Goal: Transaction & Acquisition: Book appointment/travel/reservation

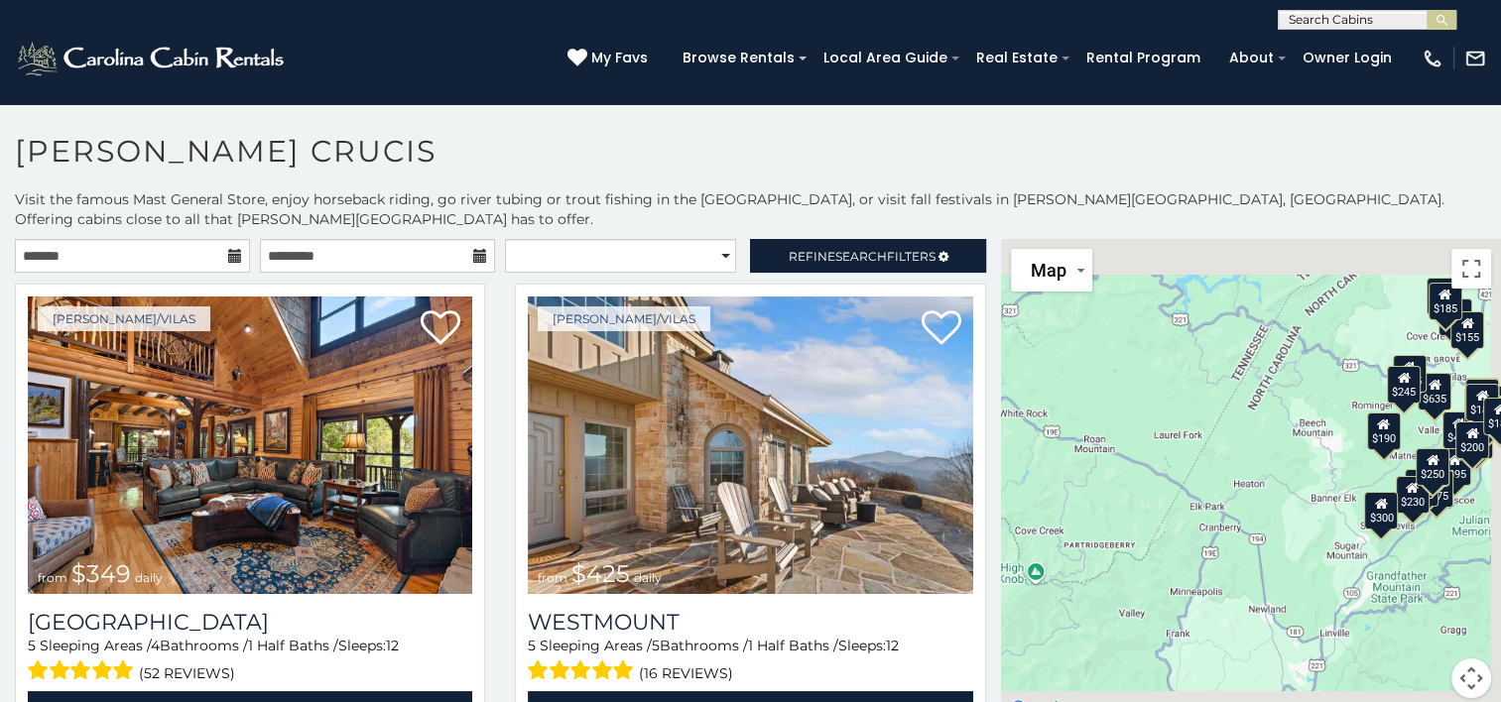
click at [235, 249] on icon at bounding box center [235, 256] width 14 height 14
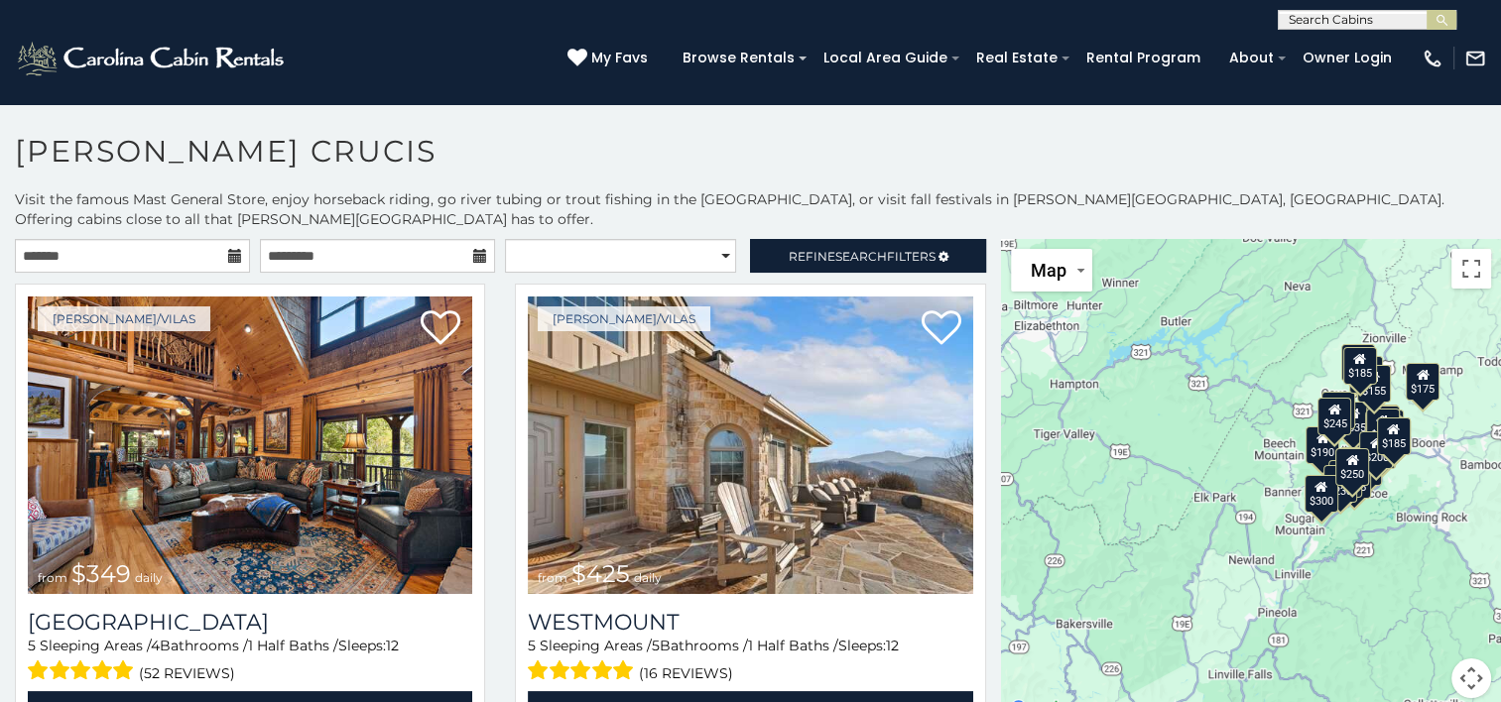
click at [228, 249] on icon at bounding box center [235, 256] width 14 height 14
click at [231, 249] on icon at bounding box center [235, 256] width 14 height 14
click at [147, 240] on input "text" at bounding box center [132, 256] width 235 height 34
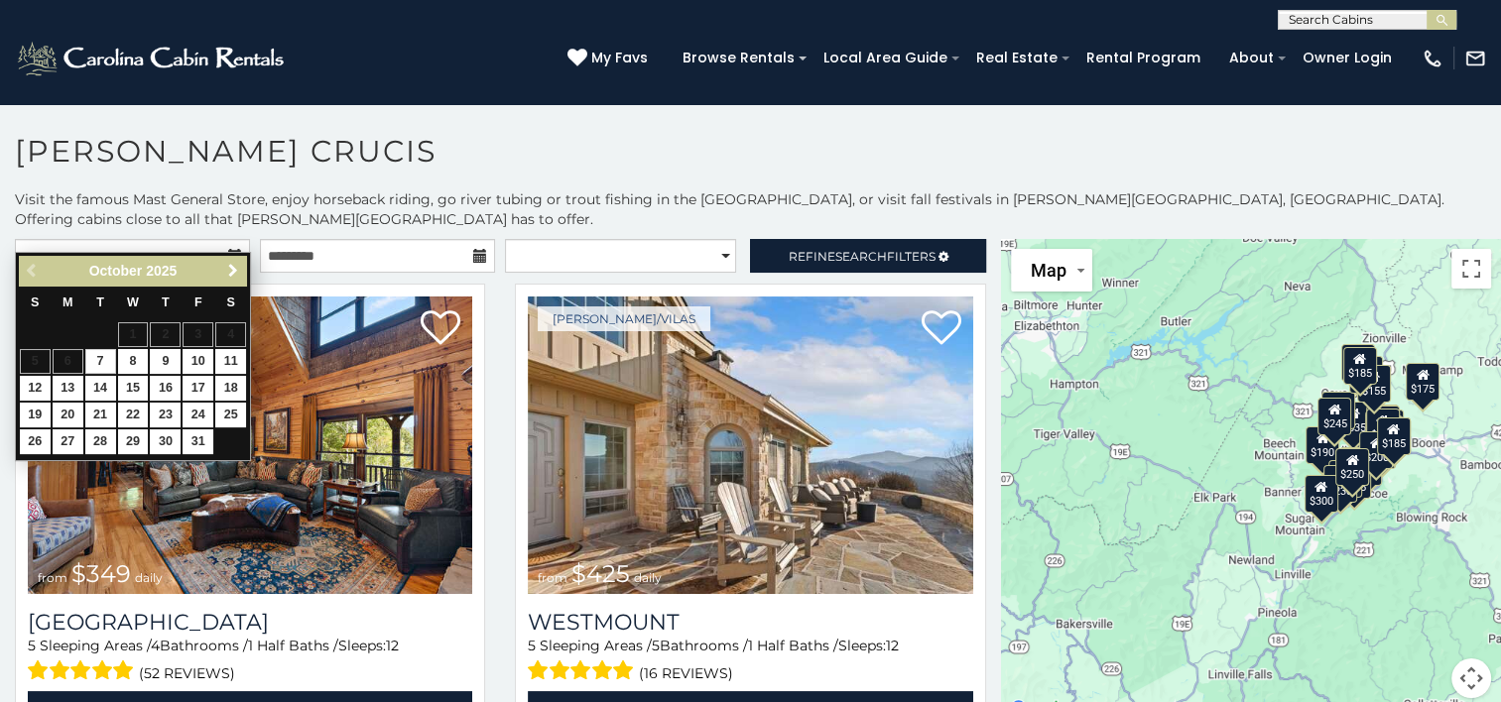
click at [231, 269] on span "Next" at bounding box center [233, 271] width 16 height 16
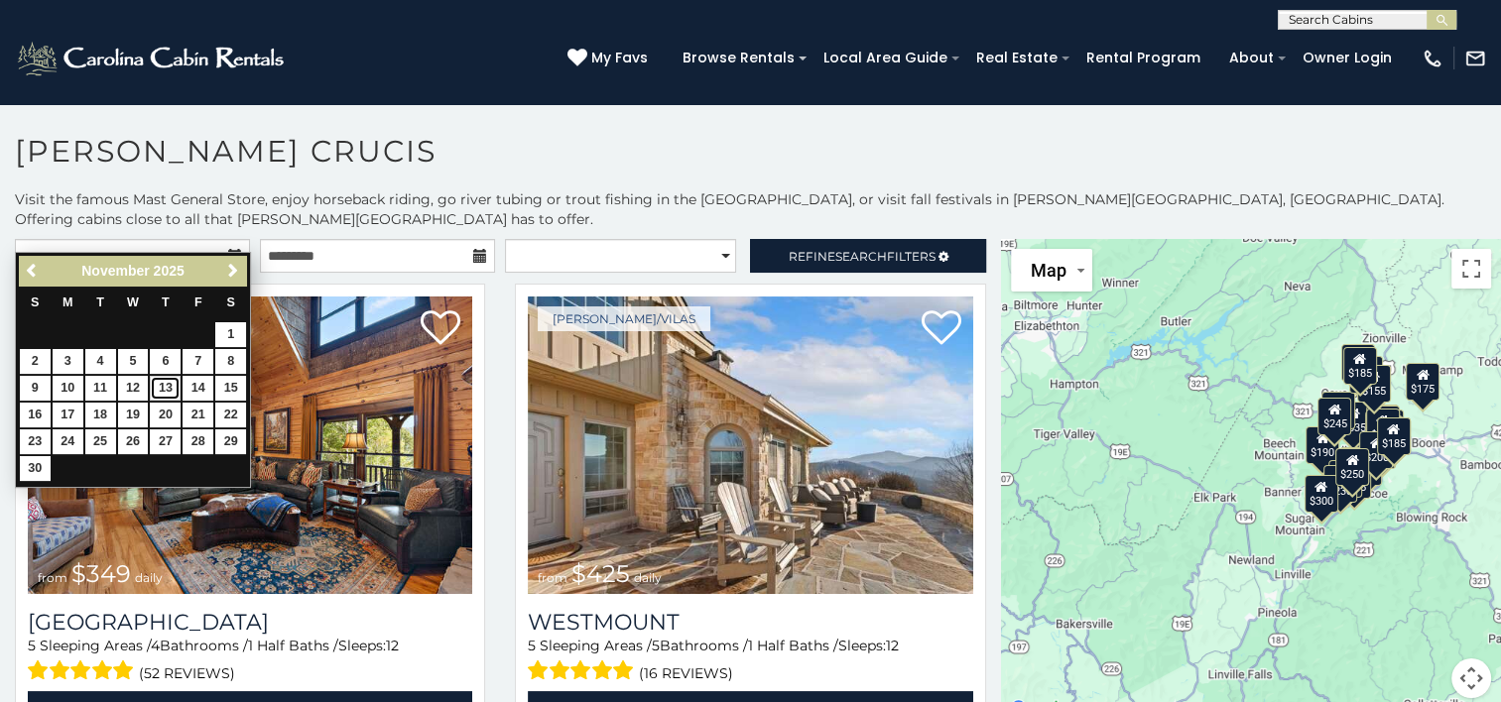
click at [170, 389] on link "13" at bounding box center [165, 388] width 31 height 25
type input "**********"
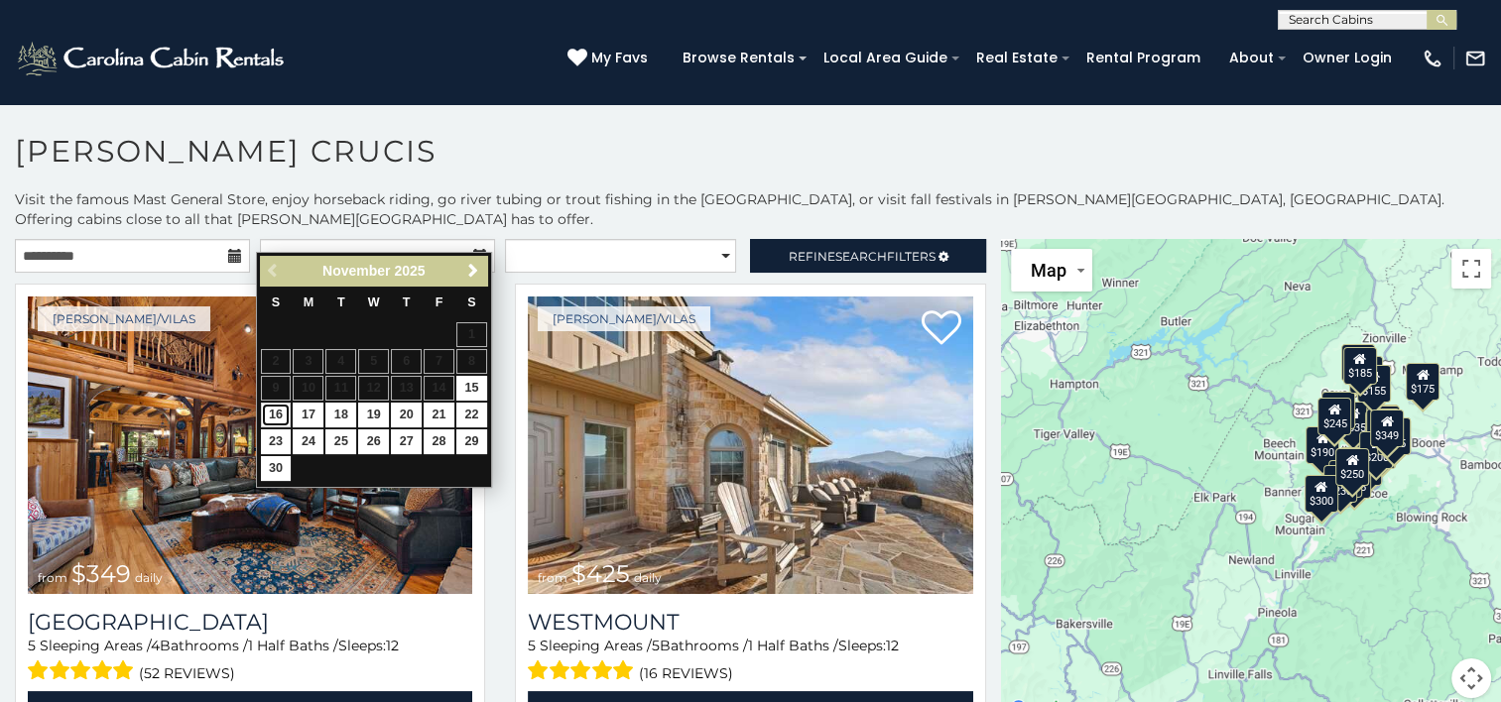
click at [280, 418] on link "16" at bounding box center [276, 415] width 31 height 25
type input "**********"
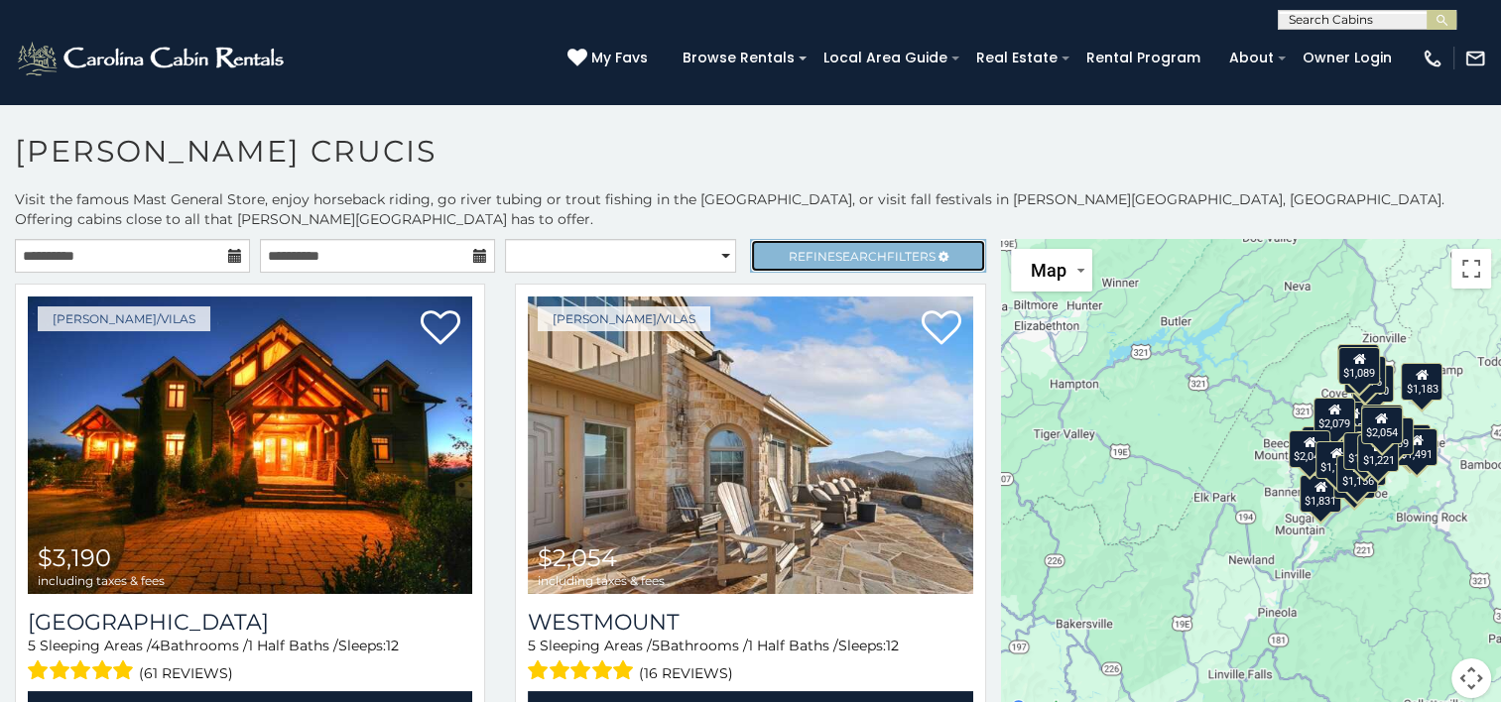
click at [861, 249] on span "Search" at bounding box center [861, 256] width 52 height 15
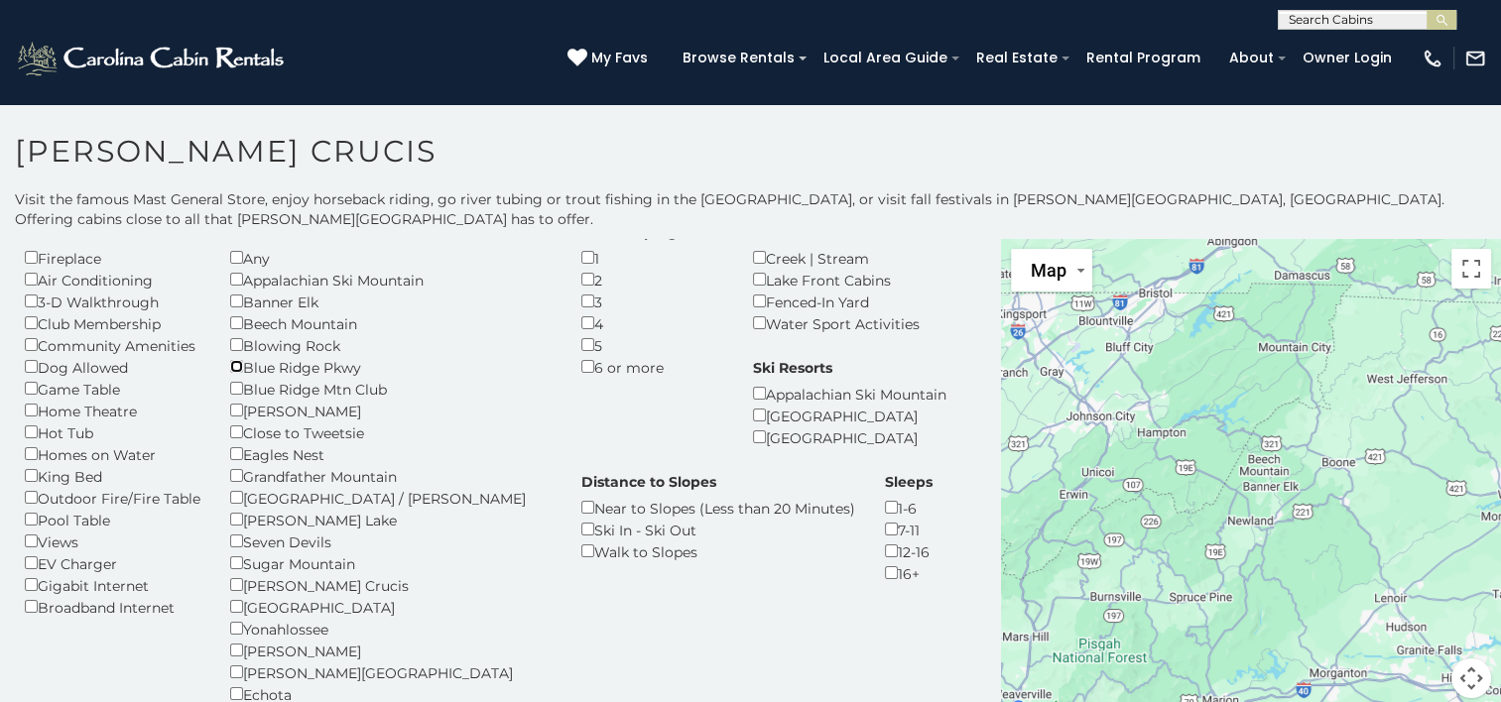
scroll to position [99, 0]
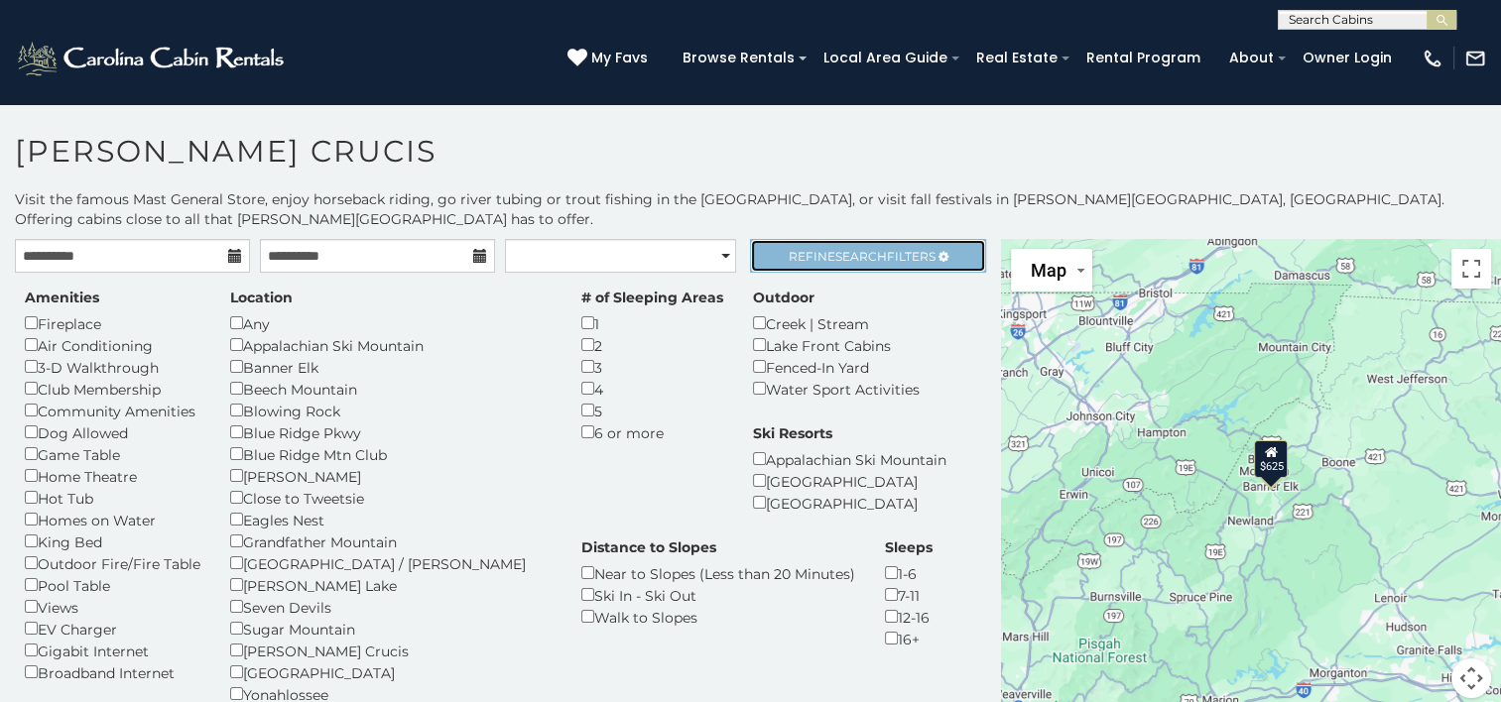
click at [865, 243] on link "Refine Search Filters" at bounding box center [867, 256] width 235 height 34
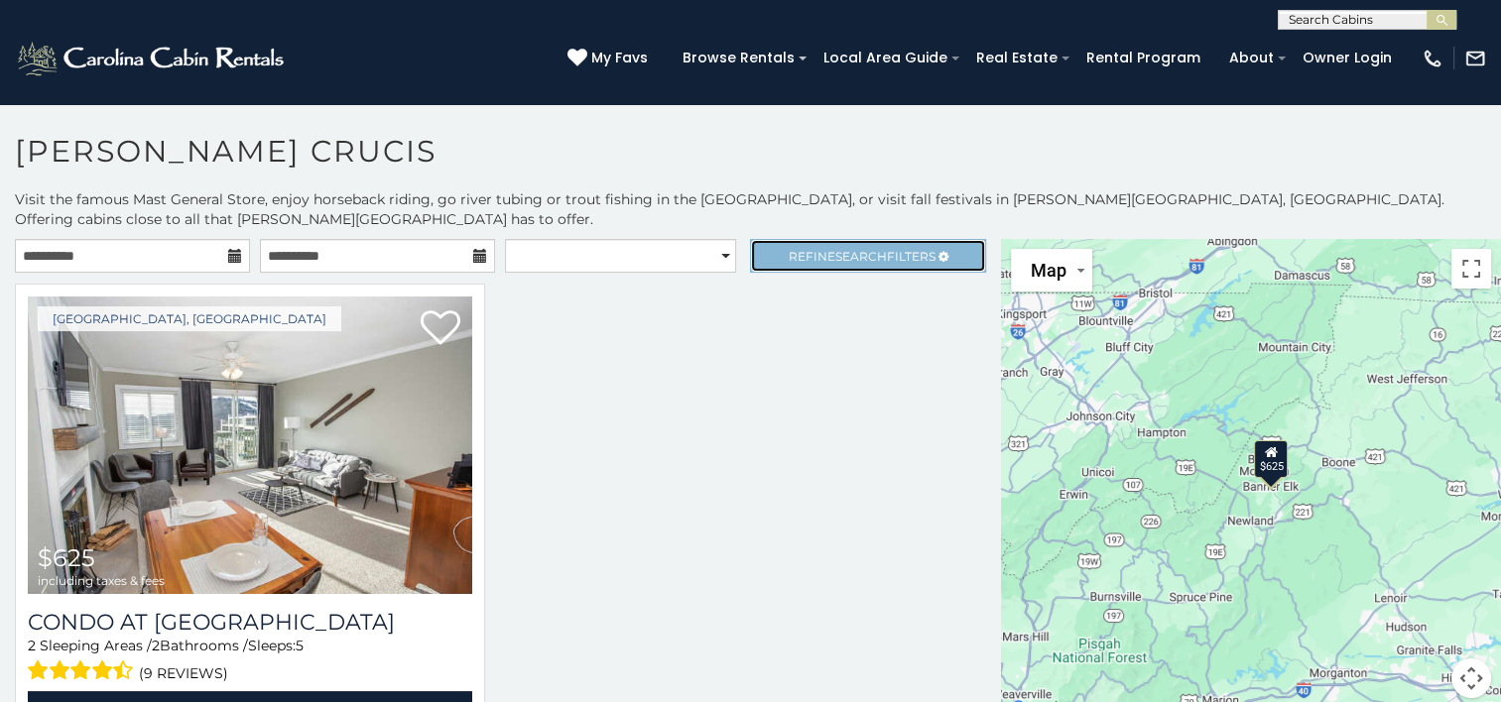
click at [860, 250] on link "Refine Search Filters" at bounding box center [867, 256] width 235 height 34
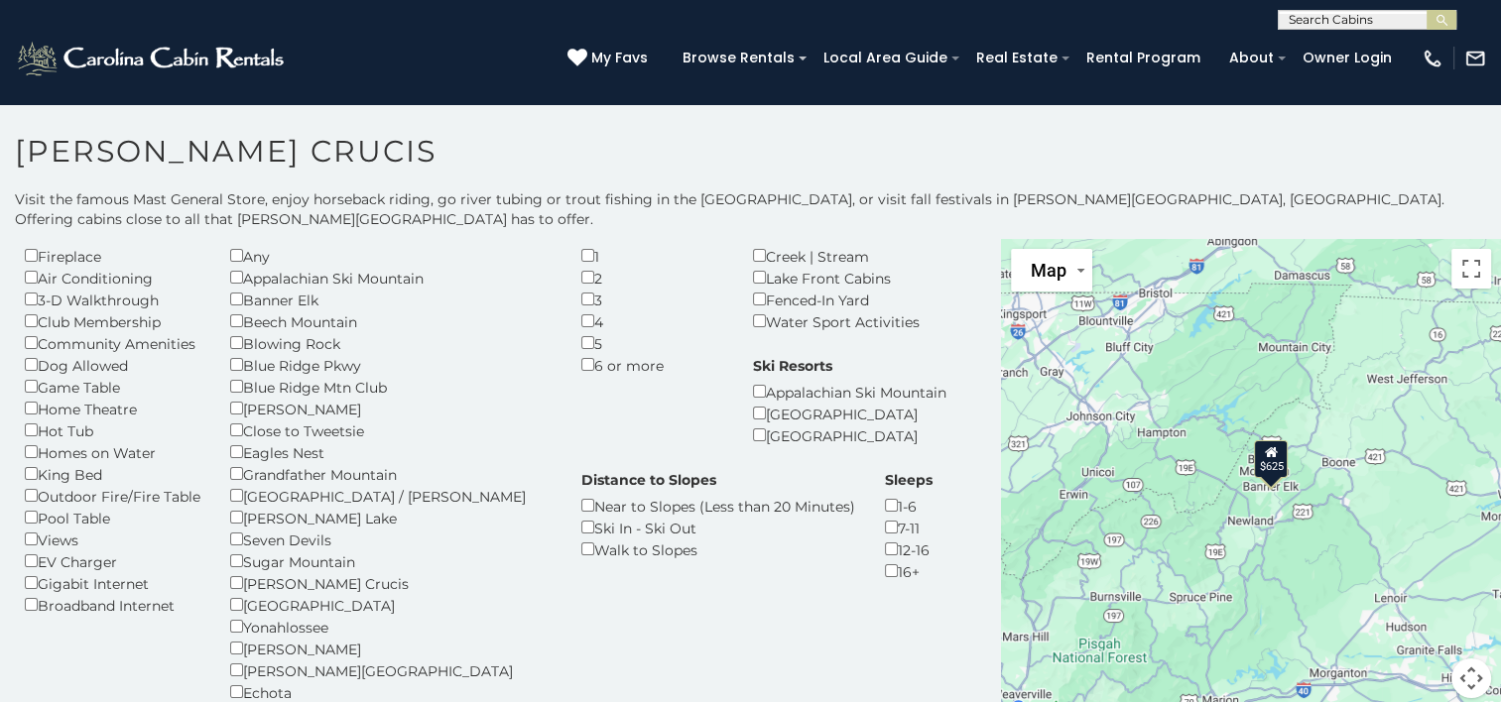
scroll to position [99, 0]
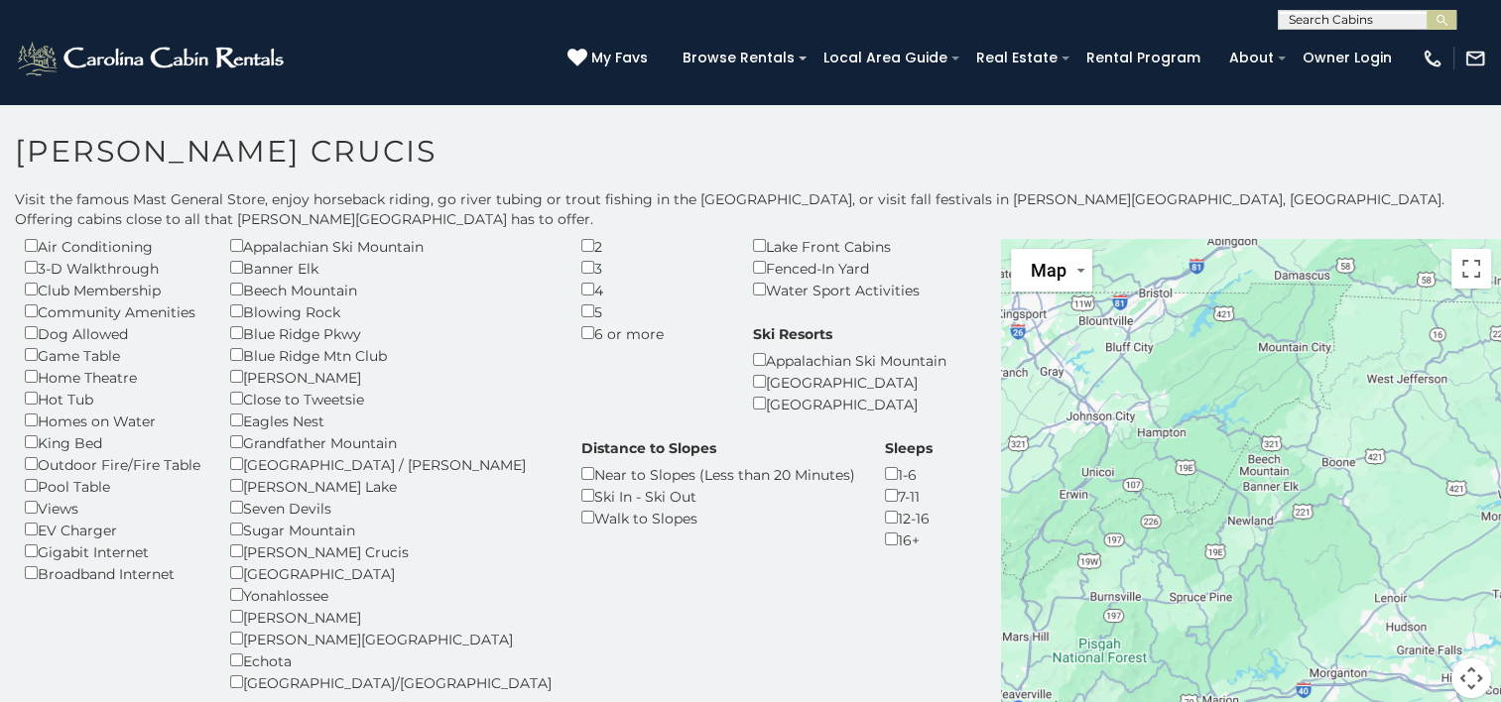
click at [247, 366] on div "[PERSON_NAME]" at bounding box center [390, 377] width 321 height 22
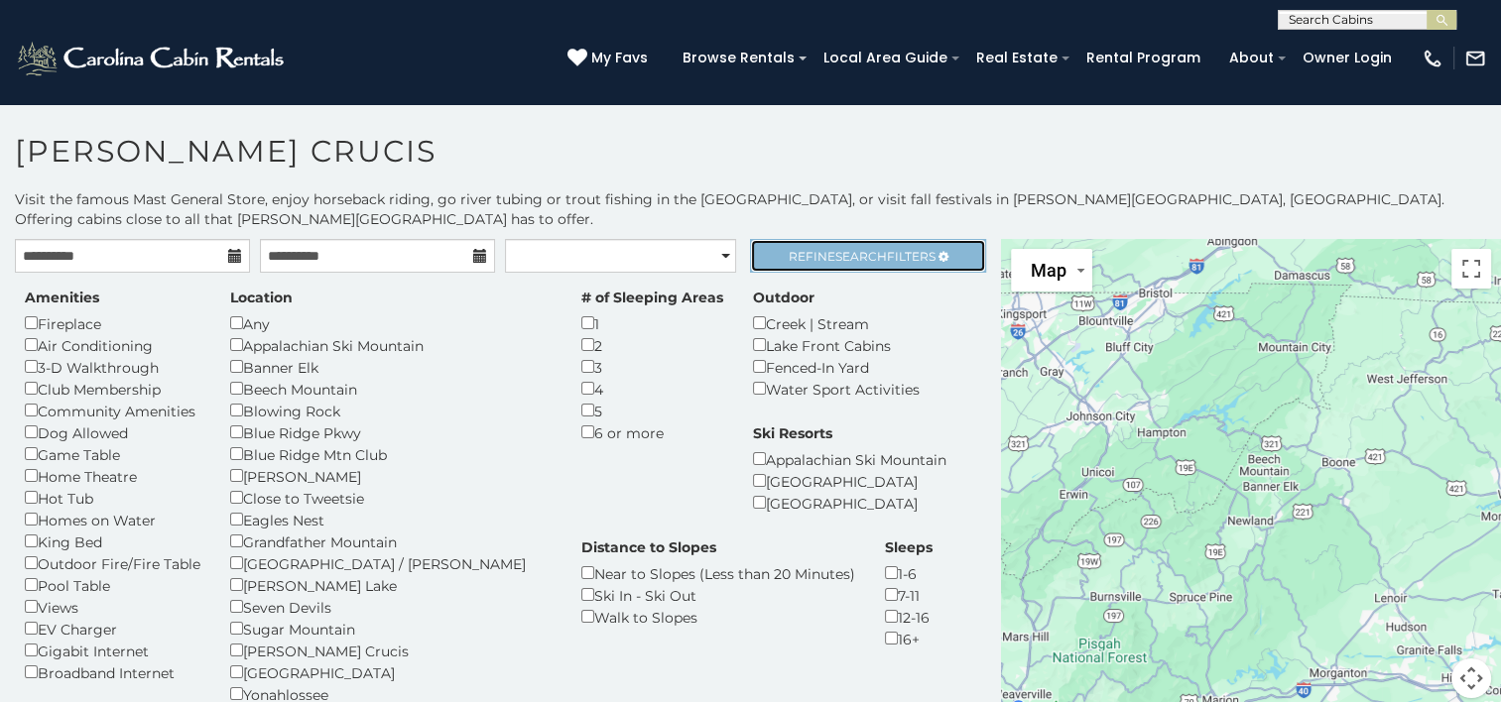
click at [809, 246] on link "Refine Search Filters" at bounding box center [867, 256] width 235 height 34
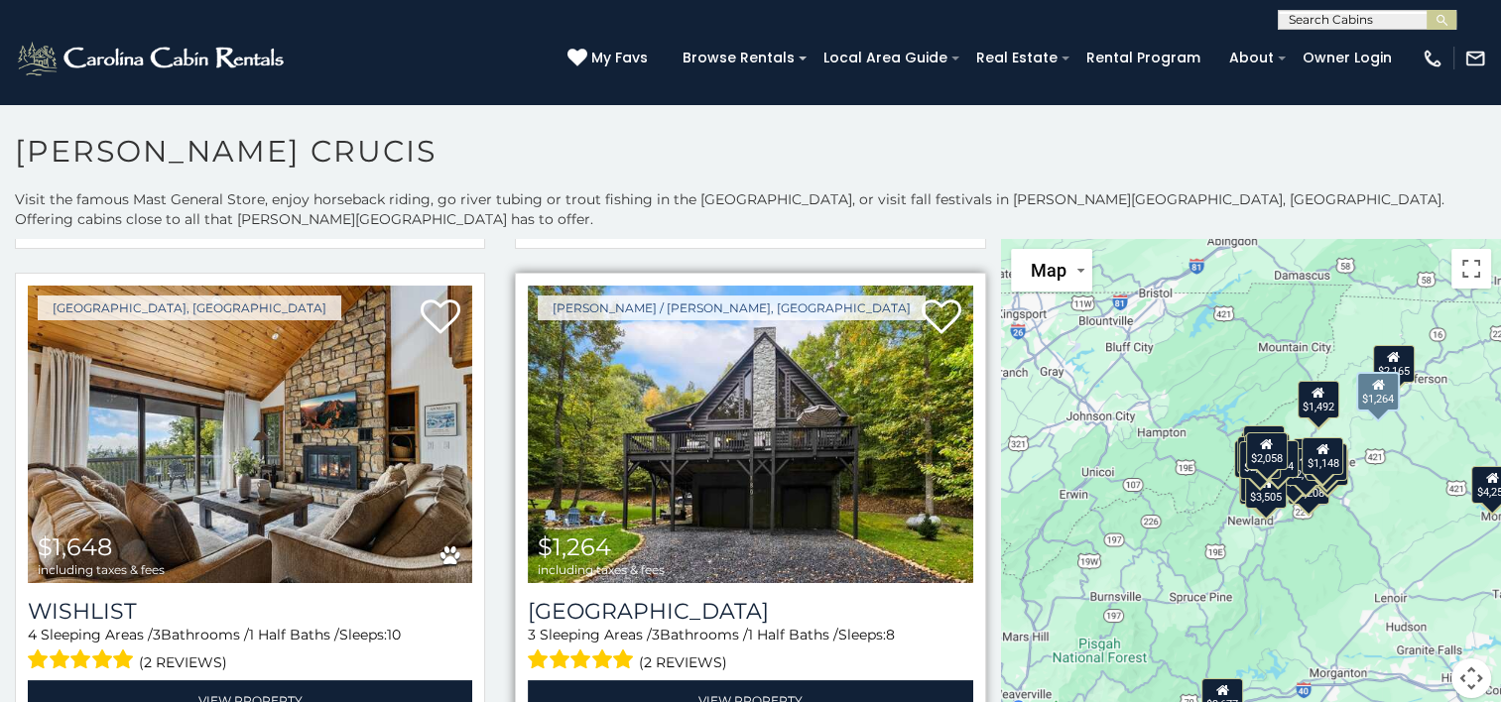
scroll to position [1984, 0]
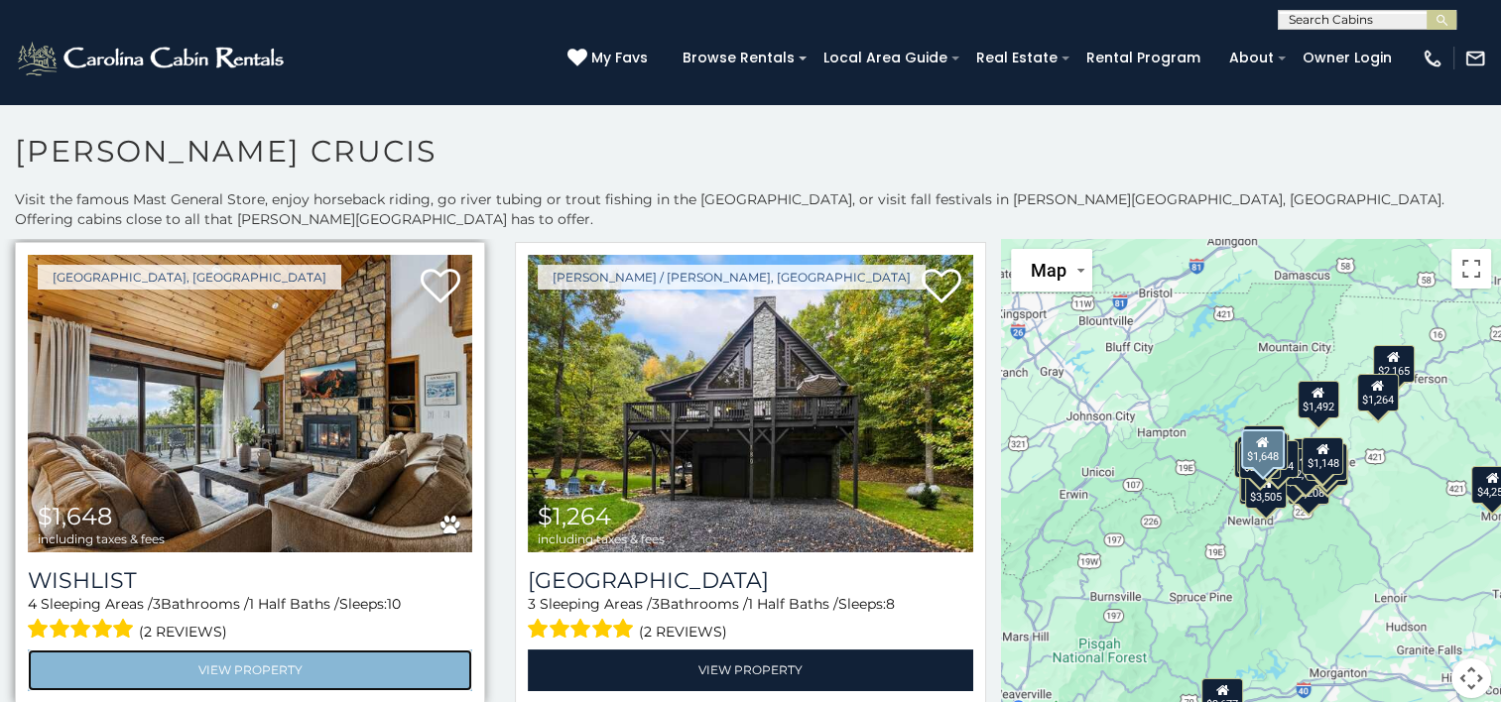
click at [264, 650] on link "View Property" at bounding box center [250, 670] width 444 height 41
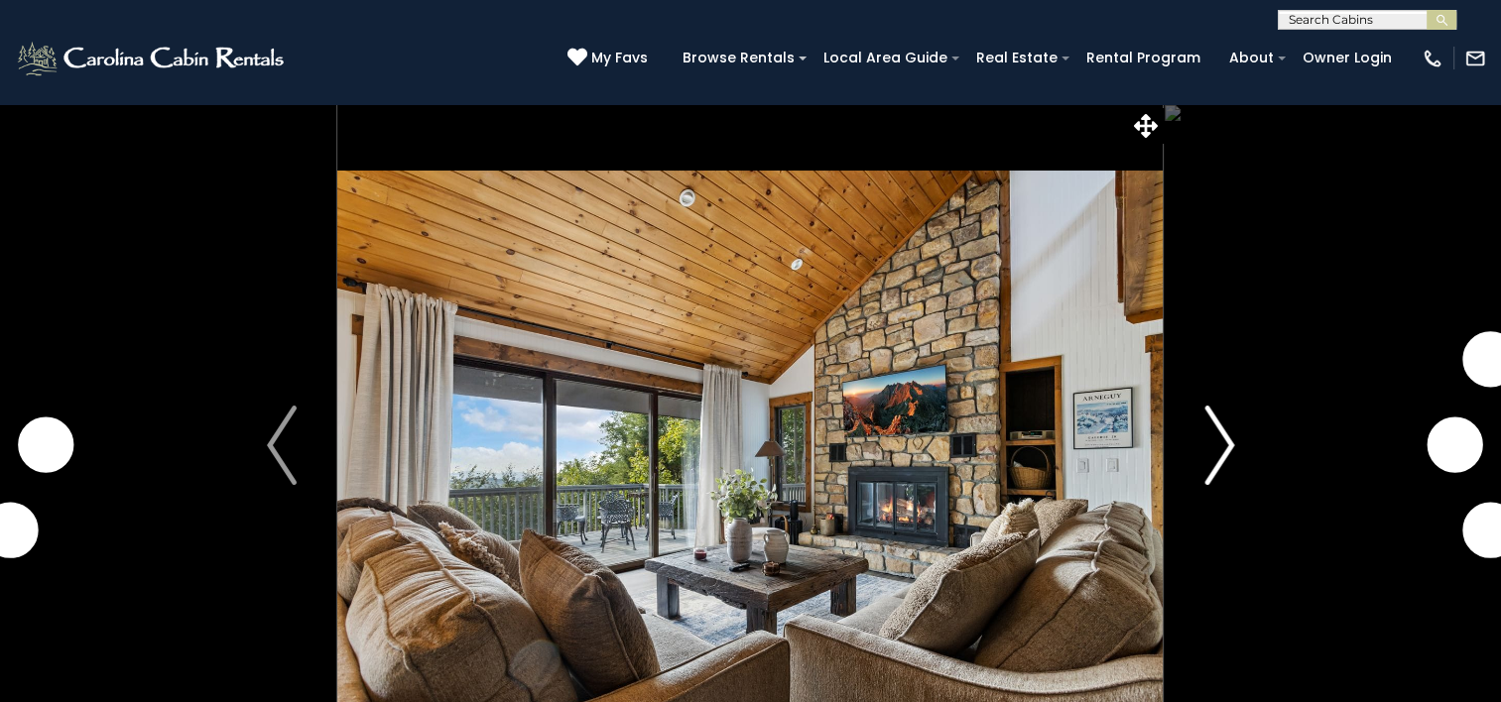
click at [1217, 444] on img "Next" at bounding box center [1219, 445] width 30 height 79
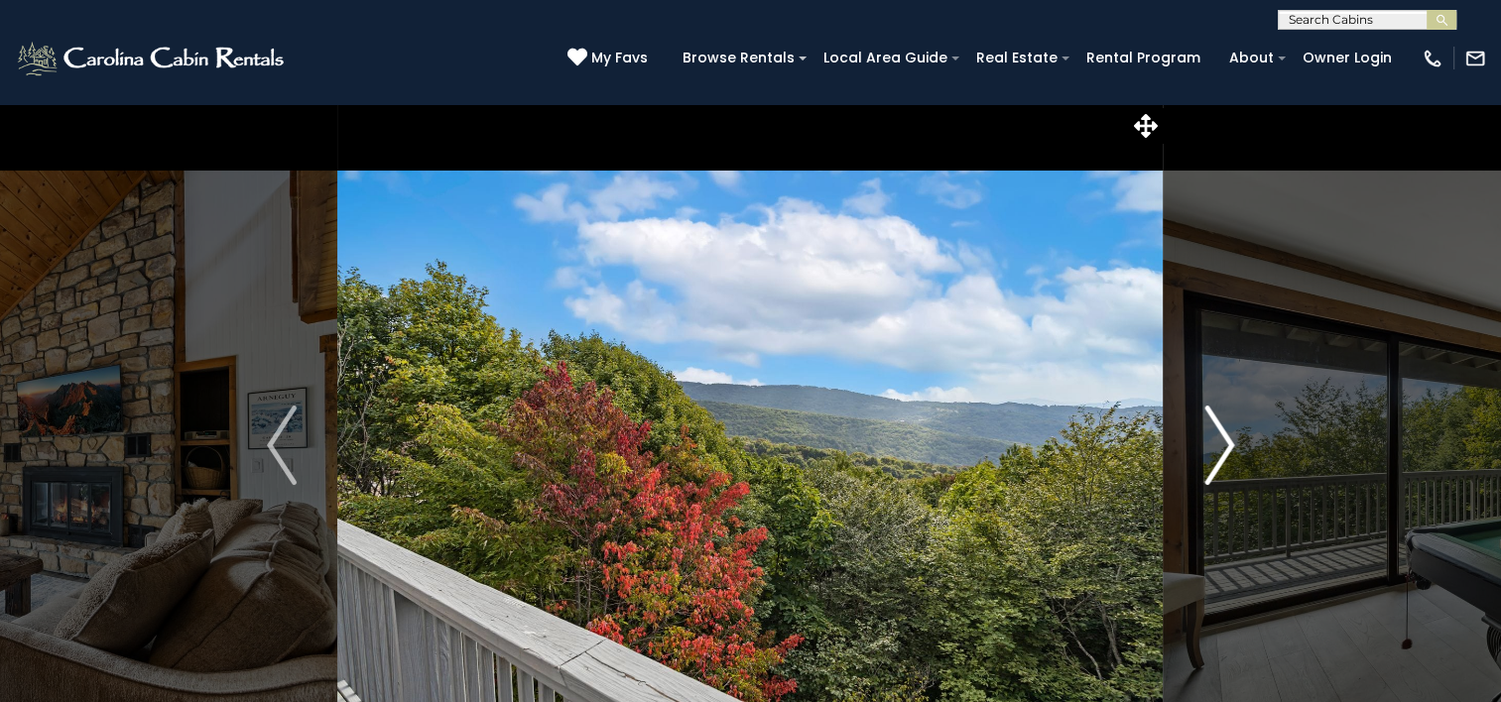
click at [1217, 444] on img "Next" at bounding box center [1219, 445] width 30 height 79
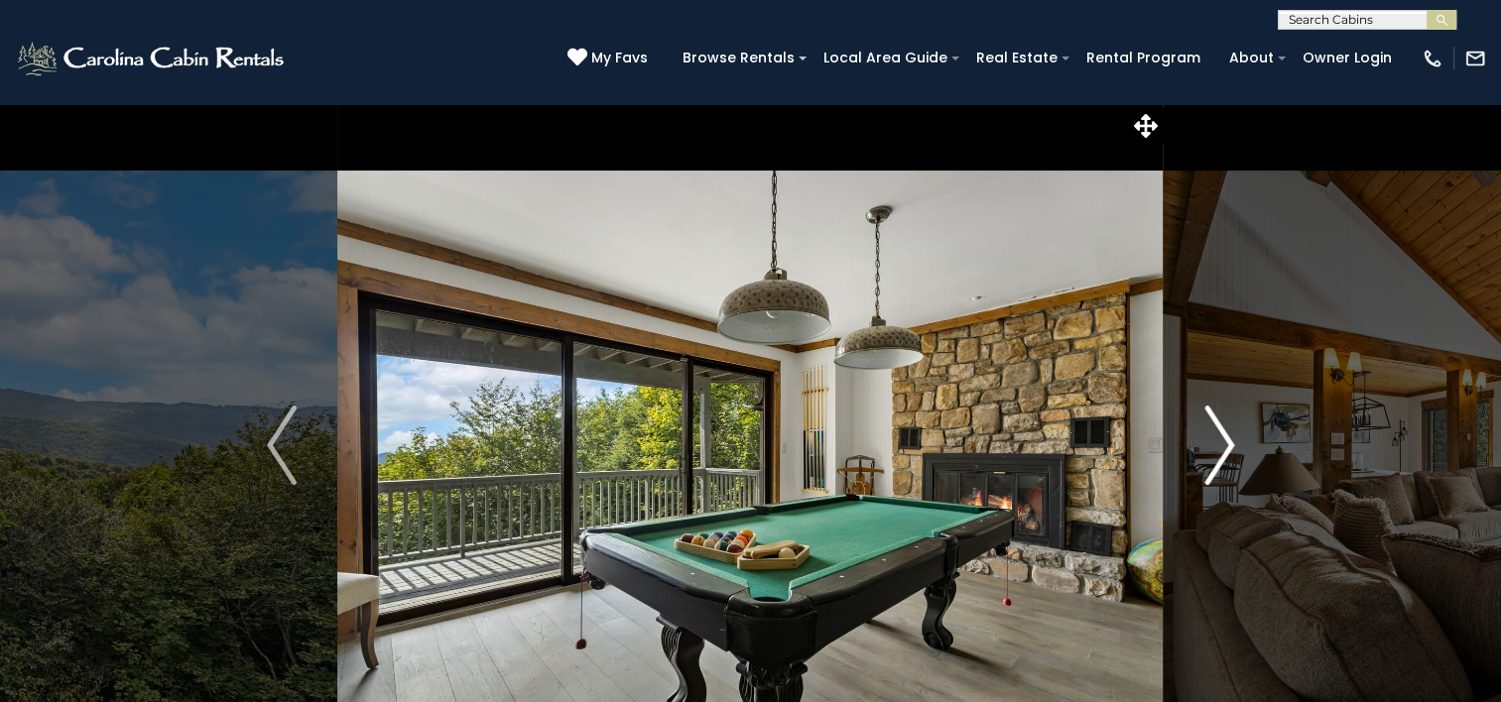
click at [1217, 444] on img "Next" at bounding box center [1219, 445] width 30 height 79
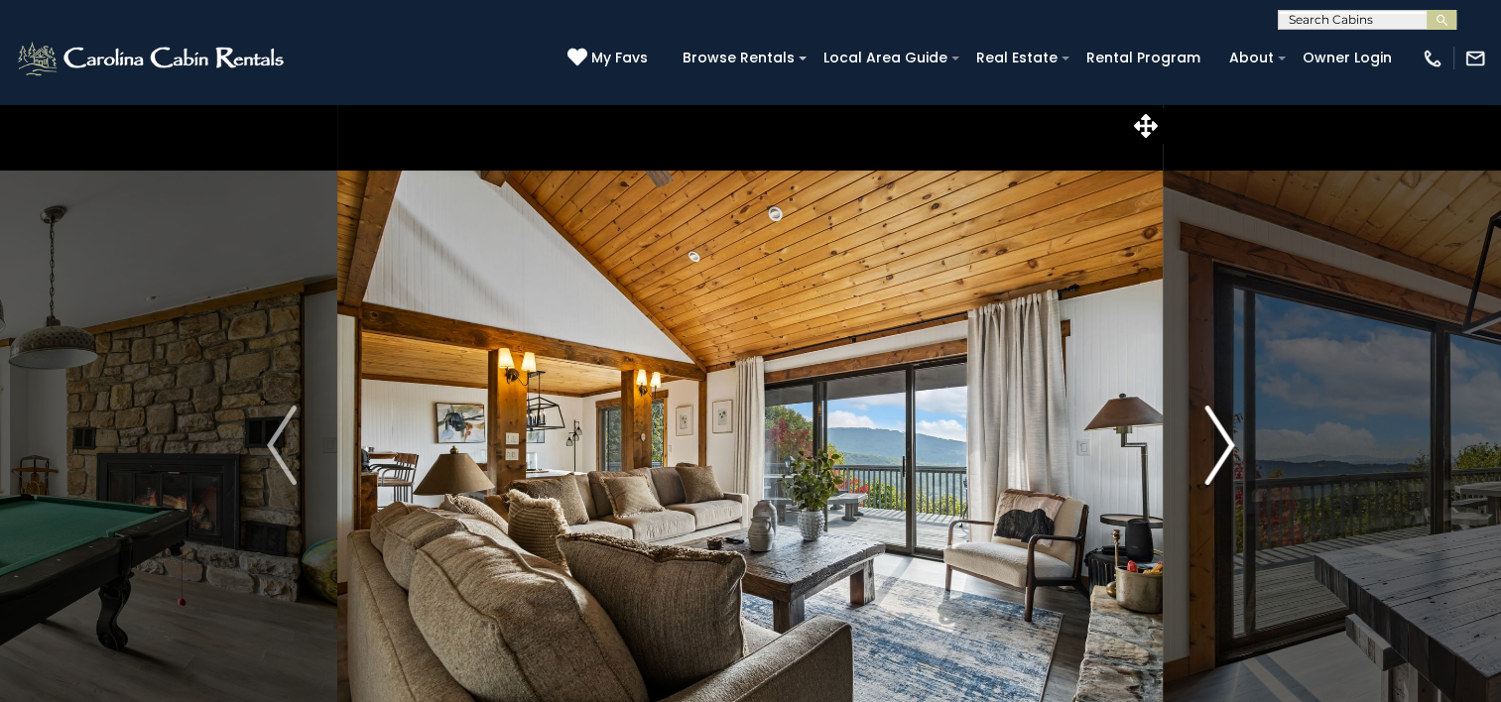
click at [1217, 444] on img "Next" at bounding box center [1219, 445] width 30 height 79
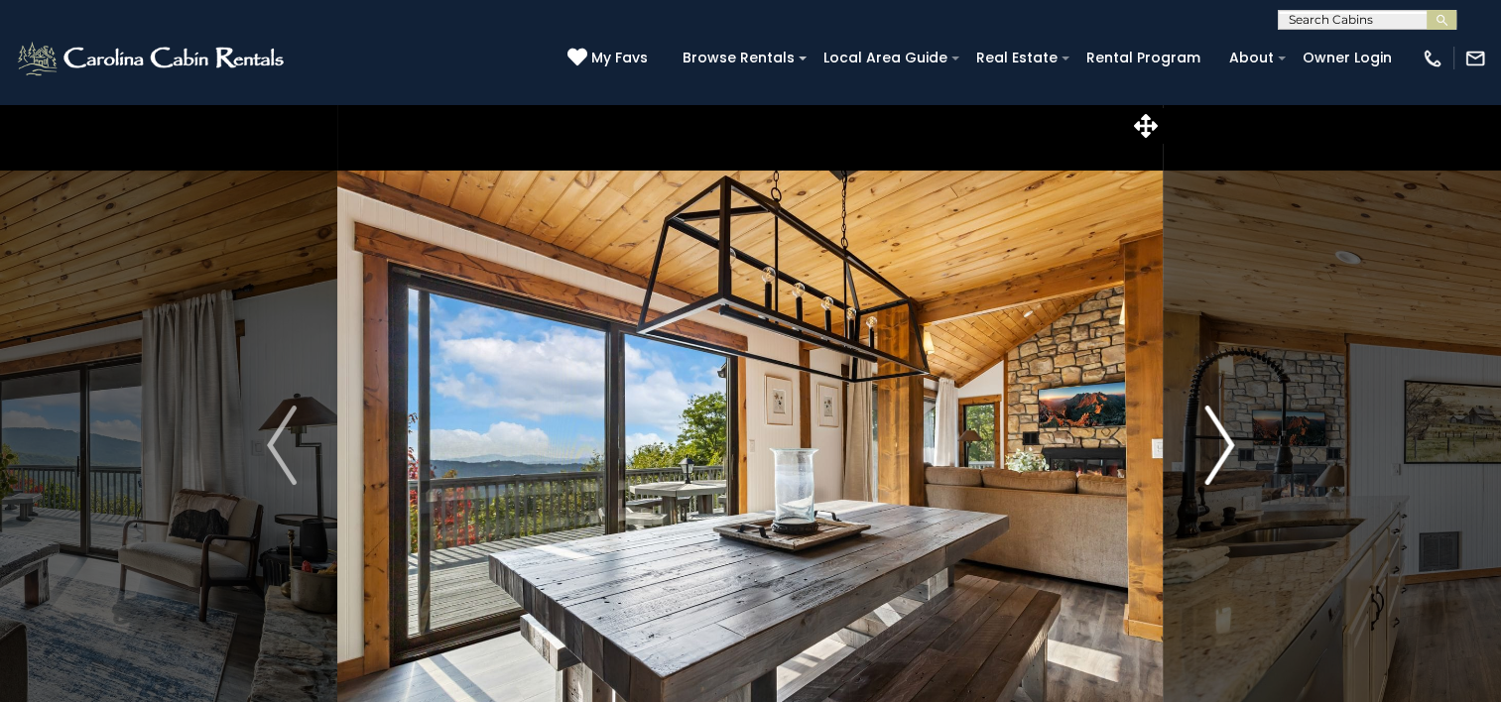
click at [1217, 444] on img "Next" at bounding box center [1219, 445] width 30 height 79
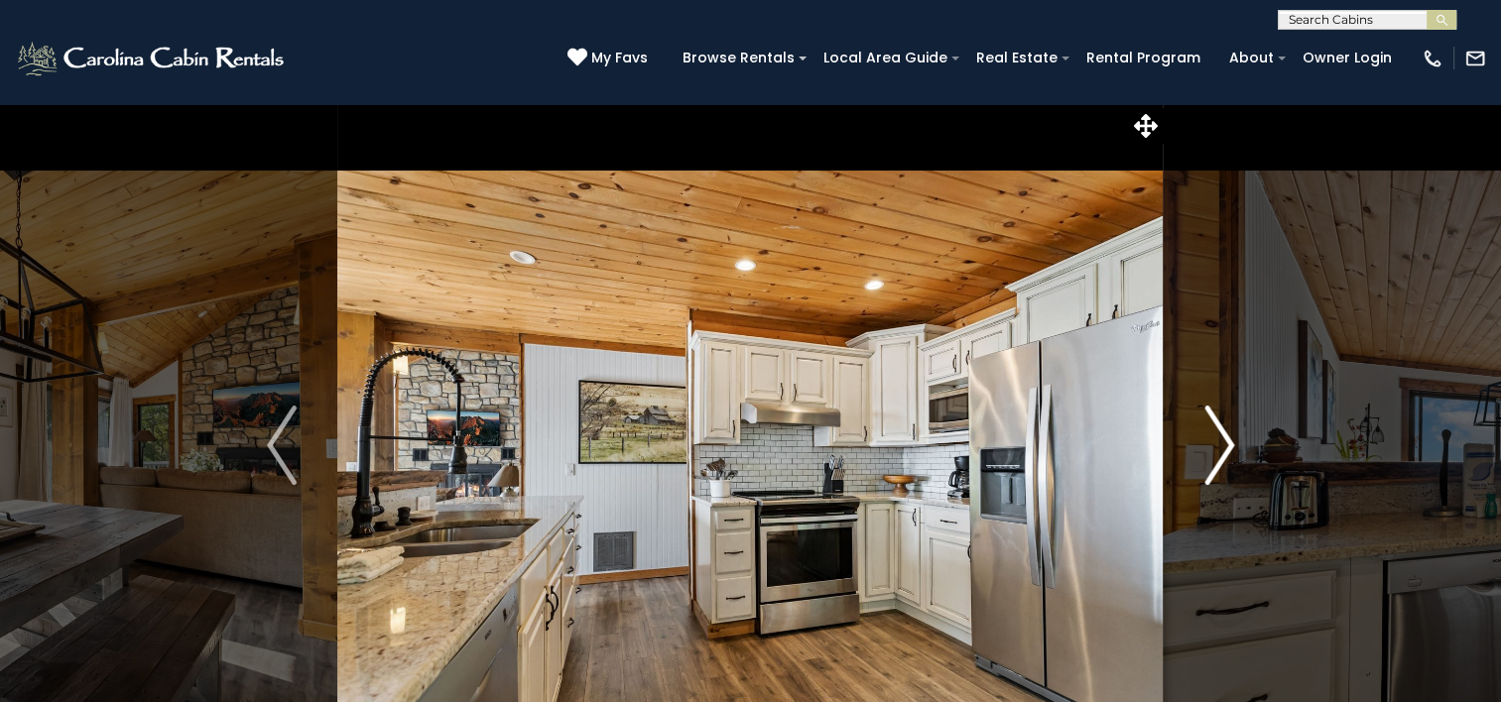
click at [1217, 444] on img "Next" at bounding box center [1219, 445] width 30 height 79
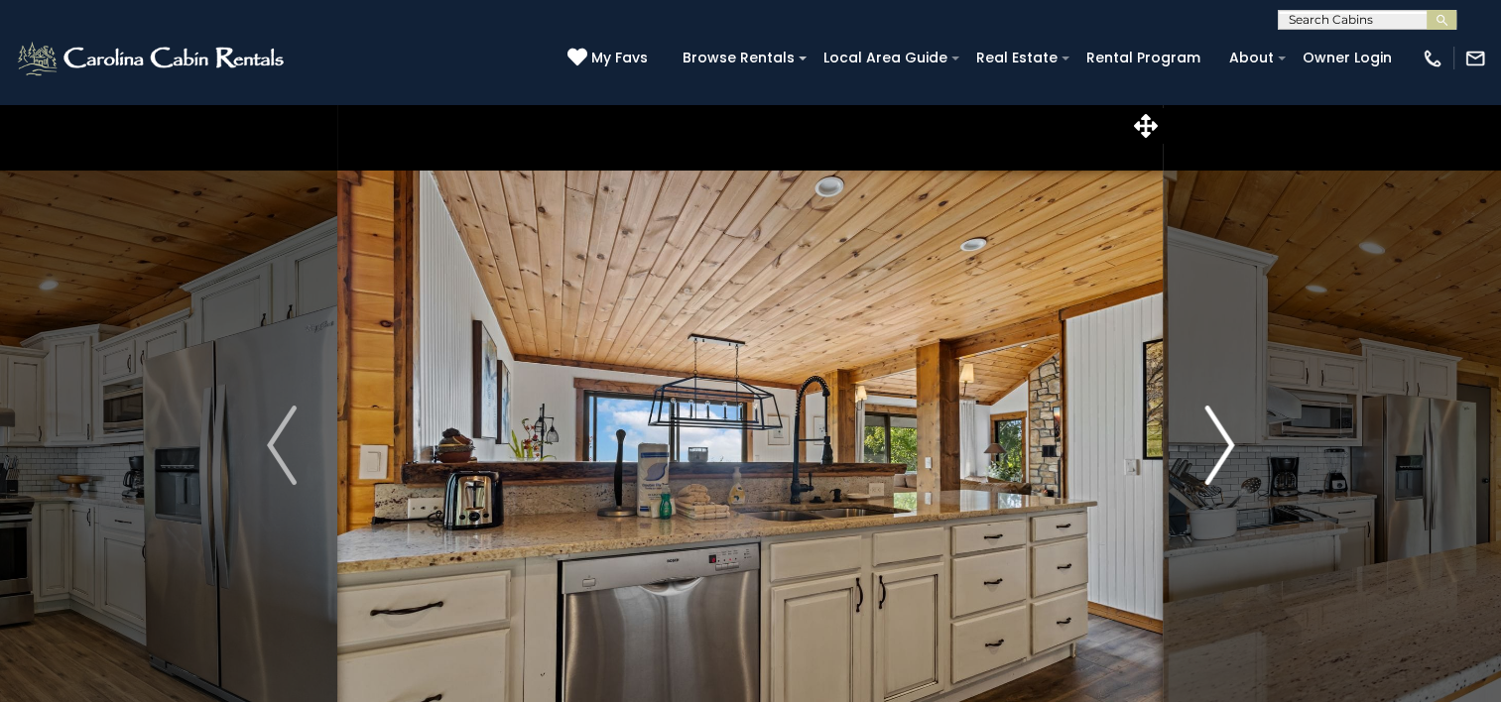
click at [1217, 444] on img "Next" at bounding box center [1219, 445] width 30 height 79
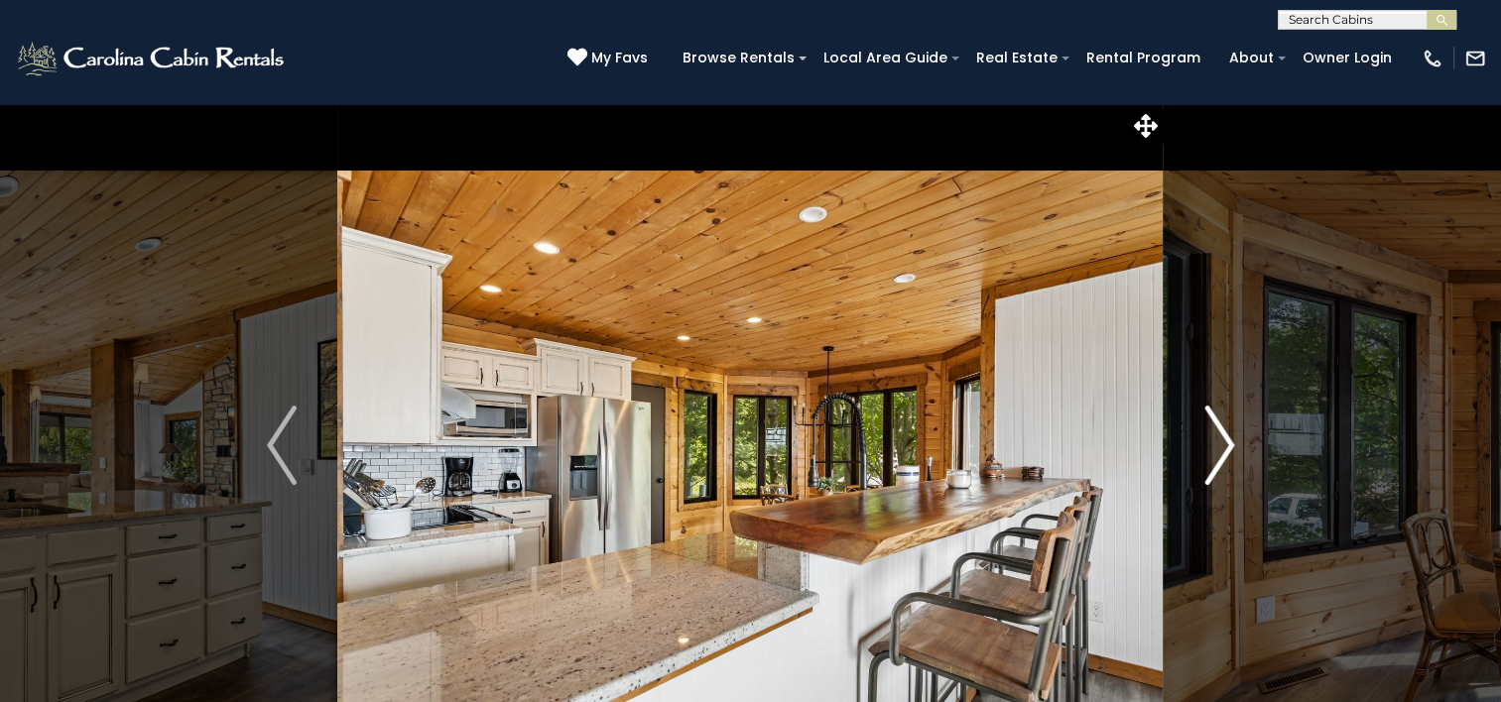
click at [1217, 444] on img "Next" at bounding box center [1219, 445] width 30 height 79
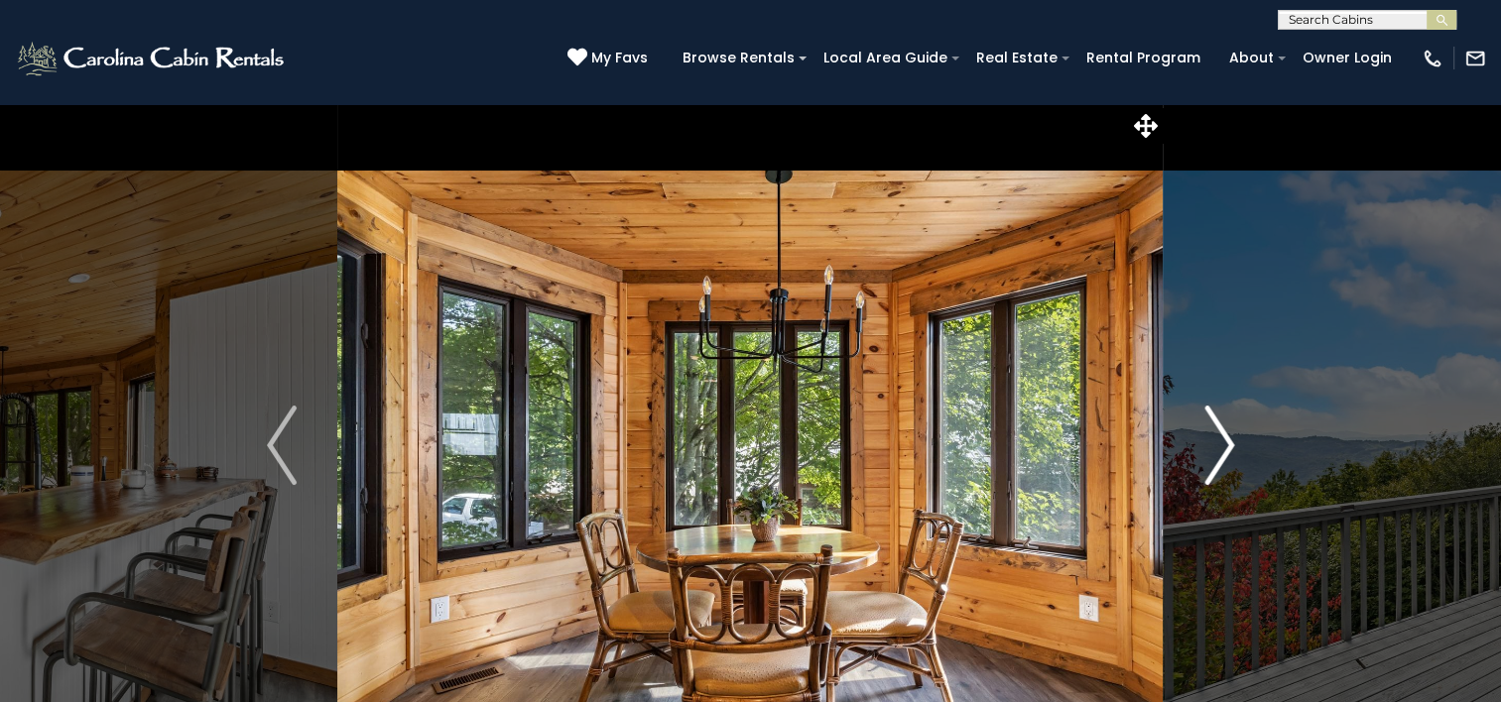
click at [1217, 444] on img "Next" at bounding box center [1219, 445] width 30 height 79
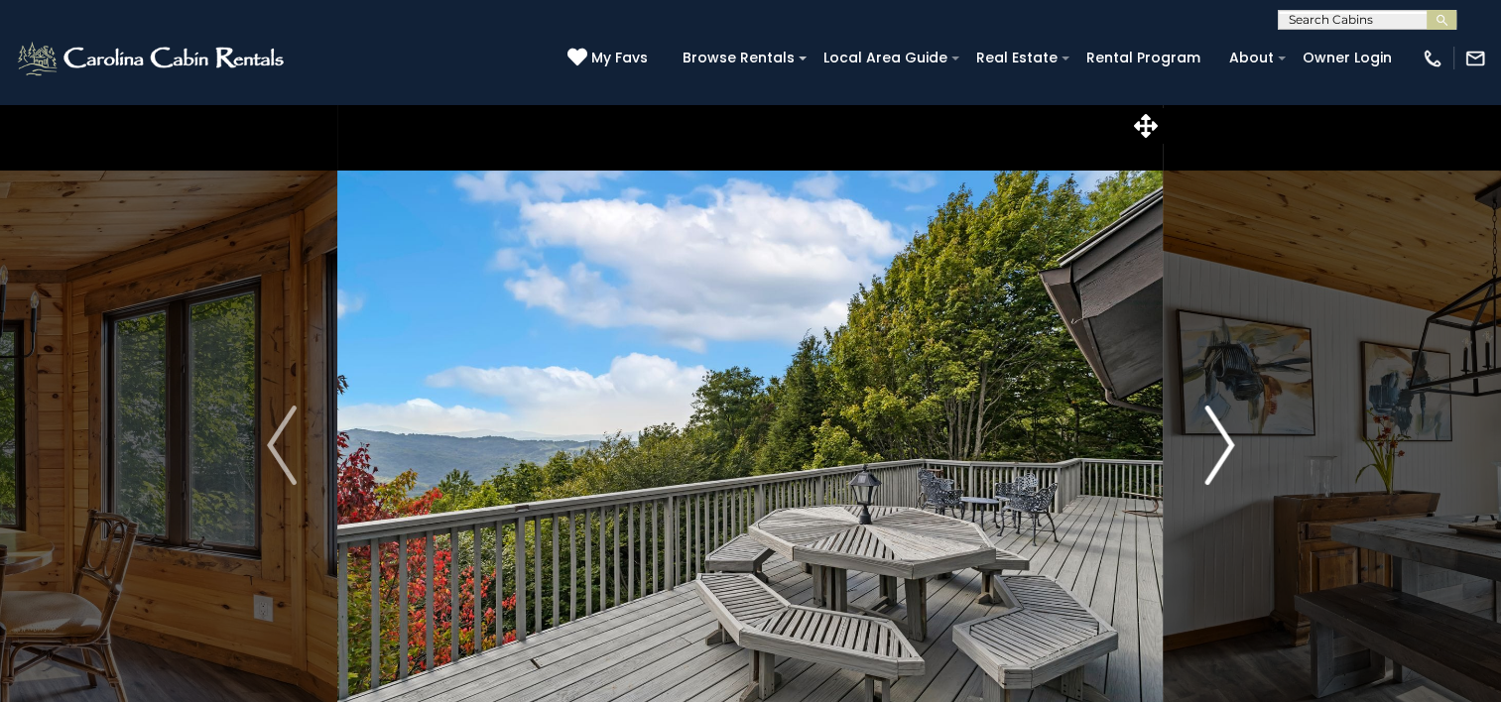
click at [1217, 444] on img "Next" at bounding box center [1219, 445] width 30 height 79
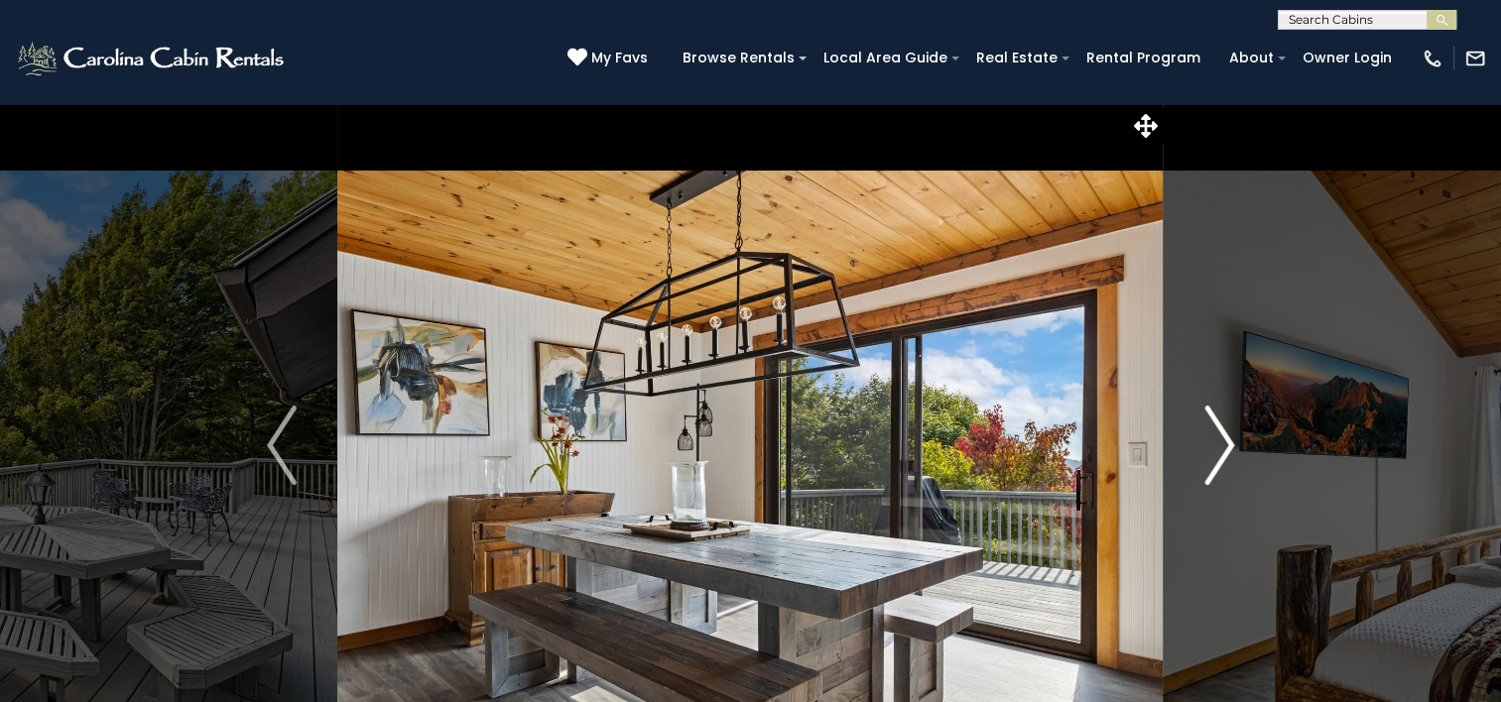
click at [1217, 444] on img "Next" at bounding box center [1219, 445] width 30 height 79
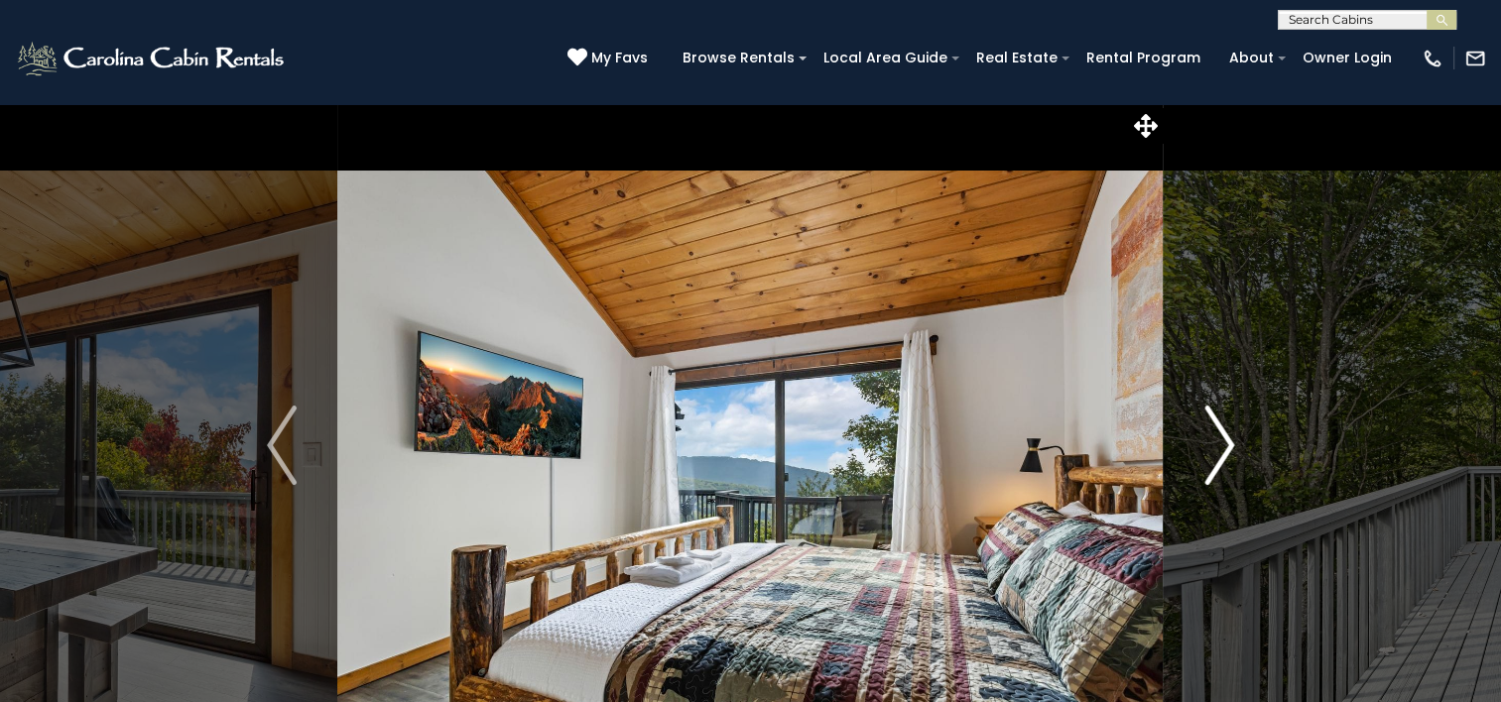
click at [1217, 444] on img "Next" at bounding box center [1219, 445] width 30 height 79
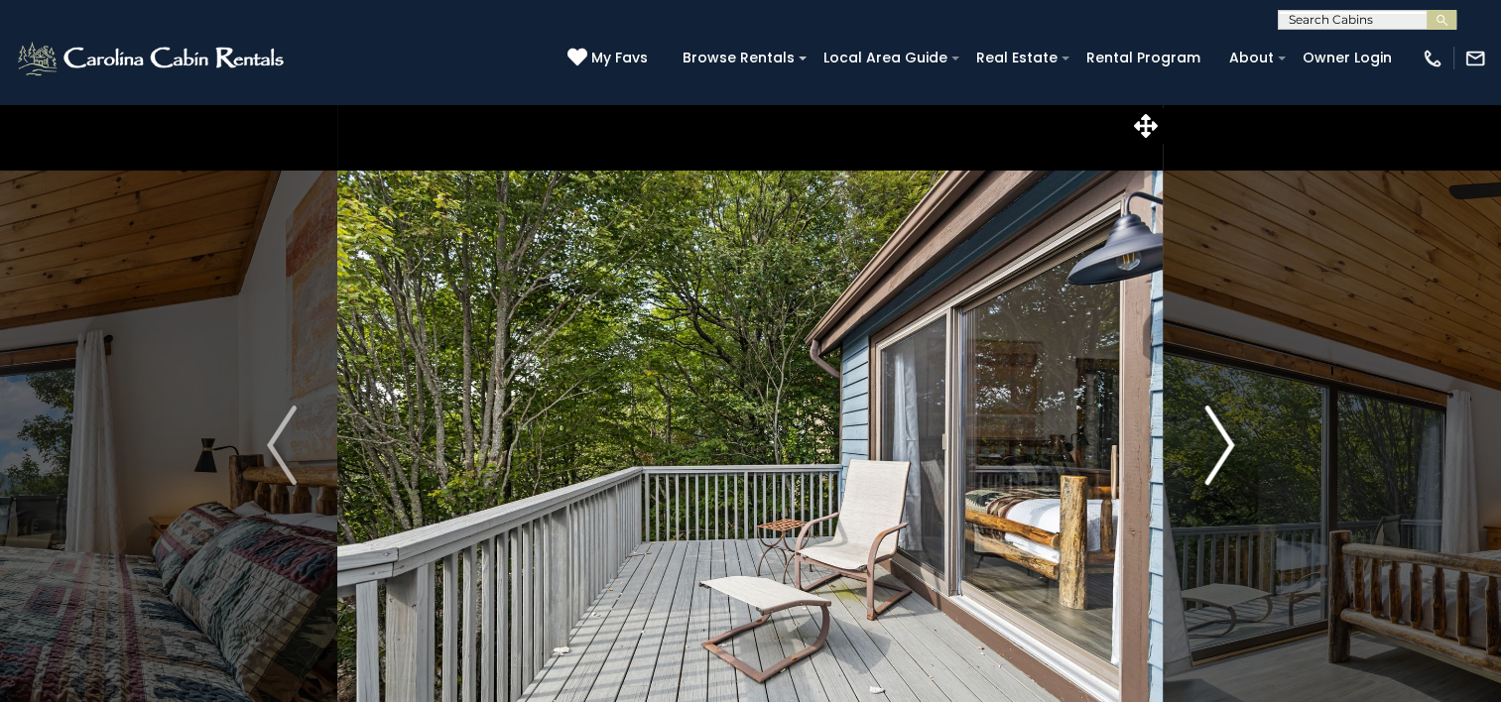
click at [1217, 444] on img "Next" at bounding box center [1219, 445] width 30 height 79
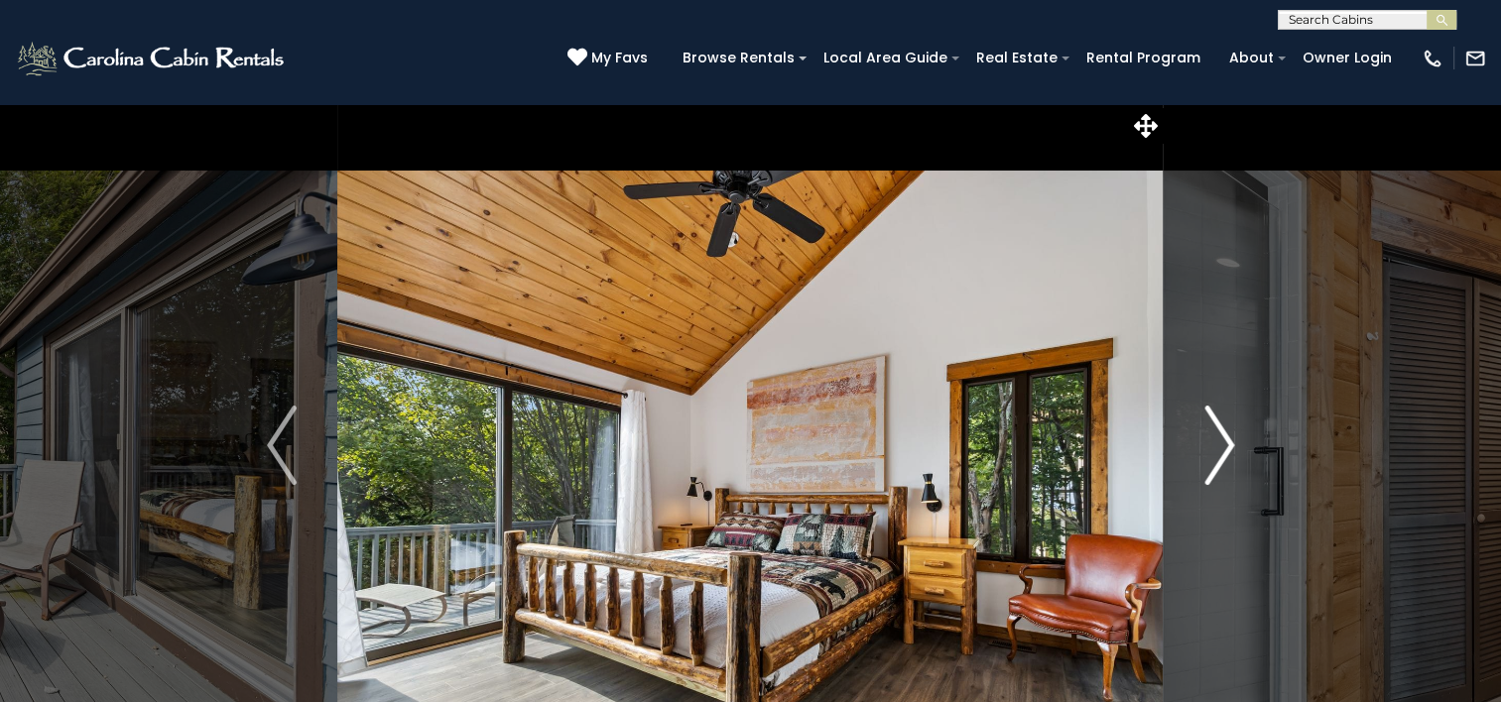
click at [1217, 444] on img "Next" at bounding box center [1219, 445] width 30 height 79
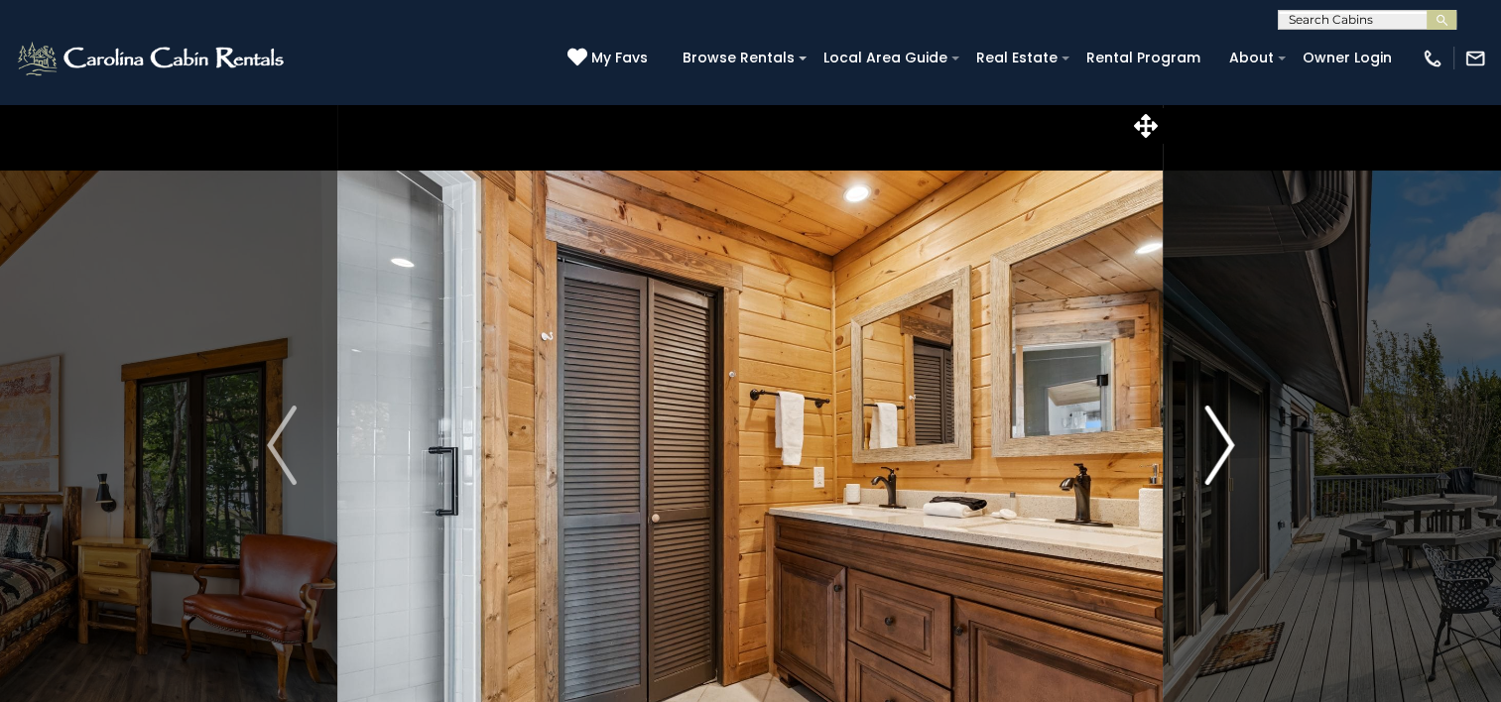
click at [1217, 444] on img "Next" at bounding box center [1219, 445] width 30 height 79
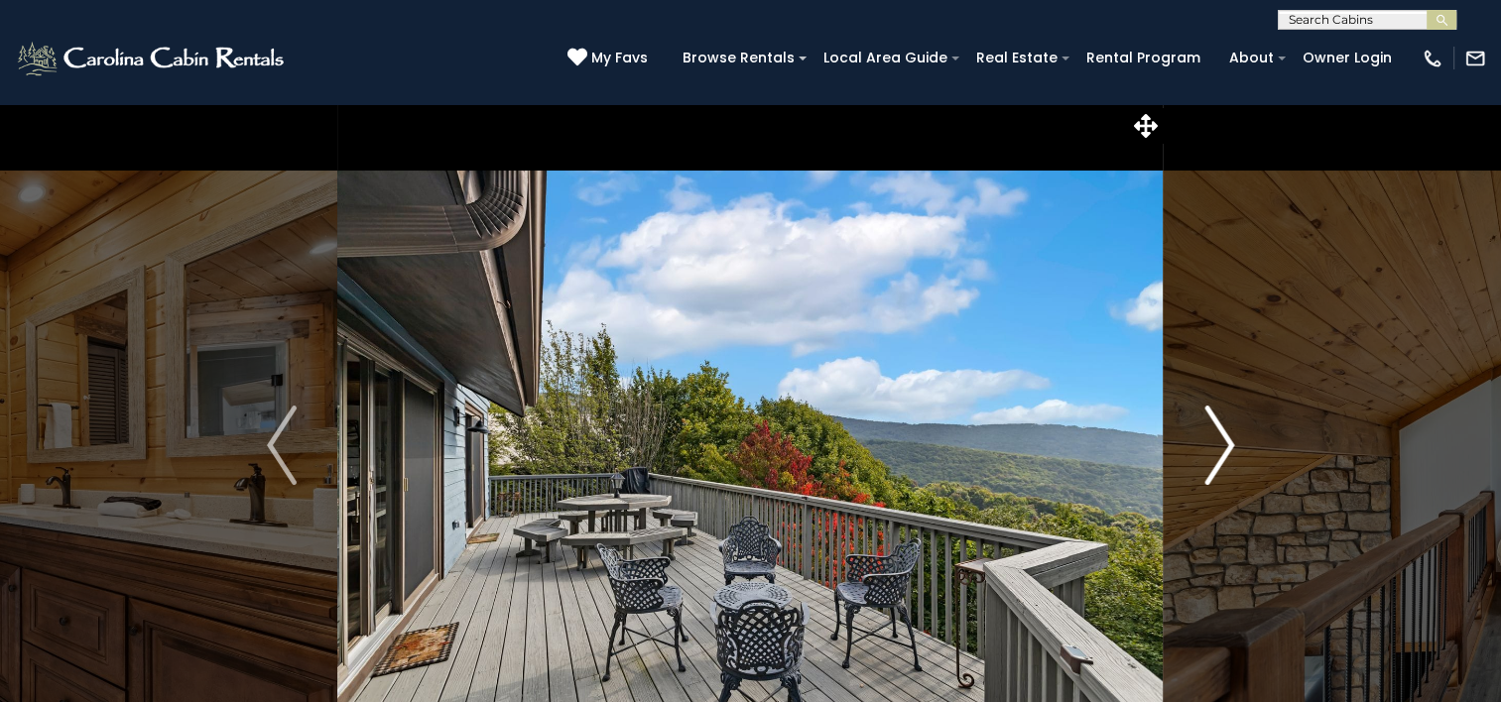
click at [1217, 444] on img "Next" at bounding box center [1219, 445] width 30 height 79
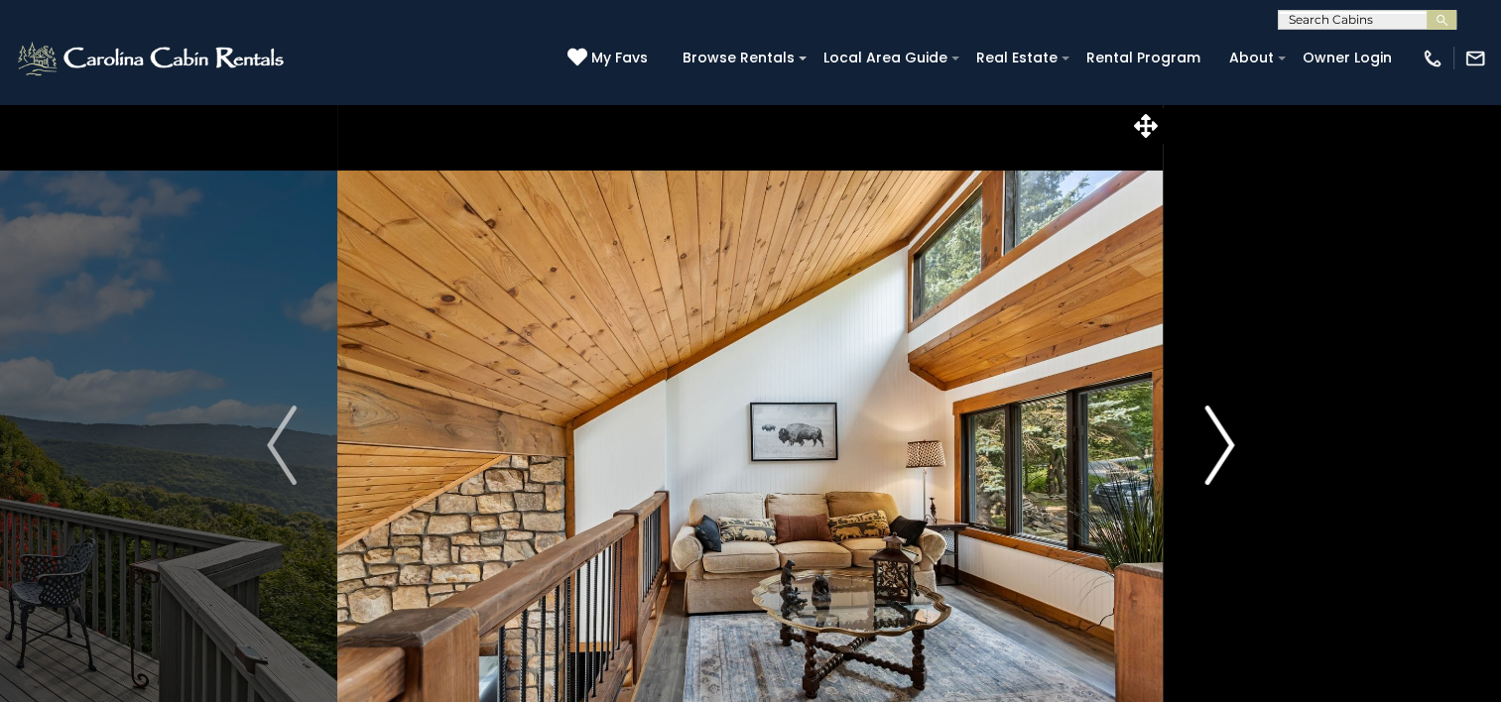
click at [1217, 444] on img "Next" at bounding box center [1219, 445] width 30 height 79
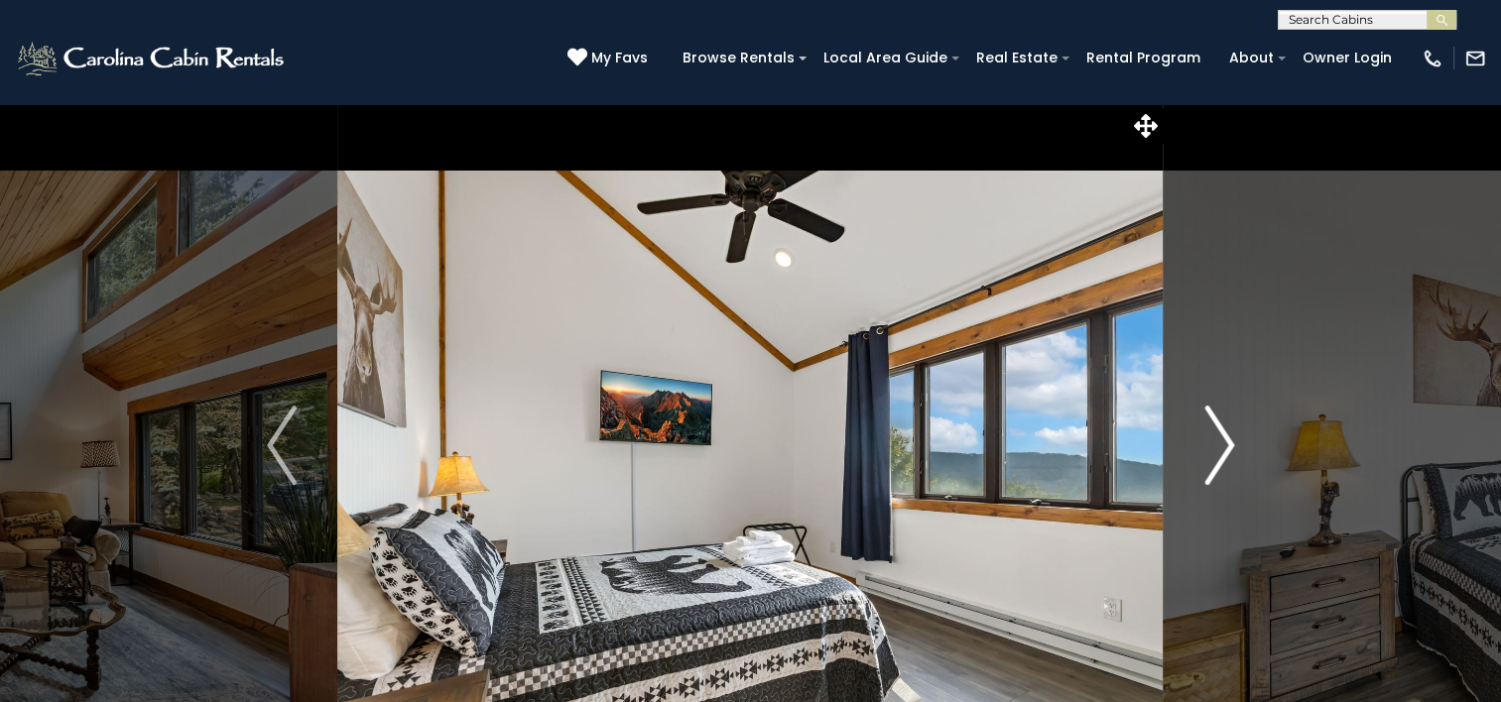
click at [1217, 444] on img "Next" at bounding box center [1219, 445] width 30 height 79
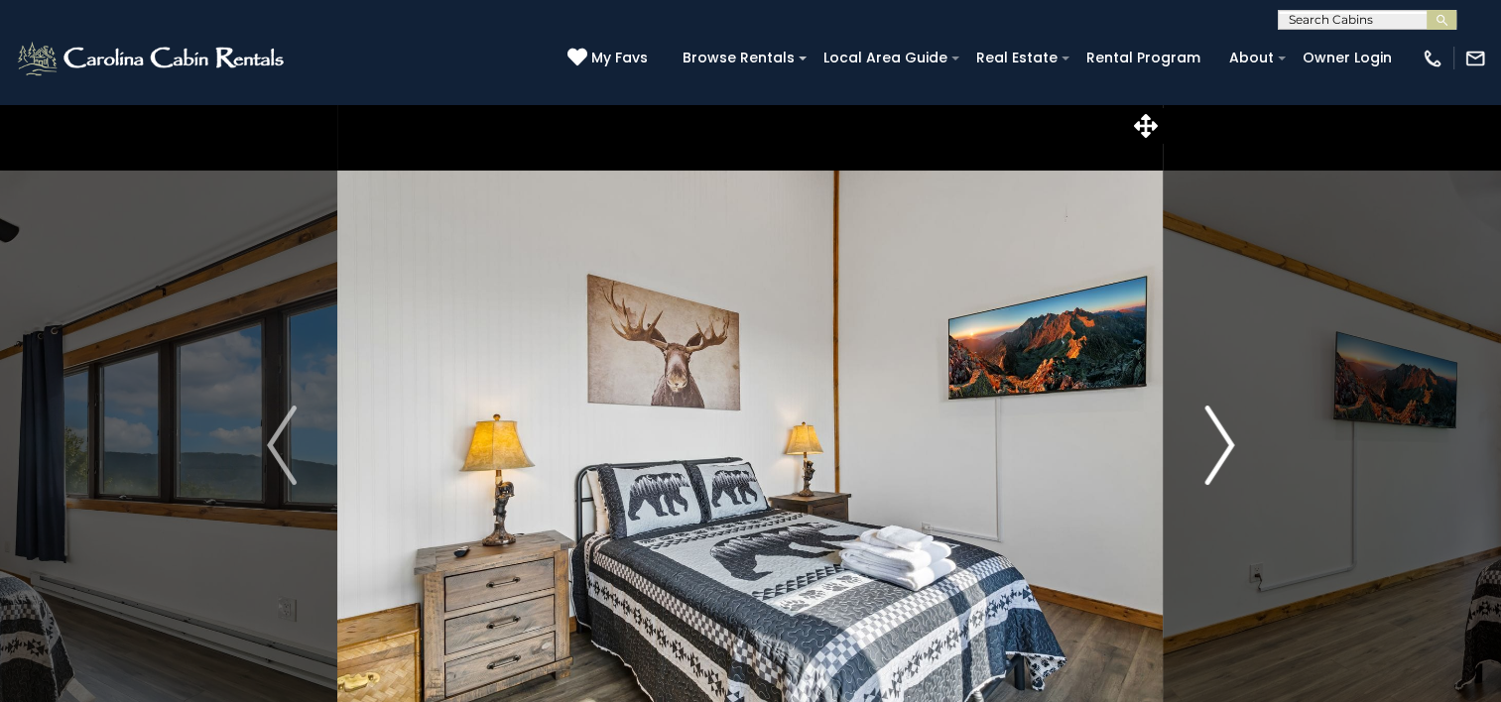
click at [1217, 444] on img "Next" at bounding box center [1219, 445] width 30 height 79
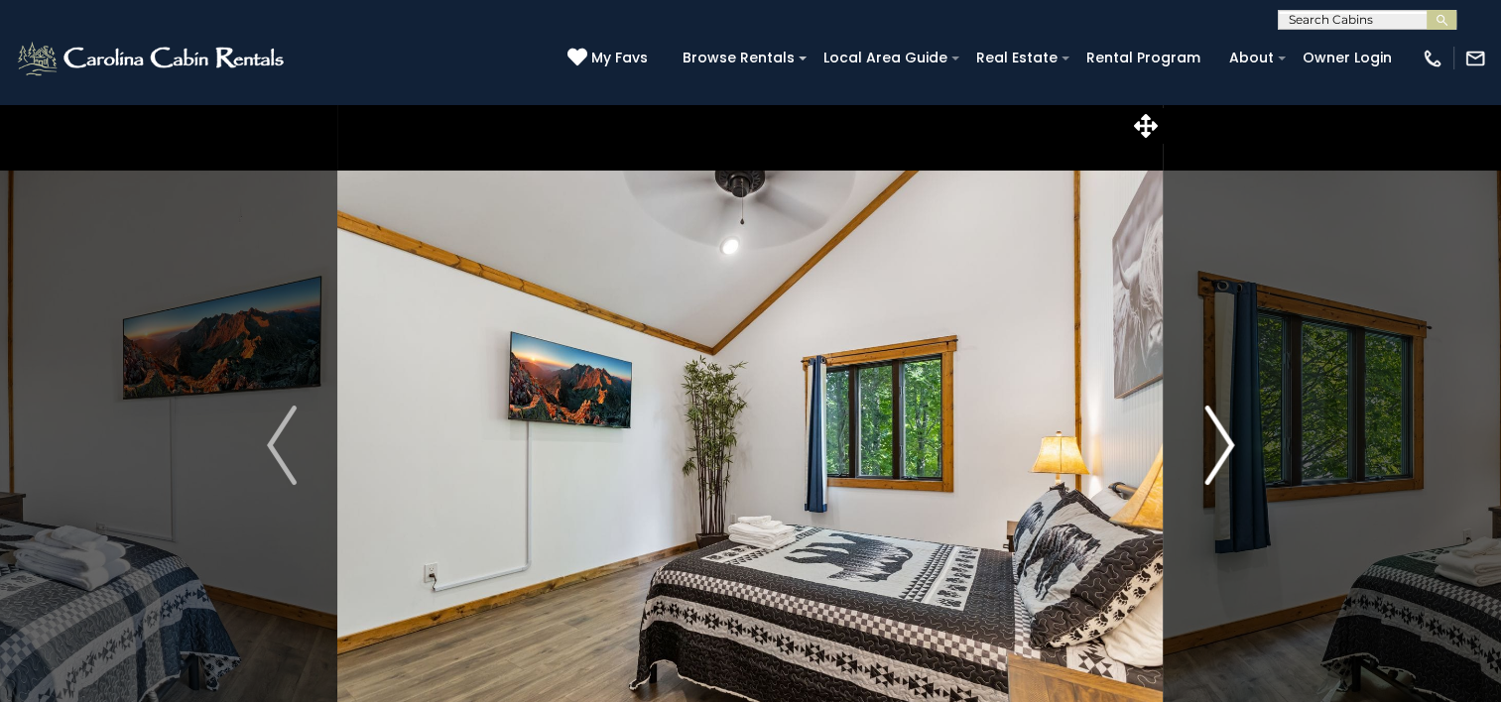
click at [1217, 444] on img "Next" at bounding box center [1219, 445] width 30 height 79
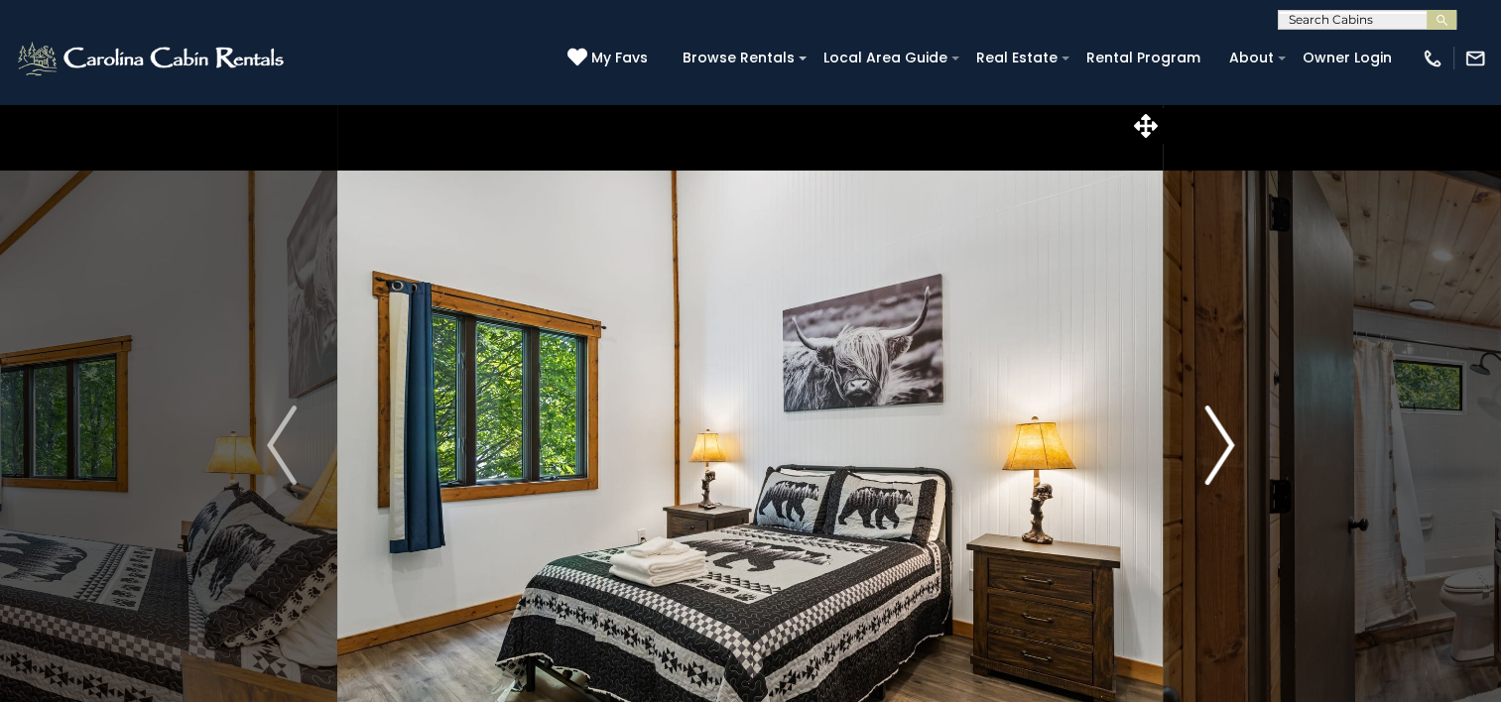
click at [1217, 444] on img "Next" at bounding box center [1219, 445] width 30 height 79
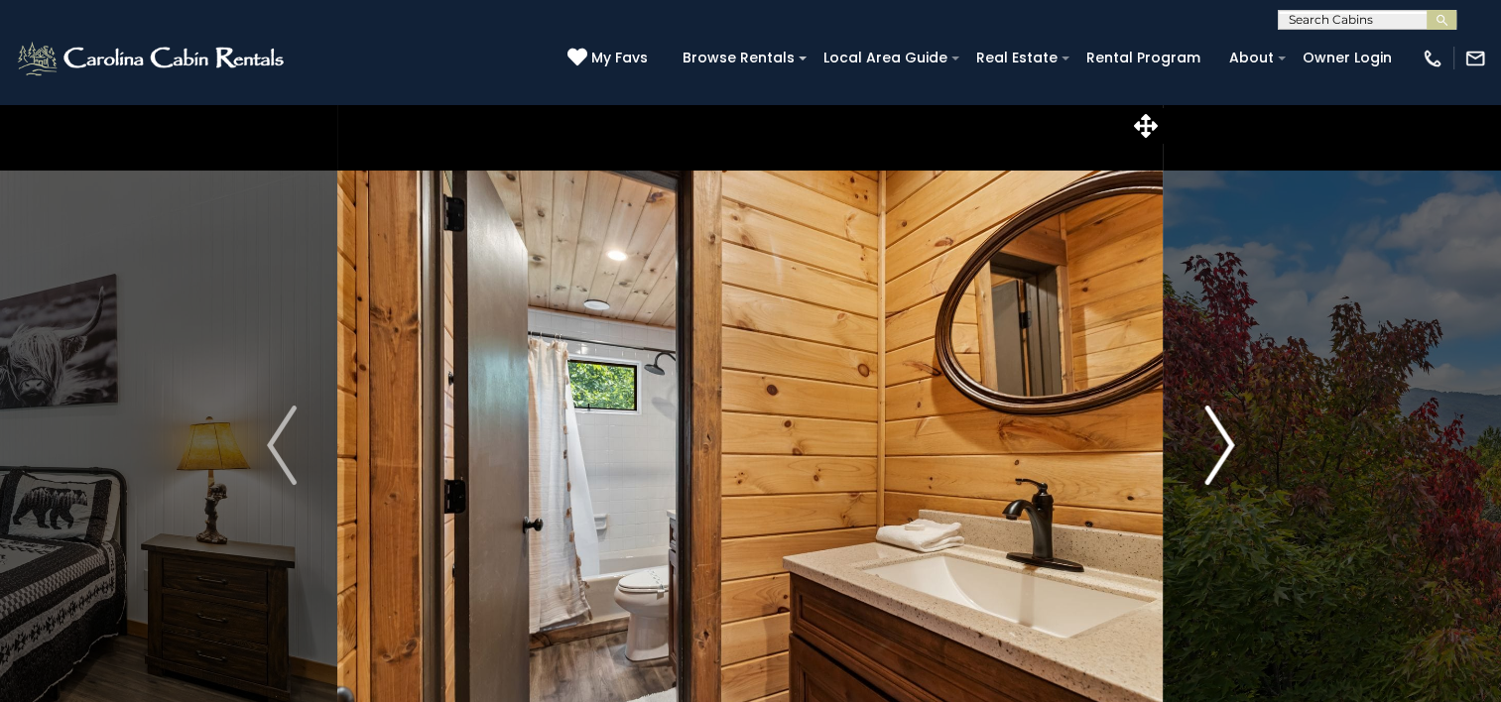
click at [1217, 444] on img "Next" at bounding box center [1219, 445] width 30 height 79
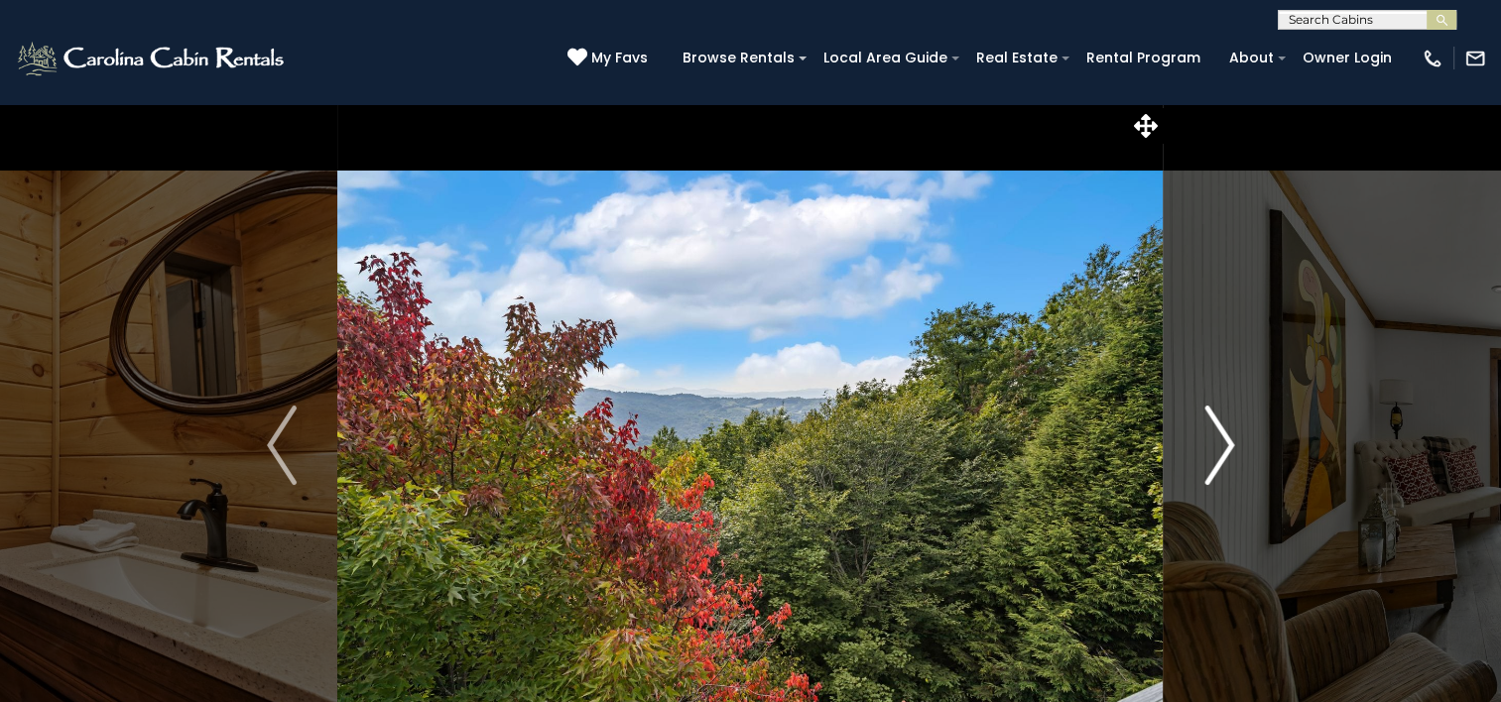
click at [1217, 444] on img "Next" at bounding box center [1219, 445] width 30 height 79
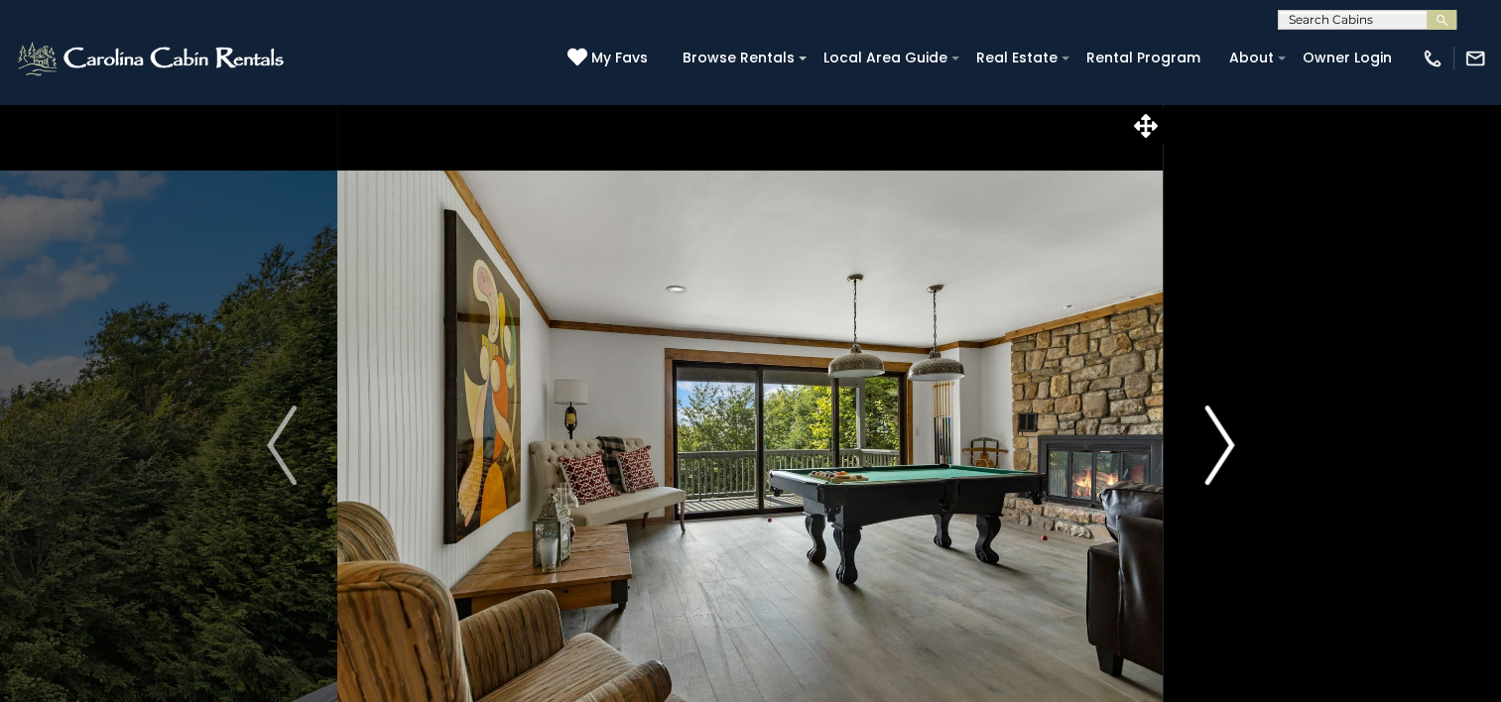
click at [1217, 444] on img "Next" at bounding box center [1219, 445] width 30 height 79
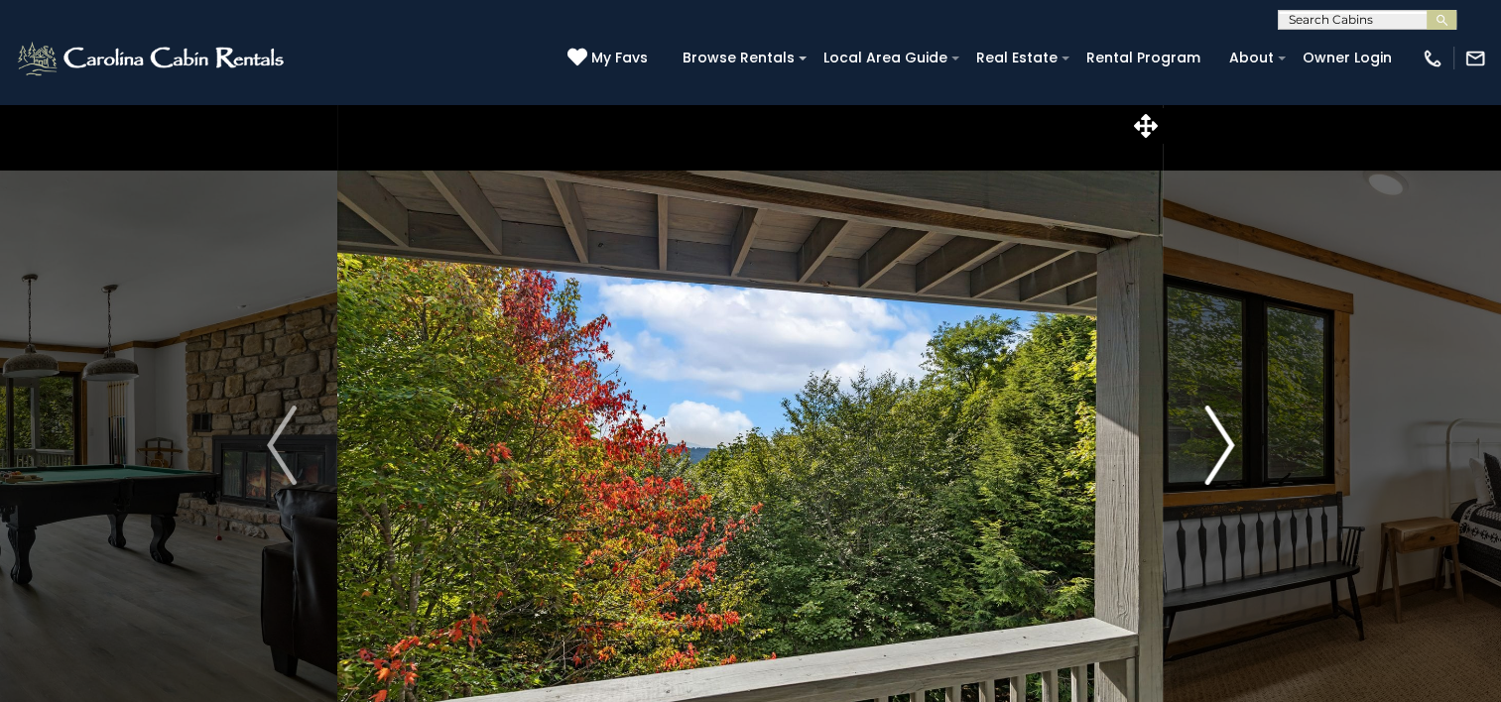
click at [1217, 444] on img "Next" at bounding box center [1219, 445] width 30 height 79
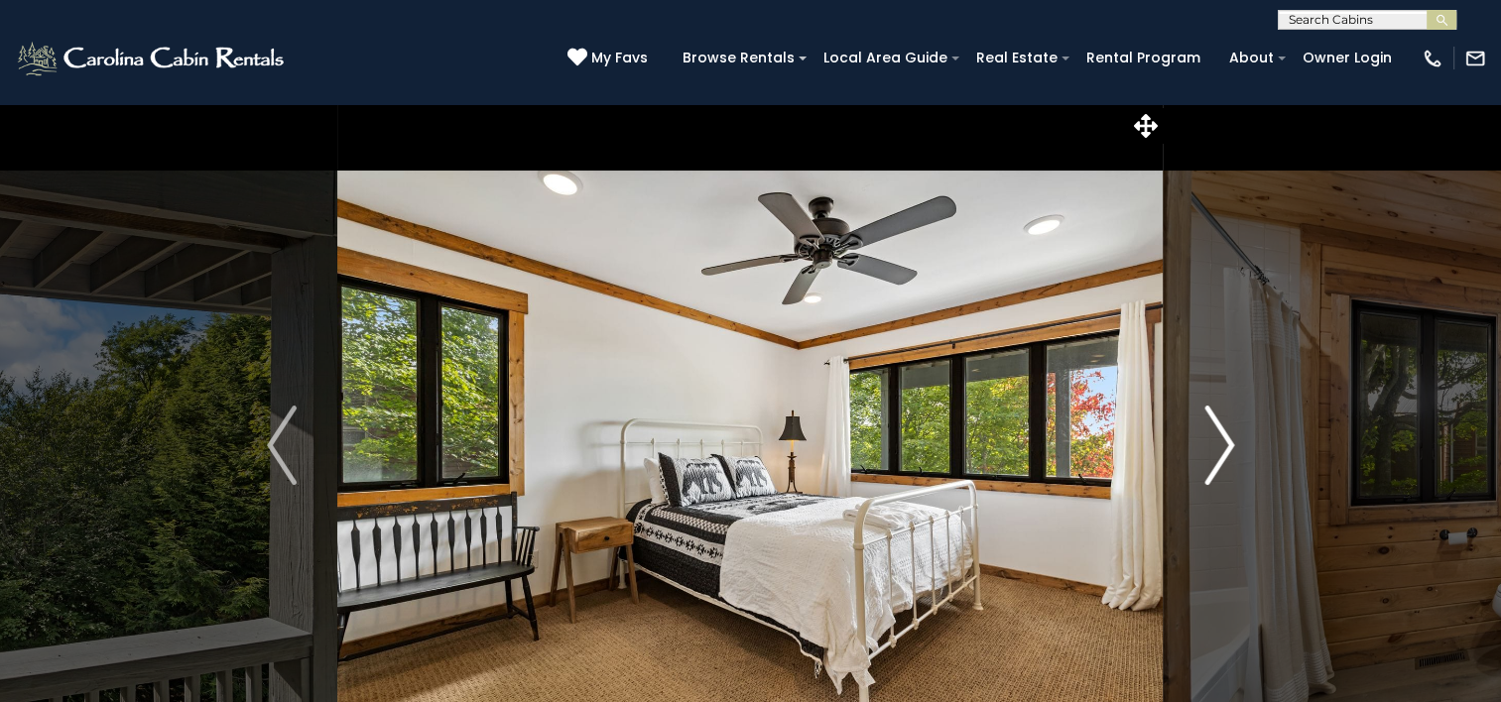
click at [1217, 444] on img "Next" at bounding box center [1219, 445] width 30 height 79
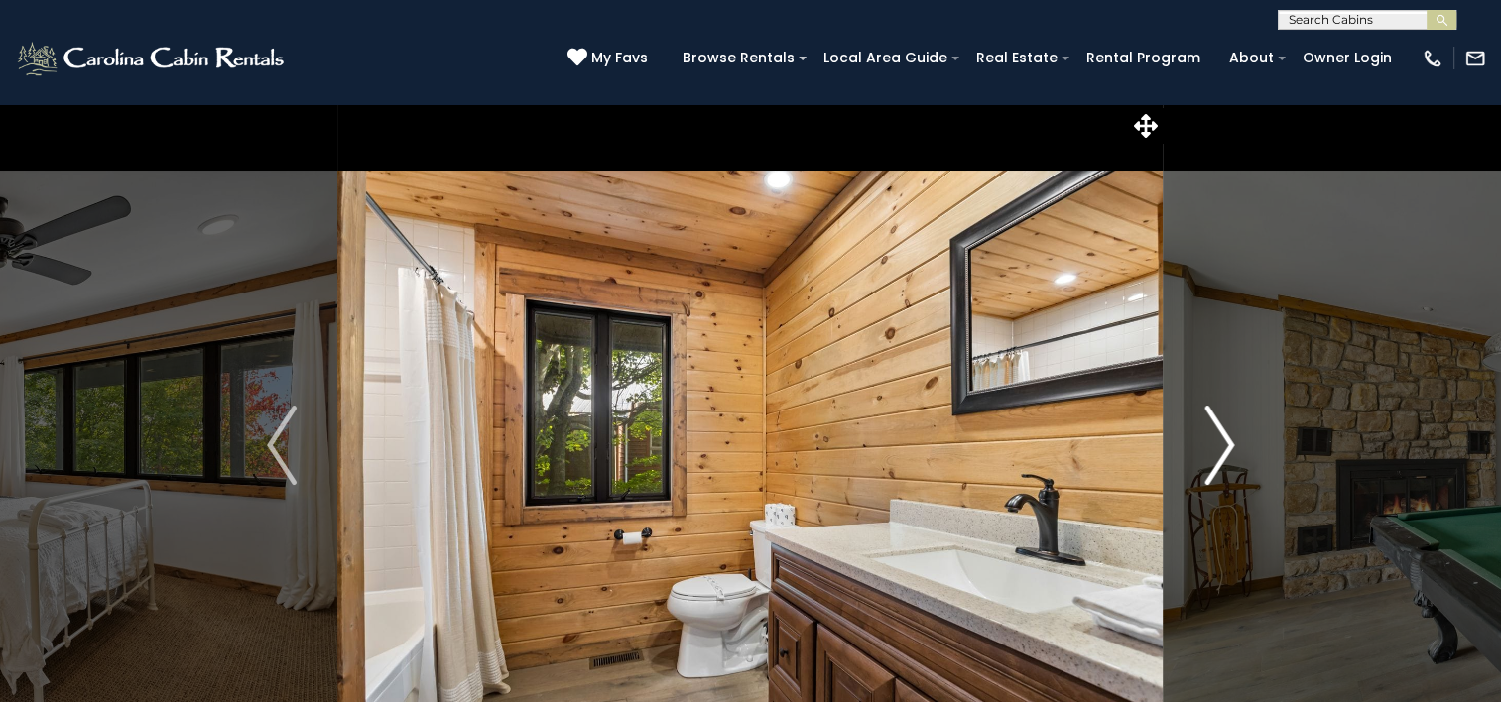
click at [1217, 444] on img "Next" at bounding box center [1219, 445] width 30 height 79
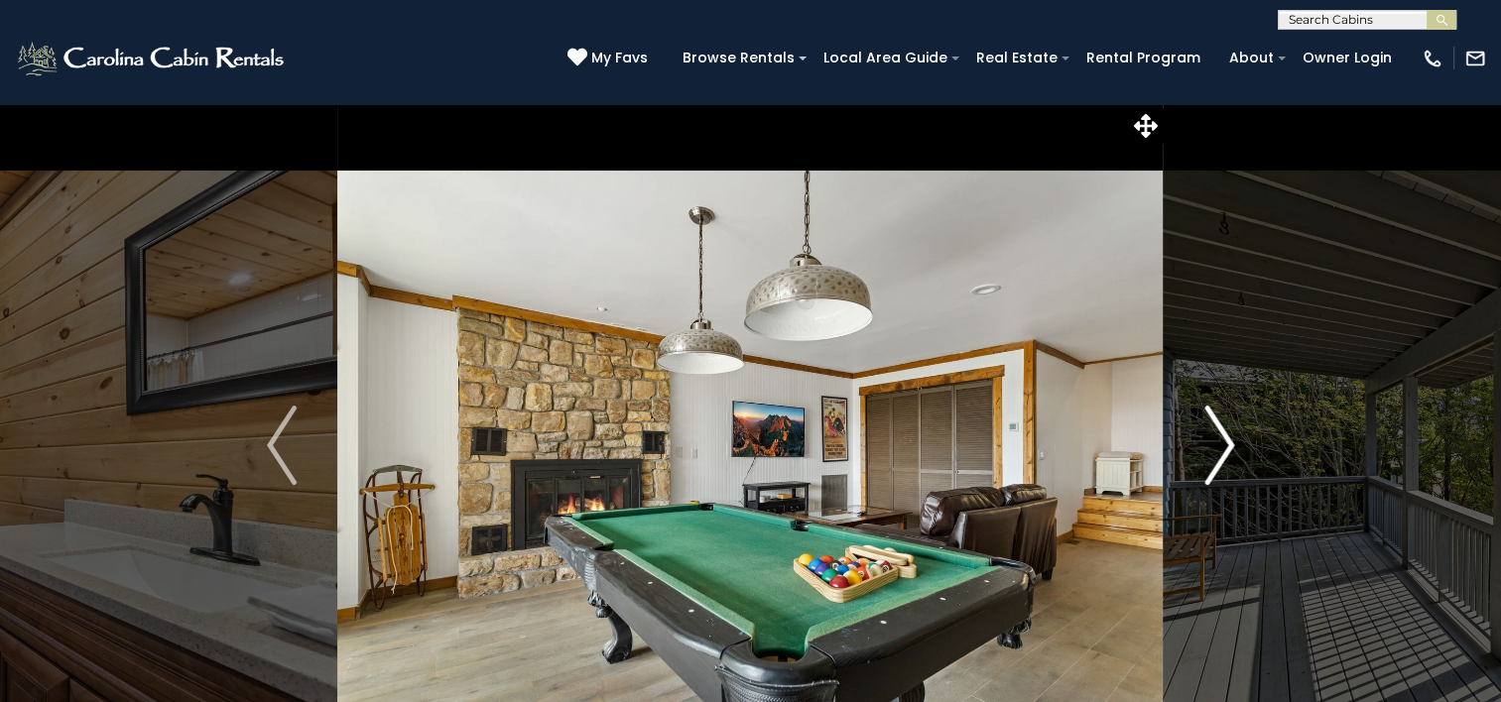
click at [1217, 444] on img "Next" at bounding box center [1219, 445] width 30 height 79
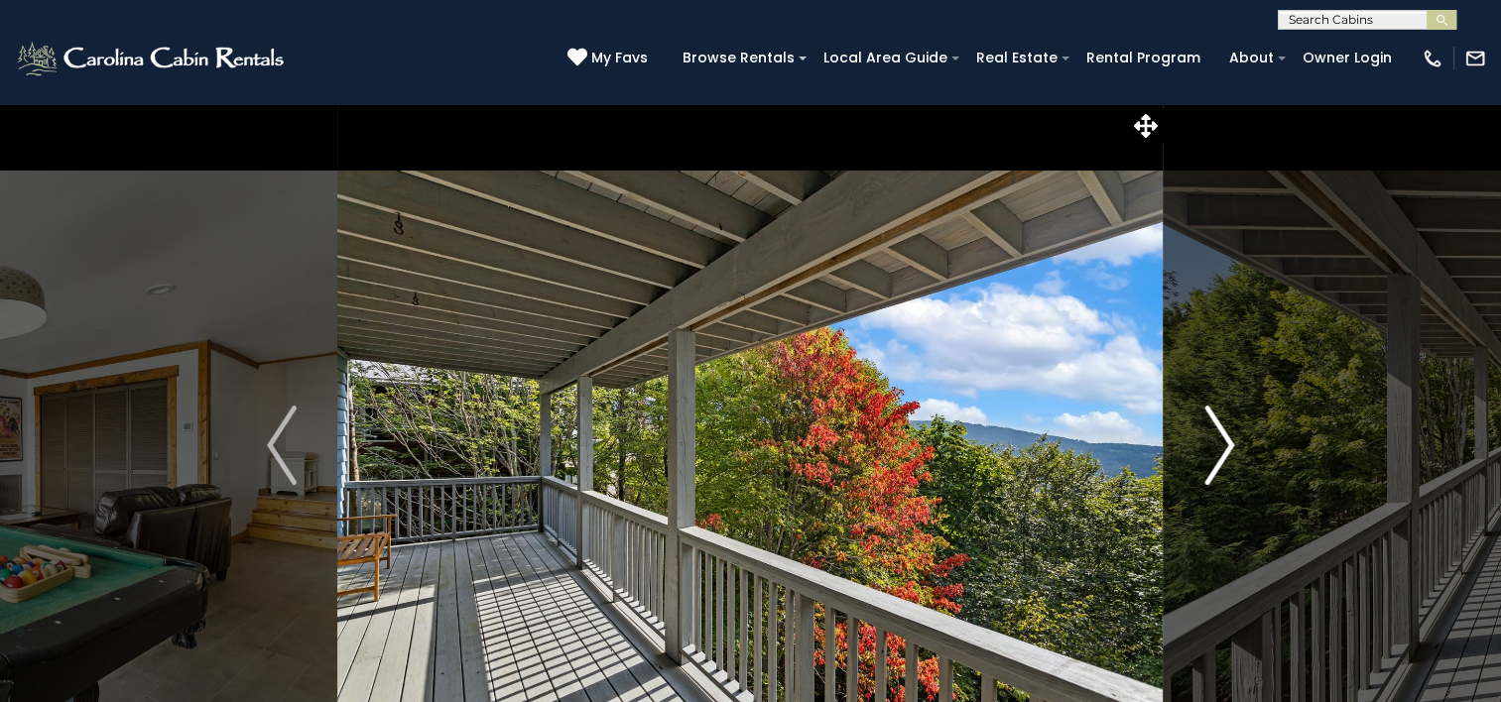
click at [1217, 444] on img "Next" at bounding box center [1219, 445] width 30 height 79
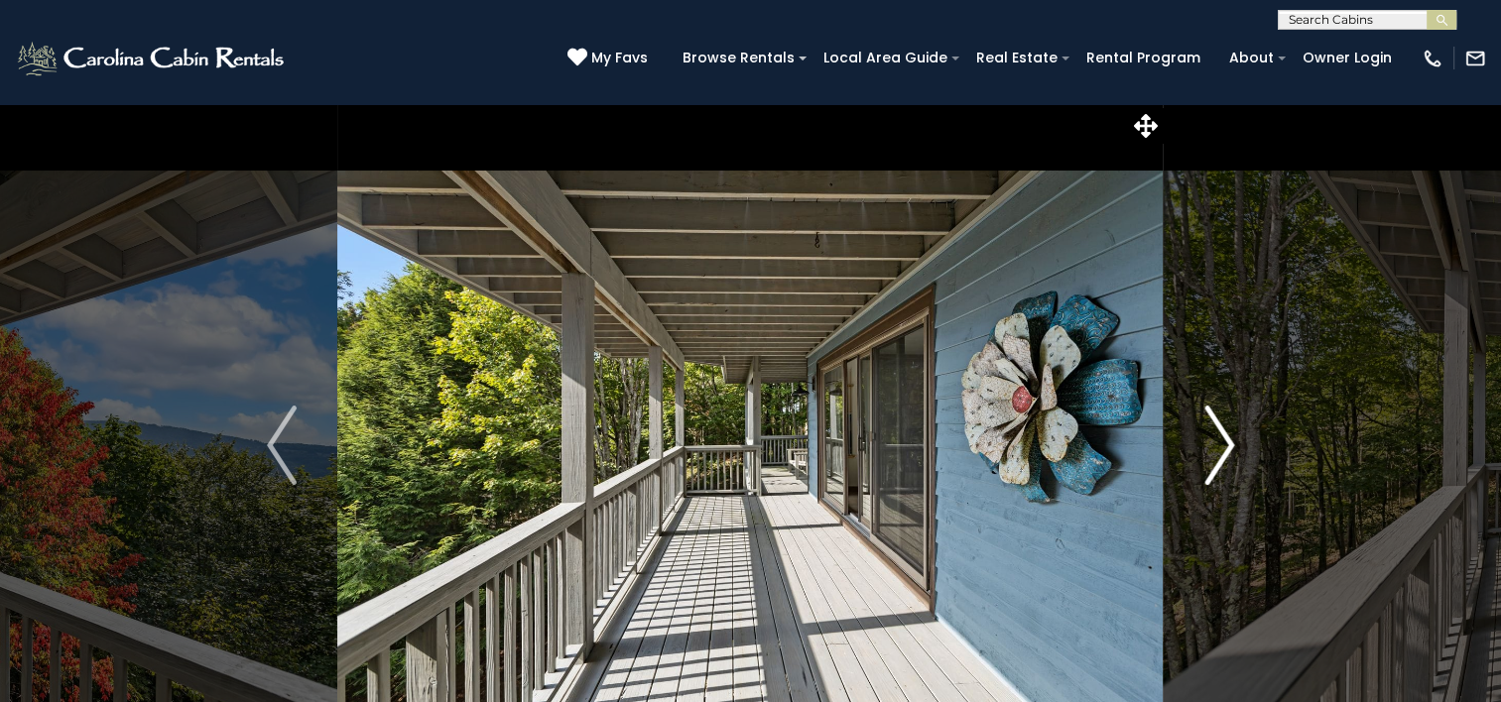
click at [1217, 444] on img "Next" at bounding box center [1219, 445] width 30 height 79
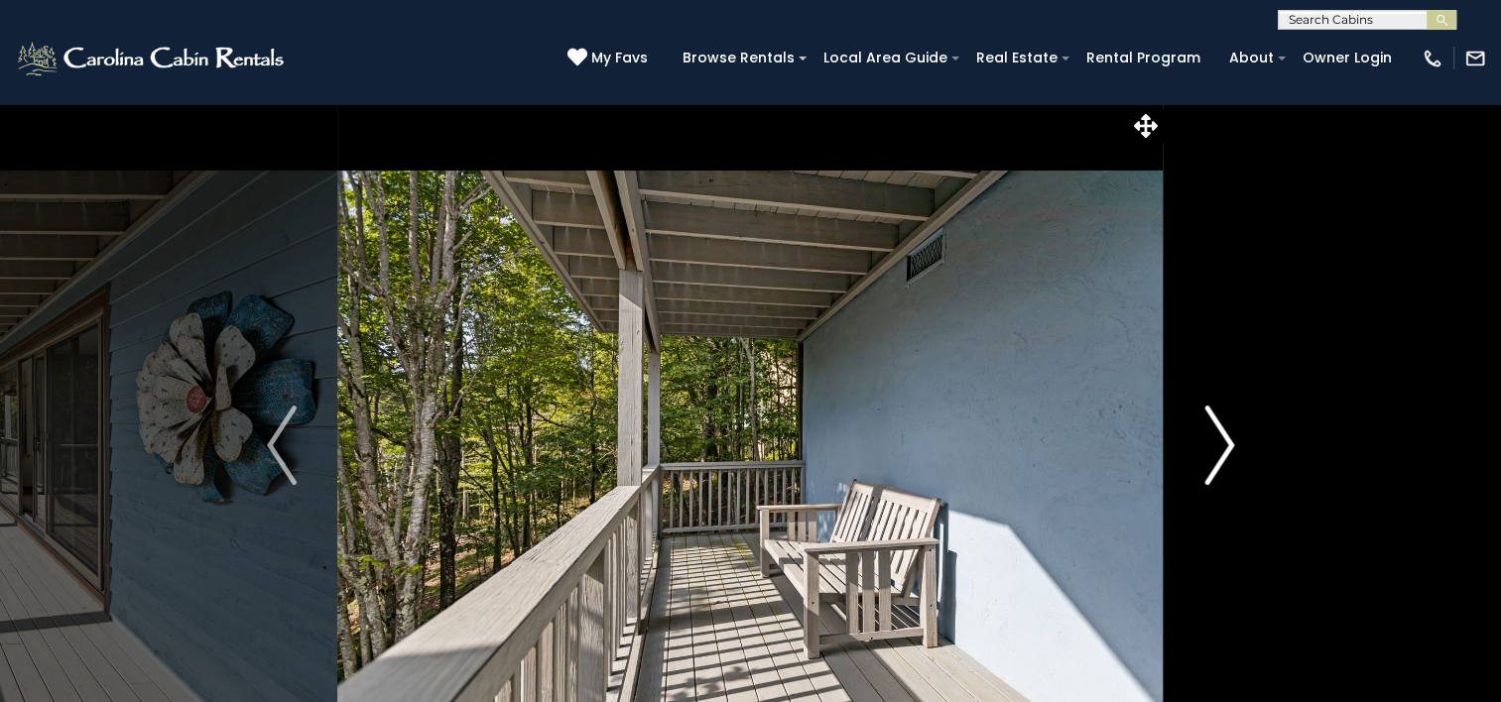
click at [1217, 444] on img "Next" at bounding box center [1219, 445] width 30 height 79
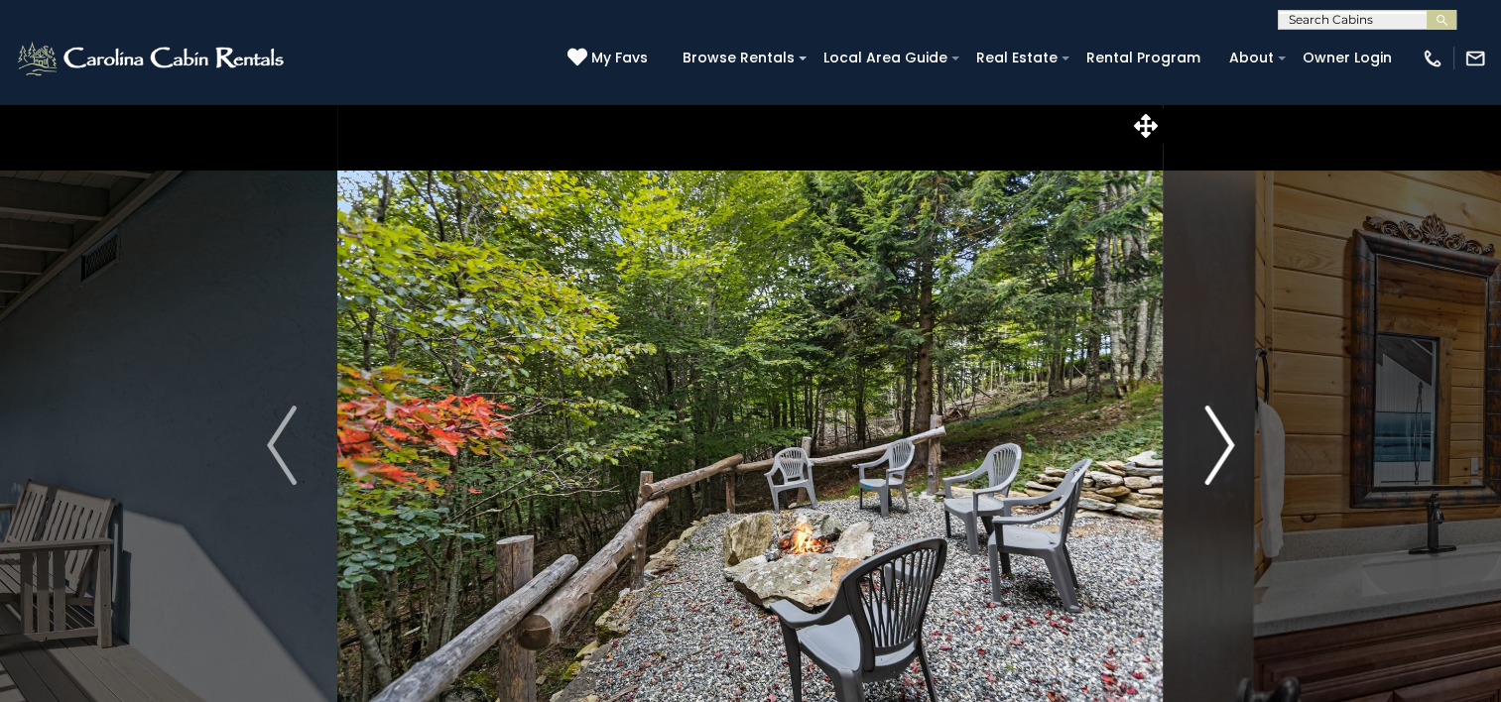
click at [1217, 444] on img "Next" at bounding box center [1219, 445] width 30 height 79
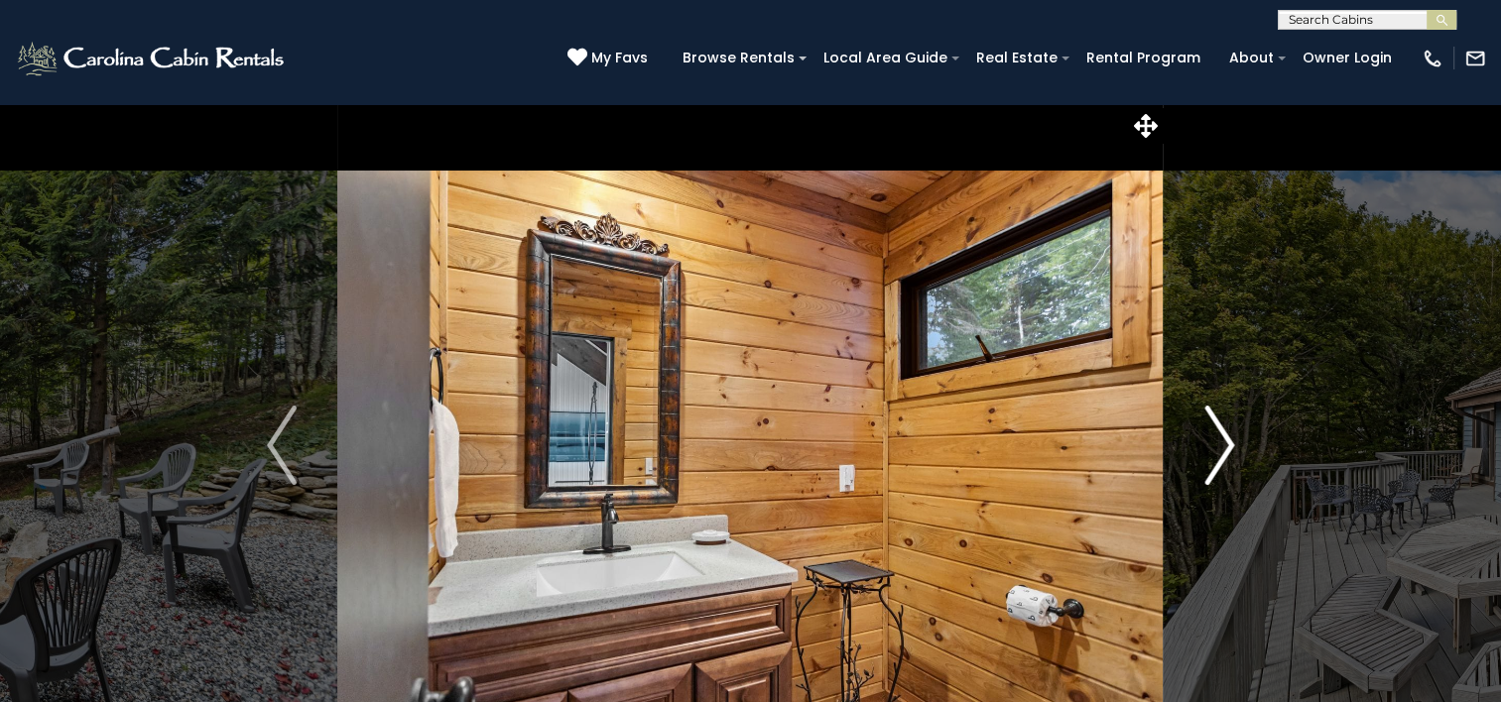
click at [1217, 444] on img "Next" at bounding box center [1219, 445] width 30 height 79
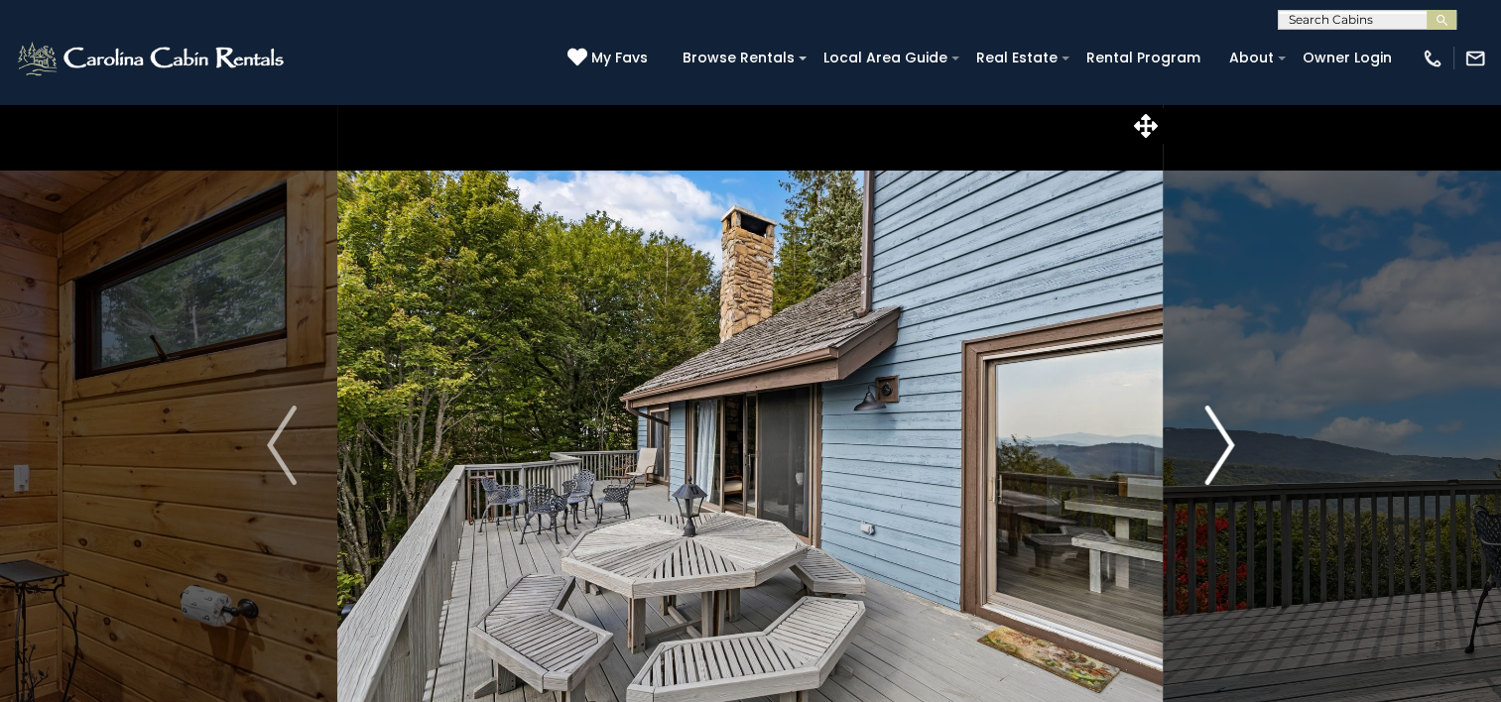
click at [1217, 444] on img "Next" at bounding box center [1219, 445] width 30 height 79
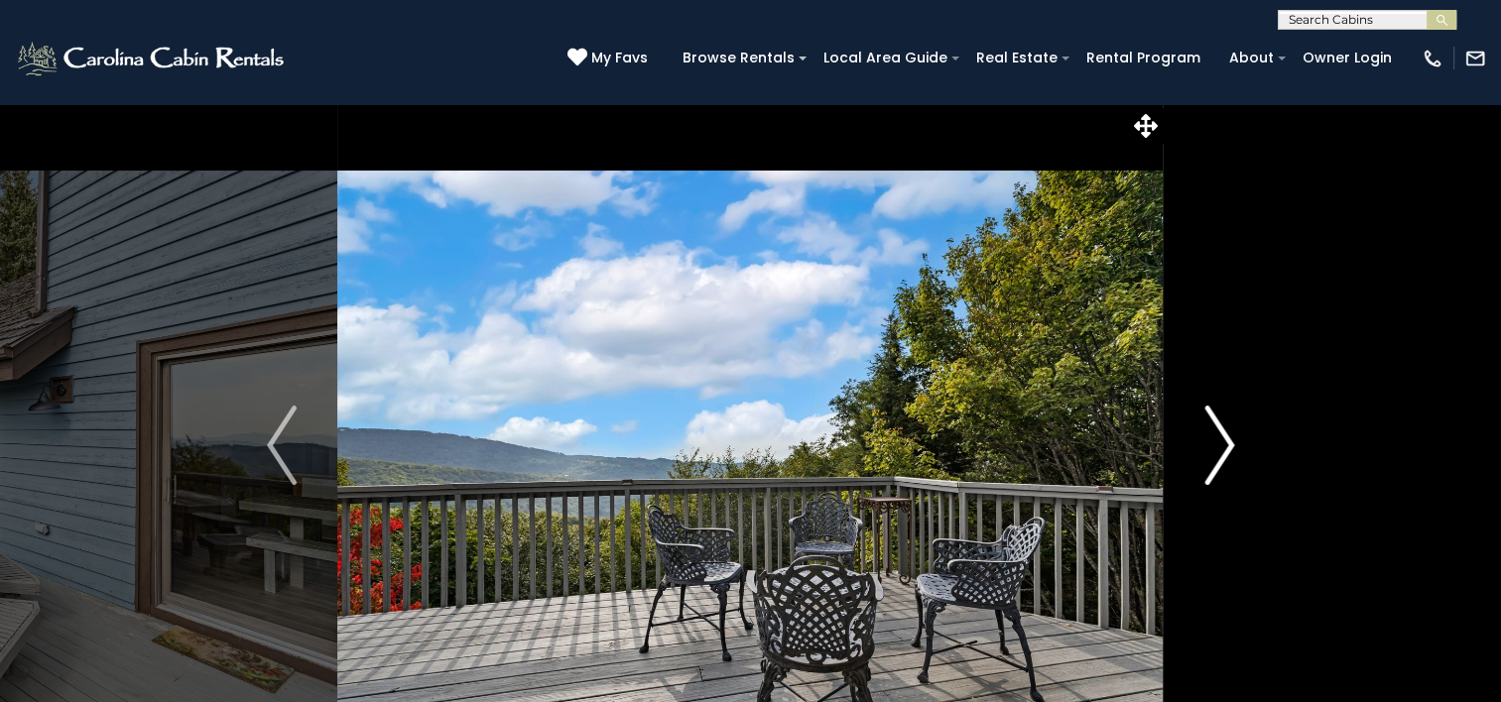
click at [1217, 444] on img "Next" at bounding box center [1219, 445] width 30 height 79
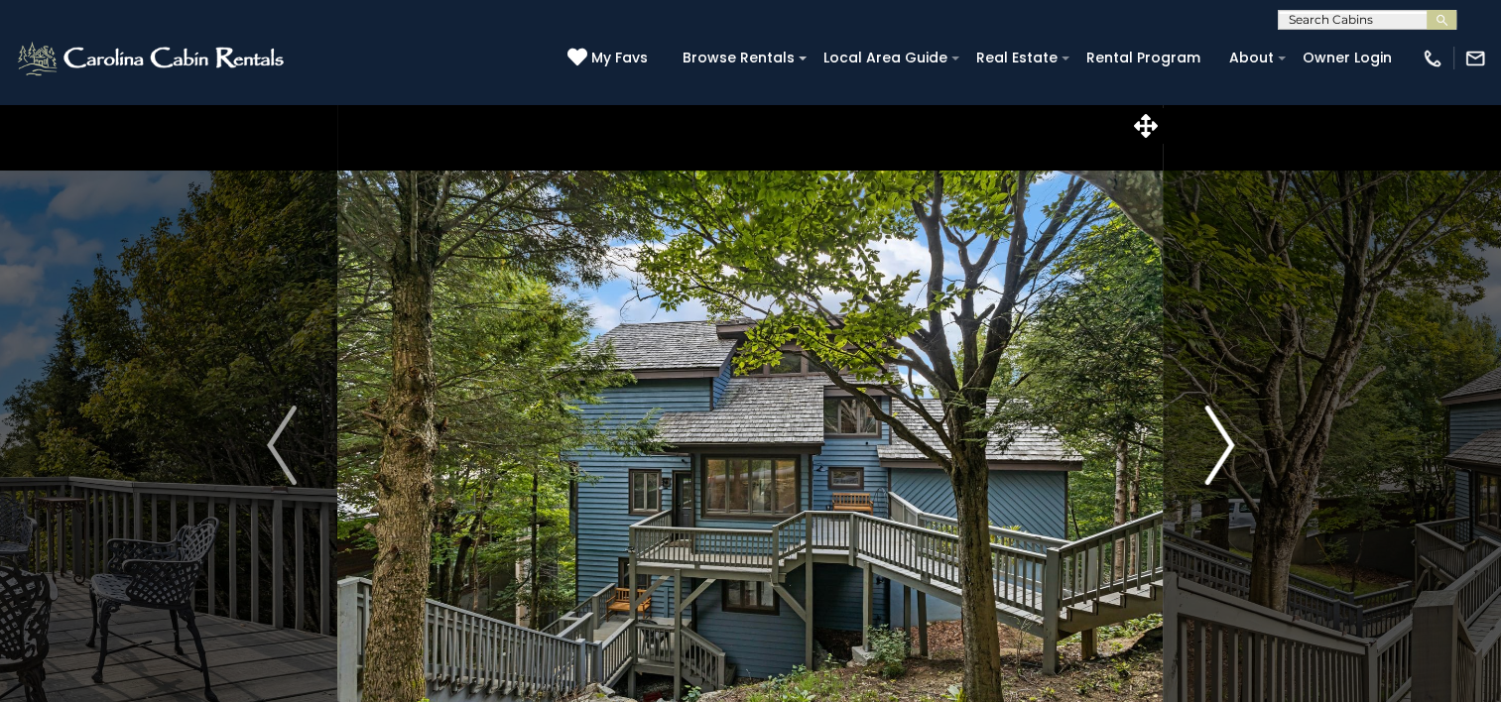
click at [1222, 448] on img "Next" at bounding box center [1219, 445] width 30 height 79
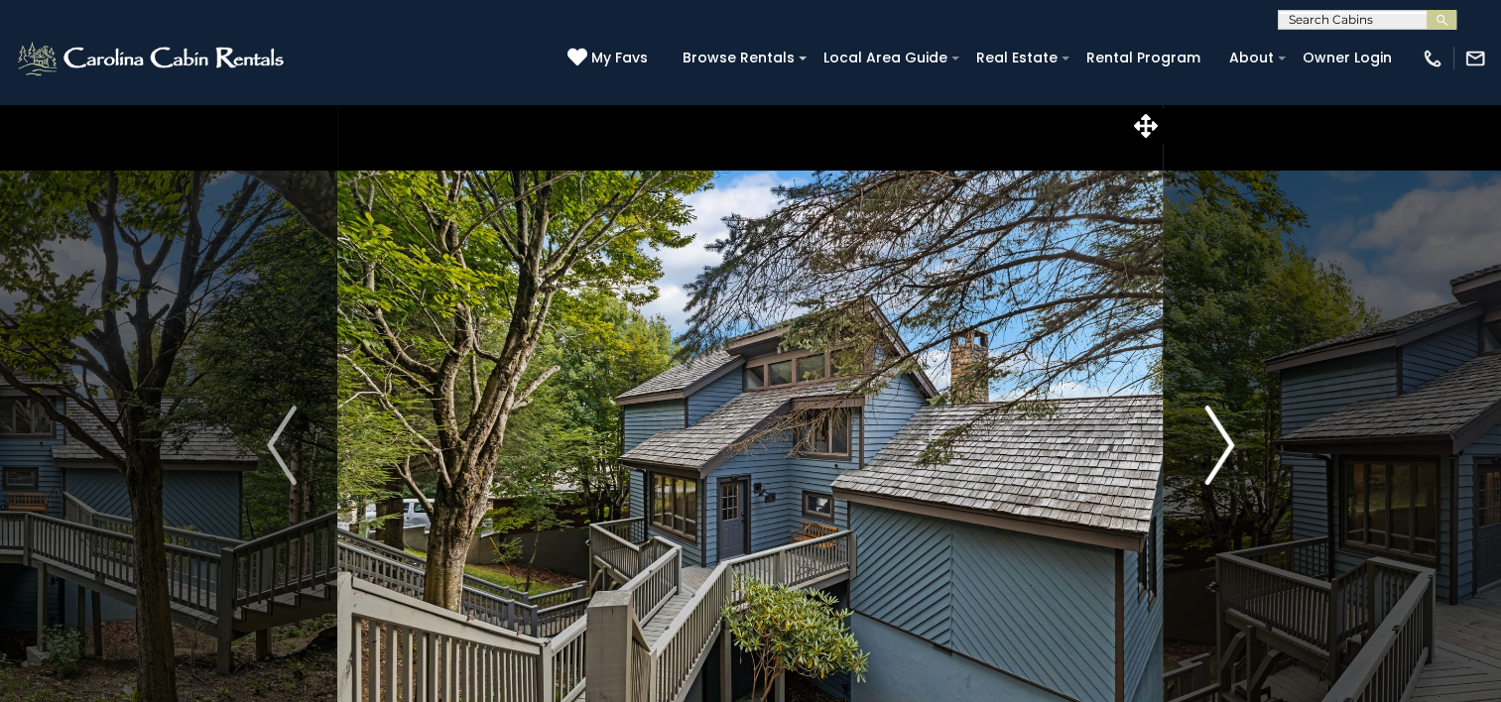
click at [1222, 448] on img "Next" at bounding box center [1219, 445] width 30 height 79
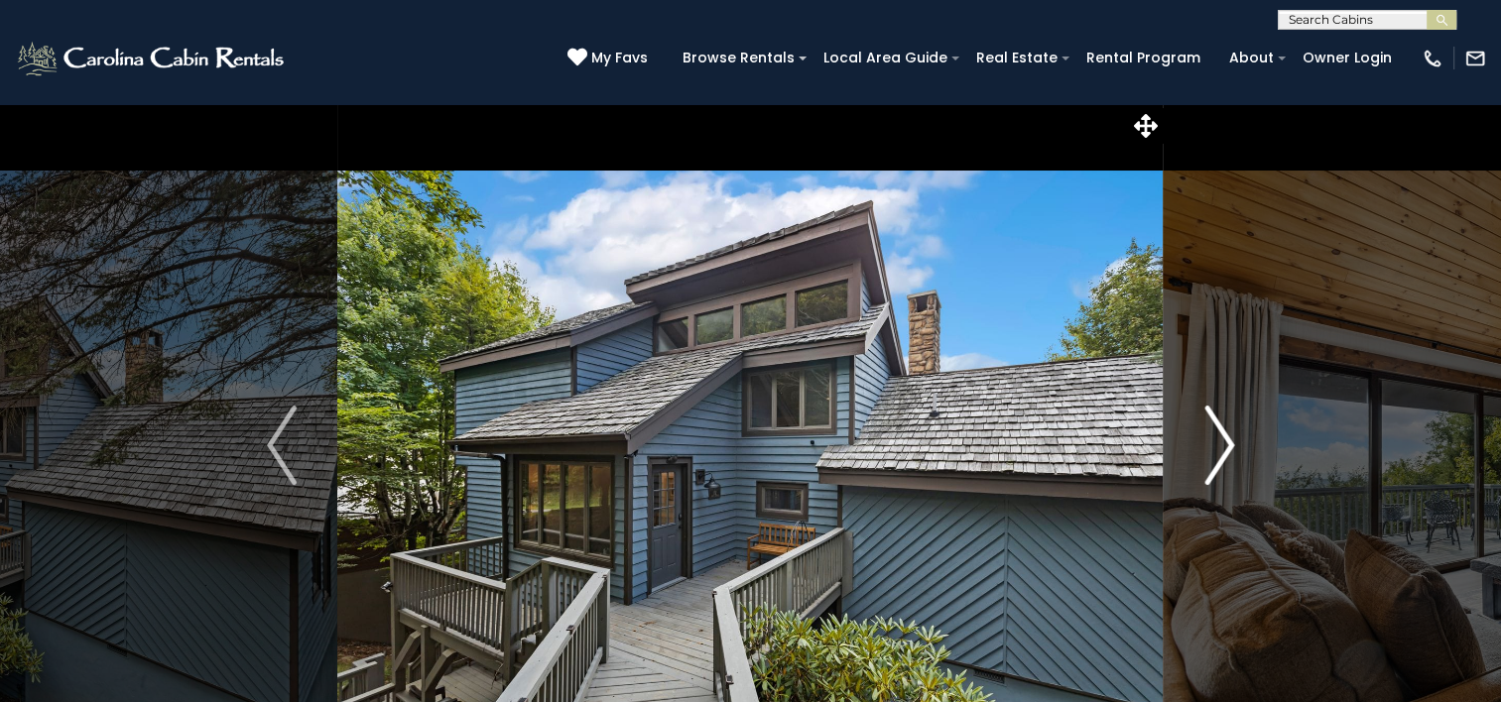
click at [1222, 448] on img "Next" at bounding box center [1219, 445] width 30 height 79
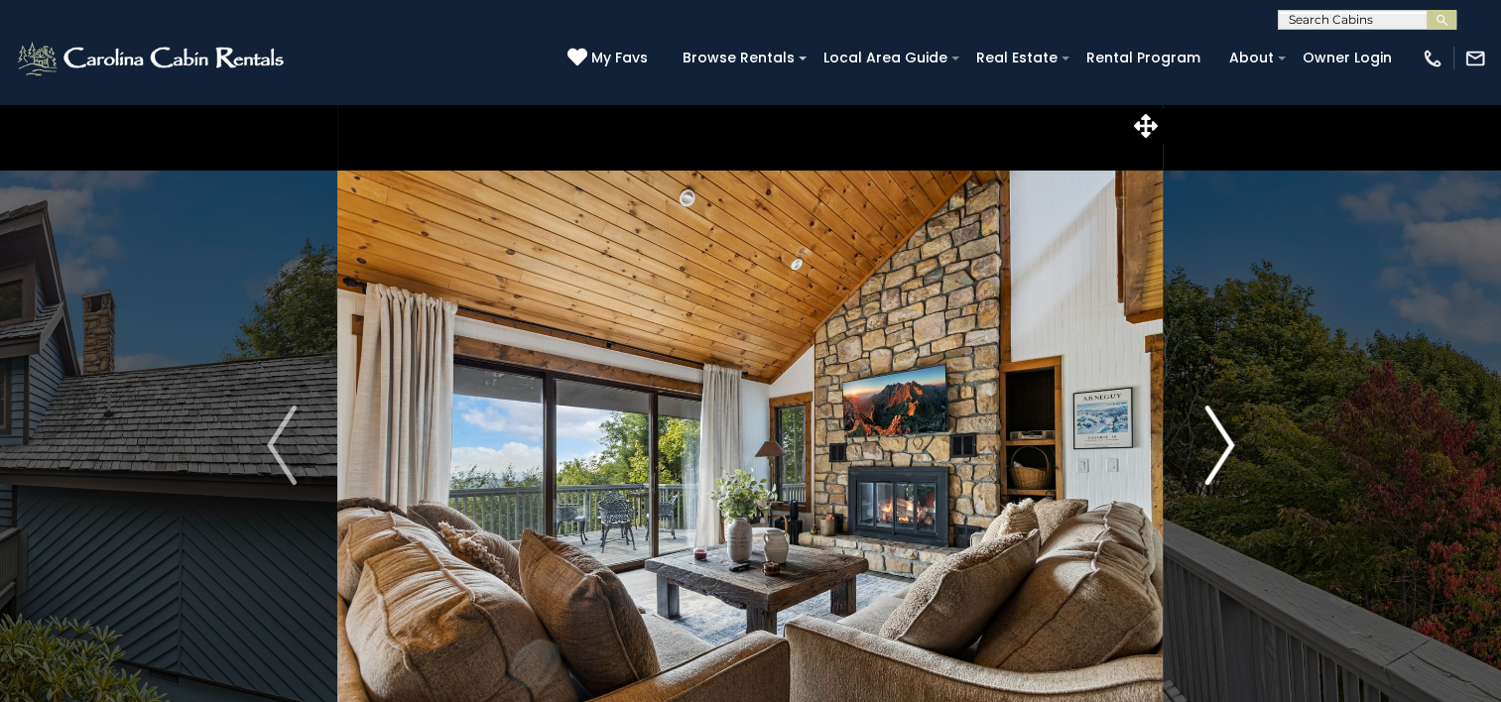
click at [1221, 436] on img "Next" at bounding box center [1219, 445] width 30 height 79
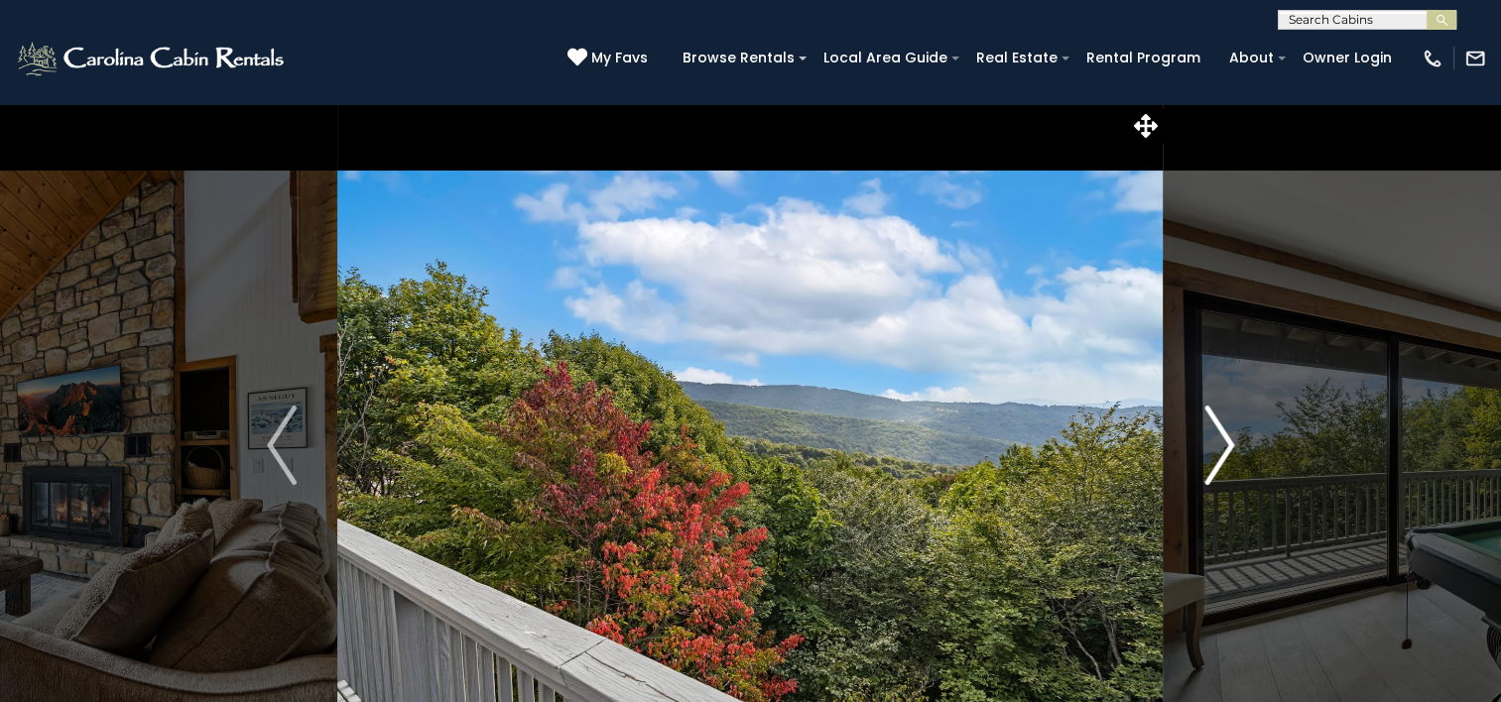
click at [1219, 436] on img "Next" at bounding box center [1219, 445] width 30 height 79
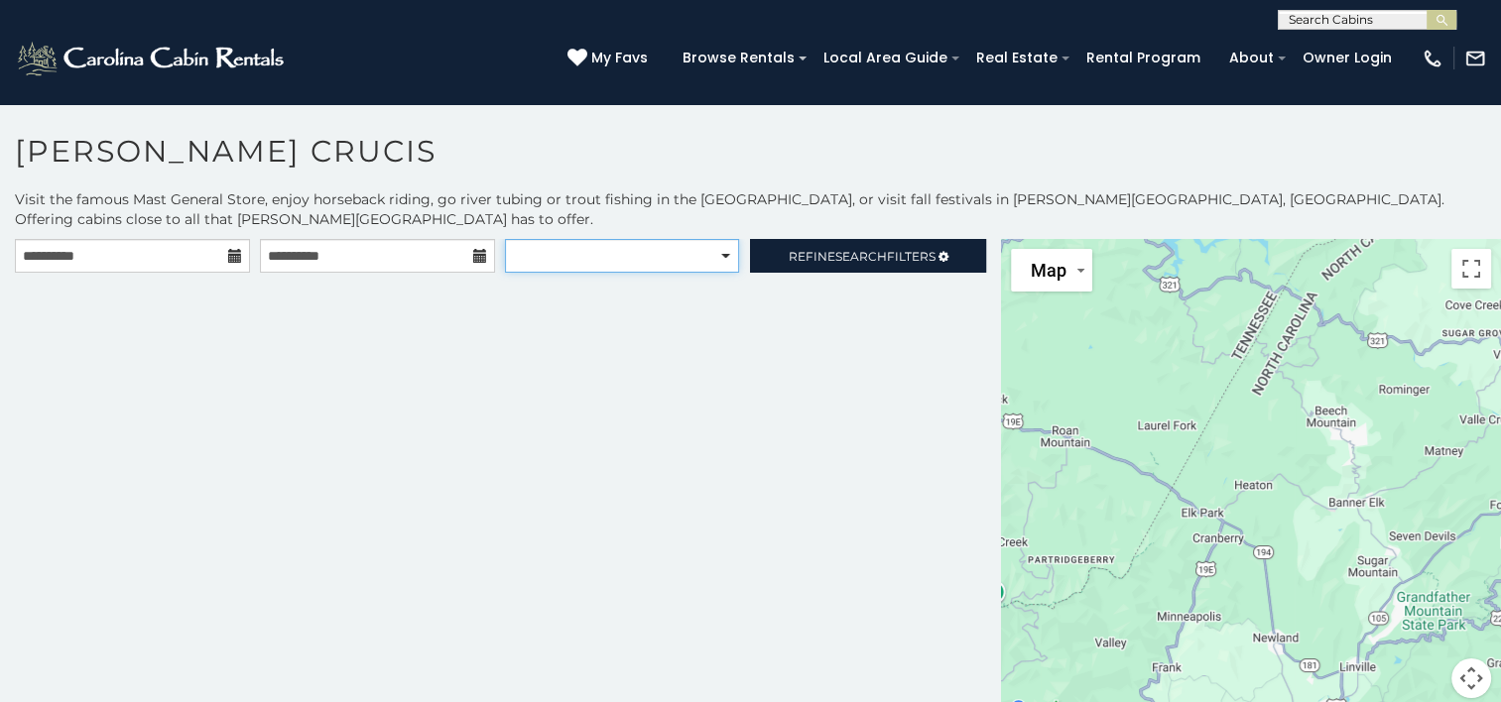
click at [714, 239] on select "**********" at bounding box center [621, 256] width 233 height 34
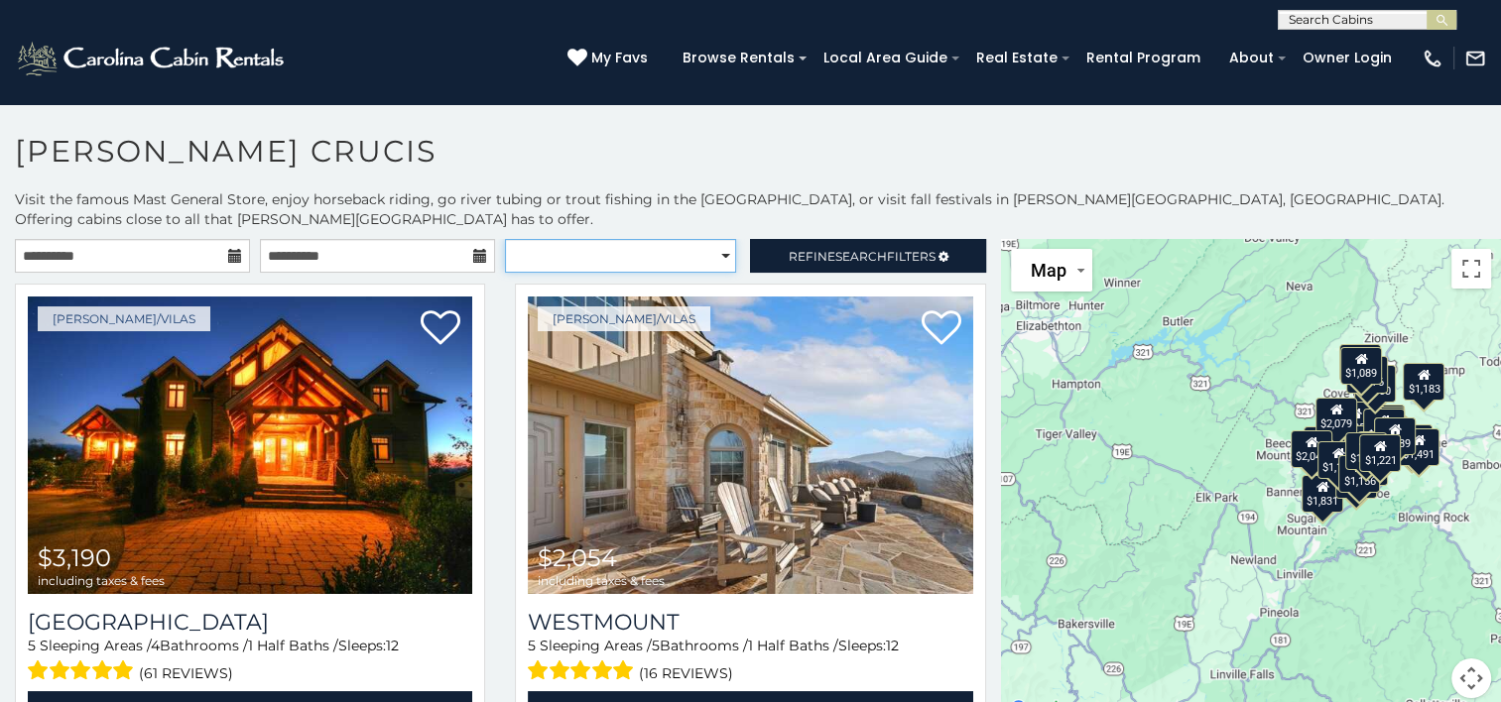
select select "*********"
click at [505, 239] on select "**********" at bounding box center [620, 256] width 231 height 34
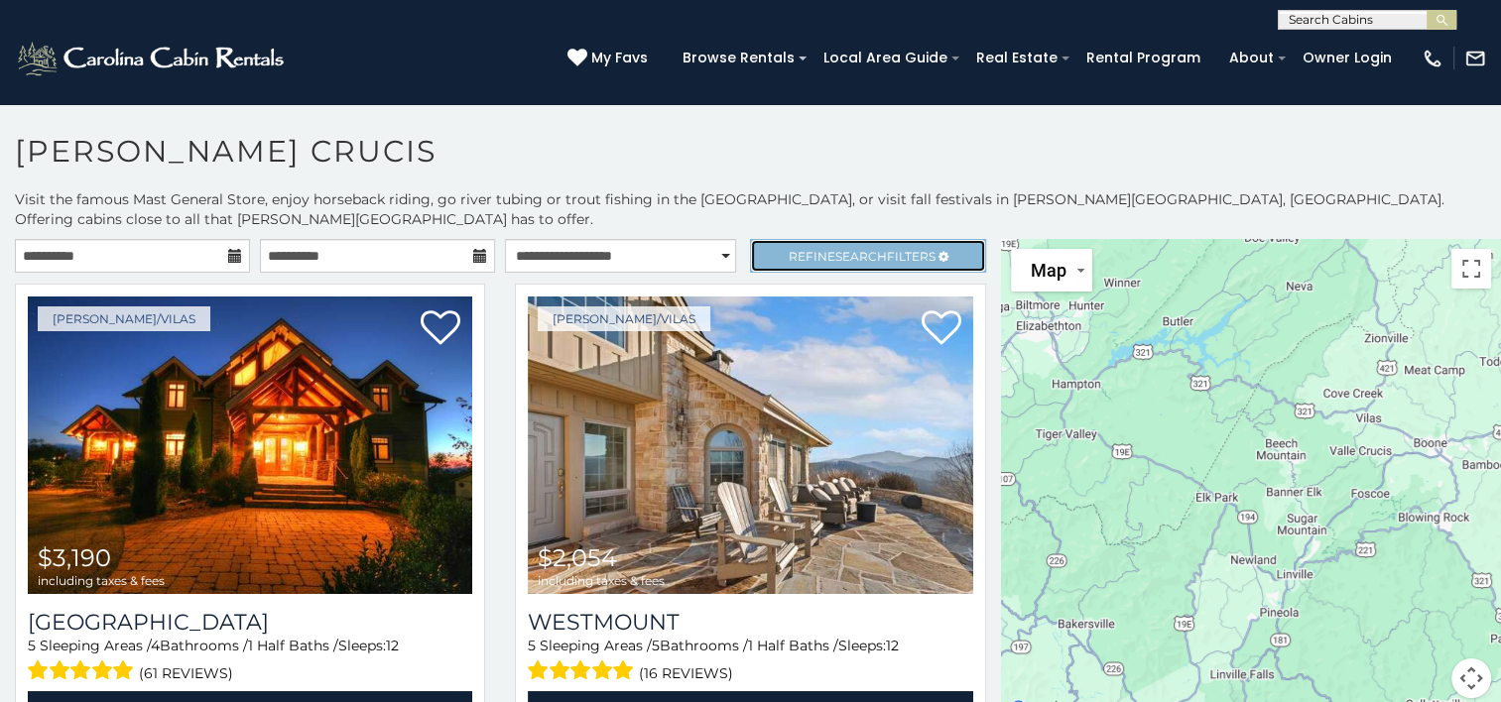
click at [869, 249] on span "Search" at bounding box center [861, 256] width 52 height 15
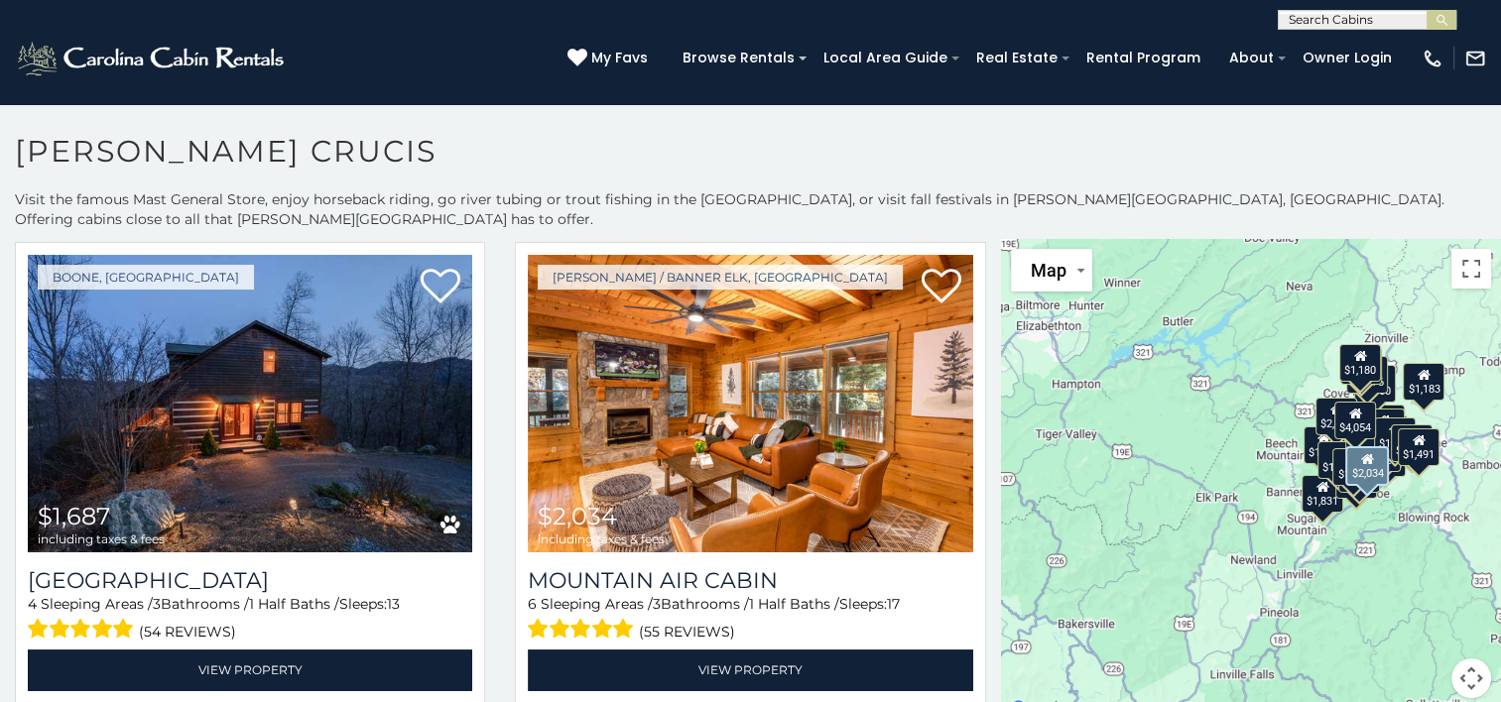
scroll to position [1587, 0]
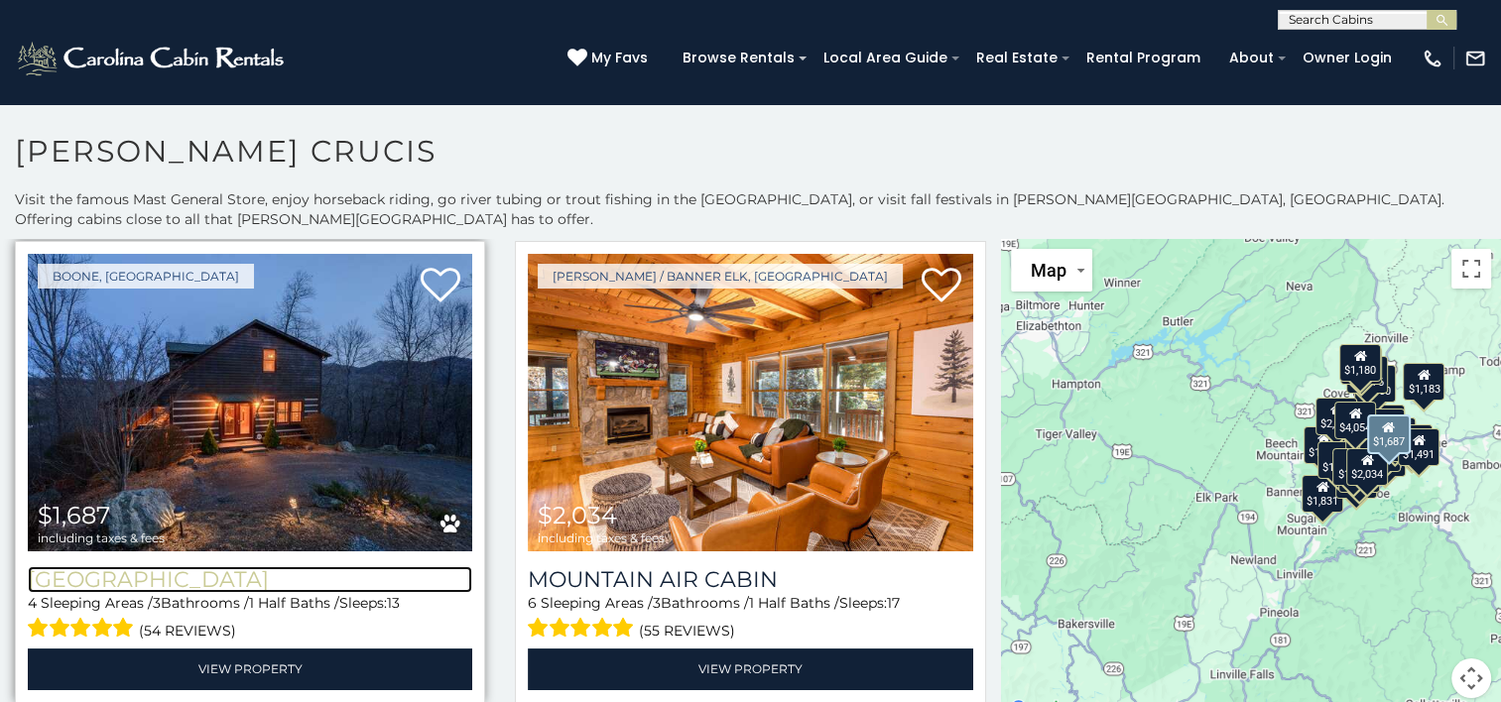
click at [214, 566] on h3 "[GEOGRAPHIC_DATA]" at bounding box center [250, 579] width 444 height 27
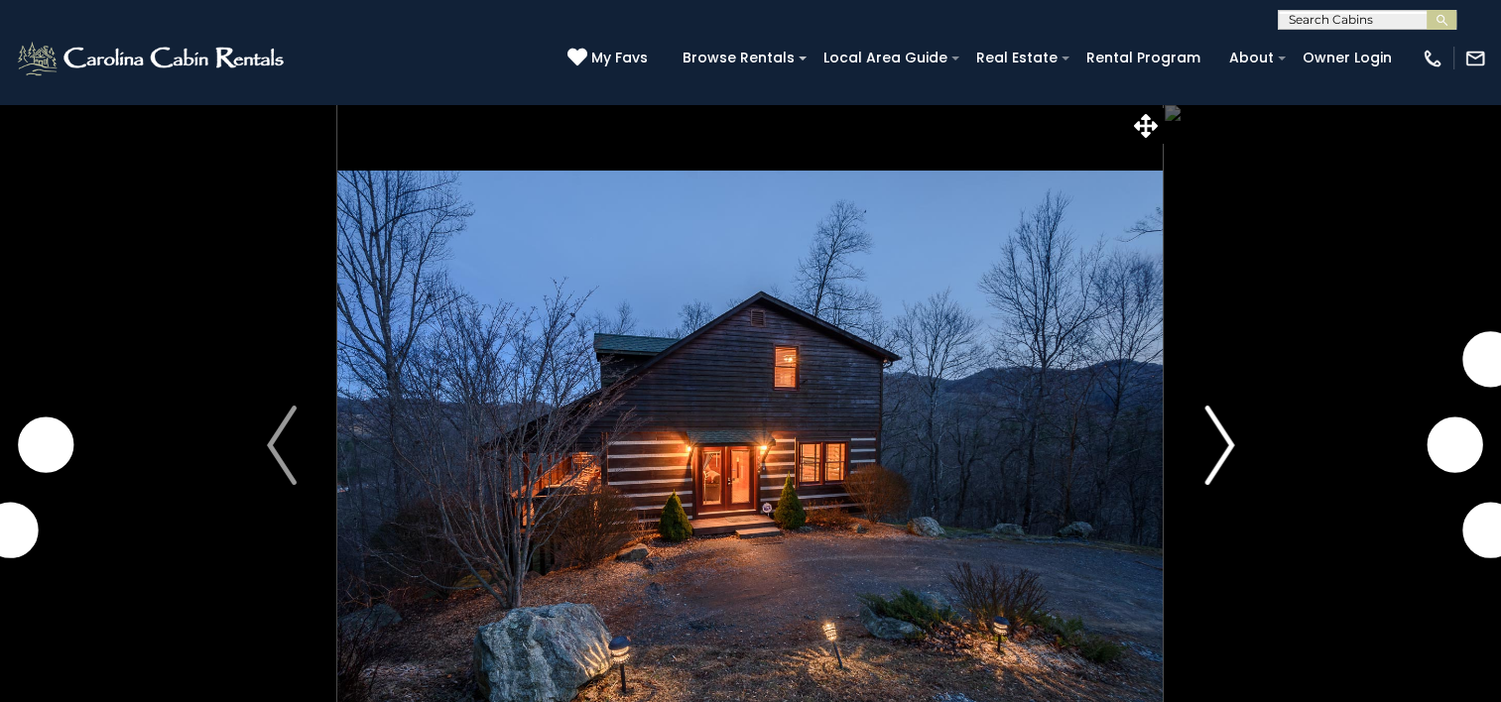
click at [1236, 448] on button "Next" at bounding box center [1219, 445] width 111 height 685
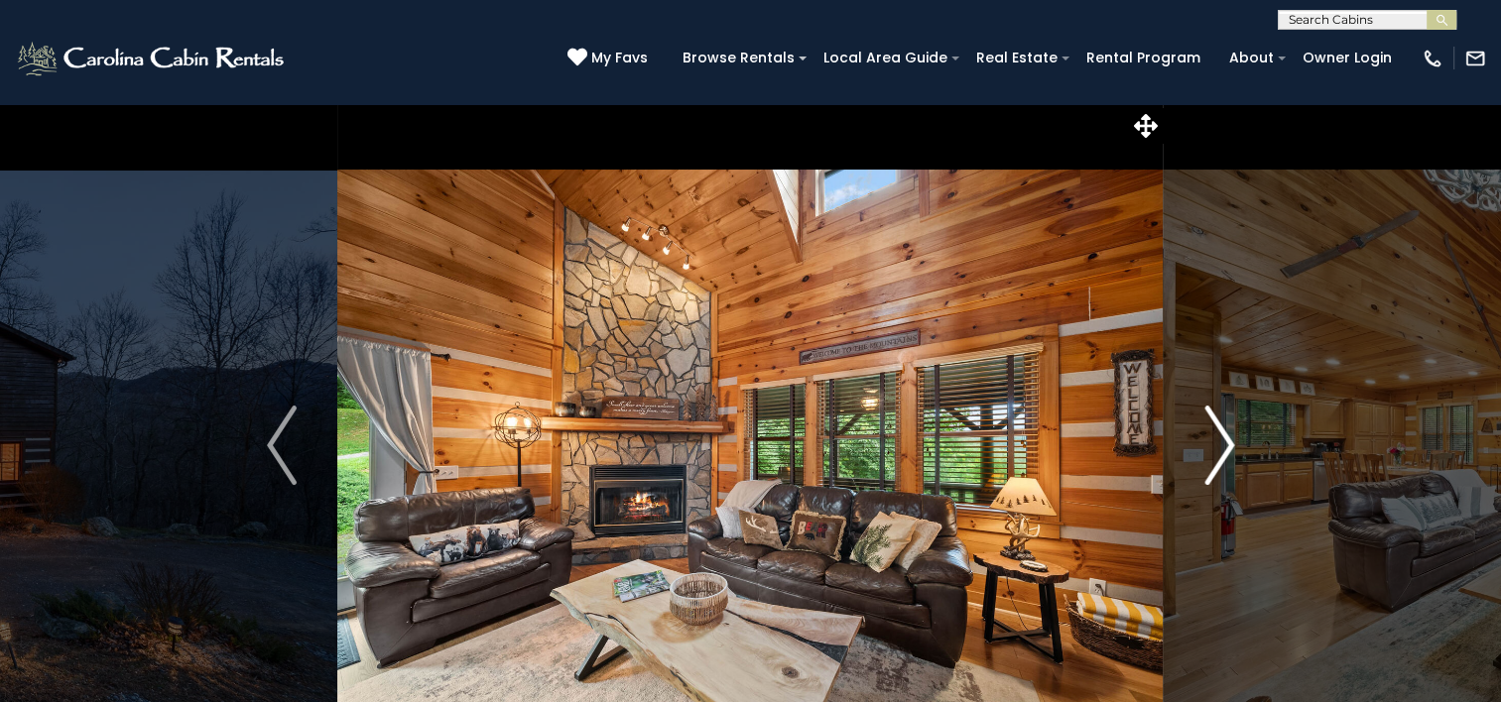
click at [1226, 449] on img "Next" at bounding box center [1219, 445] width 30 height 79
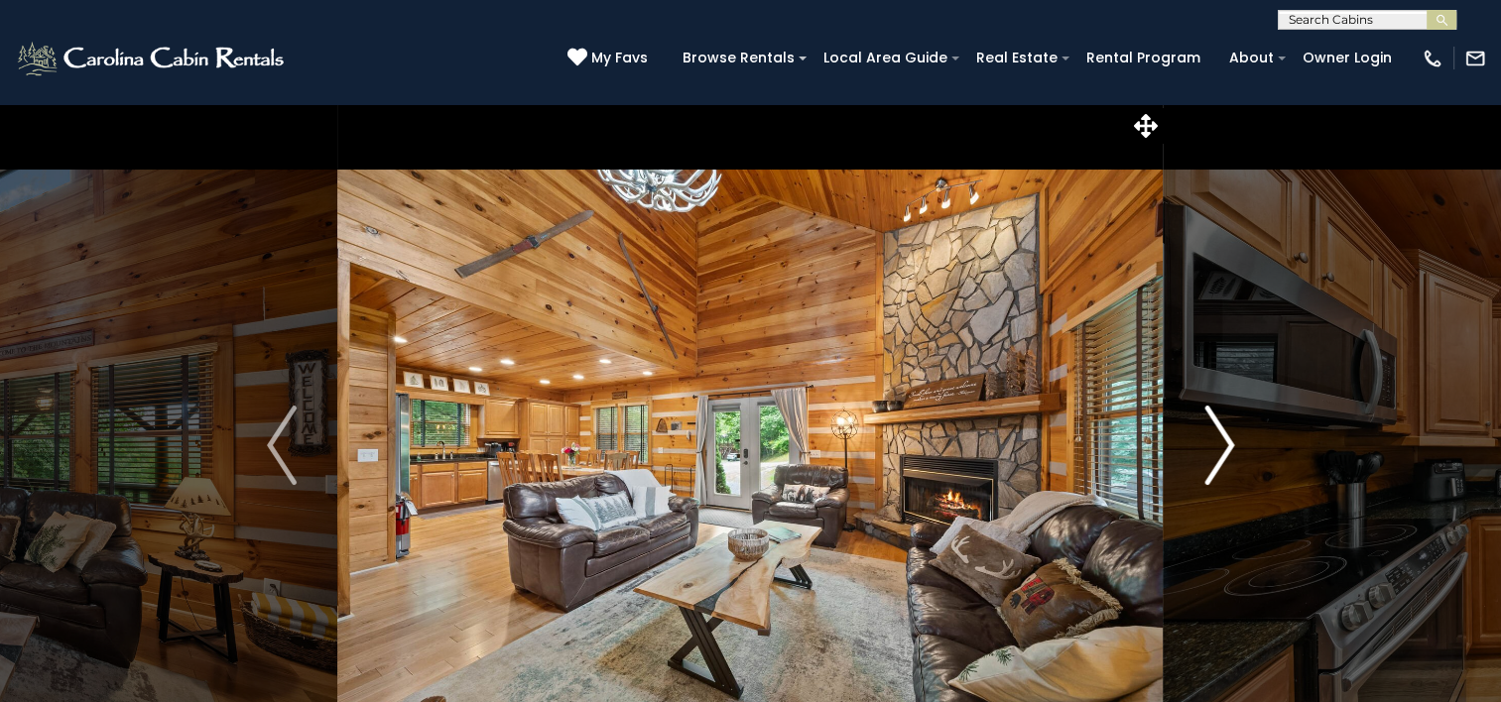
click at [1226, 449] on img "Next" at bounding box center [1219, 445] width 30 height 79
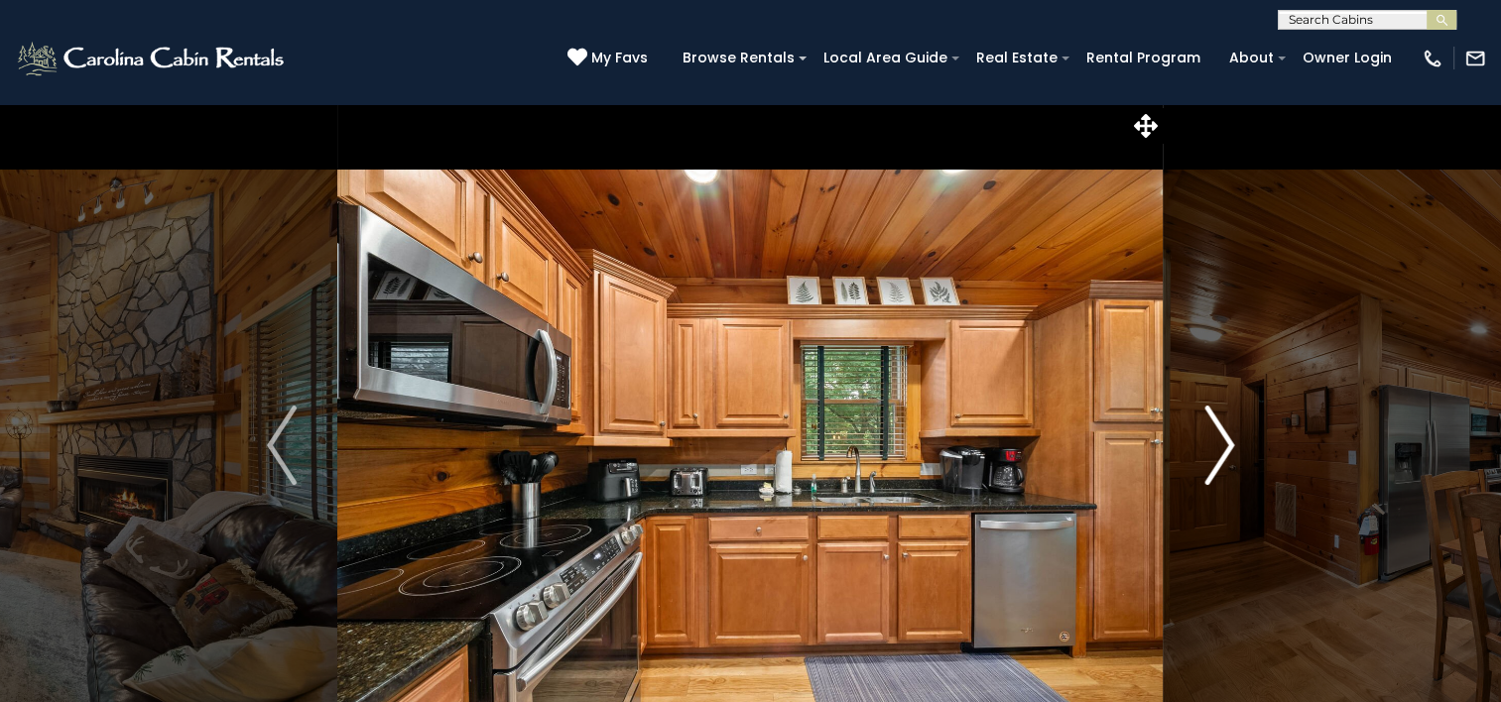
click at [1226, 449] on img "Next" at bounding box center [1219, 445] width 30 height 79
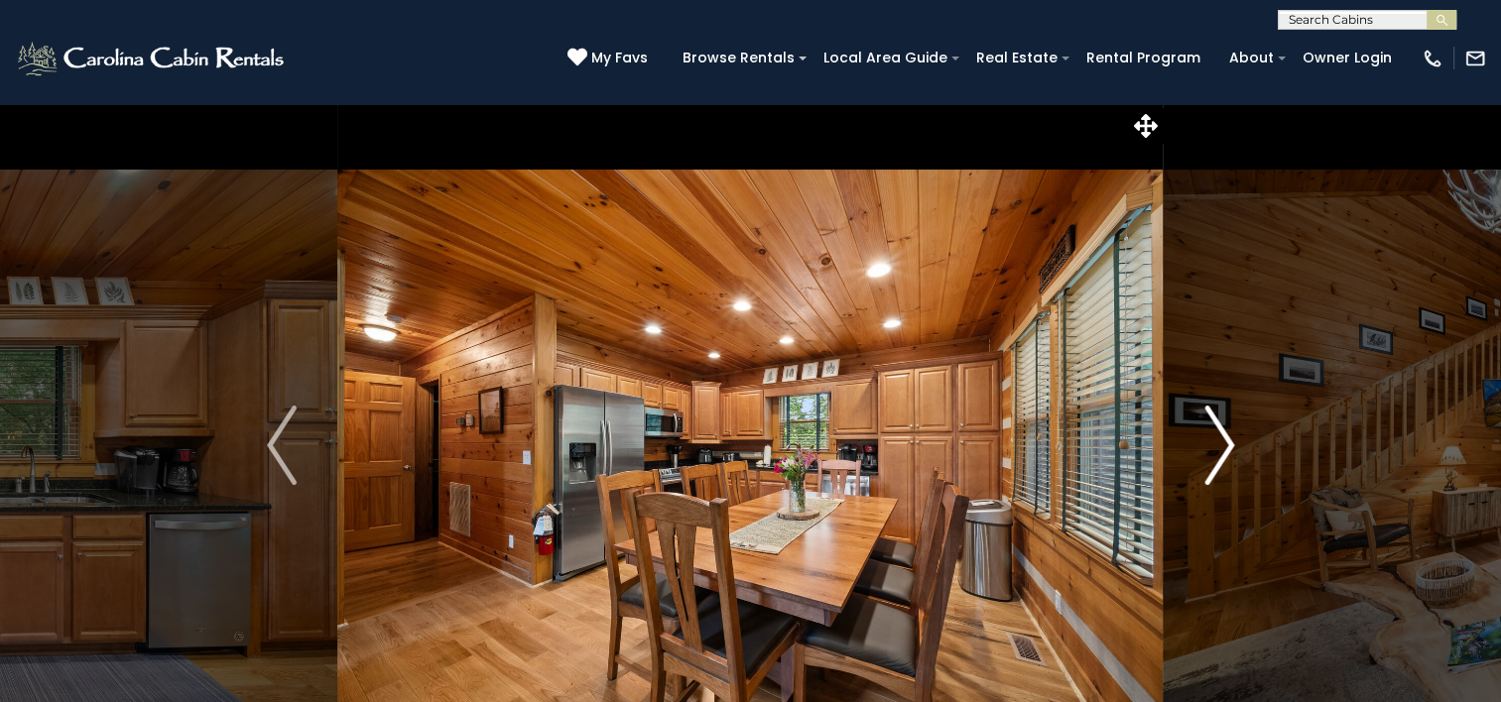
click at [1226, 449] on img "Next" at bounding box center [1219, 445] width 30 height 79
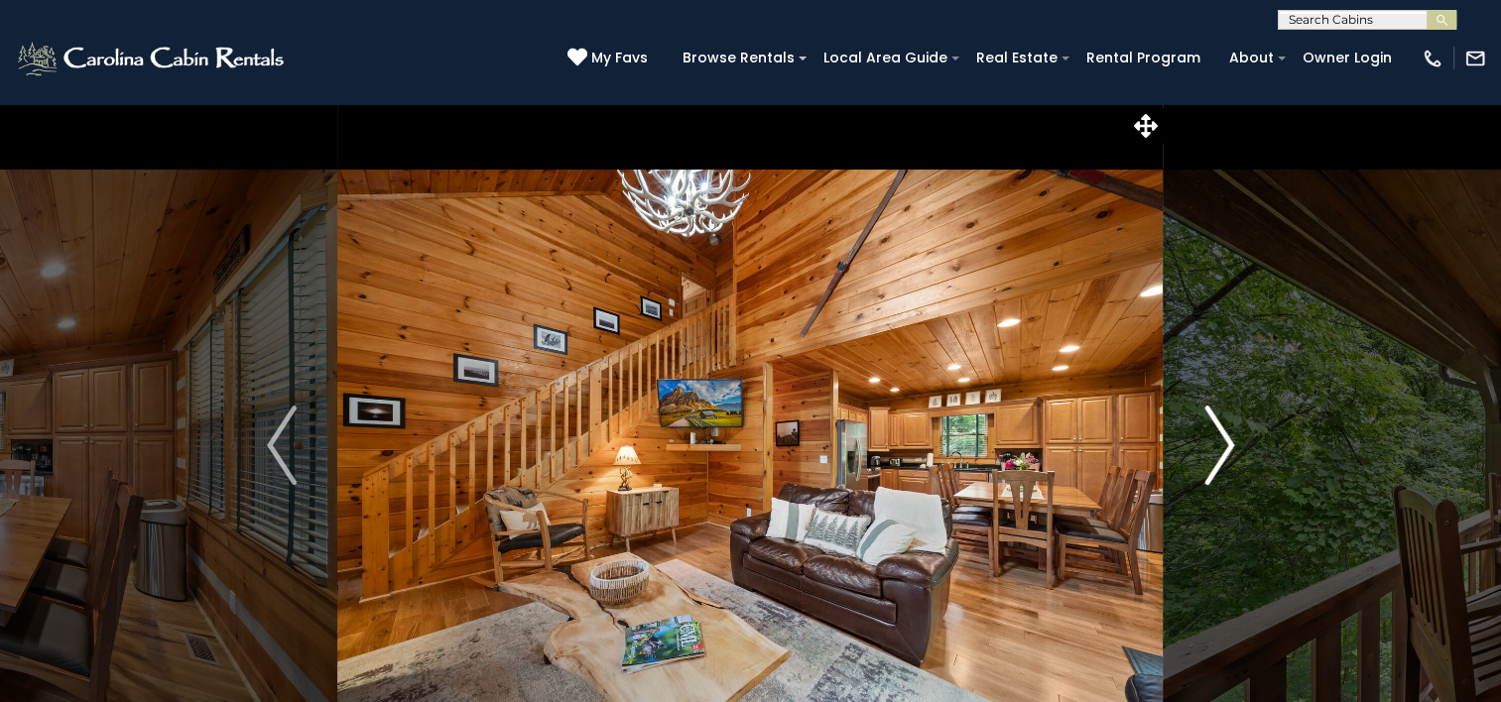
click at [1226, 449] on img "Next" at bounding box center [1219, 445] width 30 height 79
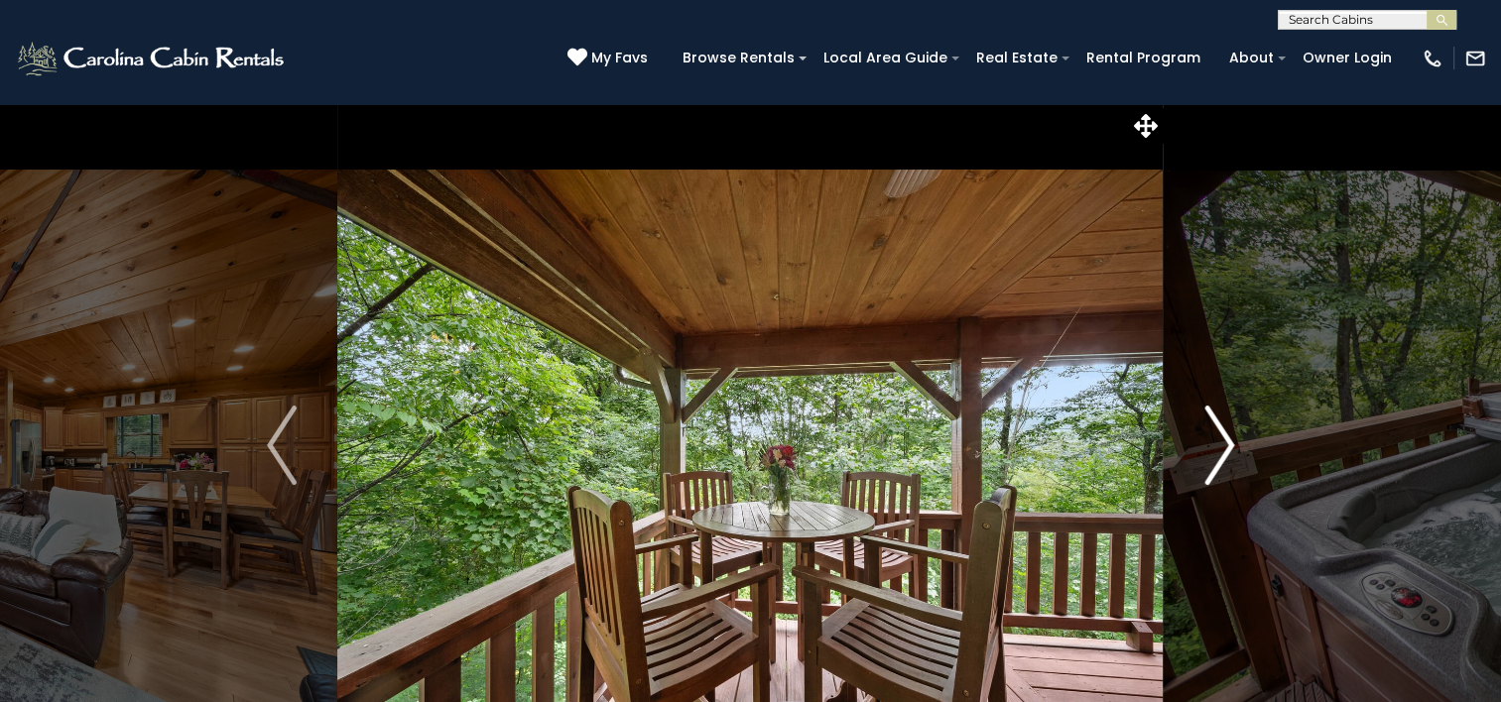
click at [1226, 449] on img "Next" at bounding box center [1219, 445] width 30 height 79
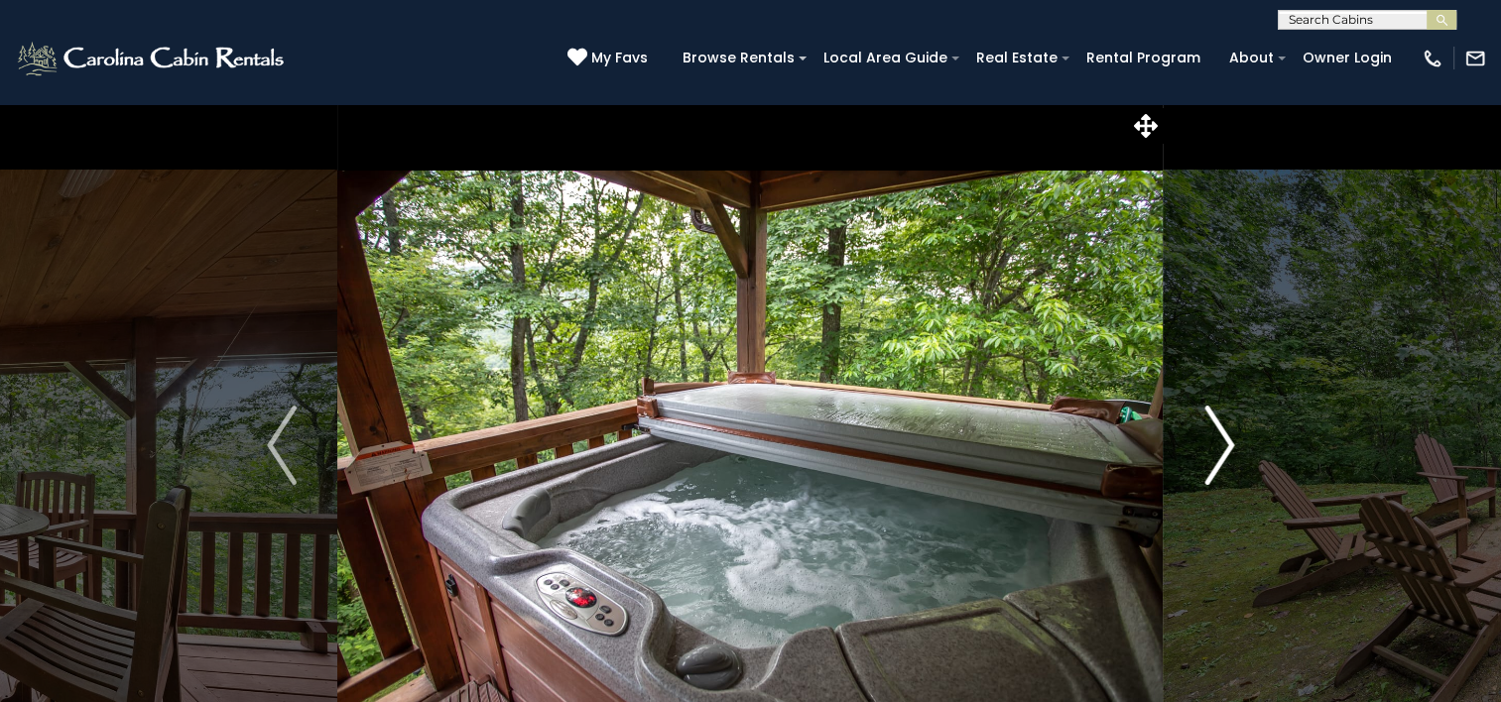
click at [1226, 449] on img "Next" at bounding box center [1219, 445] width 30 height 79
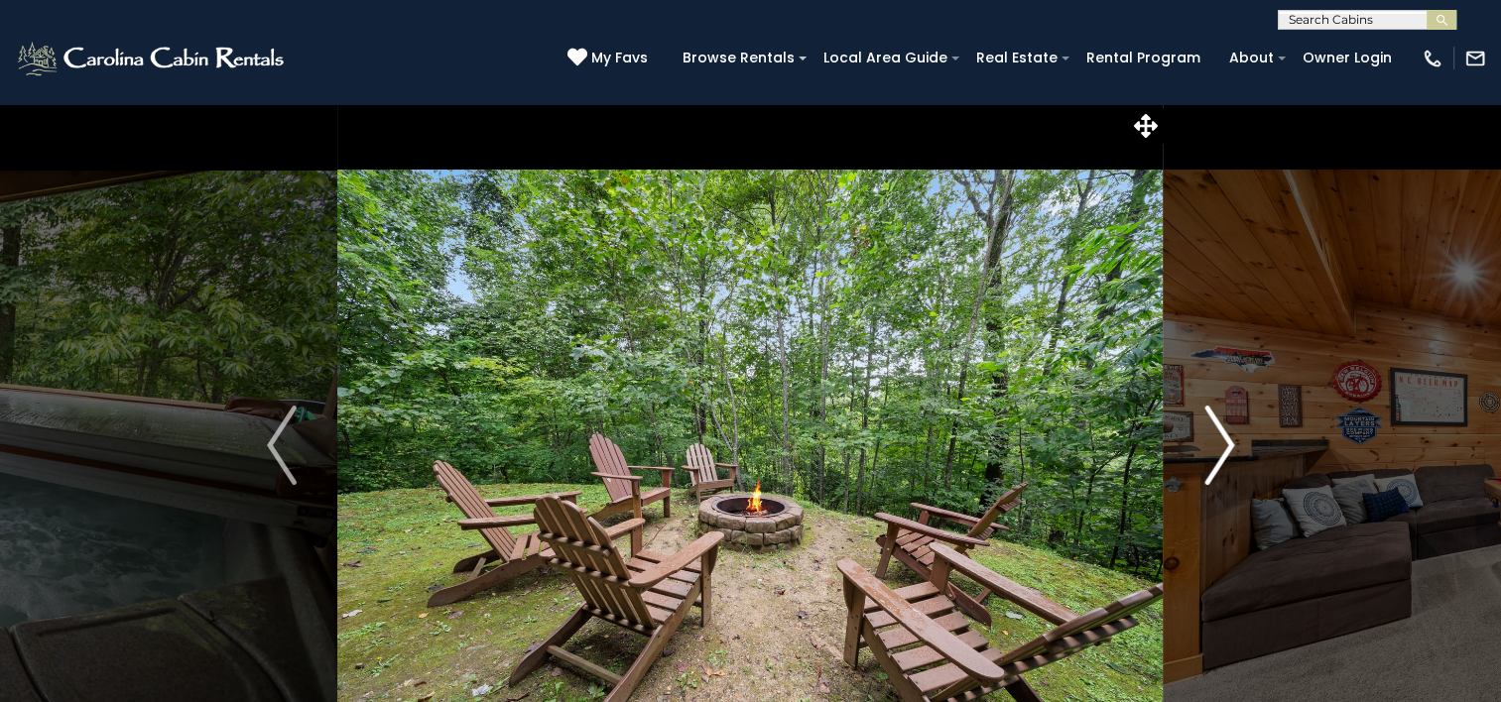
click at [1226, 449] on img "Next" at bounding box center [1219, 445] width 30 height 79
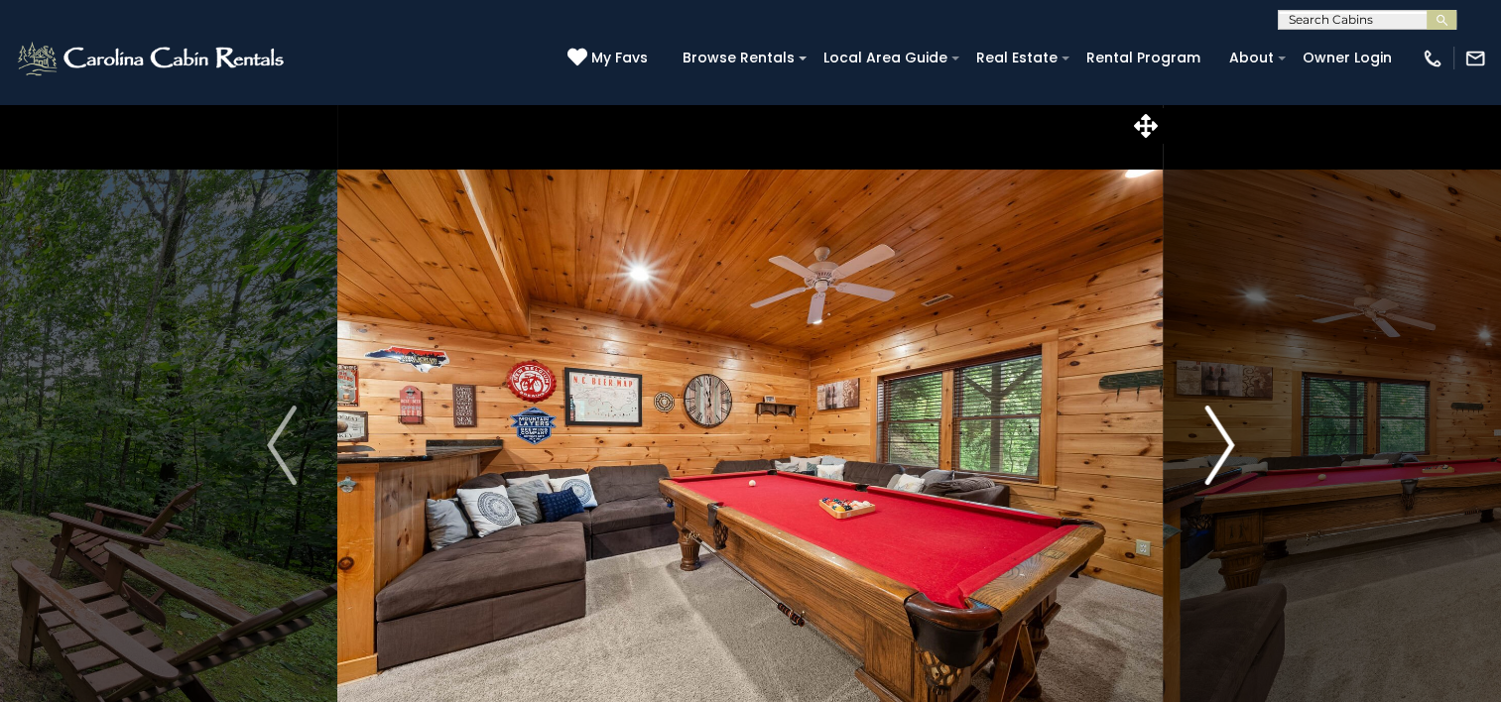
click at [1226, 449] on img "Next" at bounding box center [1219, 445] width 30 height 79
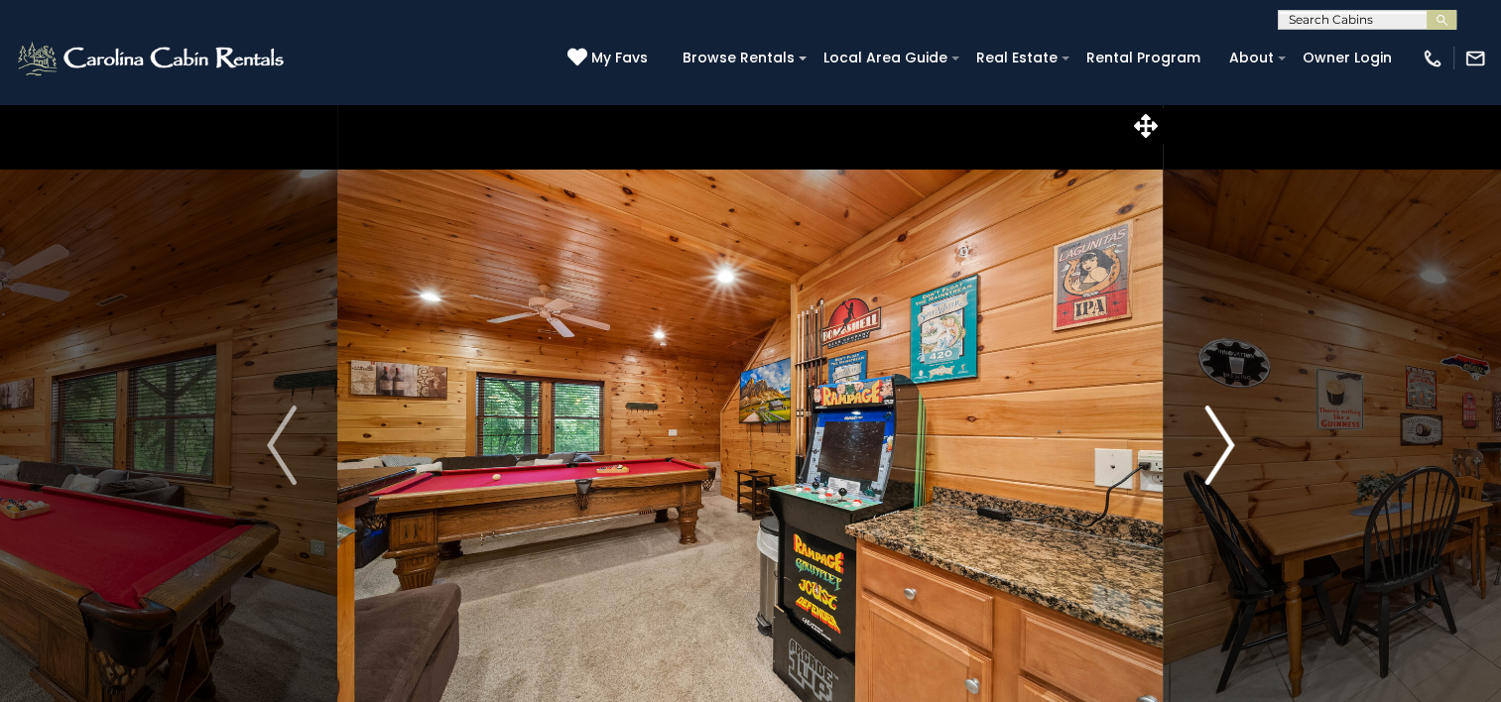
click at [1226, 449] on img "Next" at bounding box center [1219, 445] width 30 height 79
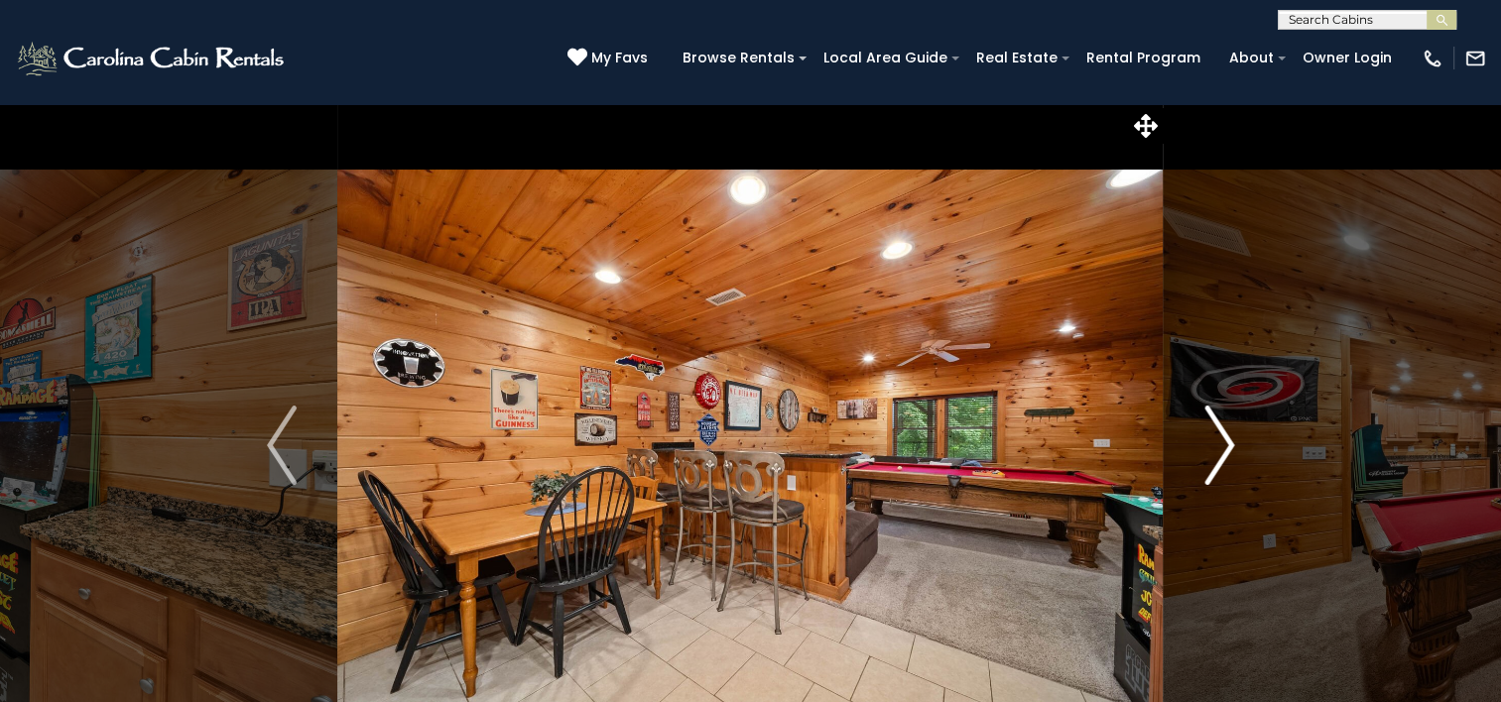
click at [1226, 449] on img "Next" at bounding box center [1219, 445] width 30 height 79
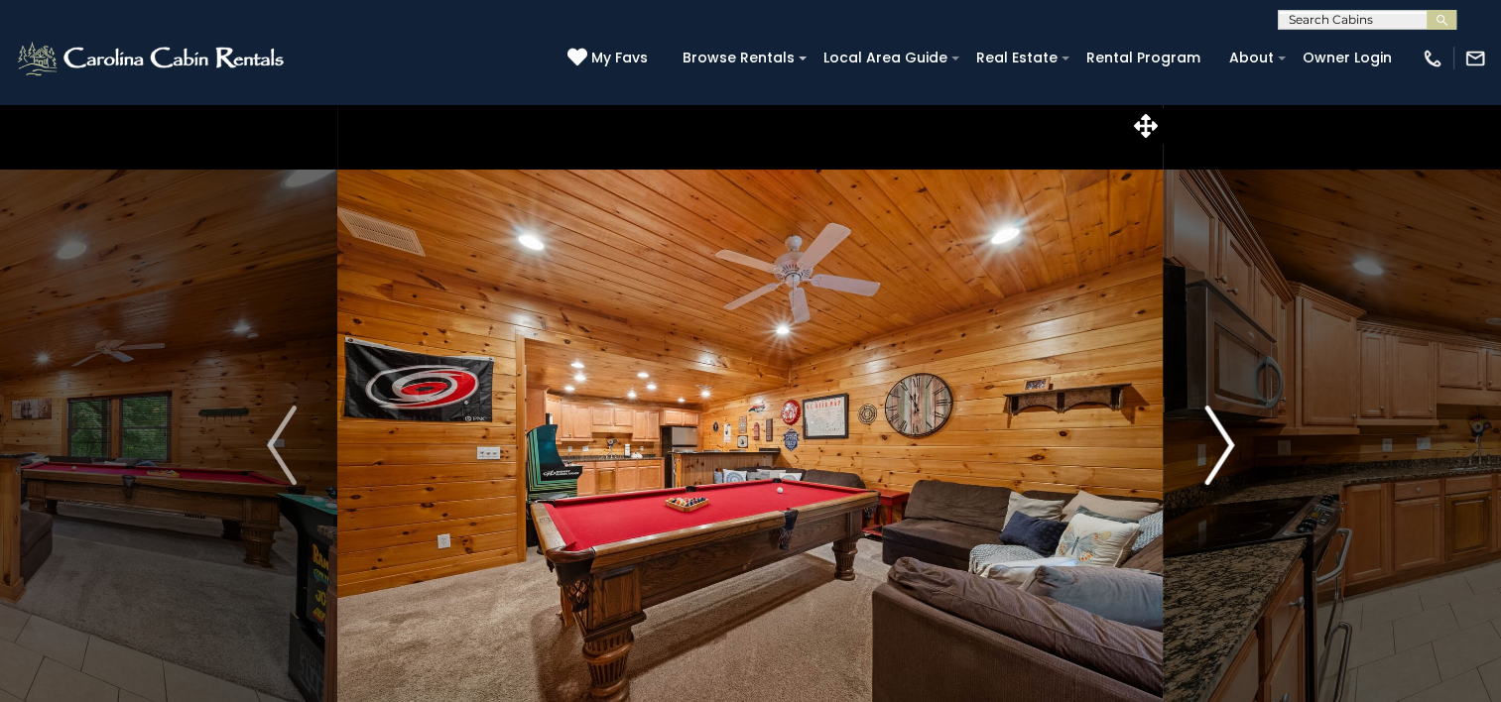
click at [1226, 449] on img "Next" at bounding box center [1219, 445] width 30 height 79
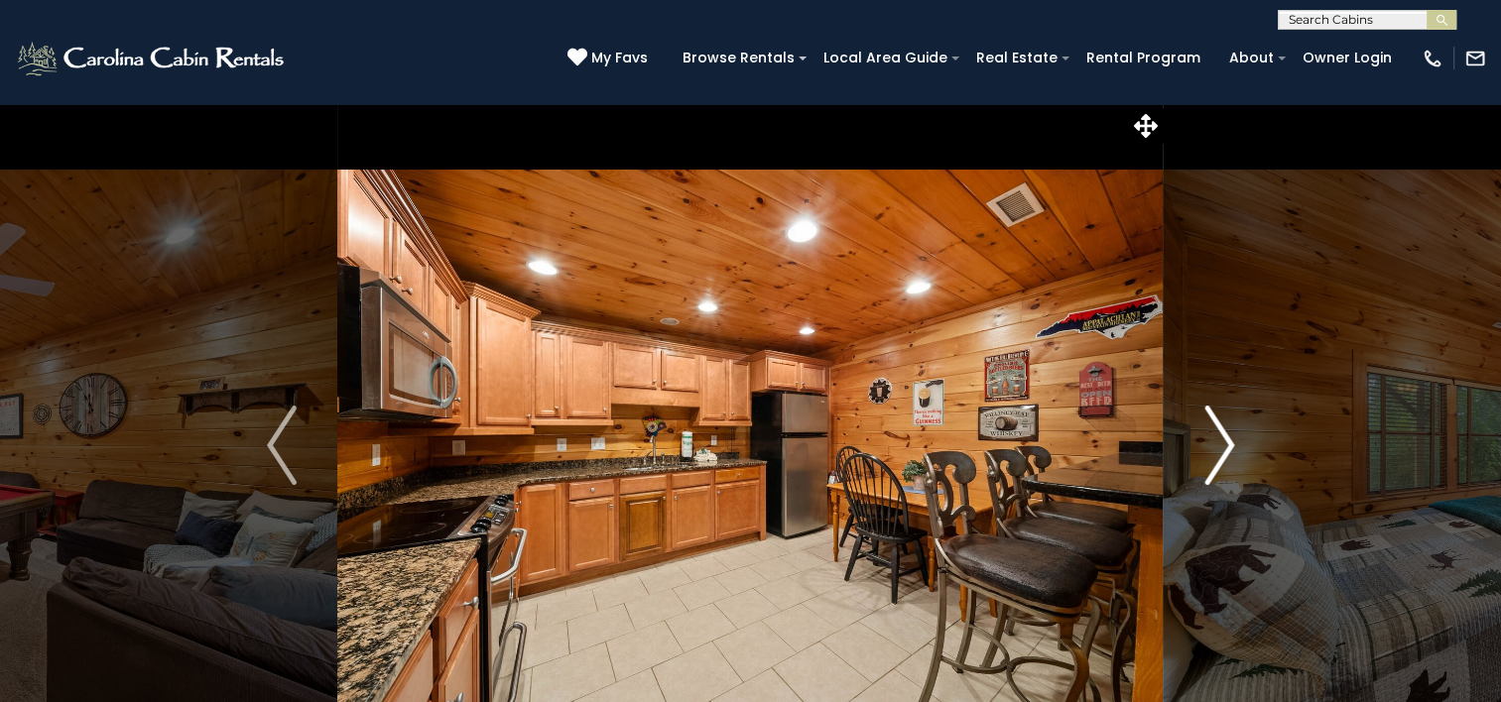
click at [1226, 449] on img "Next" at bounding box center [1219, 445] width 30 height 79
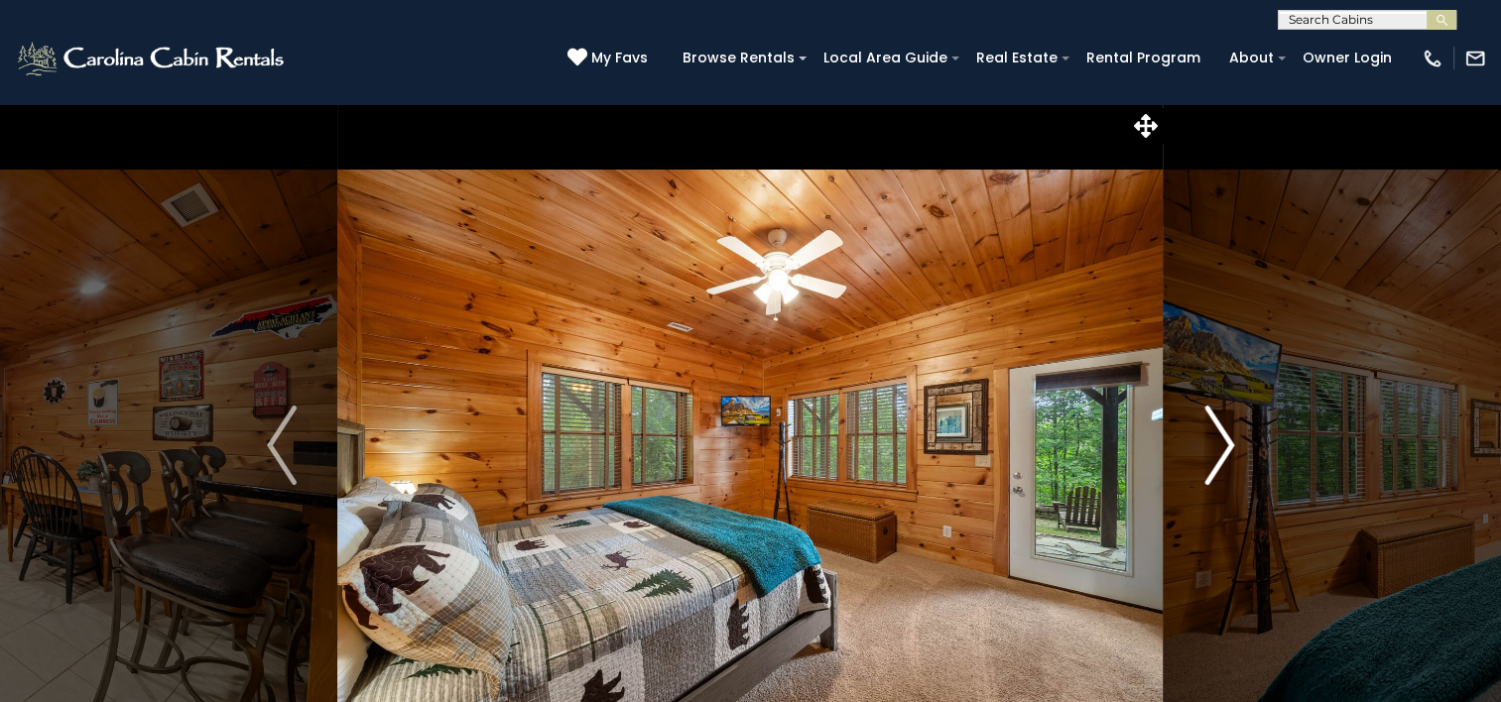
click at [1226, 449] on img "Next" at bounding box center [1219, 445] width 30 height 79
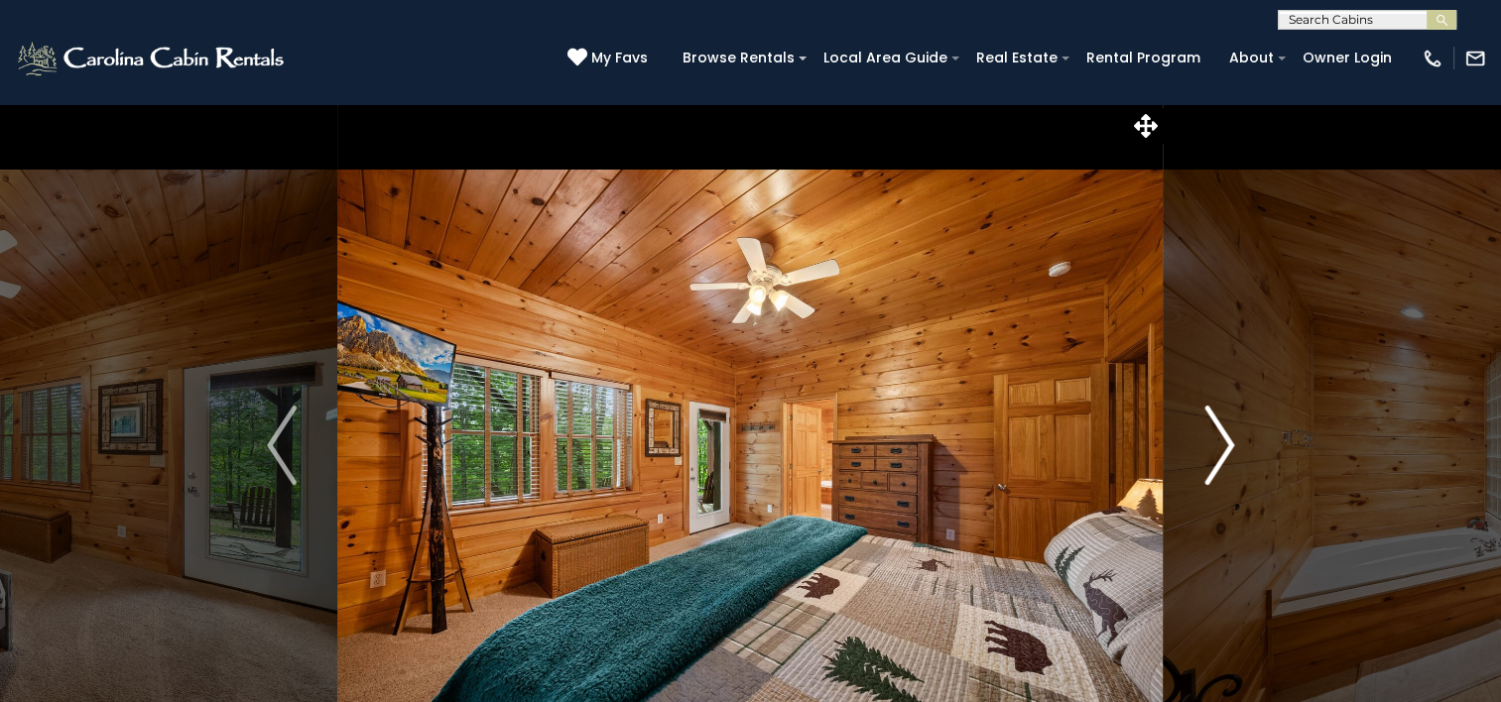
click at [1226, 449] on img "Next" at bounding box center [1219, 445] width 30 height 79
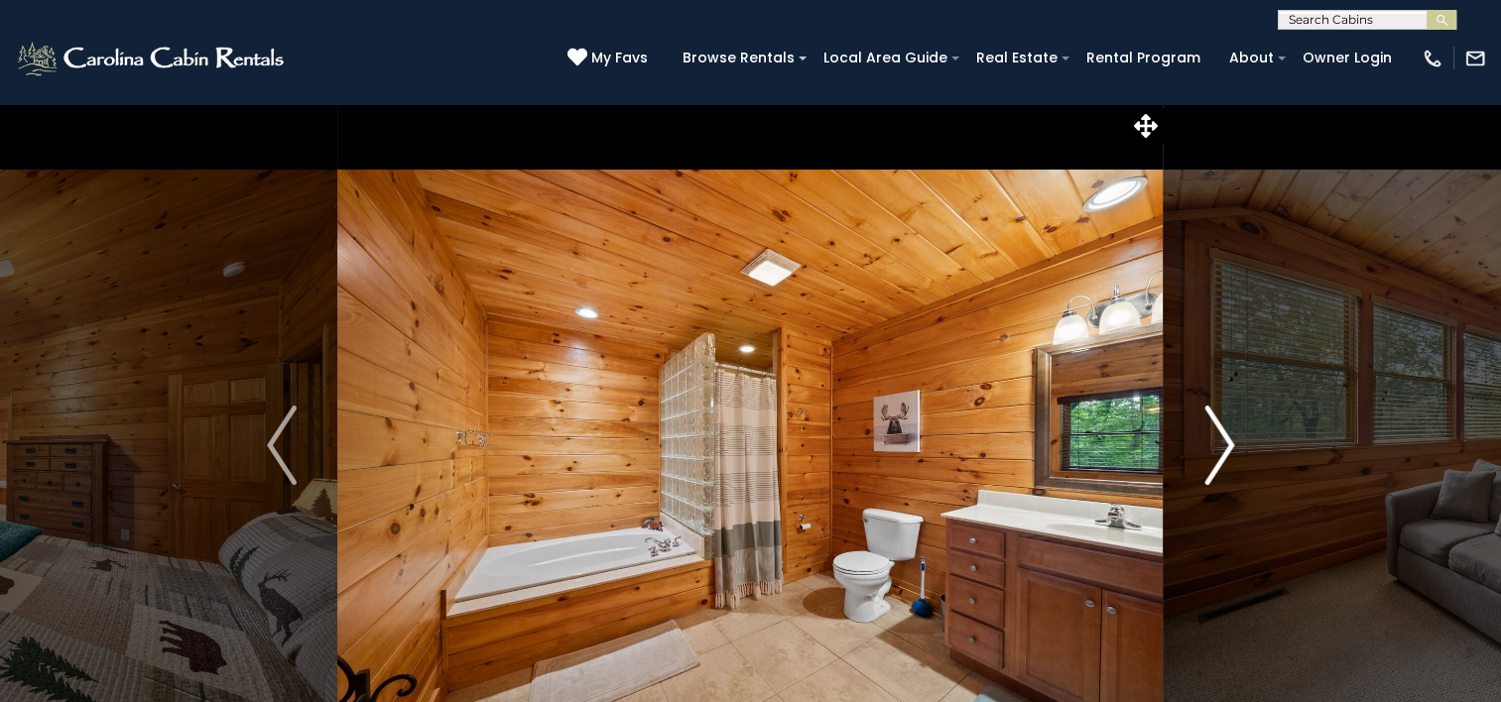
click at [1226, 449] on img "Next" at bounding box center [1219, 445] width 30 height 79
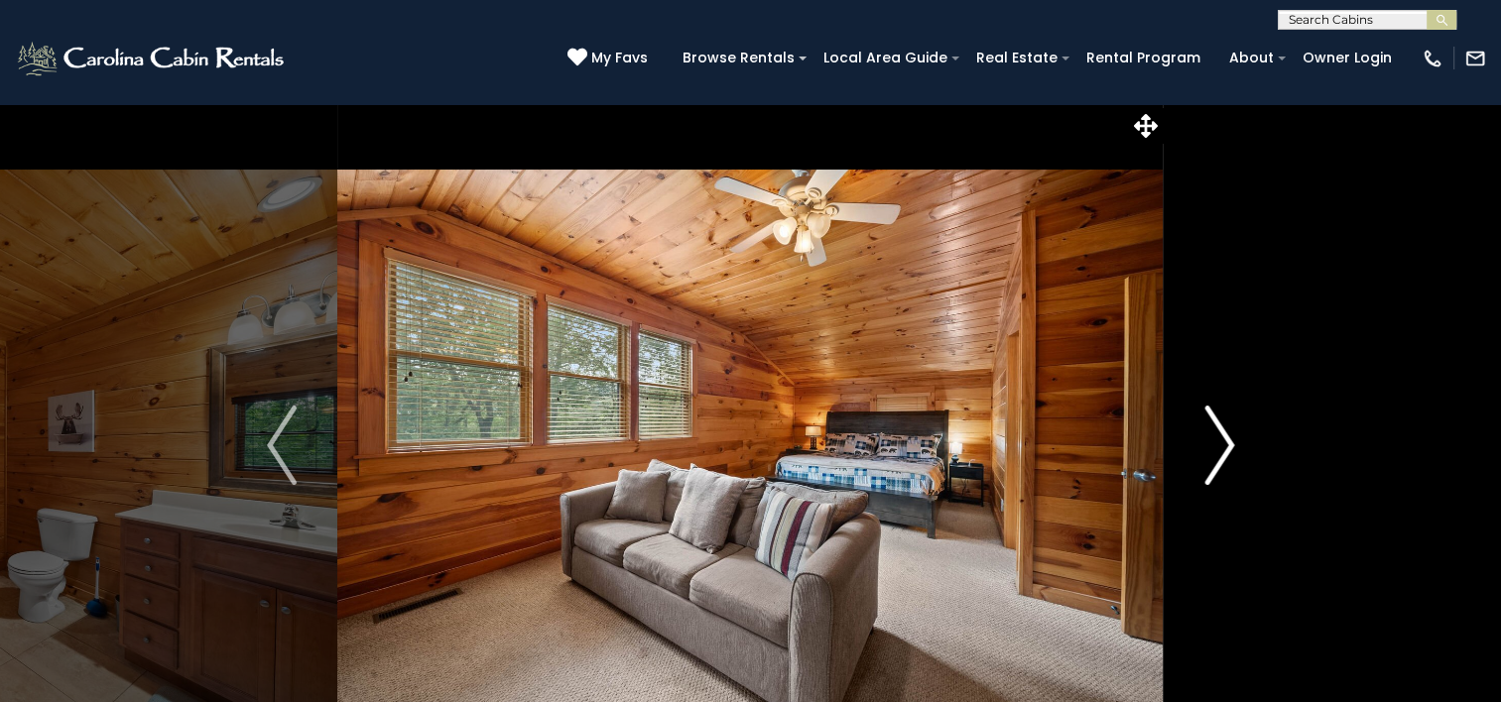
click at [1226, 449] on img "Next" at bounding box center [1219, 445] width 30 height 79
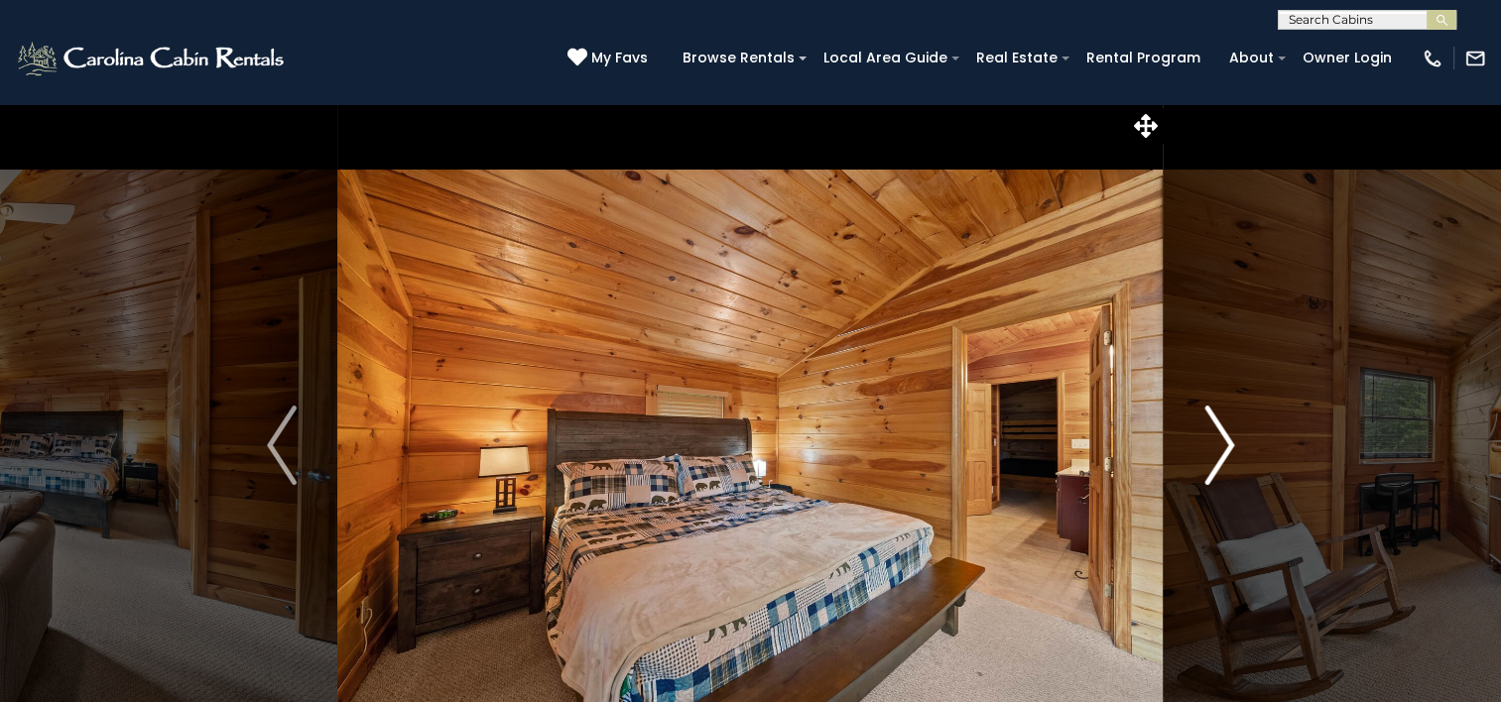
click at [1226, 449] on img "Next" at bounding box center [1219, 445] width 30 height 79
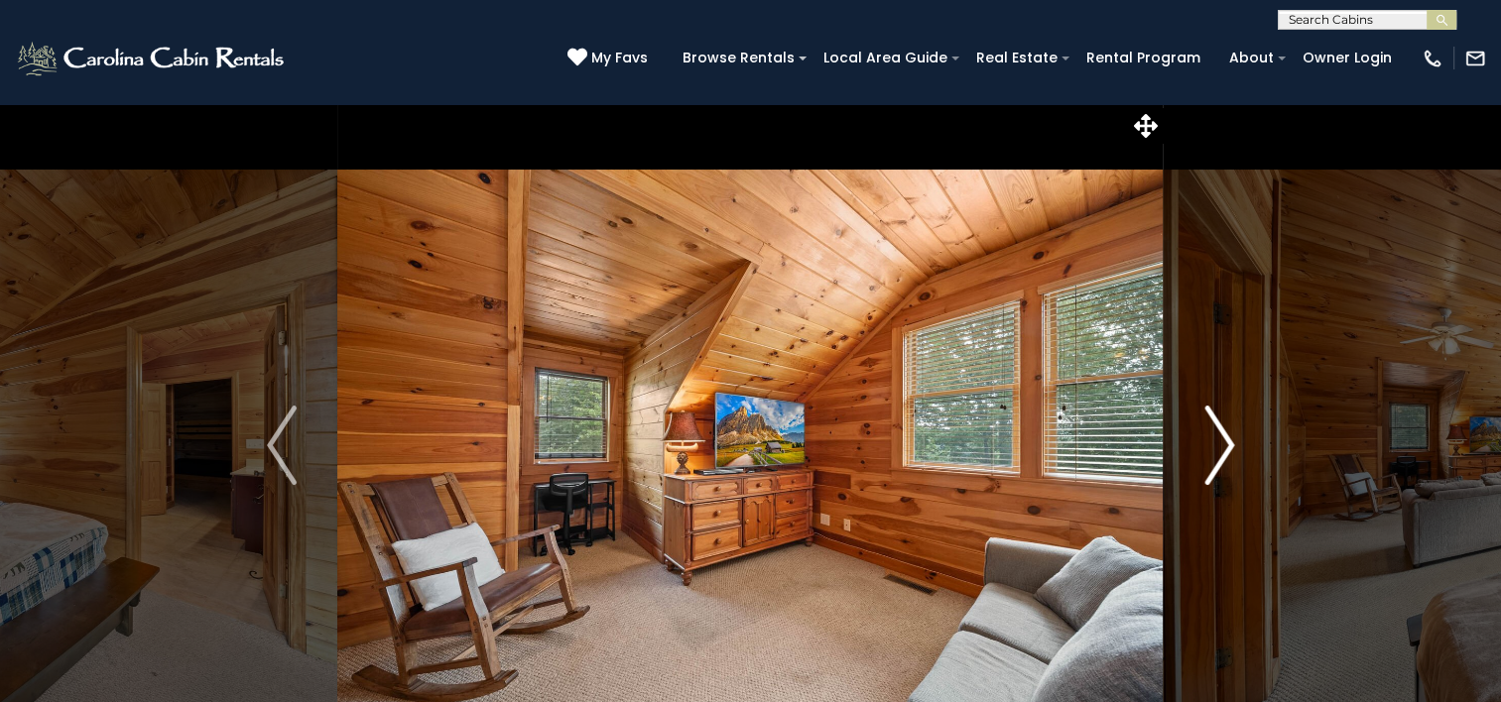
click at [1226, 449] on img "Next" at bounding box center [1219, 445] width 30 height 79
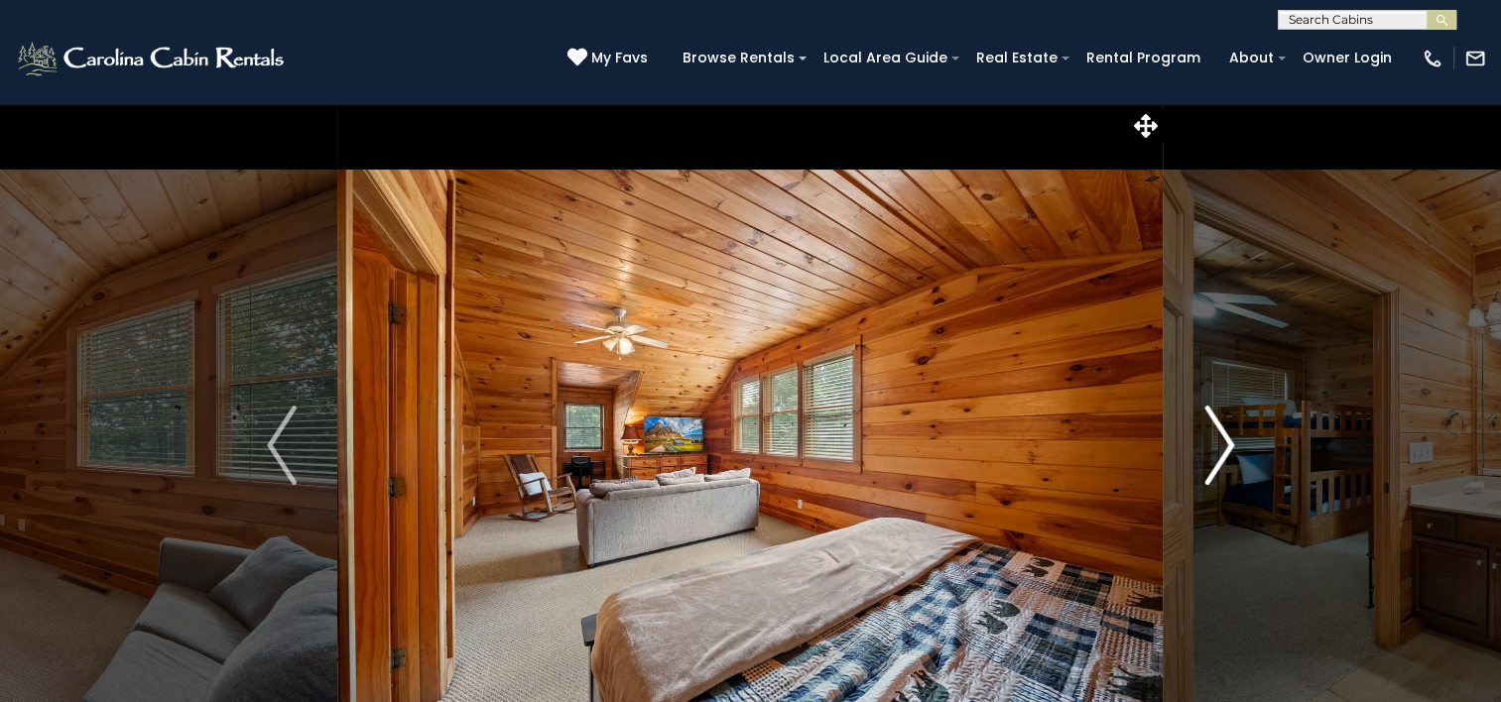
click at [1226, 449] on img "Next" at bounding box center [1219, 445] width 30 height 79
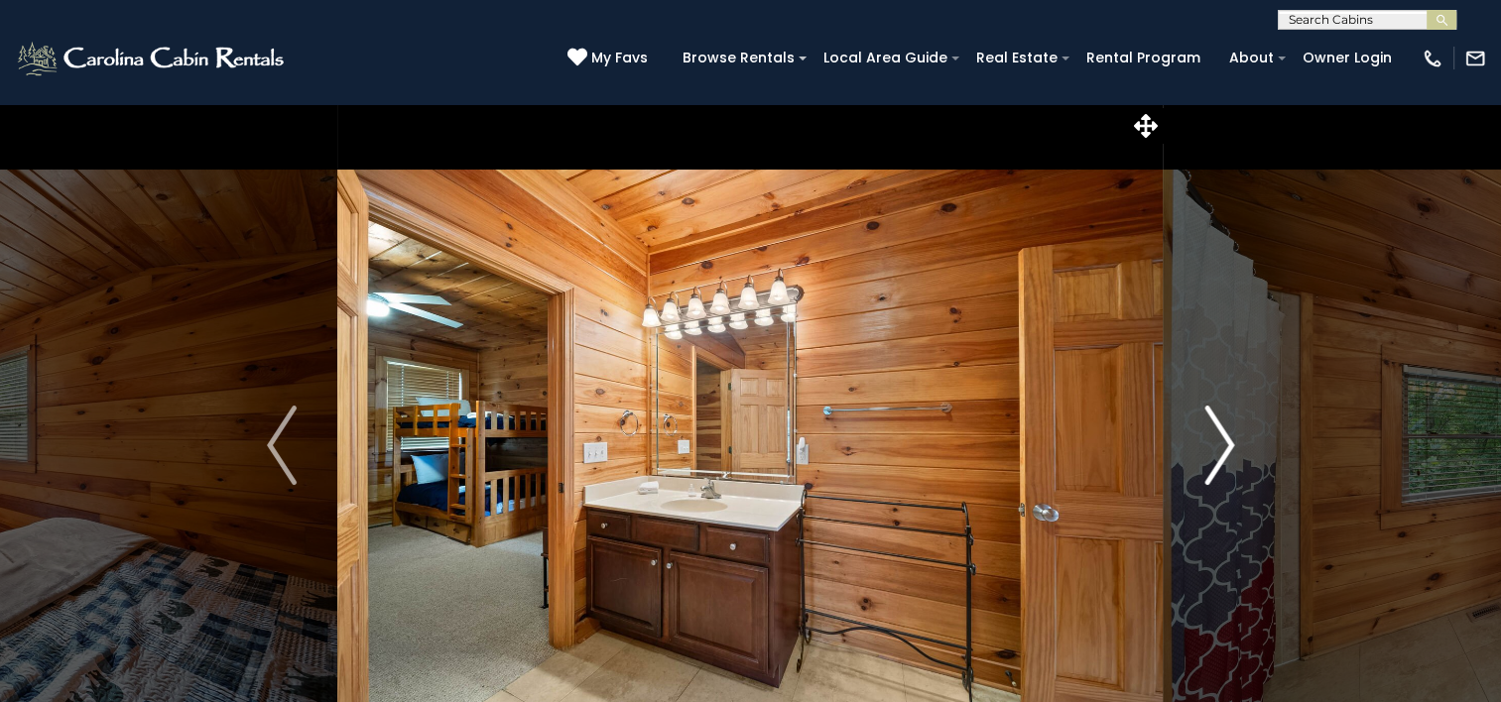
click at [1224, 451] on img "Next" at bounding box center [1219, 445] width 30 height 79
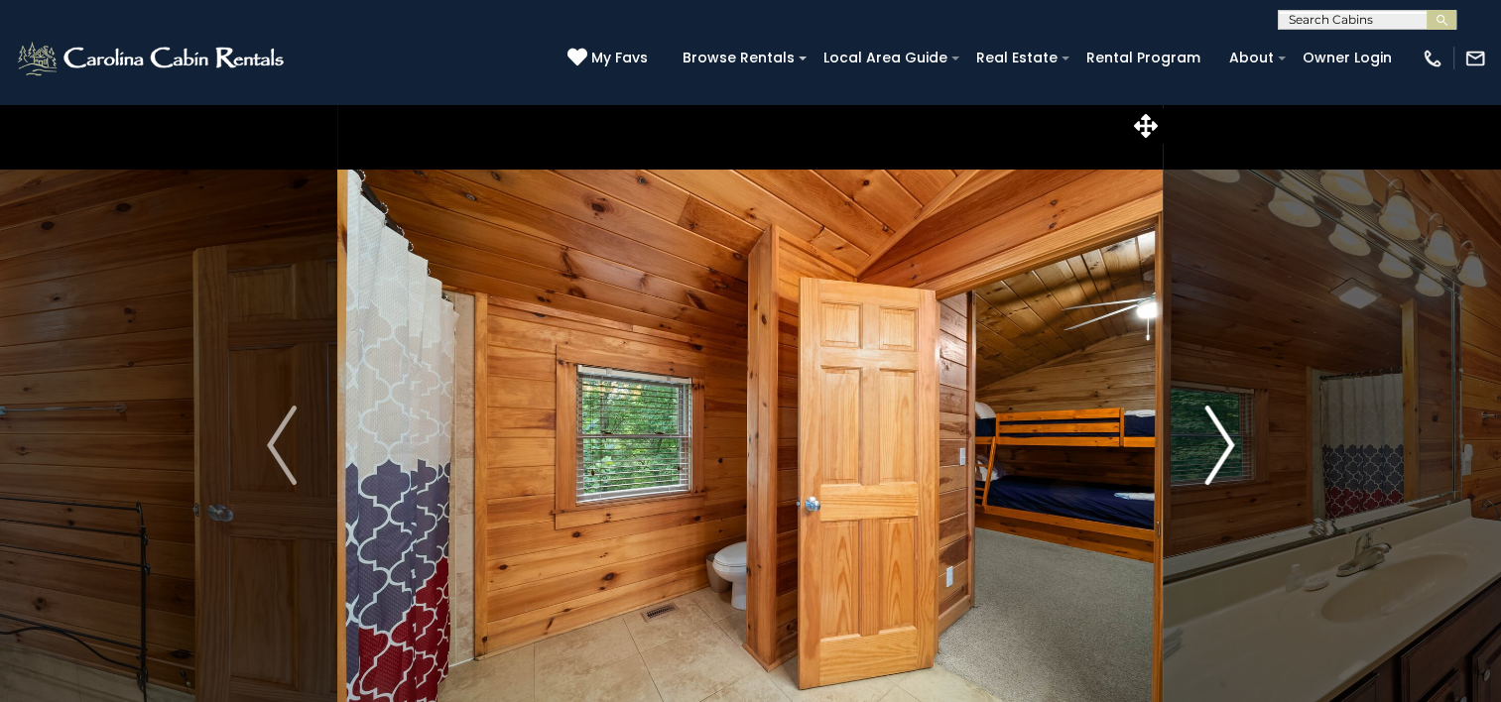
click at [1224, 451] on img "Next" at bounding box center [1219, 445] width 30 height 79
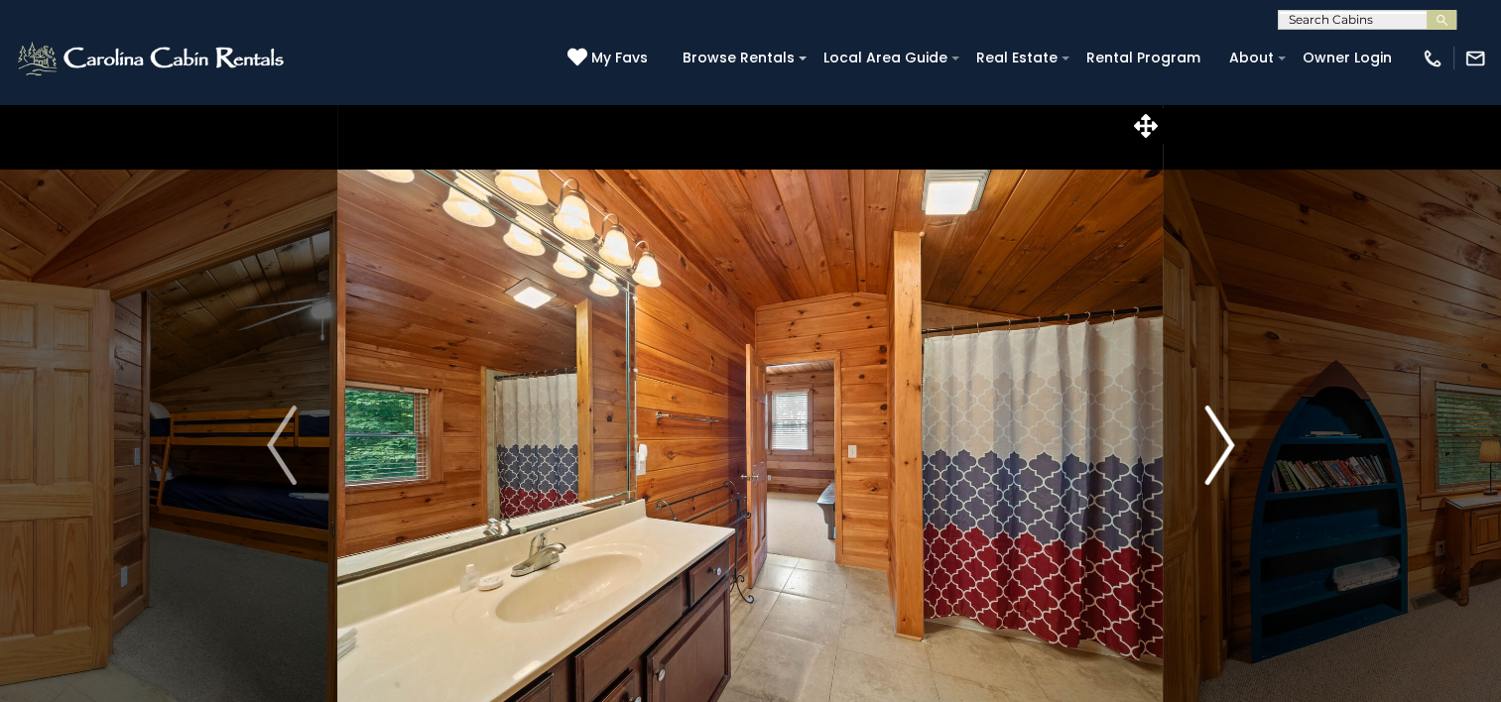
click at [1224, 451] on img "Next" at bounding box center [1219, 445] width 30 height 79
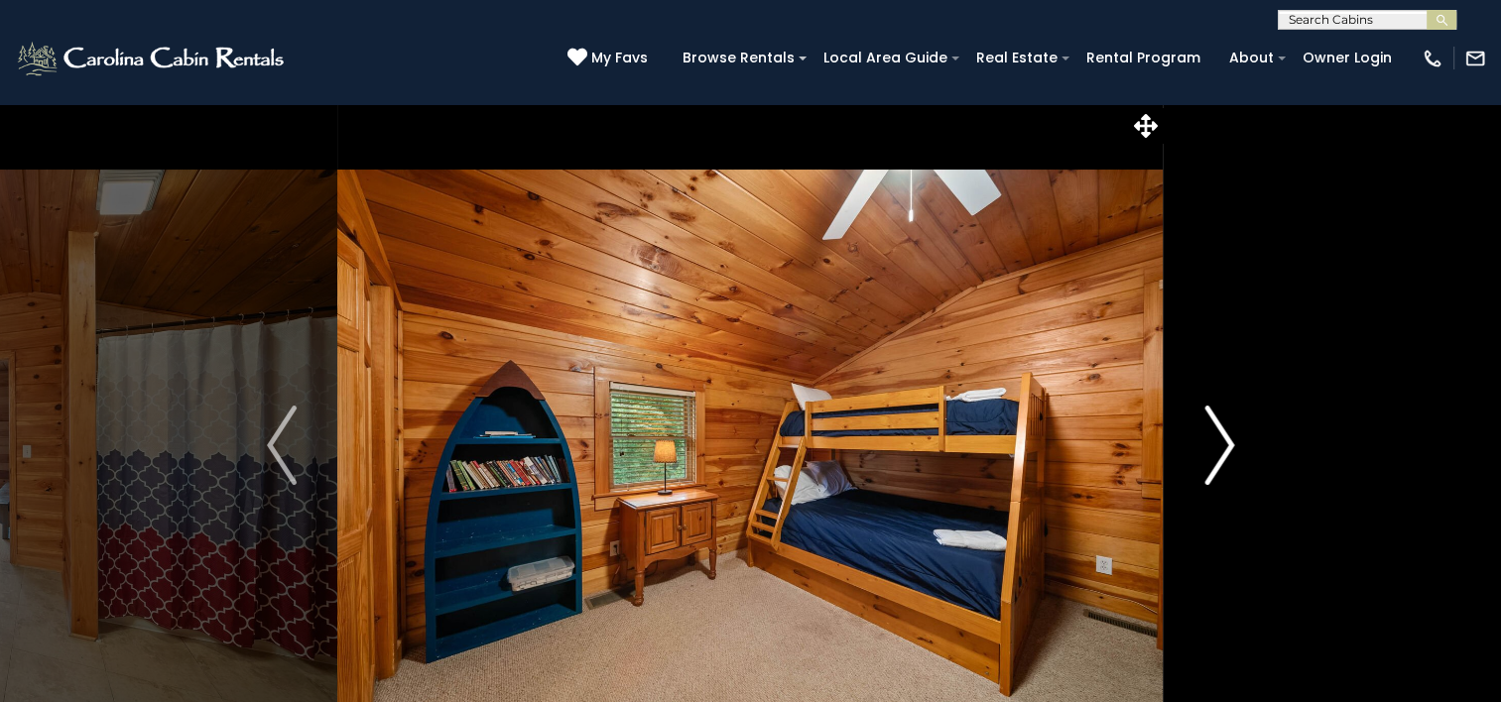
click at [1224, 451] on img "Next" at bounding box center [1219, 445] width 30 height 79
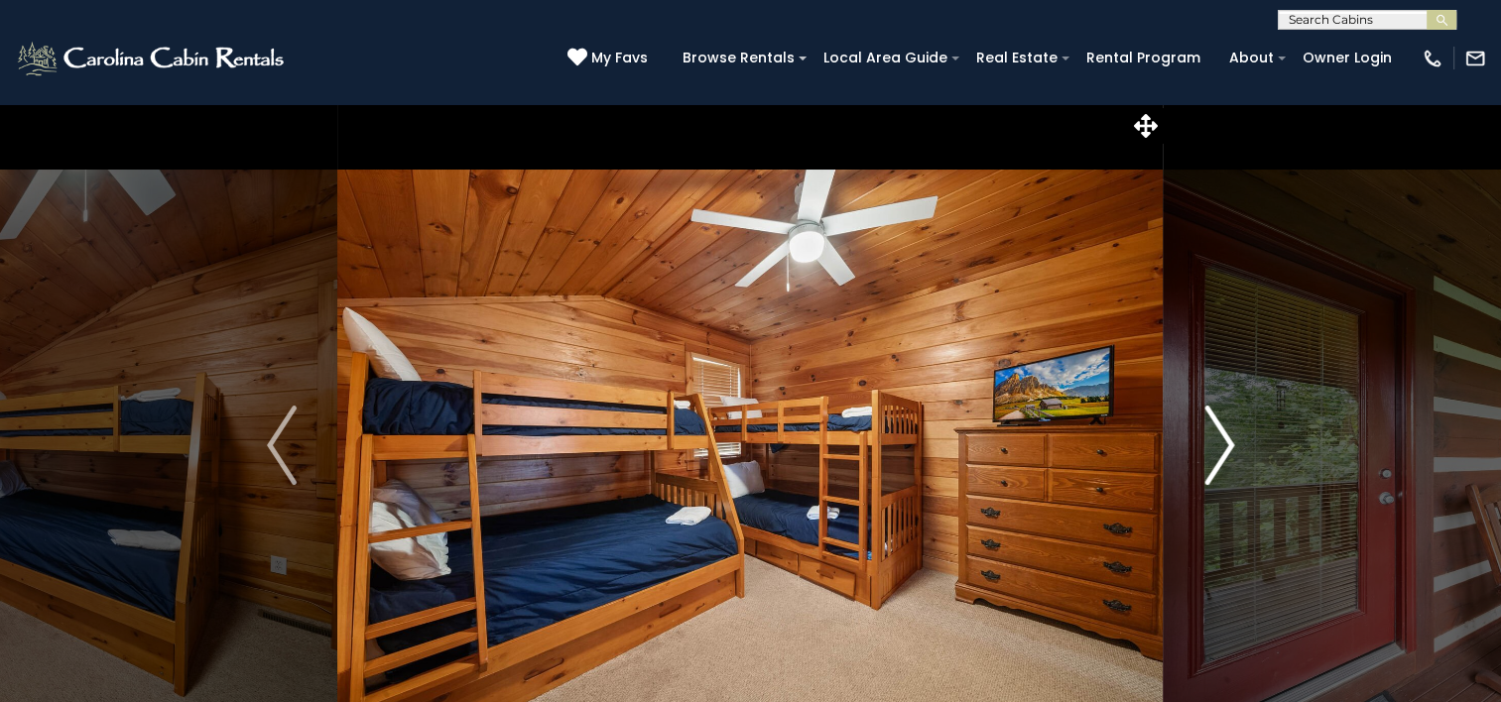
click at [1224, 451] on img "Next" at bounding box center [1219, 445] width 30 height 79
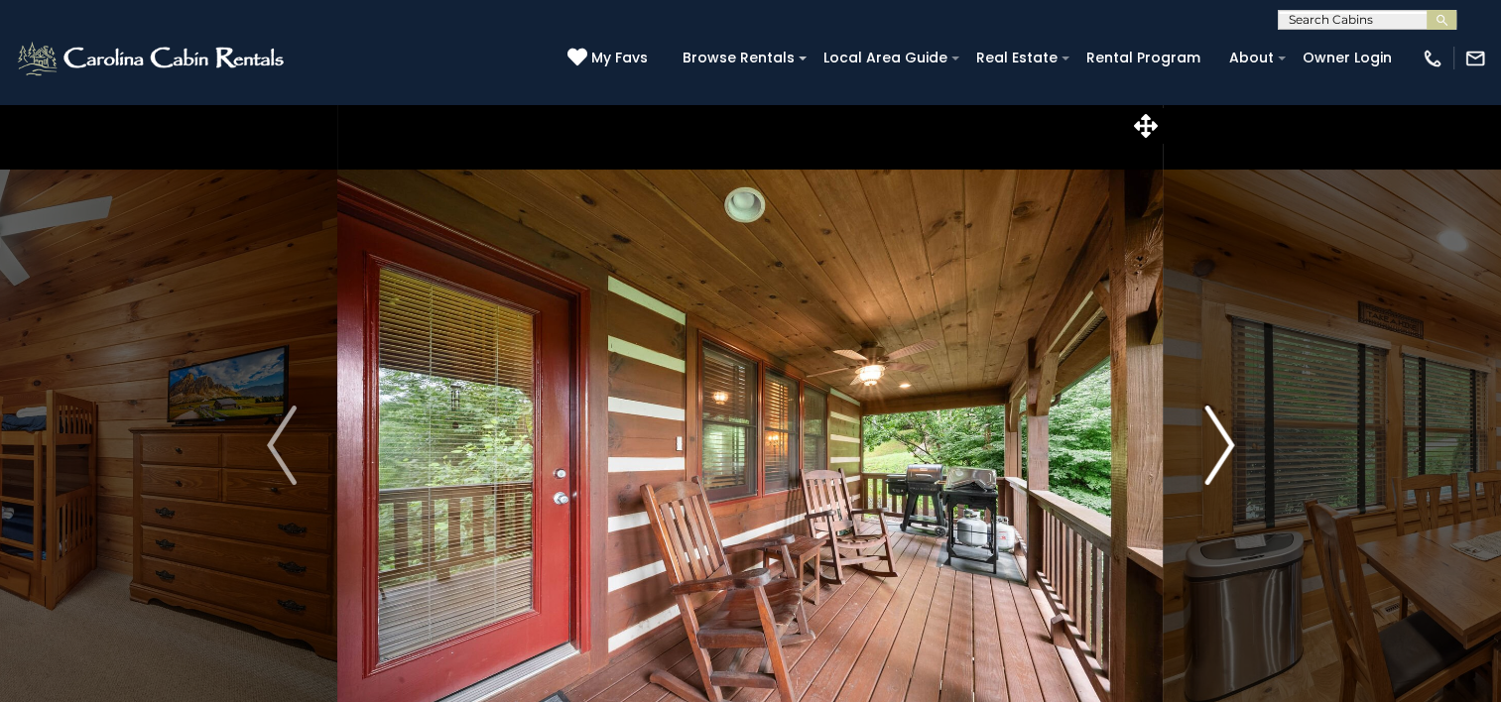
click at [1224, 451] on img "Next" at bounding box center [1219, 445] width 30 height 79
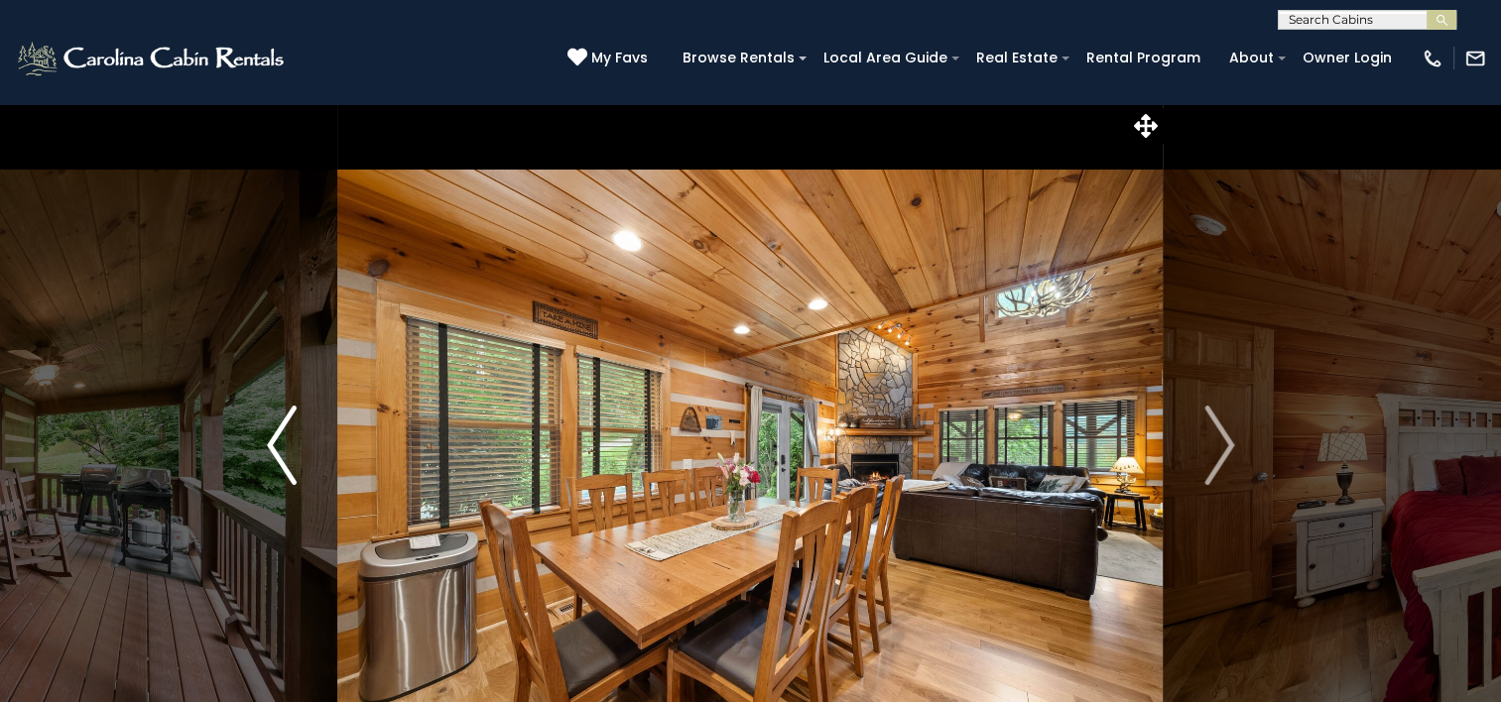
click at [294, 443] on img "Previous" at bounding box center [282, 445] width 30 height 79
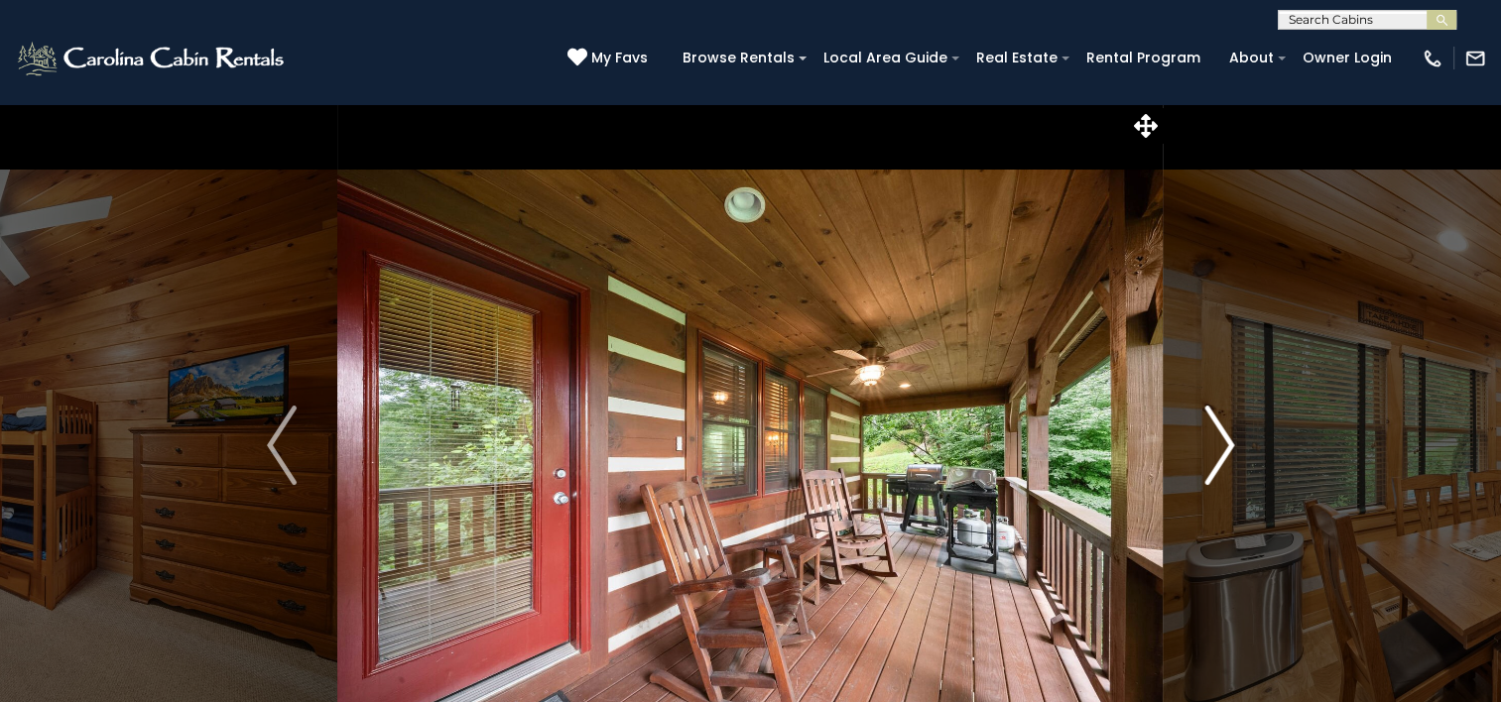
click at [1222, 461] on img "Next" at bounding box center [1219, 445] width 30 height 79
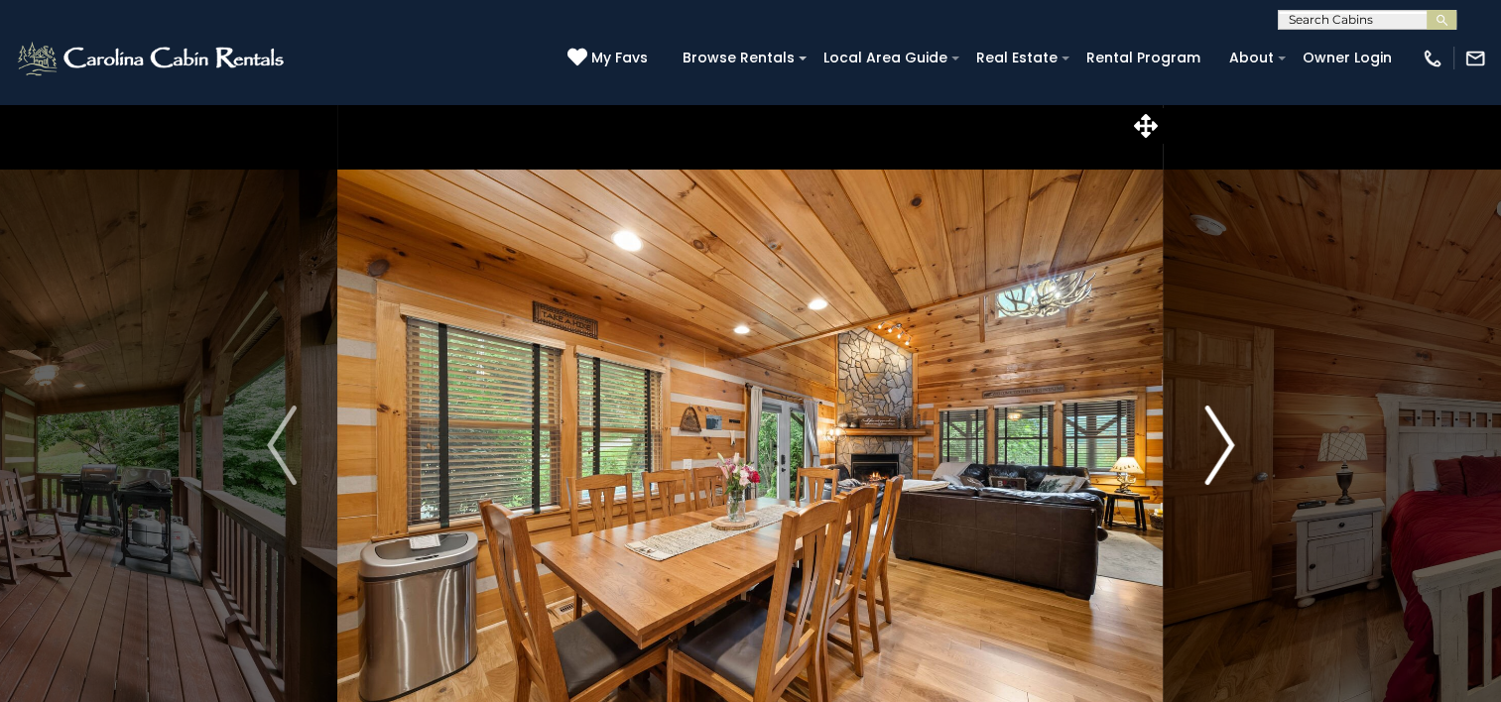
click at [1225, 455] on img "Next" at bounding box center [1219, 445] width 30 height 79
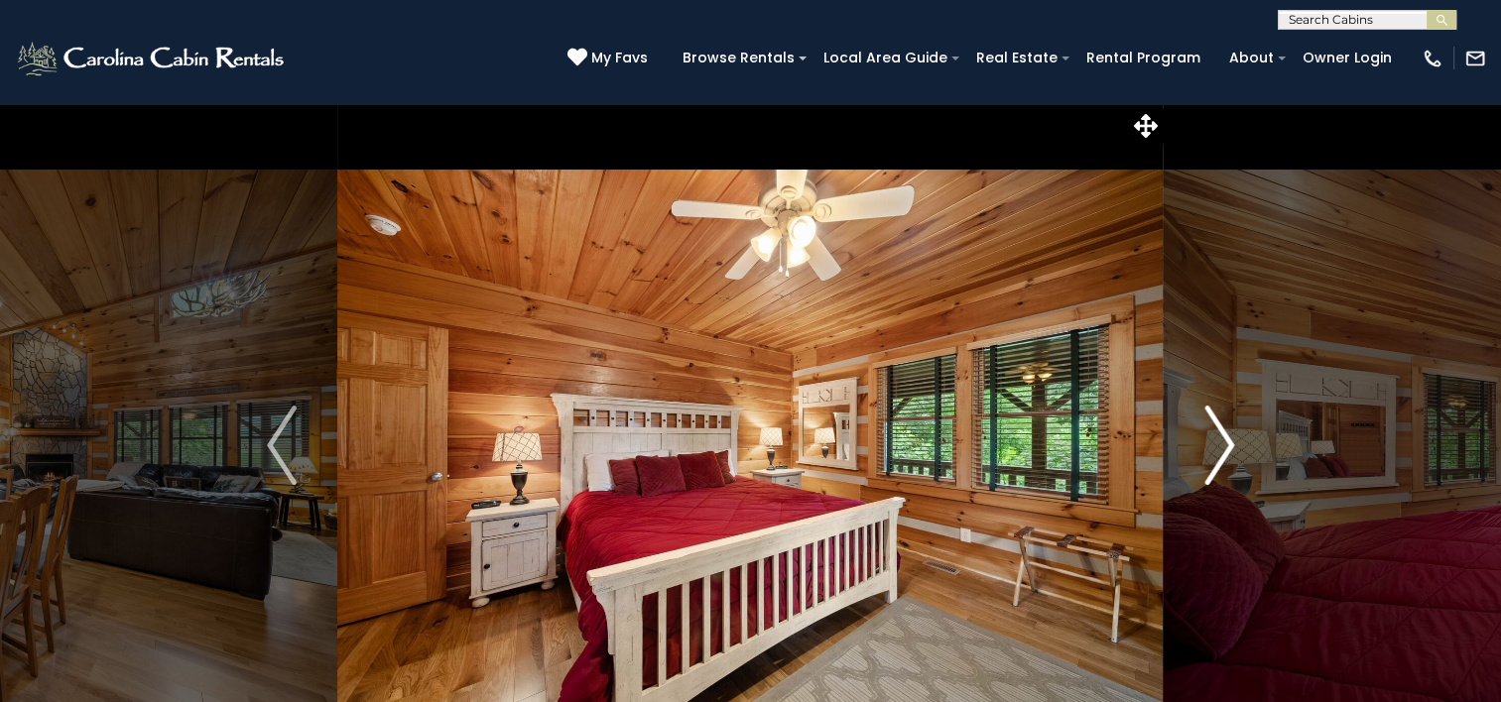
click at [1225, 455] on img "Next" at bounding box center [1219, 445] width 30 height 79
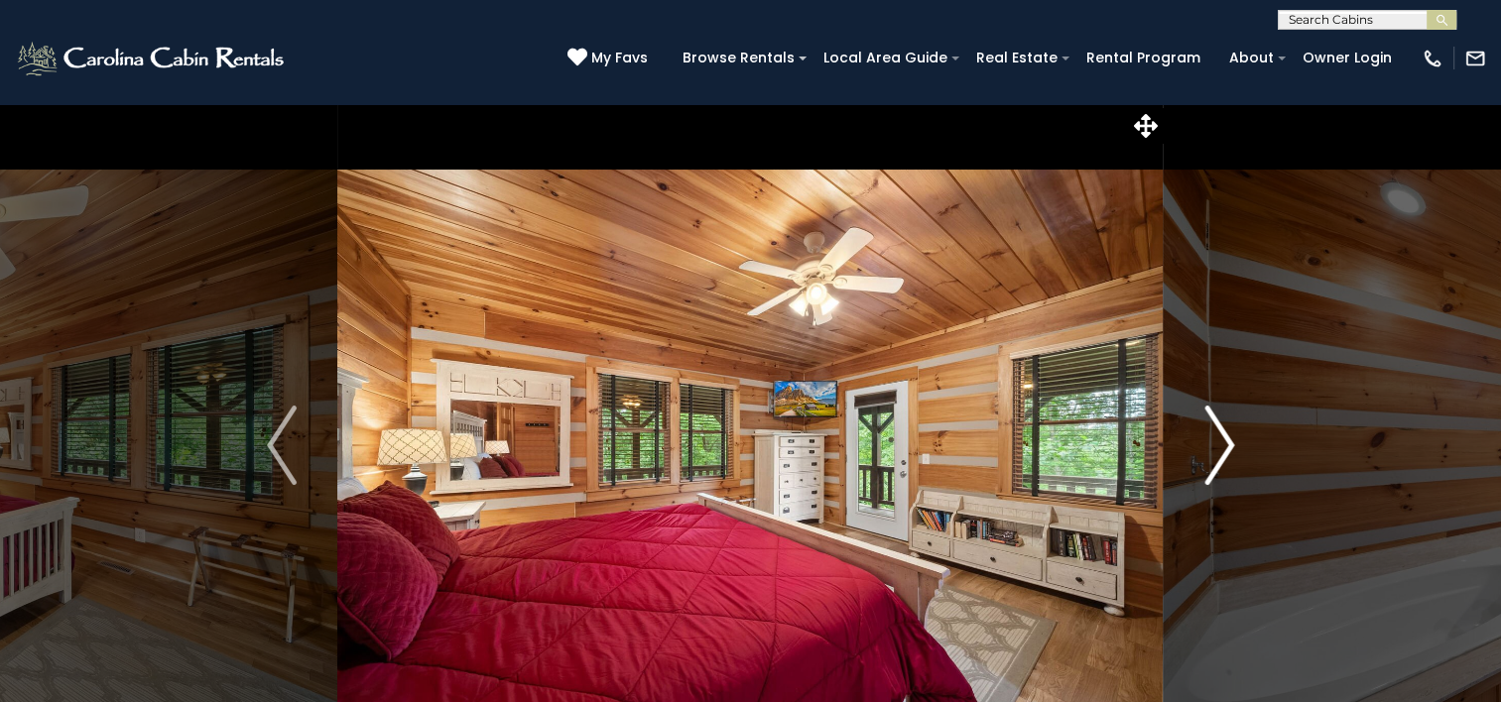
click at [1227, 453] on img "Next" at bounding box center [1219, 445] width 30 height 79
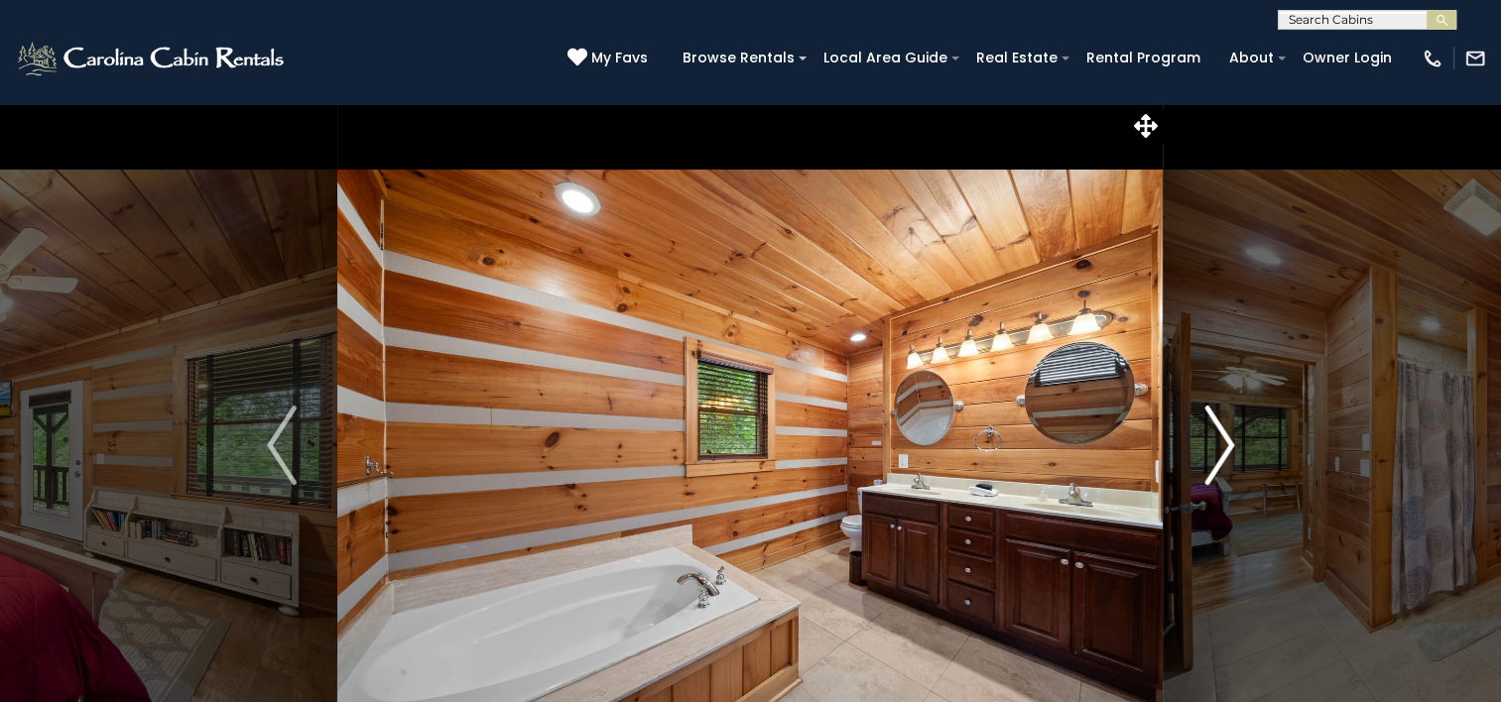
click at [1227, 453] on img "Next" at bounding box center [1219, 445] width 30 height 79
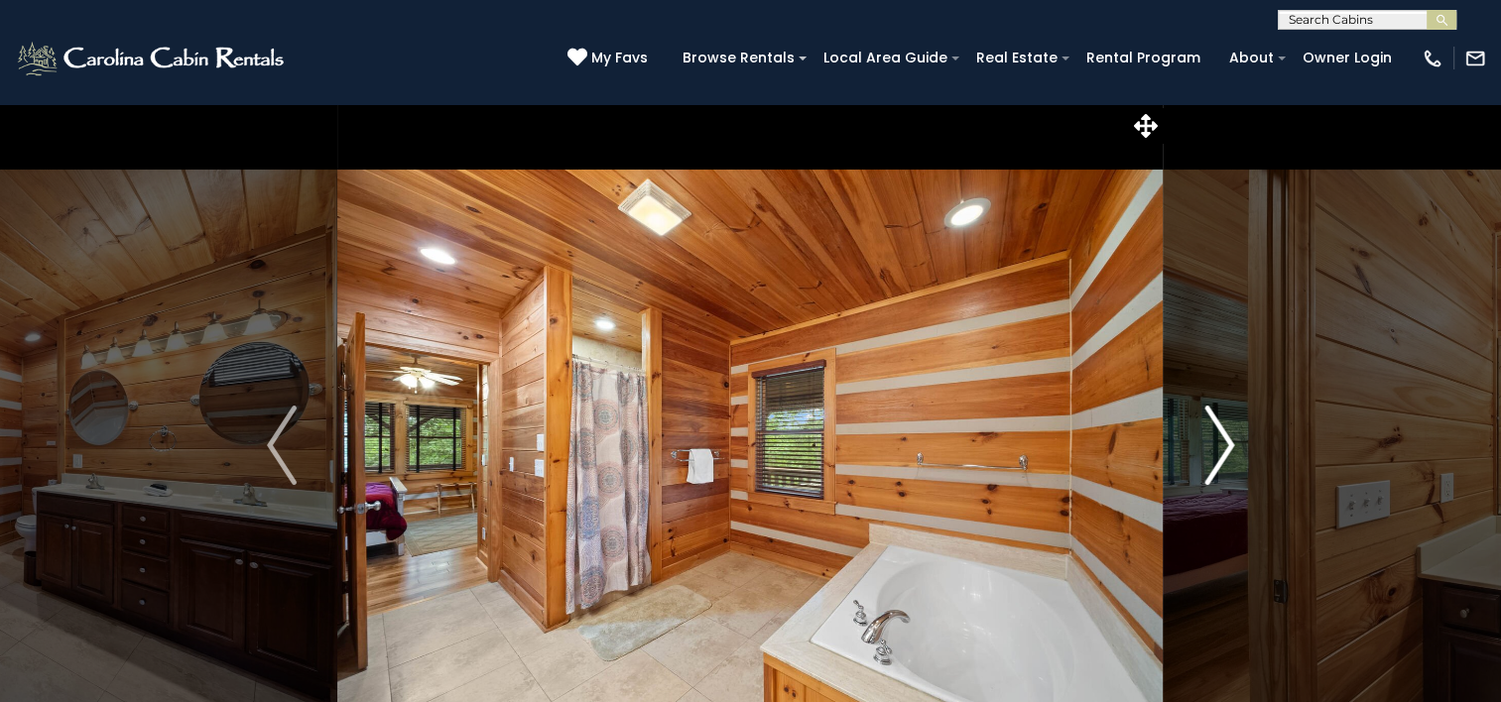
click at [1227, 453] on img "Next" at bounding box center [1219, 445] width 30 height 79
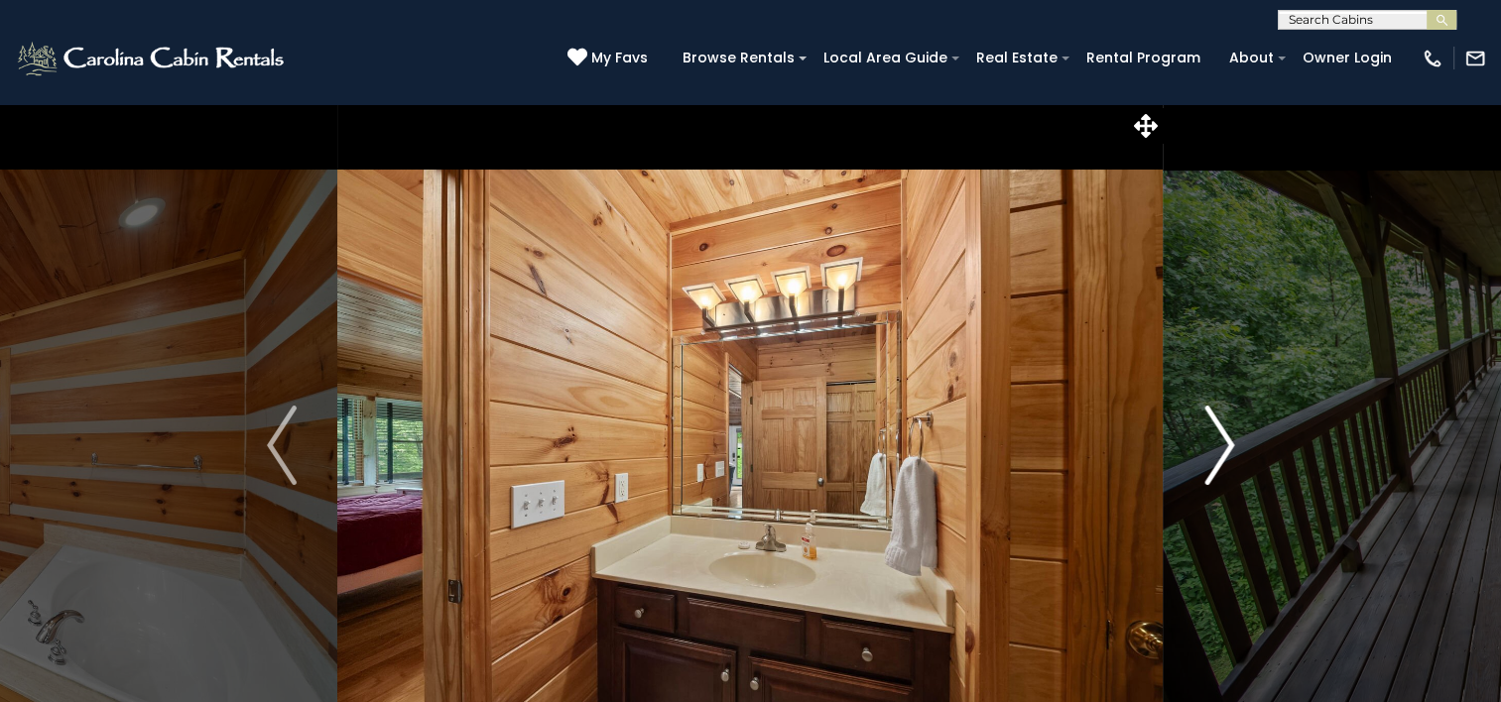
click at [1227, 453] on img "Next" at bounding box center [1219, 445] width 30 height 79
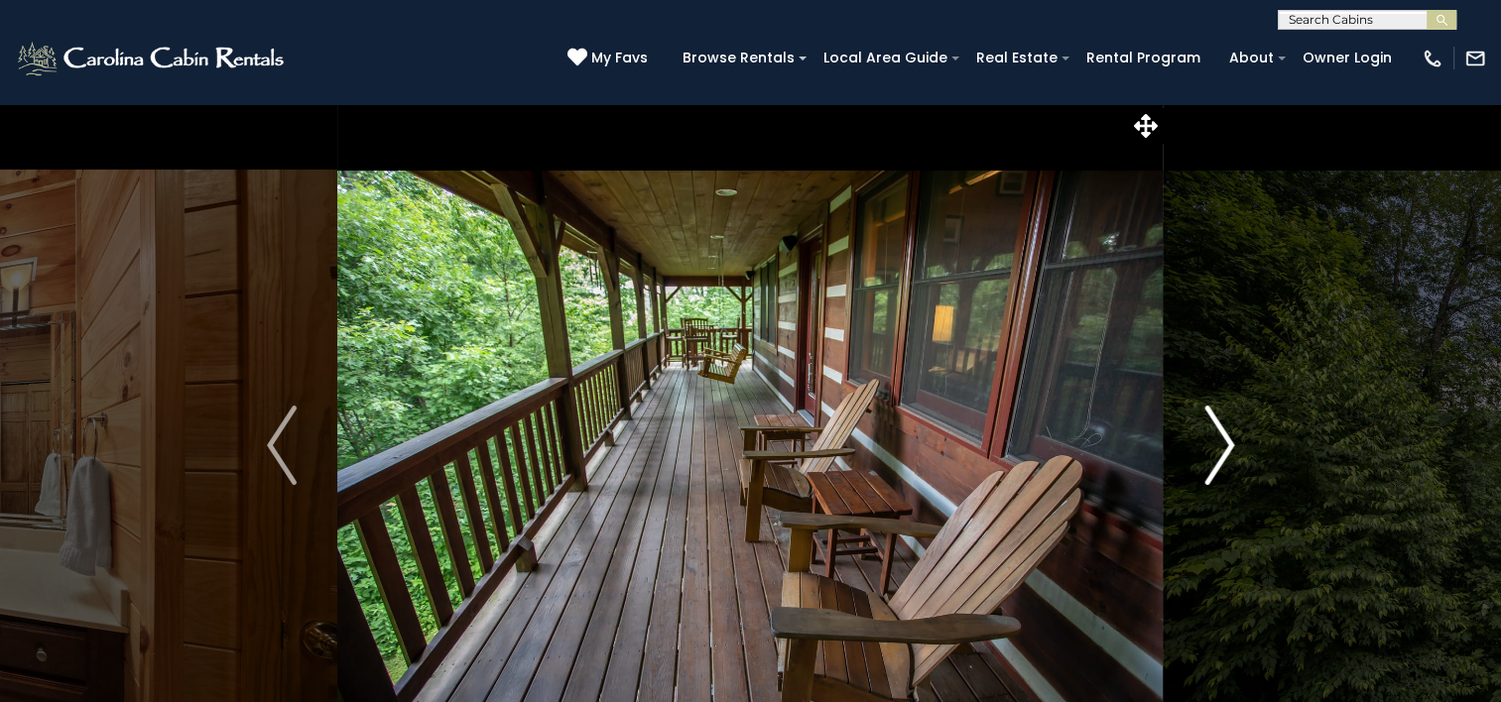
click at [1227, 453] on img "Next" at bounding box center [1219, 445] width 30 height 79
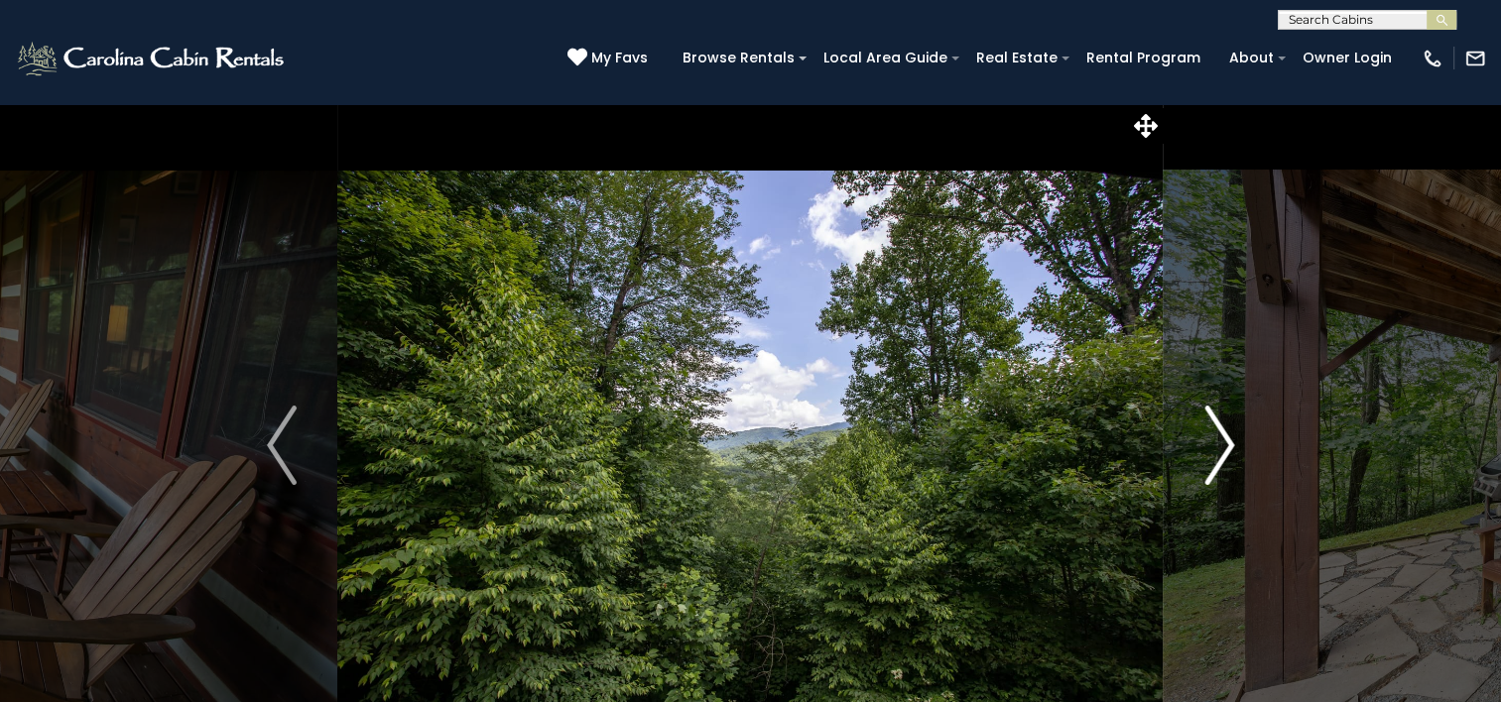
click at [1227, 453] on img "Next" at bounding box center [1219, 445] width 30 height 79
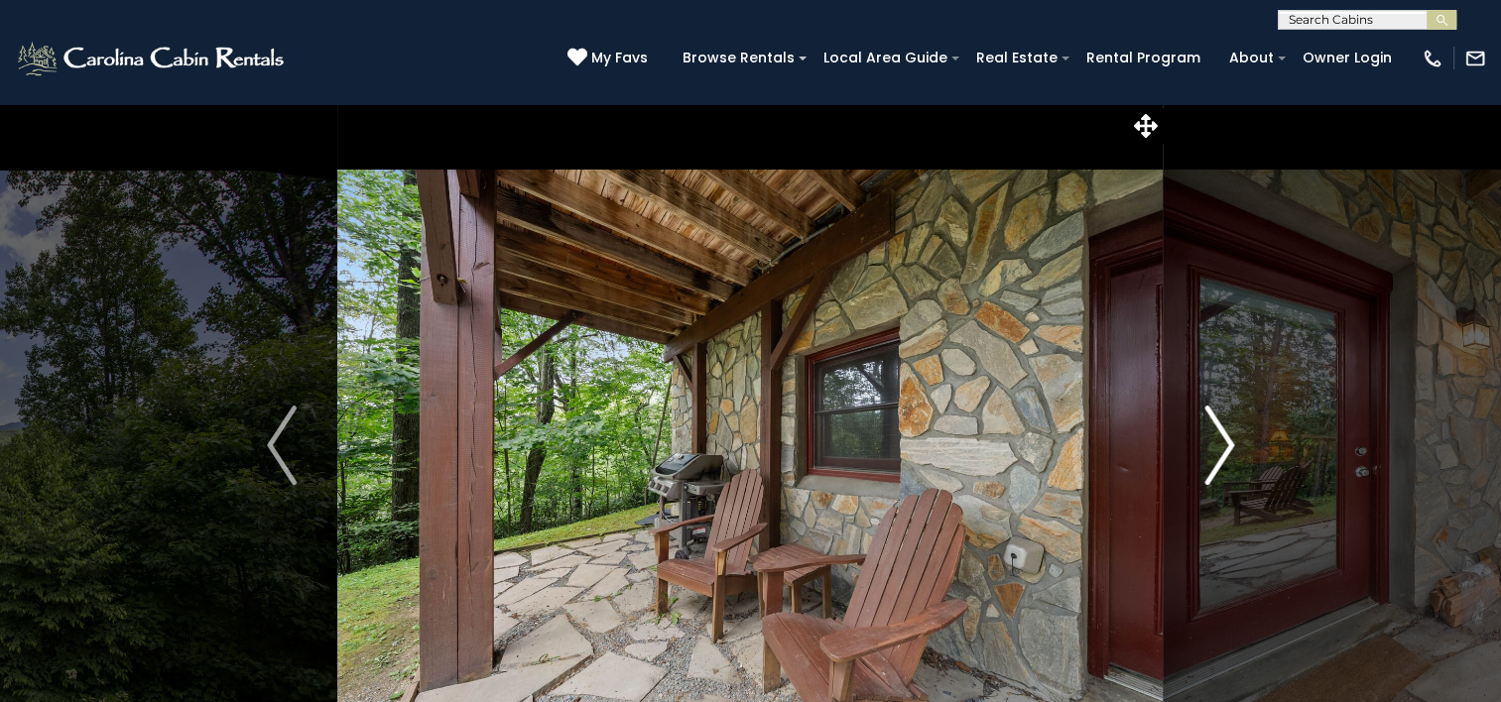
click at [1227, 453] on img "Next" at bounding box center [1219, 445] width 30 height 79
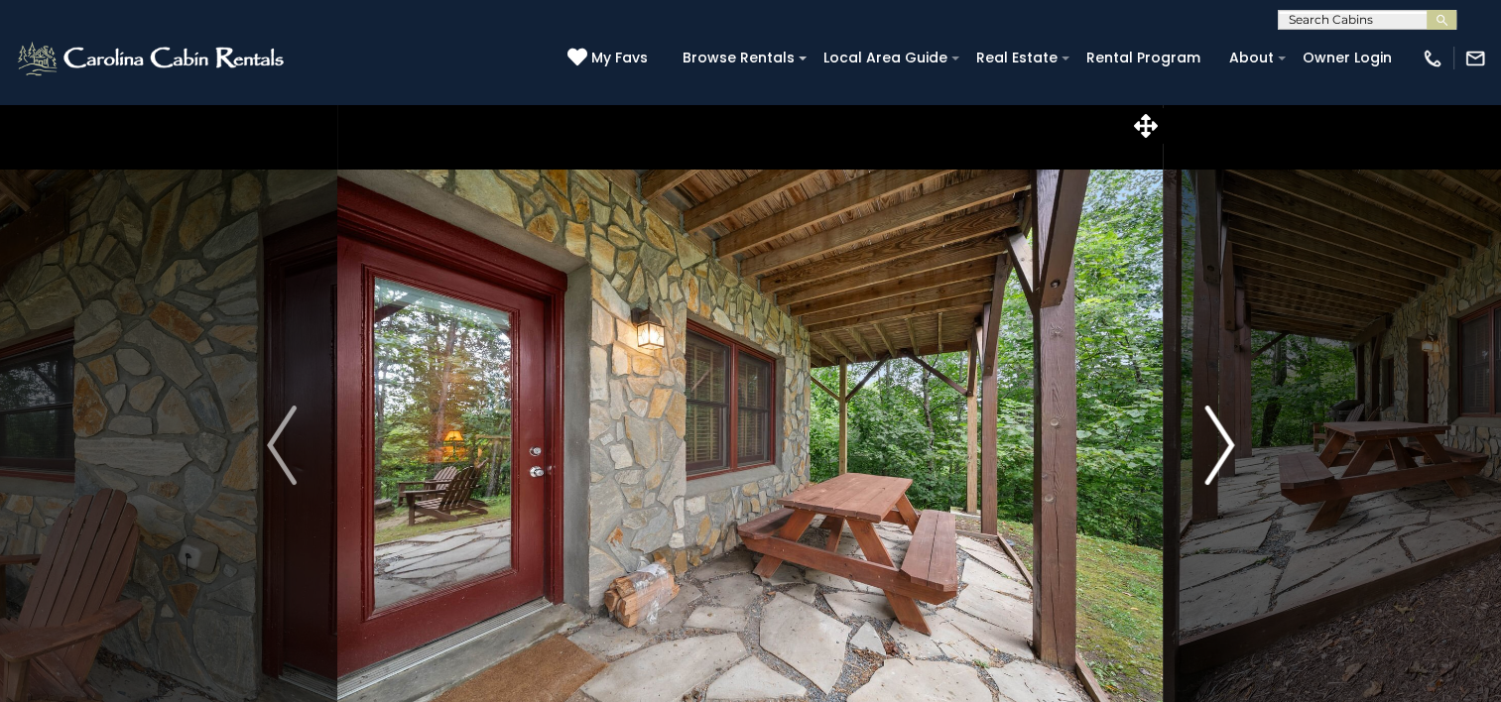
click at [1227, 453] on img "Next" at bounding box center [1219, 445] width 30 height 79
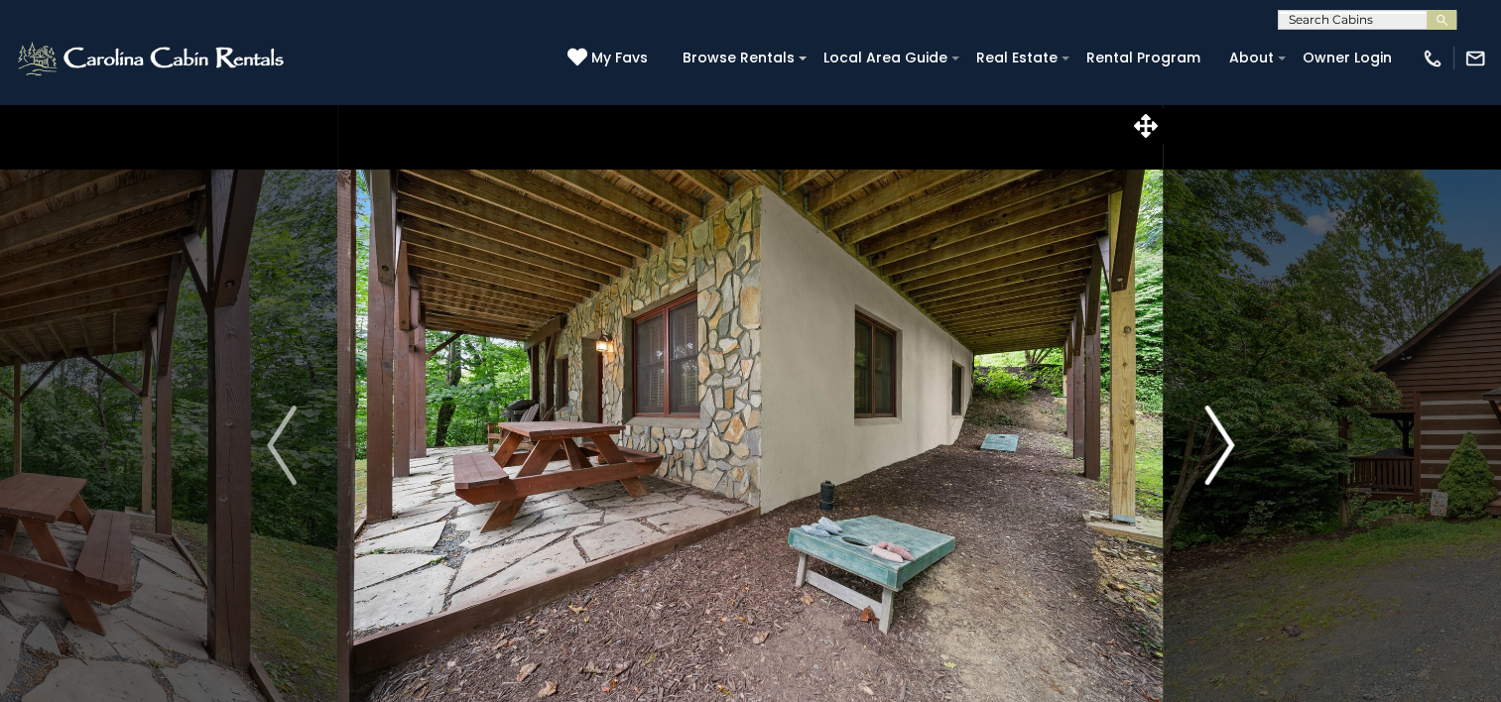
click at [1227, 453] on img "Next" at bounding box center [1219, 445] width 30 height 79
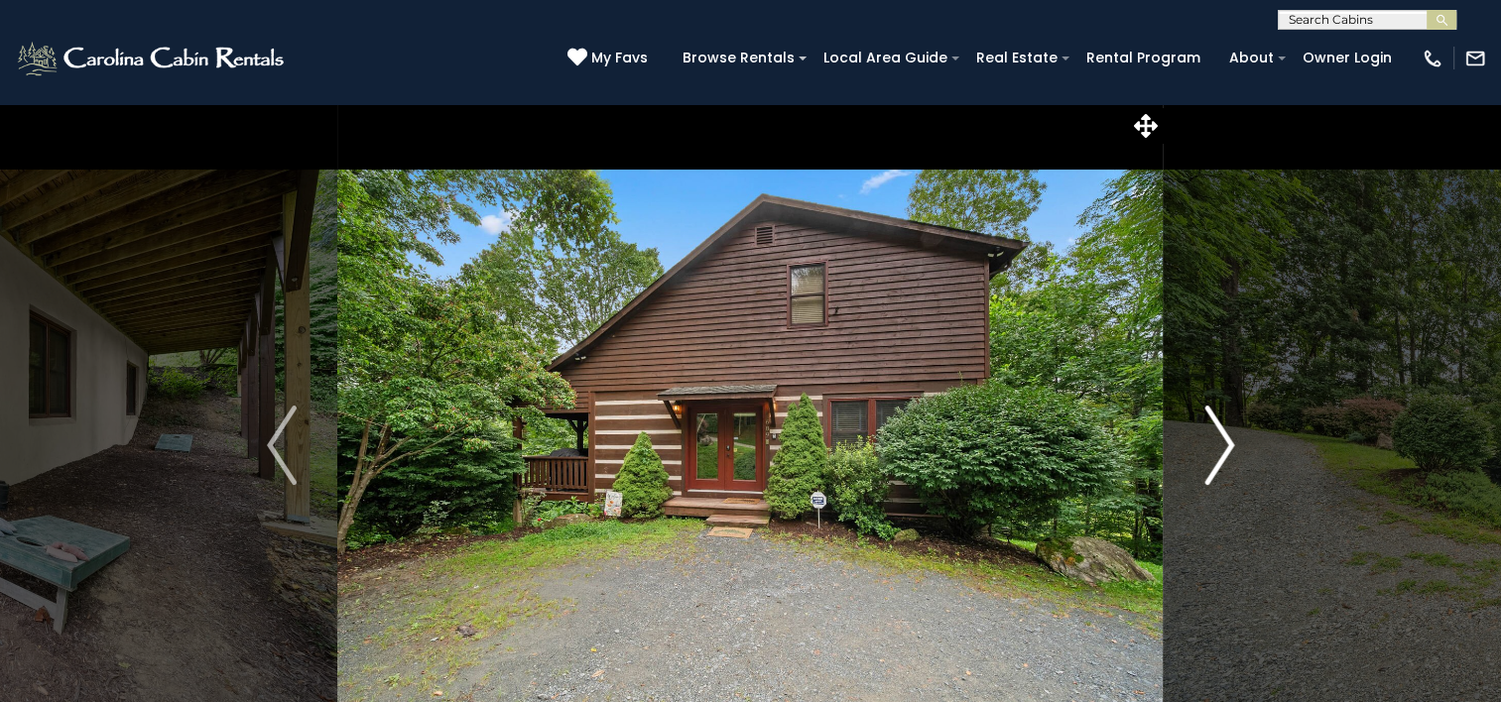
click at [1227, 453] on img "Next" at bounding box center [1219, 445] width 30 height 79
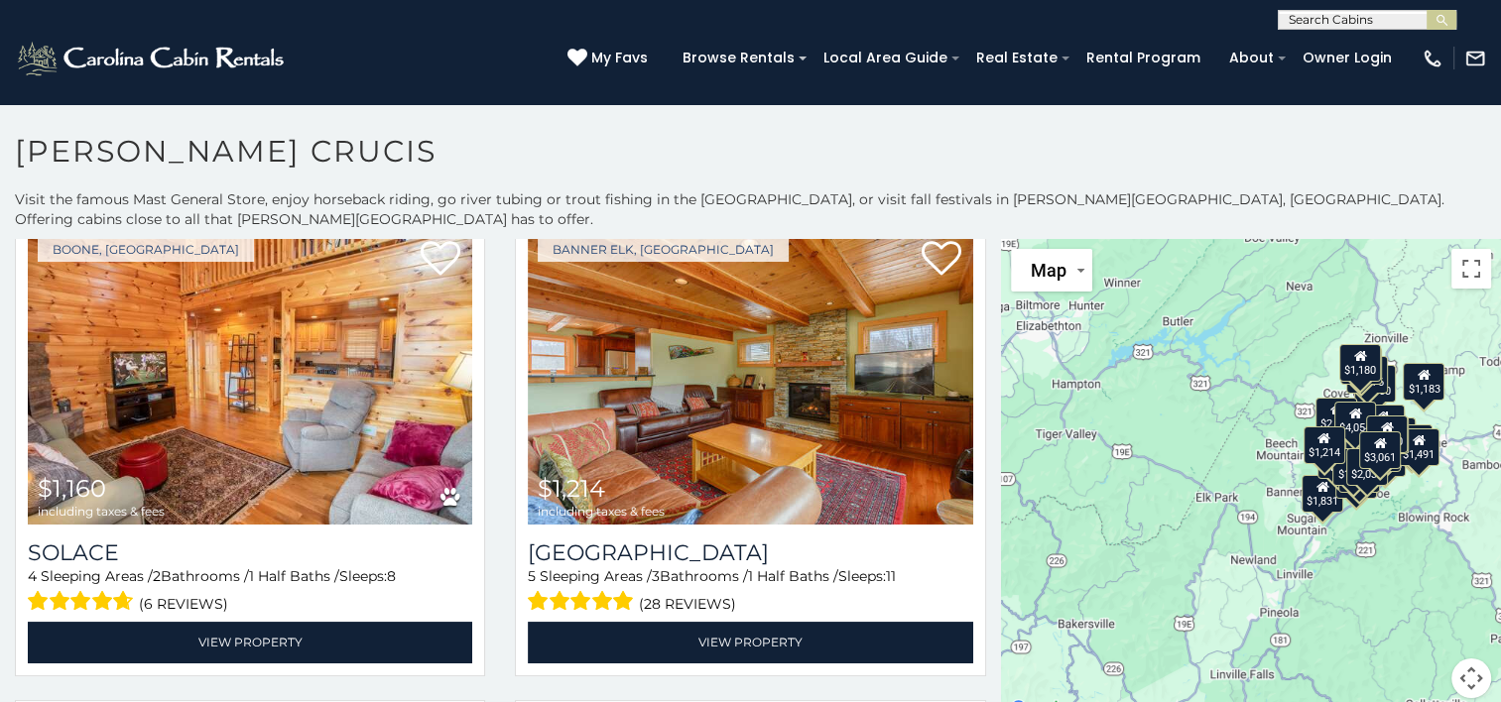
scroll to position [1984, 0]
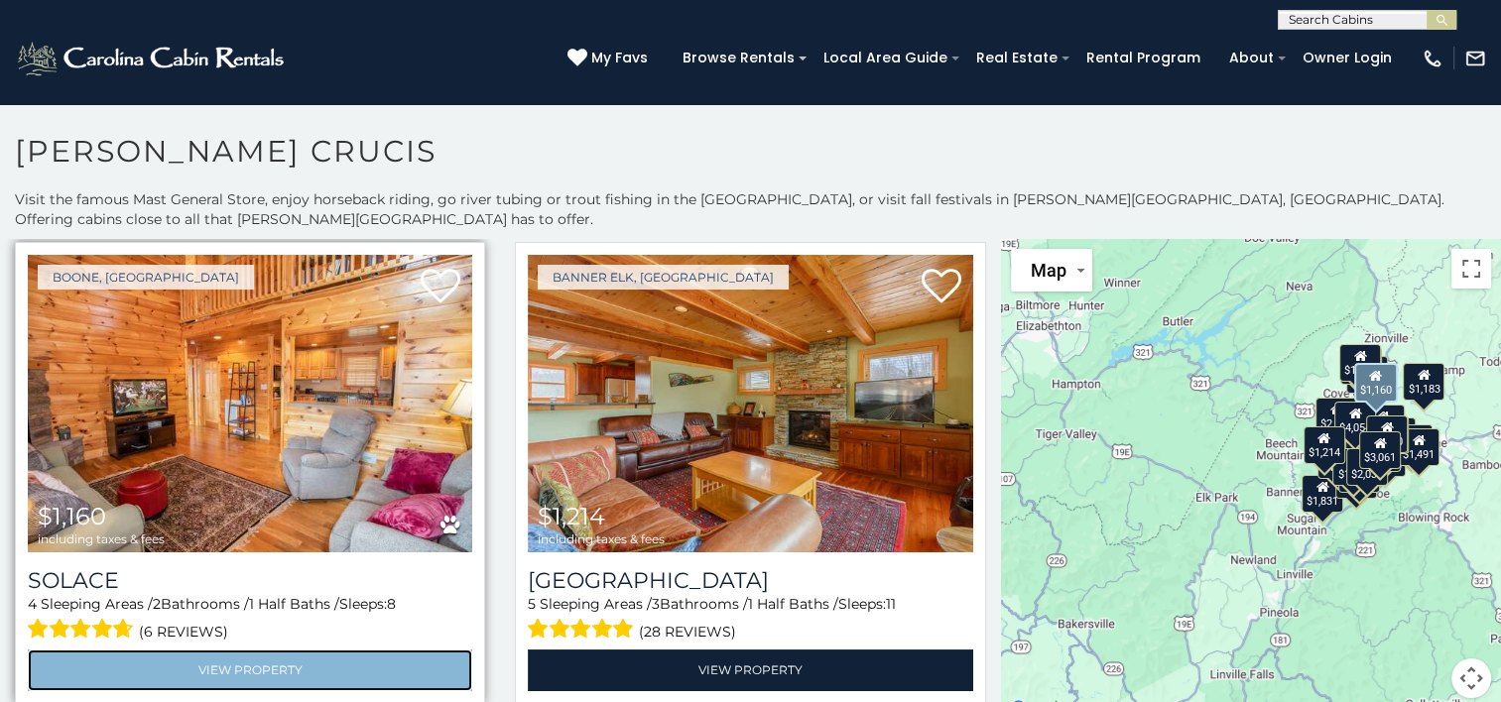
click at [311, 650] on link "View Property" at bounding box center [250, 670] width 444 height 41
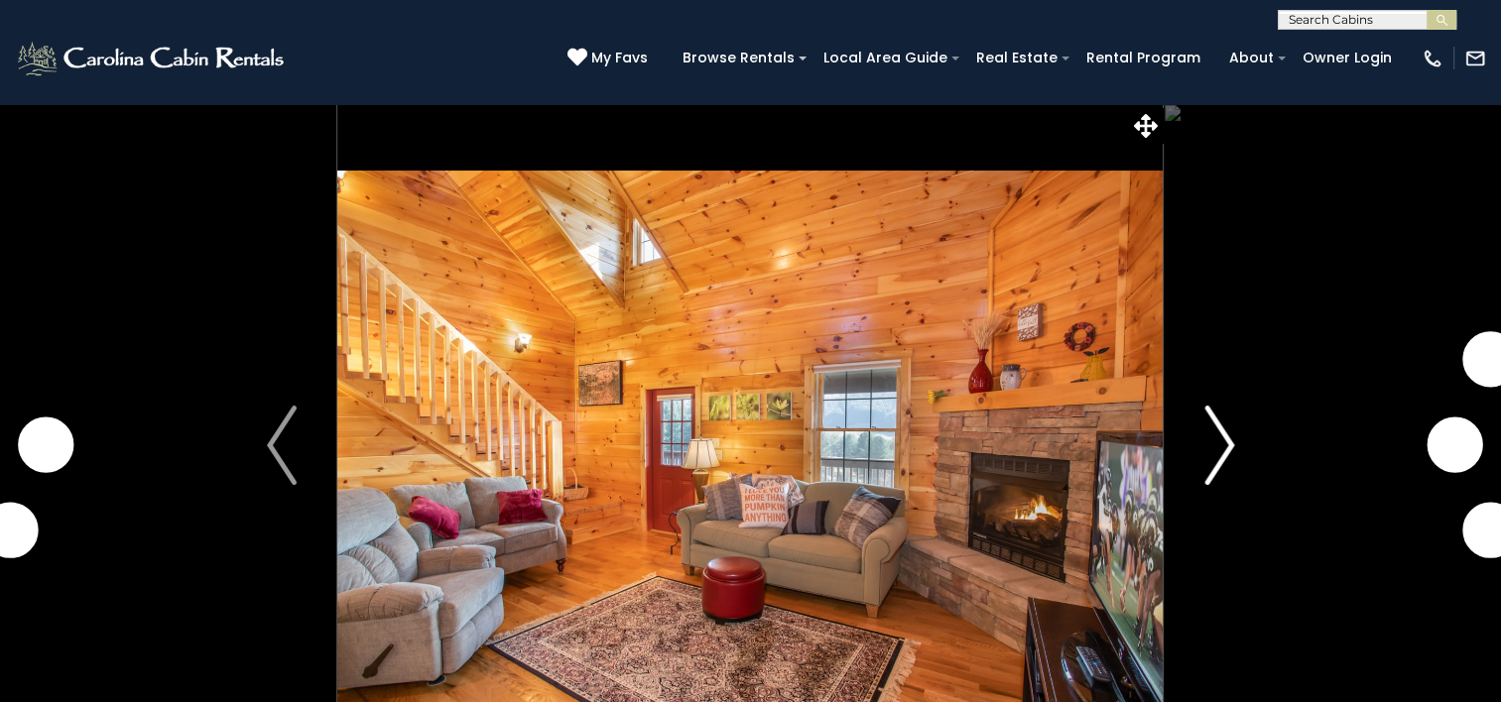
click at [1230, 447] on img "Next" at bounding box center [1219, 445] width 30 height 79
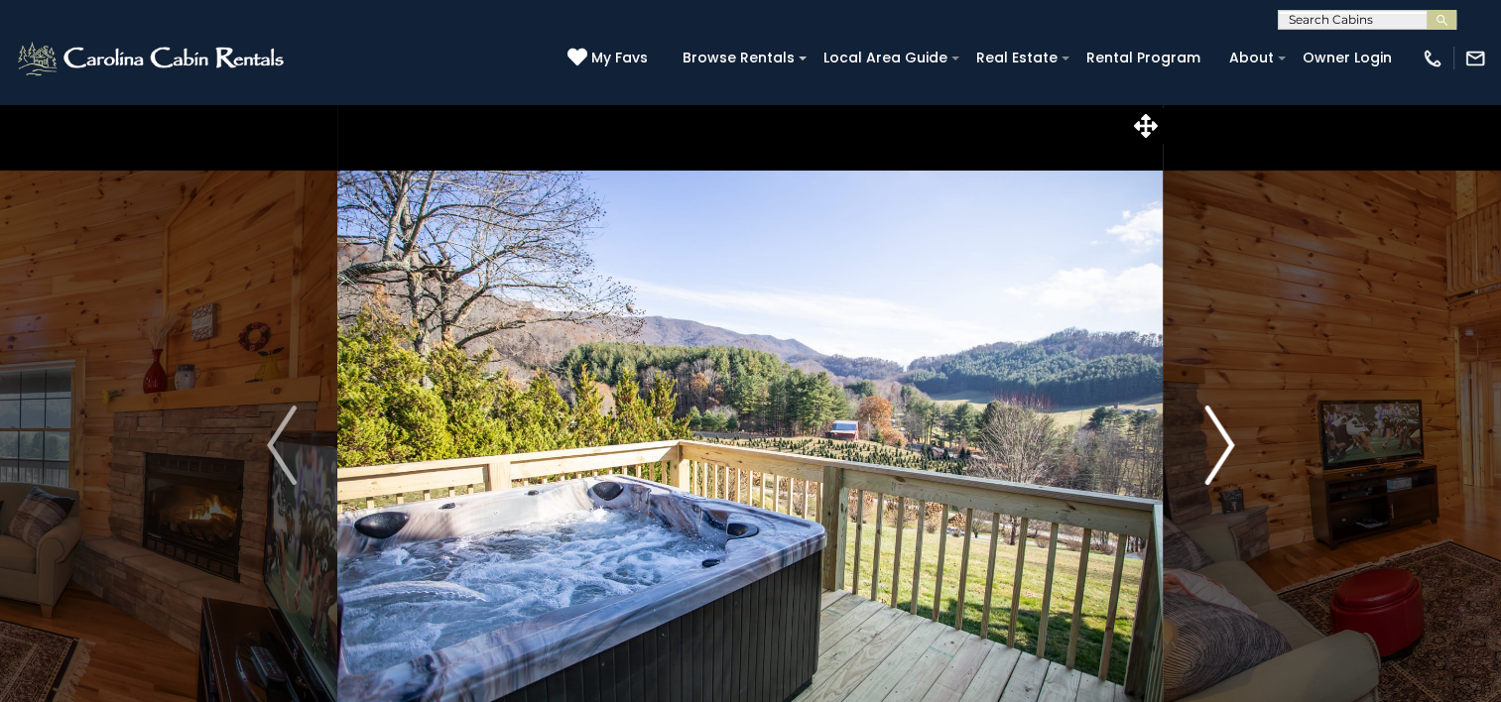
click at [1233, 444] on img "Next" at bounding box center [1219, 445] width 30 height 79
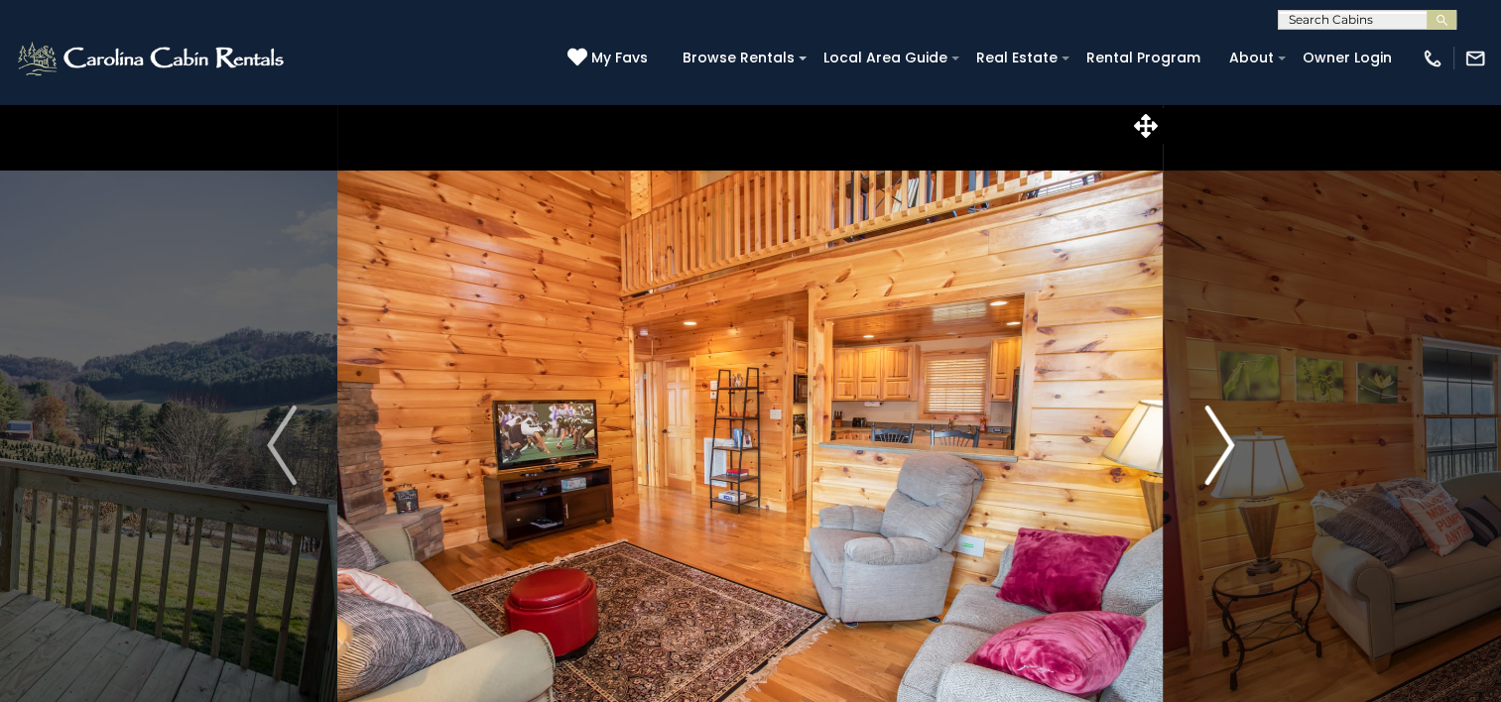
click at [1233, 444] on img "Next" at bounding box center [1219, 445] width 30 height 79
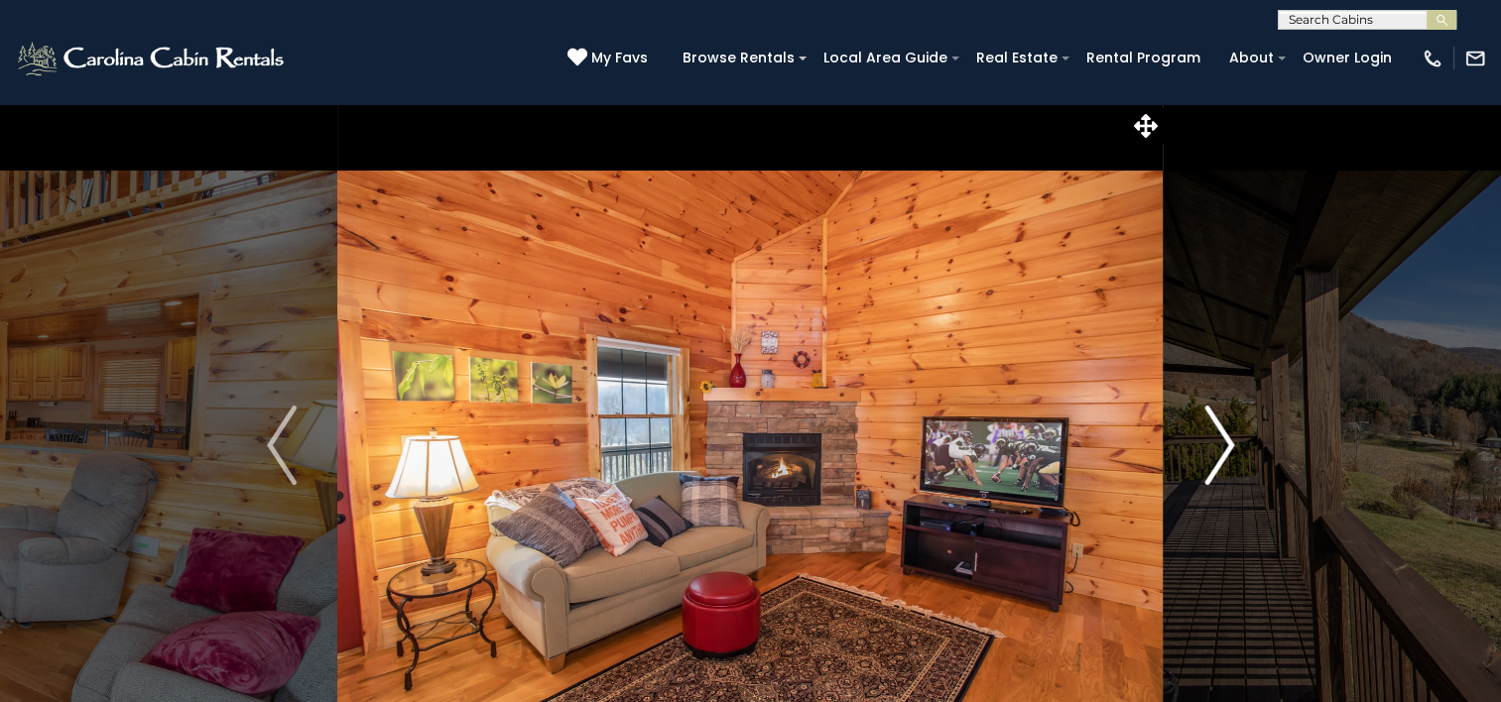
click at [1233, 444] on img "Next" at bounding box center [1219, 445] width 30 height 79
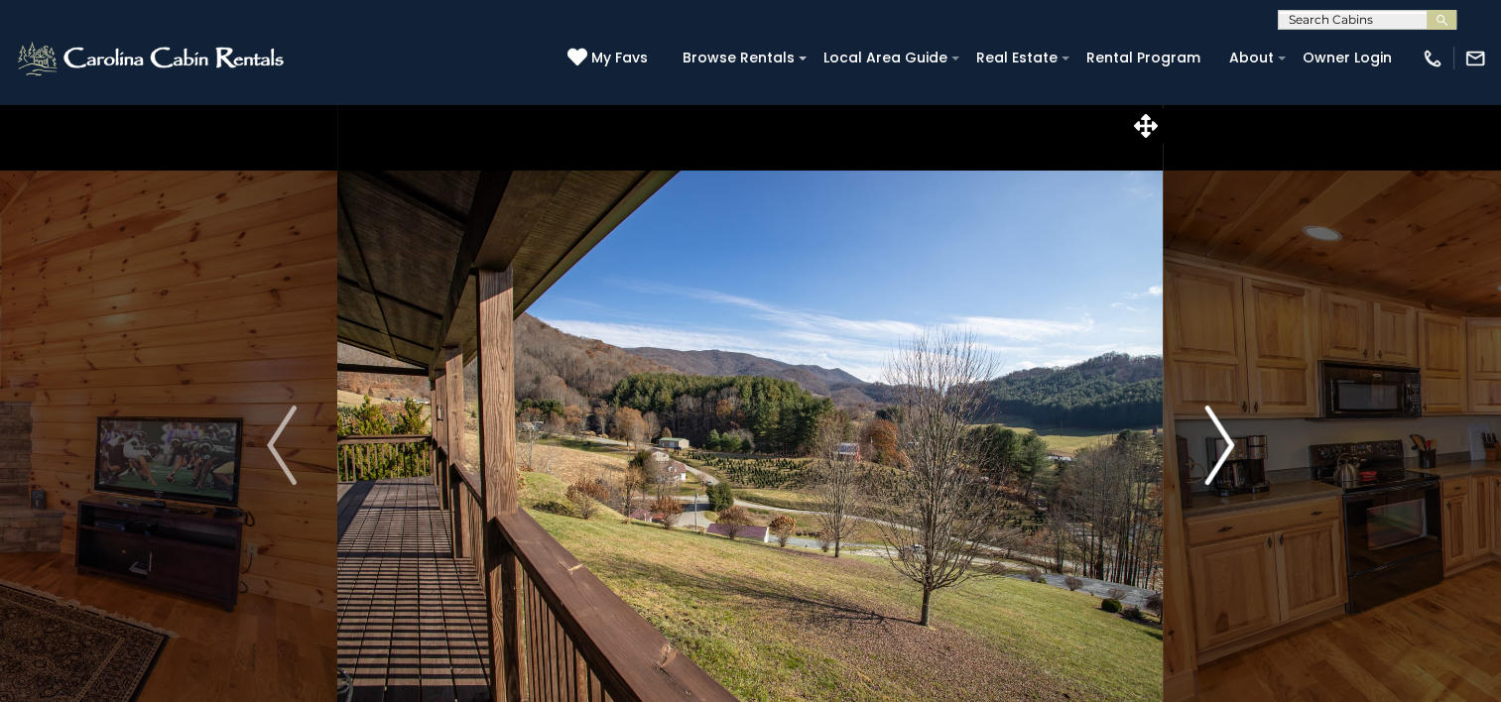
click at [1233, 444] on img "Next" at bounding box center [1219, 445] width 30 height 79
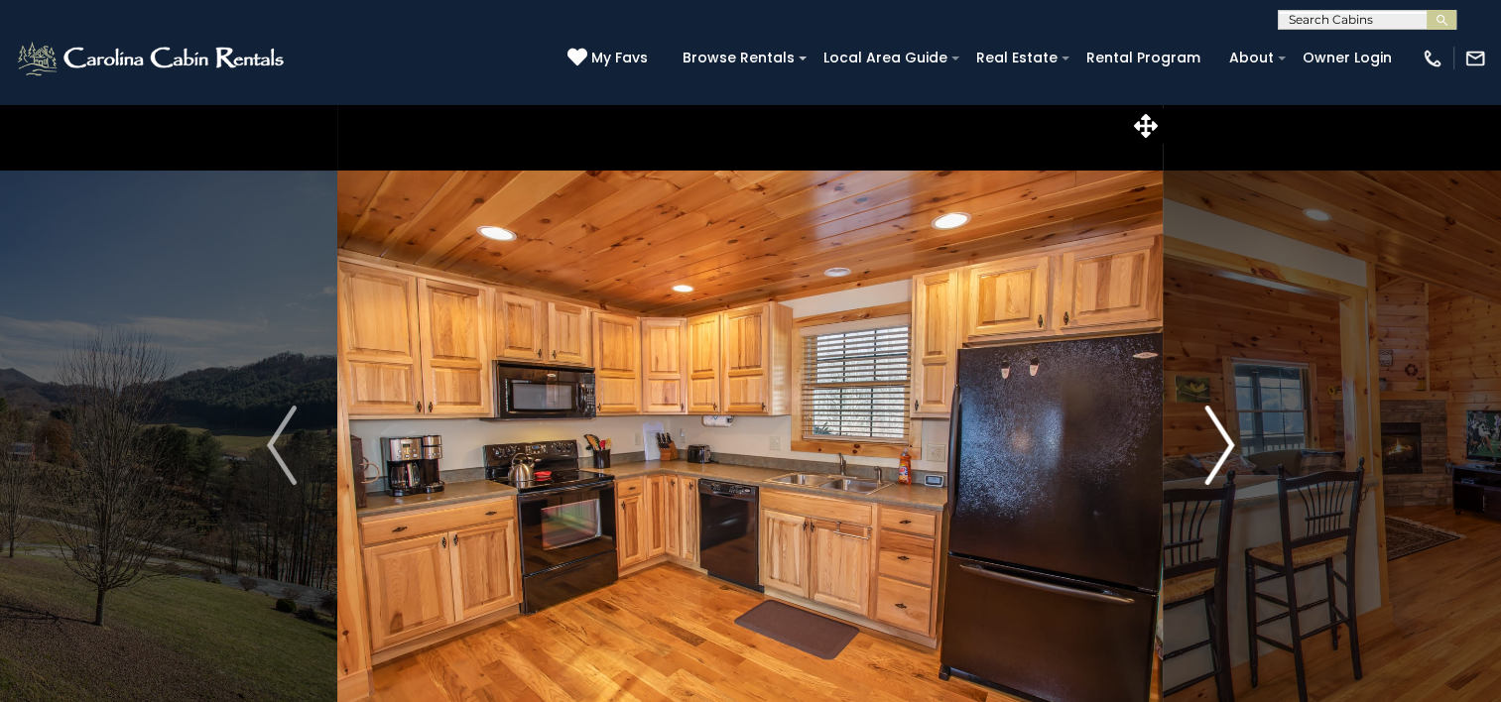
click at [1233, 444] on img "Next" at bounding box center [1219, 445] width 30 height 79
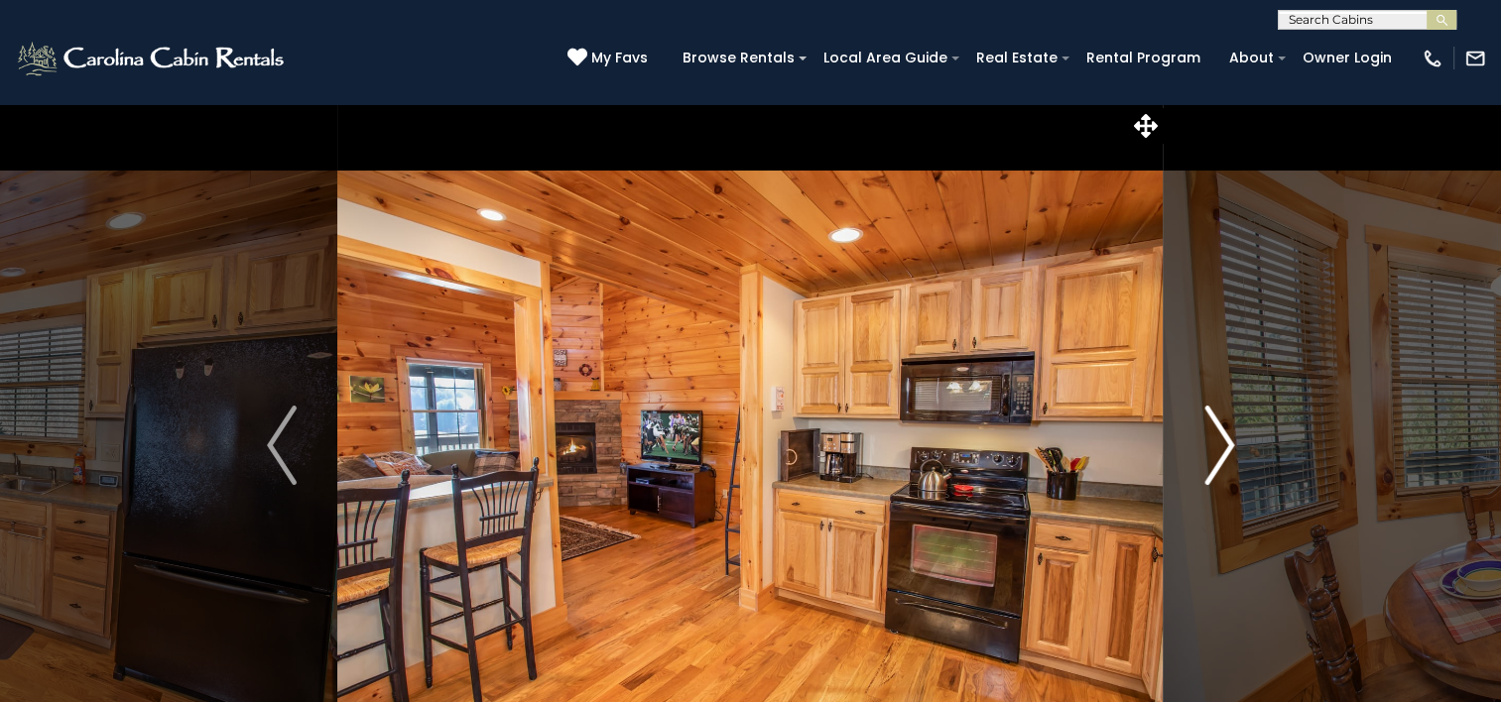
click at [1233, 444] on img "Next" at bounding box center [1219, 445] width 30 height 79
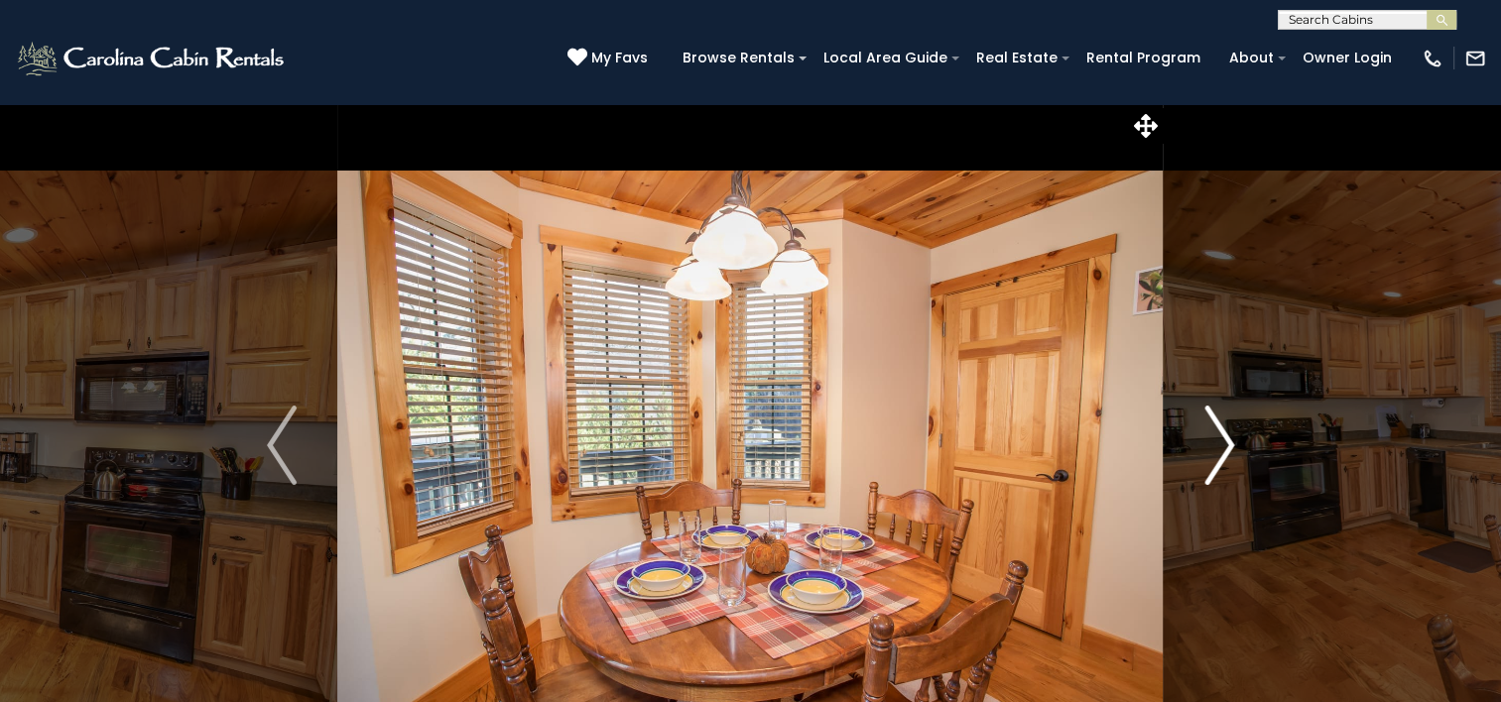
click at [1233, 444] on img "Next" at bounding box center [1219, 445] width 30 height 79
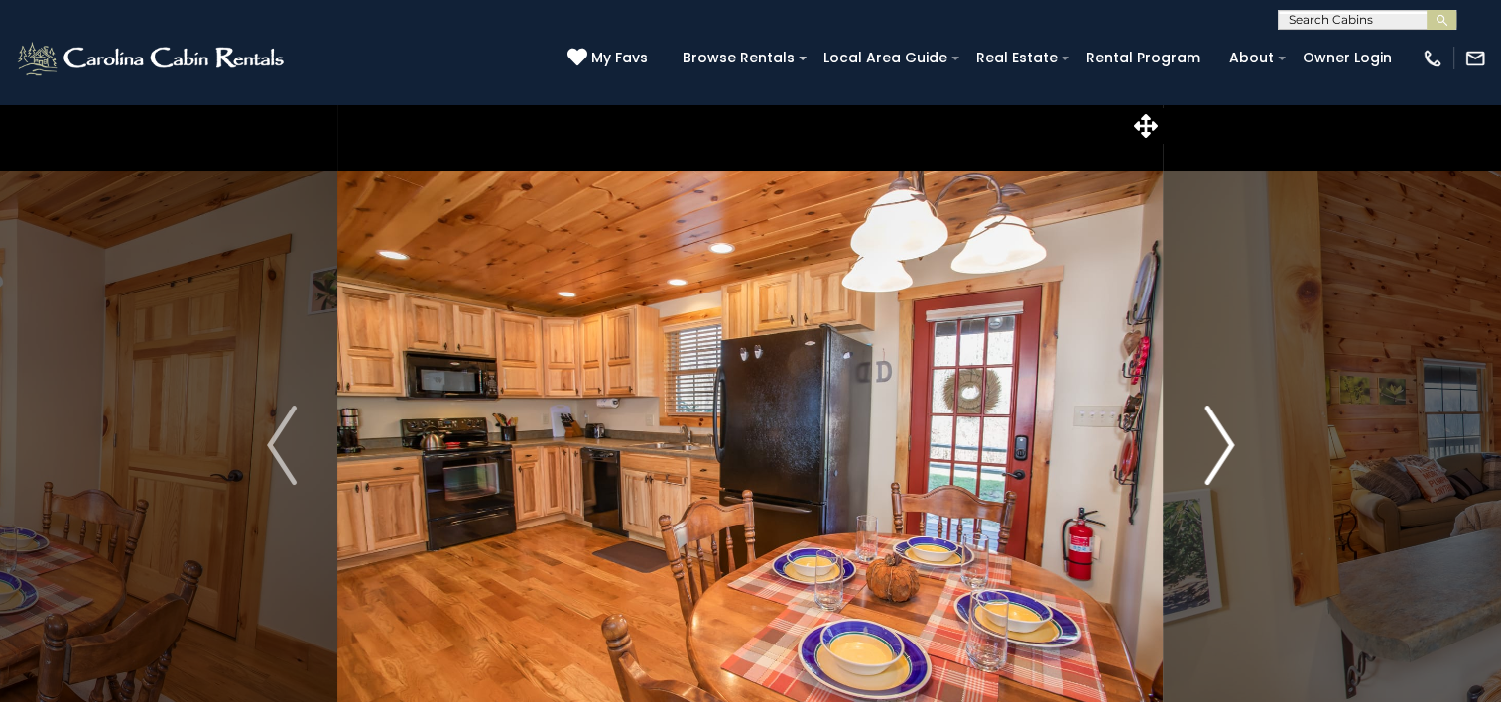
click at [1233, 444] on img "Next" at bounding box center [1219, 445] width 30 height 79
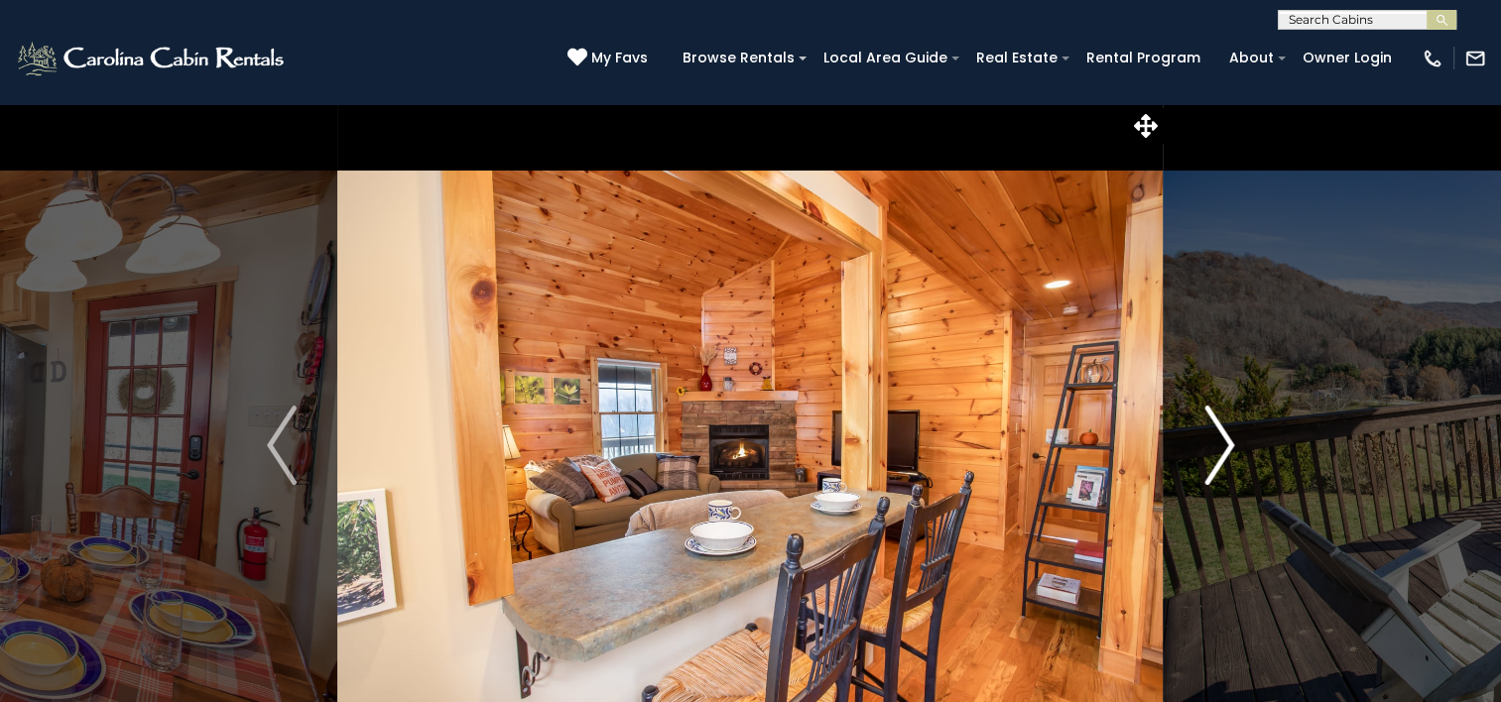
click at [1233, 444] on img "Next" at bounding box center [1219, 445] width 30 height 79
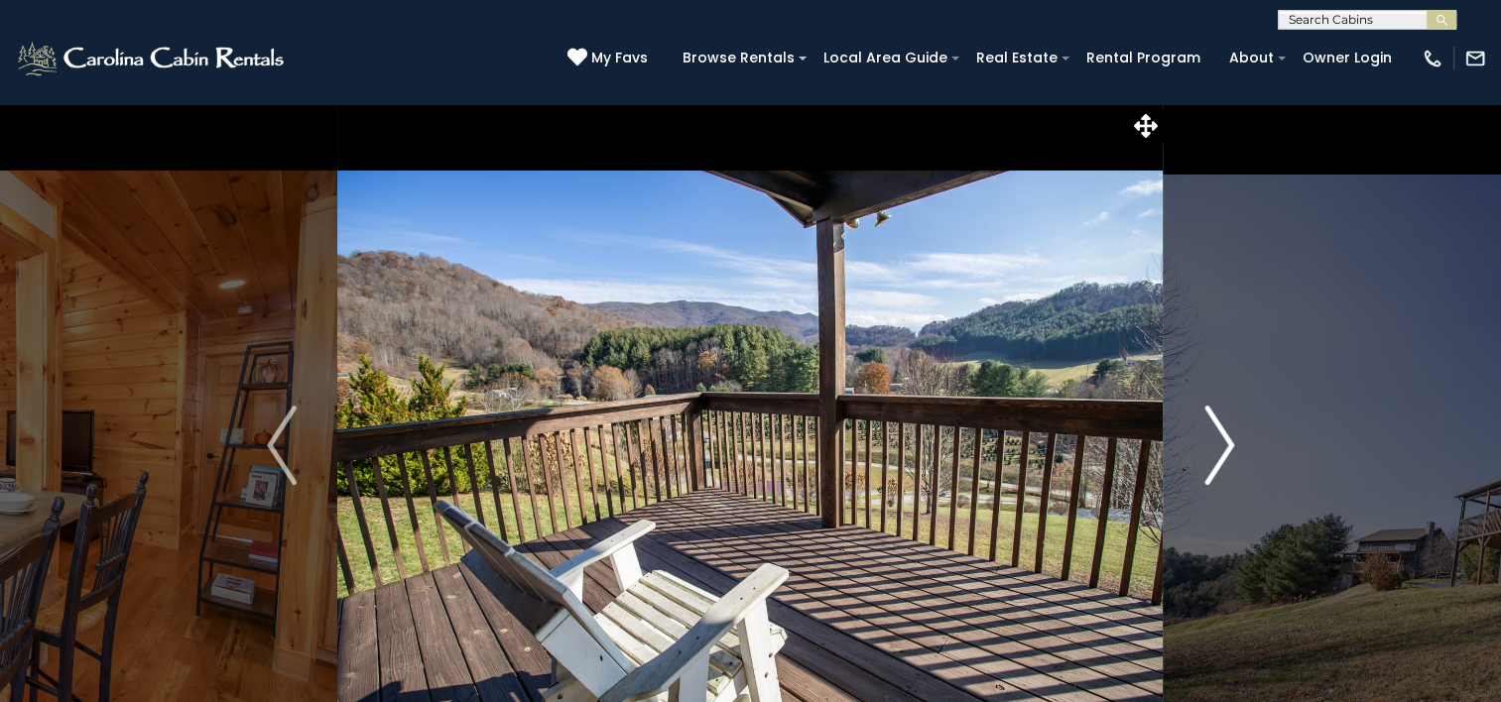
click at [1233, 444] on img "Next" at bounding box center [1219, 445] width 30 height 79
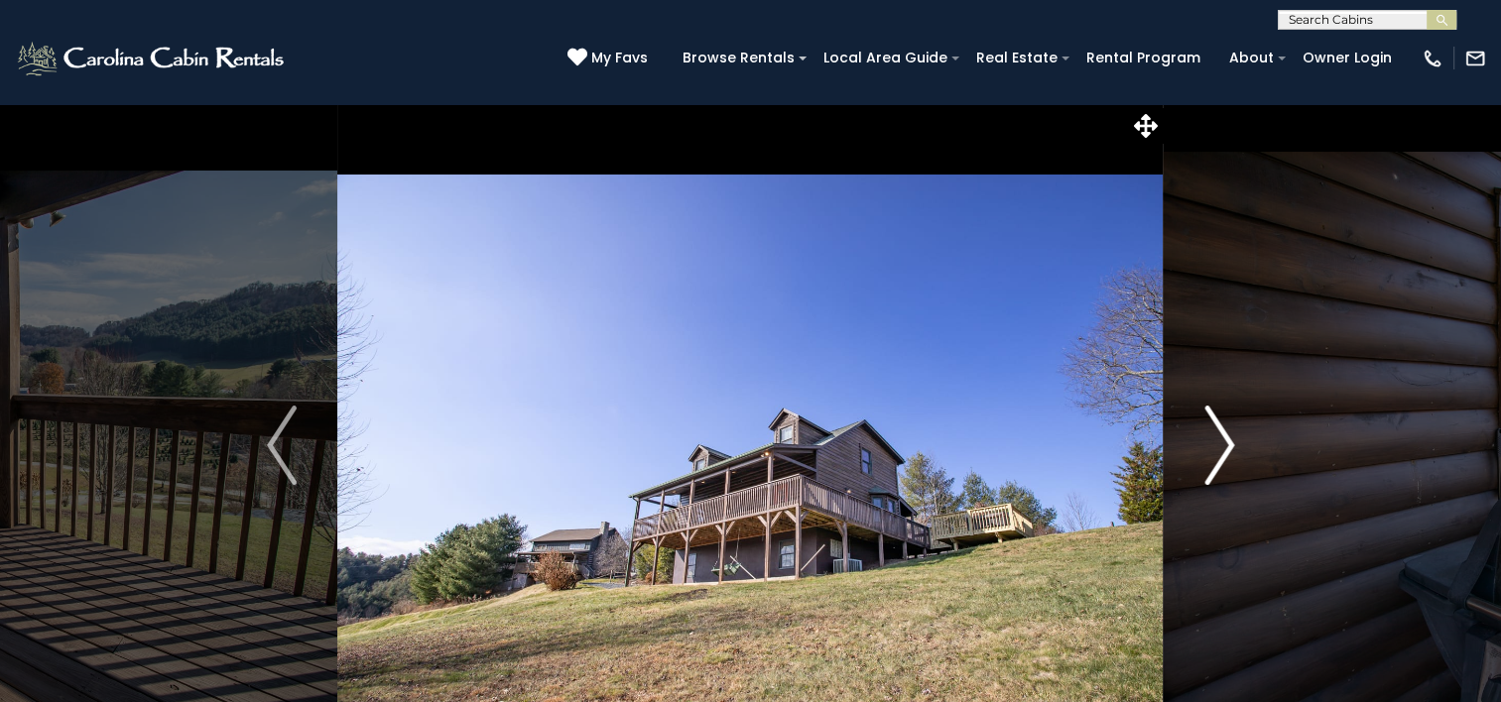
click at [1233, 444] on img "Next" at bounding box center [1219, 445] width 30 height 79
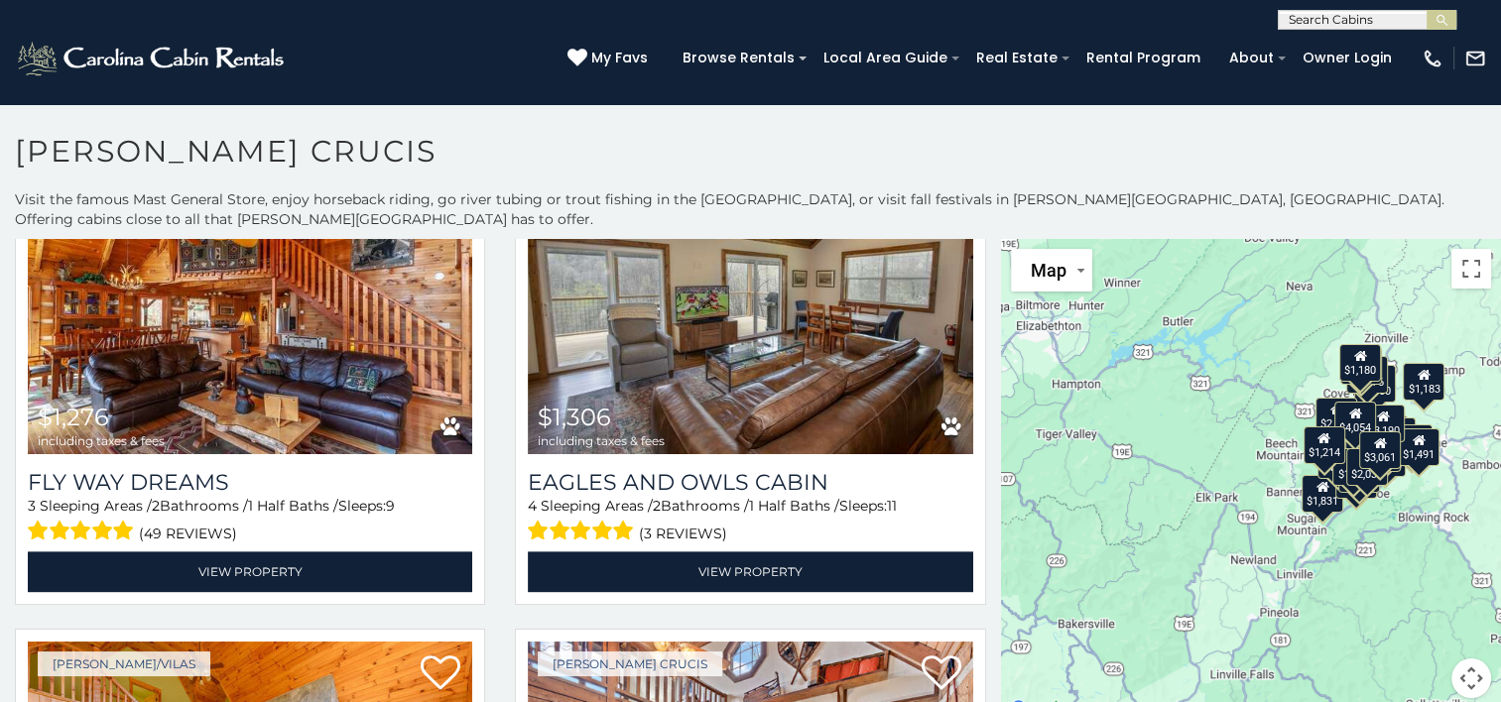
scroll to position [2579, 0]
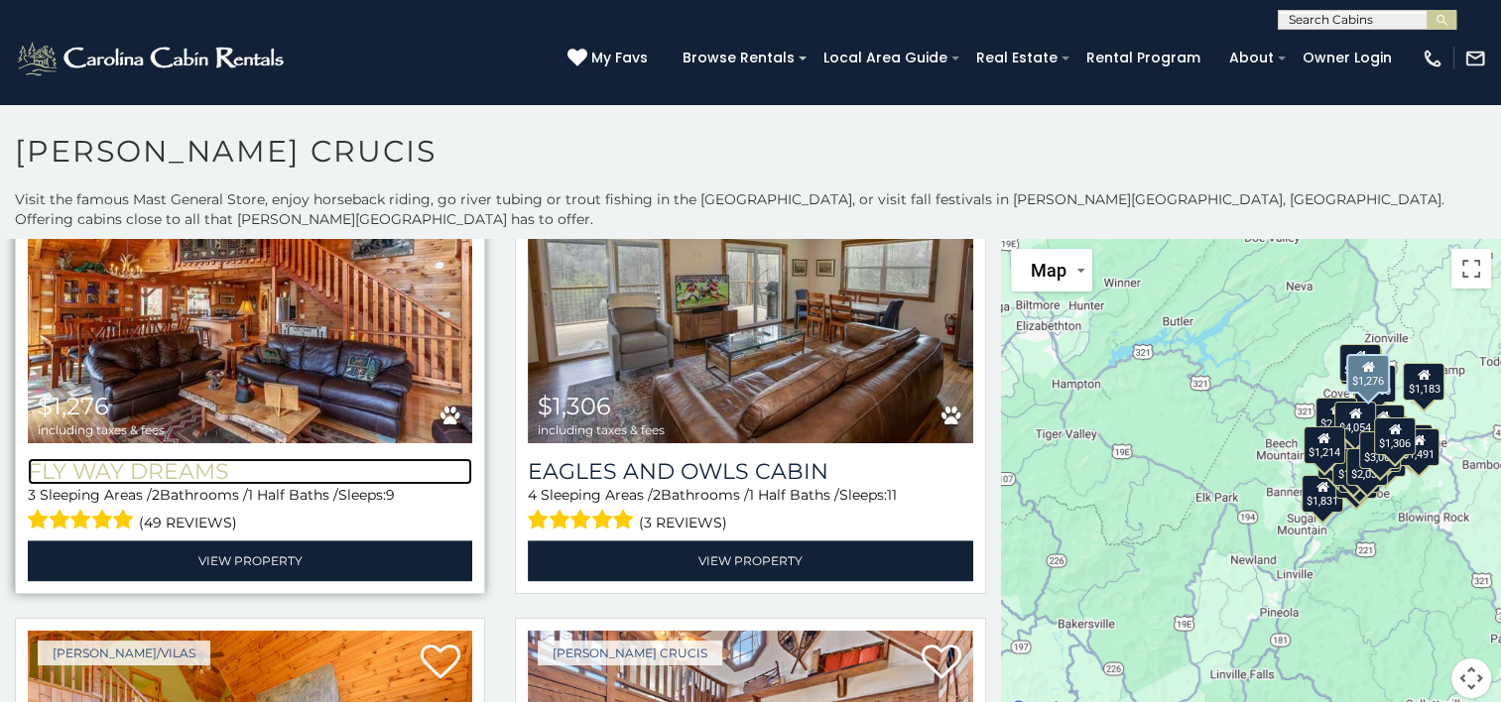
click at [147, 458] on h3 "Fly Way Dreams" at bounding box center [250, 471] width 444 height 27
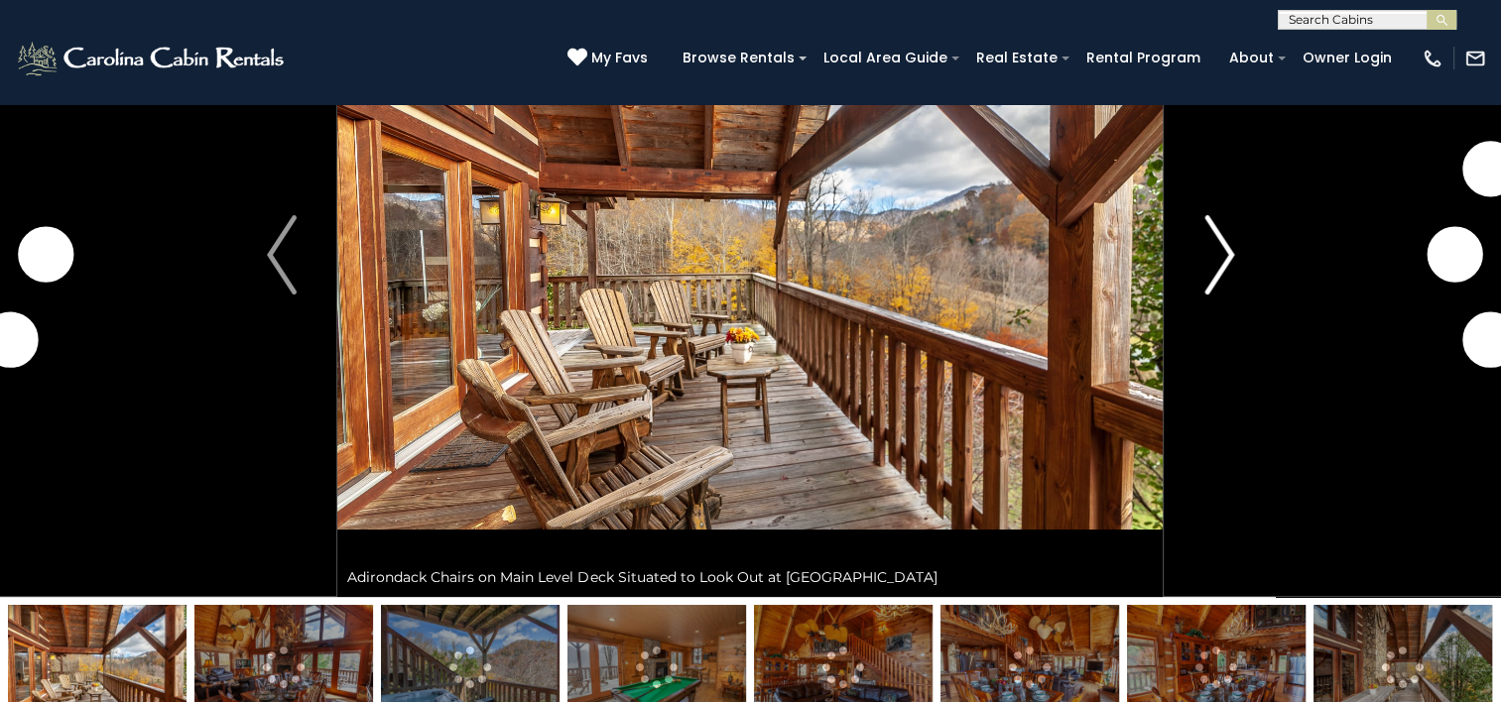
scroll to position [198, 0]
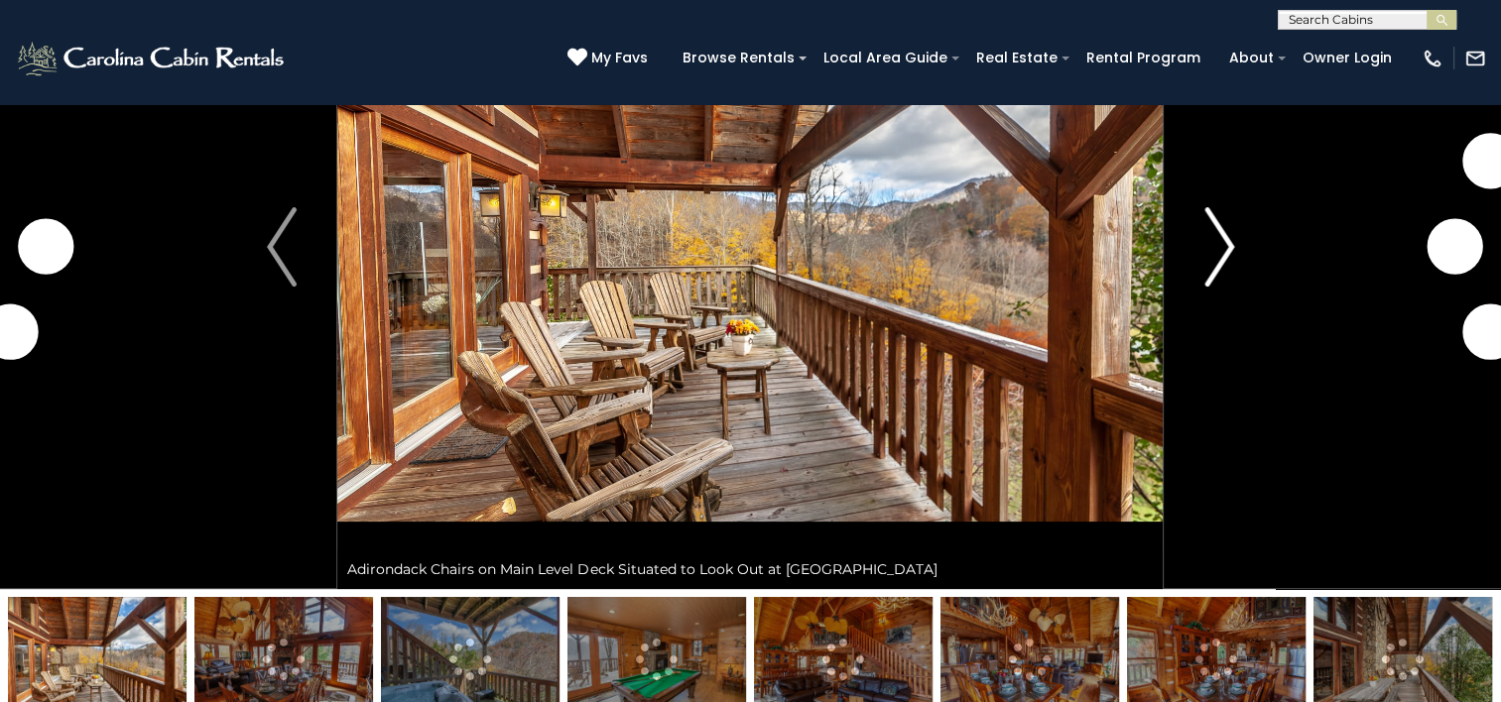
click at [1215, 258] on img "Next" at bounding box center [1219, 246] width 30 height 79
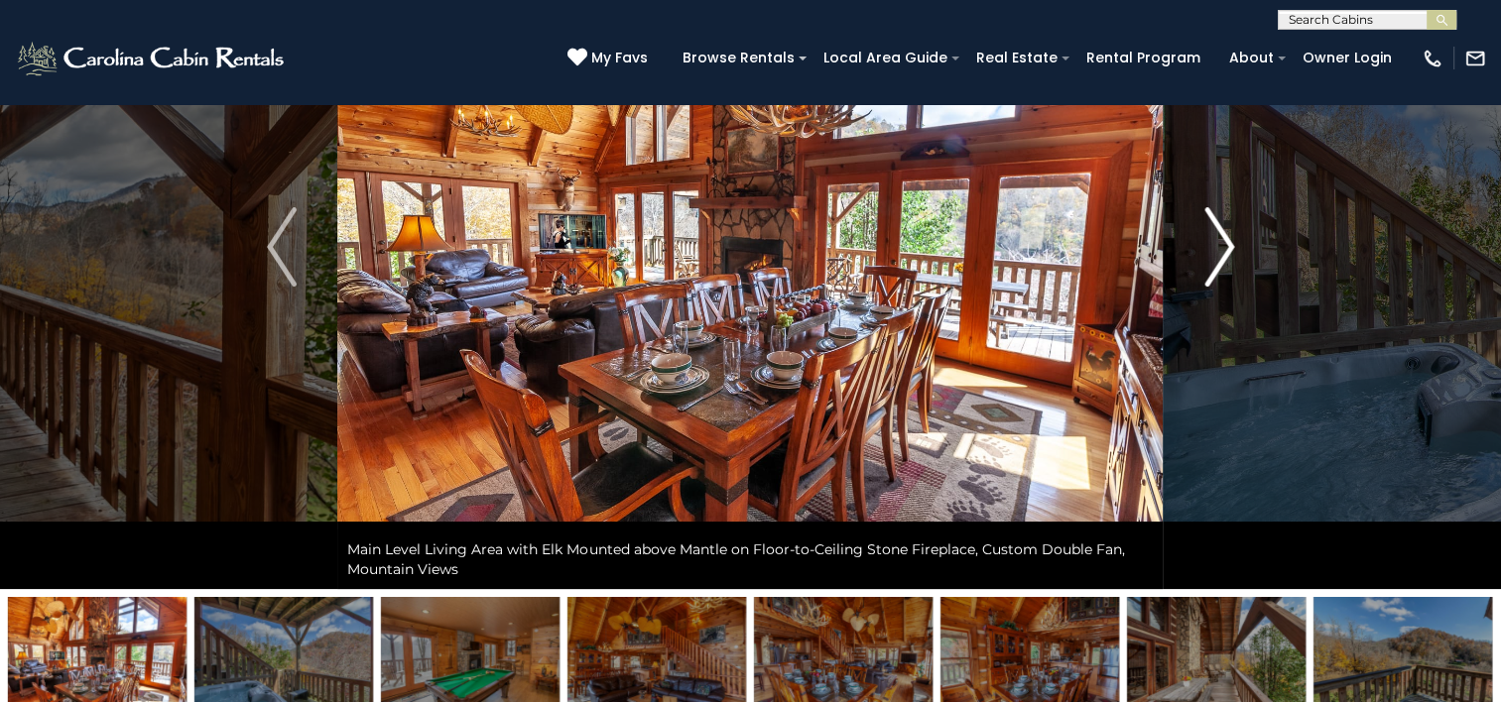
click at [1226, 262] on img "Next" at bounding box center [1219, 246] width 30 height 79
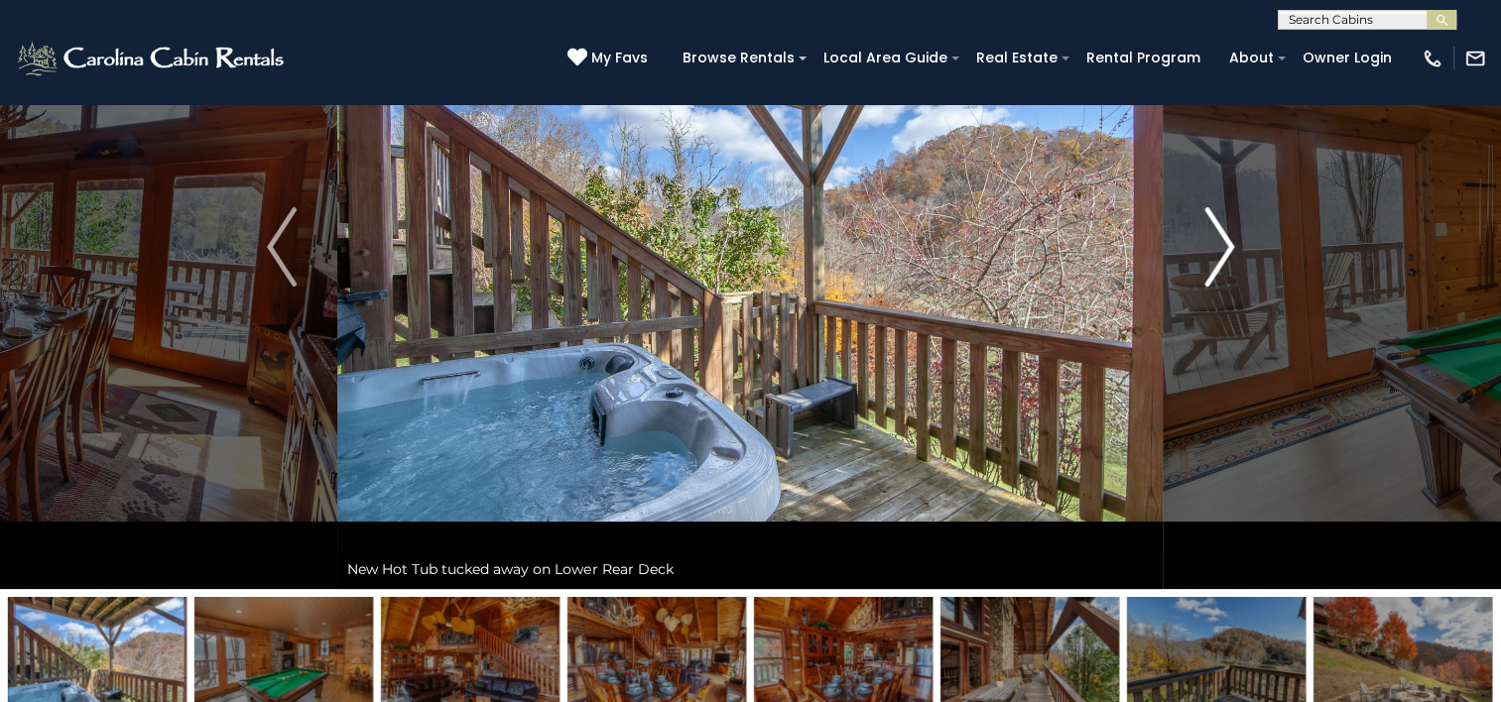
click at [1226, 262] on img "Next" at bounding box center [1219, 246] width 30 height 79
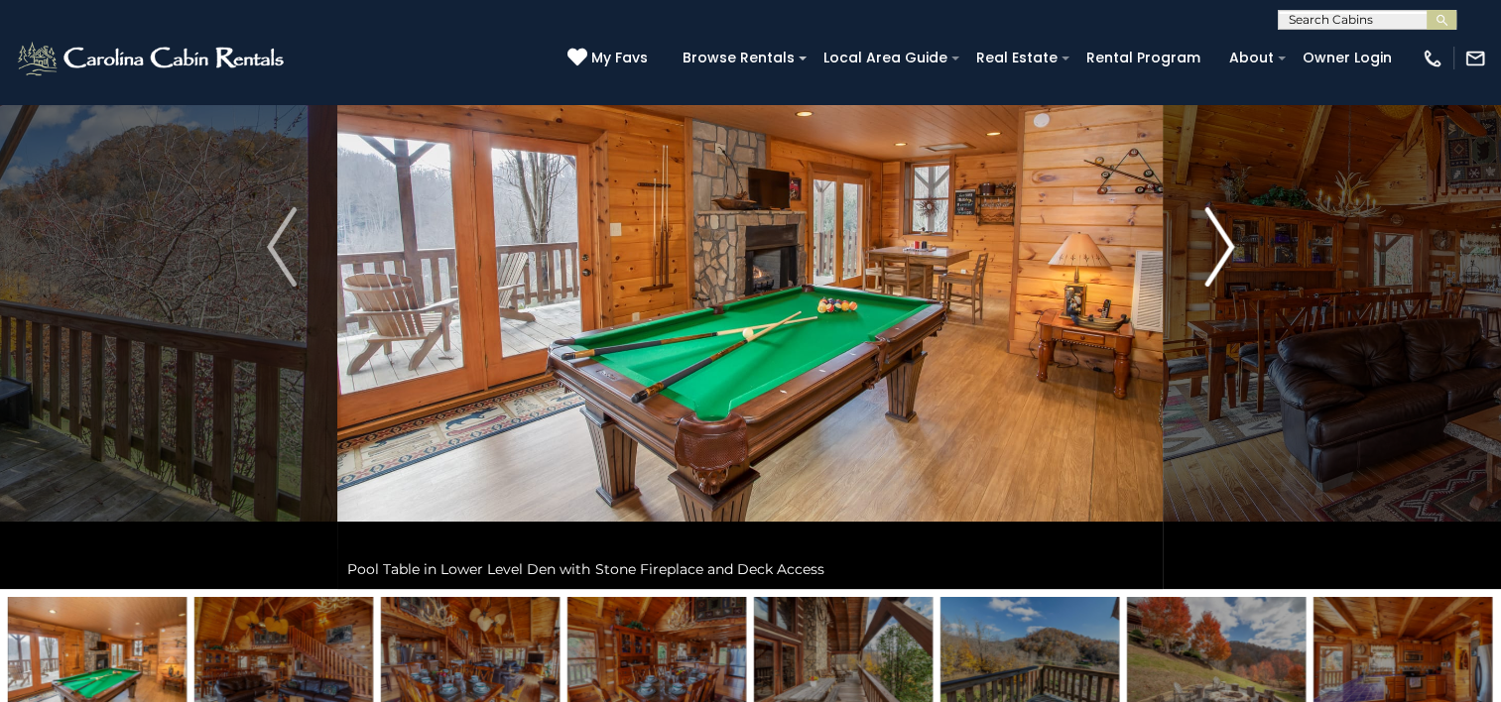
click at [1226, 262] on img "Next" at bounding box center [1219, 246] width 30 height 79
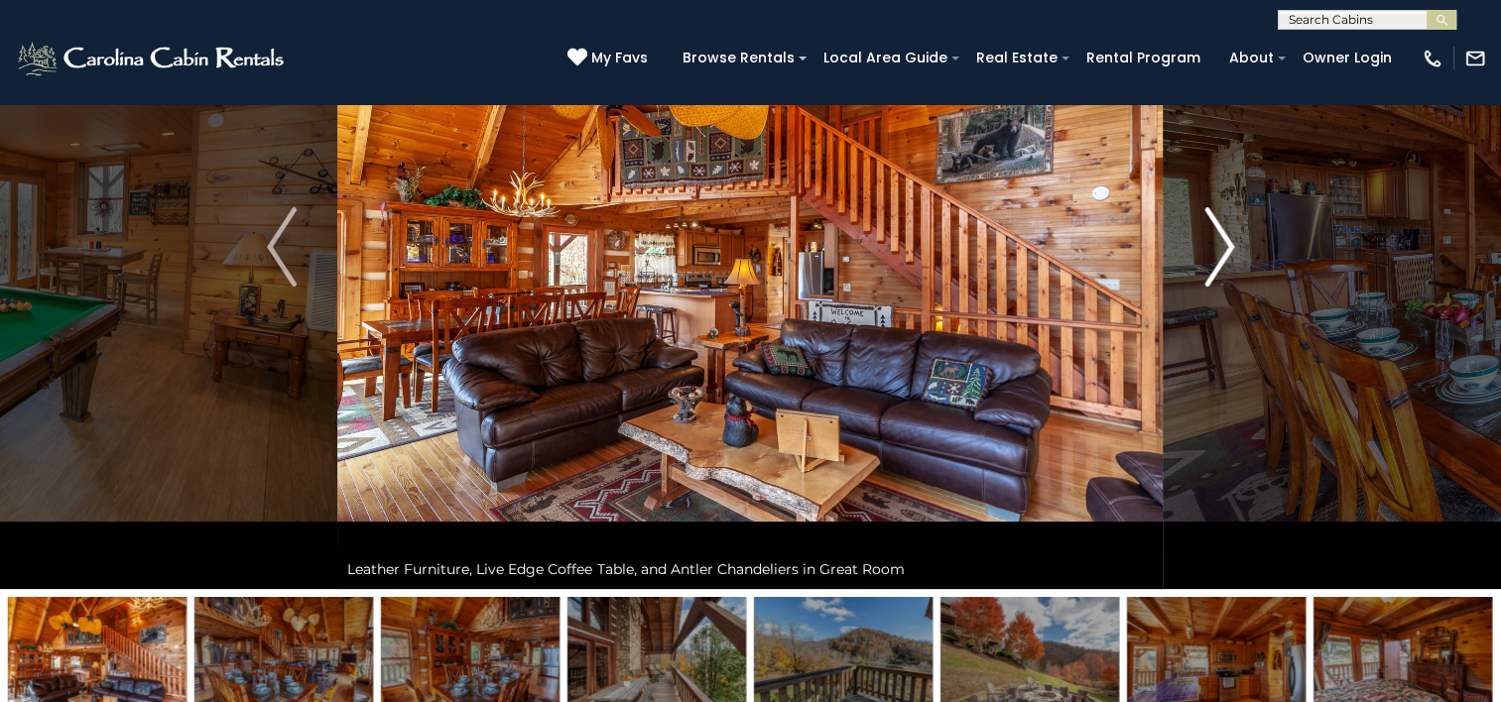
click at [1226, 262] on img "Next" at bounding box center [1219, 246] width 30 height 79
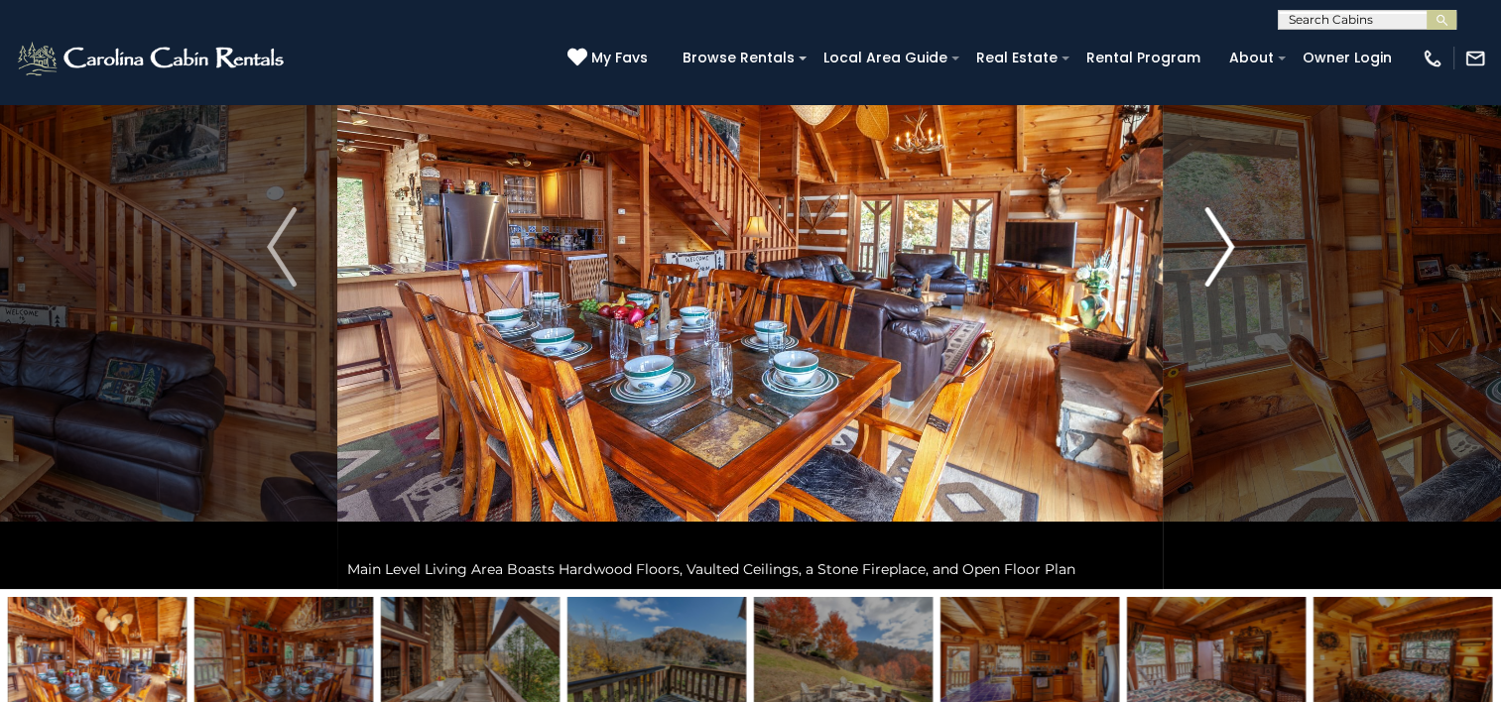
click at [1226, 262] on img "Next" at bounding box center [1219, 246] width 30 height 79
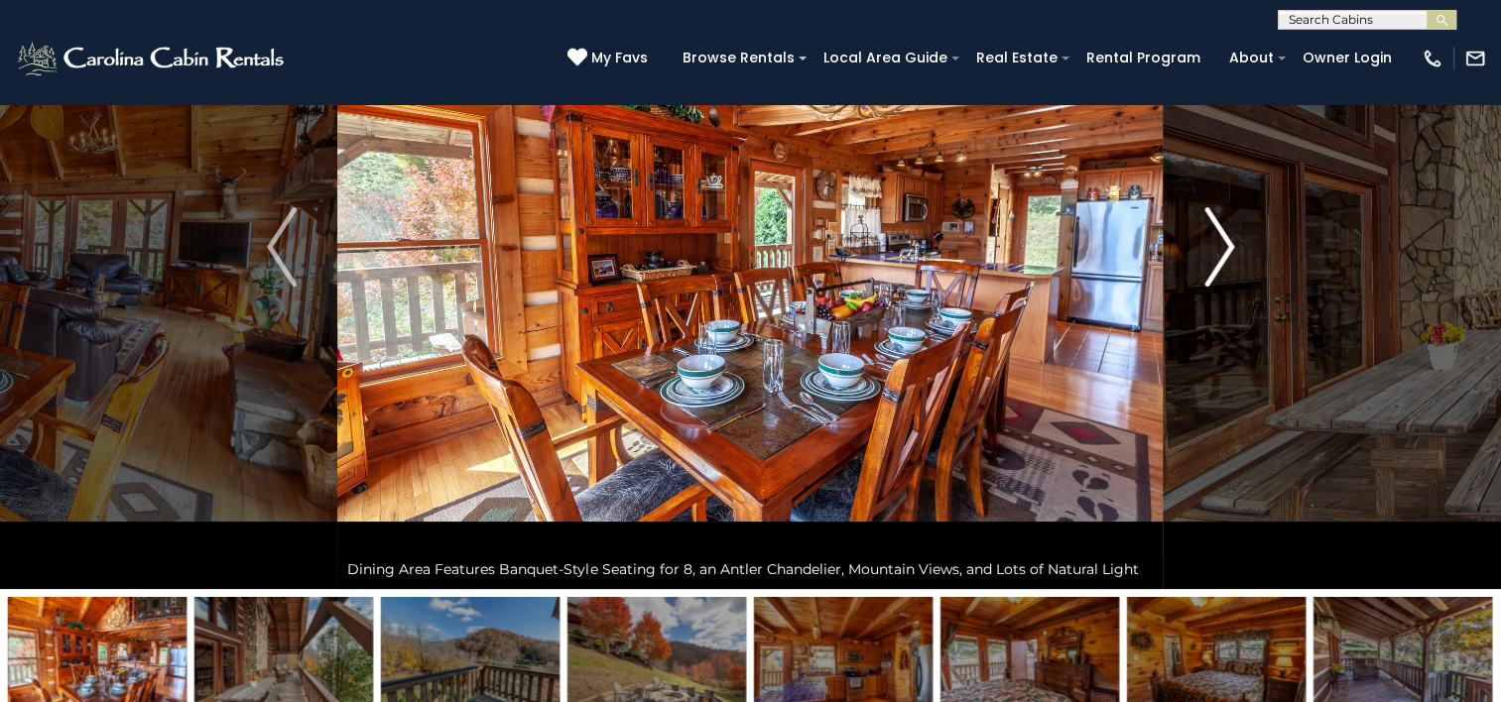
click at [1226, 262] on img "Next" at bounding box center [1219, 246] width 30 height 79
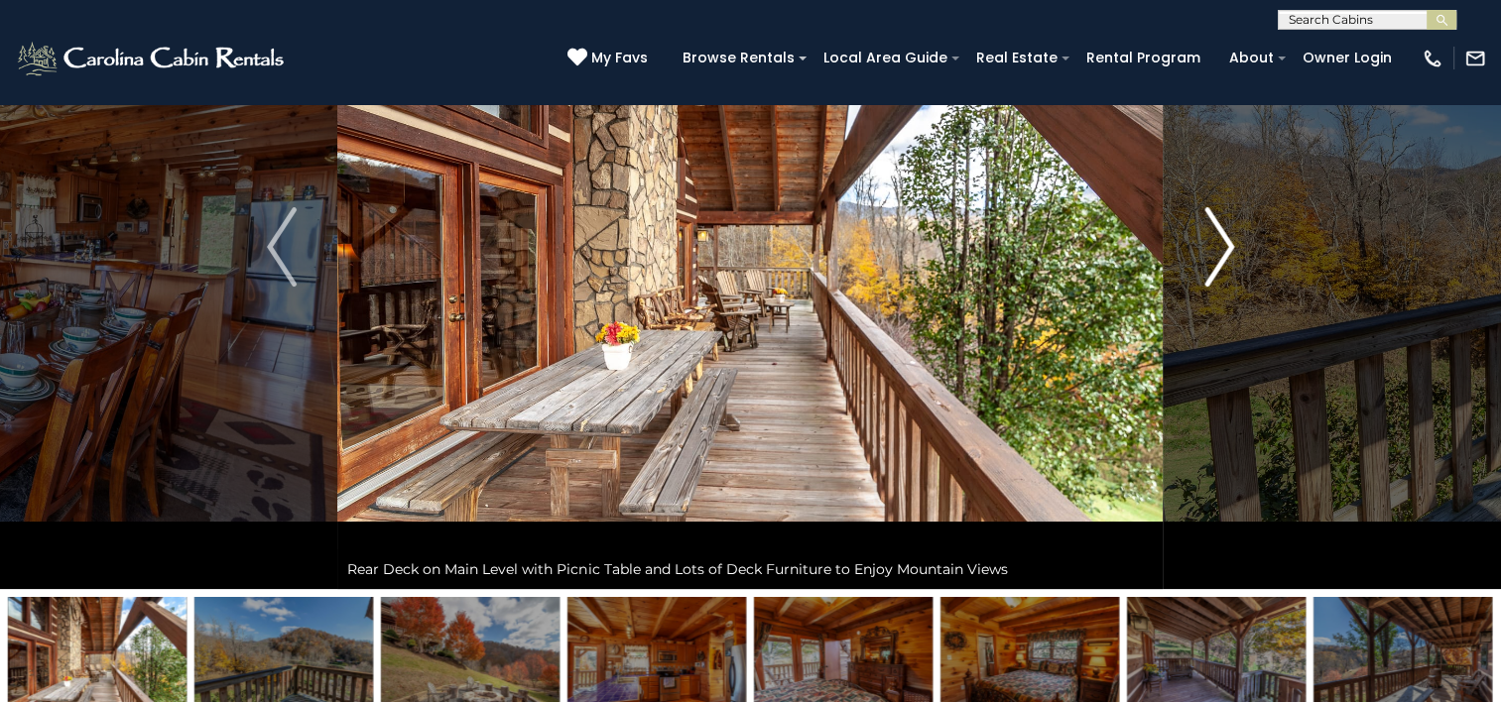
click at [1226, 262] on img "Next" at bounding box center [1219, 246] width 30 height 79
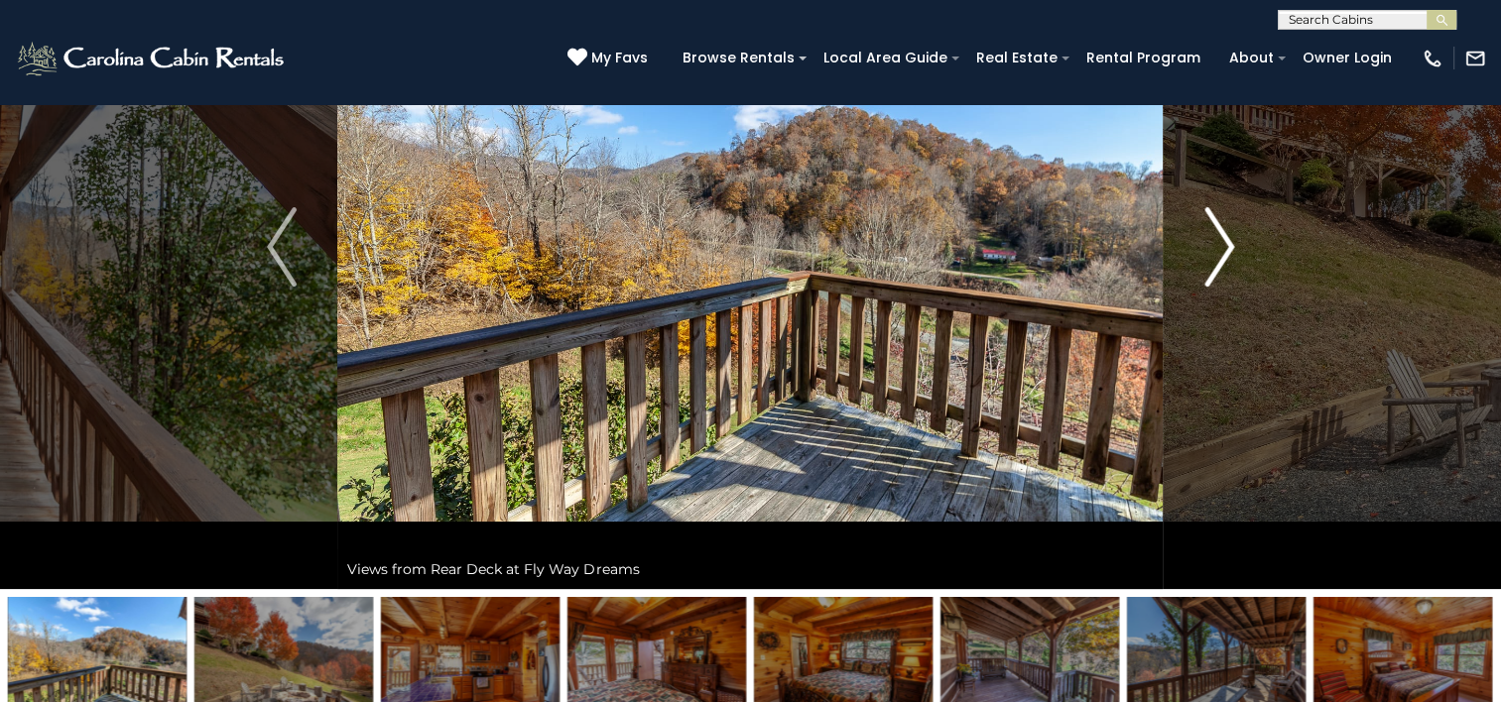
click at [1226, 262] on img "Next" at bounding box center [1219, 246] width 30 height 79
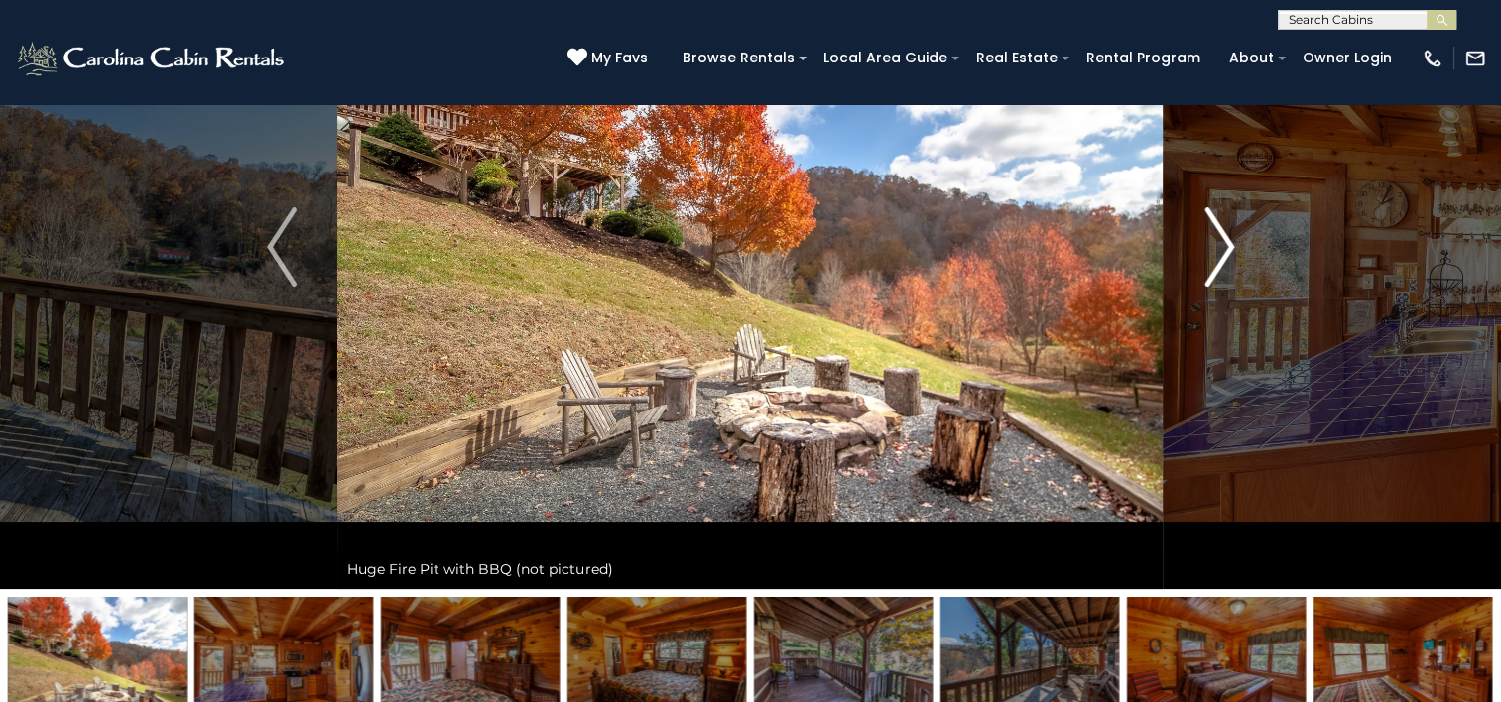
click at [1226, 262] on img "Next" at bounding box center [1219, 246] width 30 height 79
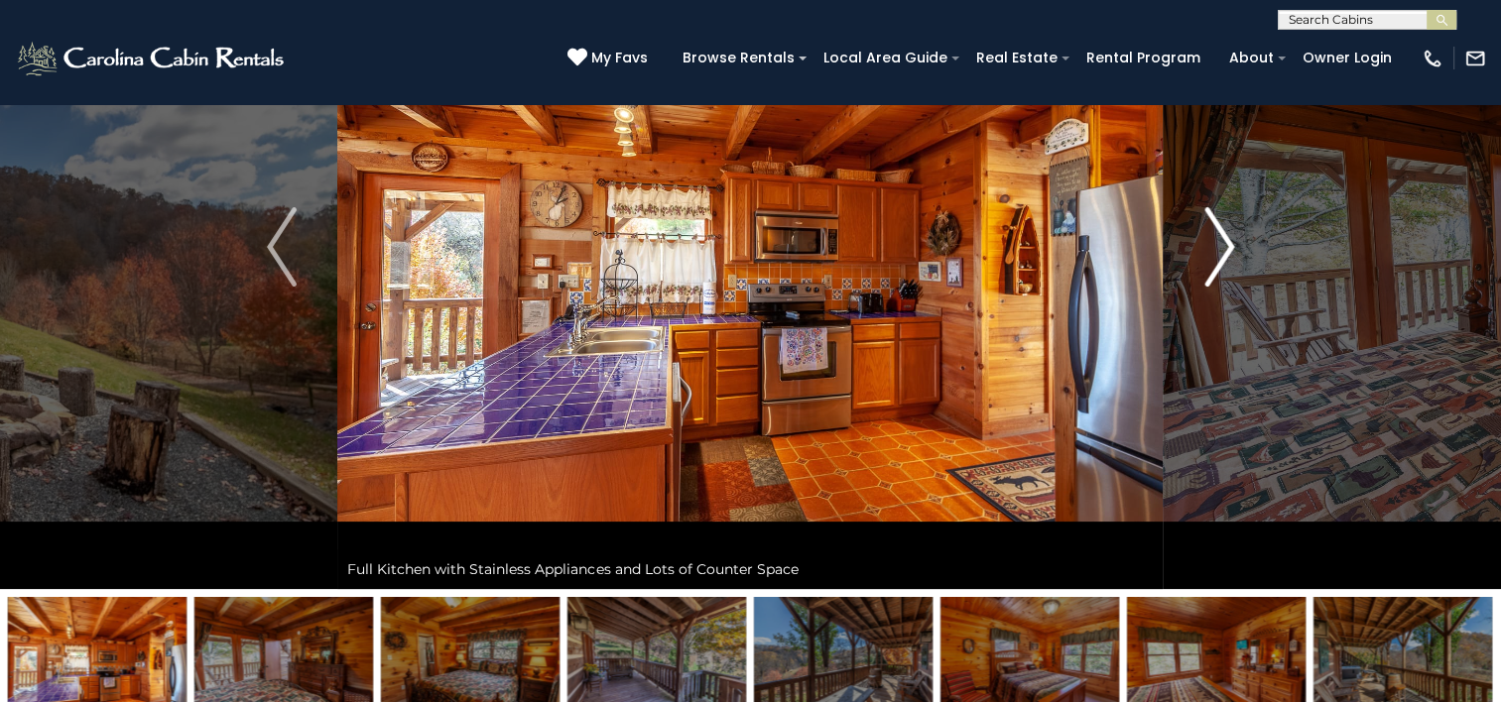
click at [1226, 262] on img "Next" at bounding box center [1219, 246] width 30 height 79
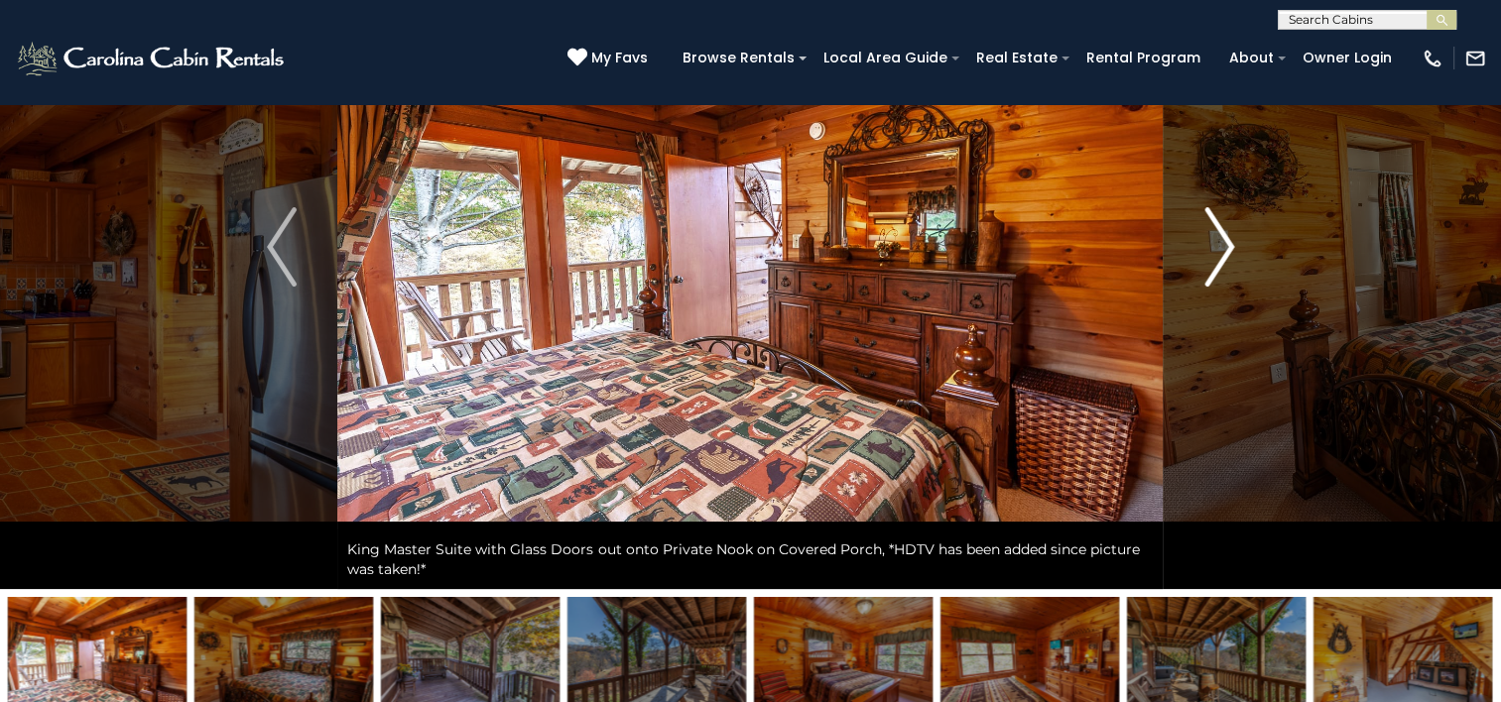
click at [1226, 262] on img "Next" at bounding box center [1219, 246] width 30 height 79
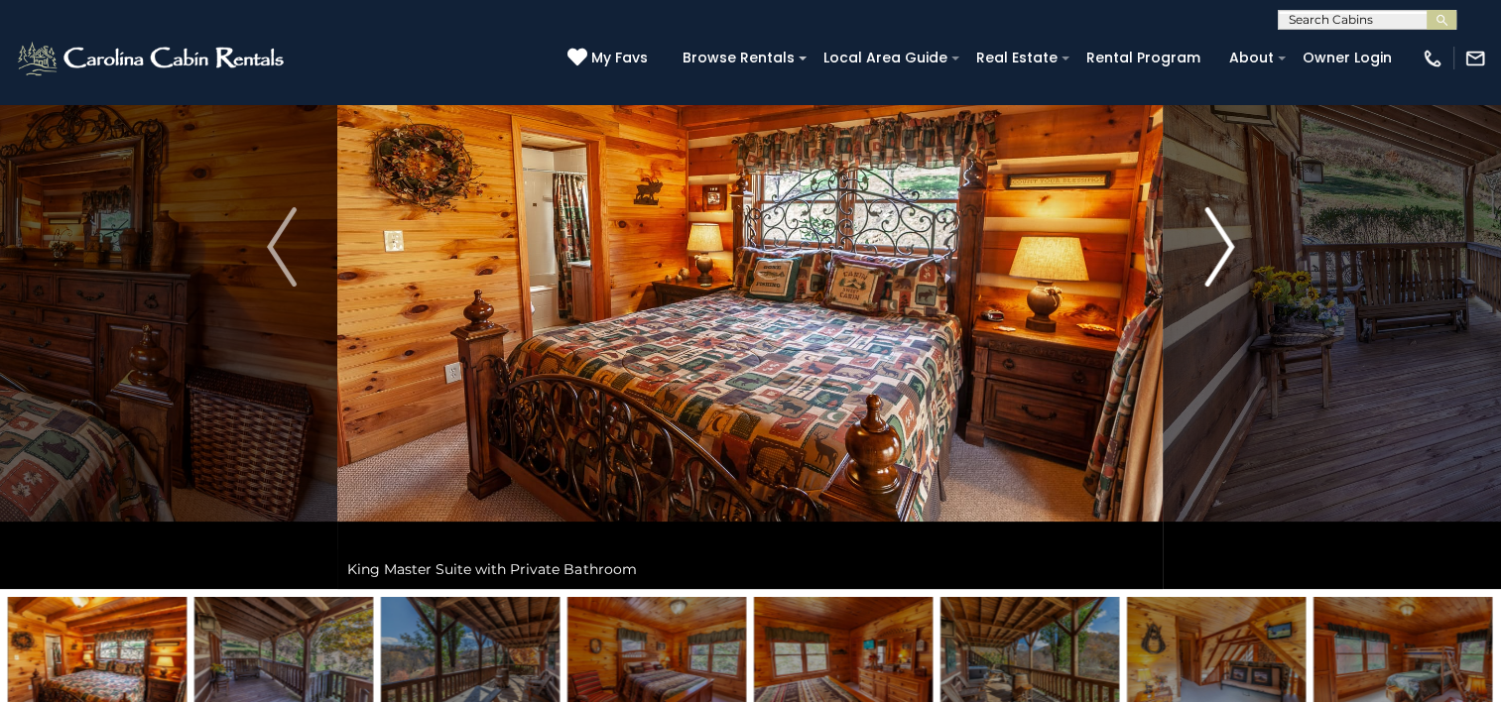
click at [1226, 262] on img "Next" at bounding box center [1219, 246] width 30 height 79
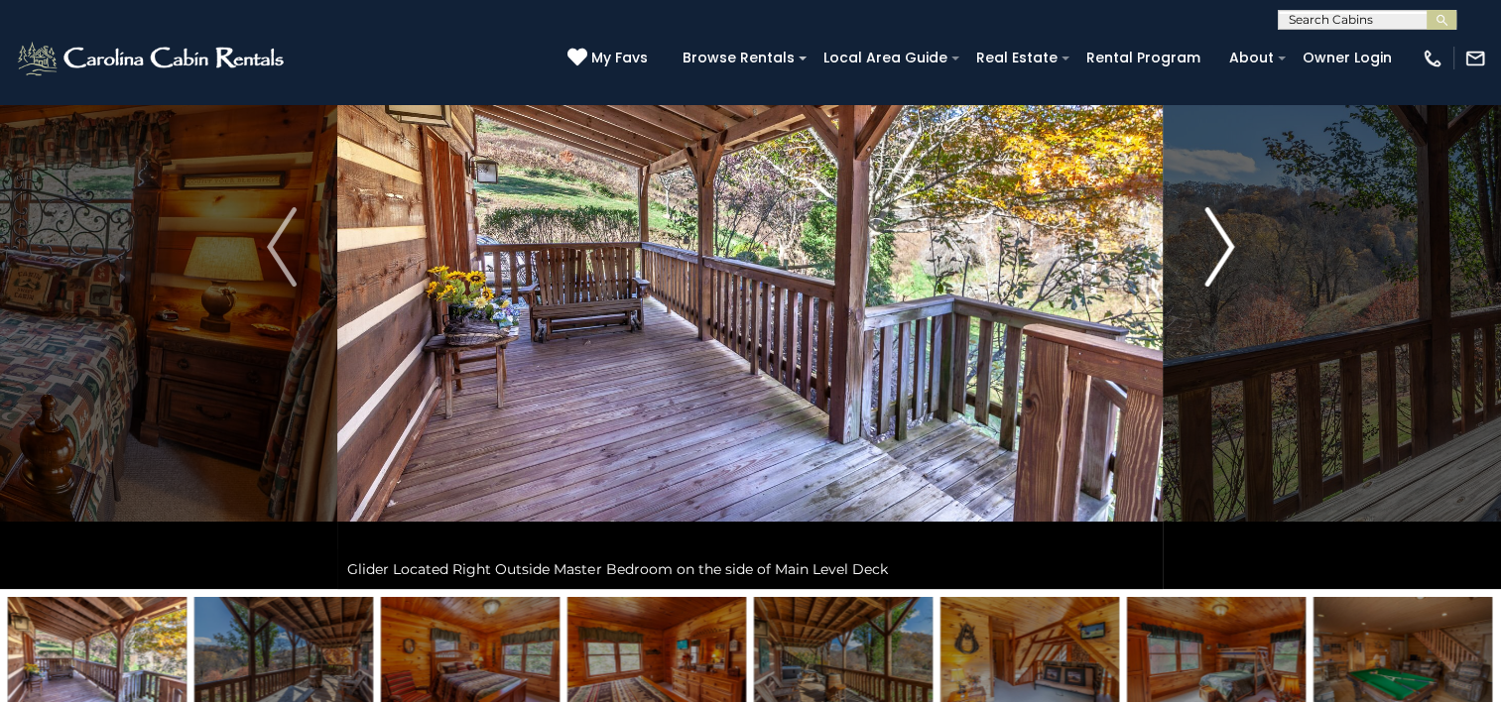
click at [1226, 262] on img "Next" at bounding box center [1219, 246] width 30 height 79
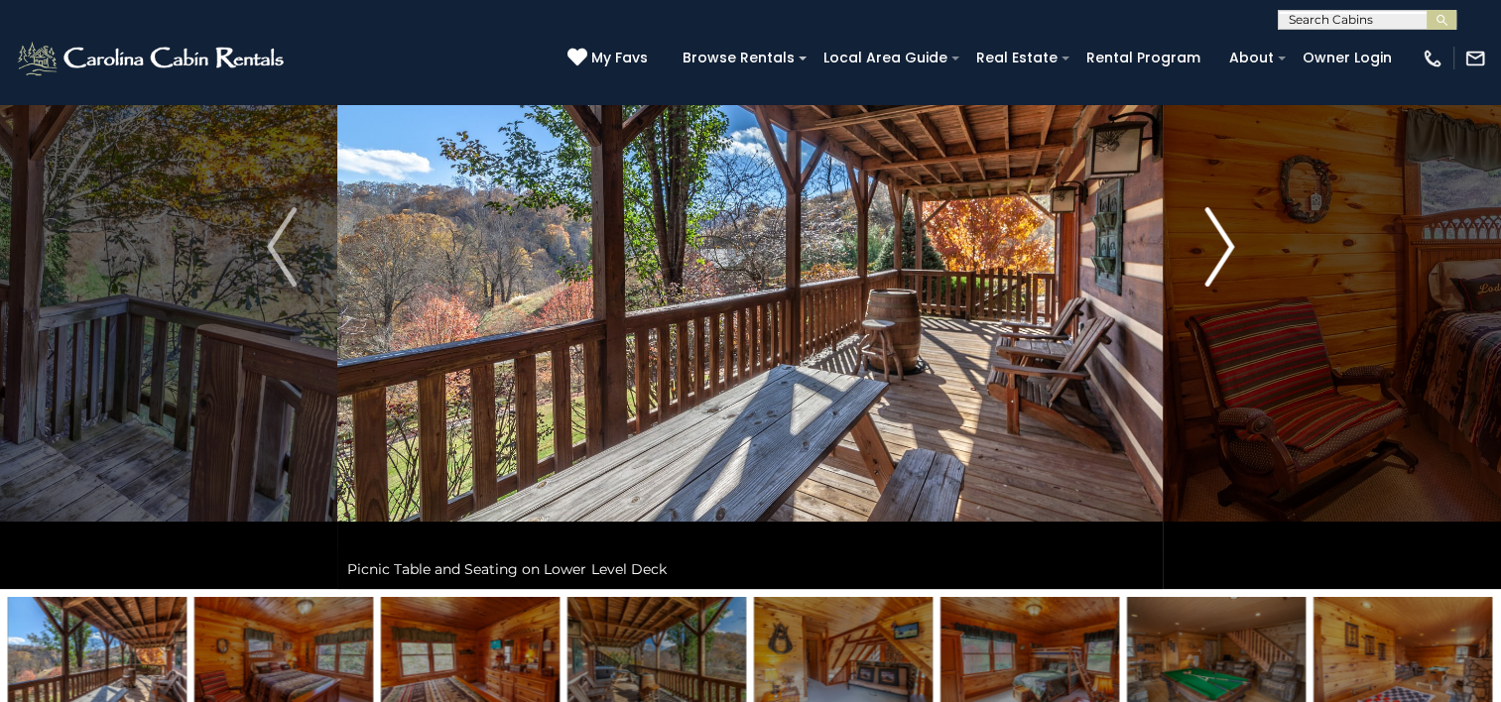
click at [1226, 262] on img "Next" at bounding box center [1219, 246] width 30 height 79
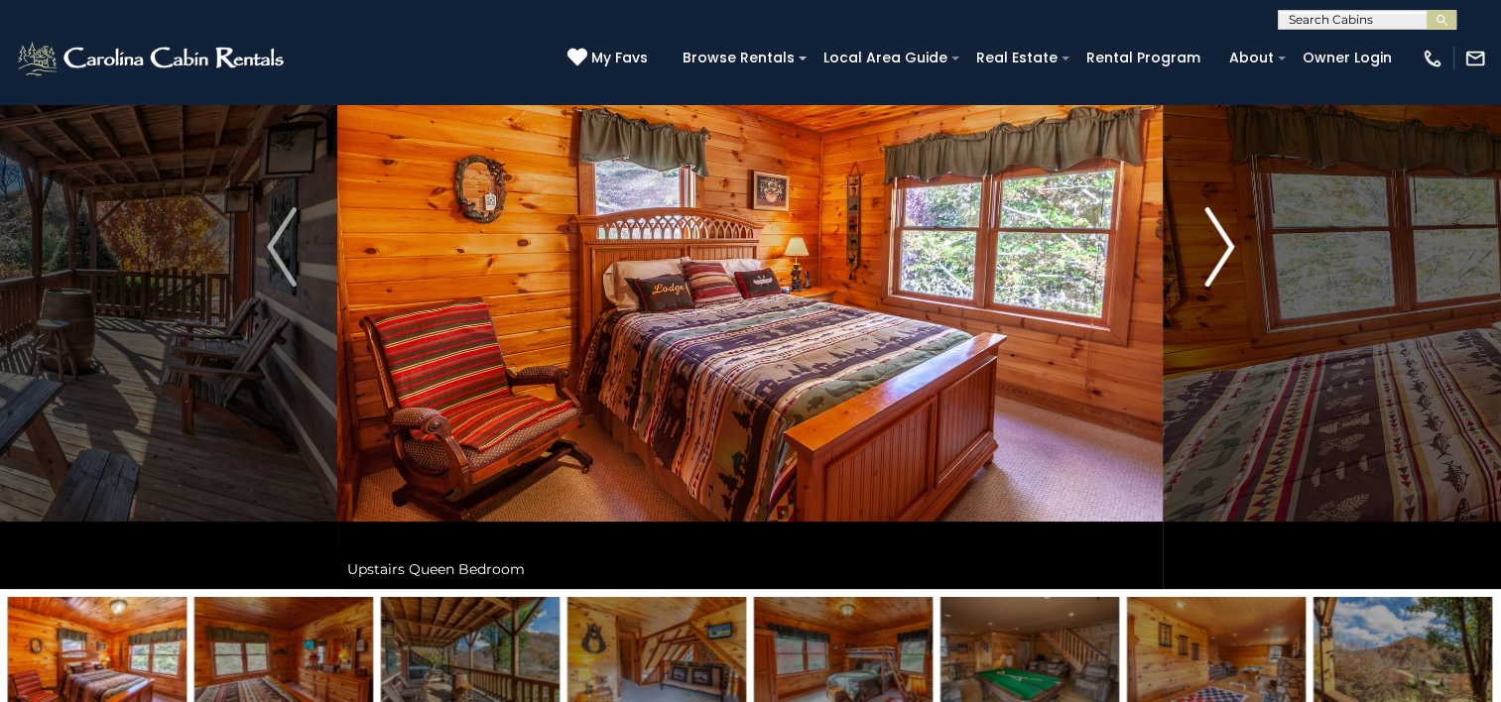
click at [1226, 262] on img "Next" at bounding box center [1219, 246] width 30 height 79
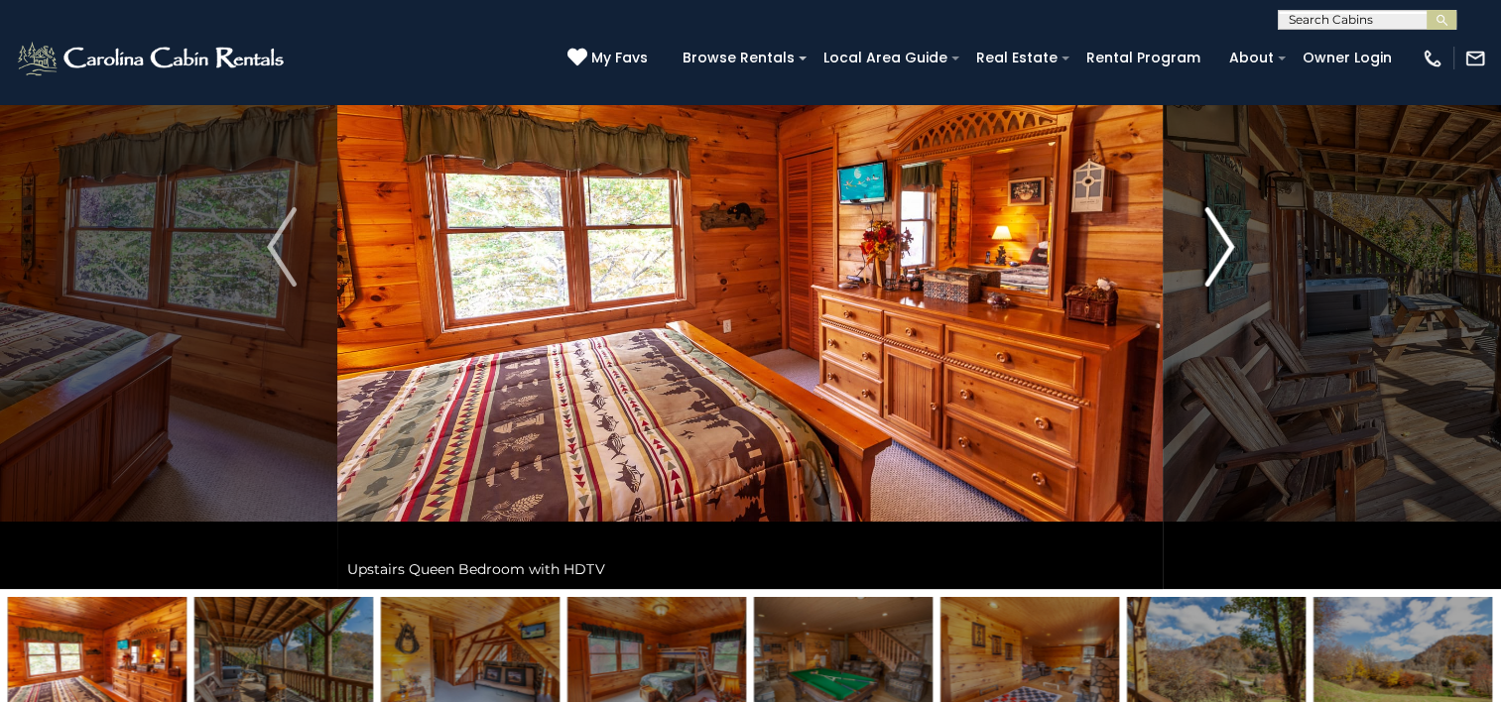
click at [1228, 261] on img "Next" at bounding box center [1219, 246] width 30 height 79
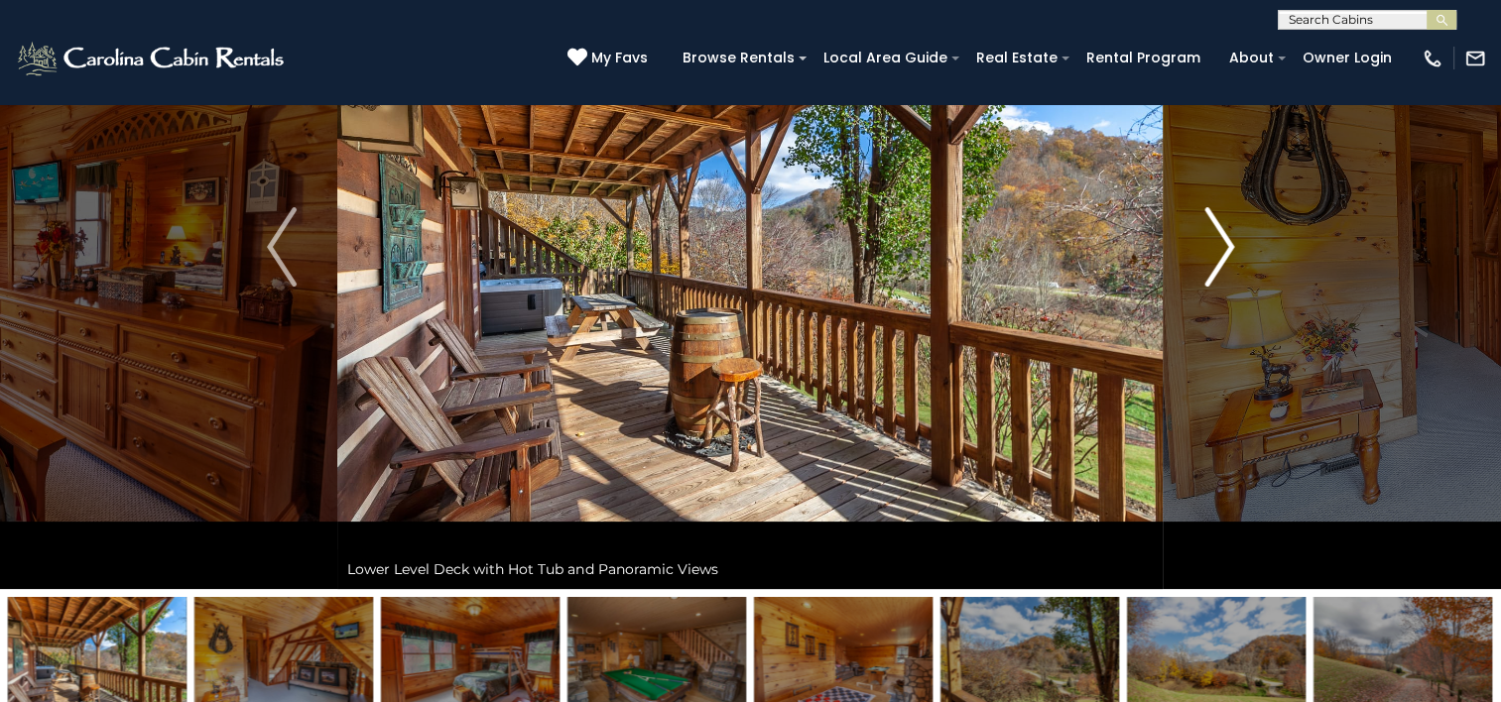
click at [1234, 261] on img "Next" at bounding box center [1219, 246] width 30 height 79
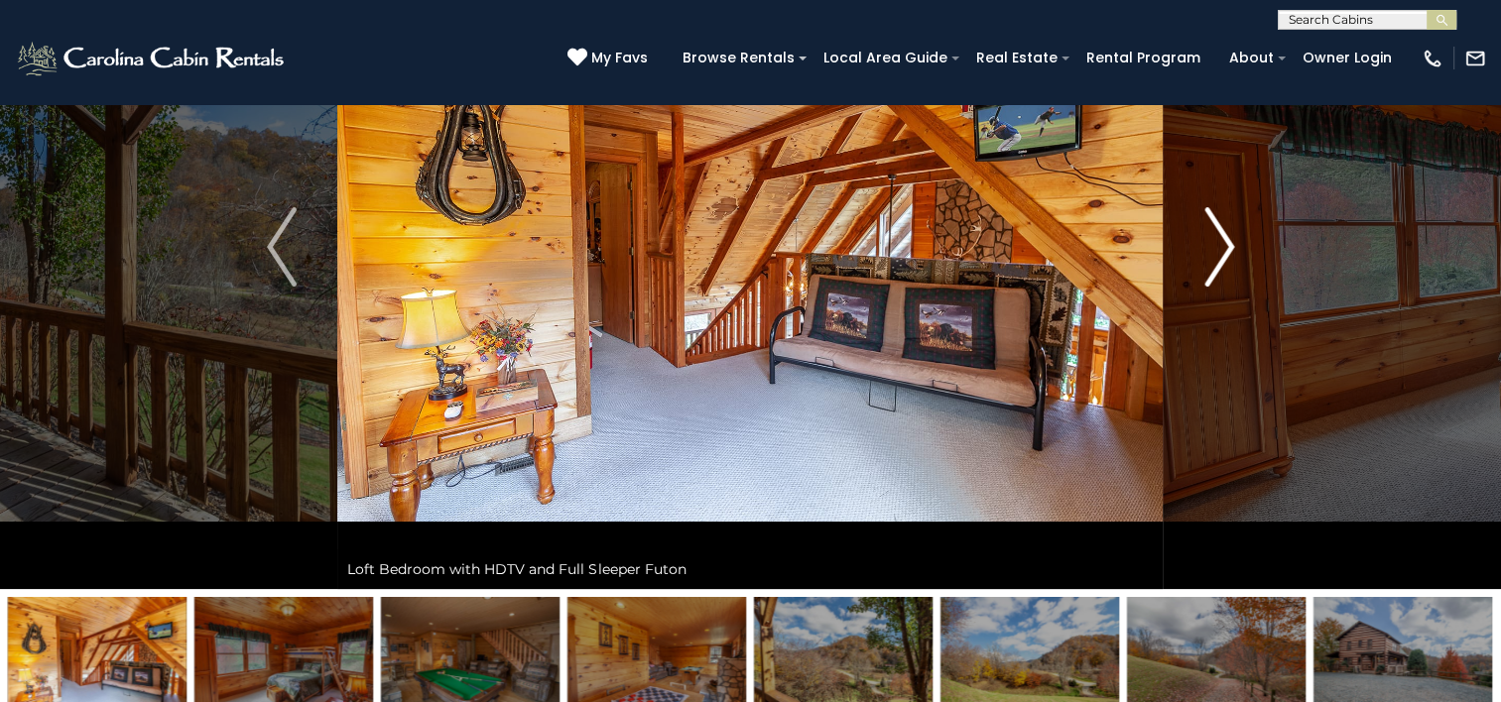
click at [1234, 261] on img "Next" at bounding box center [1219, 246] width 30 height 79
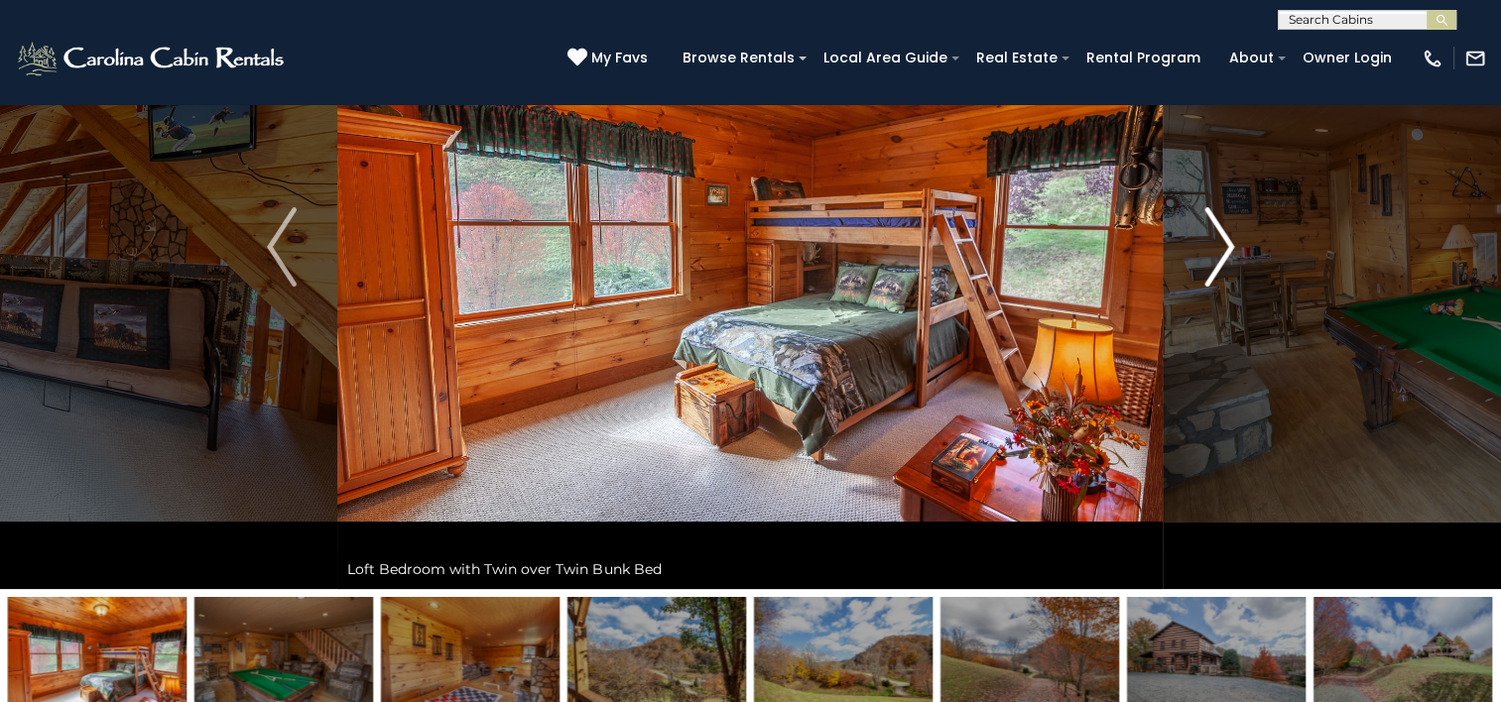
click at [1234, 261] on img "Next" at bounding box center [1219, 246] width 30 height 79
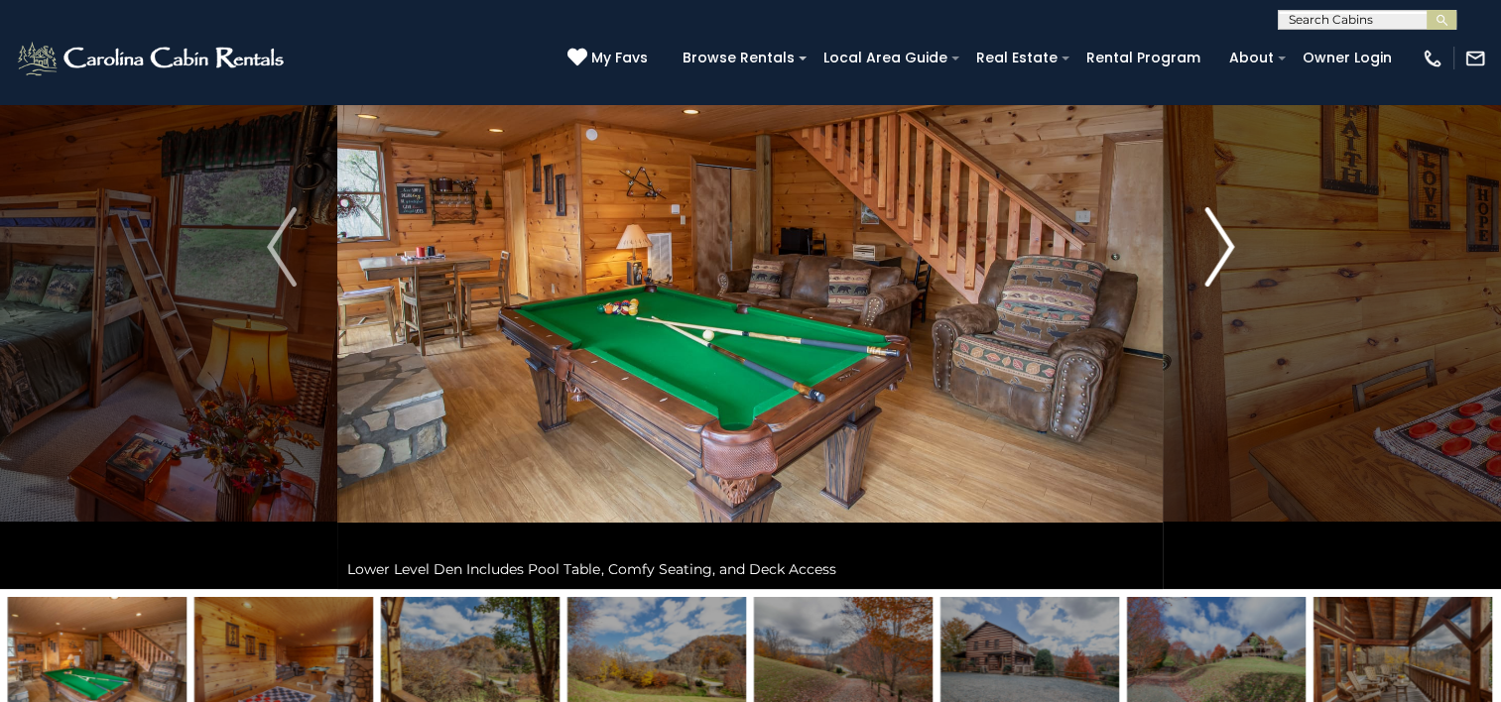
click at [1234, 261] on img "Next" at bounding box center [1219, 246] width 30 height 79
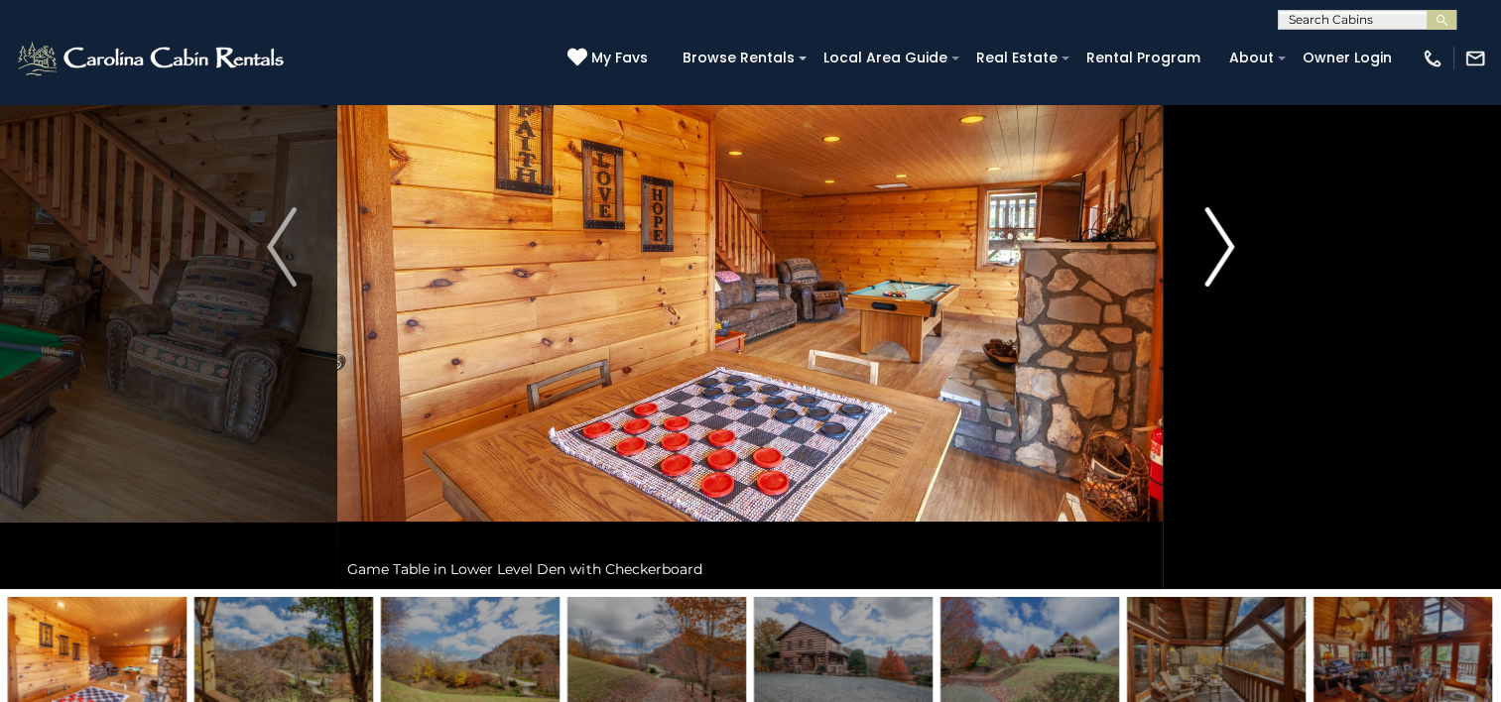
click at [1234, 261] on img "Next" at bounding box center [1219, 246] width 30 height 79
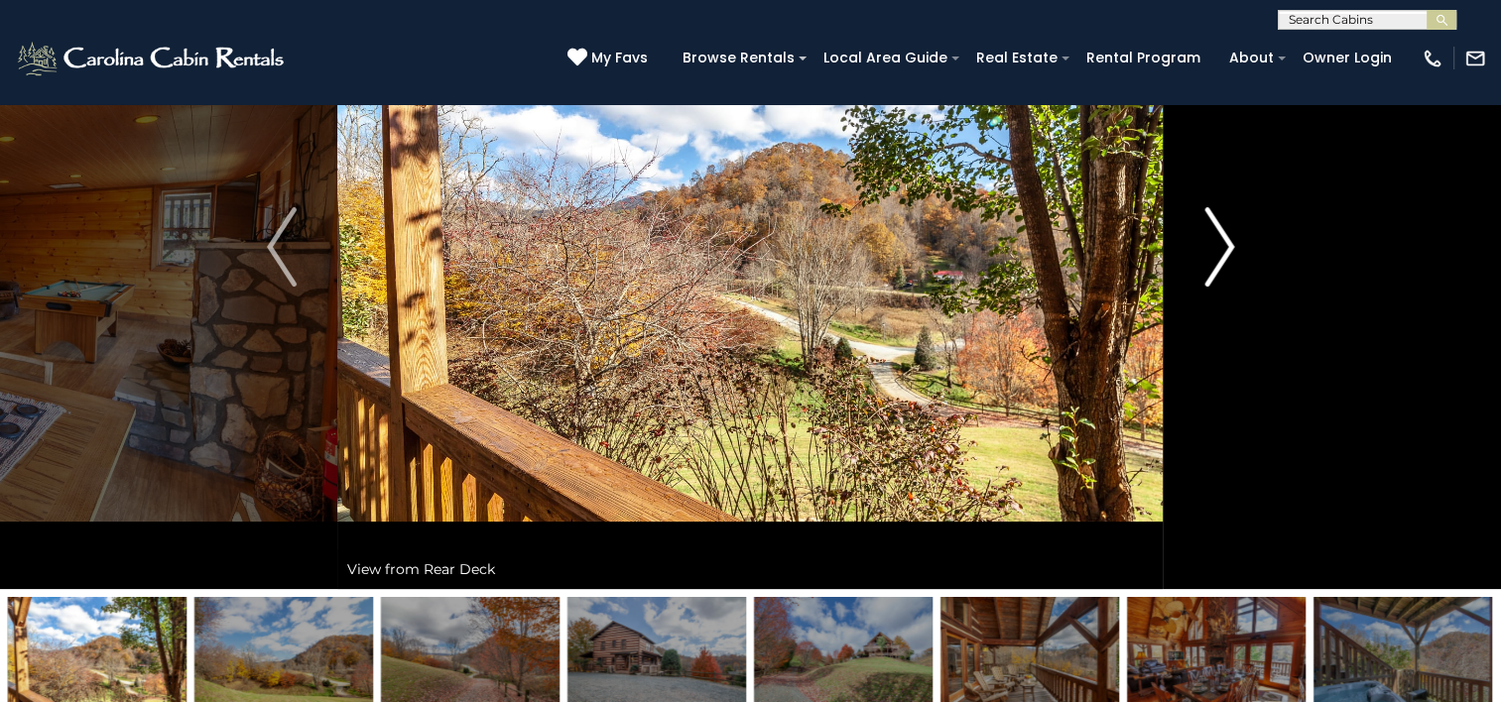
click at [1234, 261] on img "Next" at bounding box center [1219, 246] width 30 height 79
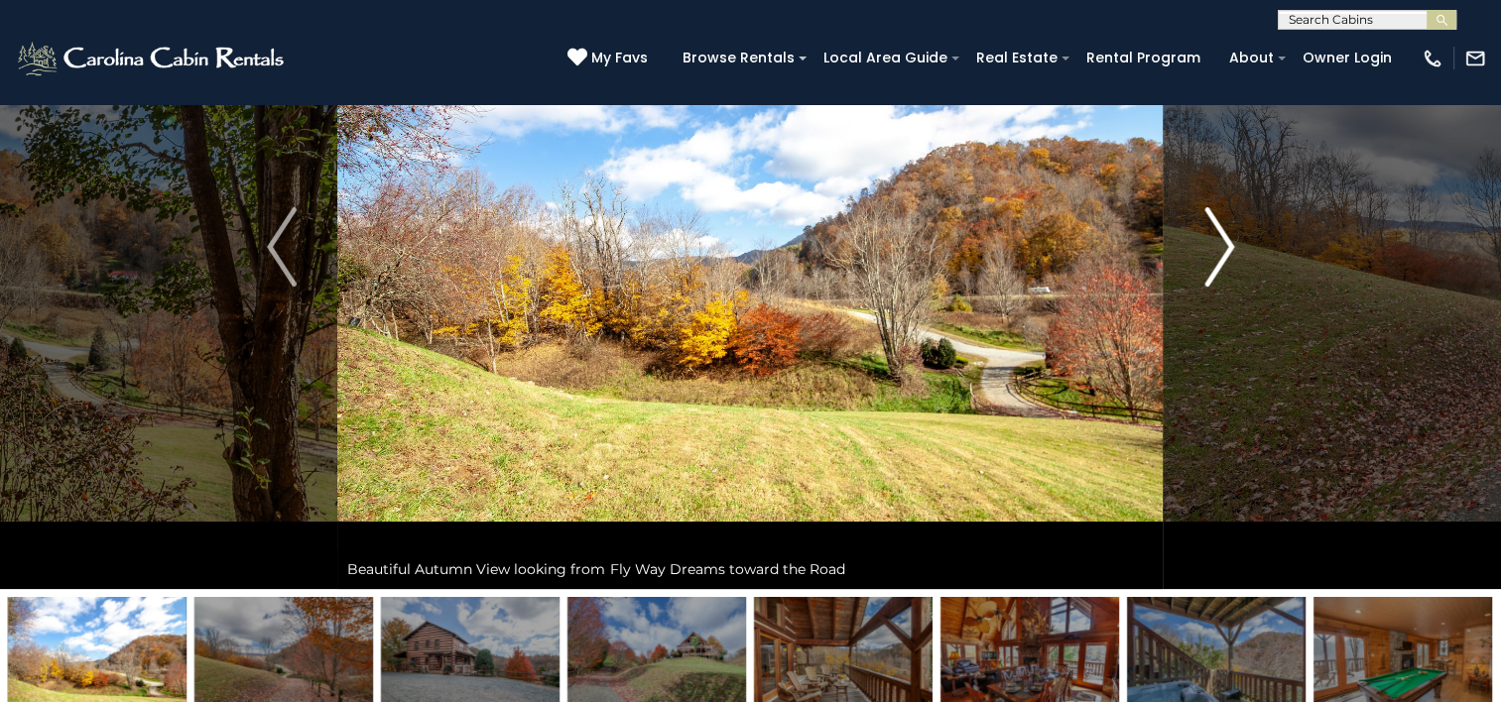
click at [1234, 261] on img "Next" at bounding box center [1219, 246] width 30 height 79
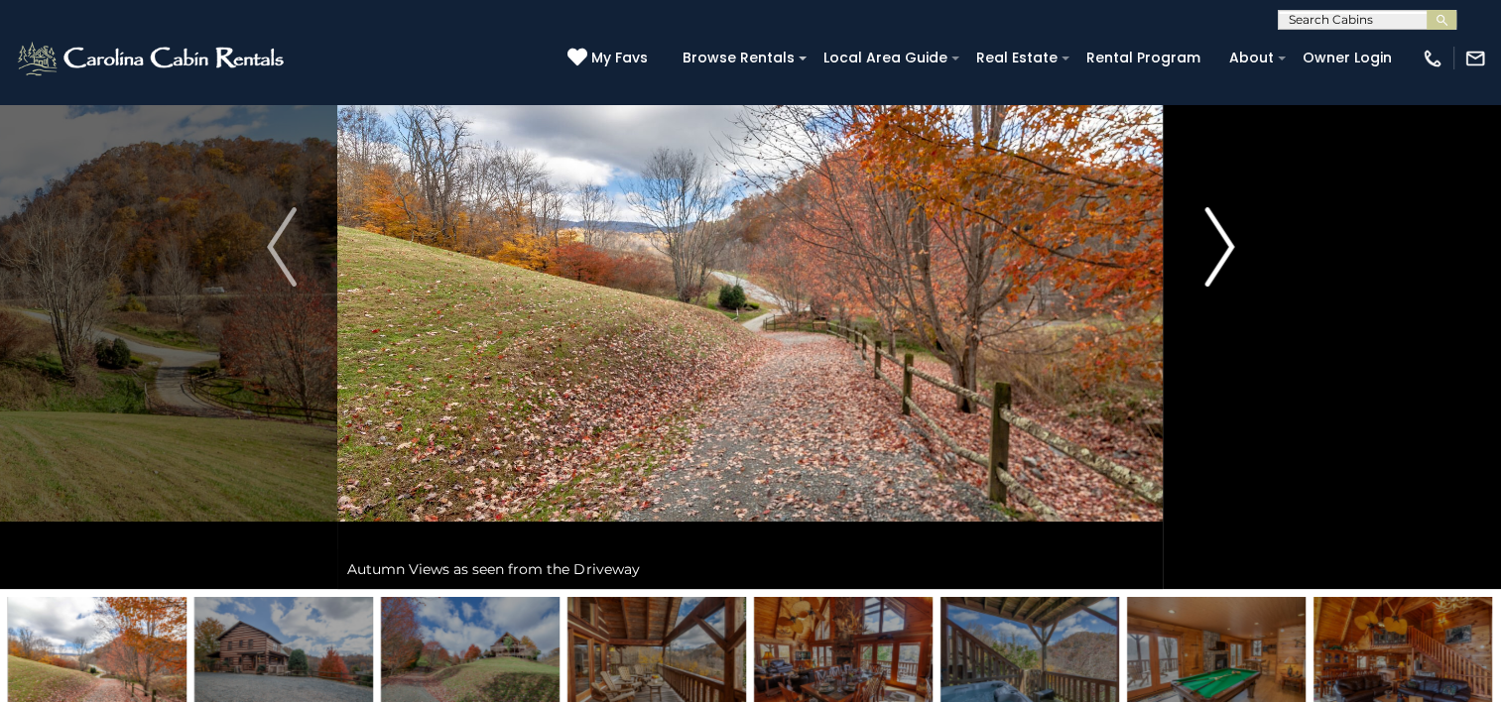
click at [1234, 261] on img "Next" at bounding box center [1219, 246] width 30 height 79
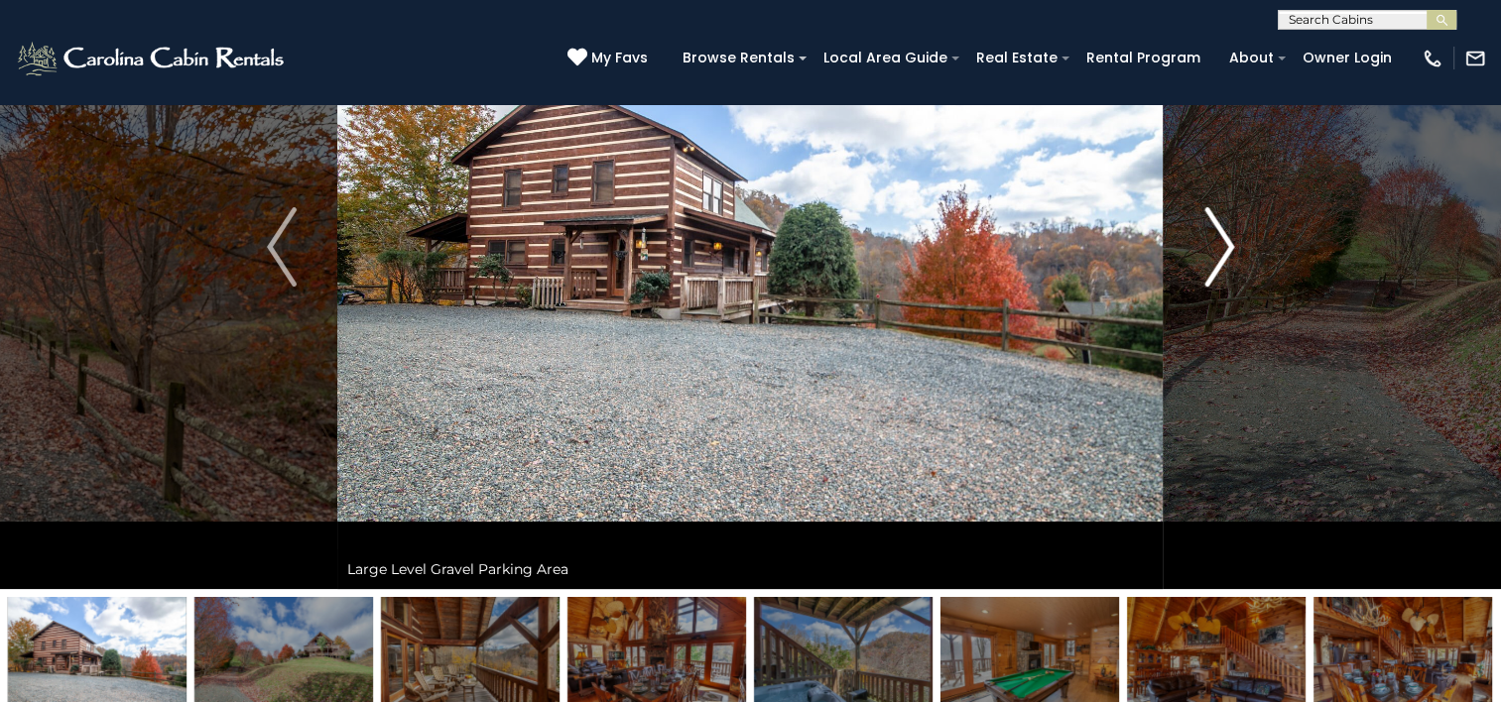
click at [1234, 261] on img "Next" at bounding box center [1219, 246] width 30 height 79
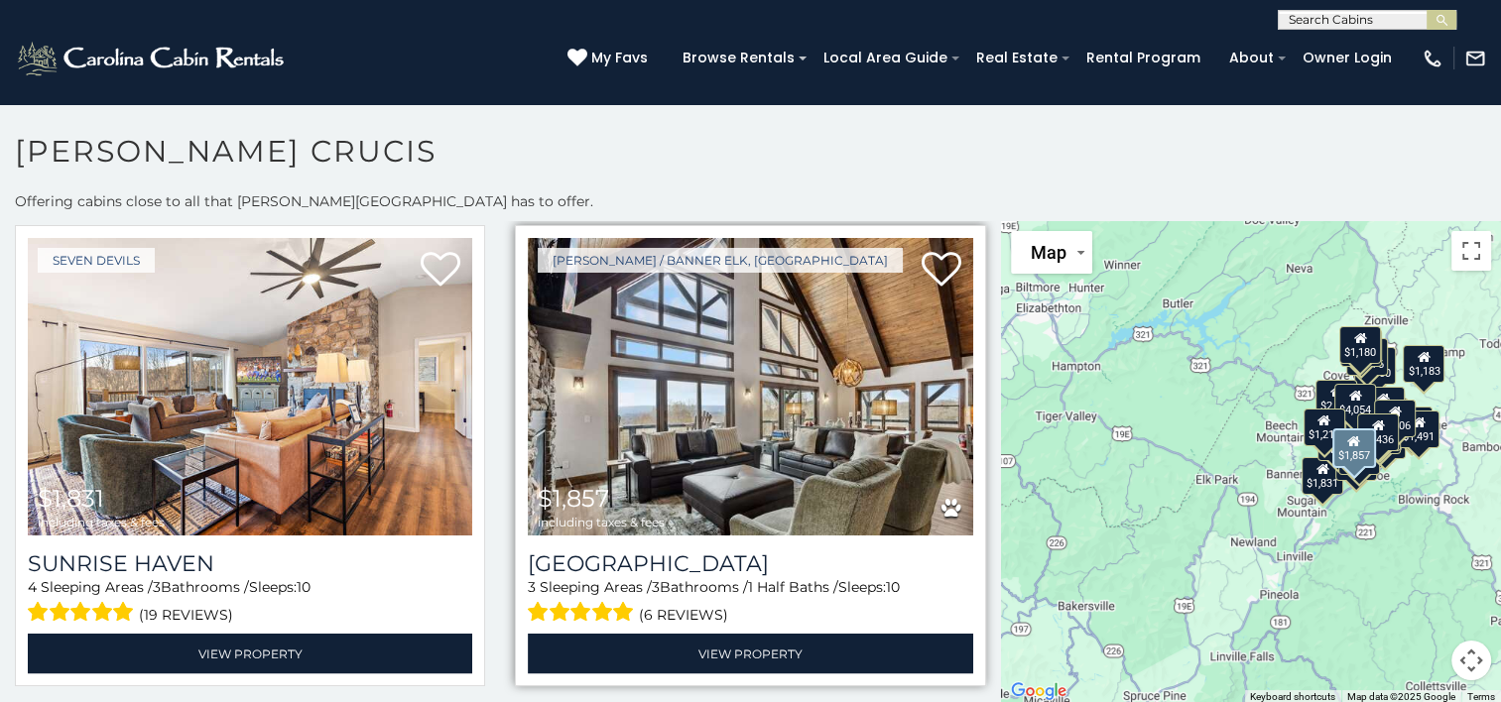
scroll to position [3472, 0]
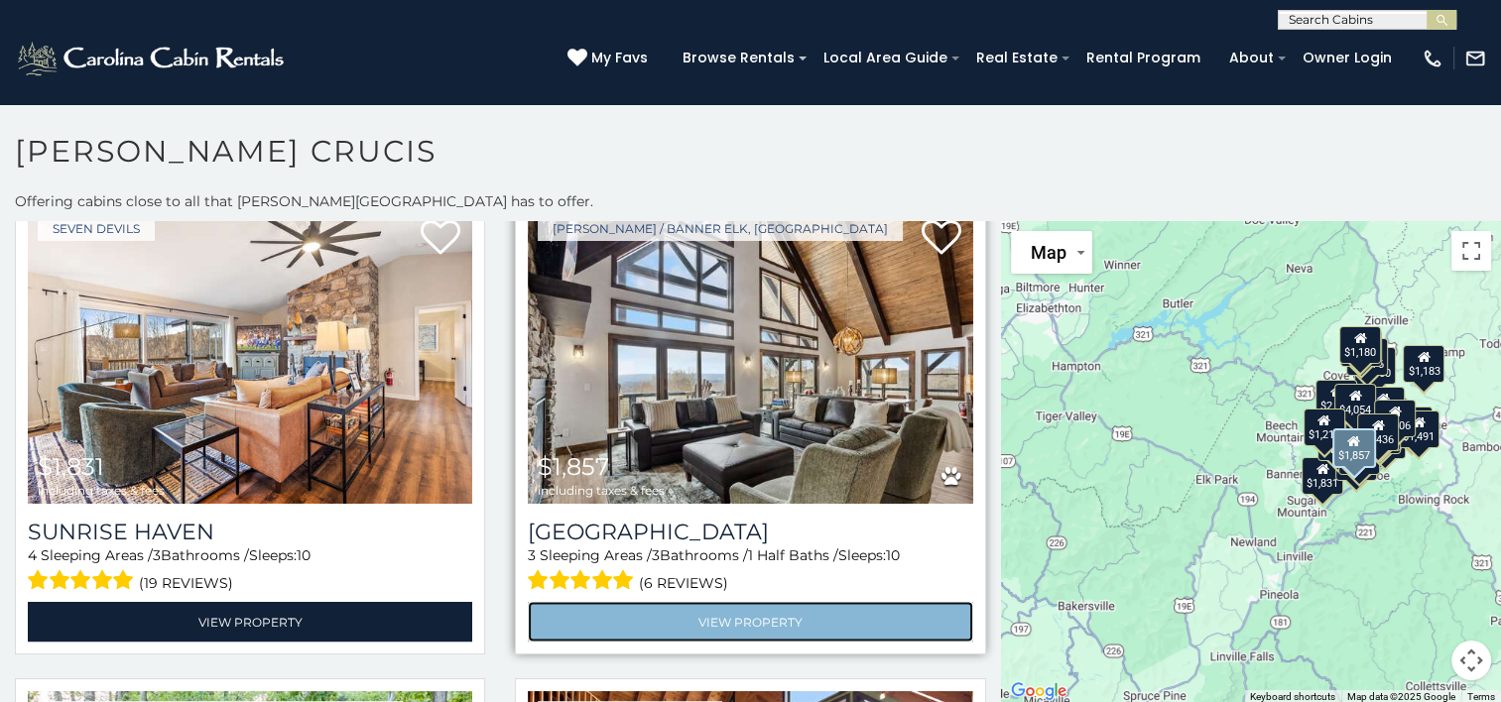
click at [741, 601] on link "View Property" at bounding box center [750, 621] width 444 height 41
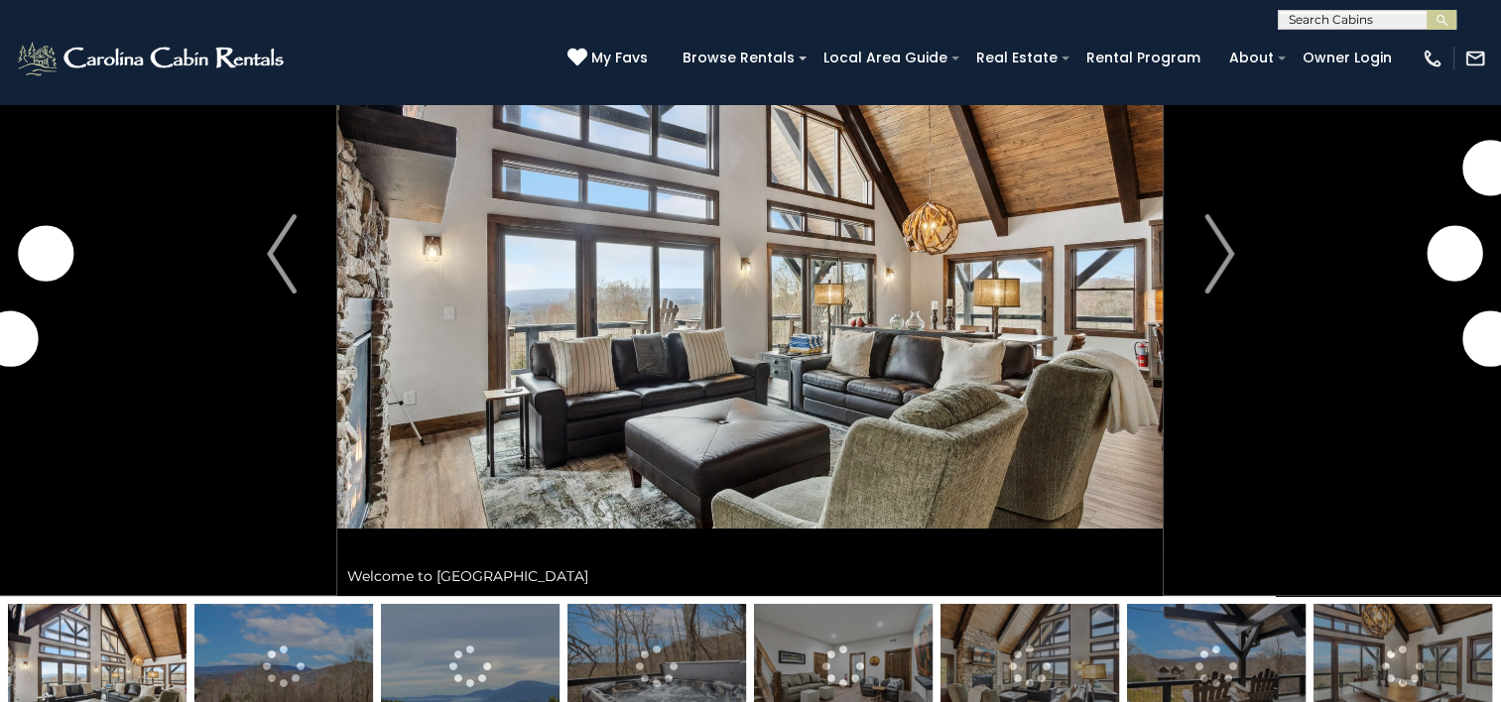
scroll to position [198, 0]
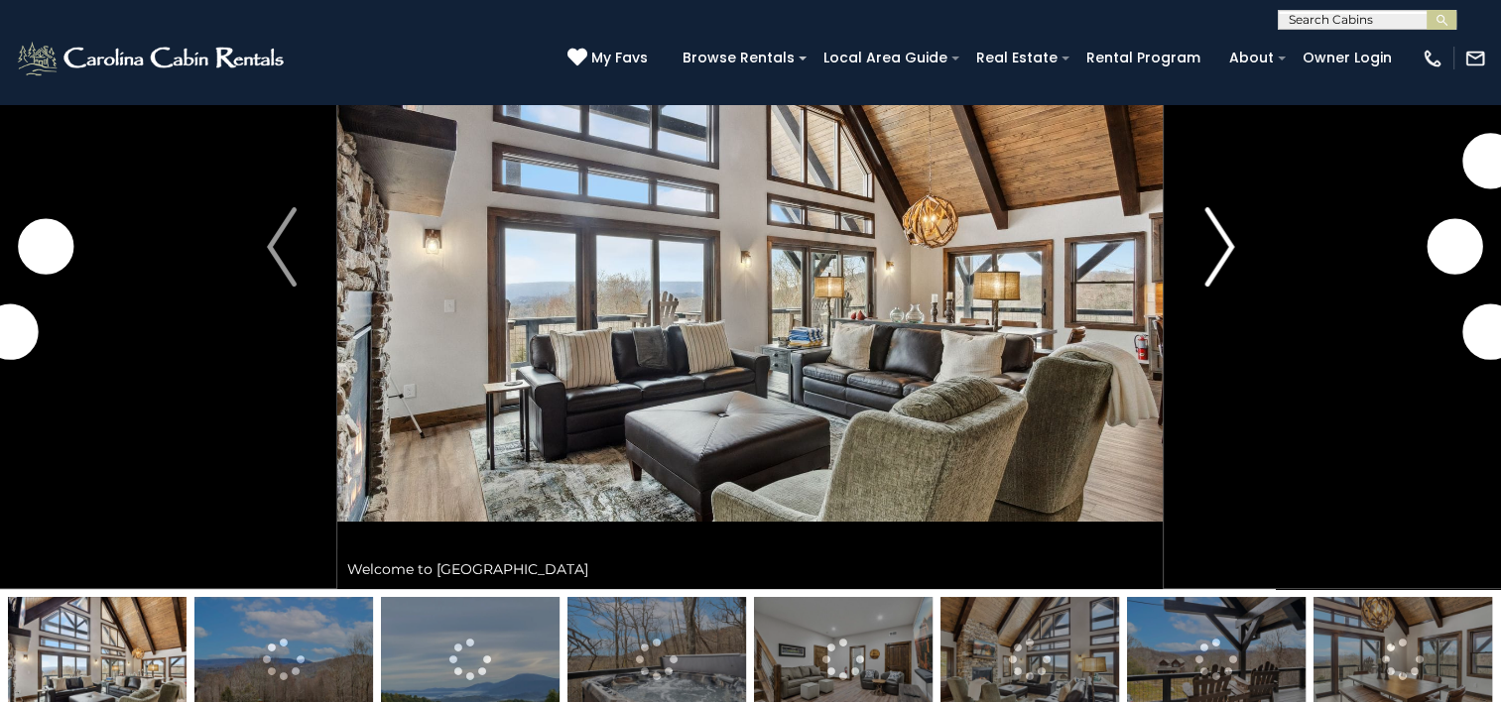
click at [1222, 253] on img "Next" at bounding box center [1219, 246] width 30 height 79
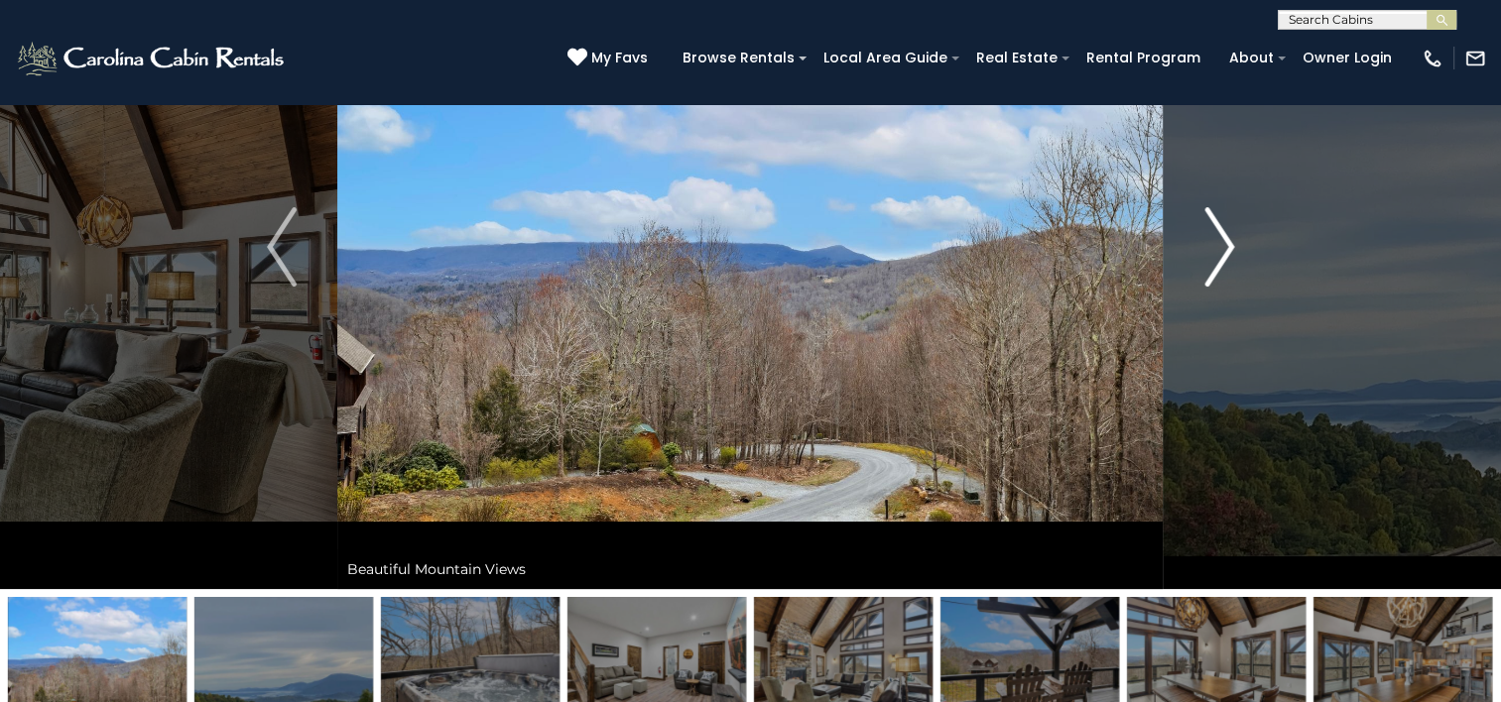
click at [1222, 255] on img "Next" at bounding box center [1219, 246] width 30 height 79
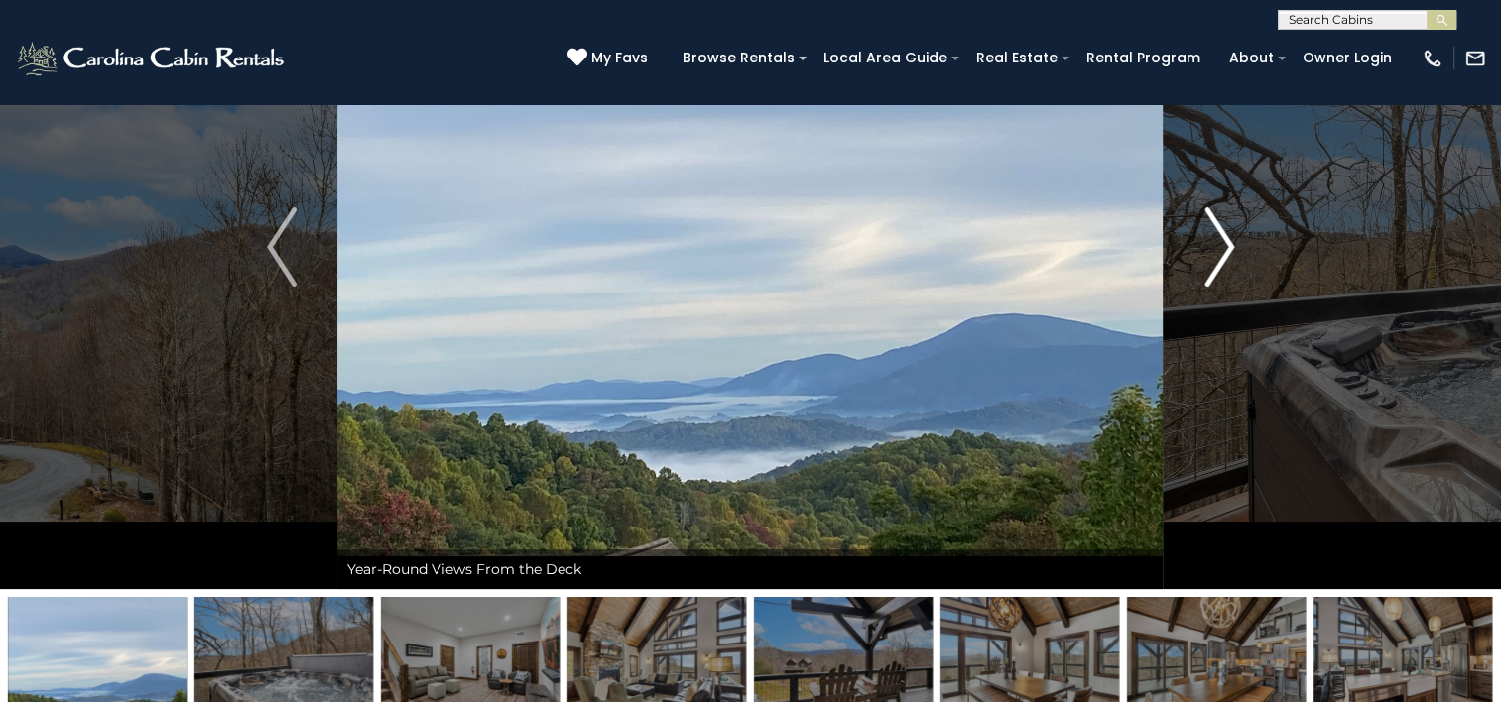
click at [1222, 255] on img "Next" at bounding box center [1219, 246] width 30 height 79
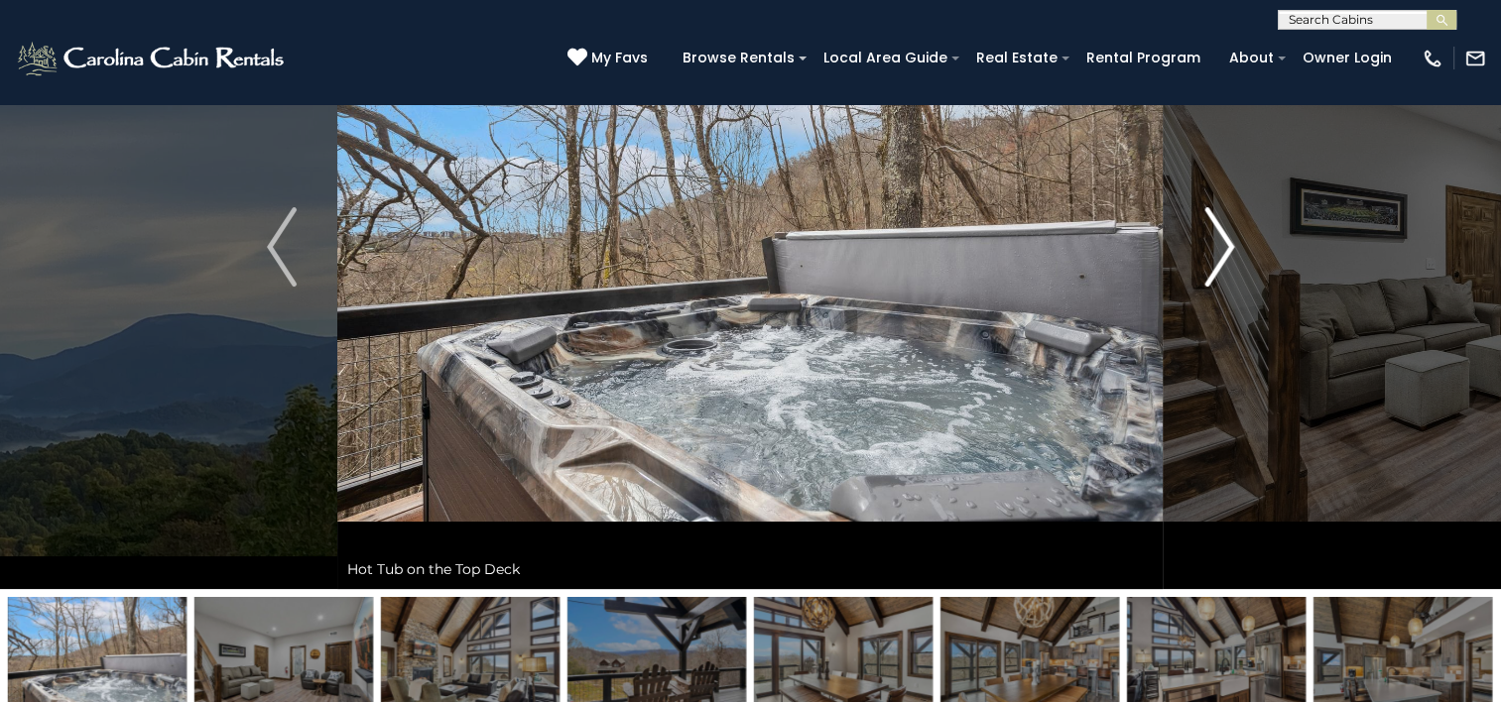
click at [1222, 255] on img "Next" at bounding box center [1219, 246] width 30 height 79
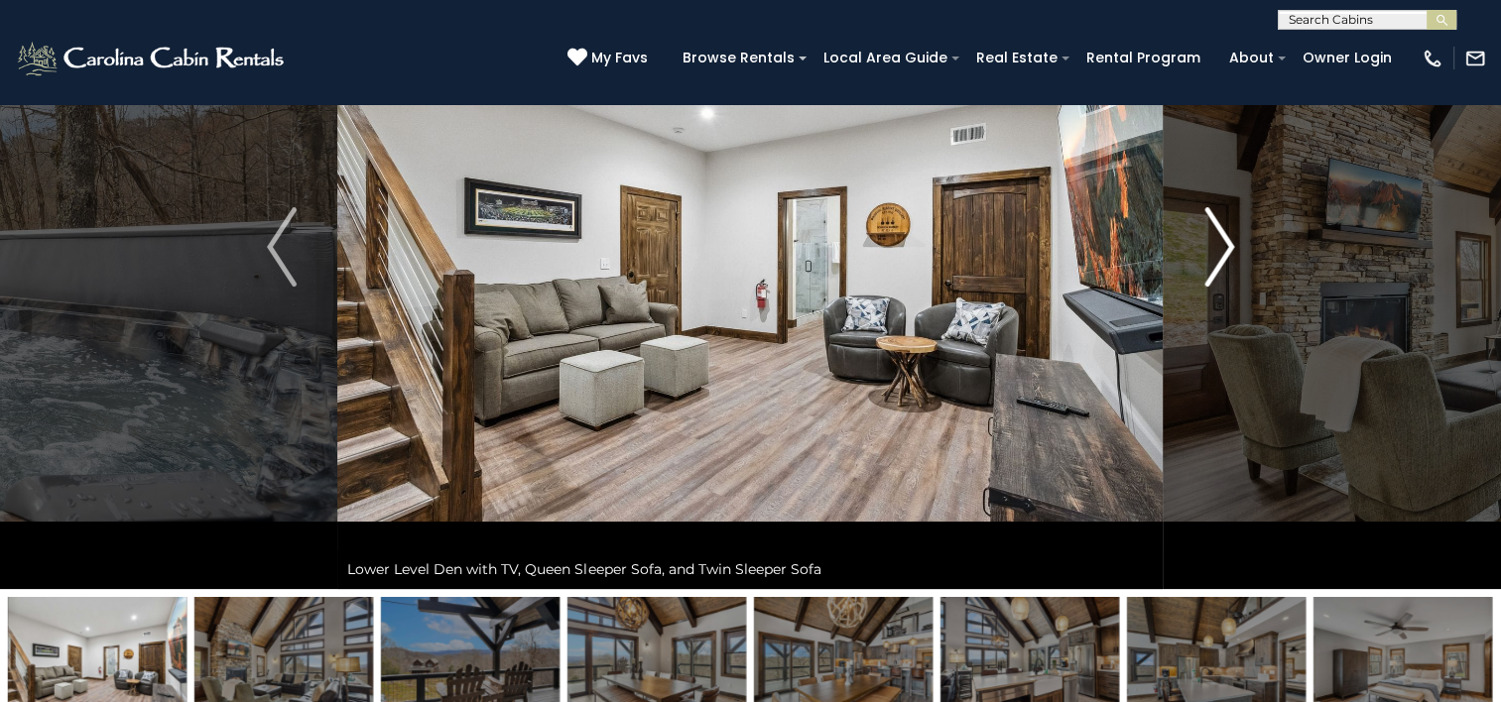
click at [1222, 255] on img "Next" at bounding box center [1219, 246] width 30 height 79
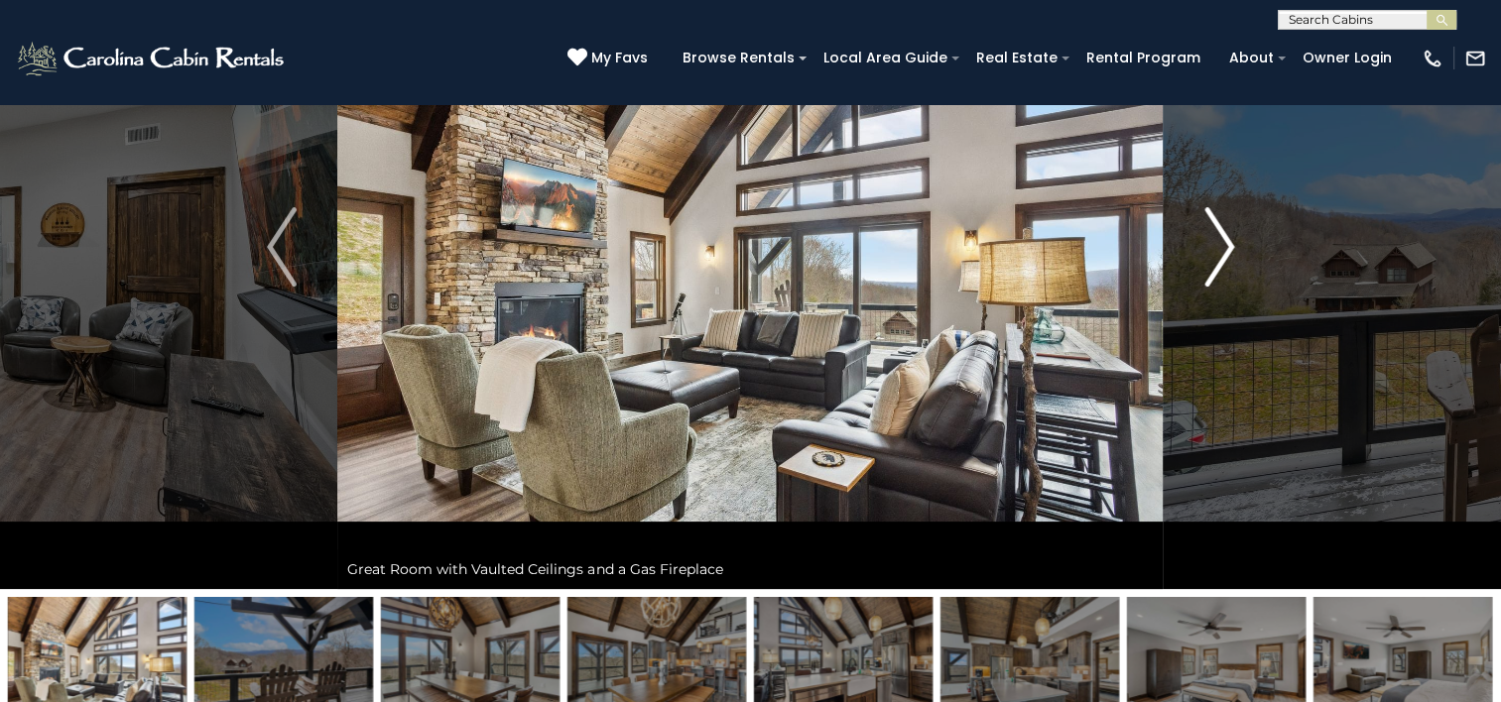
click at [1222, 255] on img "Next" at bounding box center [1219, 246] width 30 height 79
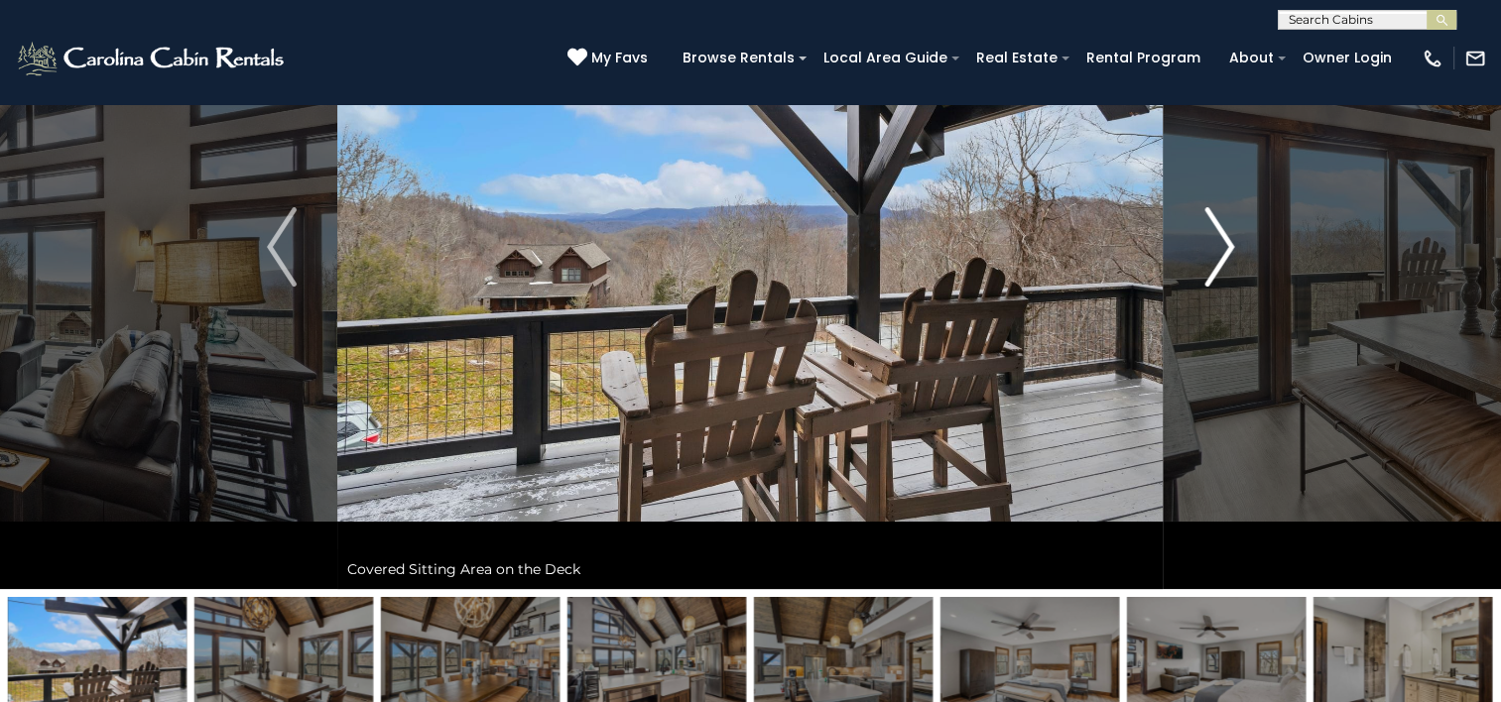
click at [1222, 255] on img "Next" at bounding box center [1219, 246] width 30 height 79
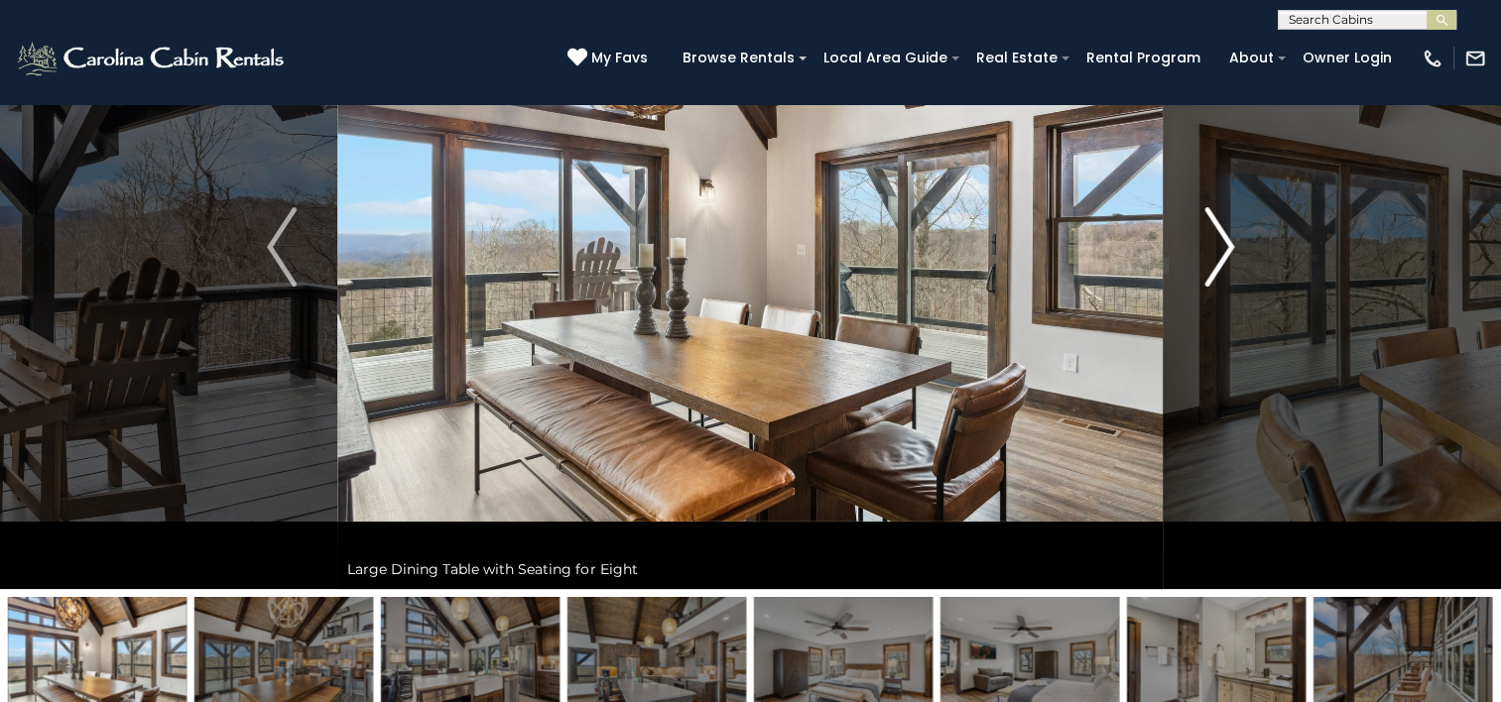
click at [1222, 255] on img "Next" at bounding box center [1219, 246] width 30 height 79
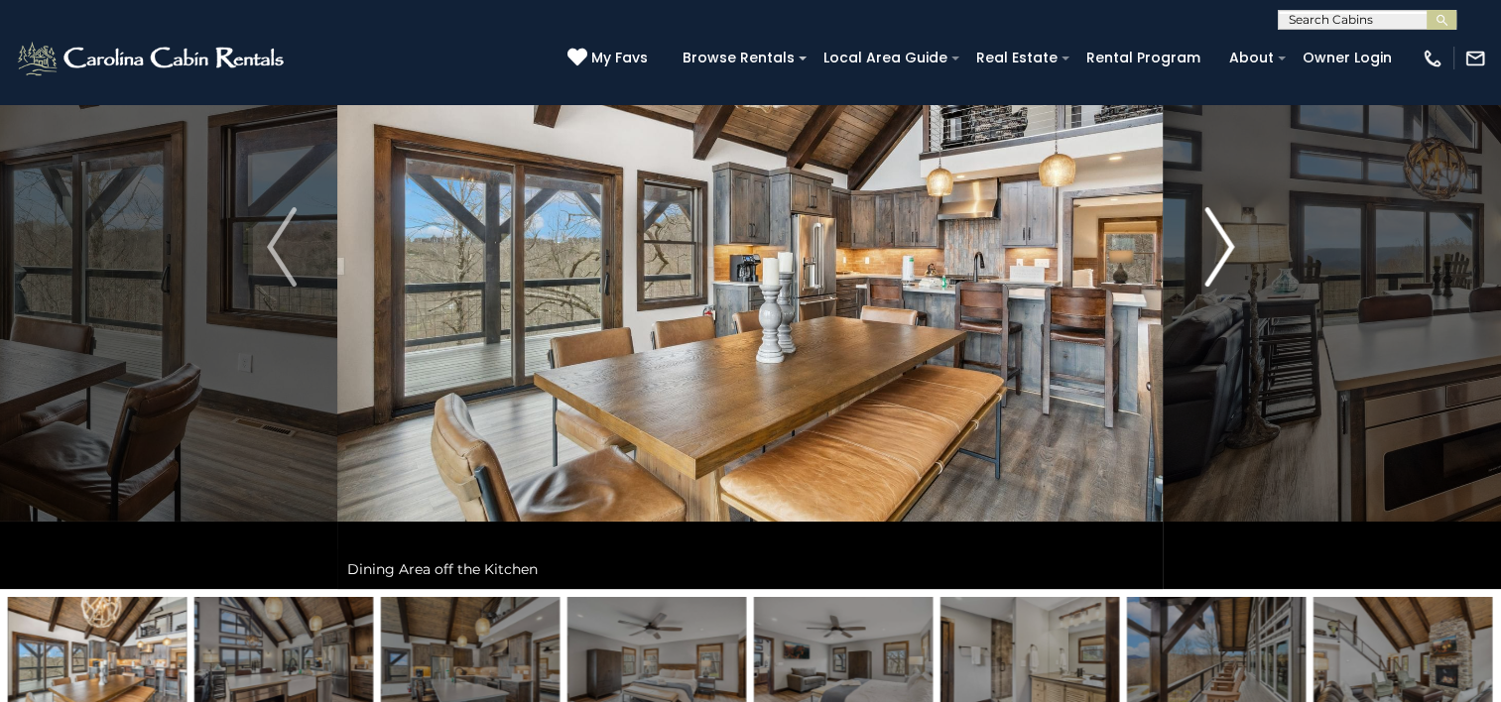
click at [1222, 255] on img "Next" at bounding box center [1219, 246] width 30 height 79
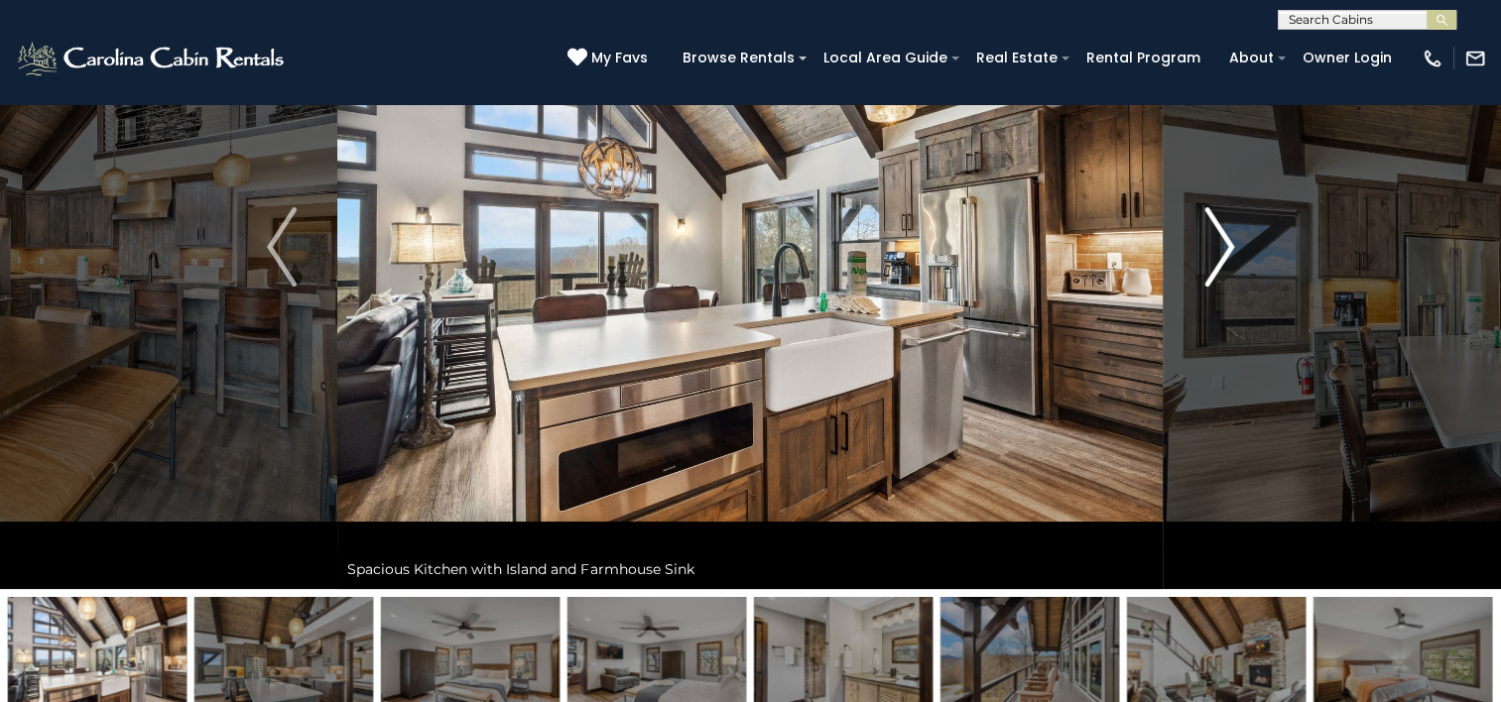
click at [1222, 255] on img "Next" at bounding box center [1219, 246] width 30 height 79
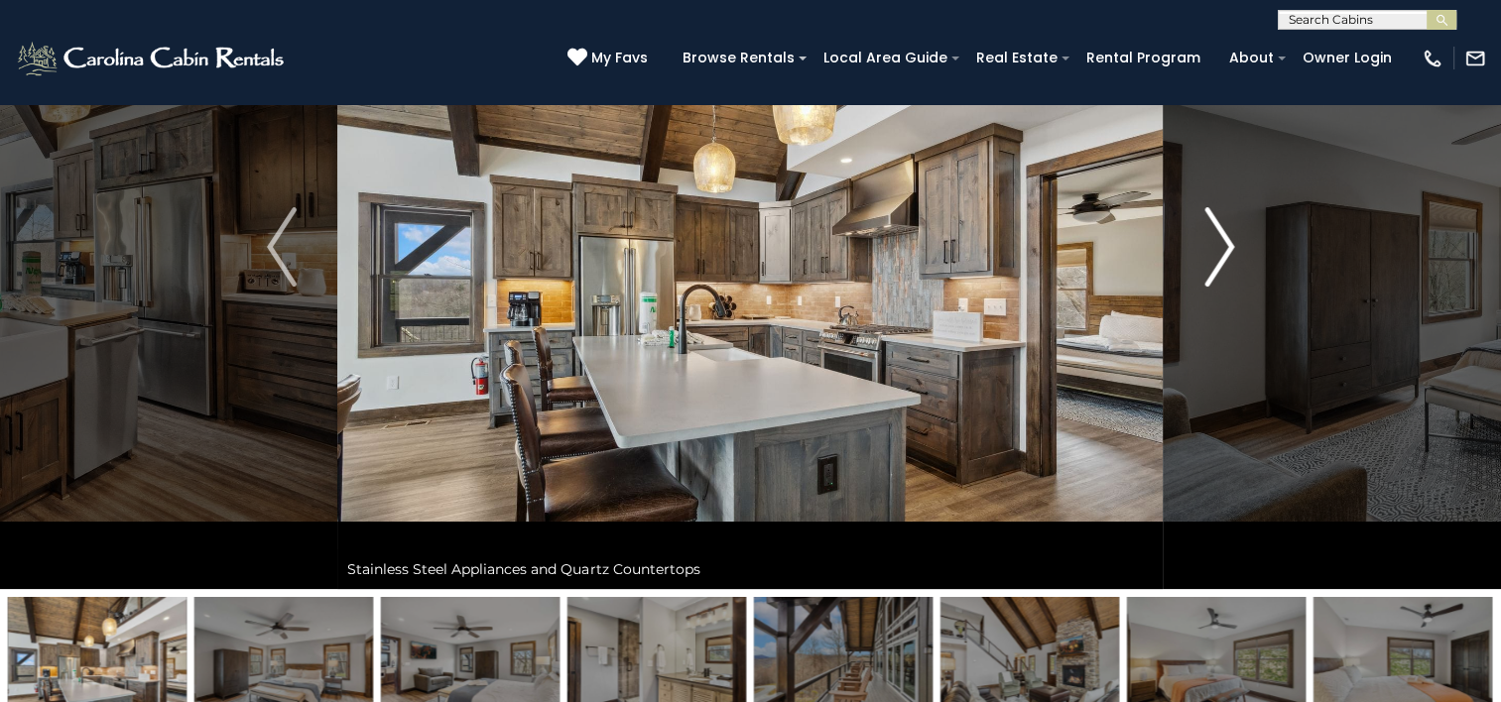
click at [1222, 255] on img "Next" at bounding box center [1219, 246] width 30 height 79
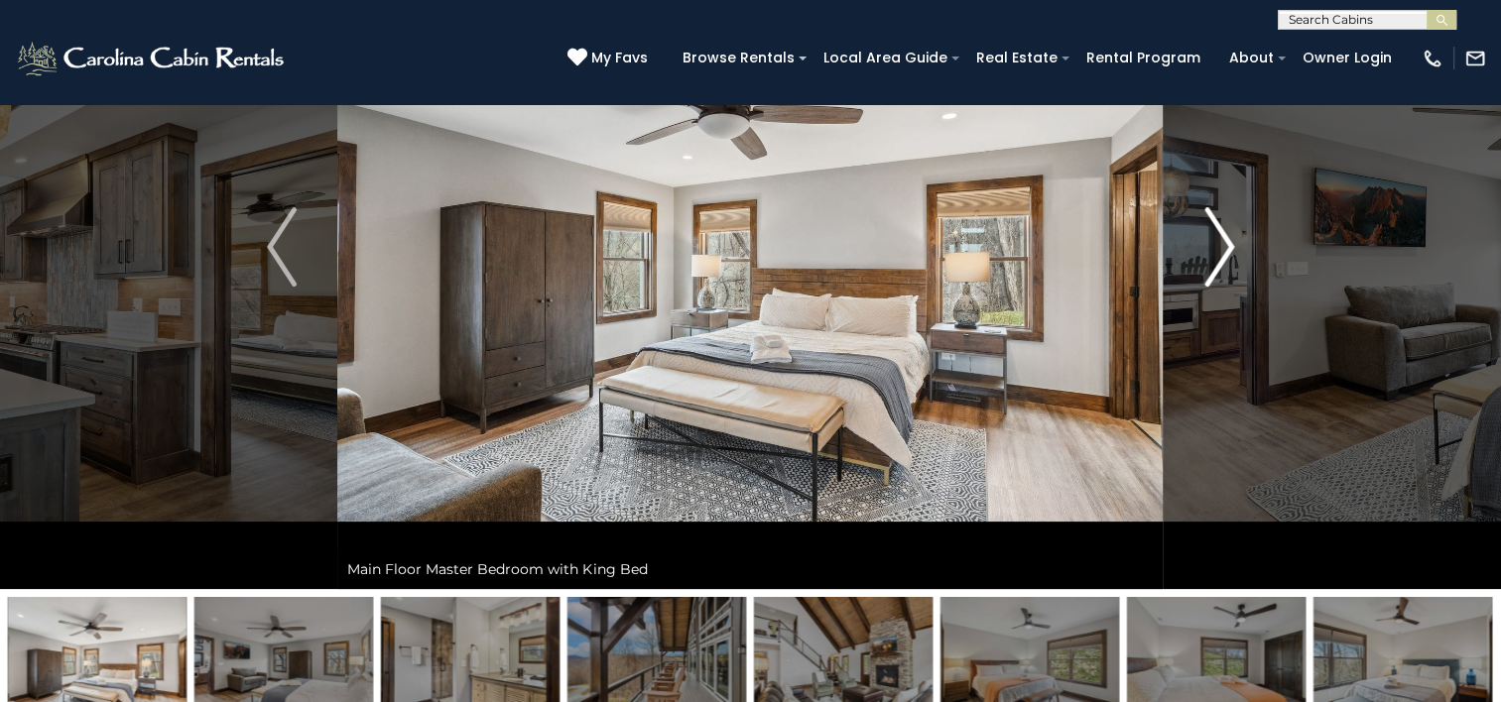
click at [1222, 255] on img "Next" at bounding box center [1219, 246] width 30 height 79
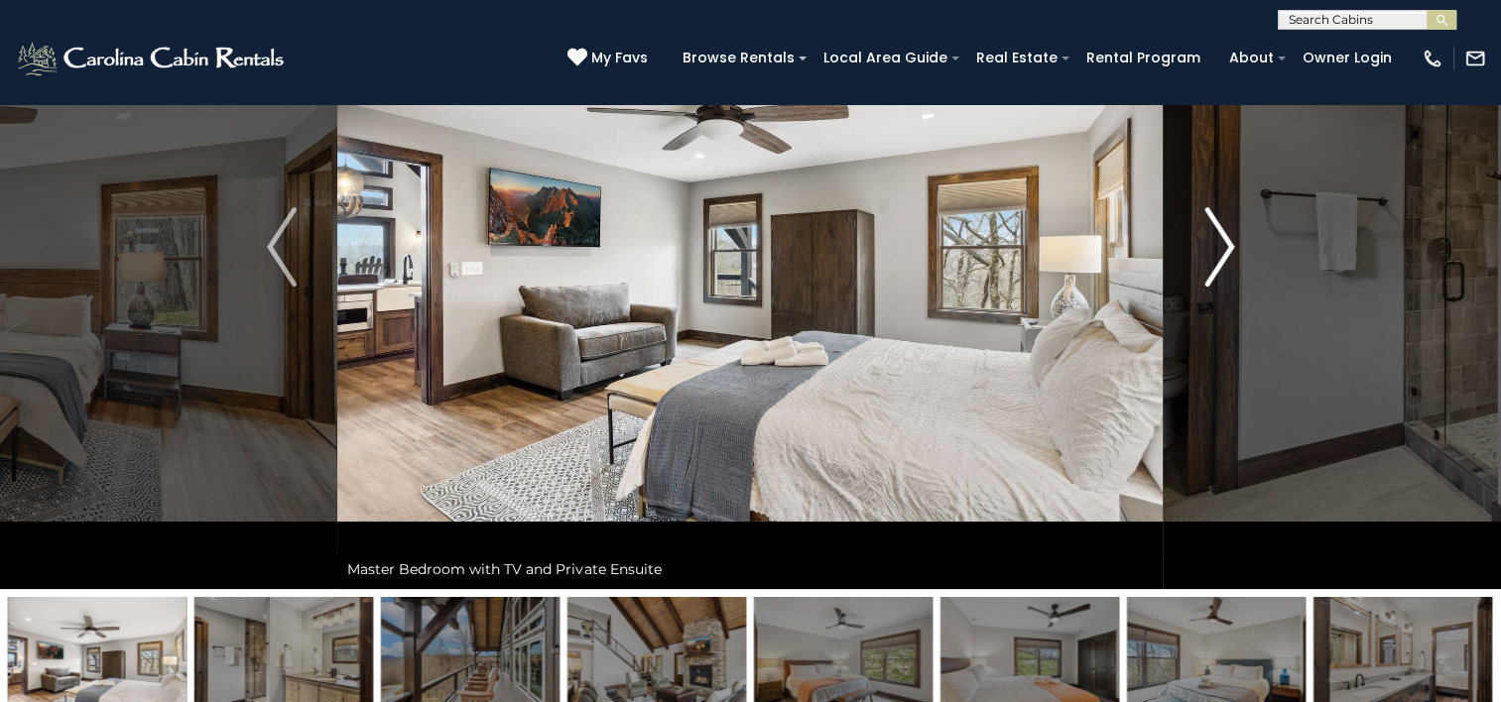
click at [1222, 255] on img "Next" at bounding box center [1219, 246] width 30 height 79
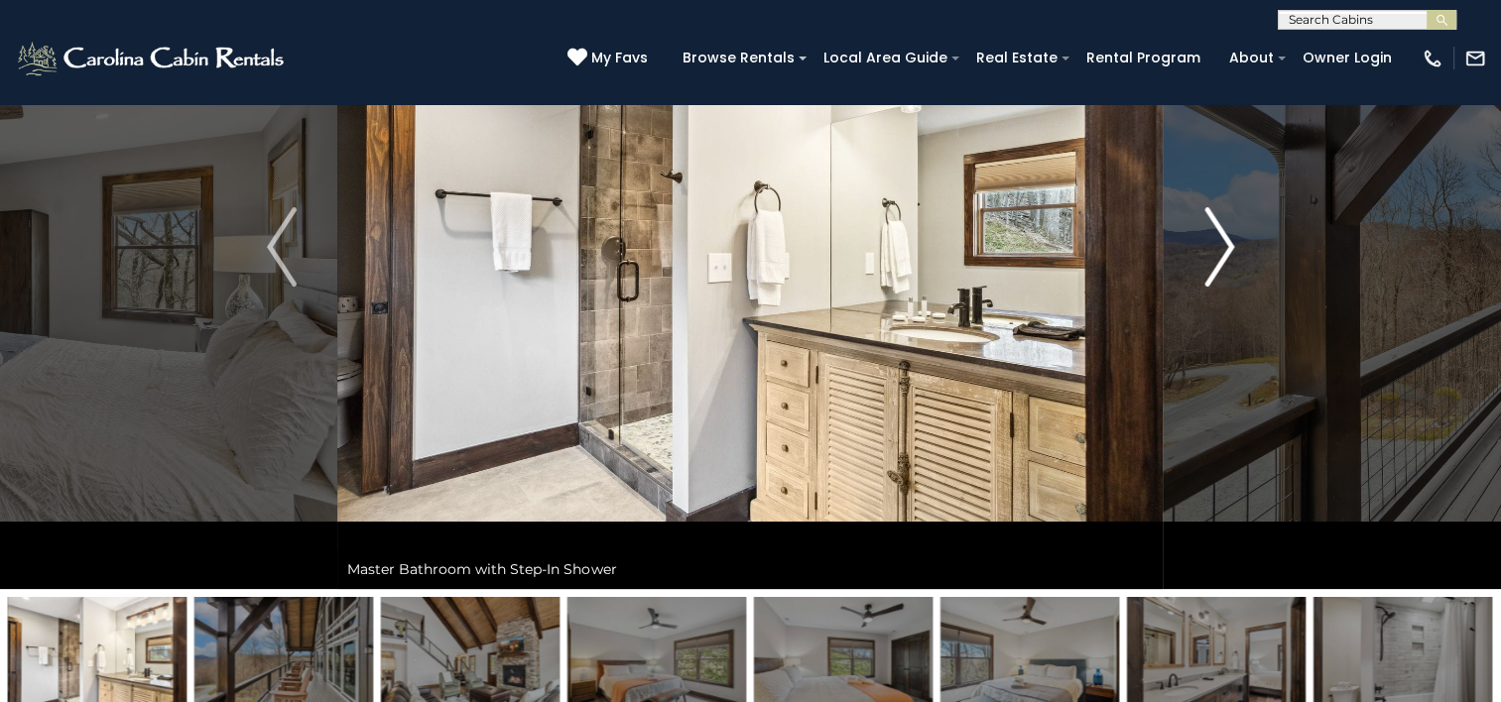
click at [1222, 255] on img "Next" at bounding box center [1219, 246] width 30 height 79
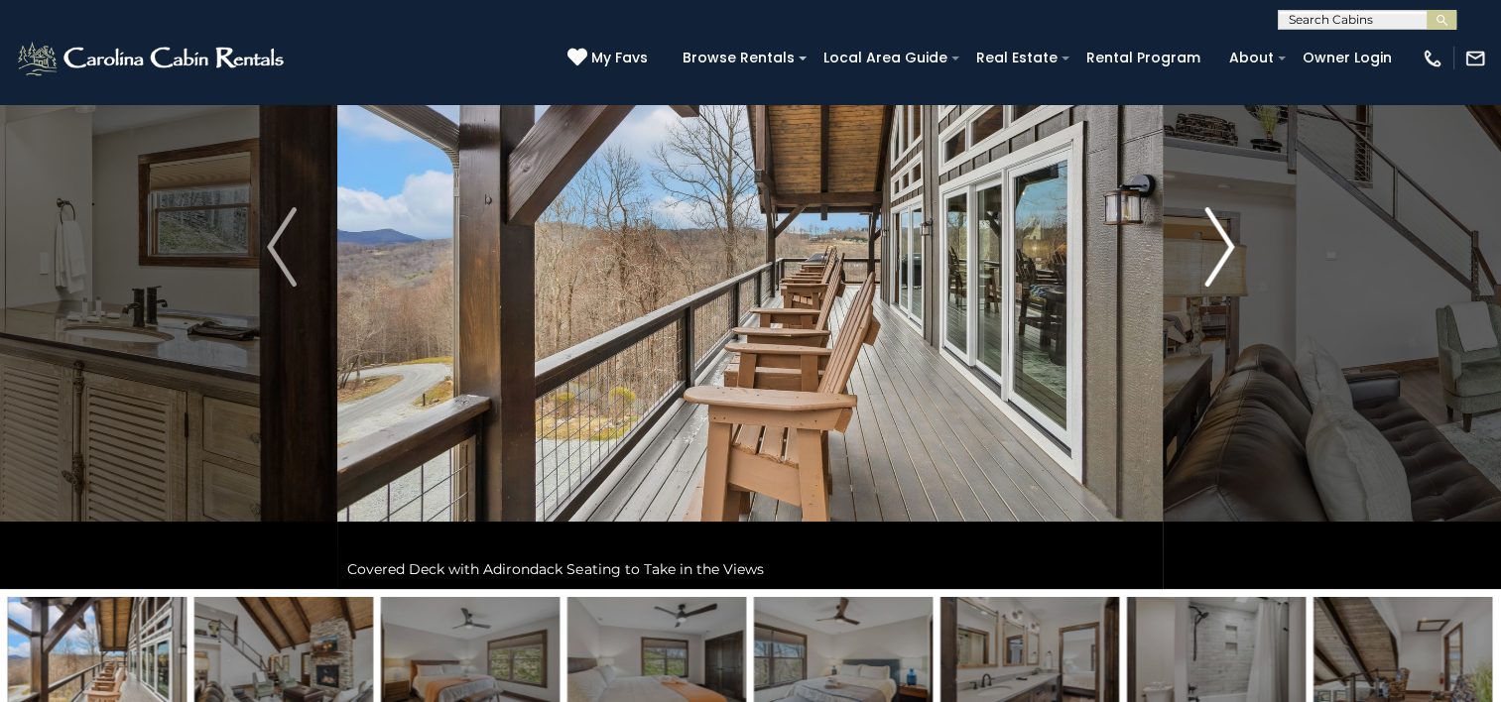
click at [1222, 255] on img "Next" at bounding box center [1219, 246] width 30 height 79
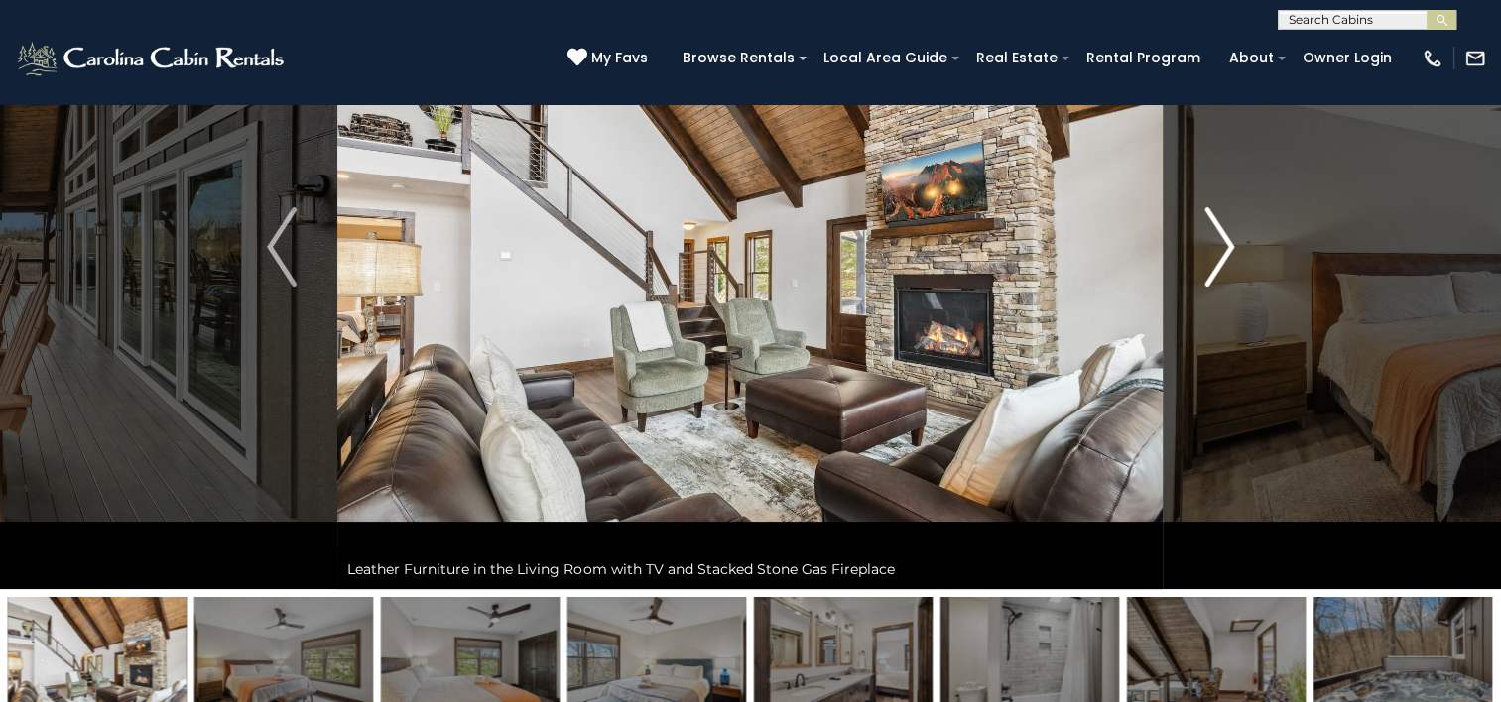
click at [1222, 255] on img "Next" at bounding box center [1219, 246] width 30 height 79
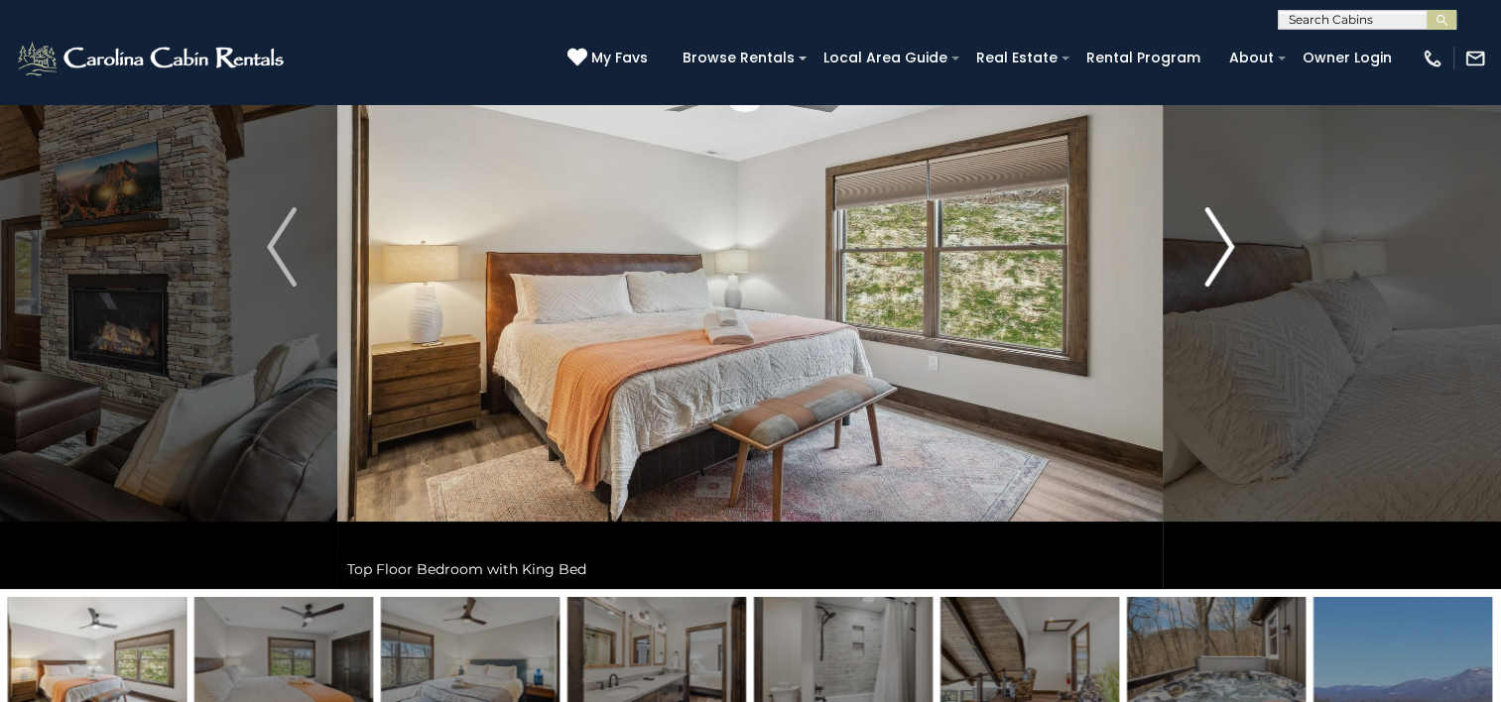
click at [1222, 255] on img "Next" at bounding box center [1219, 246] width 30 height 79
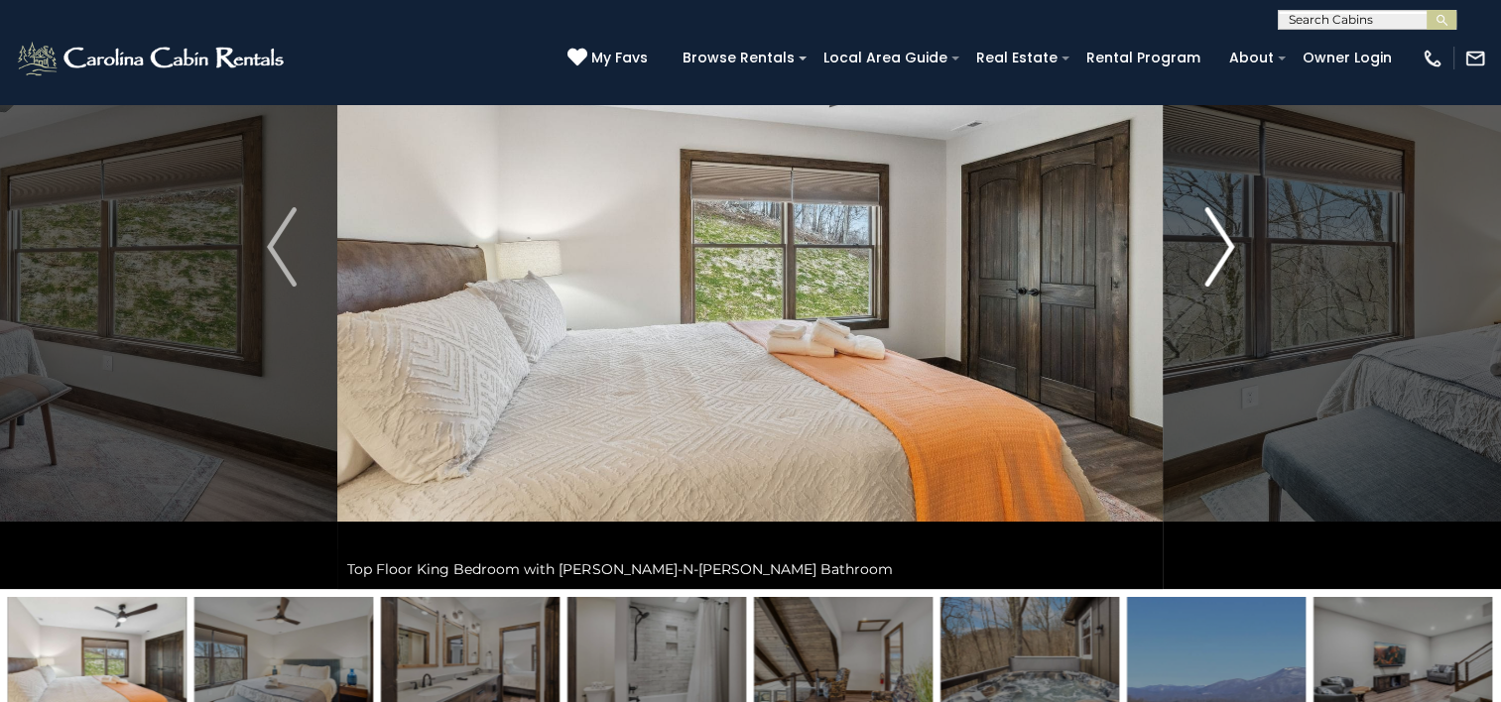
click at [1222, 255] on img "Next" at bounding box center [1219, 246] width 30 height 79
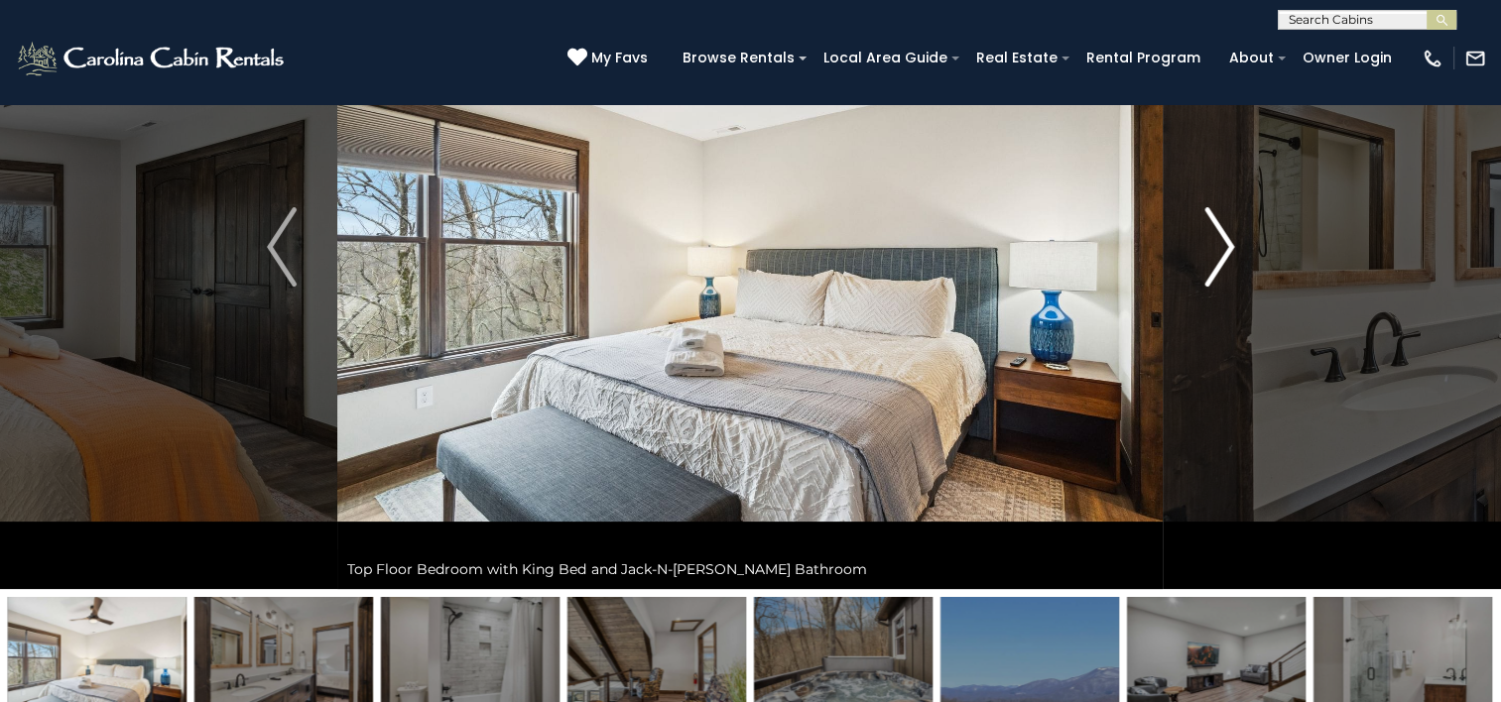
click at [1222, 255] on img "Next" at bounding box center [1219, 246] width 30 height 79
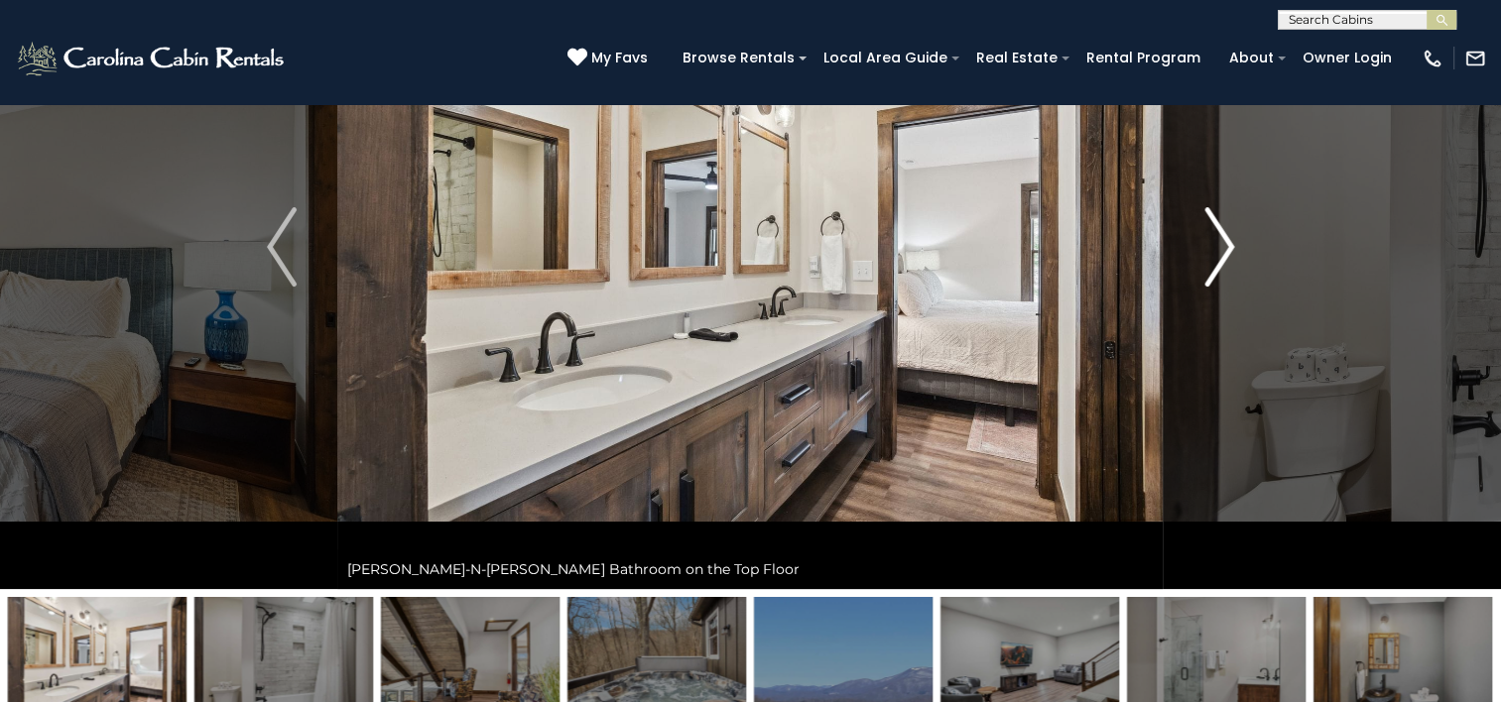
click at [1222, 255] on img "Next" at bounding box center [1219, 246] width 30 height 79
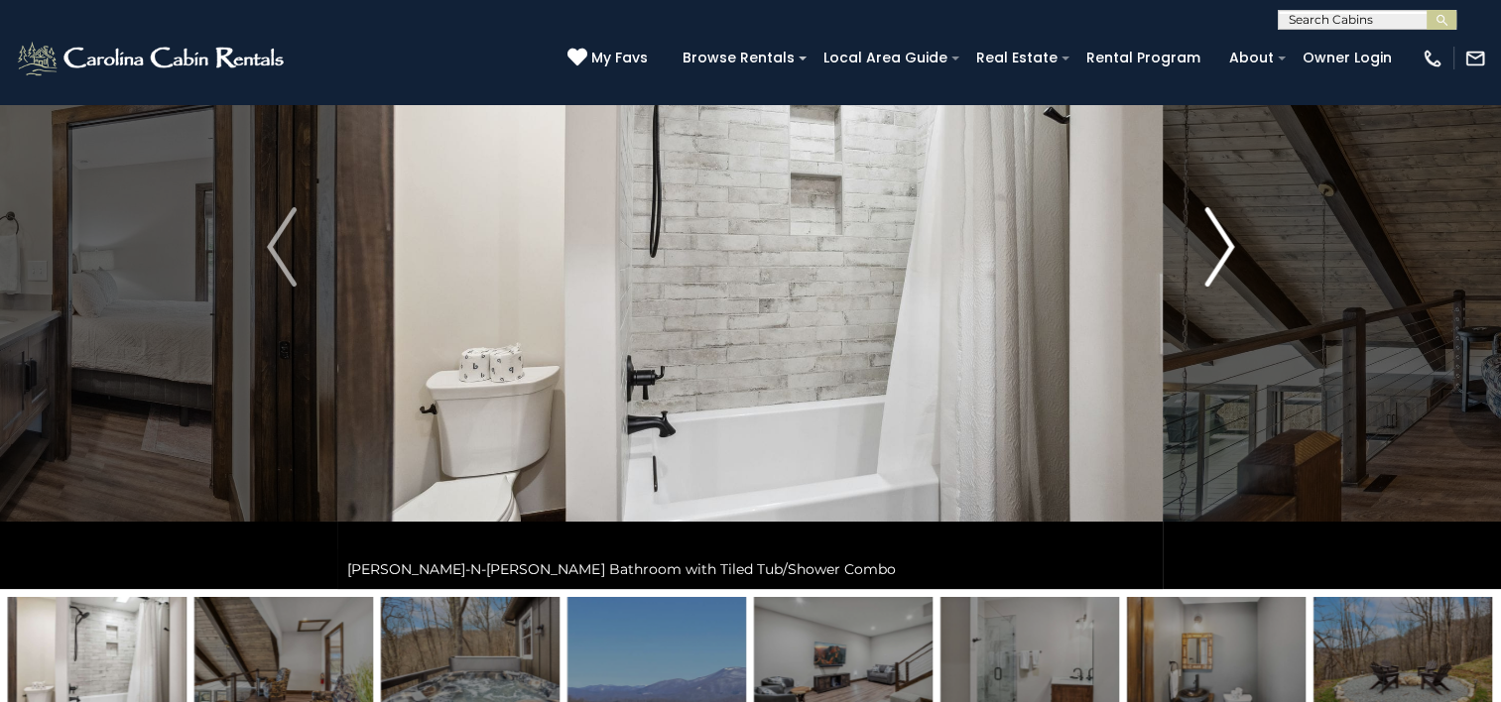
click at [1222, 255] on img "Next" at bounding box center [1219, 246] width 30 height 79
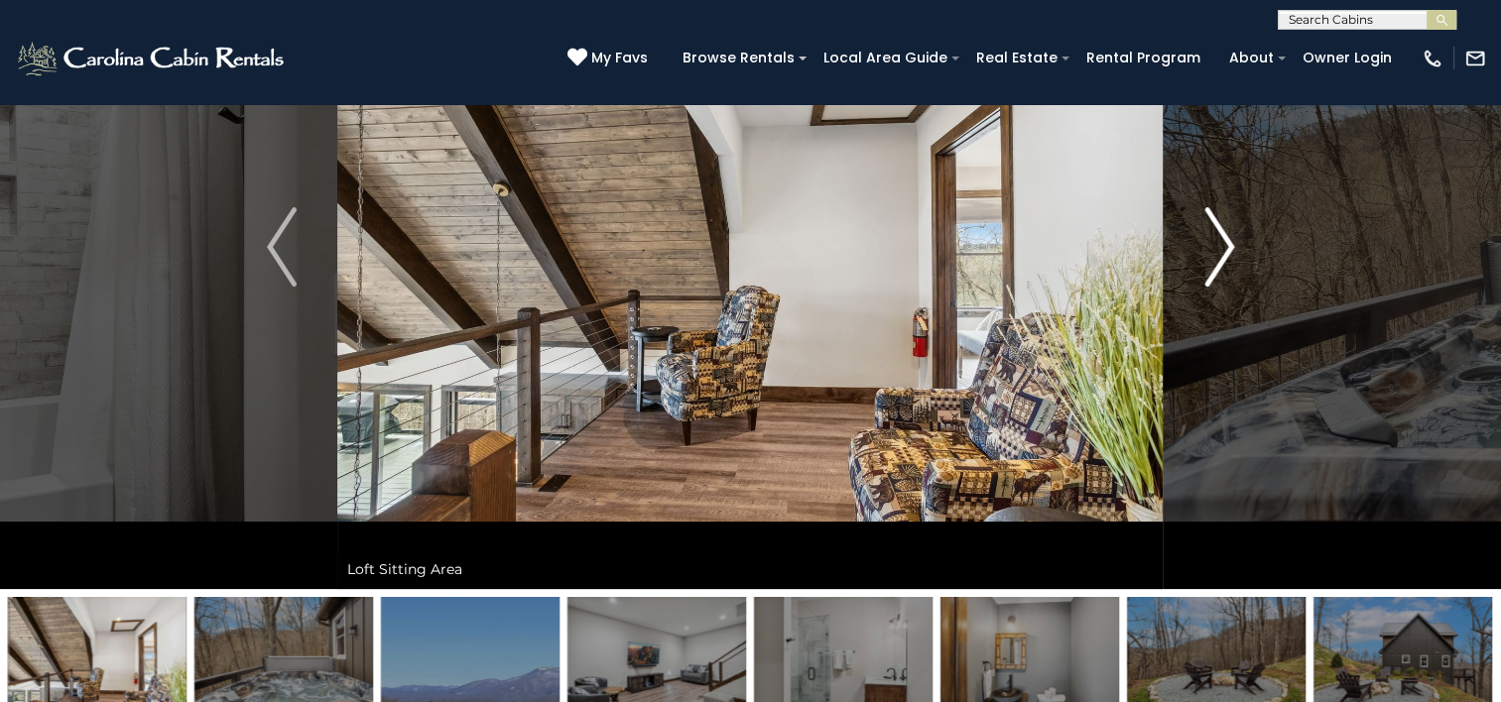
click at [1222, 255] on img "Next" at bounding box center [1219, 246] width 30 height 79
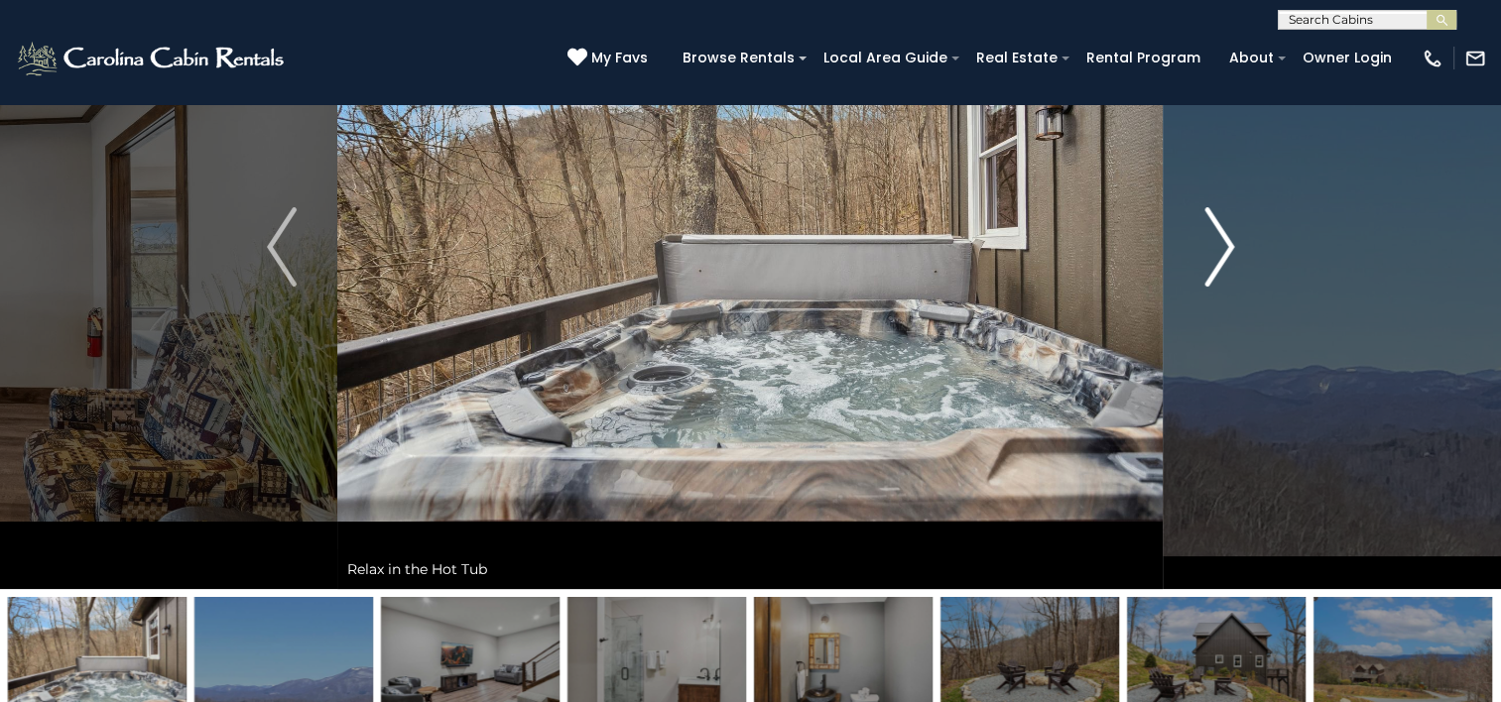
click at [1222, 255] on img "Next" at bounding box center [1219, 246] width 30 height 79
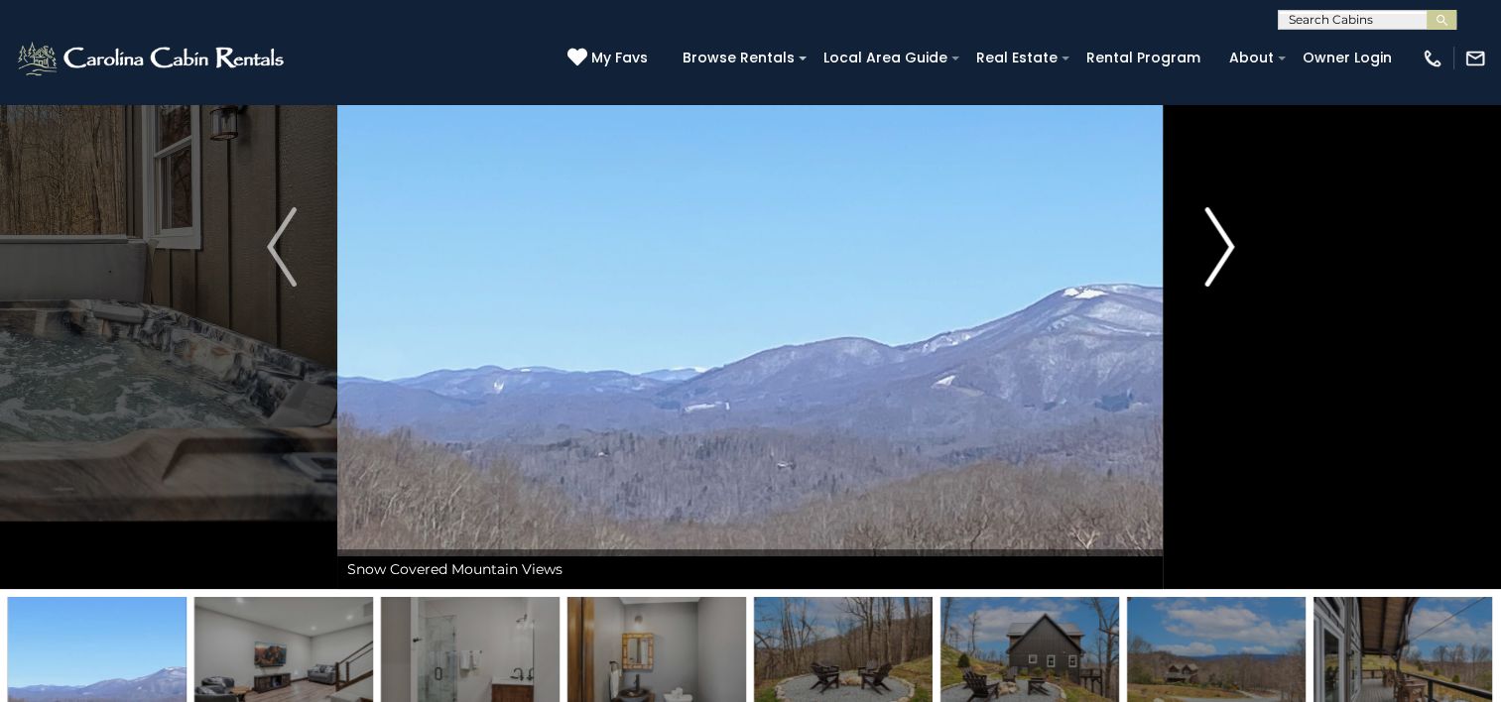
click at [1222, 255] on img "Next" at bounding box center [1219, 246] width 30 height 79
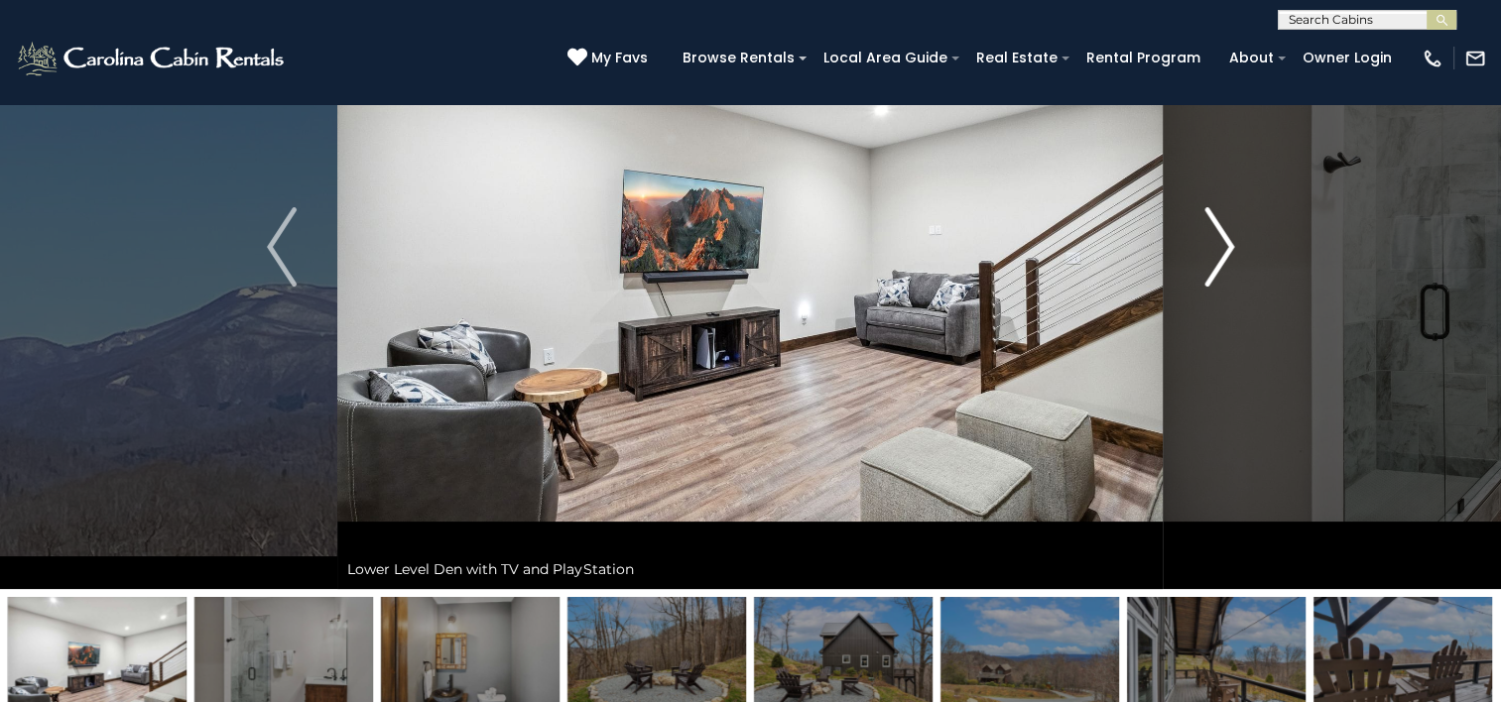
click at [1222, 255] on img "Next" at bounding box center [1219, 246] width 30 height 79
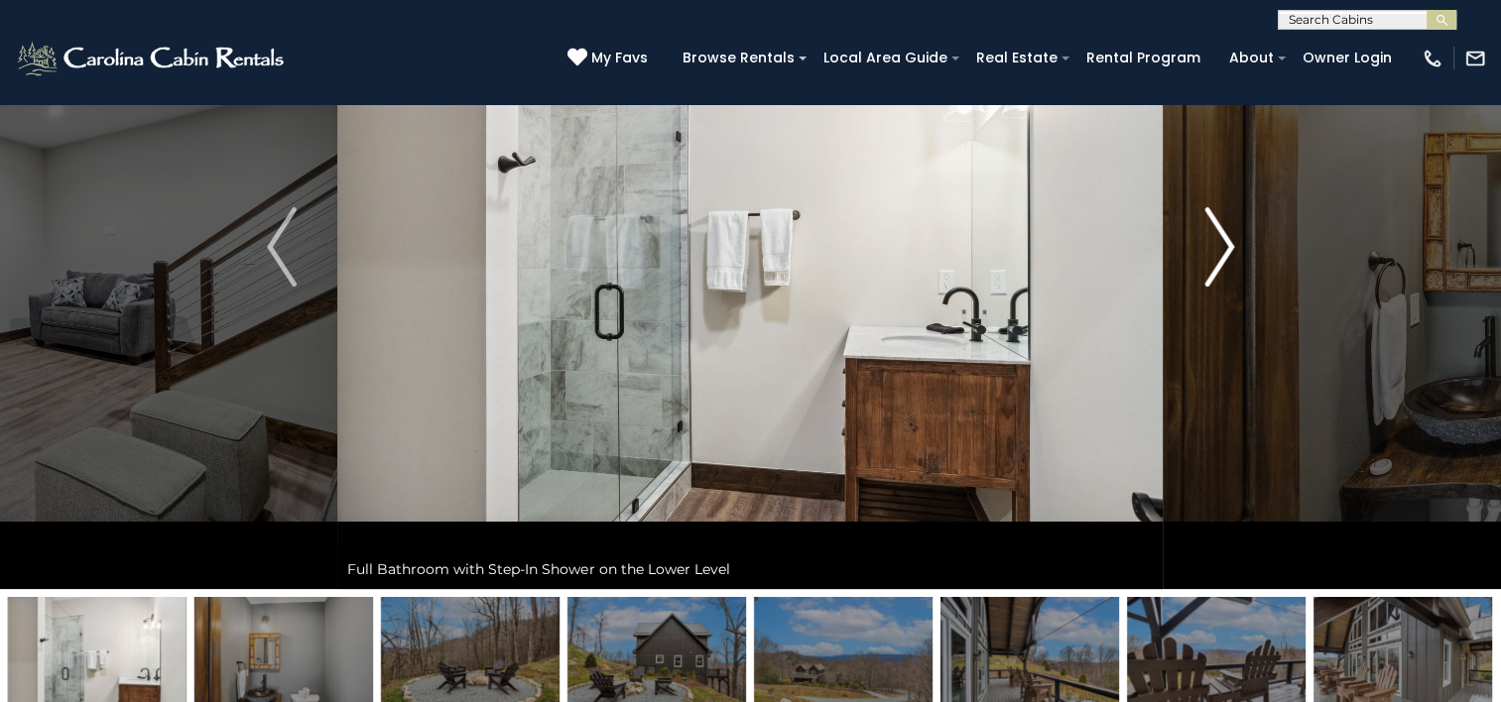
click at [1222, 255] on img "Next" at bounding box center [1219, 246] width 30 height 79
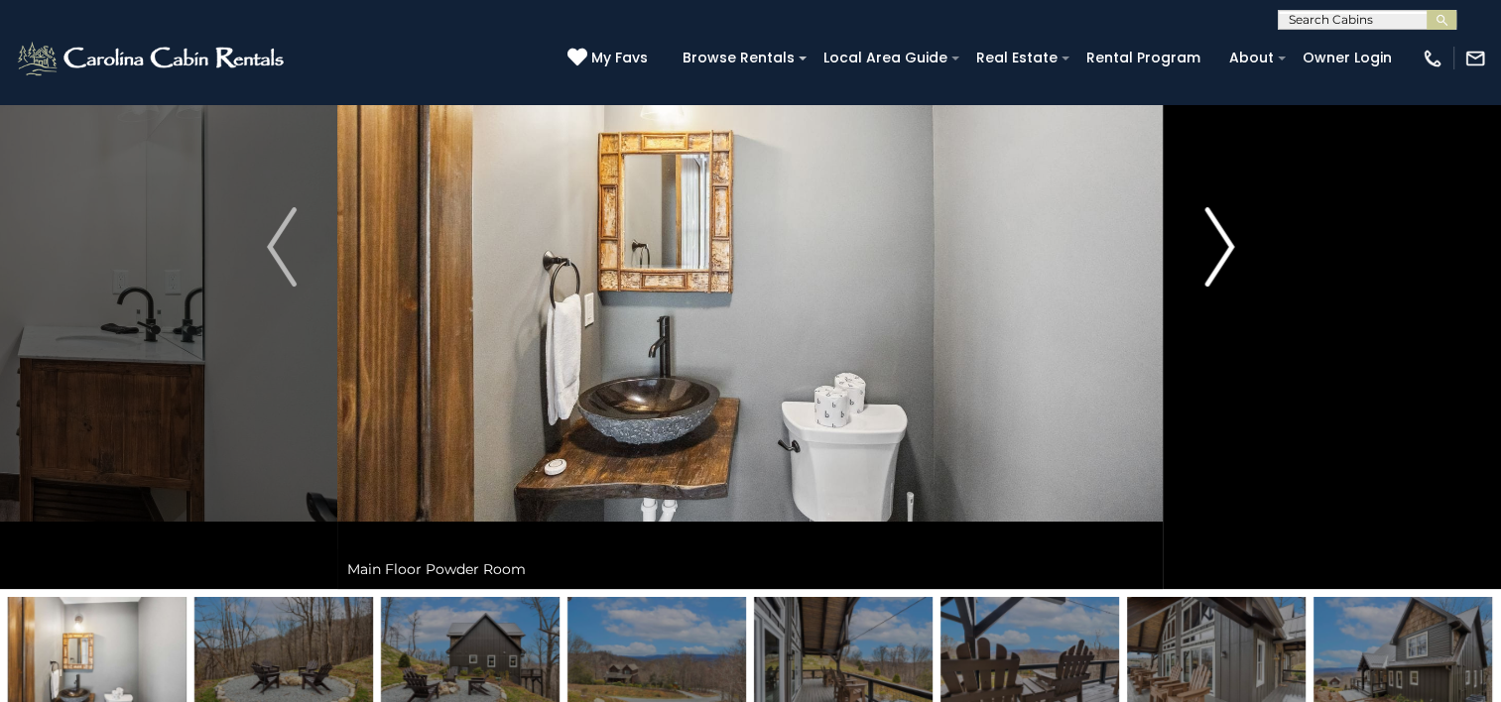
click at [1222, 255] on img "Next" at bounding box center [1219, 246] width 30 height 79
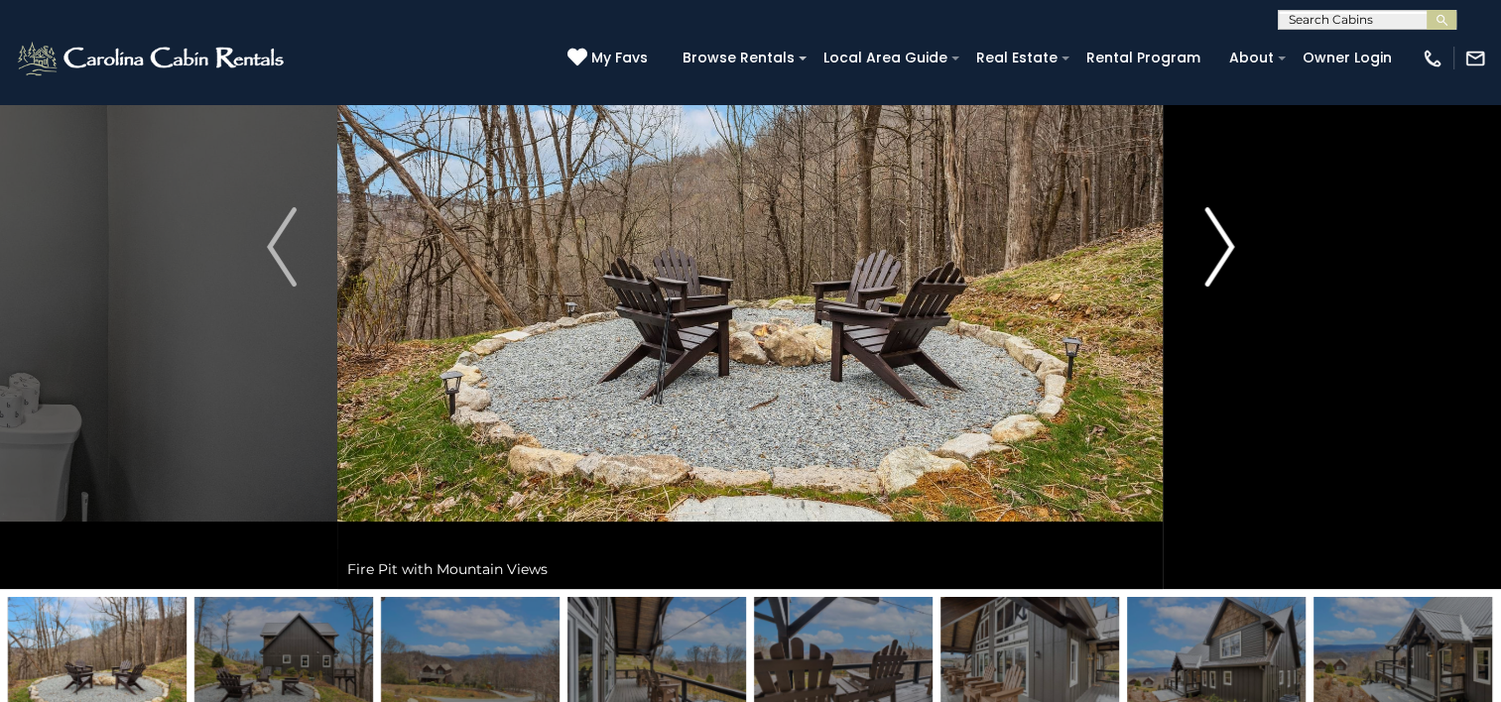
click at [1222, 255] on img "Next" at bounding box center [1219, 246] width 30 height 79
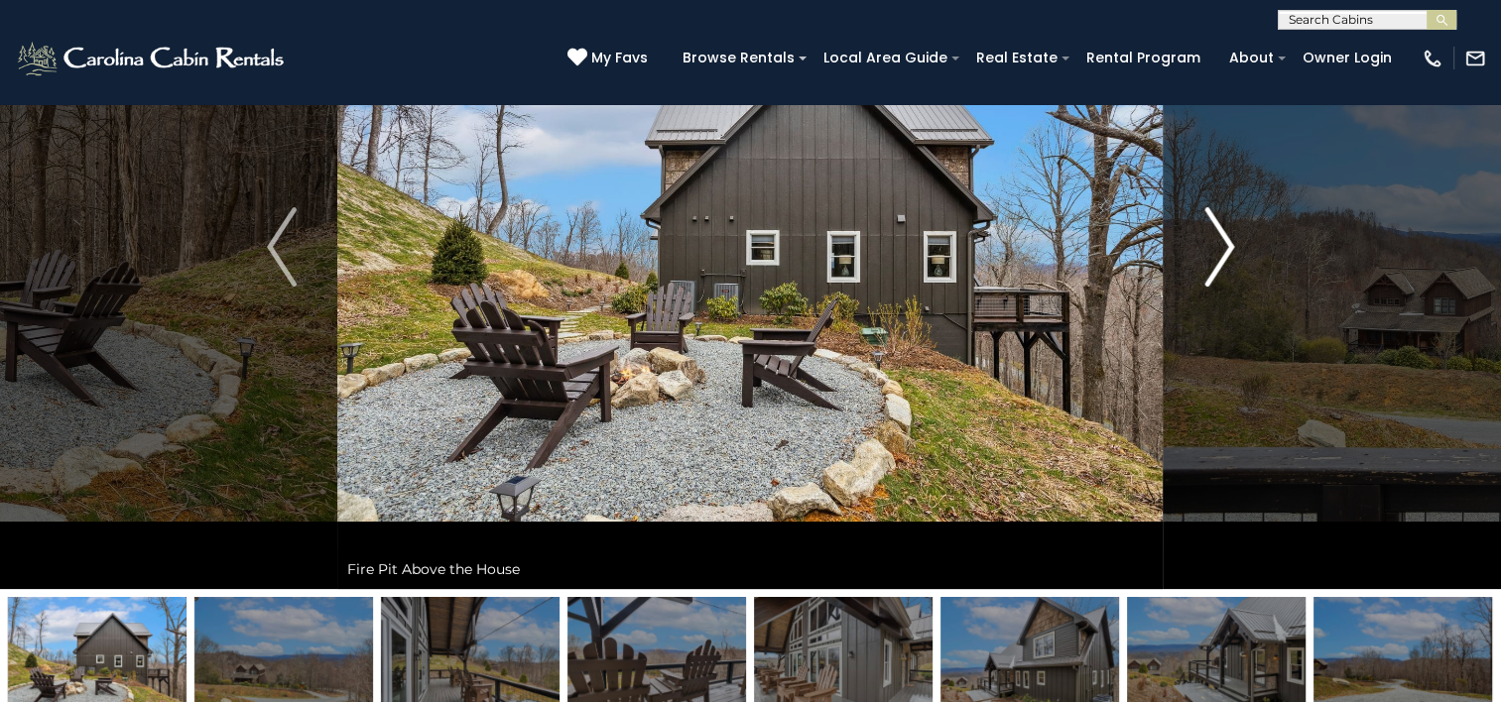
click at [1222, 255] on img "Next" at bounding box center [1219, 246] width 30 height 79
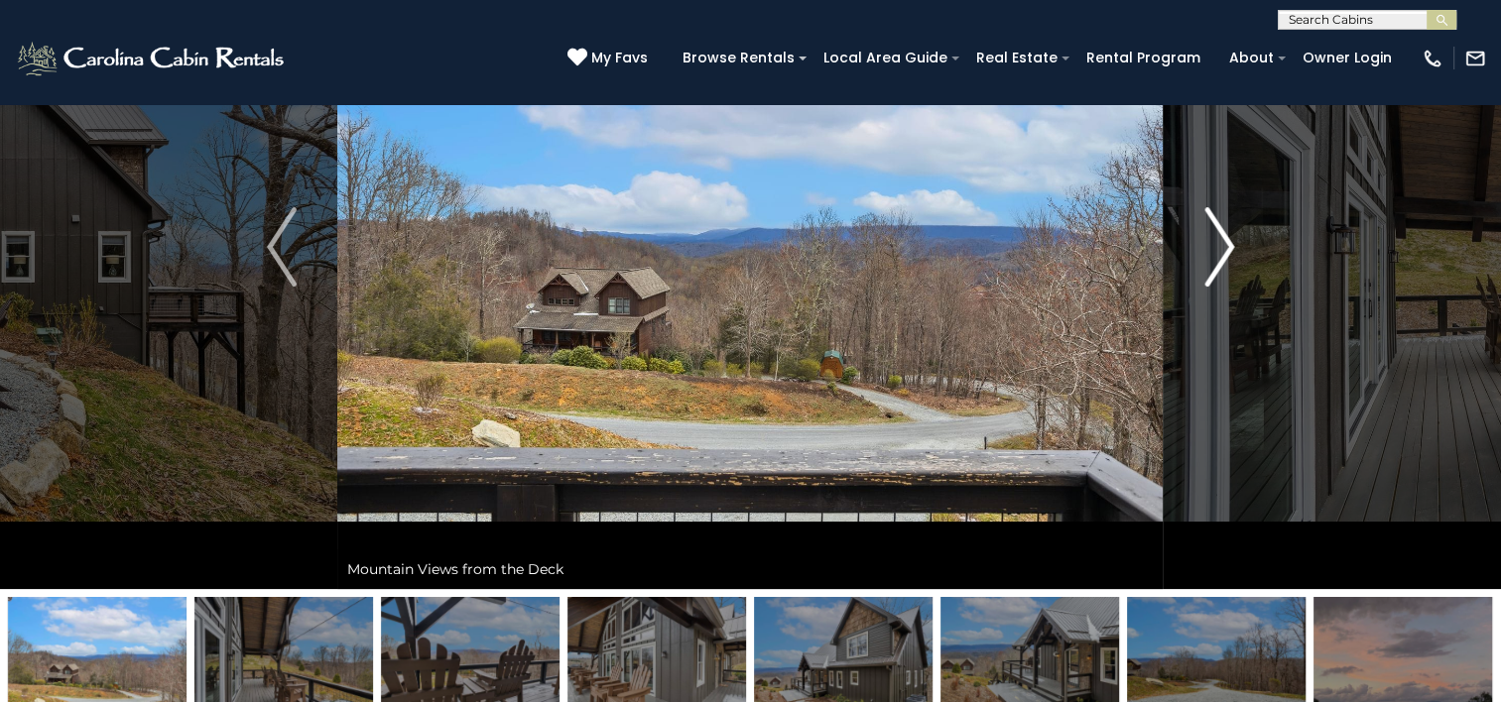
click at [1222, 255] on img "Next" at bounding box center [1219, 246] width 30 height 79
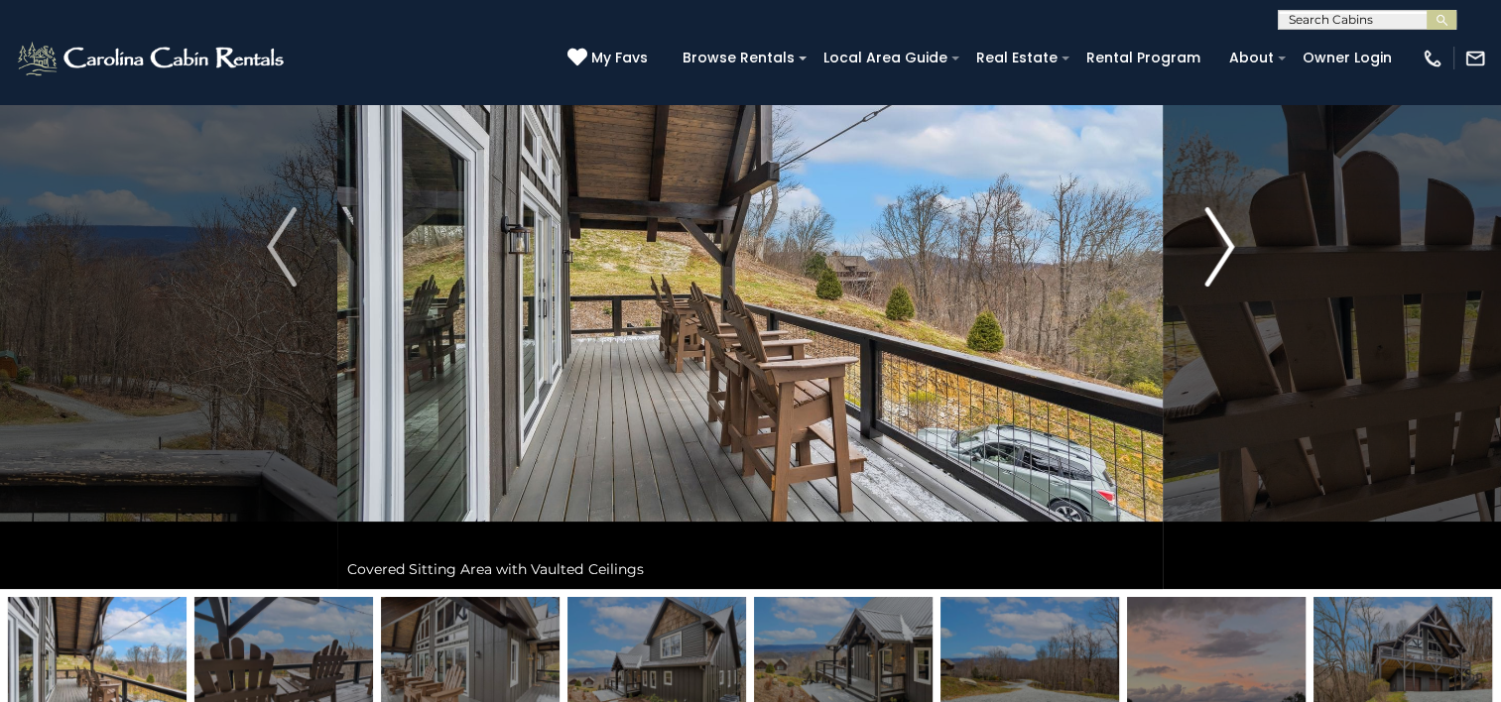
click at [1222, 255] on img "Next" at bounding box center [1219, 246] width 30 height 79
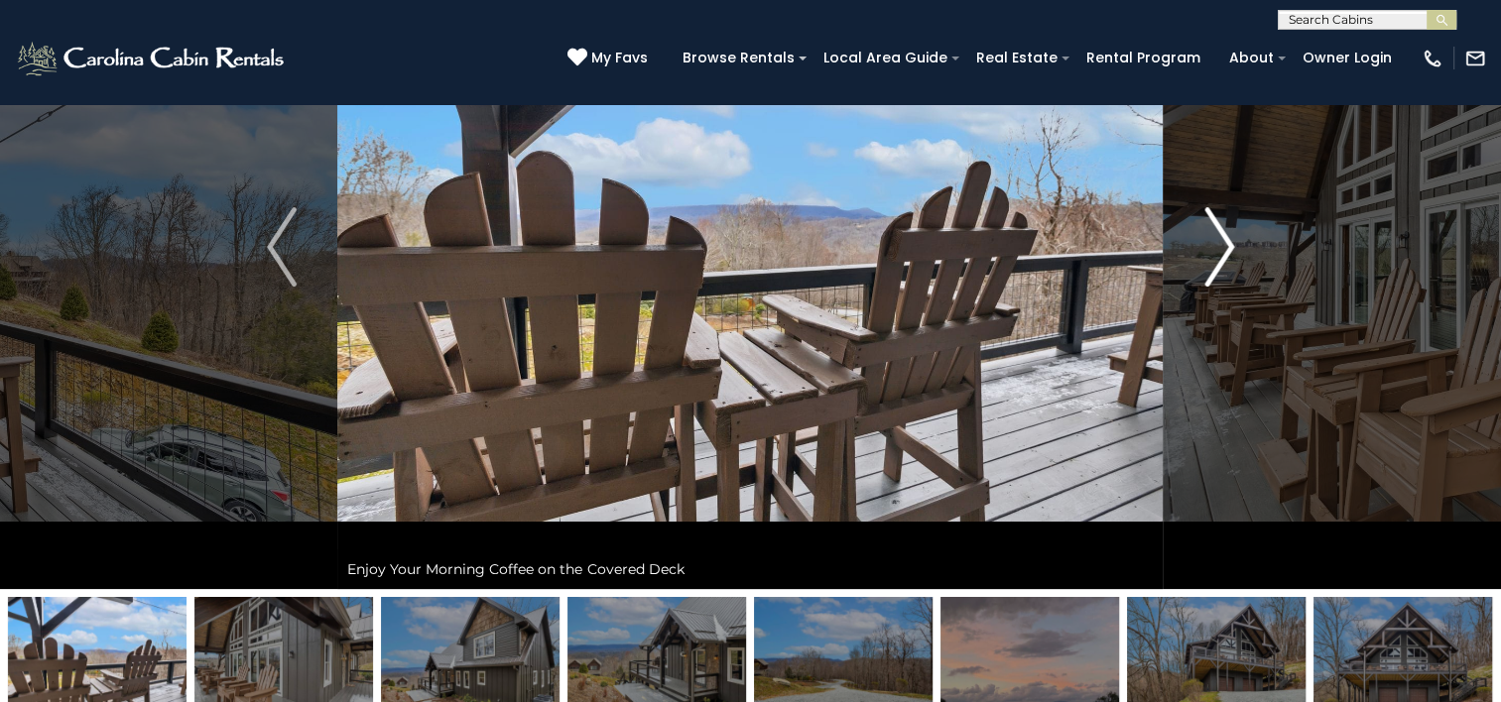
click at [1222, 255] on img "Next" at bounding box center [1219, 246] width 30 height 79
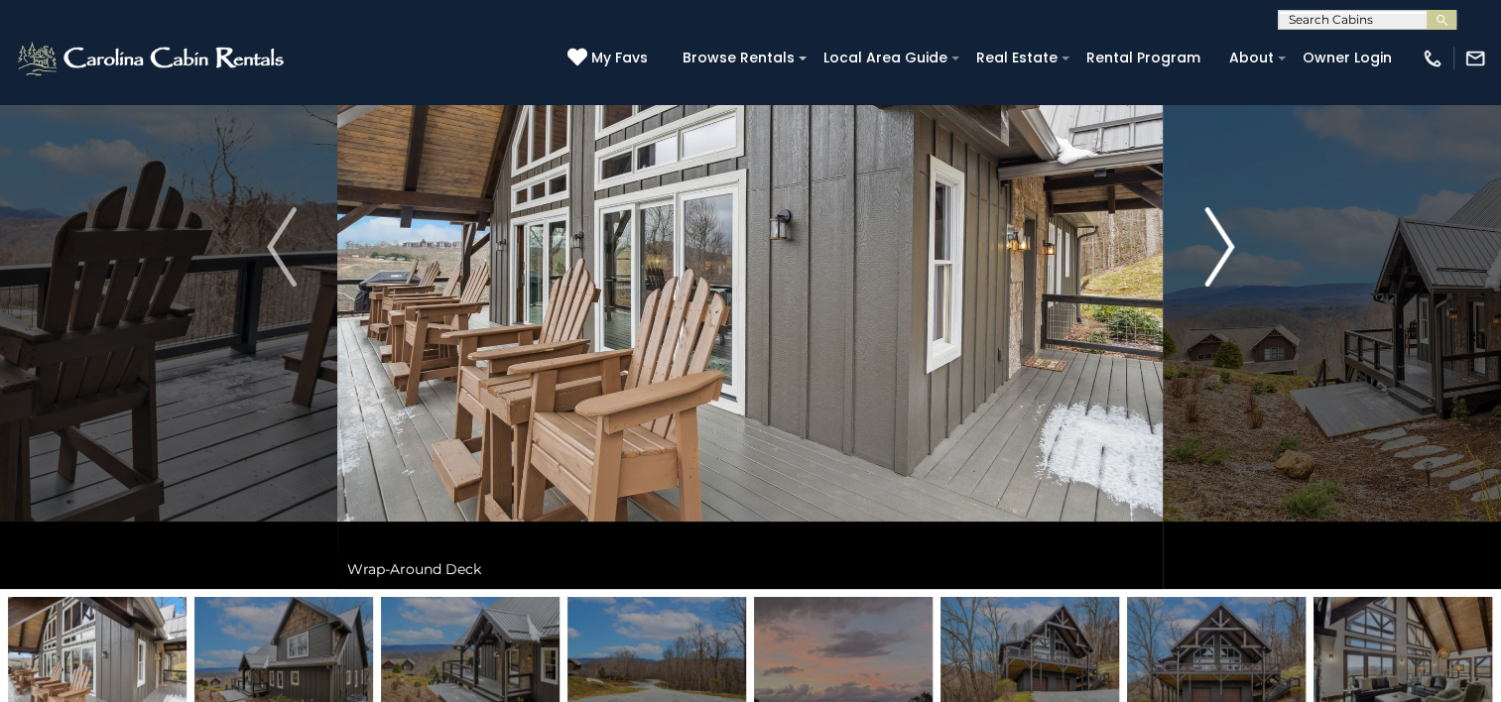
click at [1222, 255] on img "Next" at bounding box center [1219, 246] width 30 height 79
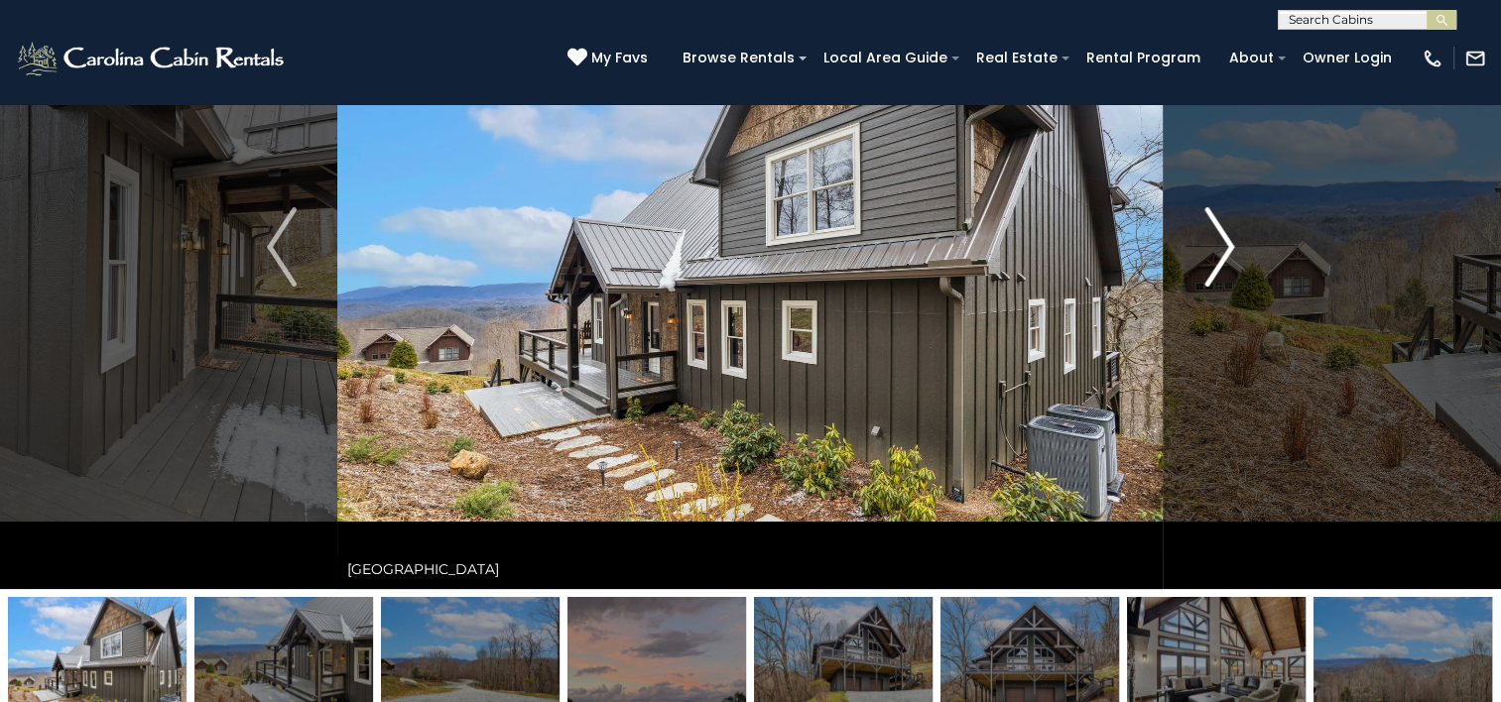
click at [1222, 255] on img "Next" at bounding box center [1219, 246] width 30 height 79
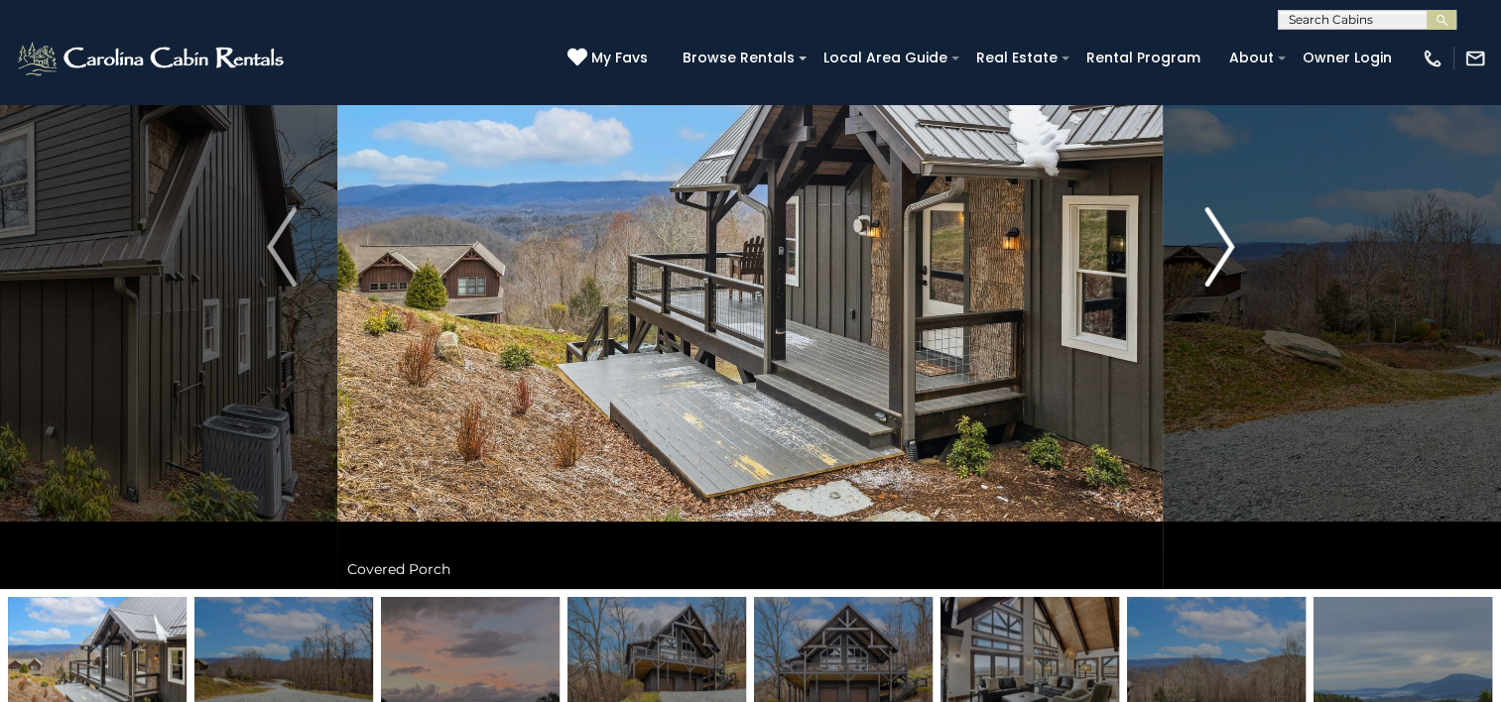
click at [1222, 255] on img "Next" at bounding box center [1219, 246] width 30 height 79
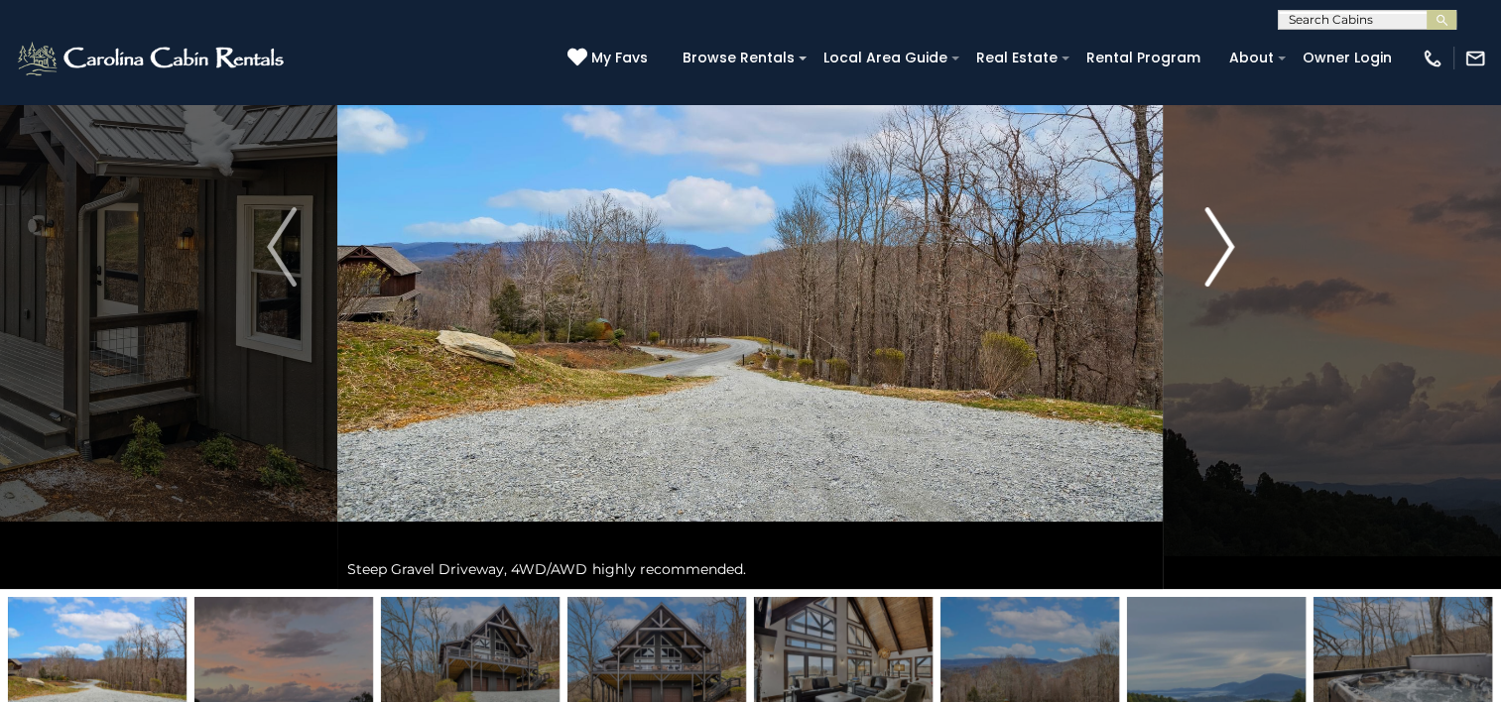
click at [1222, 255] on img "Next" at bounding box center [1219, 246] width 30 height 79
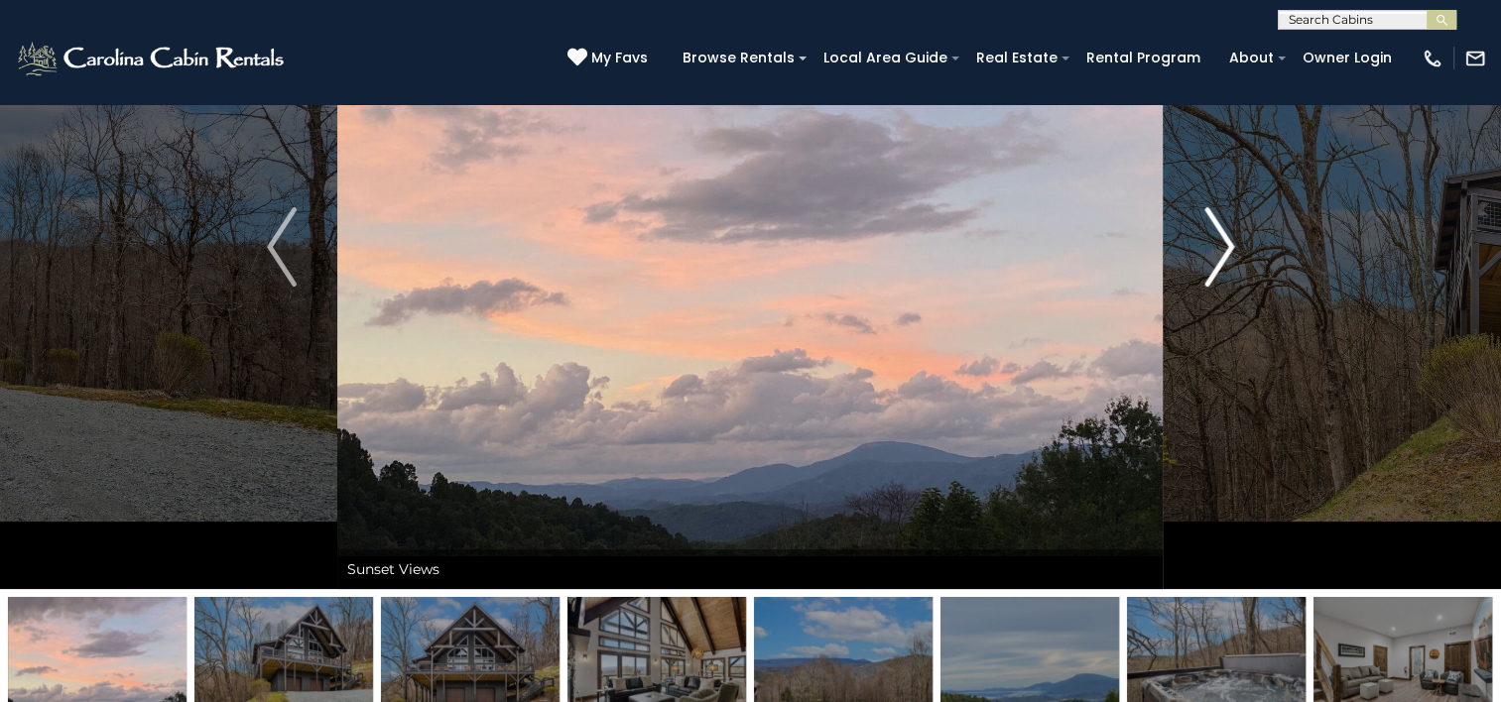
click at [1222, 255] on img "Next" at bounding box center [1219, 246] width 30 height 79
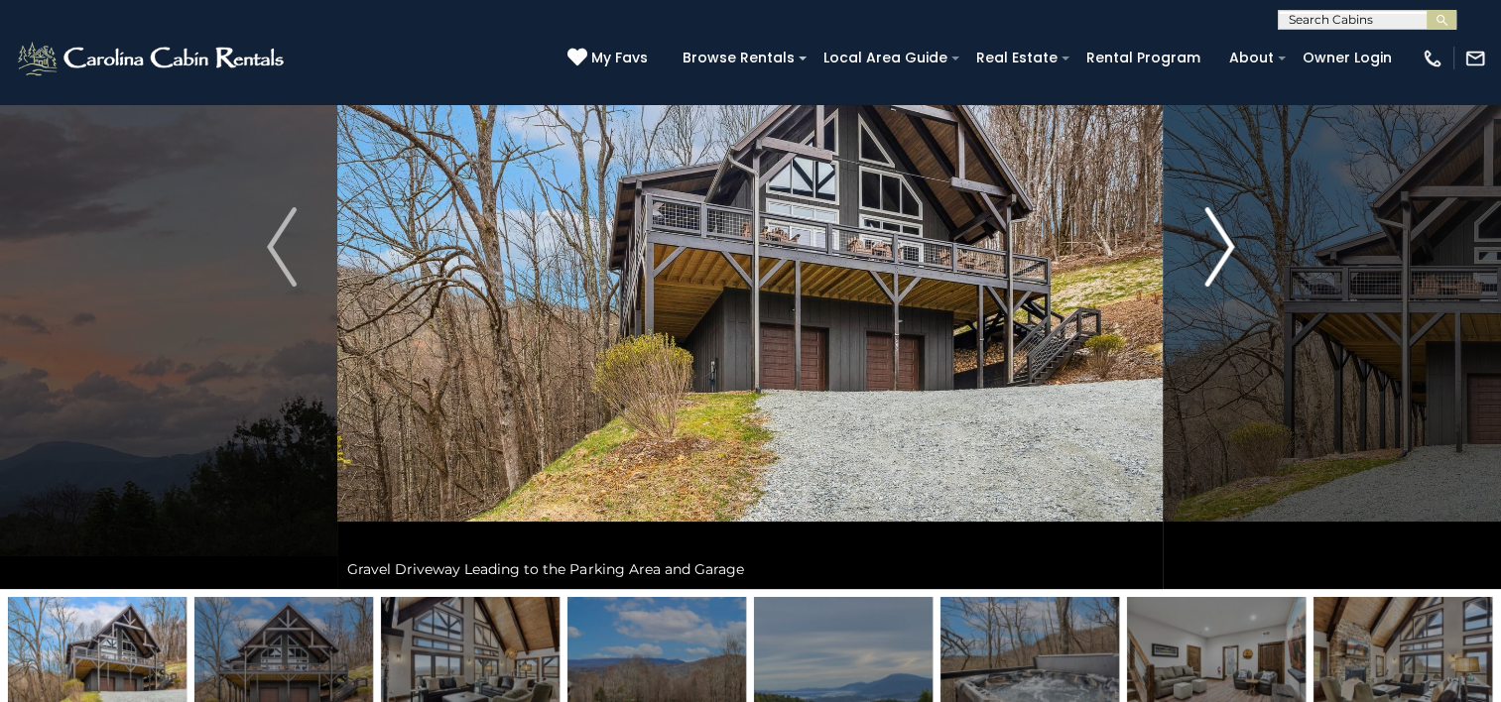
click at [1222, 255] on img "Next" at bounding box center [1219, 246] width 30 height 79
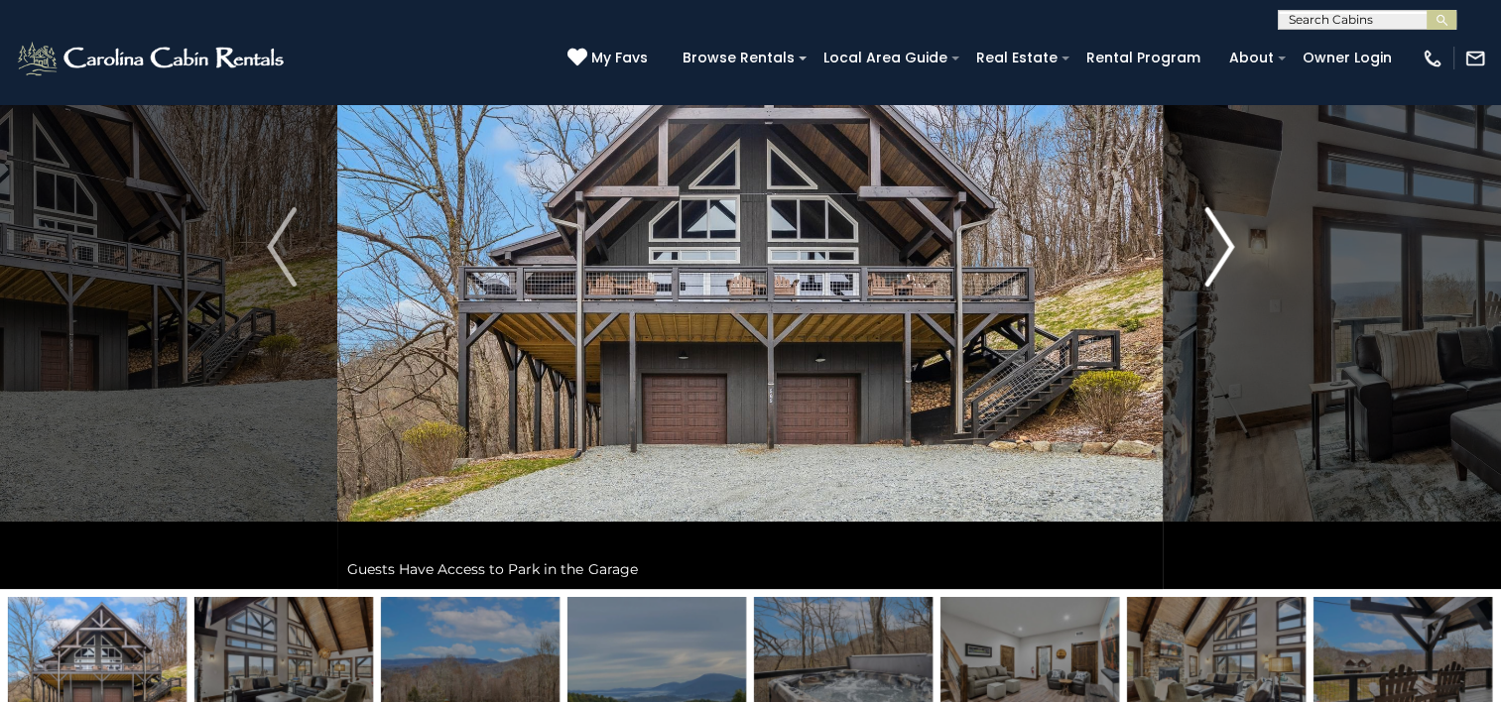
click at [1222, 255] on img "Next" at bounding box center [1219, 246] width 30 height 79
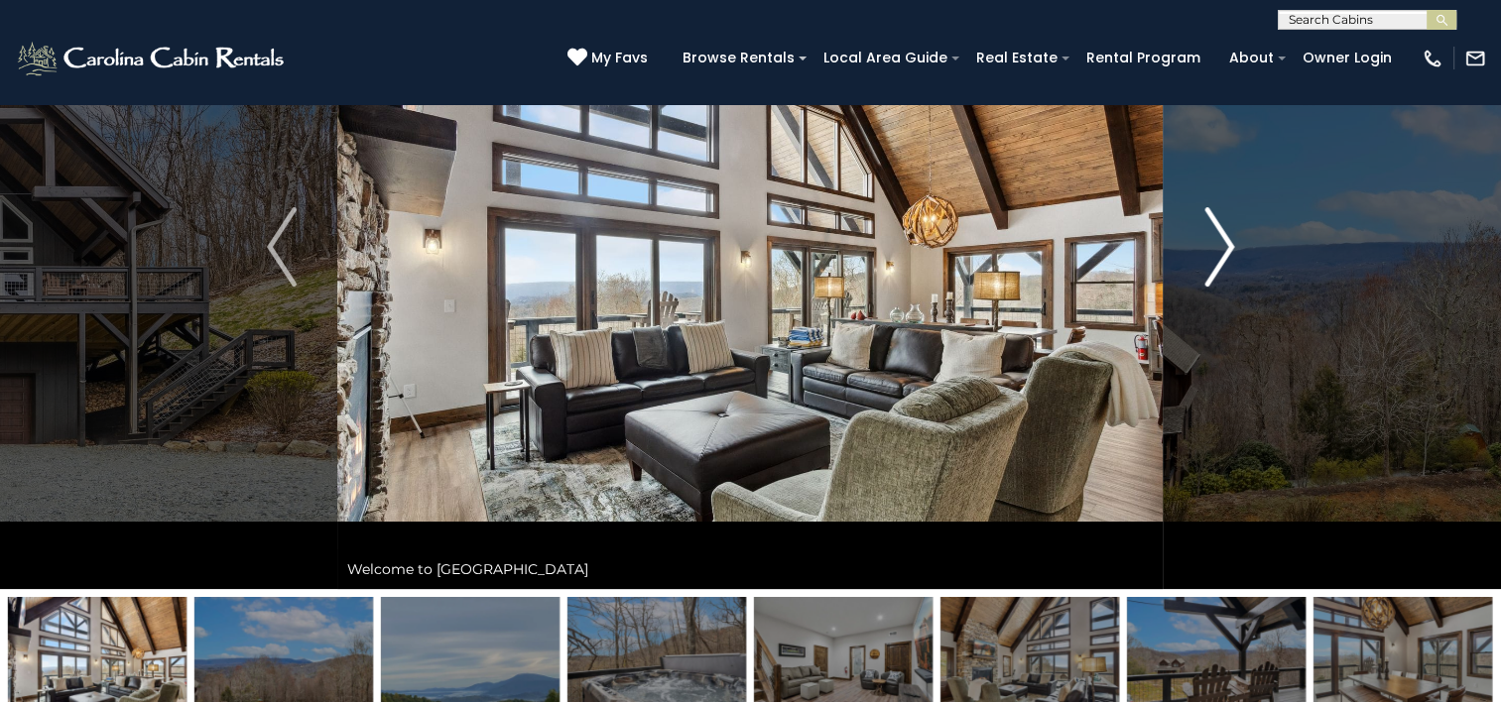
click at [1222, 255] on img "Next" at bounding box center [1219, 246] width 30 height 79
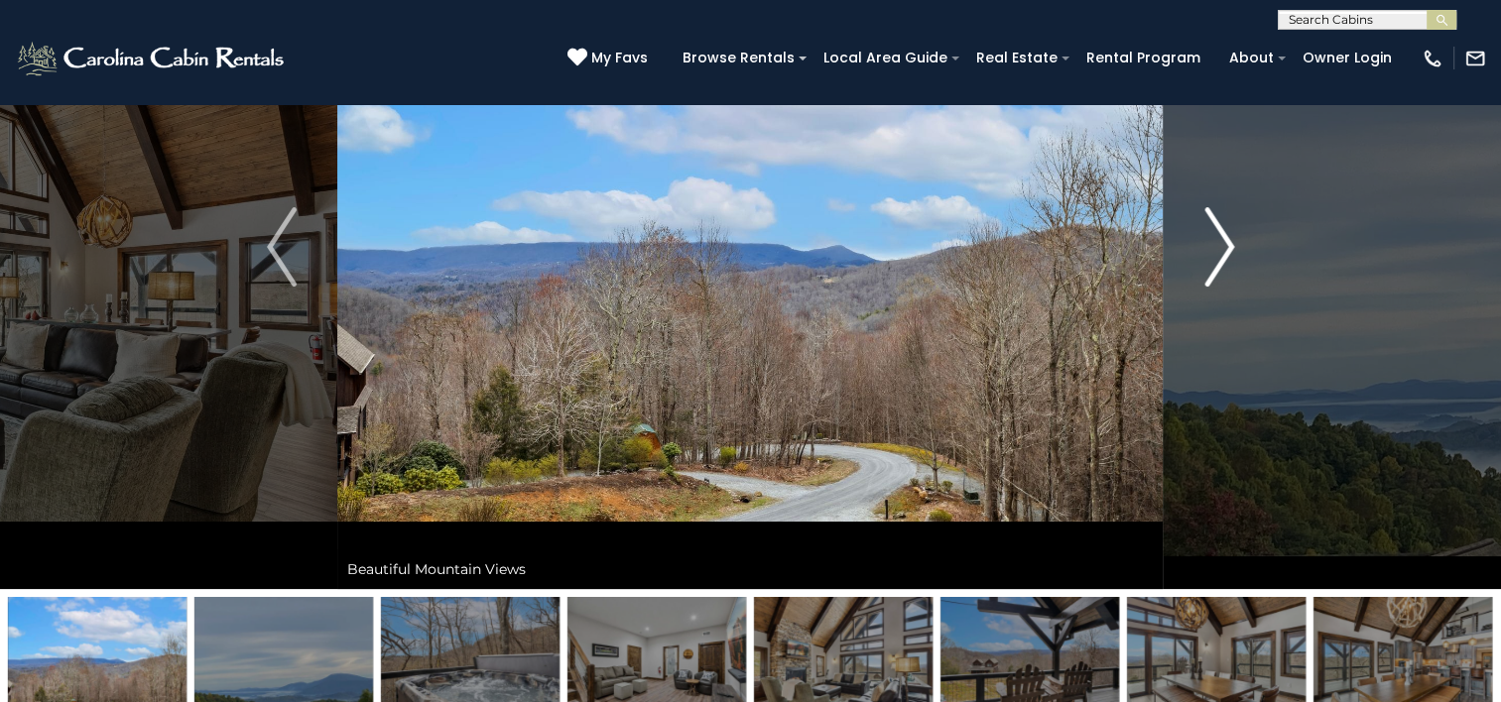
click at [1222, 255] on img "Next" at bounding box center [1219, 246] width 30 height 79
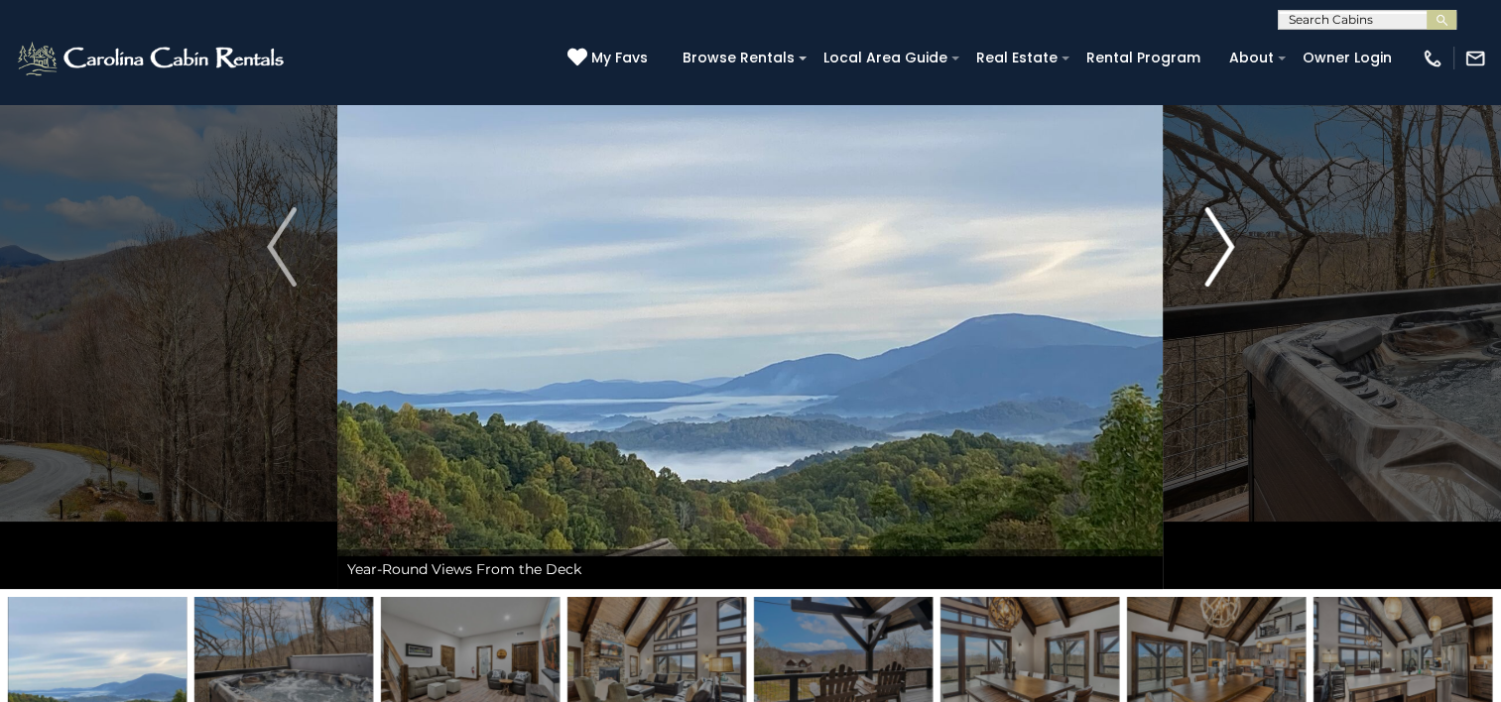
click at [1222, 255] on img "Next" at bounding box center [1219, 246] width 30 height 79
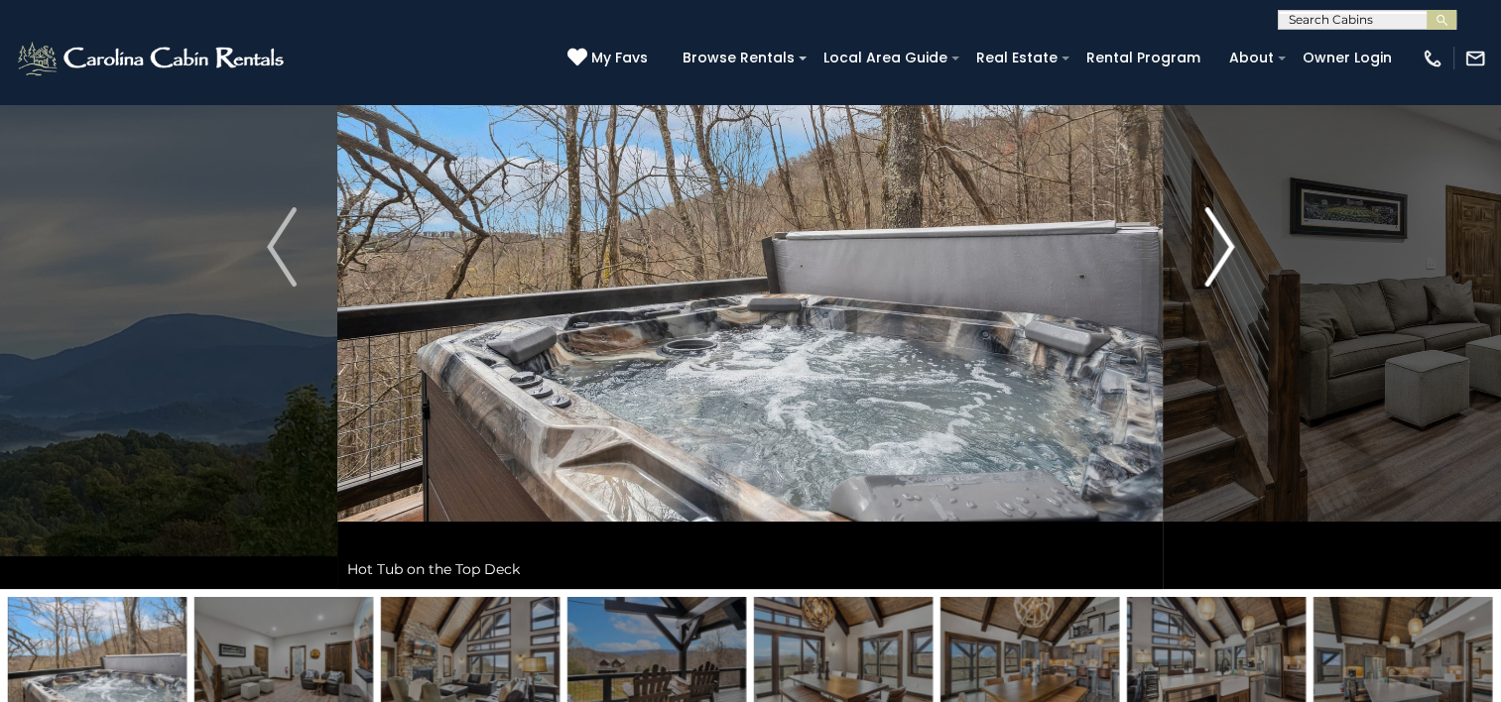
click at [1222, 255] on img "Next" at bounding box center [1219, 246] width 30 height 79
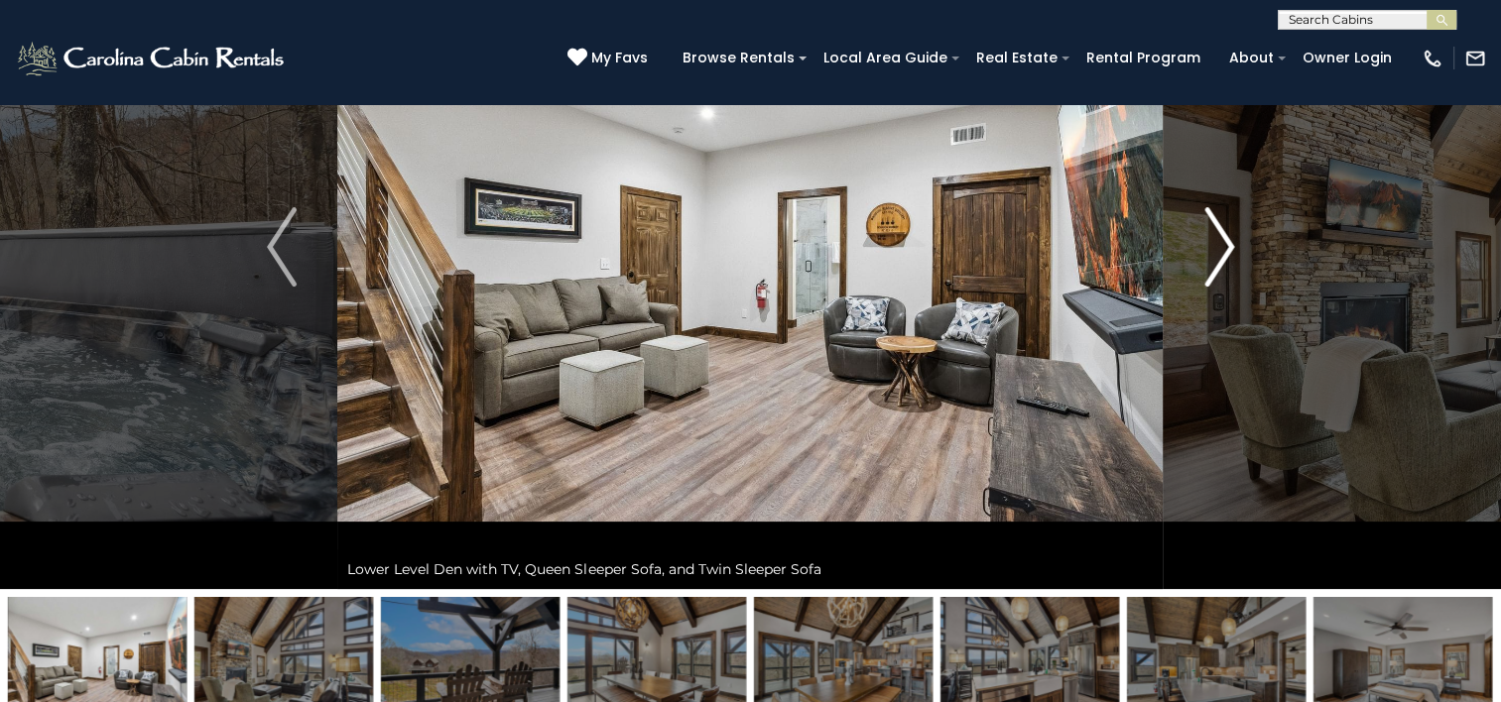
click at [1222, 255] on img "Next" at bounding box center [1219, 246] width 30 height 79
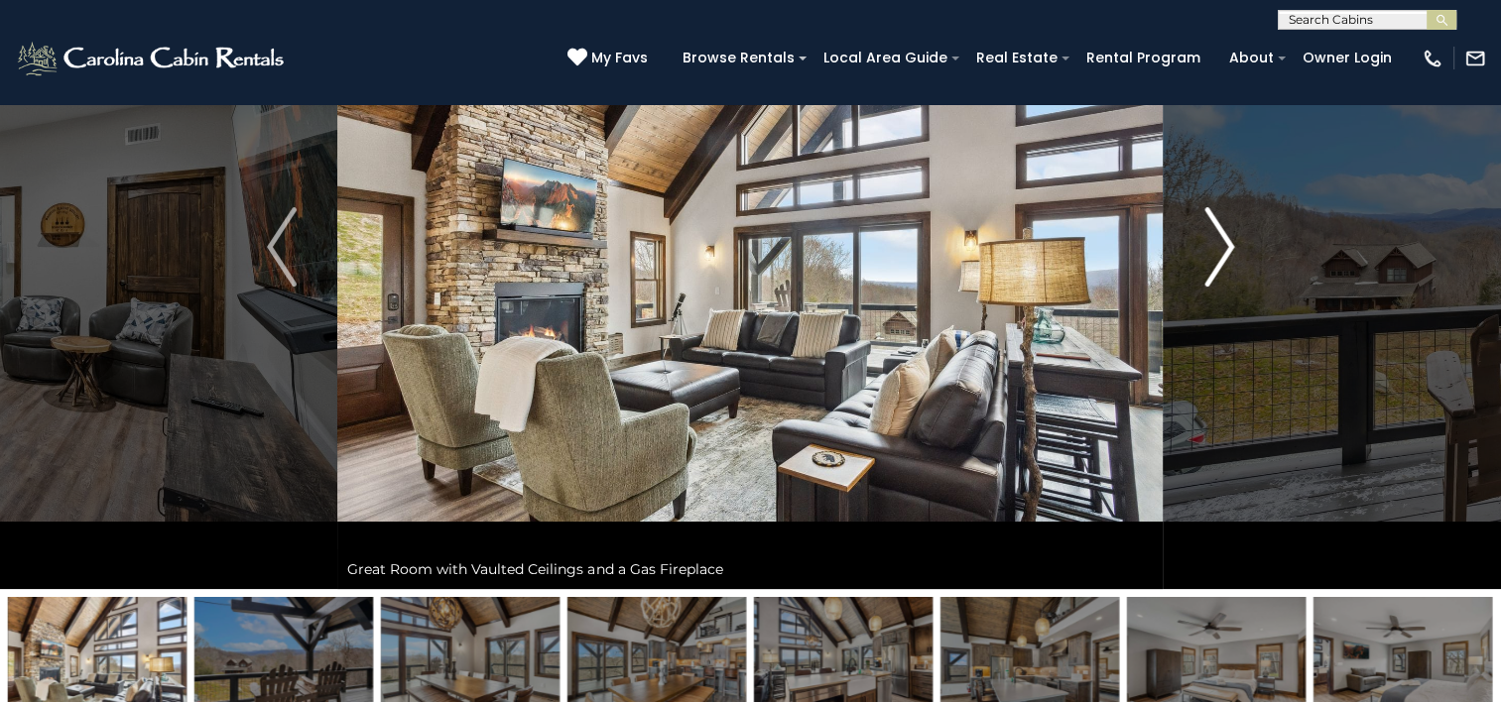
click at [1222, 255] on img "Next" at bounding box center [1219, 246] width 30 height 79
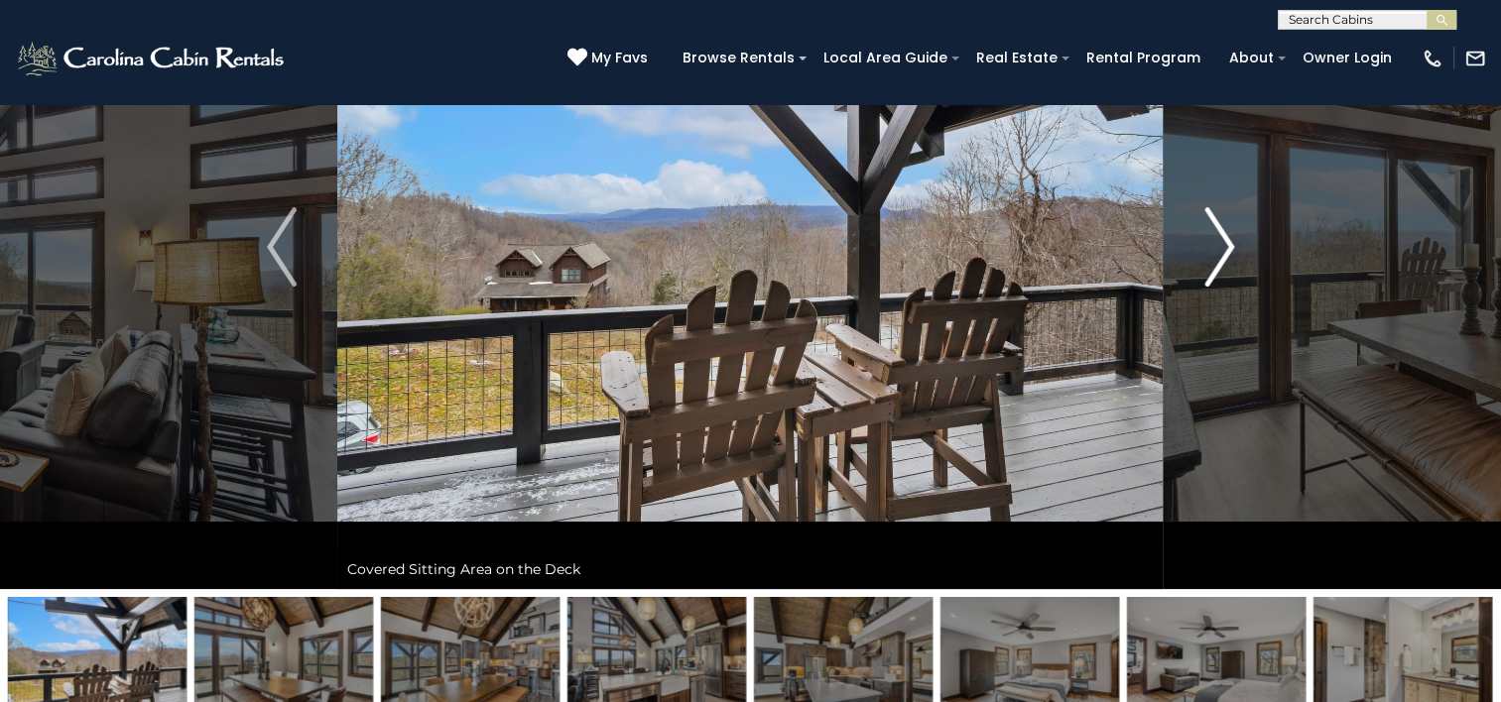
click at [1222, 255] on img "Next" at bounding box center [1219, 246] width 30 height 79
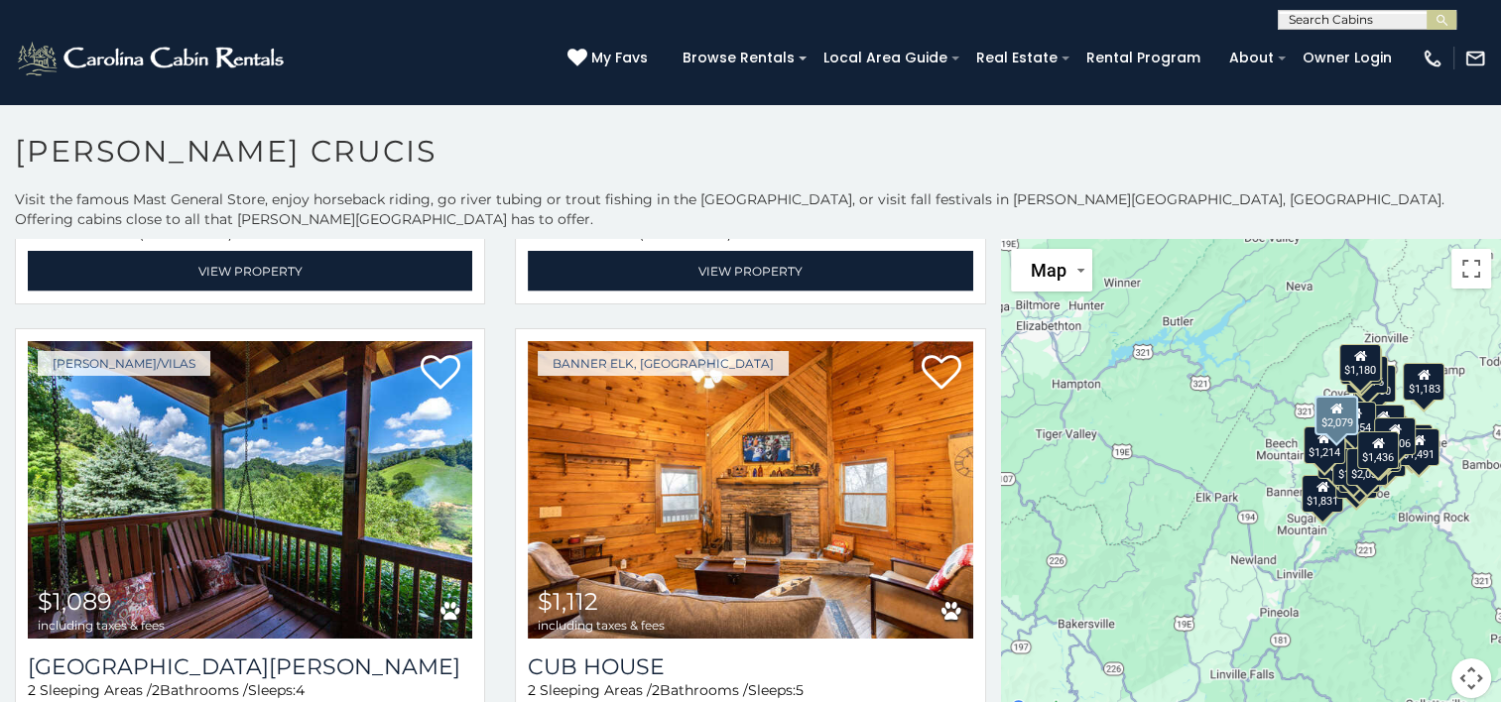
scroll to position [4365, 0]
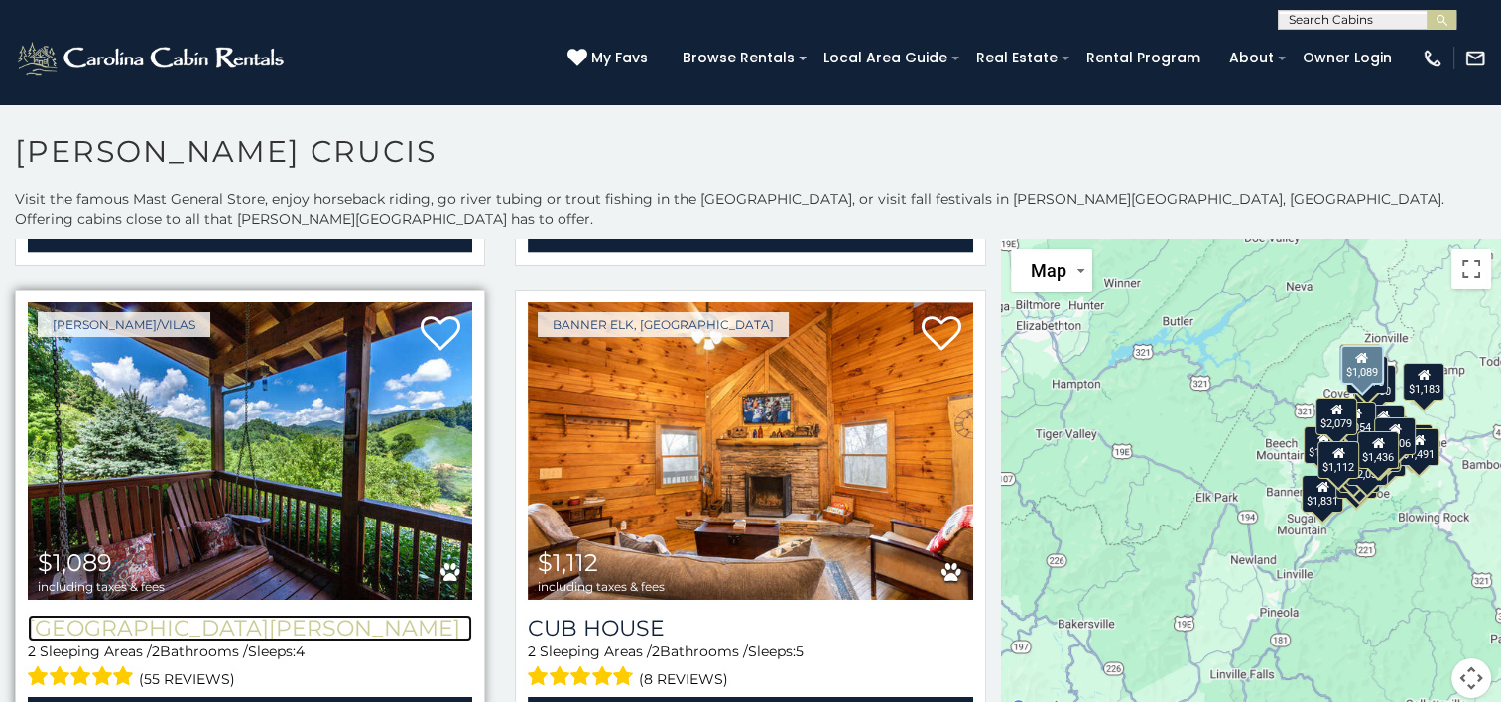
click at [234, 615] on h3 "[GEOGRAPHIC_DATA][PERSON_NAME]" at bounding box center [250, 628] width 444 height 27
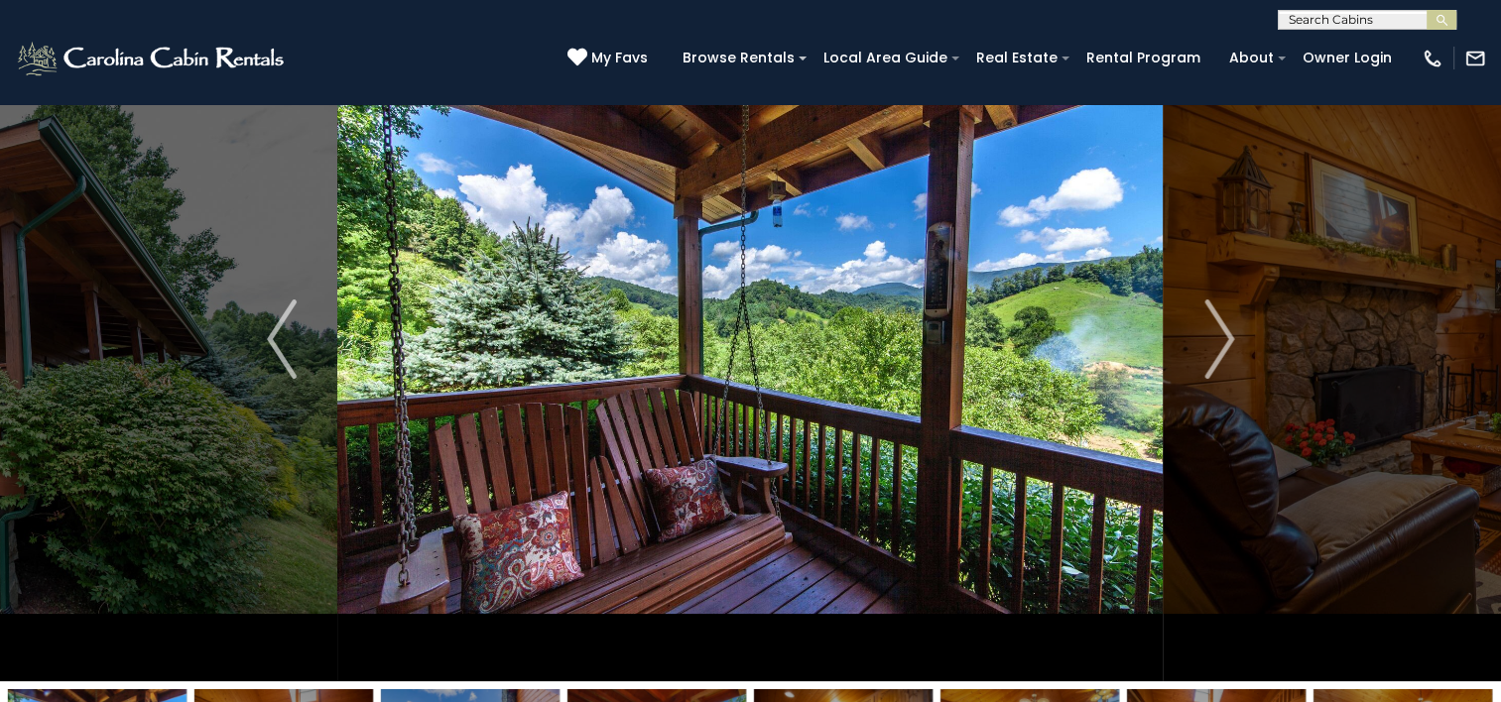
scroll to position [99, 0]
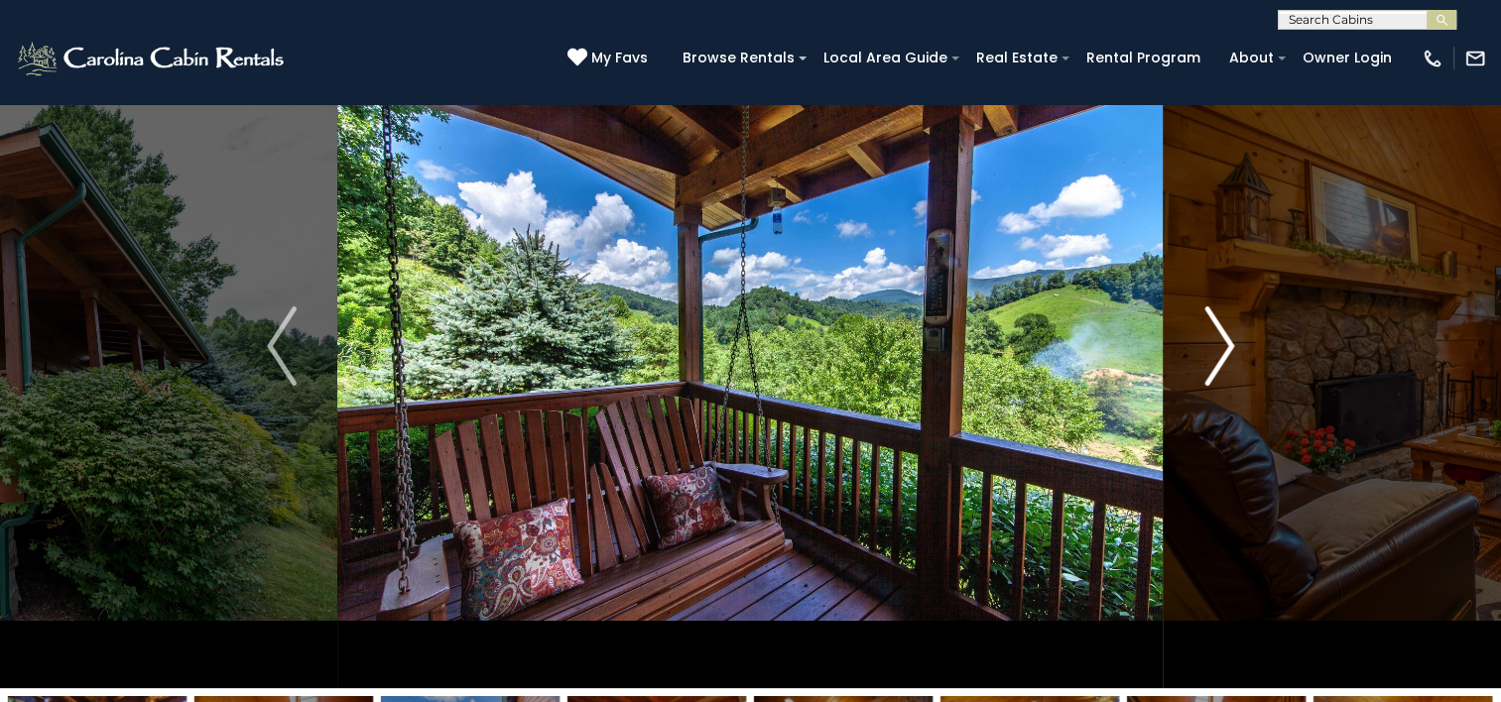
click at [1228, 351] on img "Next" at bounding box center [1219, 346] width 30 height 79
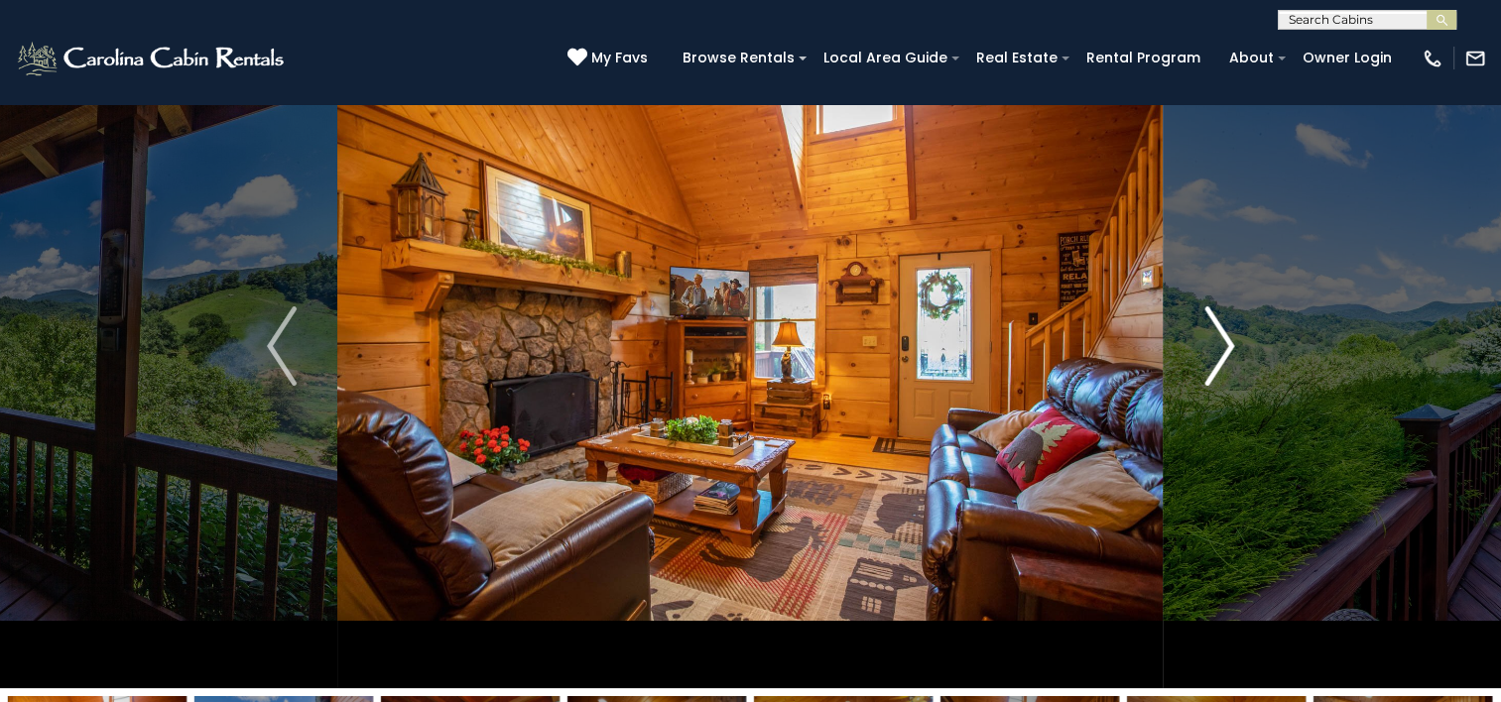
click at [1228, 351] on img "Next" at bounding box center [1219, 346] width 30 height 79
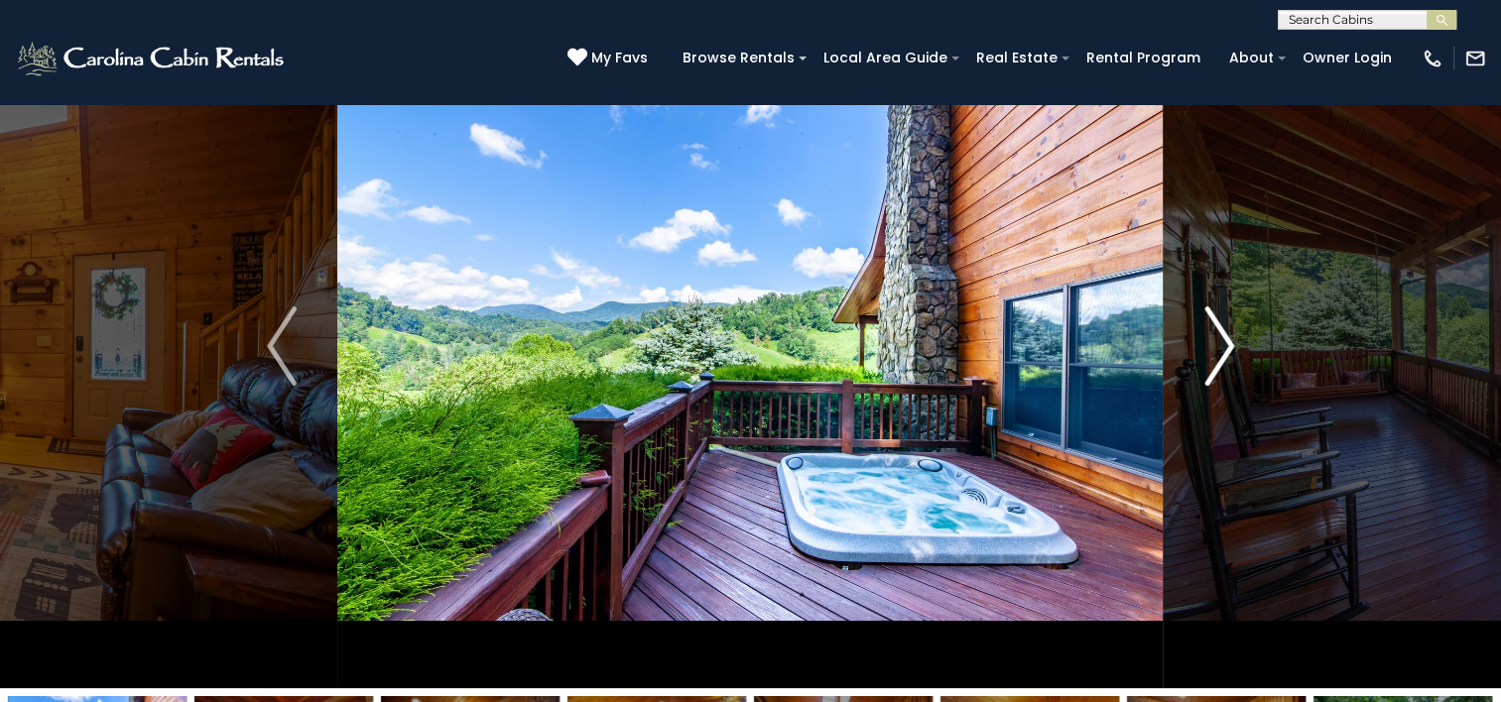
click at [1228, 351] on img "Next" at bounding box center [1219, 346] width 30 height 79
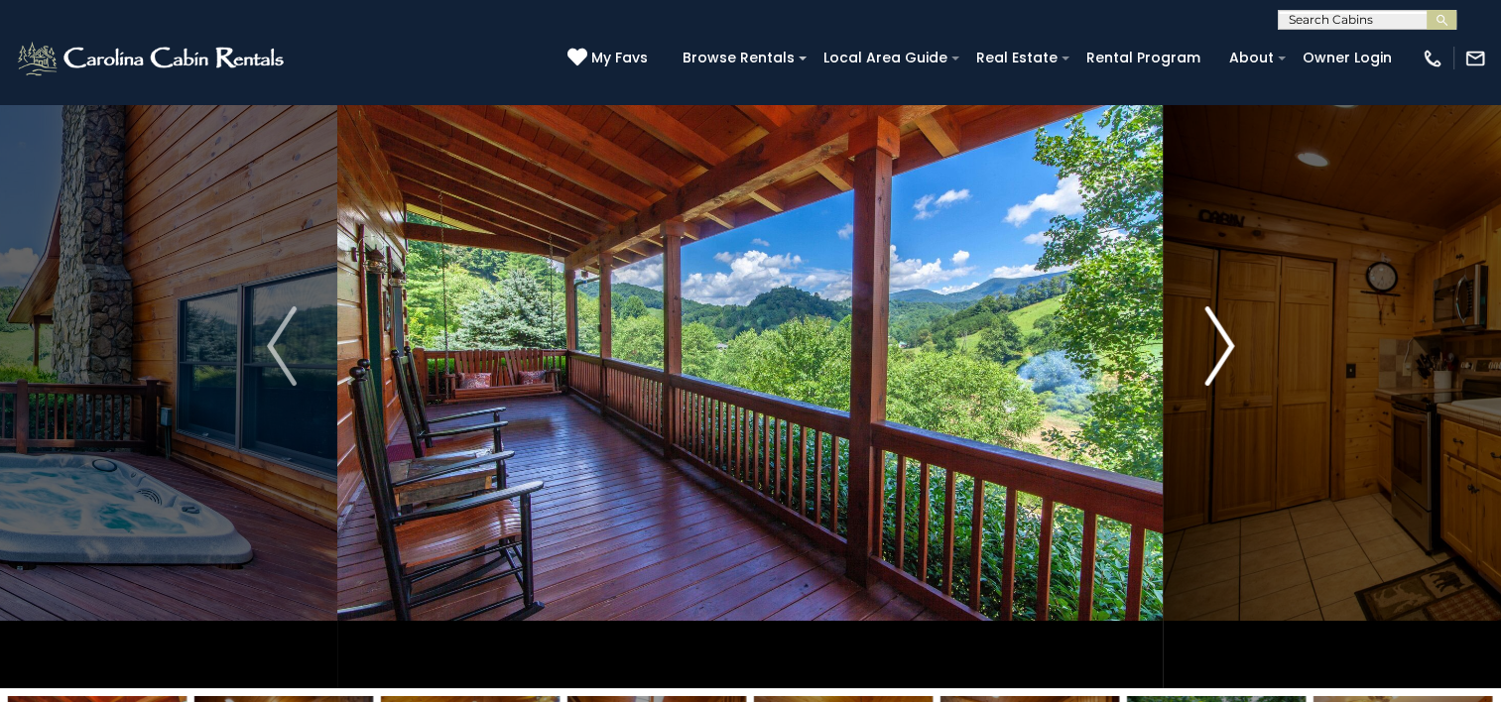
click at [1228, 351] on img "Next" at bounding box center [1219, 346] width 30 height 79
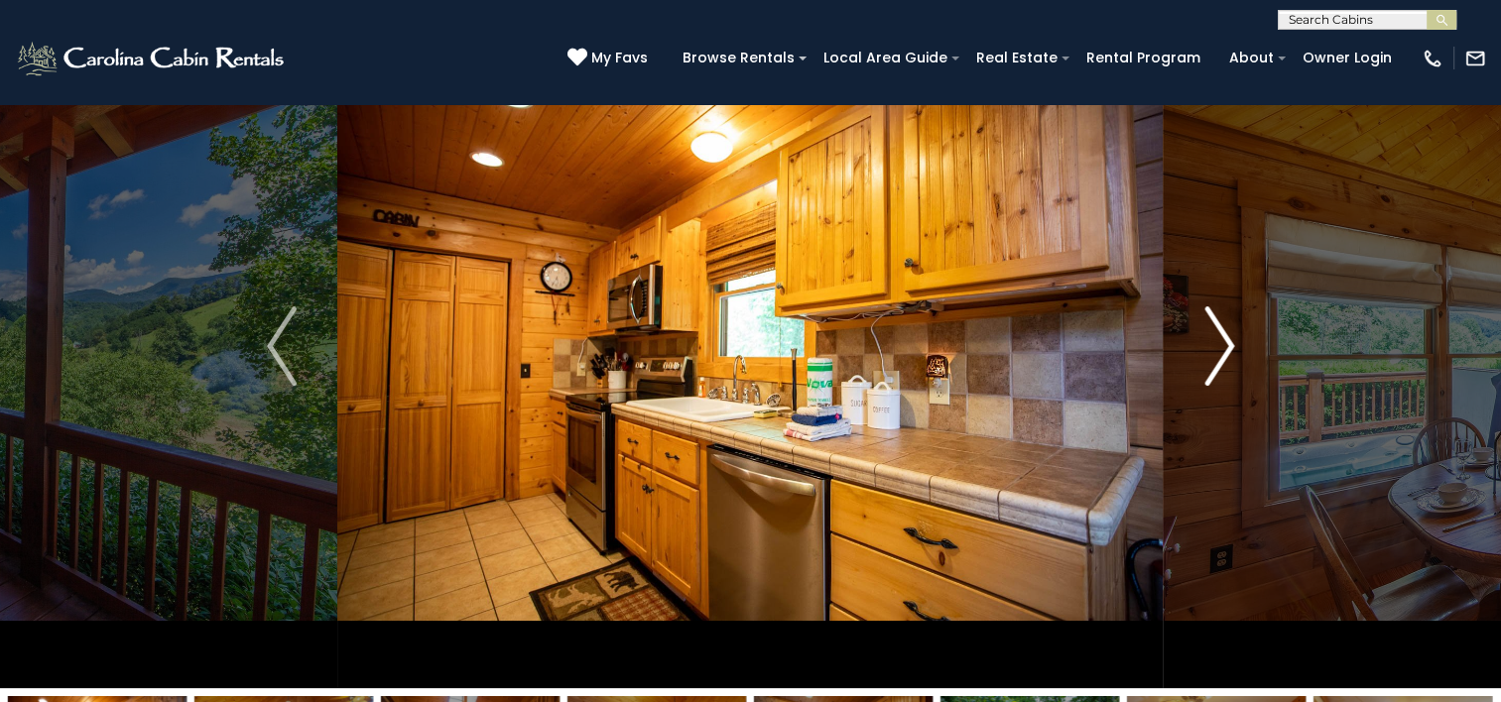
click at [1228, 351] on img "Next" at bounding box center [1219, 346] width 30 height 79
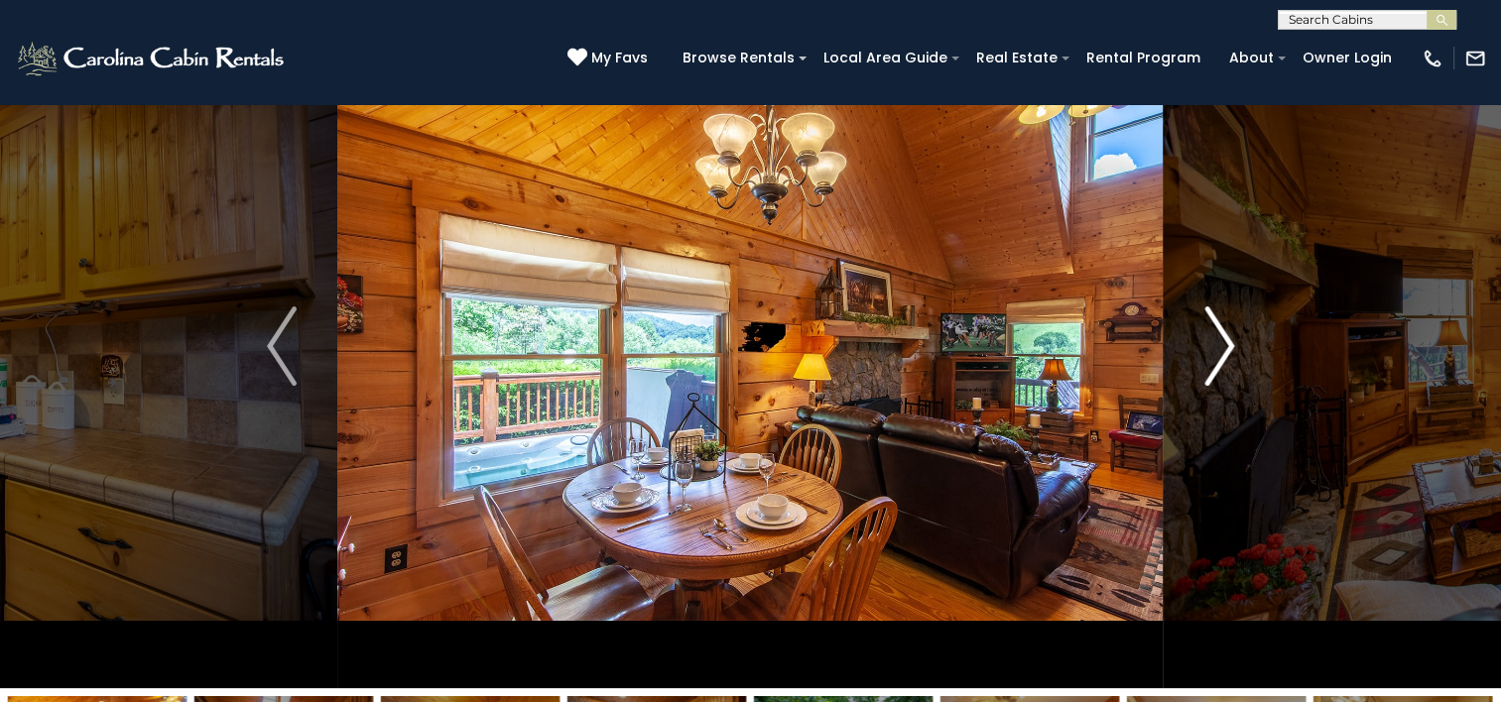
click at [1228, 351] on img "Next" at bounding box center [1219, 346] width 30 height 79
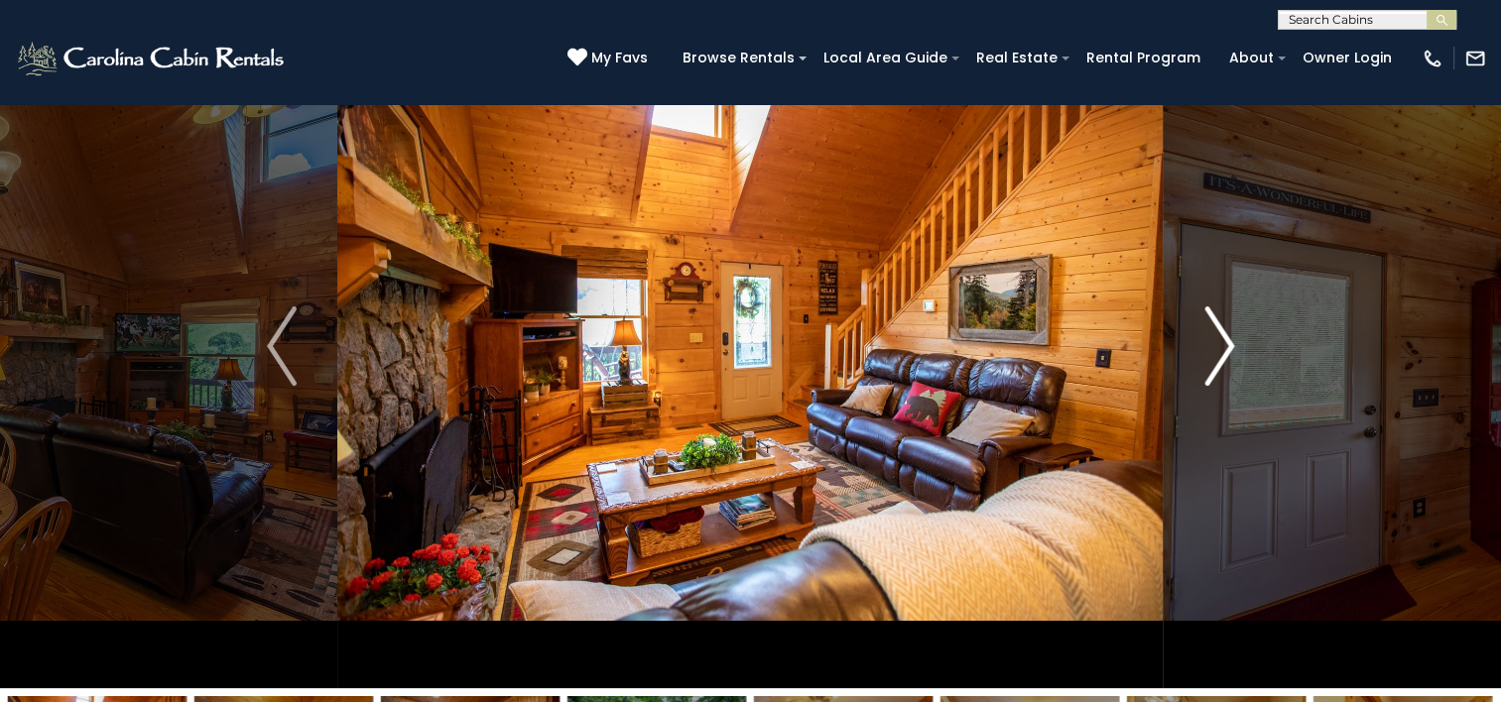
click at [1228, 351] on img "Next" at bounding box center [1219, 346] width 30 height 79
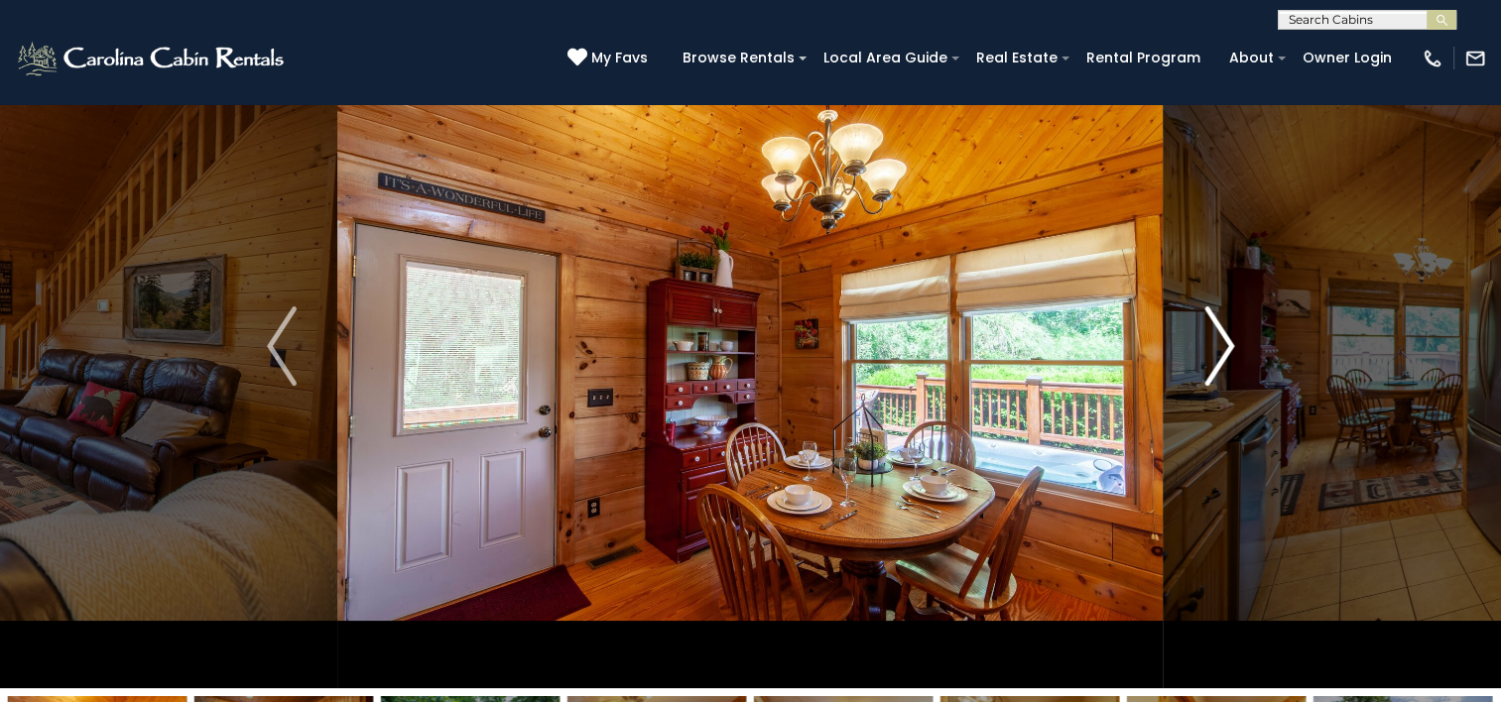
click at [1228, 351] on img "Next" at bounding box center [1219, 346] width 30 height 79
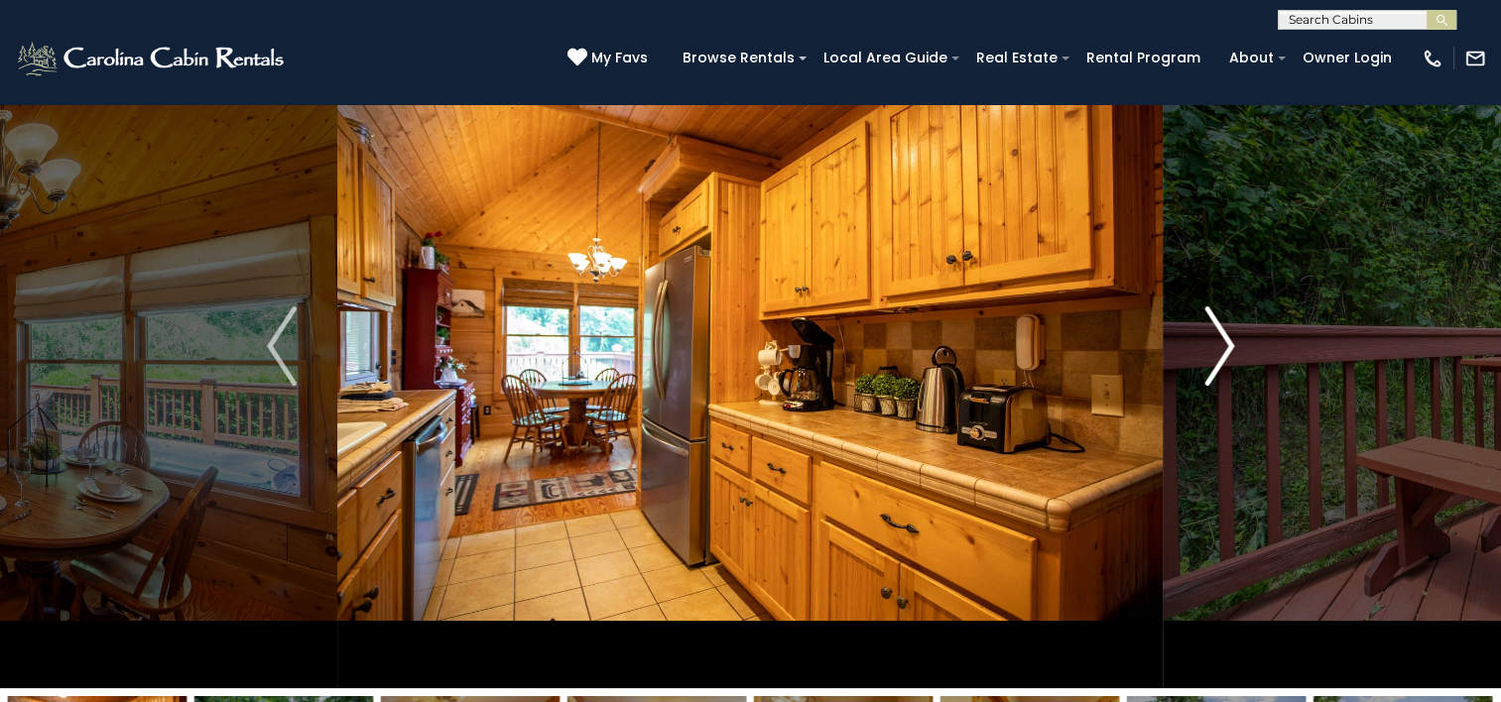
click at [1228, 351] on img "Next" at bounding box center [1219, 346] width 30 height 79
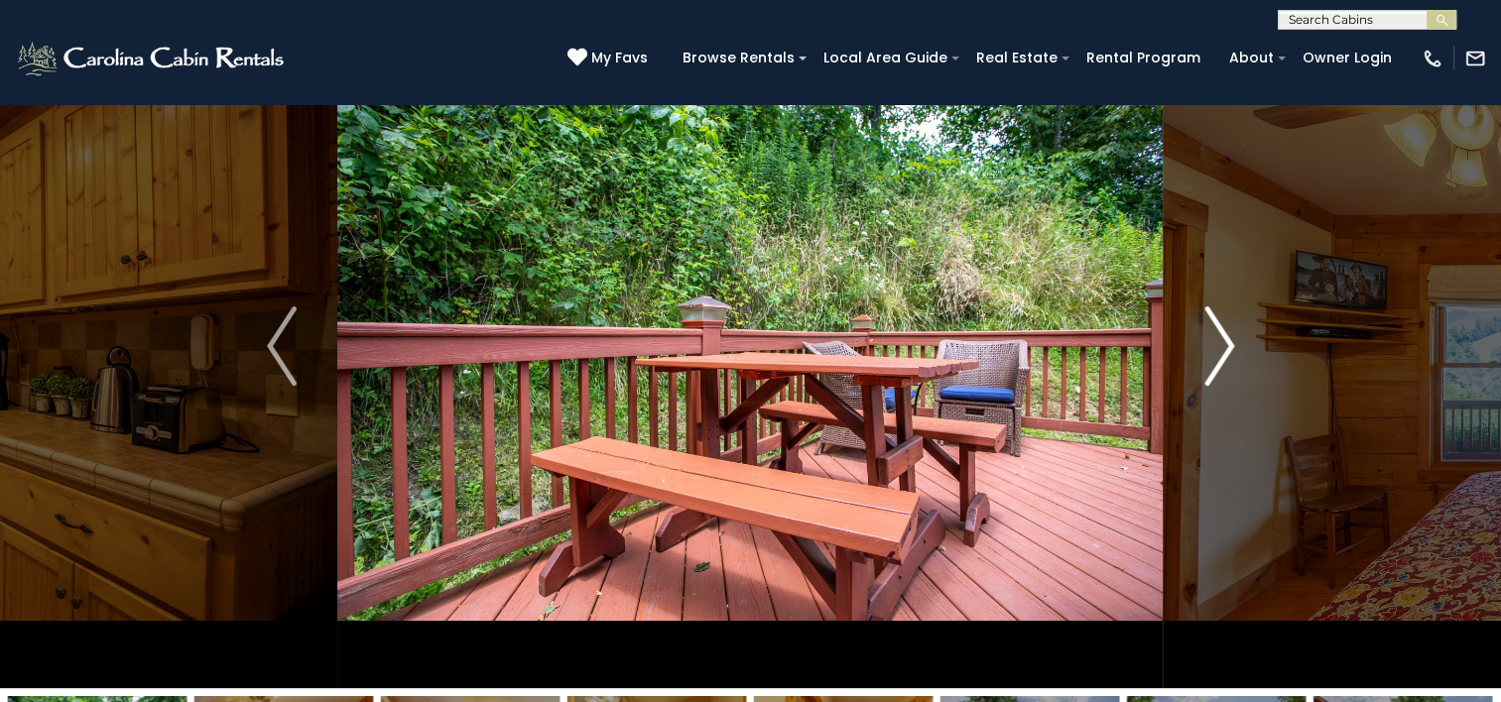
click at [1228, 351] on img "Next" at bounding box center [1219, 346] width 30 height 79
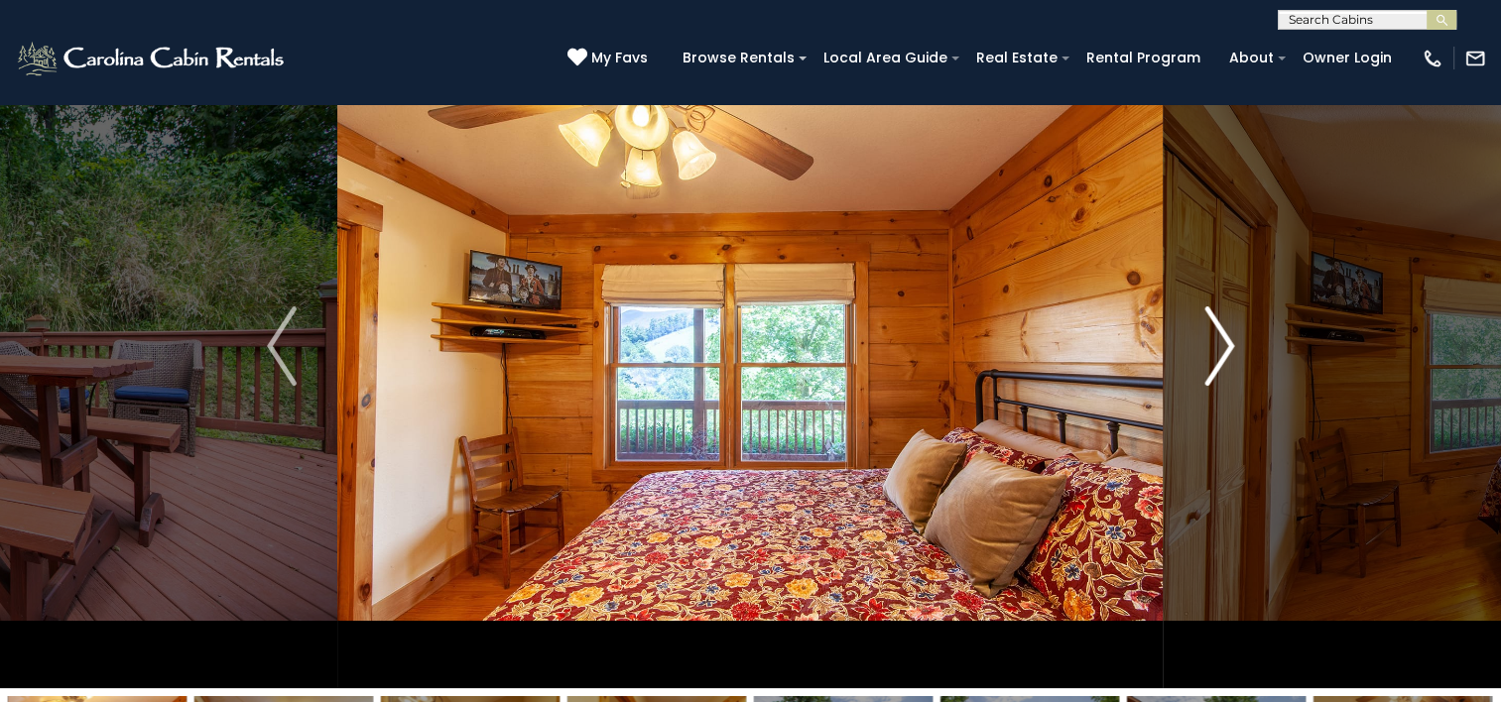
click at [1228, 351] on img "Next" at bounding box center [1219, 346] width 30 height 79
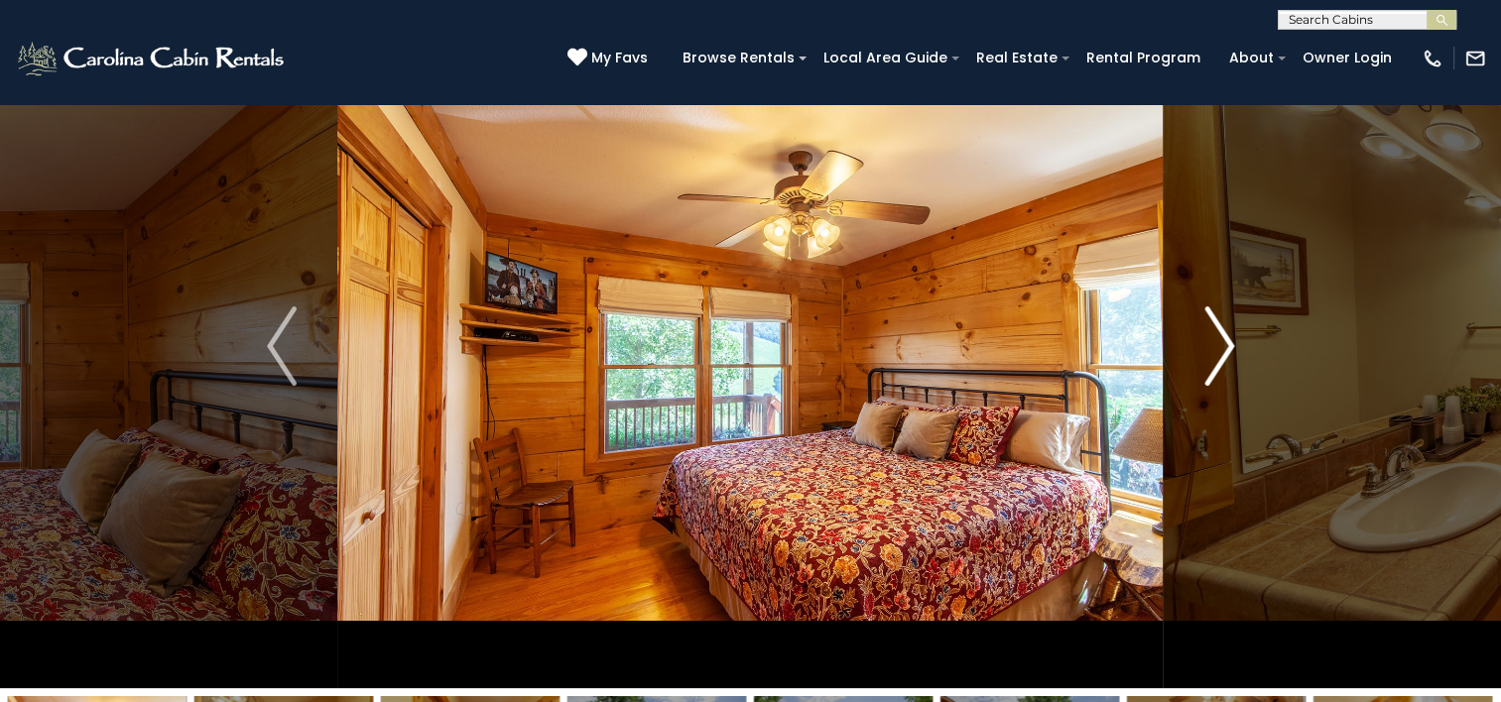
click at [1228, 351] on img "Next" at bounding box center [1219, 346] width 30 height 79
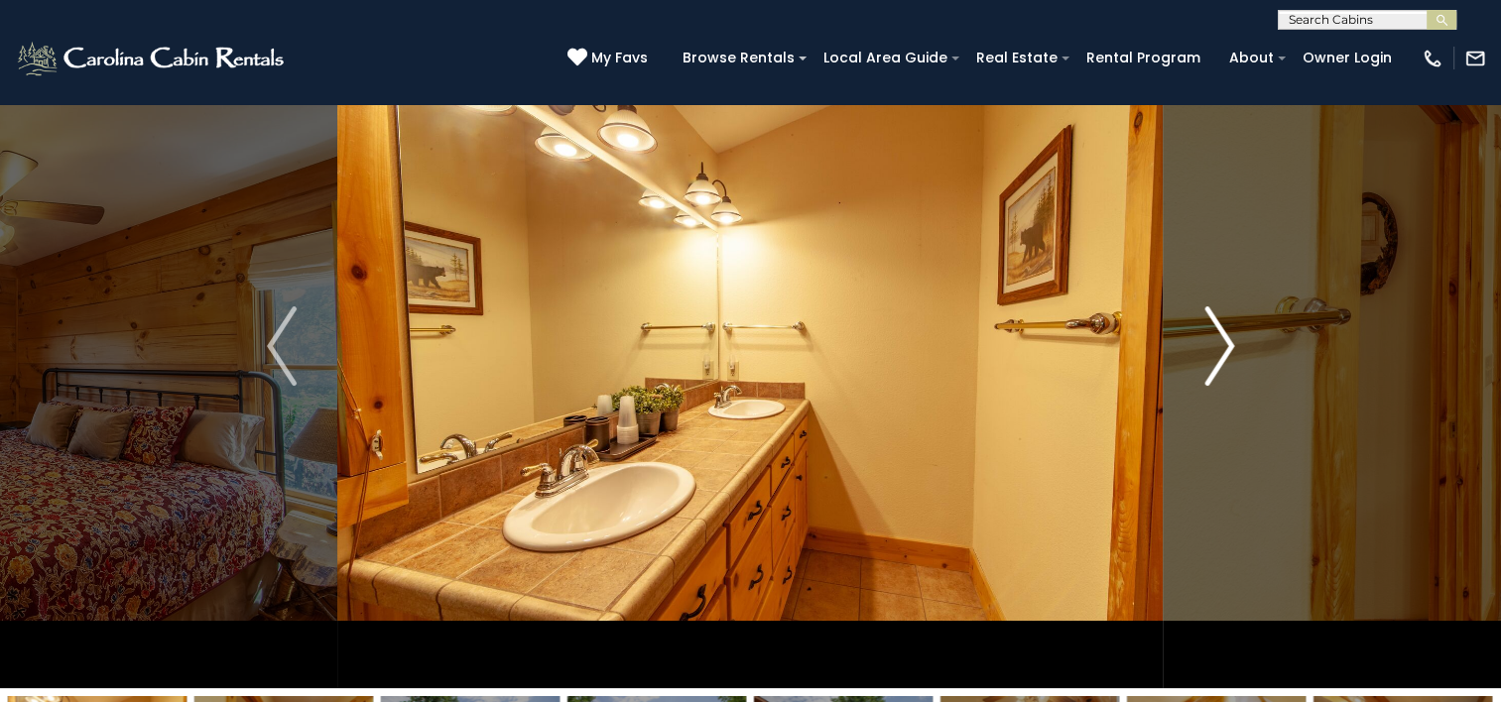
click at [1228, 351] on img "Next" at bounding box center [1219, 346] width 30 height 79
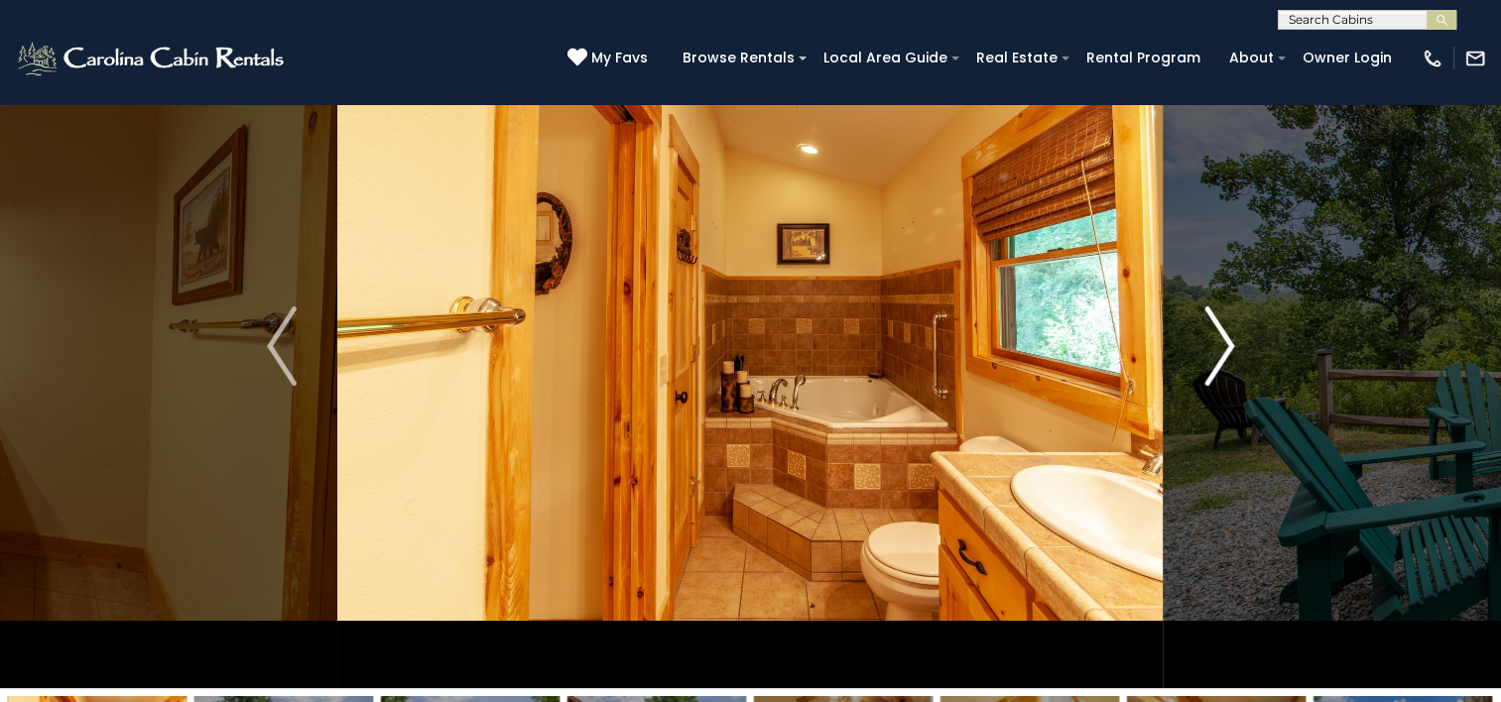
click at [1228, 351] on img "Next" at bounding box center [1219, 346] width 30 height 79
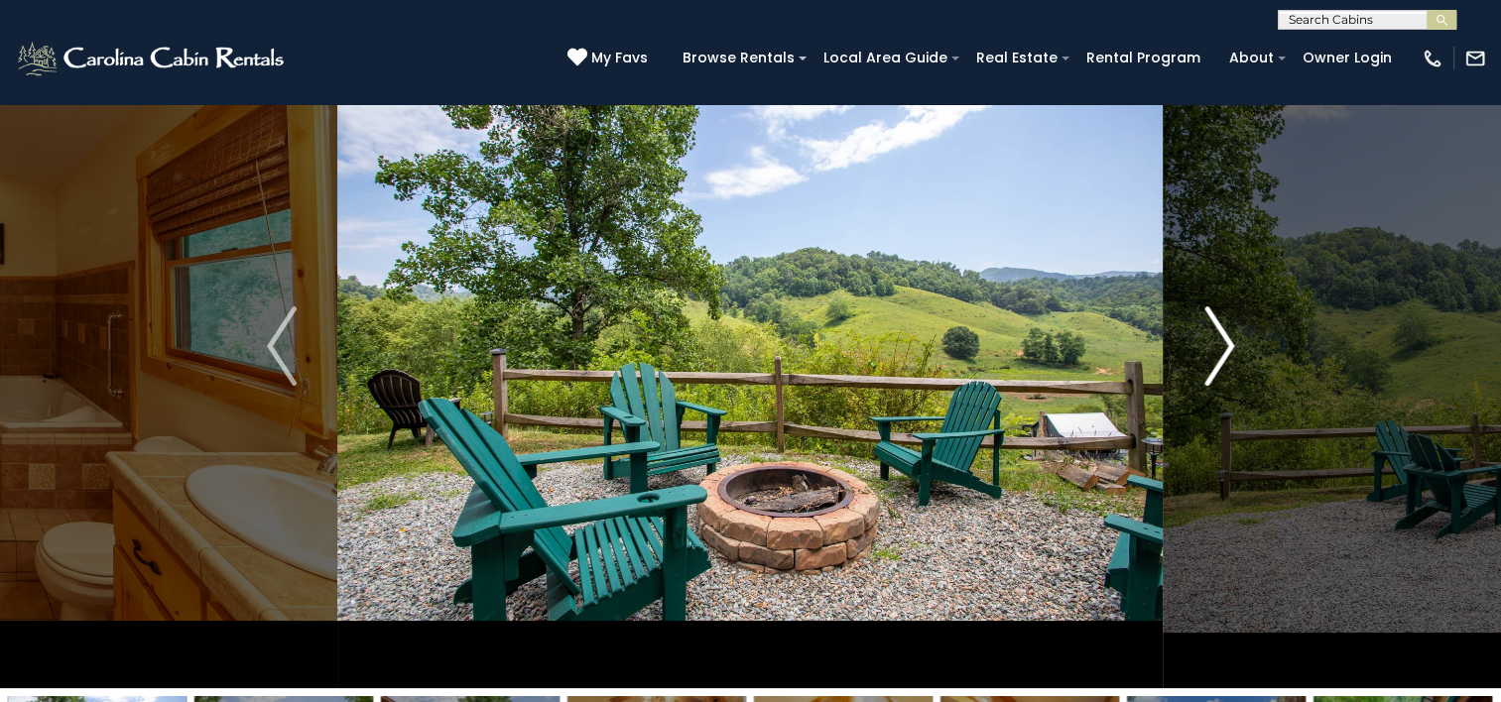
click at [1228, 351] on img "Next" at bounding box center [1219, 346] width 30 height 79
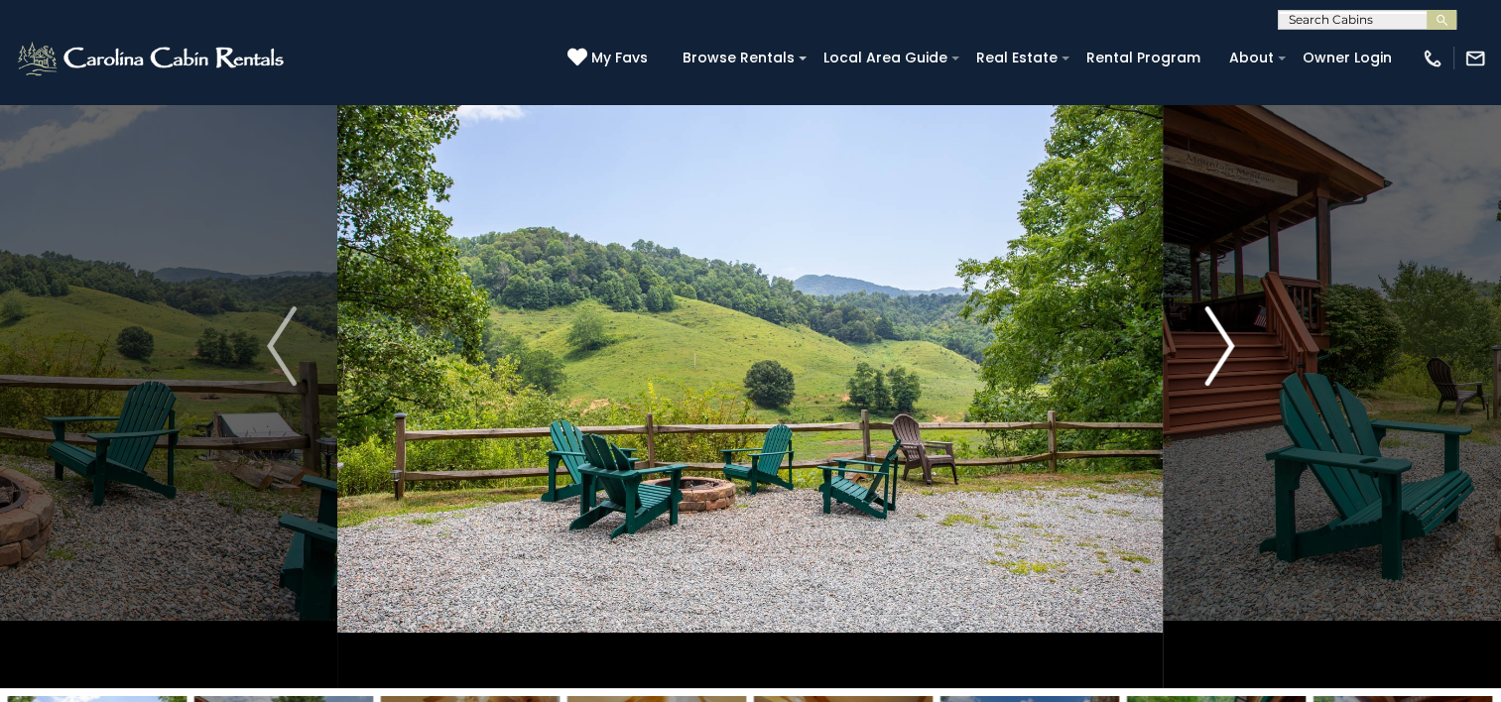
click at [1228, 351] on img "Next" at bounding box center [1219, 346] width 30 height 79
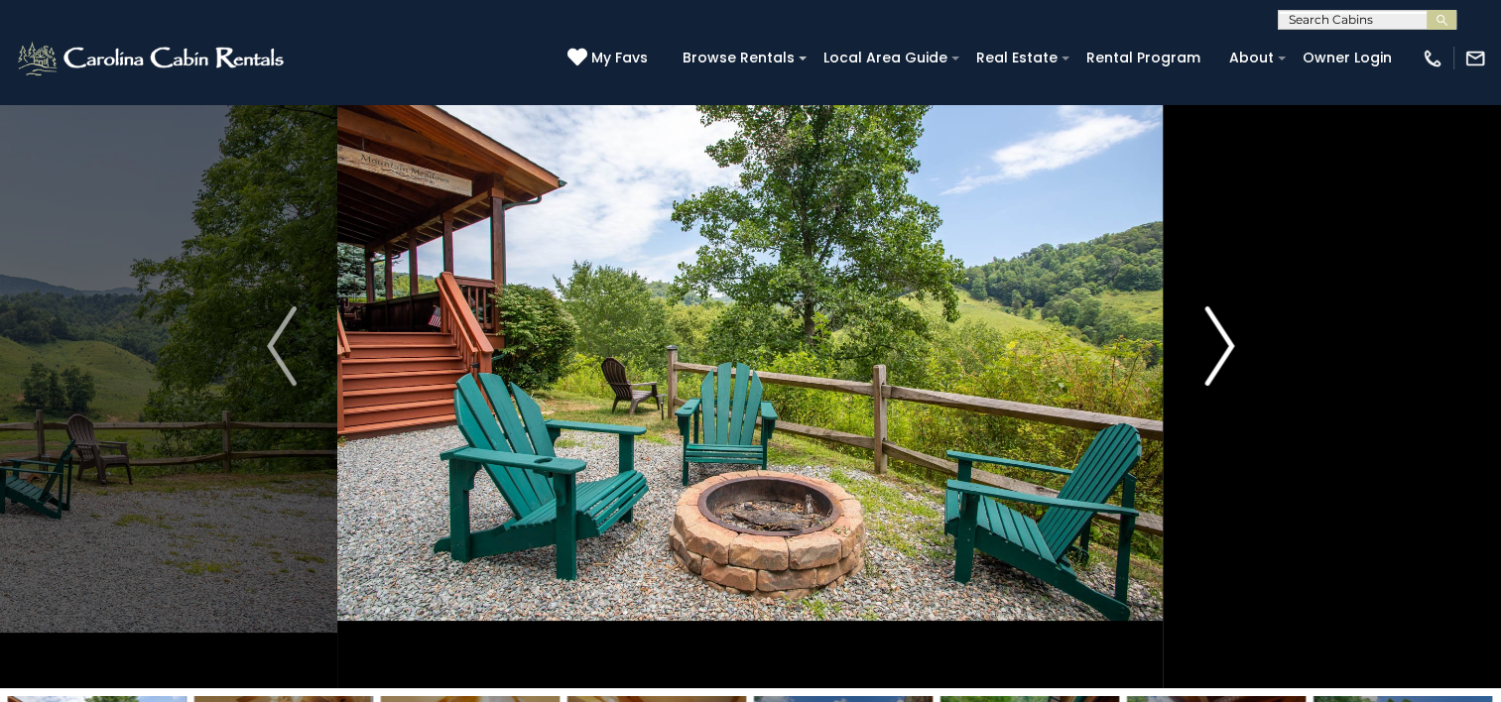
click at [1228, 351] on img "Next" at bounding box center [1219, 346] width 30 height 79
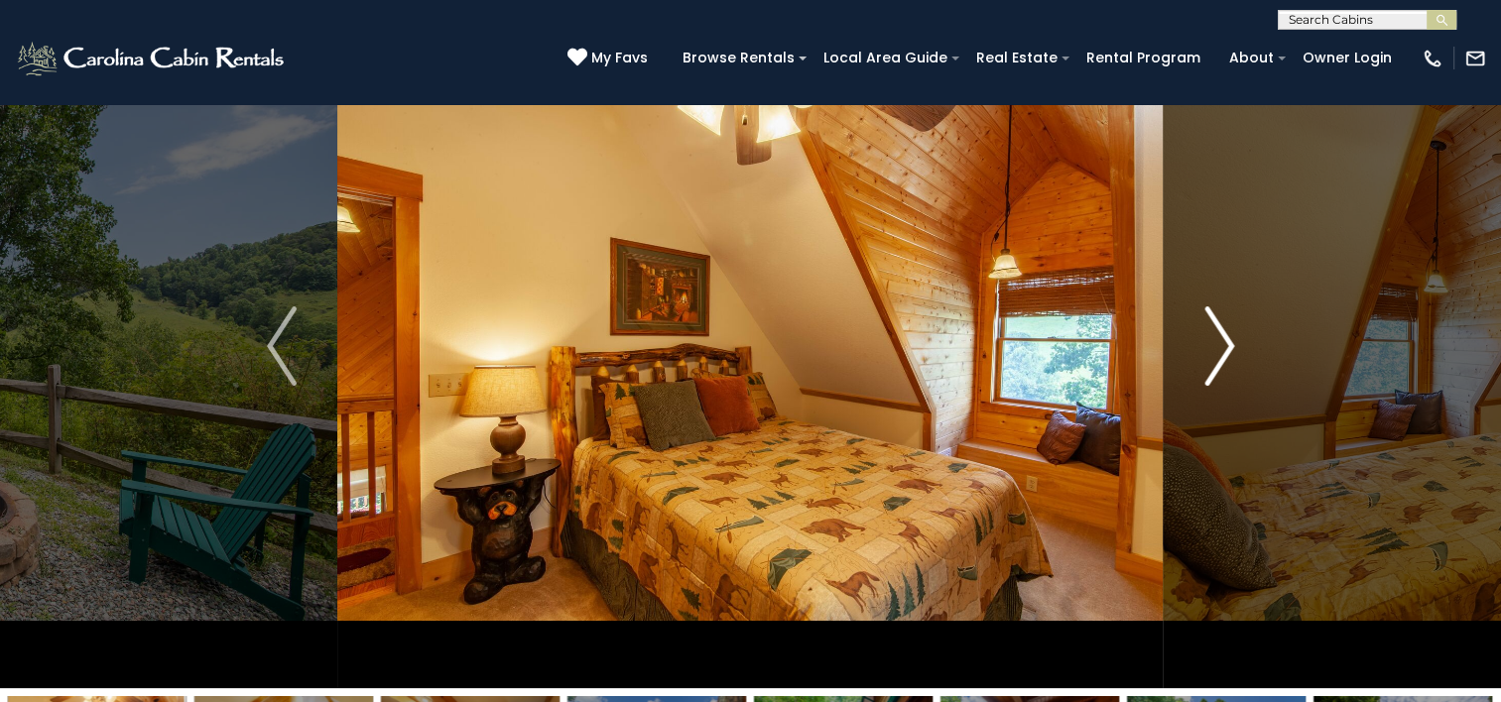
click at [1228, 351] on img "Next" at bounding box center [1219, 346] width 30 height 79
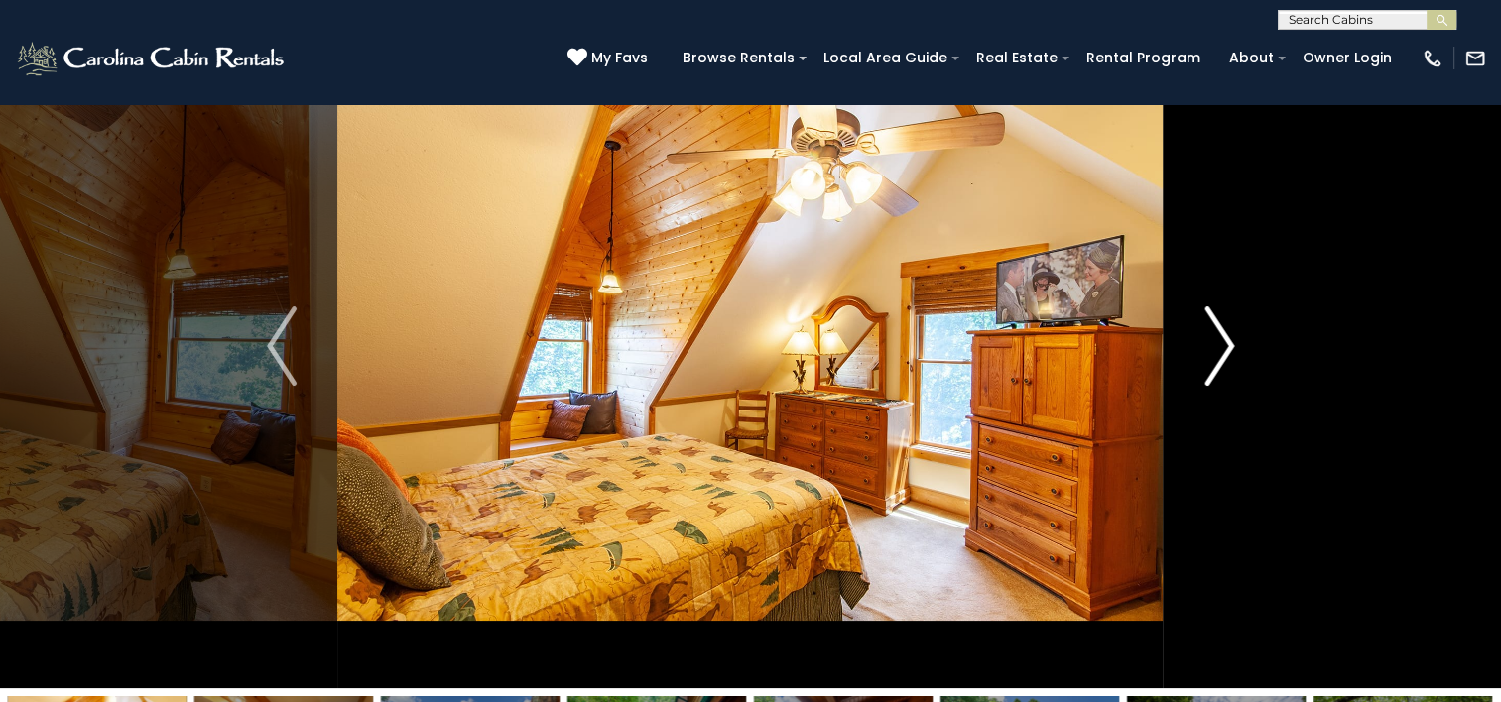
click at [1228, 351] on img "Next" at bounding box center [1219, 346] width 30 height 79
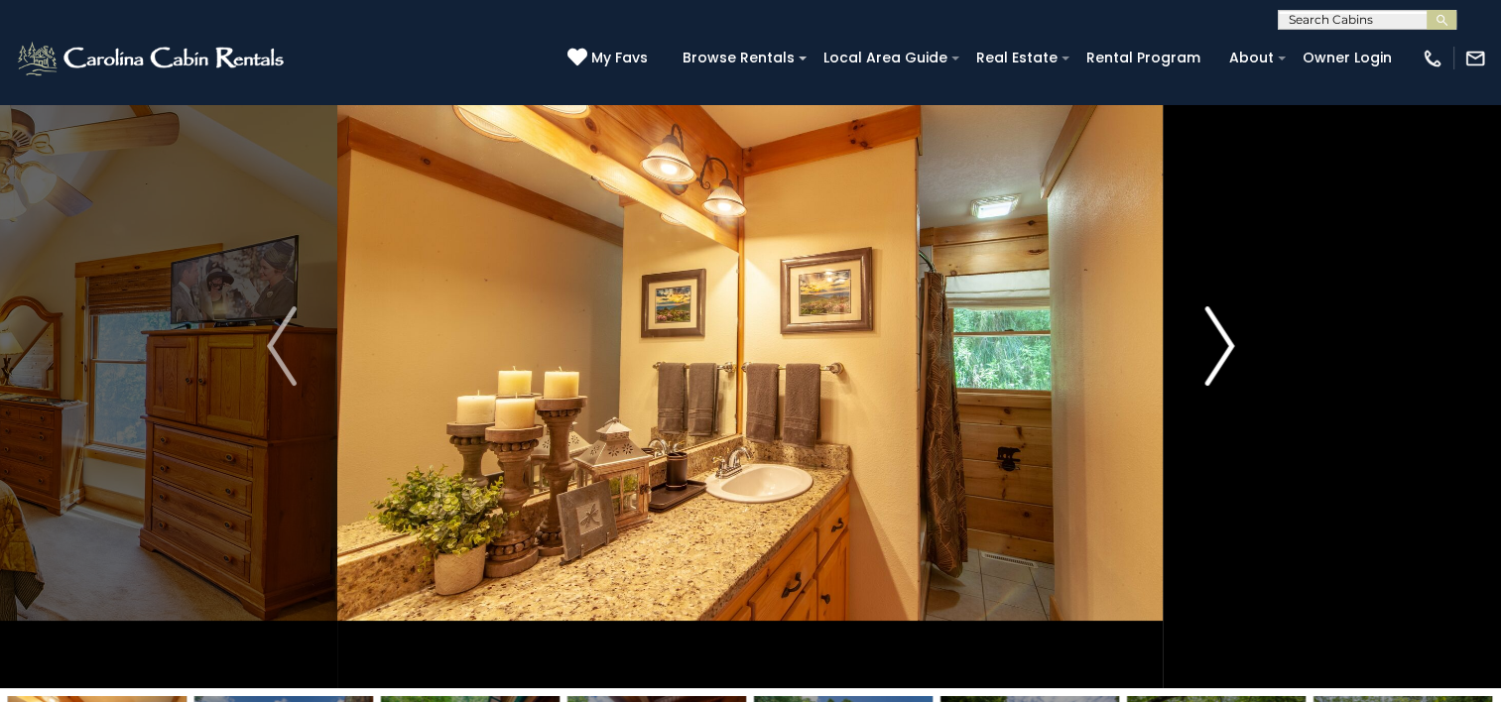
click at [1228, 351] on img "Next" at bounding box center [1219, 346] width 30 height 79
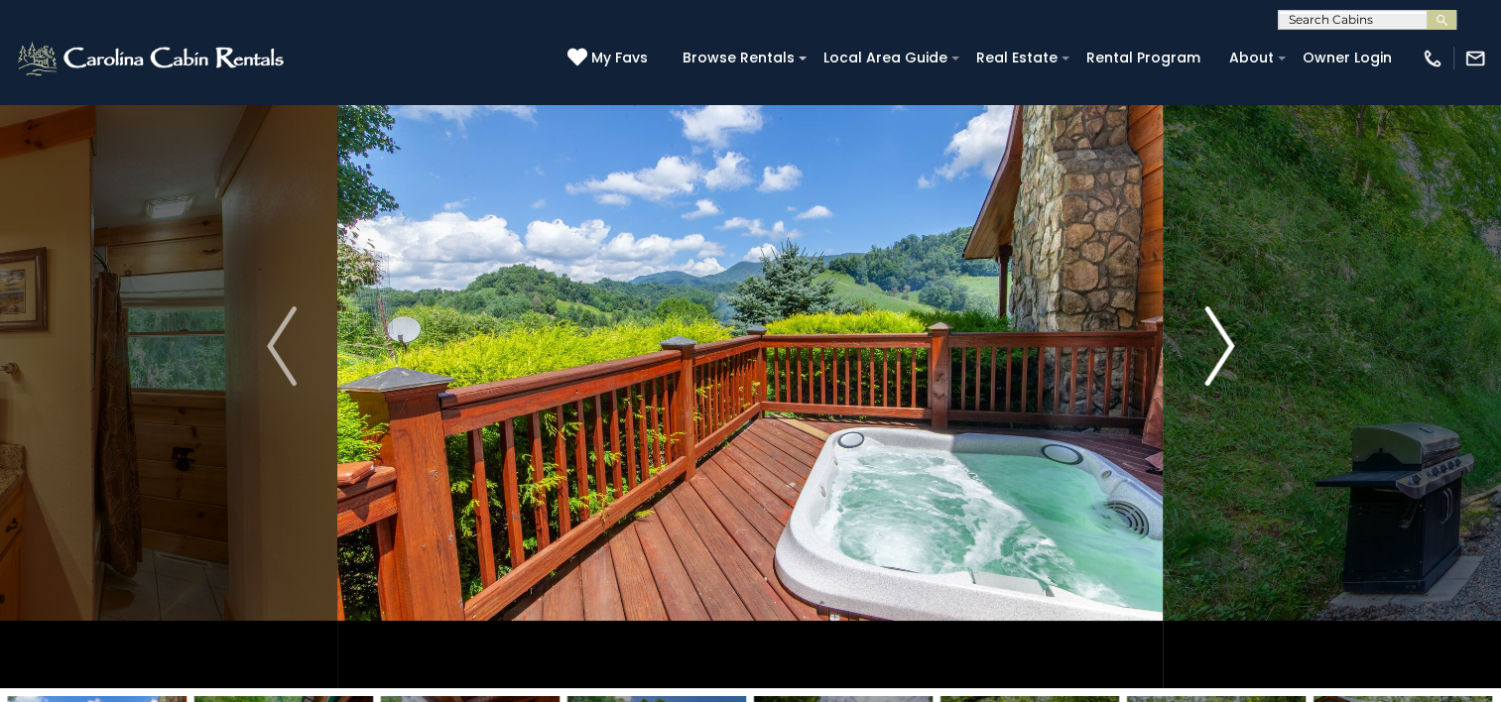
click at [1228, 351] on img "Next" at bounding box center [1219, 346] width 30 height 79
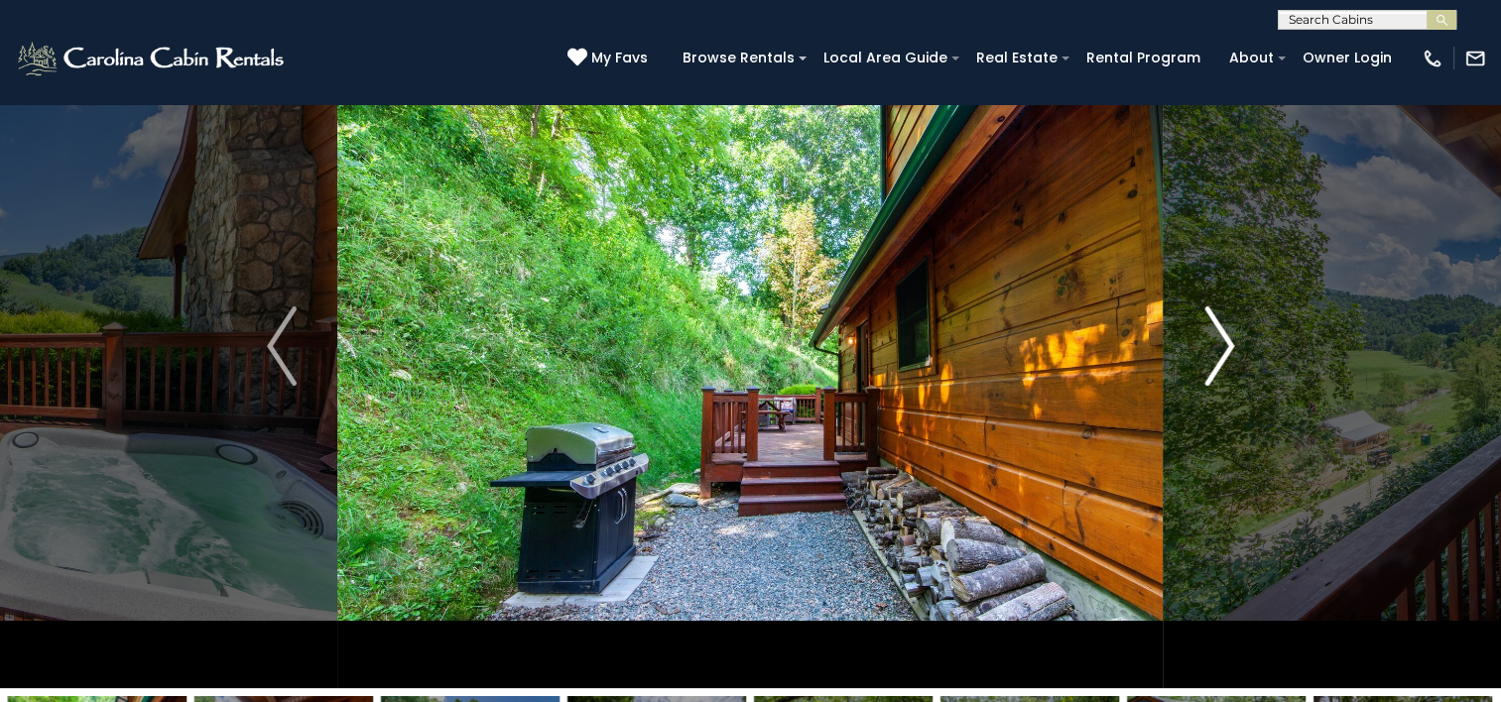
click at [1228, 351] on img "Next" at bounding box center [1219, 346] width 30 height 79
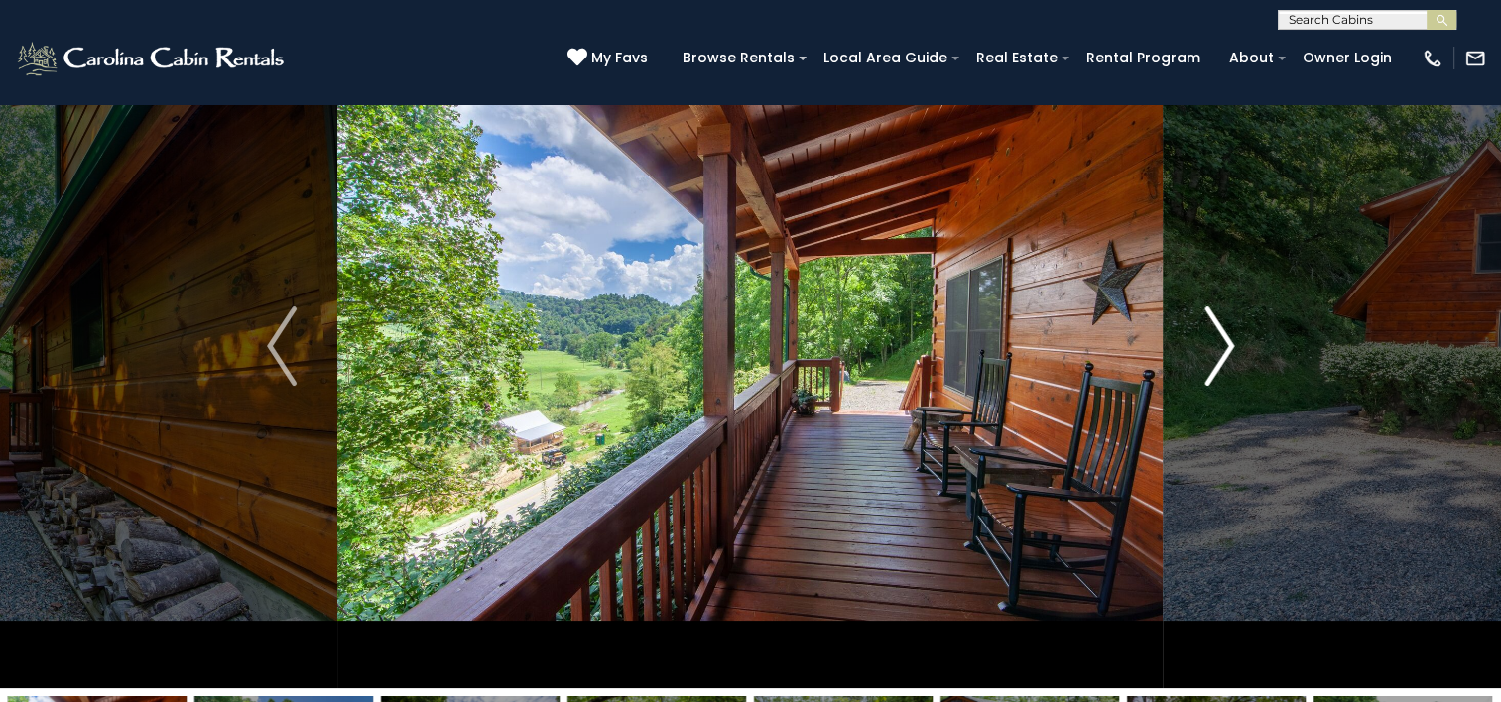
click at [1228, 351] on img "Next" at bounding box center [1219, 346] width 30 height 79
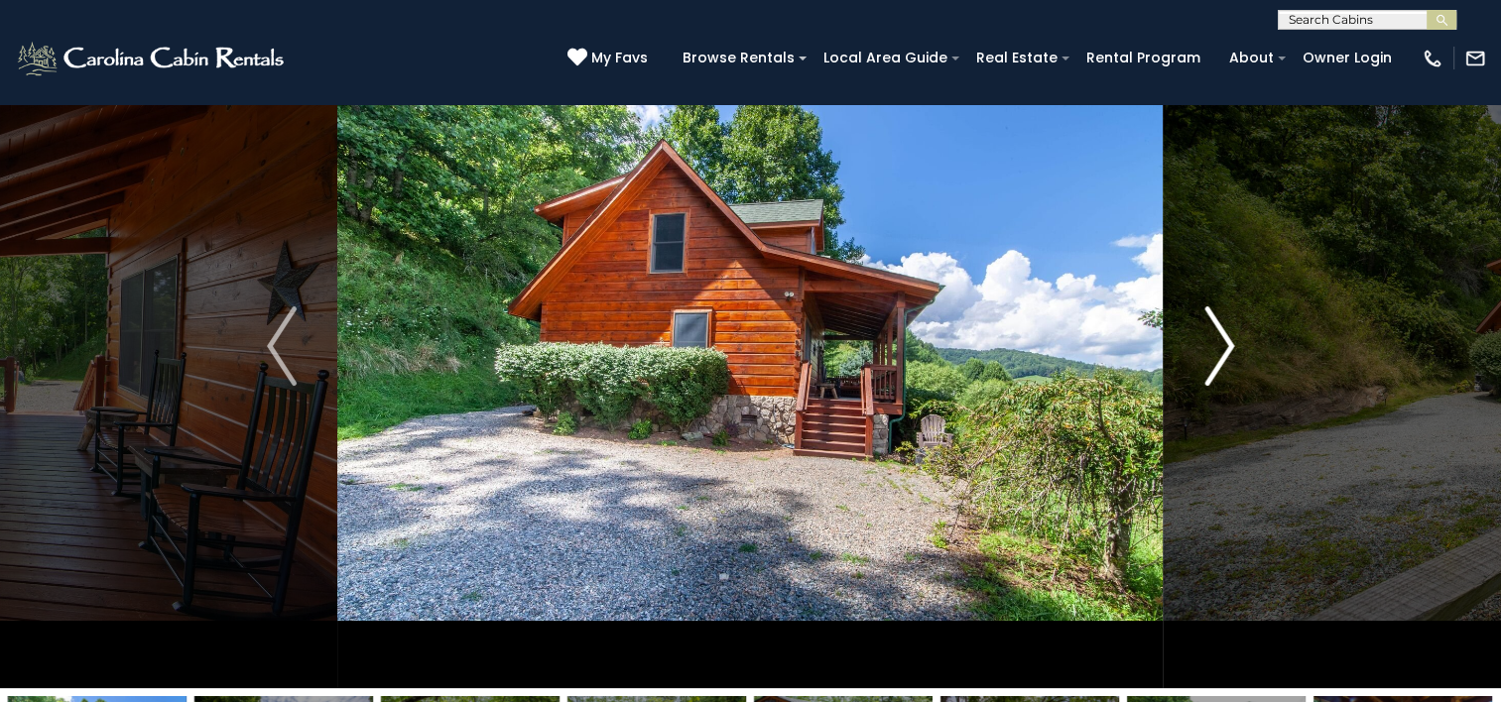
click at [1228, 351] on img "Next" at bounding box center [1219, 346] width 30 height 79
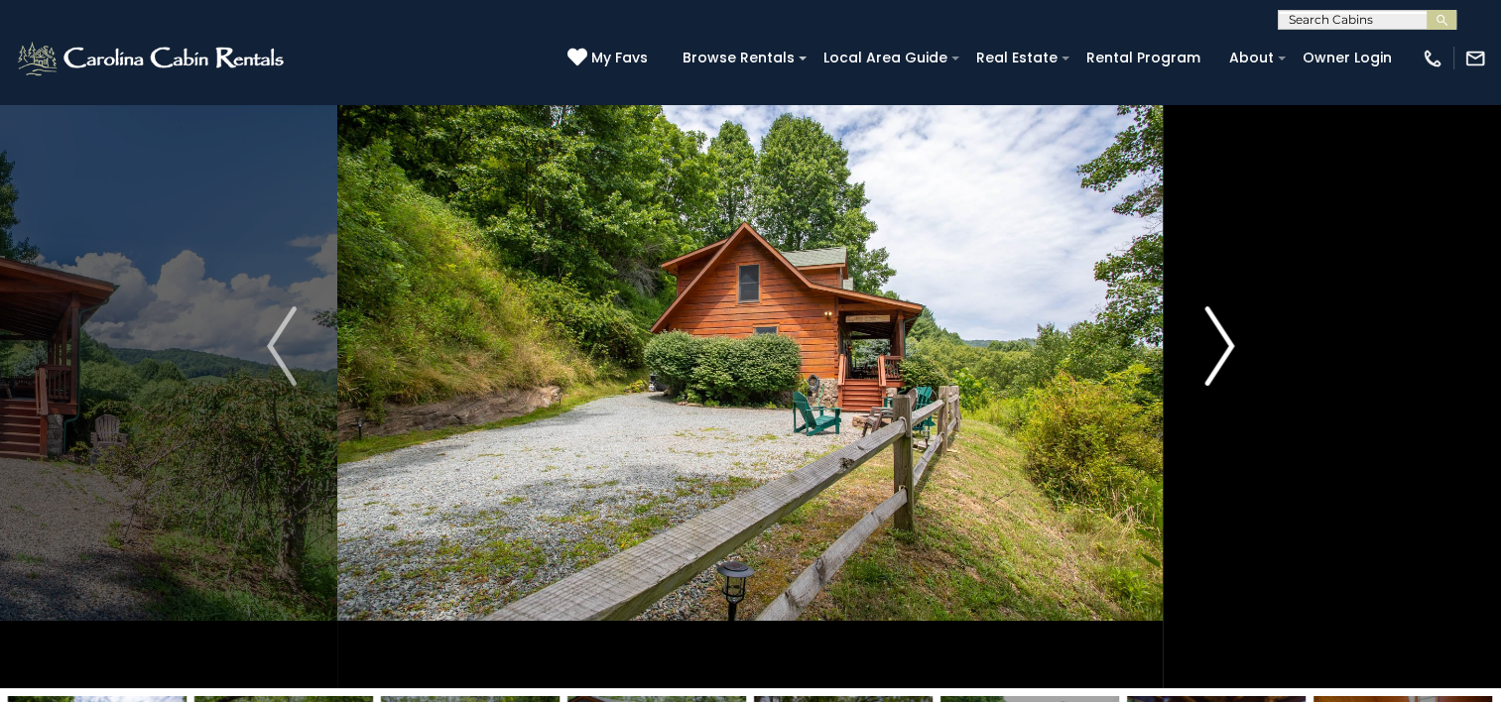
click at [1228, 351] on img "Next" at bounding box center [1219, 346] width 30 height 79
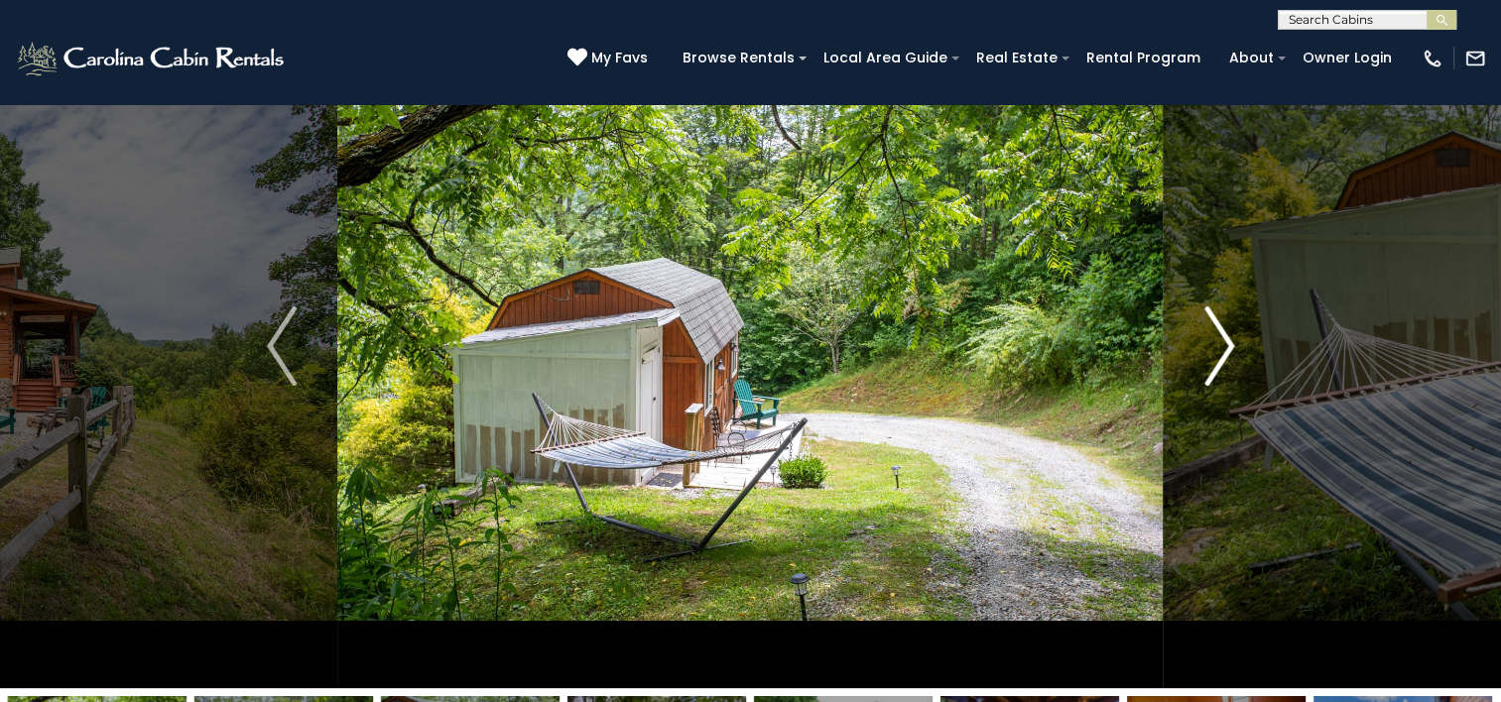
click at [1228, 351] on img "Next" at bounding box center [1219, 346] width 30 height 79
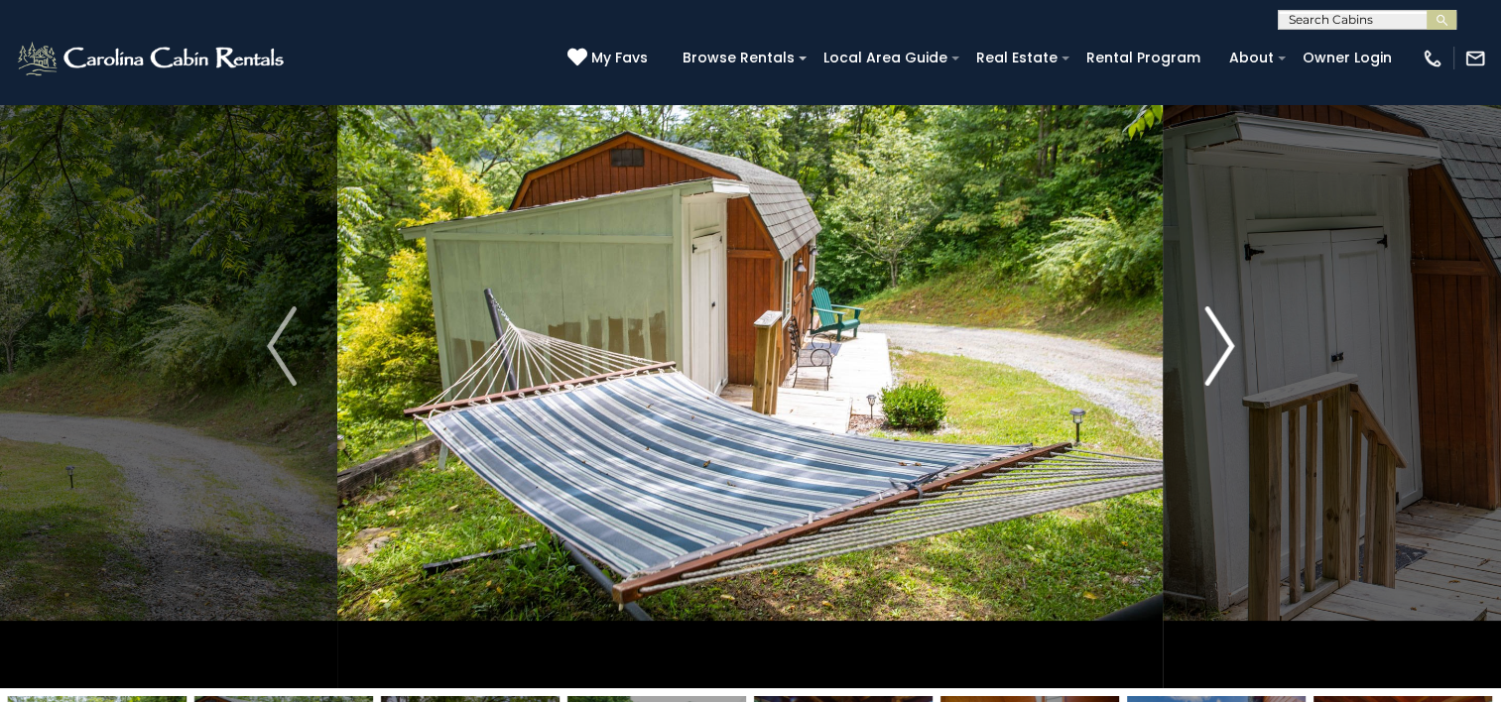
click at [1228, 351] on img "Next" at bounding box center [1219, 346] width 30 height 79
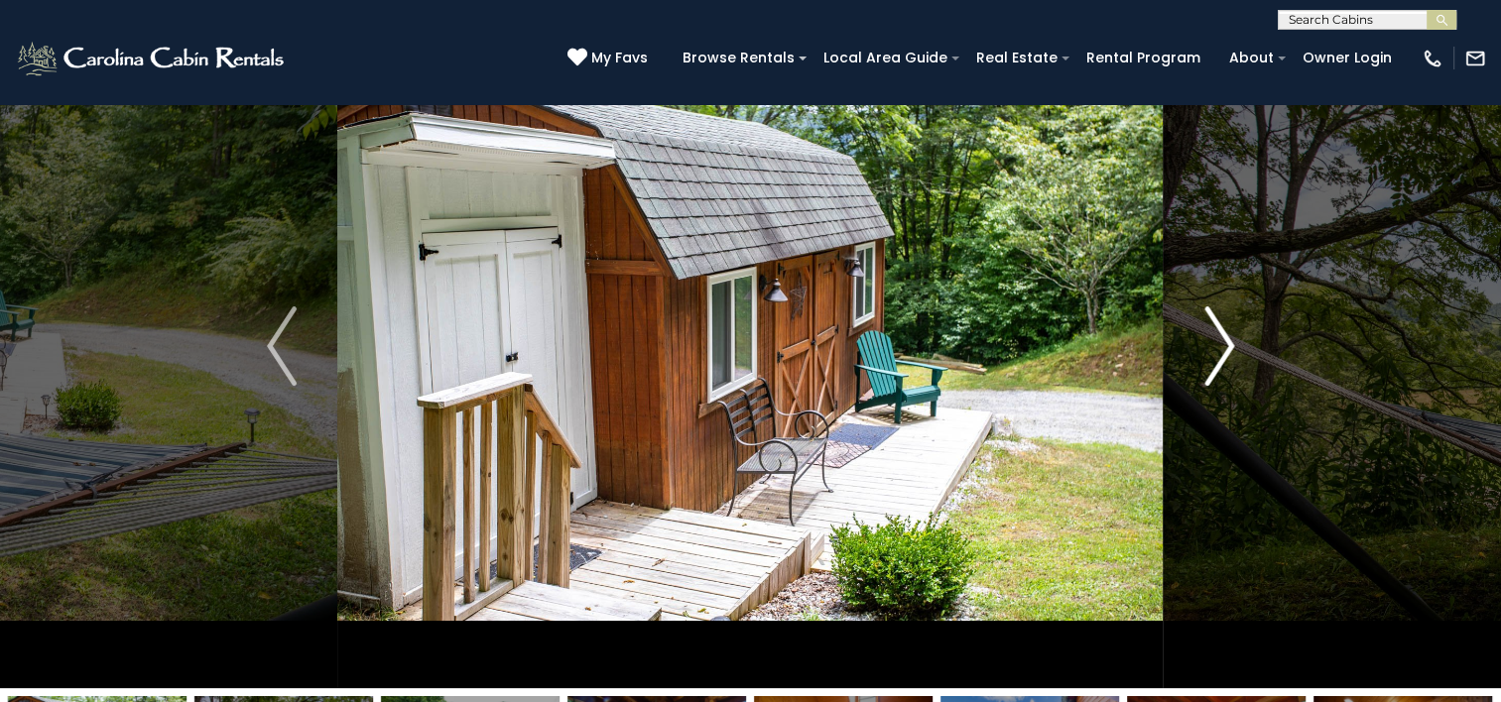
click at [1228, 351] on img "Next" at bounding box center [1219, 346] width 30 height 79
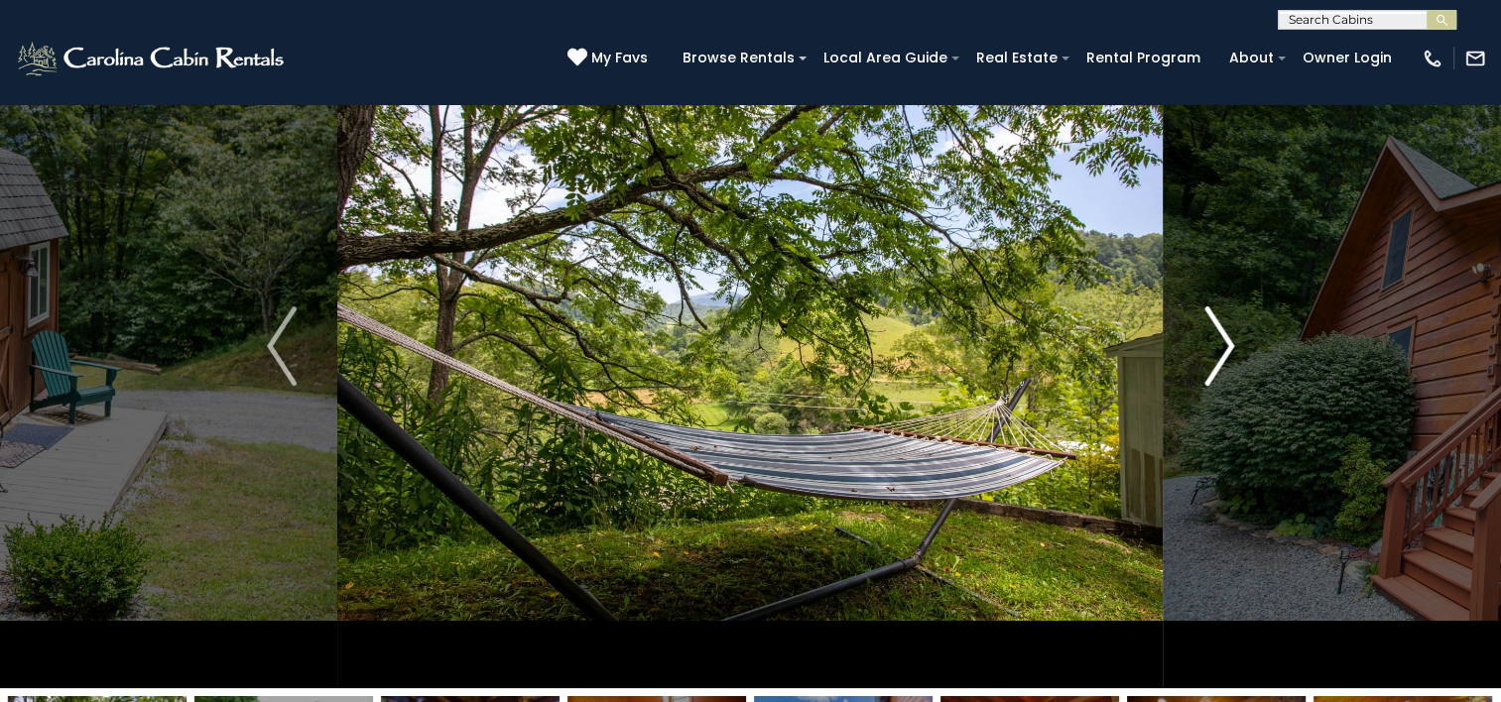
click at [1228, 351] on img "Next" at bounding box center [1219, 346] width 30 height 79
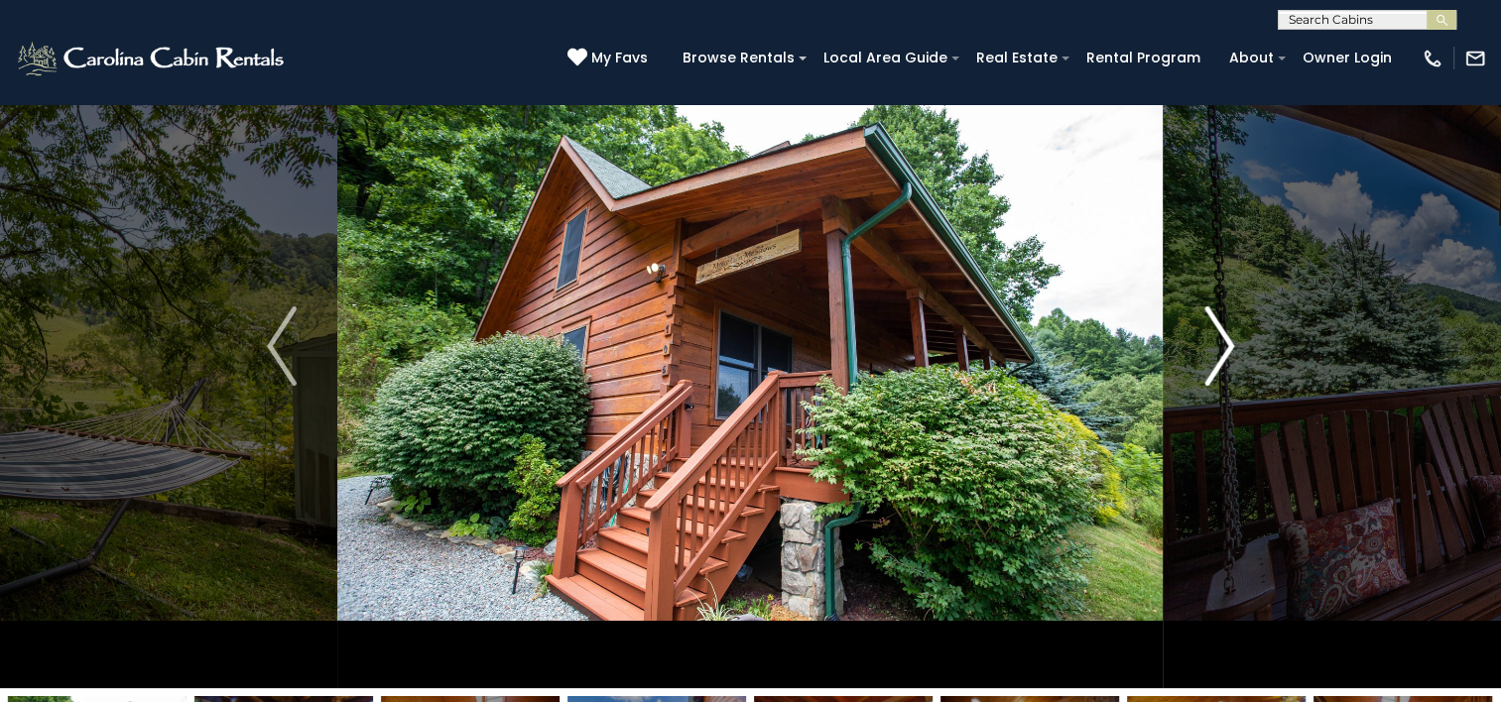
click at [1228, 351] on img "Next" at bounding box center [1219, 346] width 30 height 79
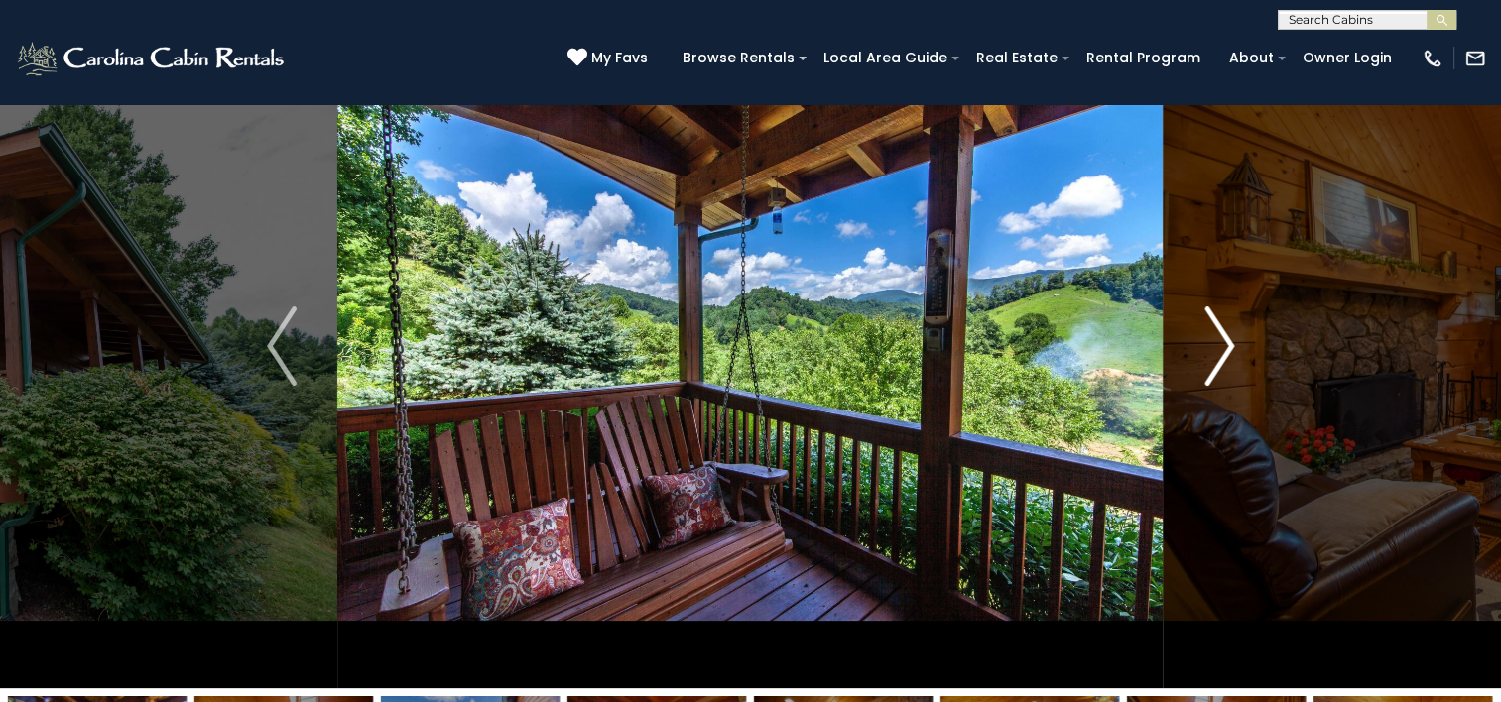
click at [1228, 351] on img "Next" at bounding box center [1219, 346] width 30 height 79
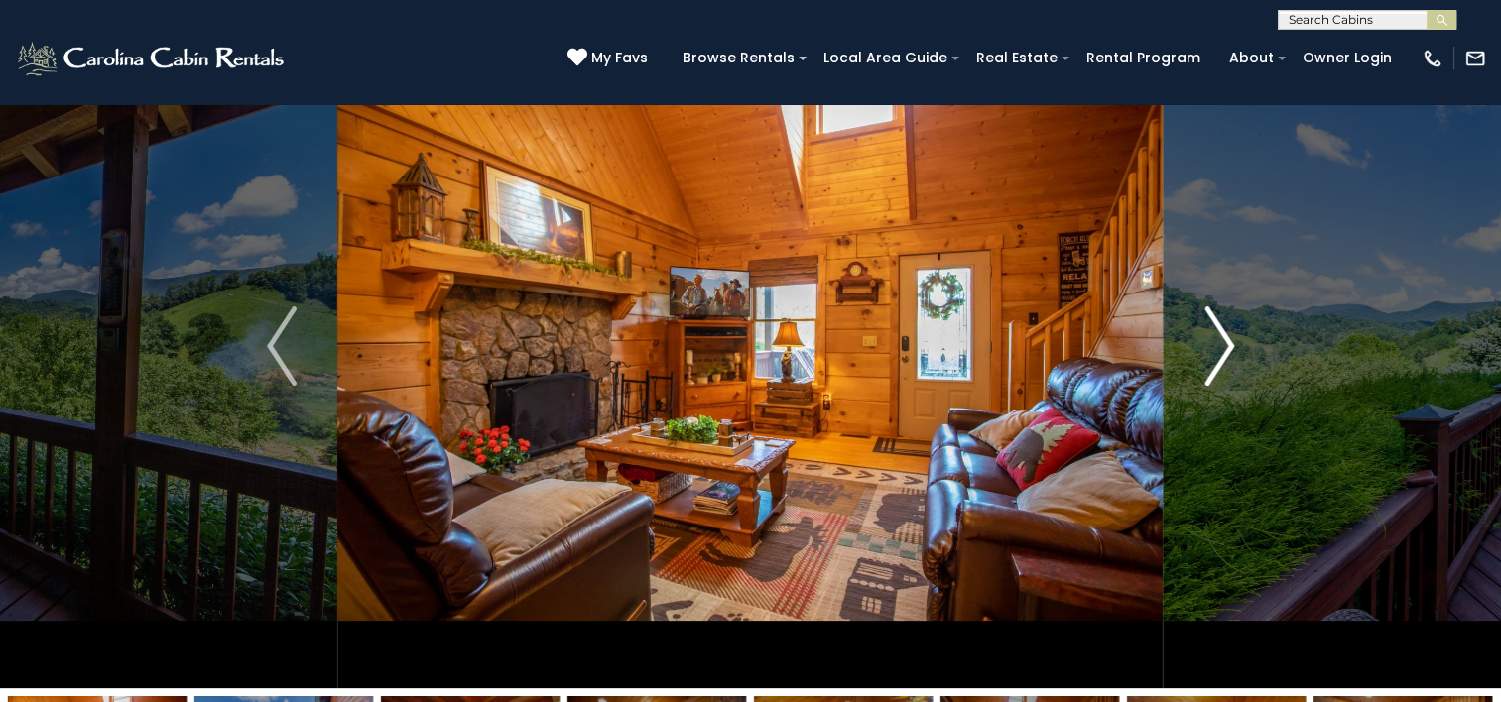
click at [1228, 351] on img "Next" at bounding box center [1219, 346] width 30 height 79
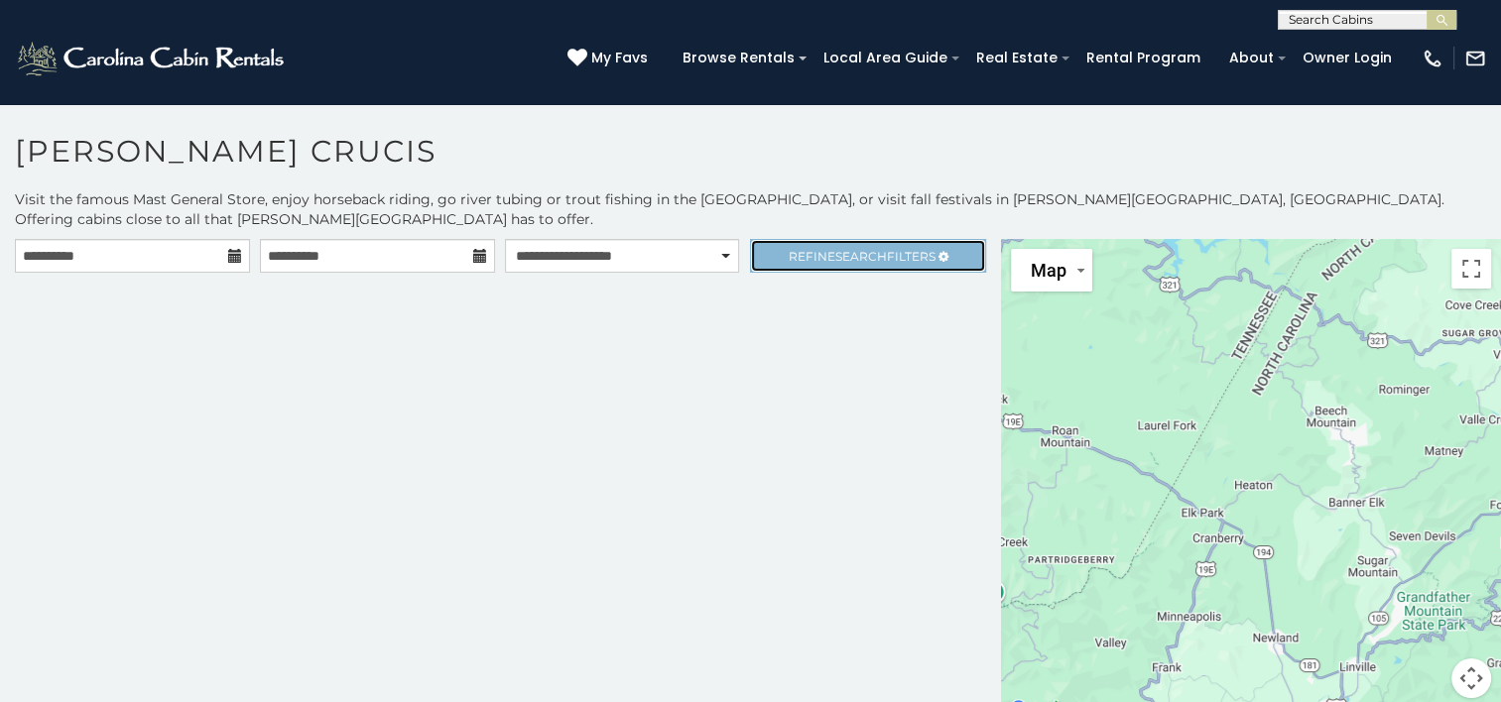
click at [856, 249] on span "Search" at bounding box center [861, 256] width 52 height 15
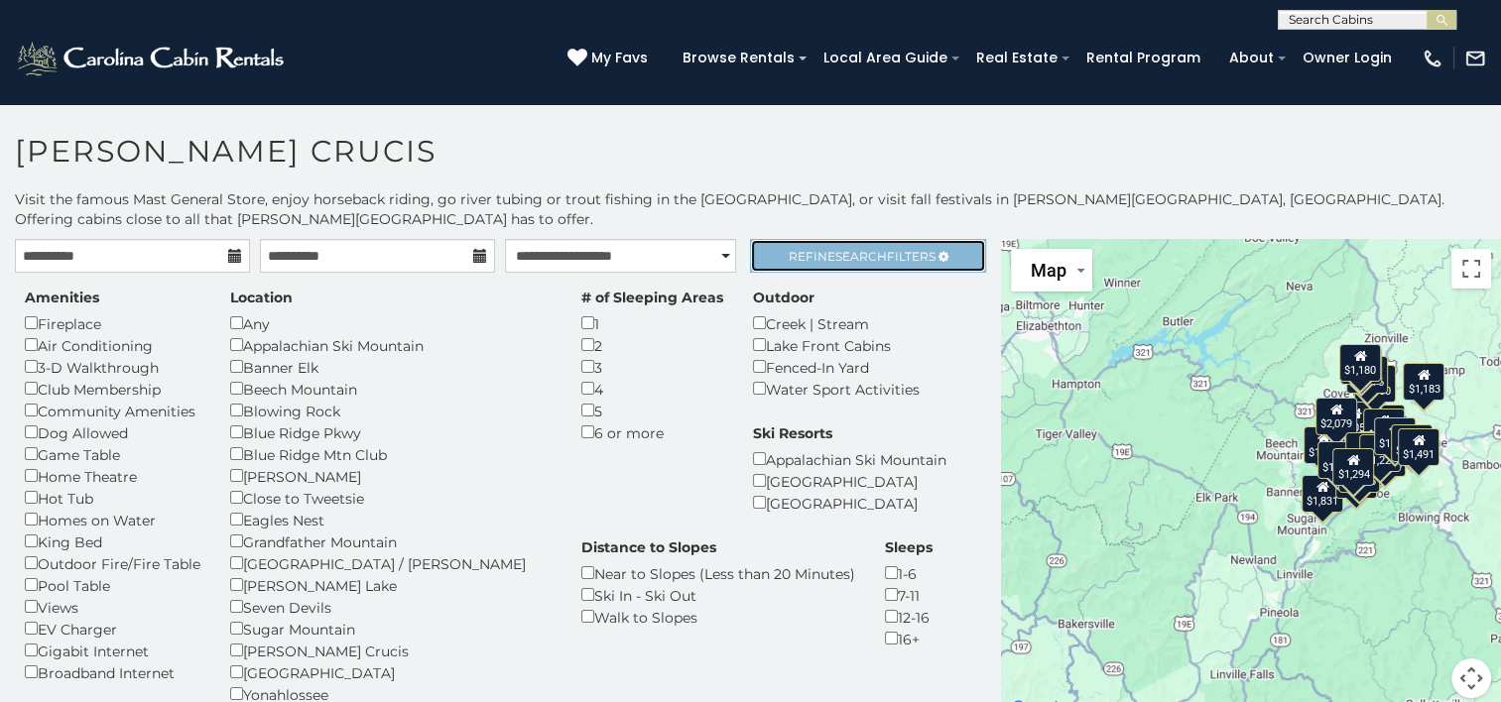
click at [807, 249] on span "Refine Search Filters" at bounding box center [862, 256] width 147 height 15
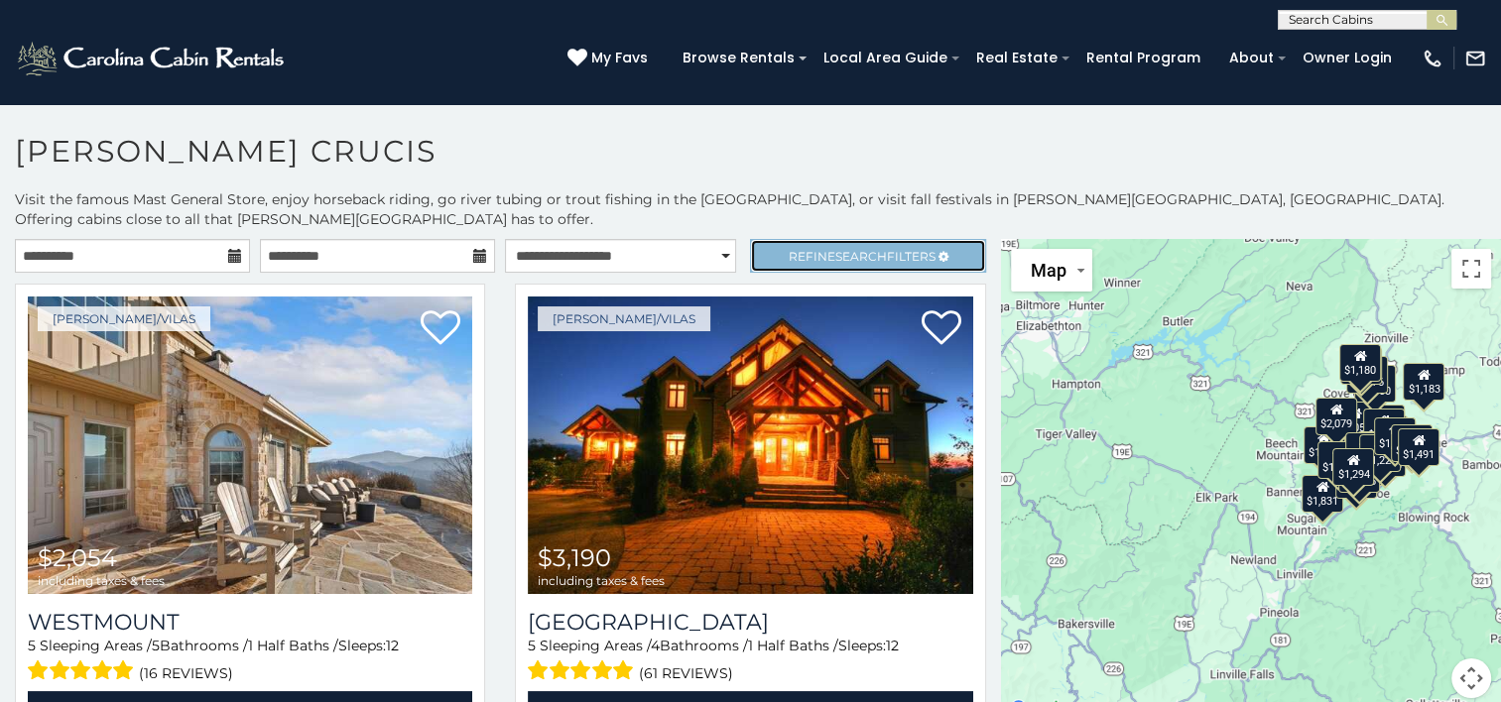
click at [807, 249] on span "Refine Search Filters" at bounding box center [862, 256] width 147 height 15
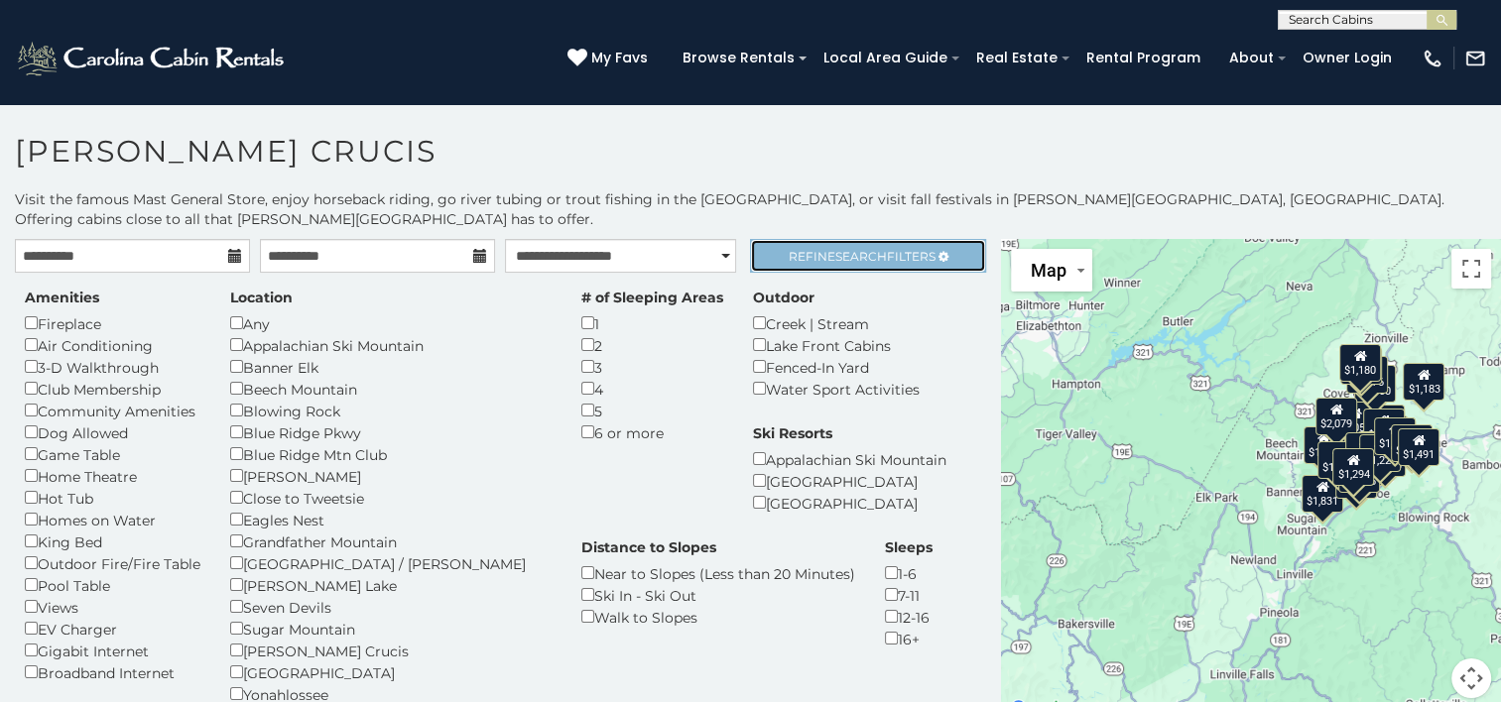
click at [807, 249] on span "Refine Search Filters" at bounding box center [862, 256] width 147 height 15
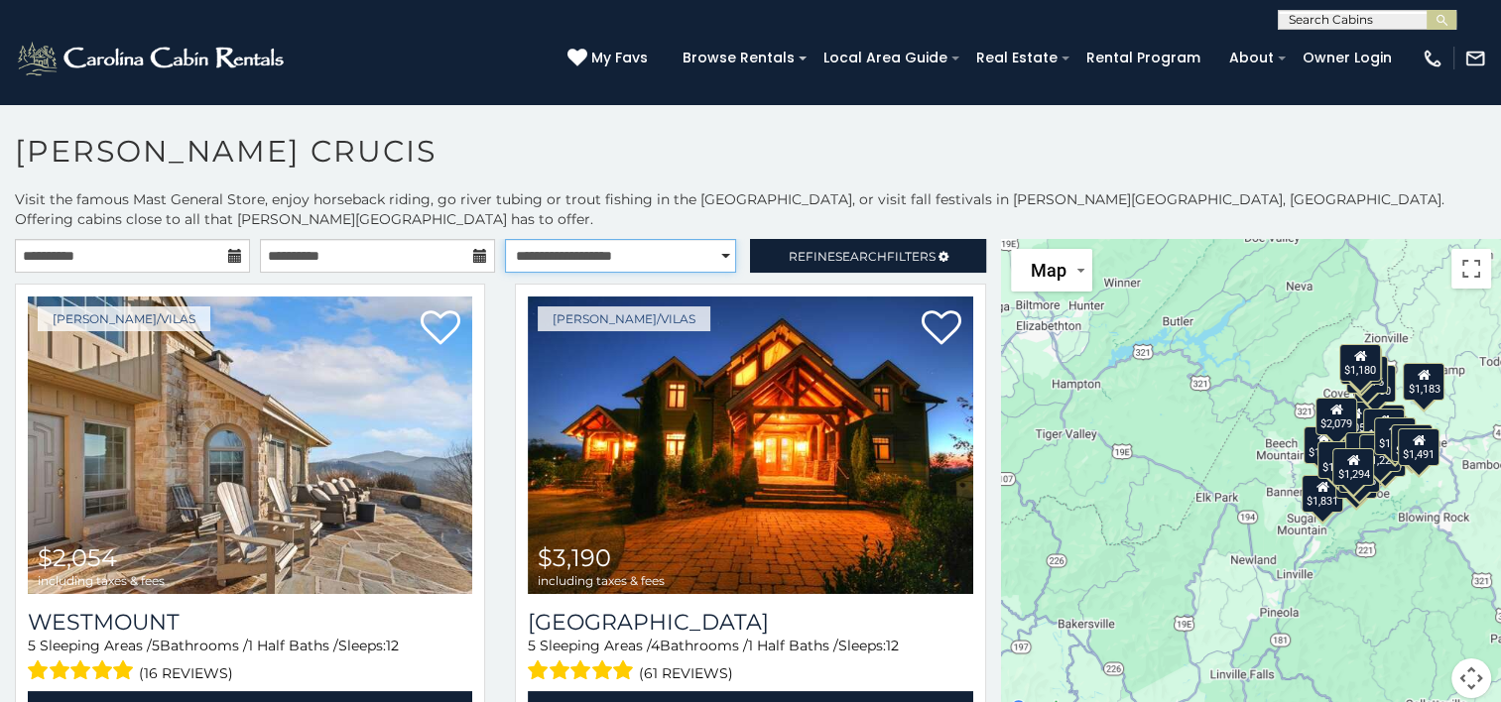
click at [680, 239] on select "**********" at bounding box center [620, 256] width 231 height 34
select select "******"
click at [505, 239] on select "**********" at bounding box center [620, 256] width 231 height 34
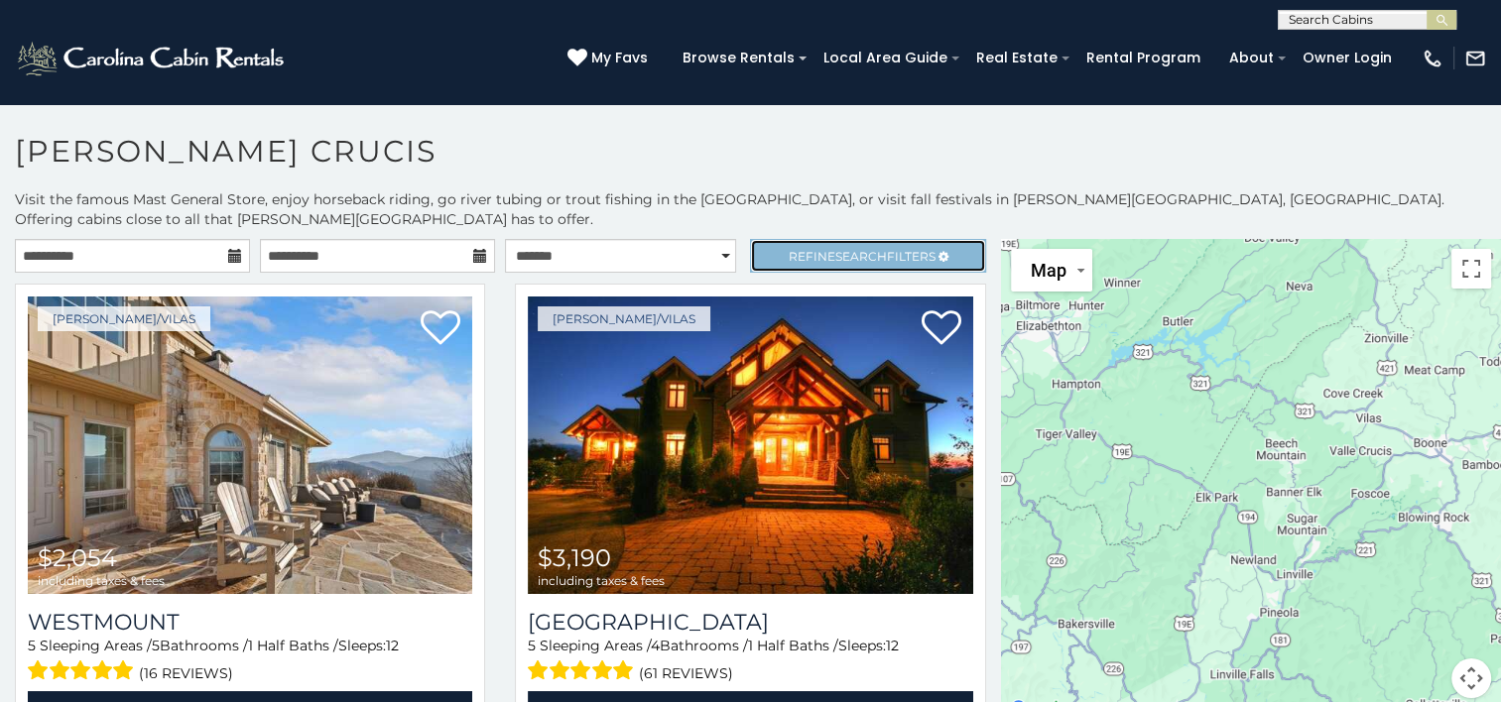
click at [813, 249] on span "Refine Search Filters" at bounding box center [862, 256] width 147 height 15
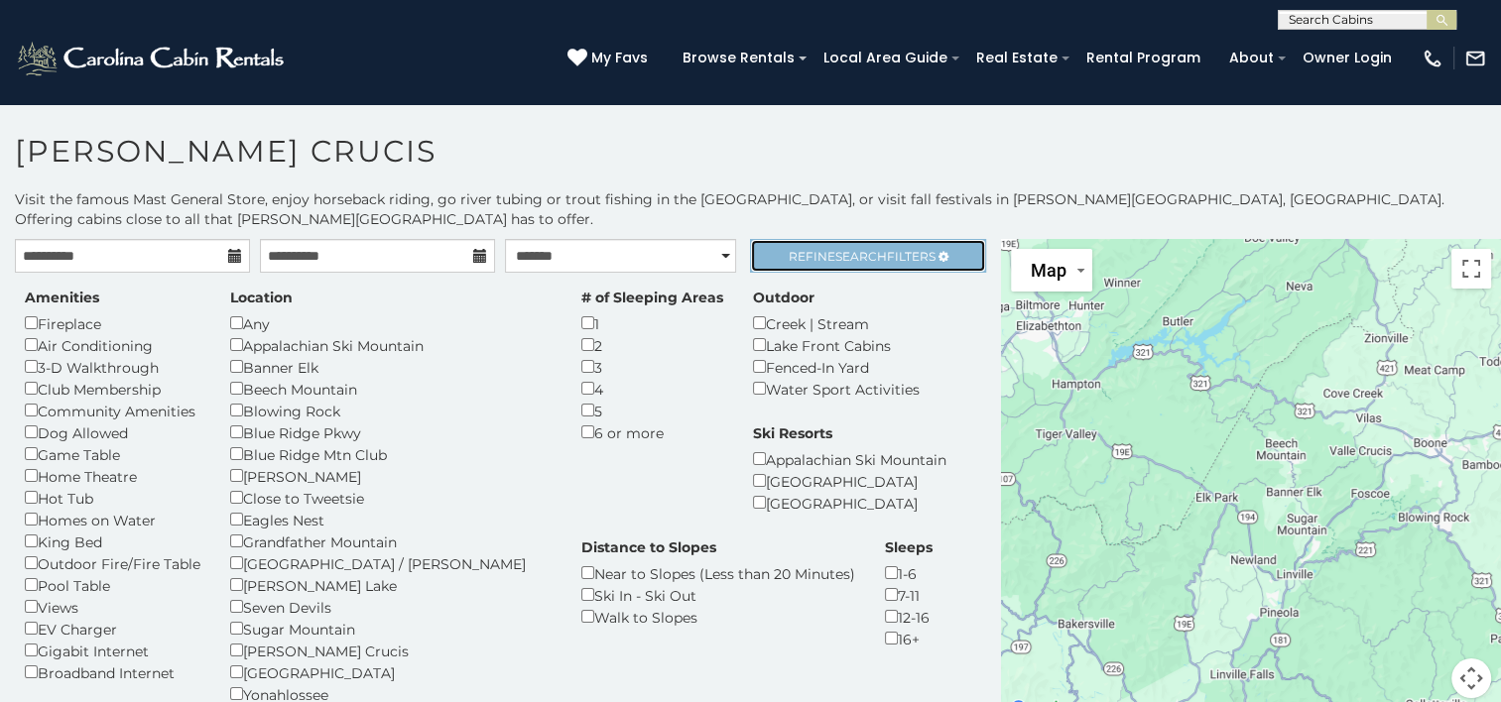
click at [835, 249] on span "Search" at bounding box center [861, 256] width 52 height 15
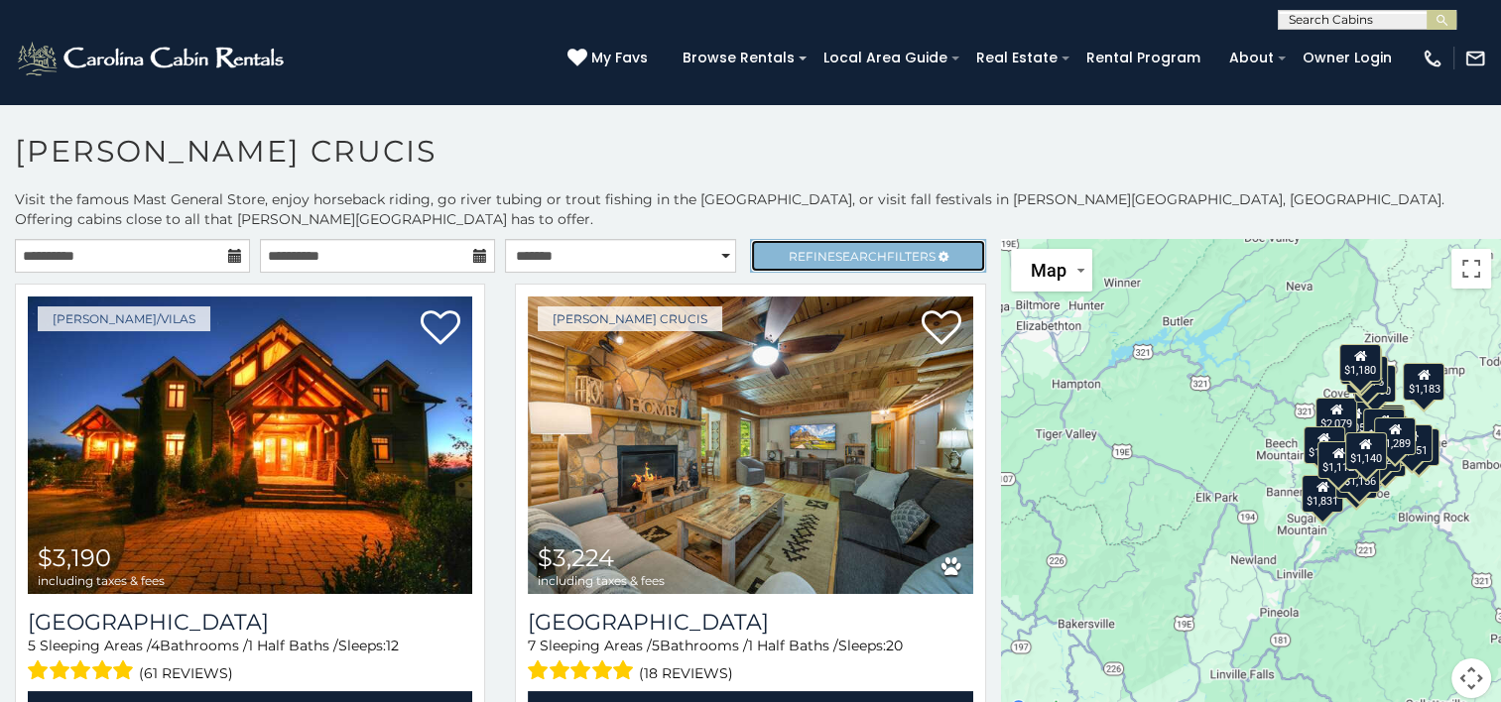
click at [835, 249] on span "Search" at bounding box center [861, 256] width 52 height 15
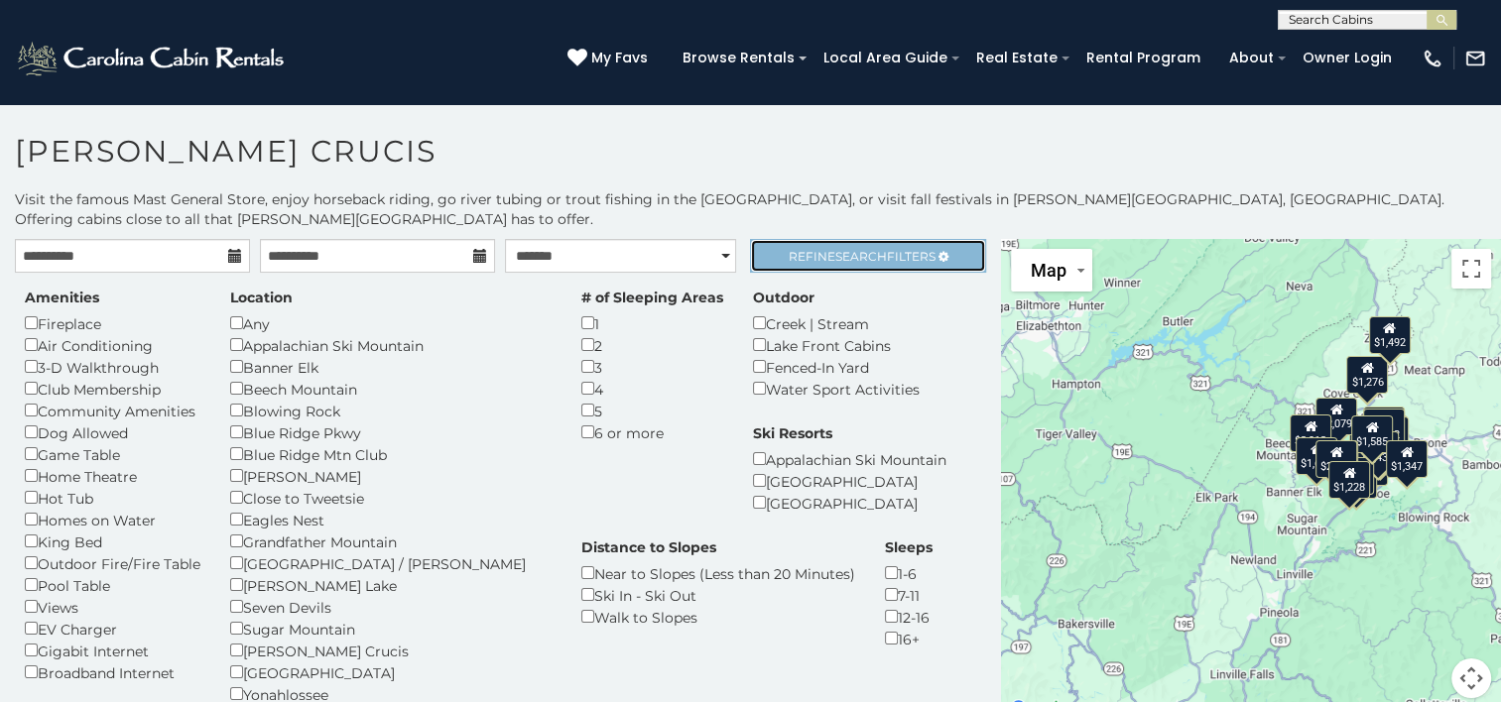
click at [885, 249] on span "Refine Search Filters" at bounding box center [862, 256] width 147 height 15
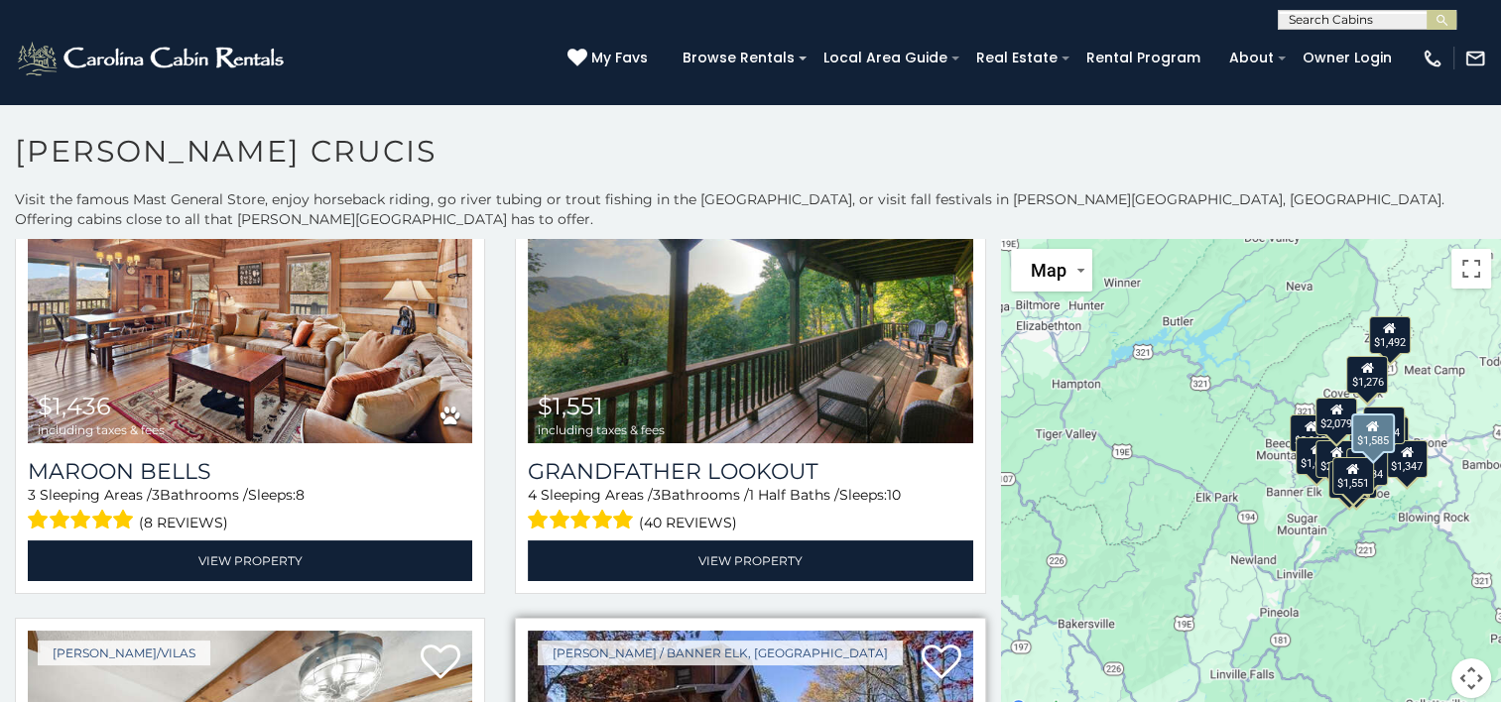
scroll to position [2381, 0]
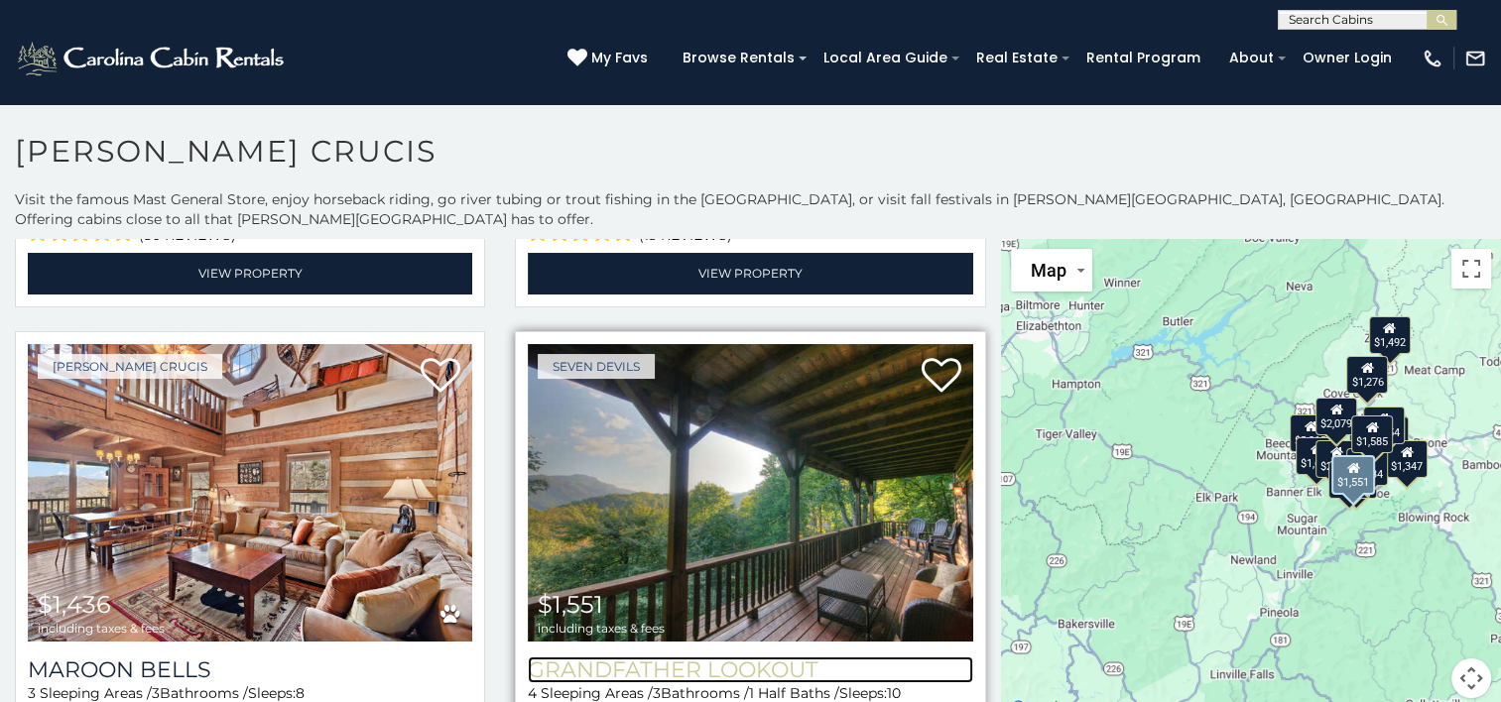
click at [725, 657] on h3 "Grandfather Lookout" at bounding box center [750, 670] width 444 height 27
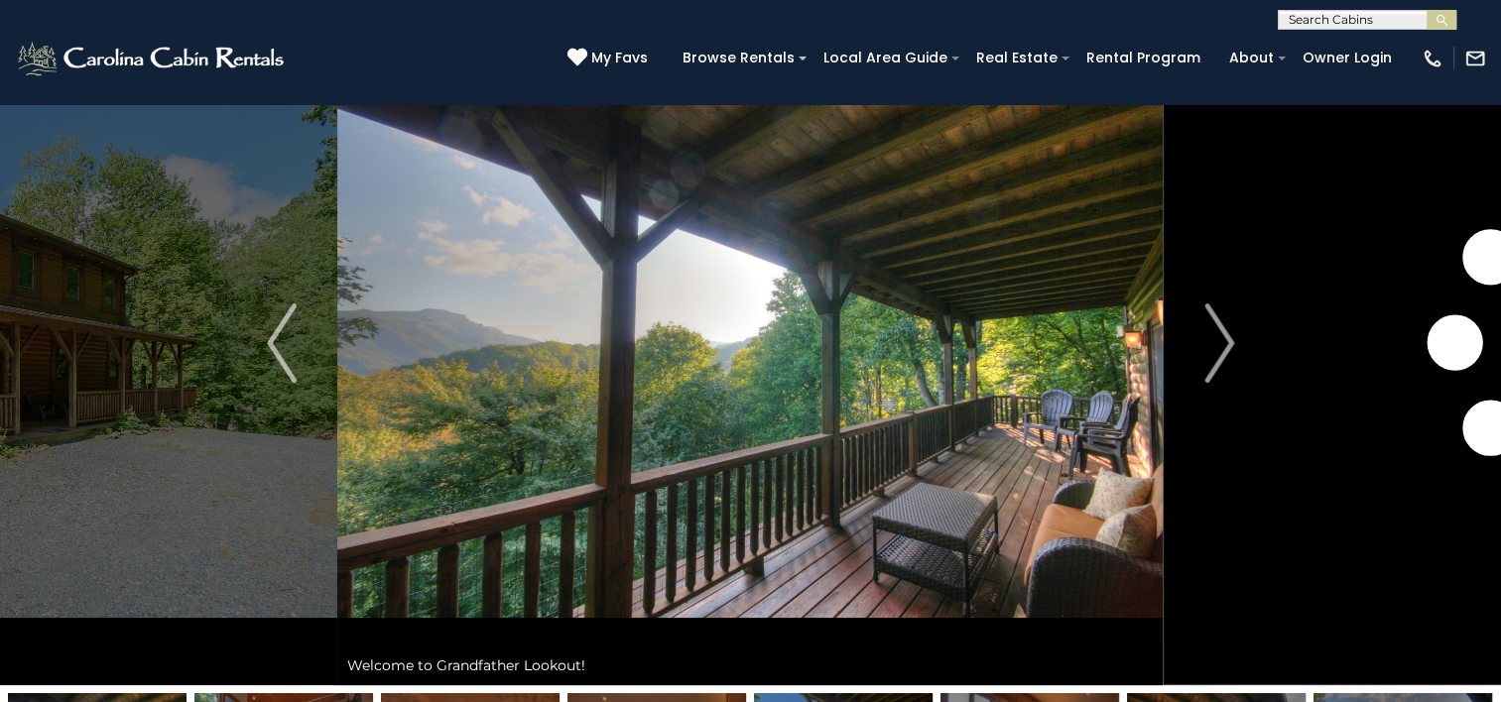
scroll to position [99, 0]
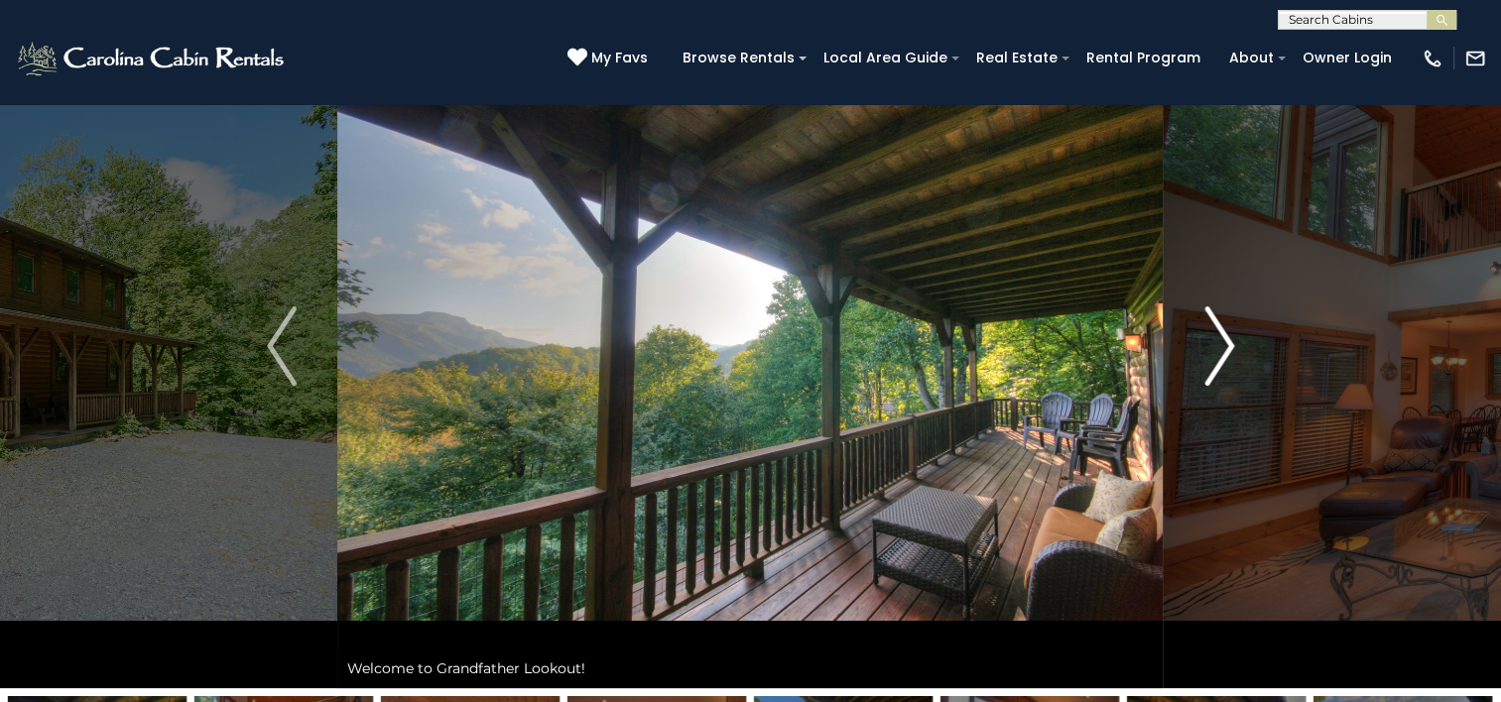
click at [1207, 361] on img "Next" at bounding box center [1219, 346] width 30 height 79
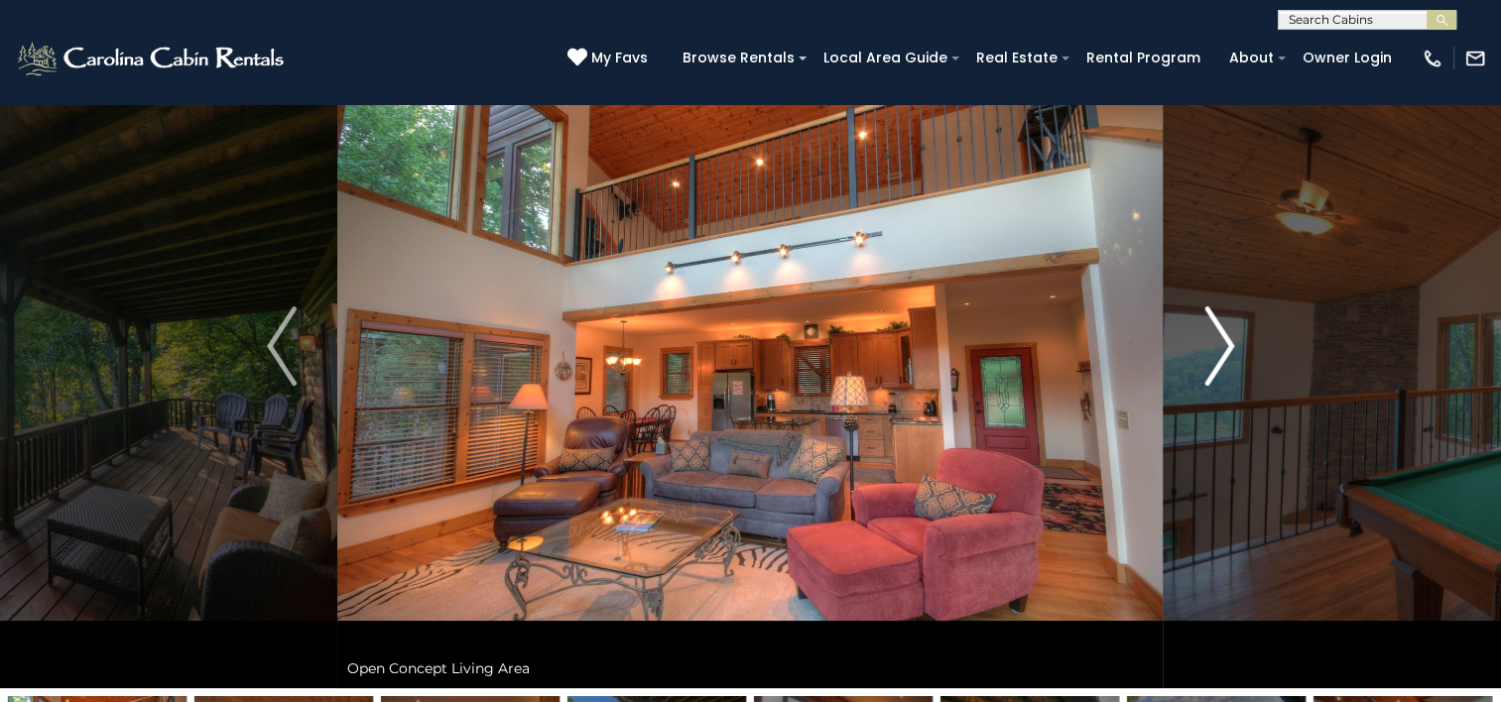
click at [1207, 361] on img "Next" at bounding box center [1219, 346] width 30 height 79
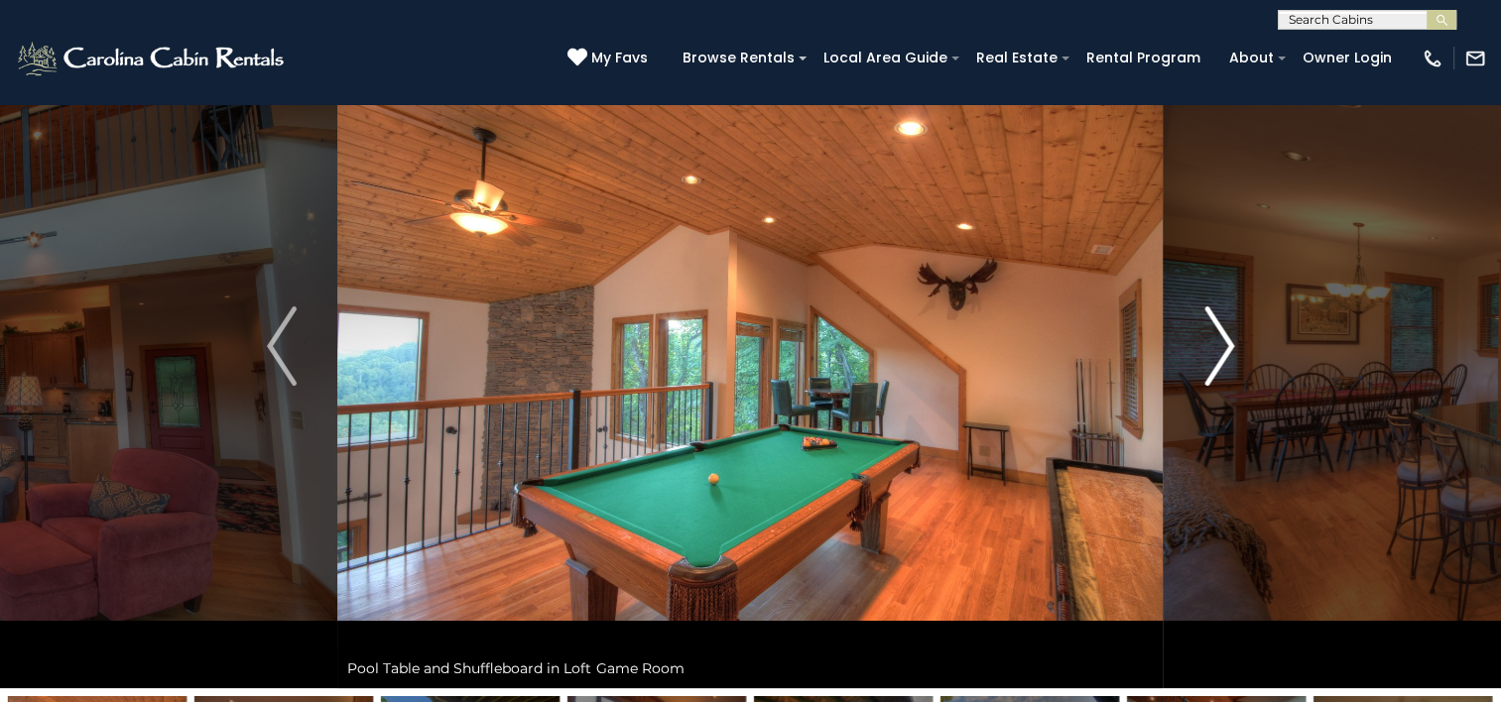
click at [1207, 361] on img "Next" at bounding box center [1219, 346] width 30 height 79
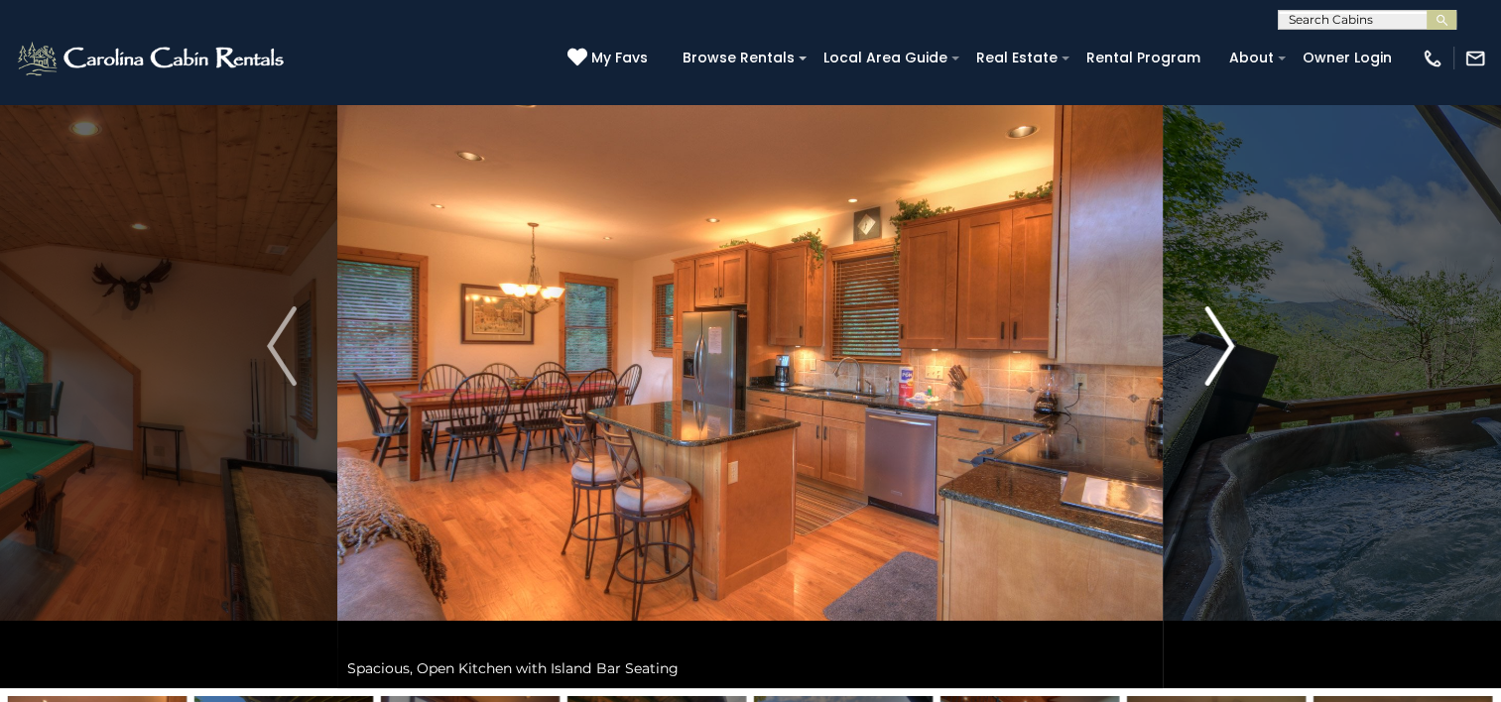
click at [1207, 361] on img "Next" at bounding box center [1219, 346] width 30 height 79
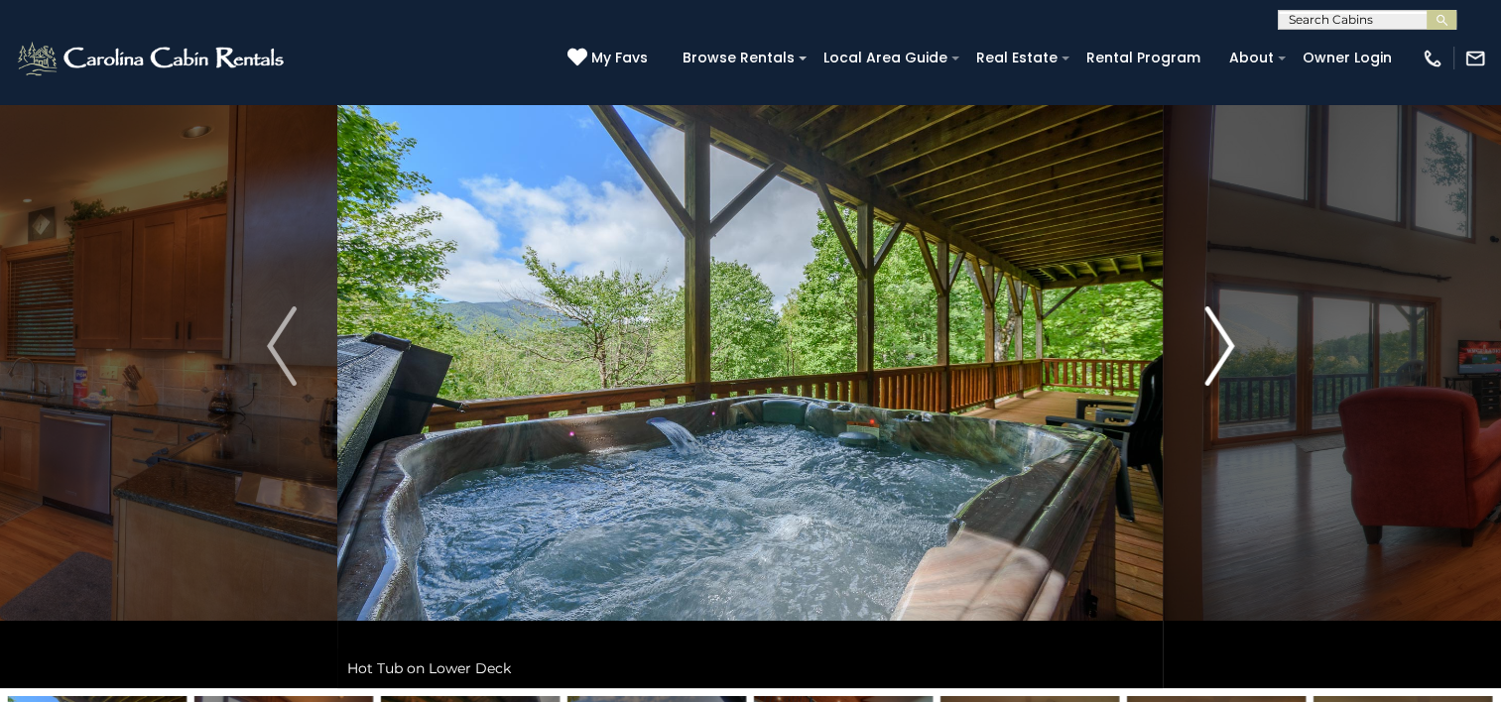
click at [1207, 361] on img "Next" at bounding box center [1219, 346] width 30 height 79
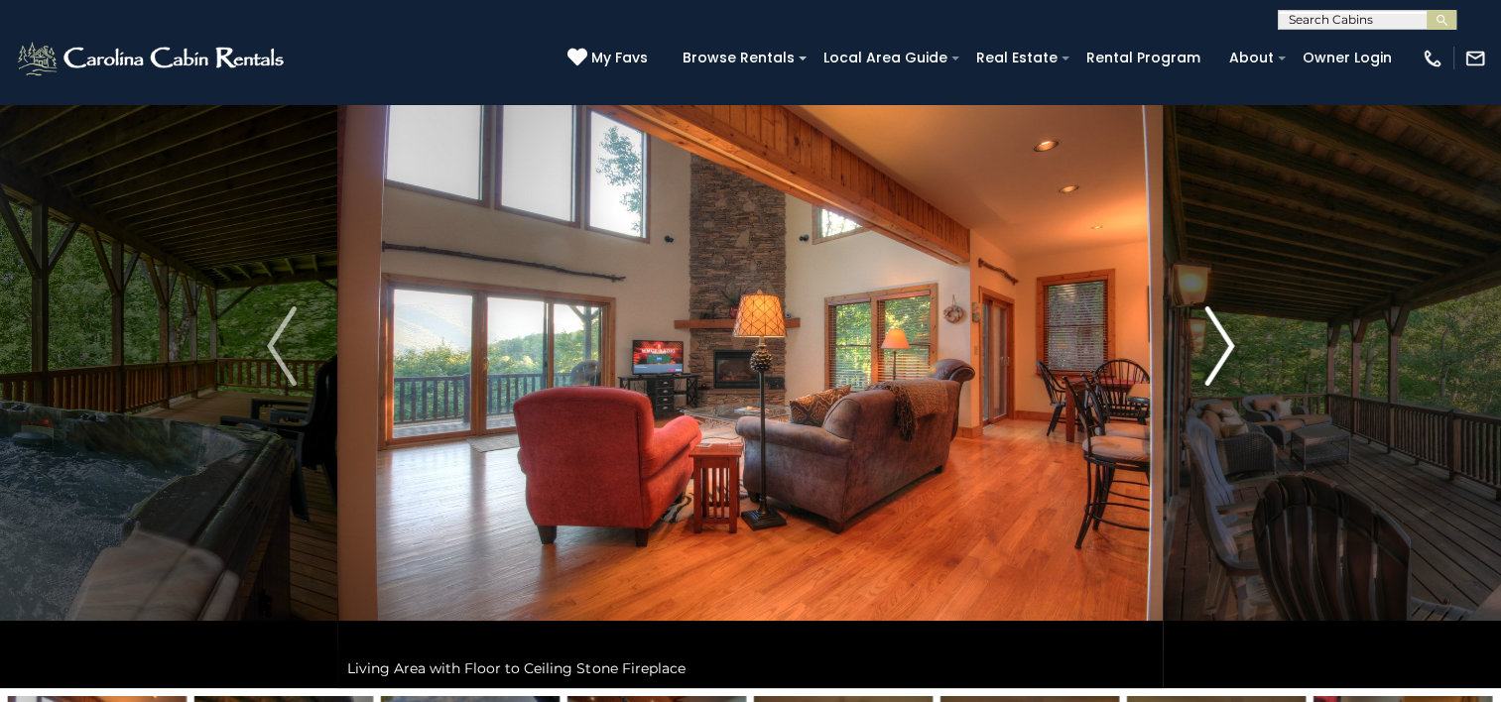
click at [1207, 361] on img "Next" at bounding box center [1219, 346] width 30 height 79
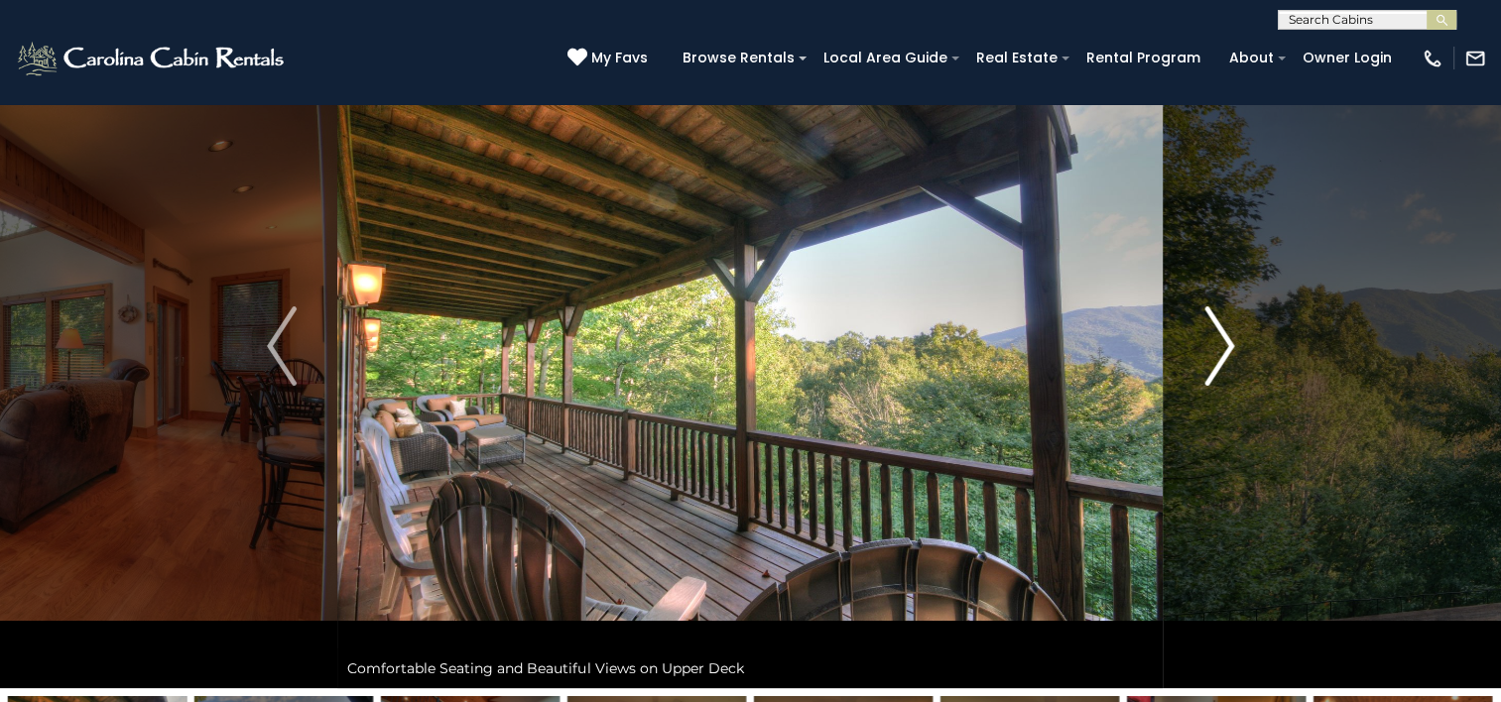
click at [1207, 361] on img "Next" at bounding box center [1219, 346] width 30 height 79
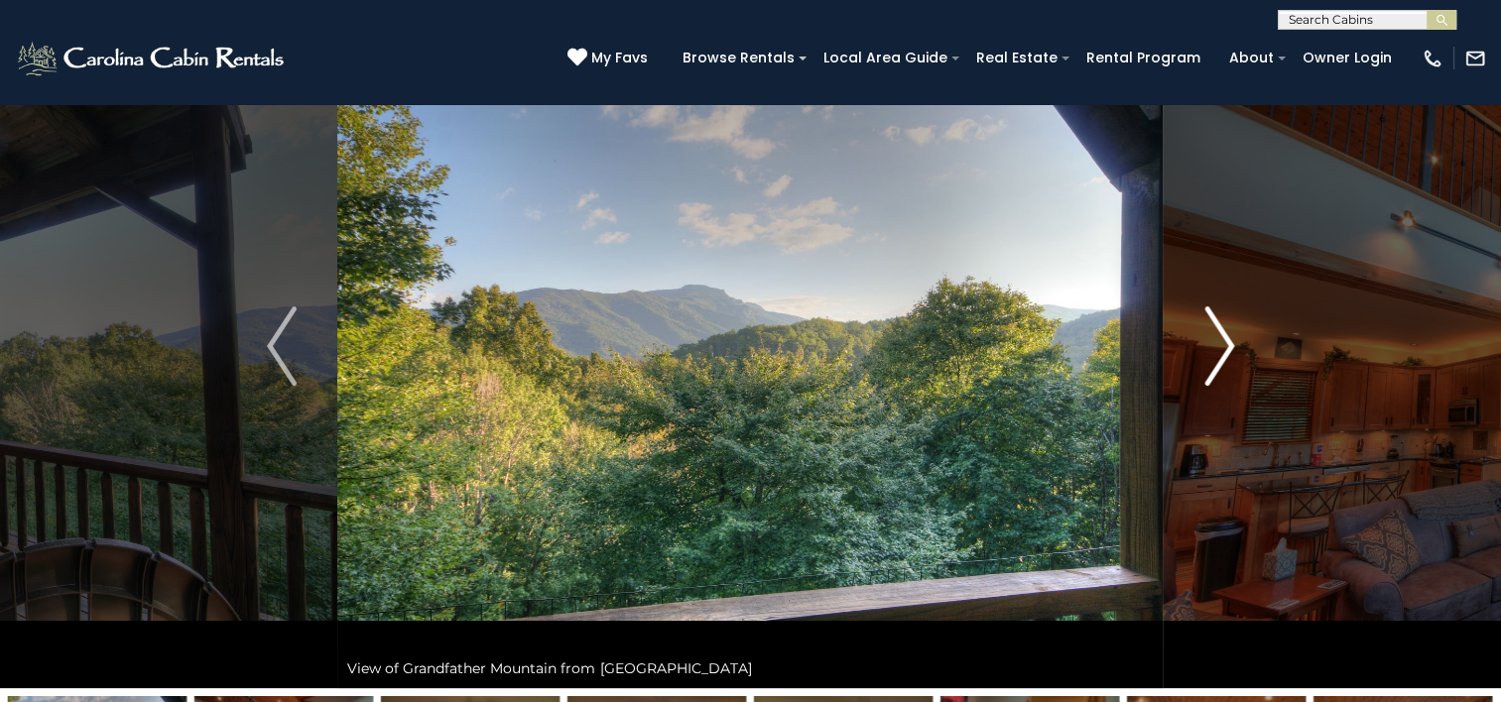
click at [1207, 361] on img "Next" at bounding box center [1219, 346] width 30 height 79
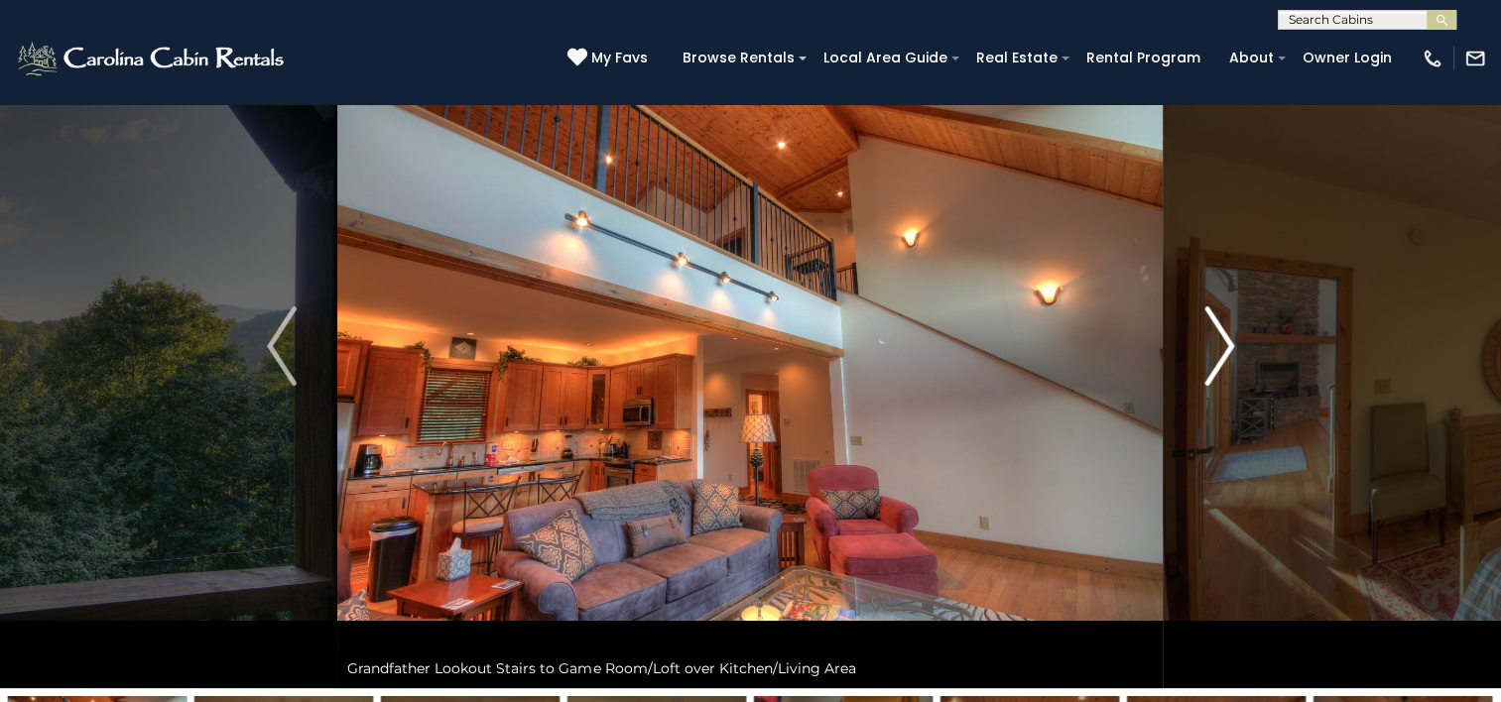
click at [1207, 361] on img "Next" at bounding box center [1219, 346] width 30 height 79
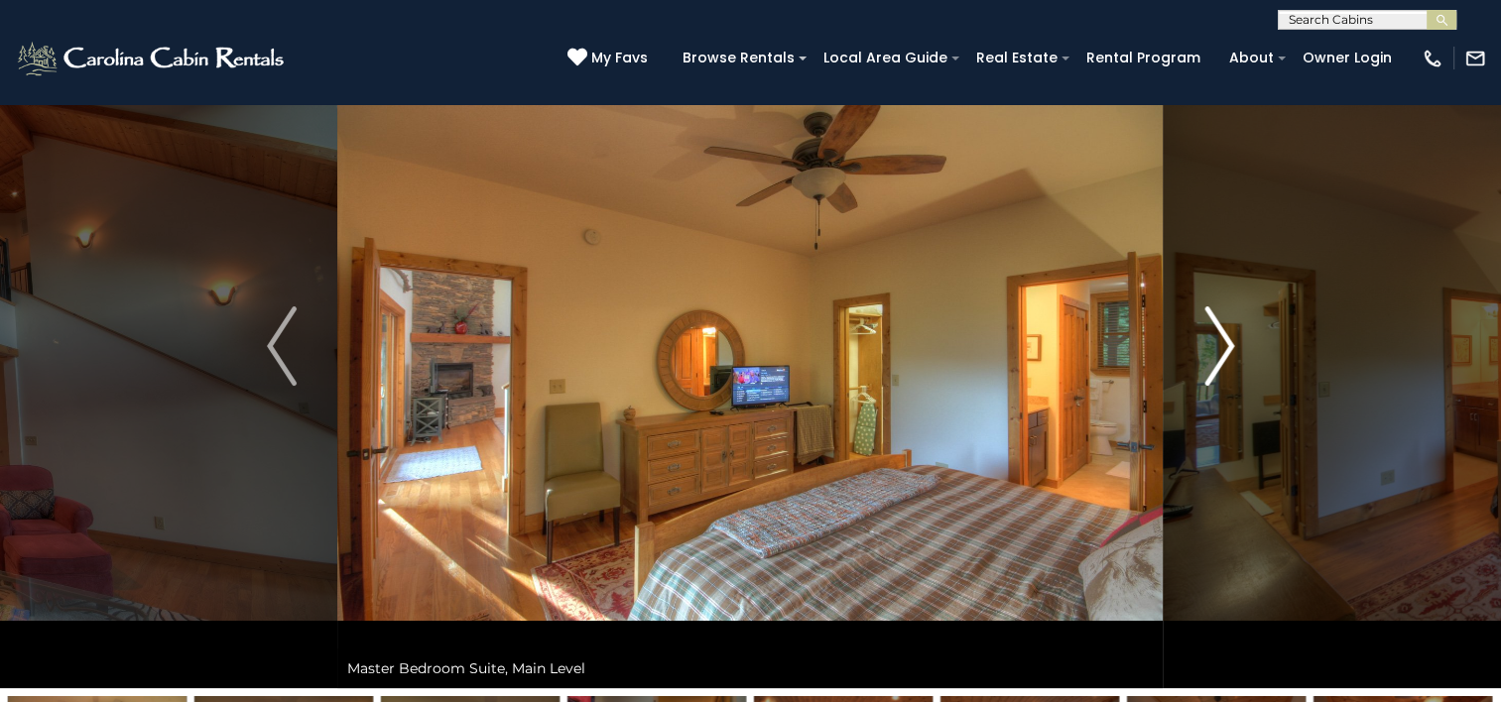
click at [1207, 361] on img "Next" at bounding box center [1219, 346] width 30 height 79
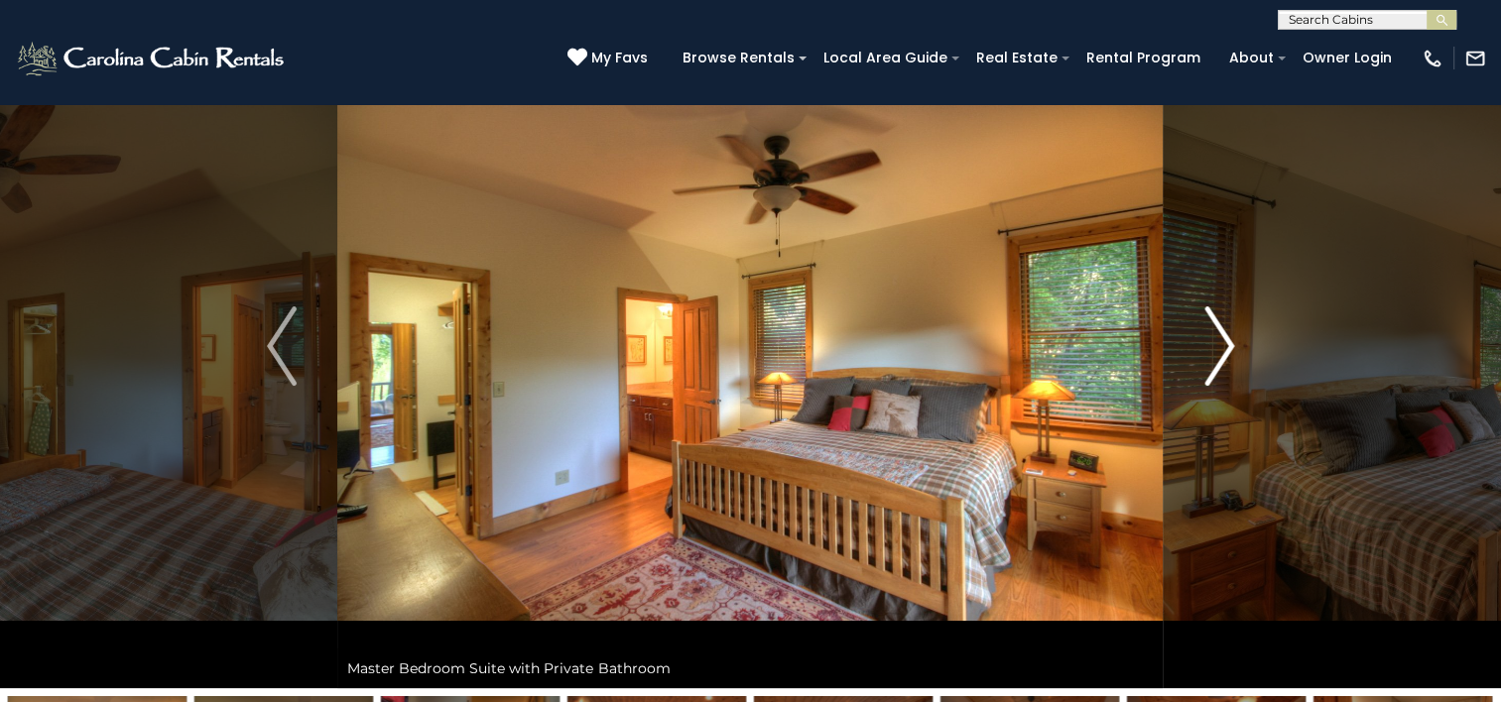
click at [1207, 361] on img "Next" at bounding box center [1219, 346] width 30 height 79
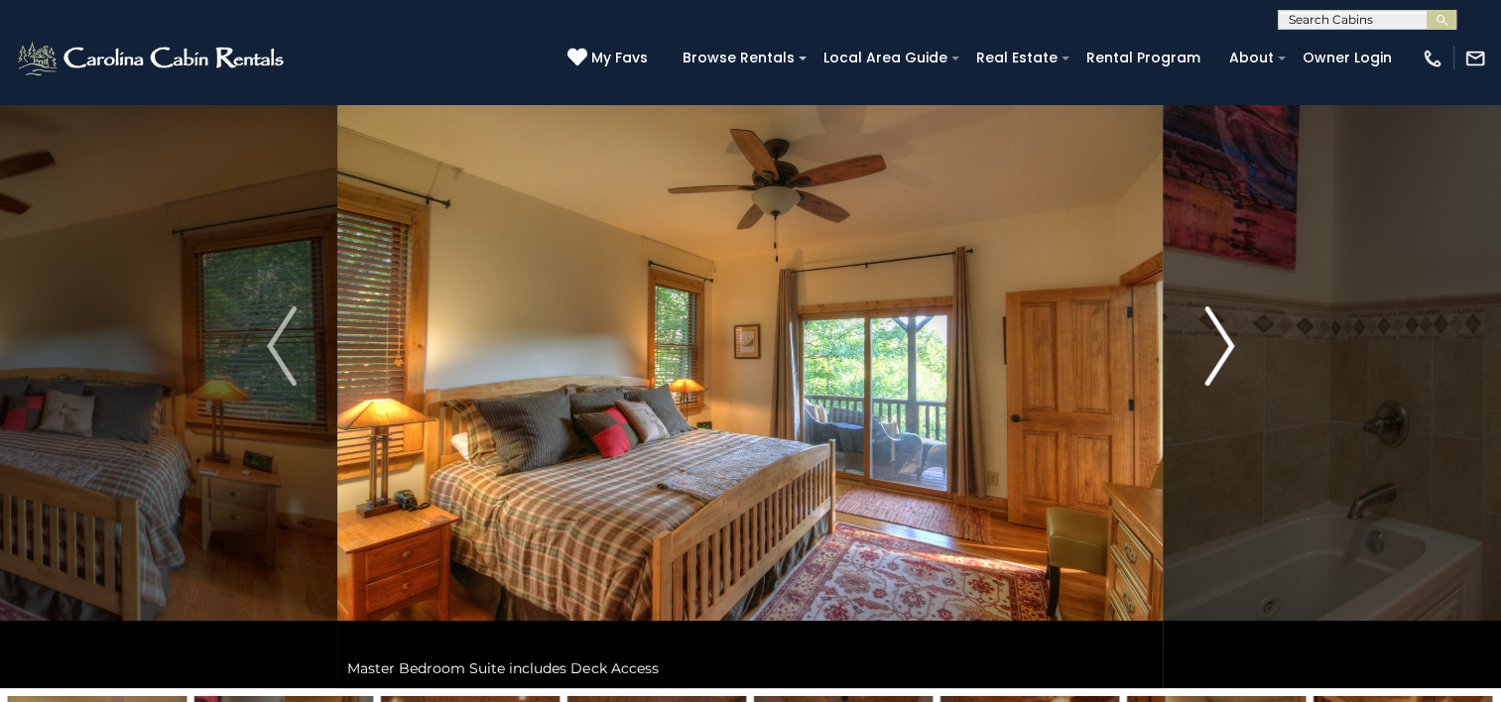
click at [1207, 361] on img "Next" at bounding box center [1219, 346] width 30 height 79
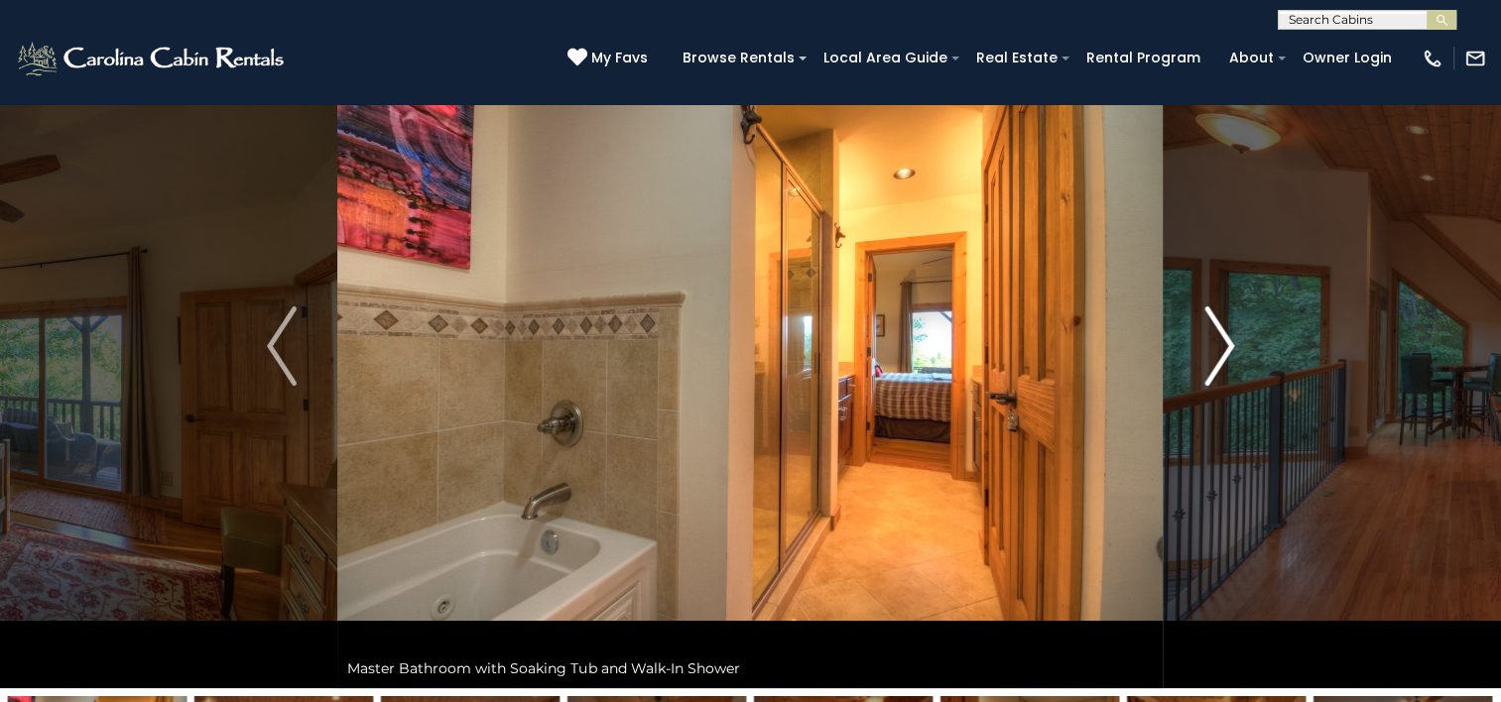
click at [1207, 361] on img "Next" at bounding box center [1219, 346] width 30 height 79
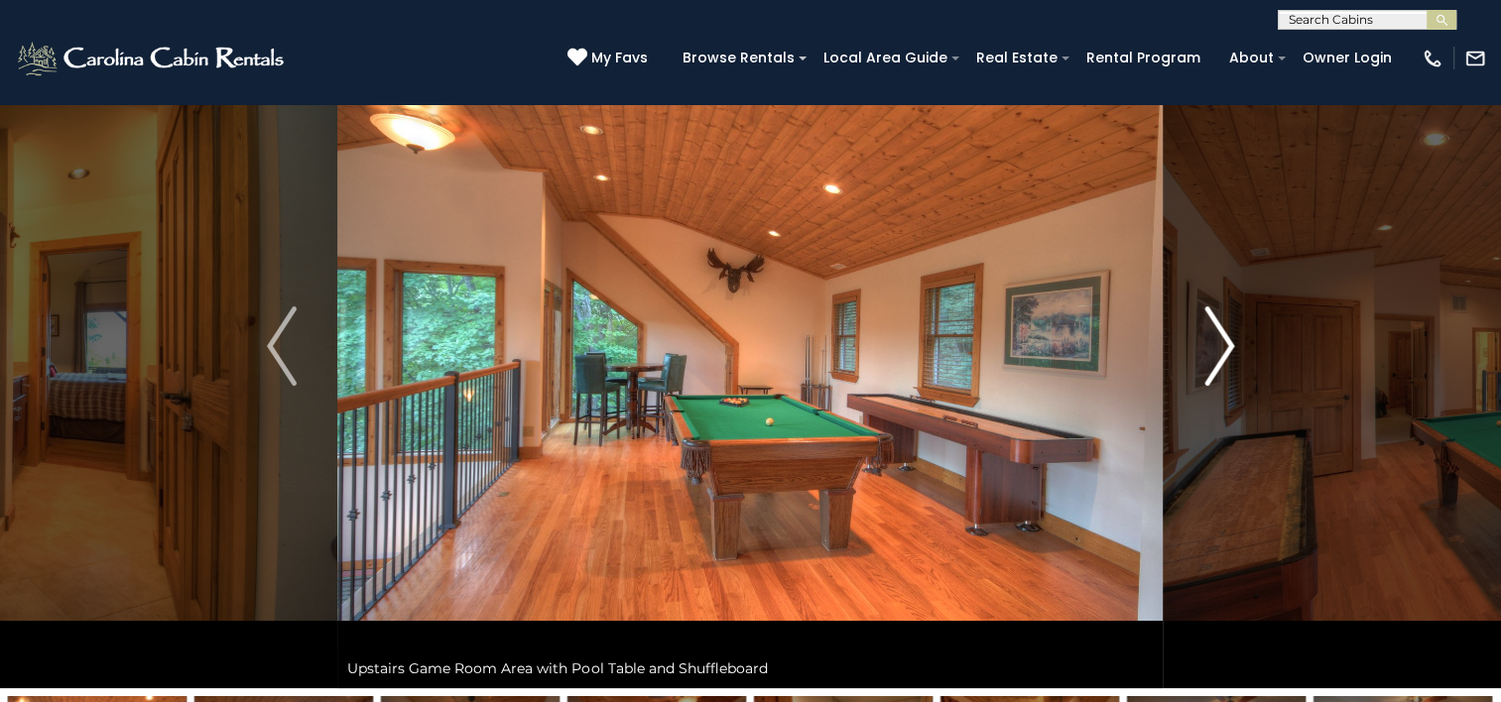
click at [1207, 361] on img "Next" at bounding box center [1219, 346] width 30 height 79
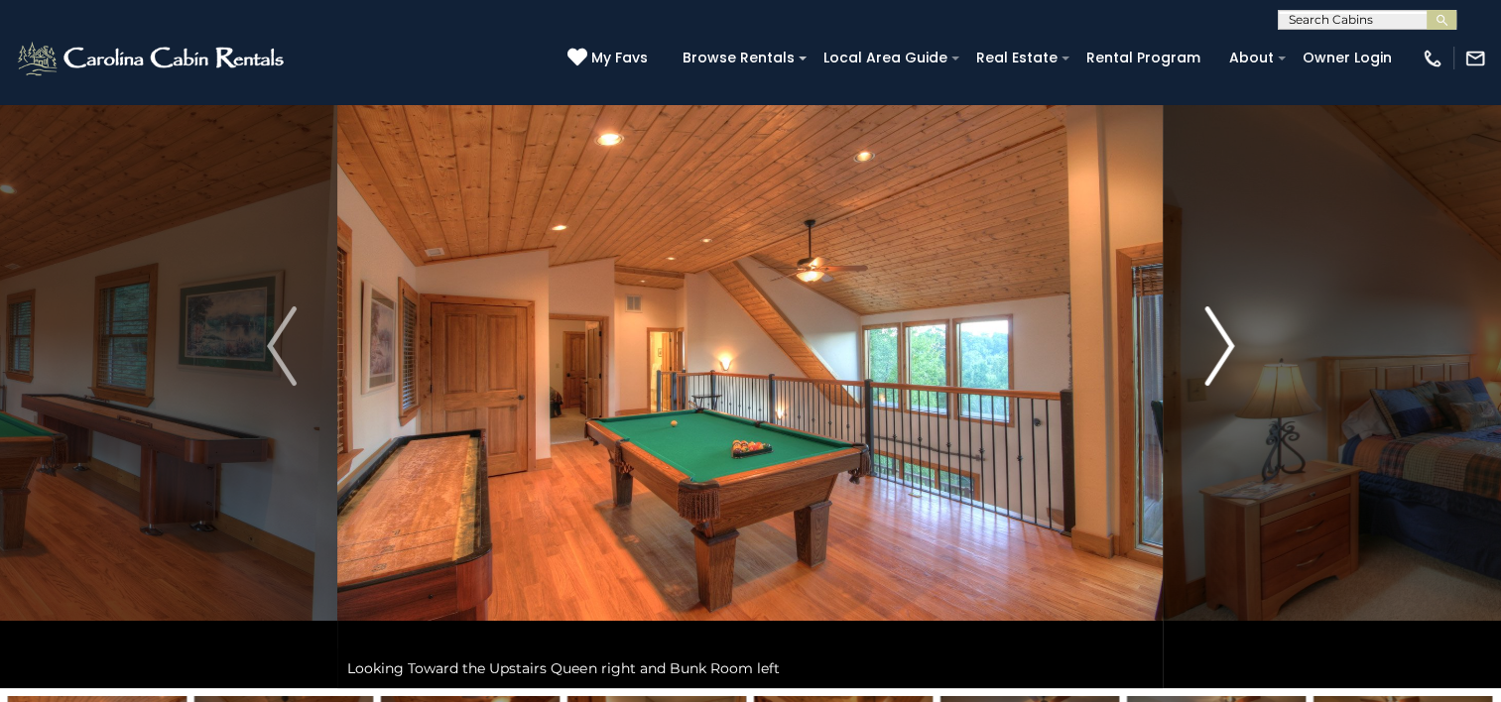
click at [1207, 361] on img "Next" at bounding box center [1219, 346] width 30 height 79
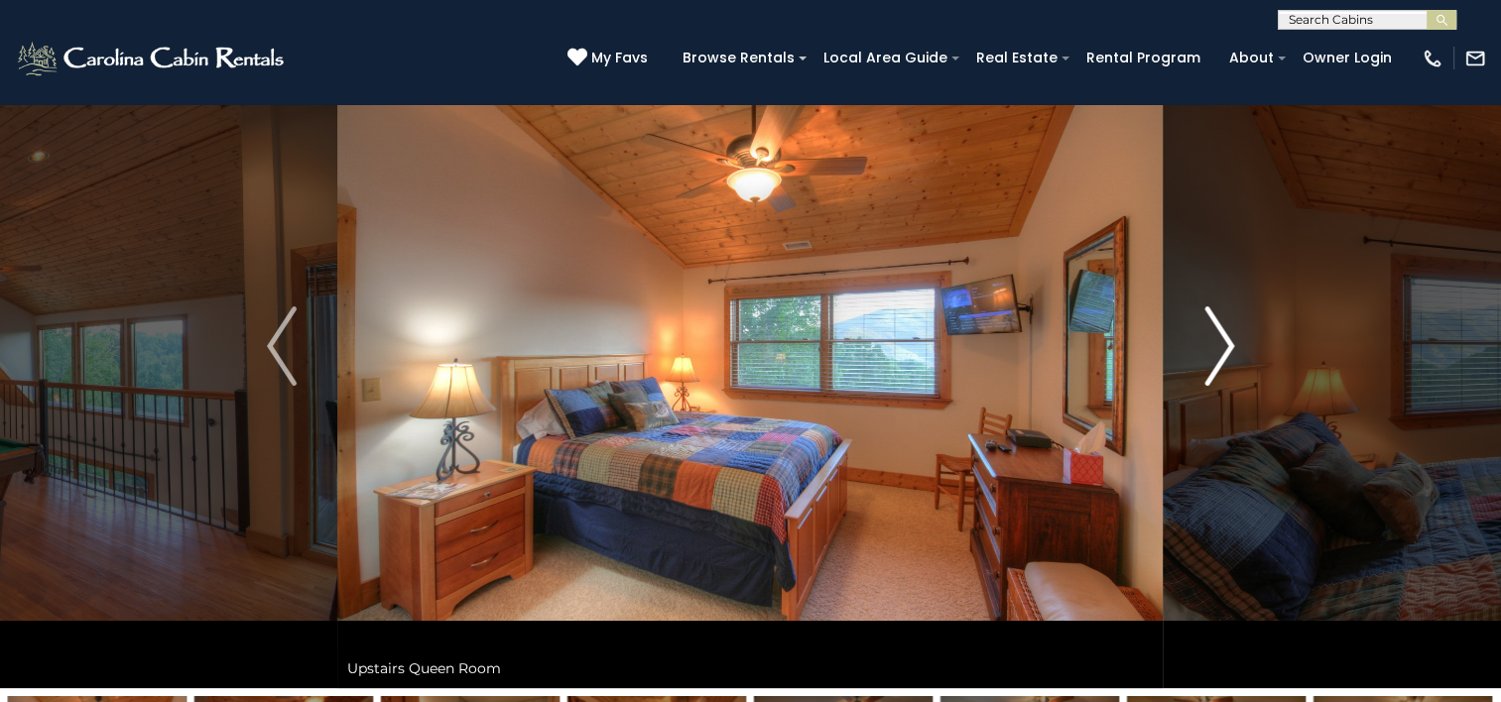
click at [1207, 361] on img "Next" at bounding box center [1219, 346] width 30 height 79
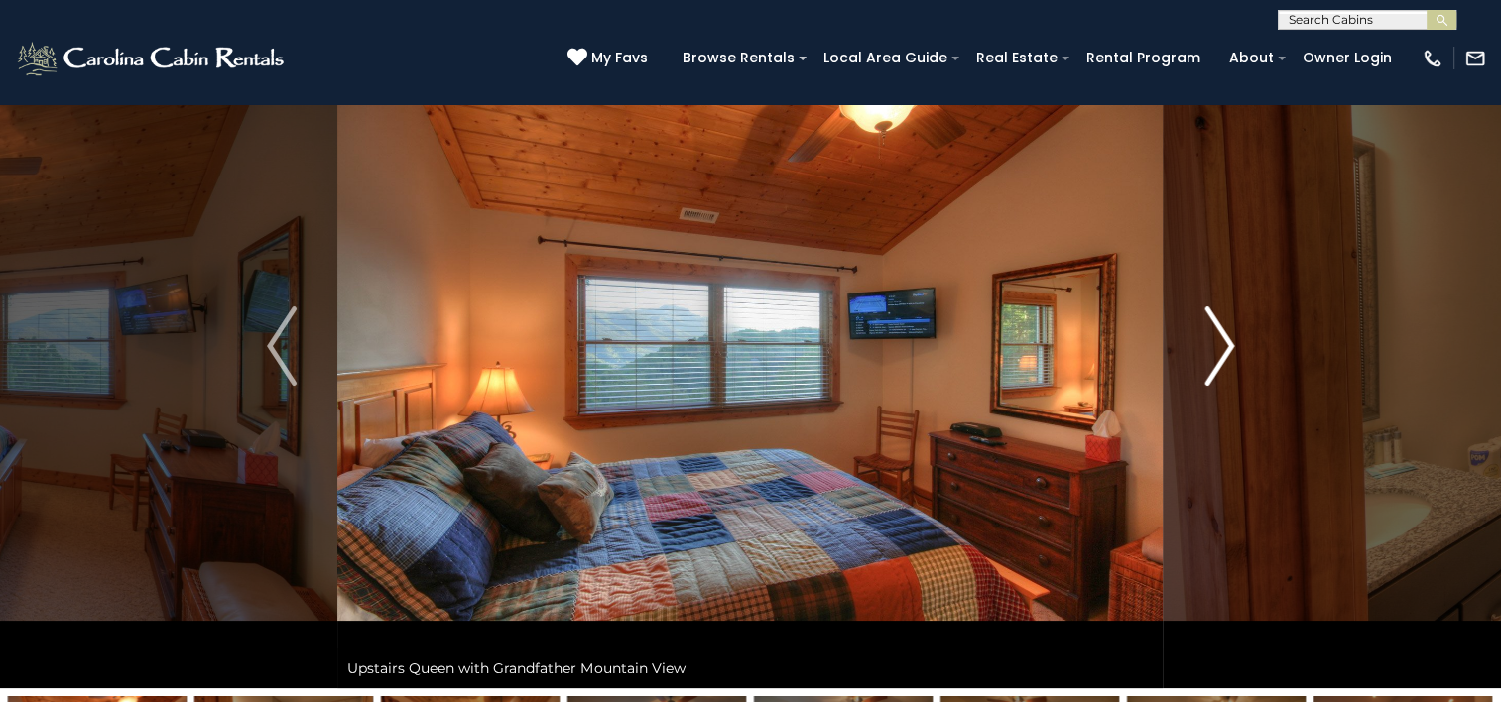
click at [1207, 361] on img "Next" at bounding box center [1219, 346] width 30 height 79
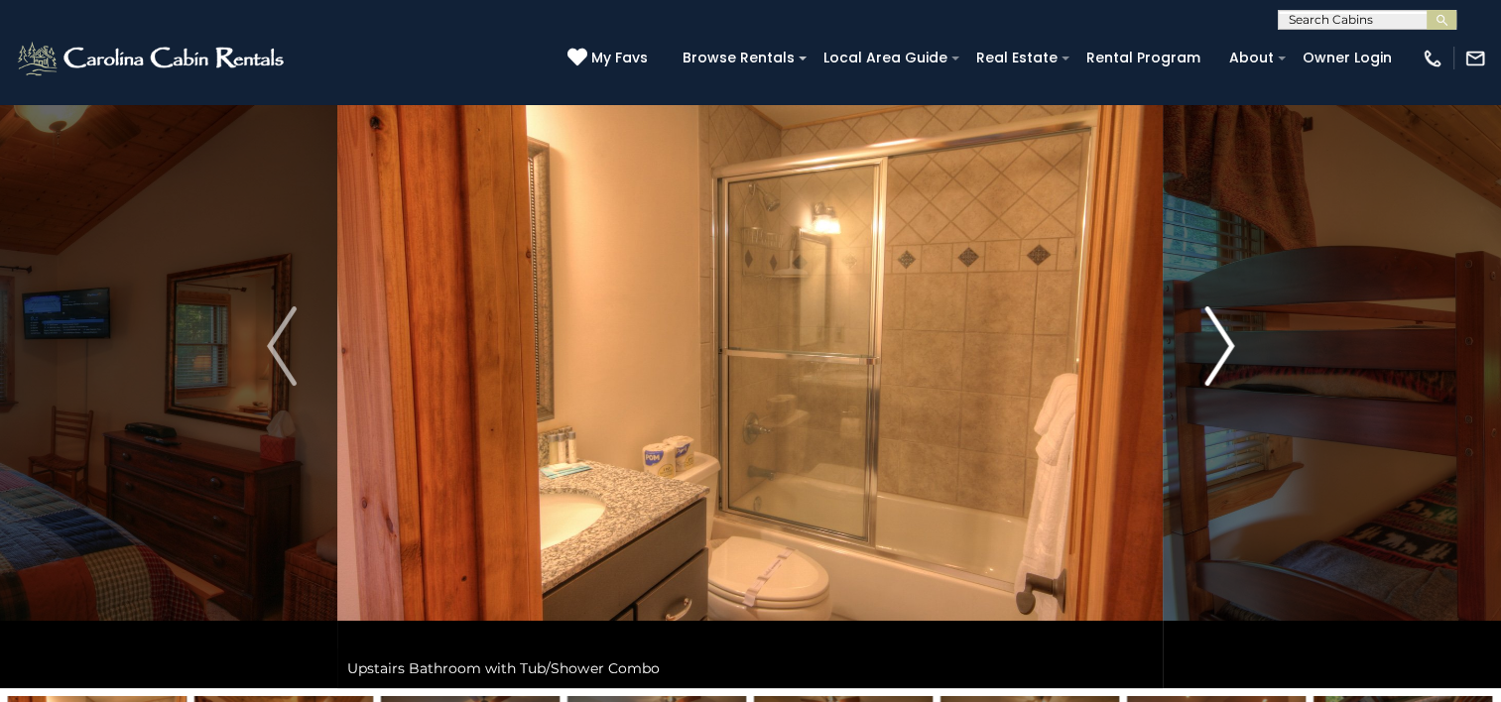
click at [1207, 361] on img "Next" at bounding box center [1219, 346] width 30 height 79
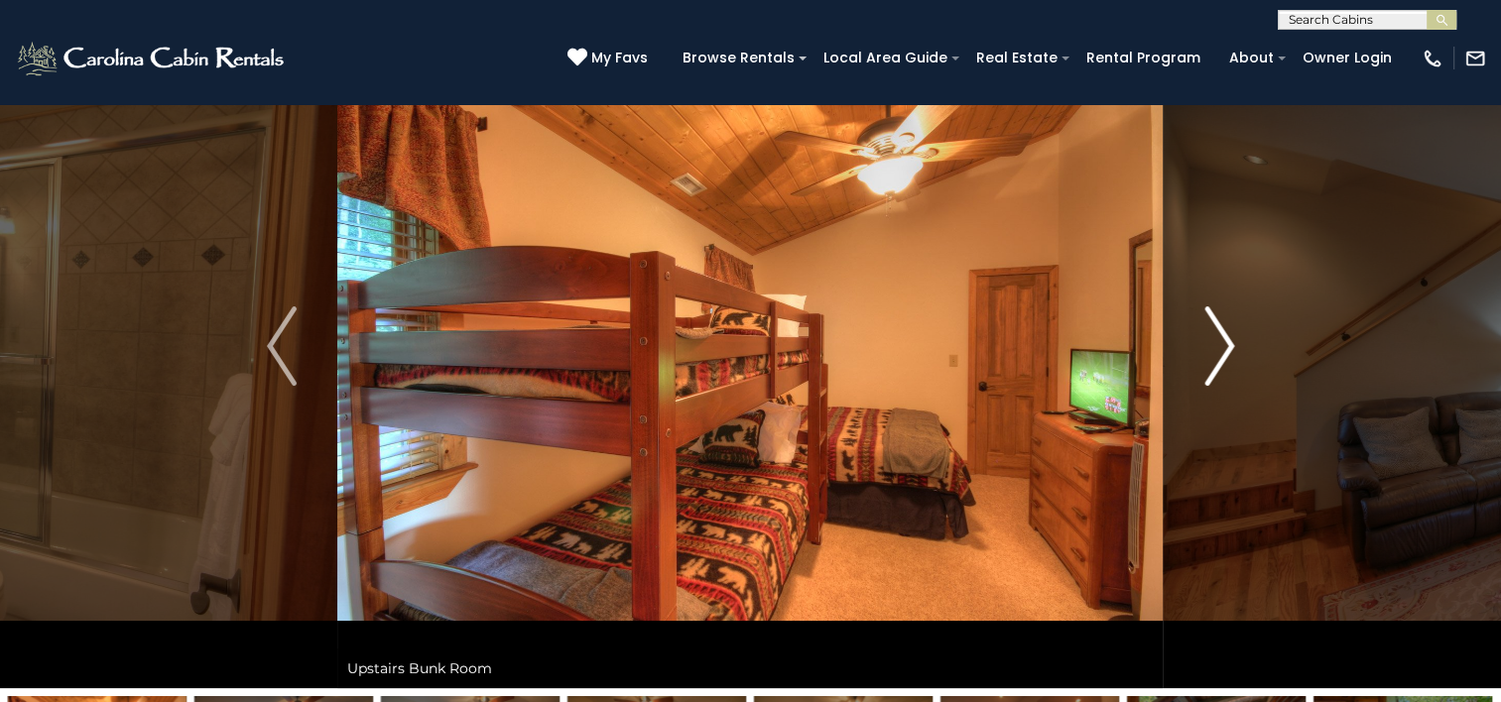
click at [1207, 361] on img "Next" at bounding box center [1219, 346] width 30 height 79
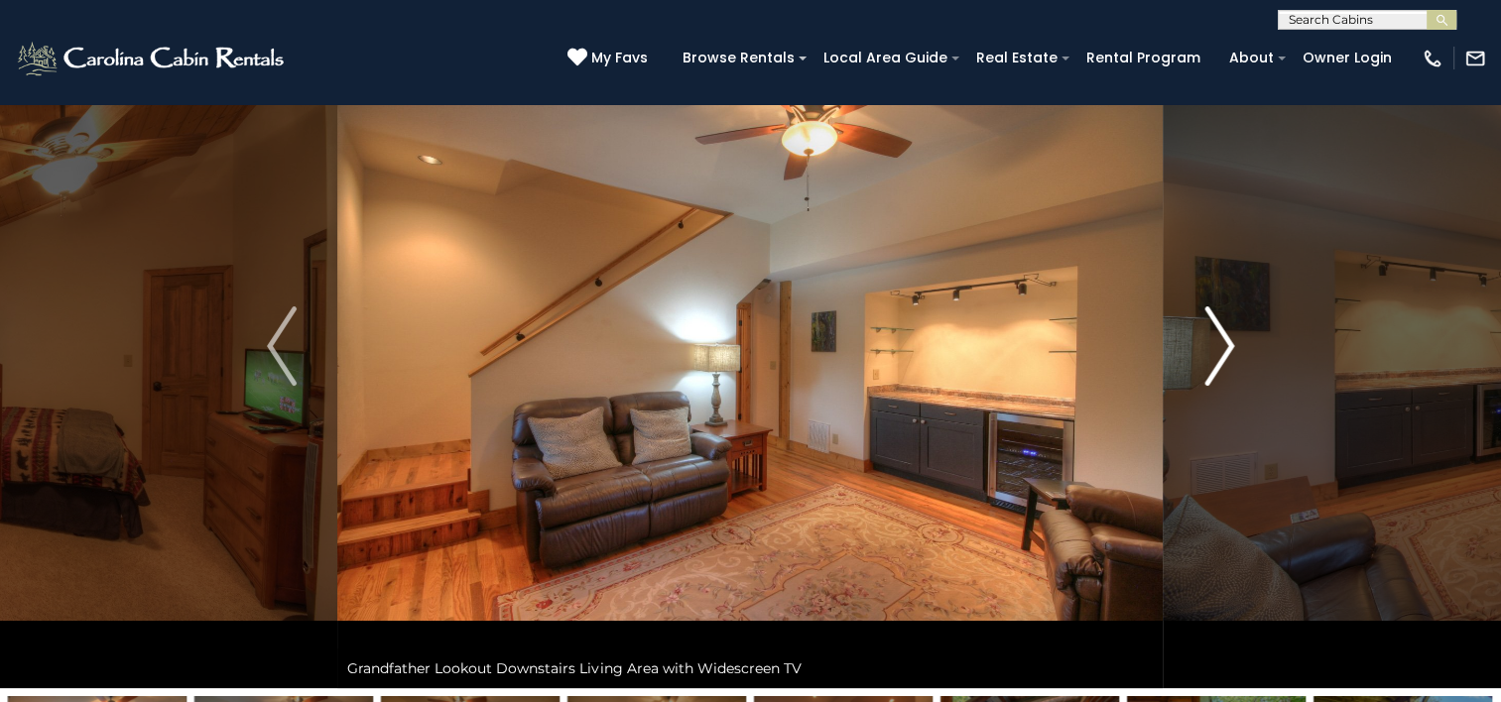
click at [1207, 361] on img "Next" at bounding box center [1219, 346] width 30 height 79
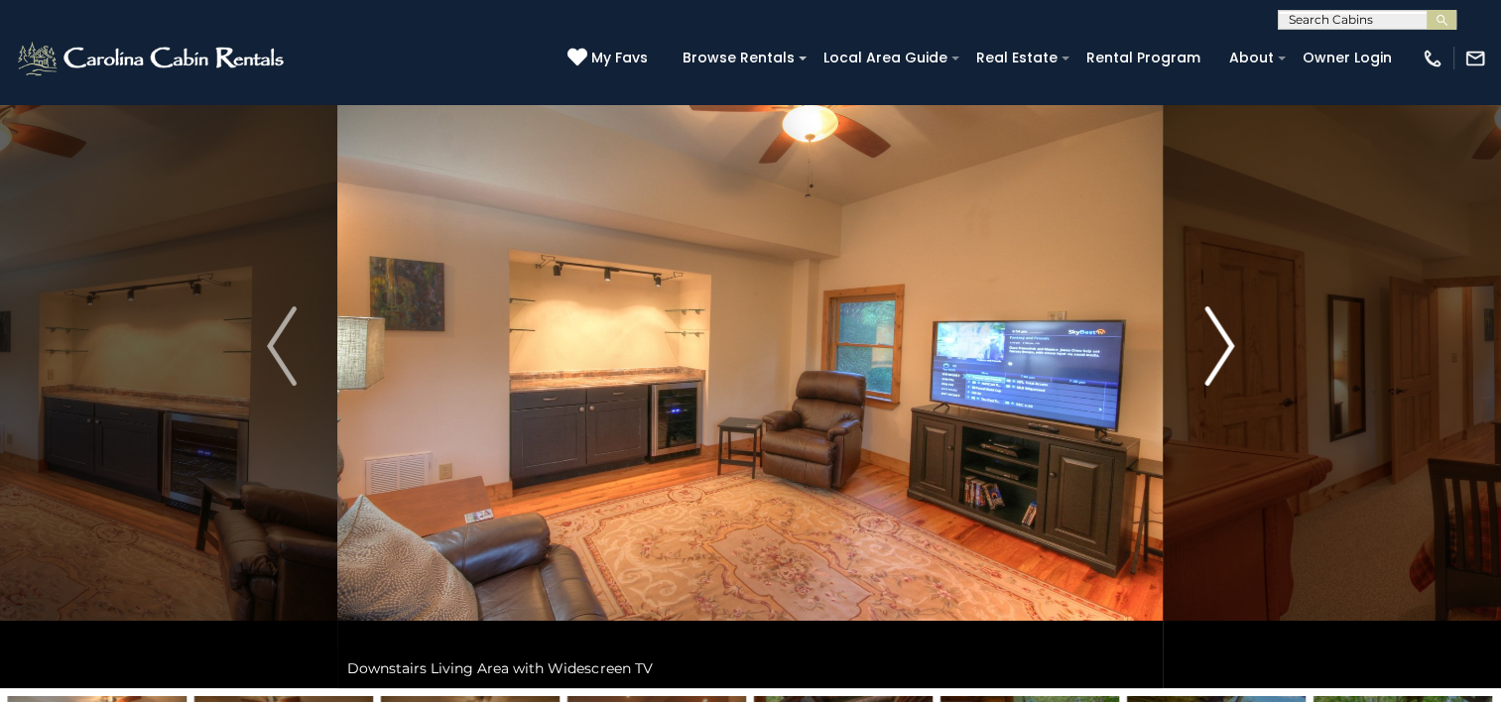
click at [1207, 361] on img "Next" at bounding box center [1219, 346] width 30 height 79
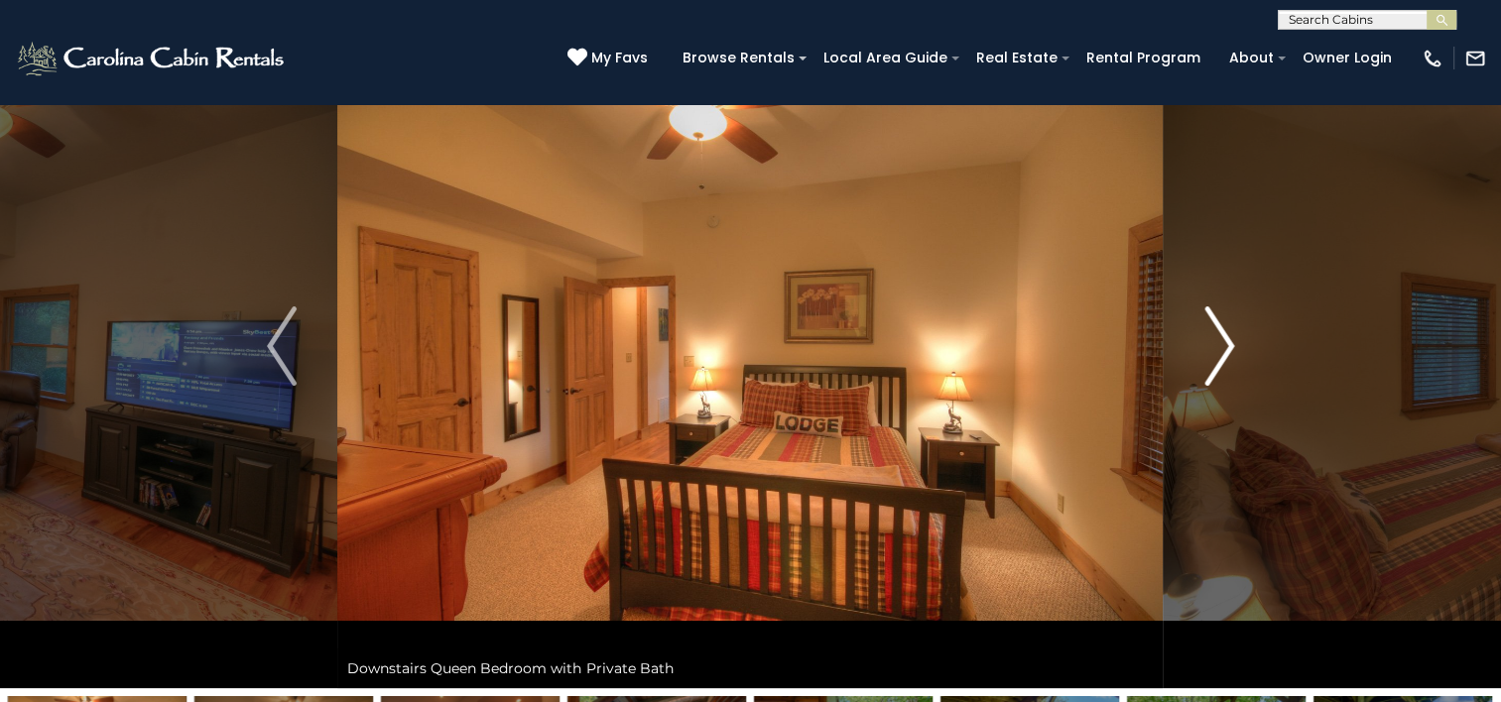
click at [1207, 361] on img "Next" at bounding box center [1219, 346] width 30 height 79
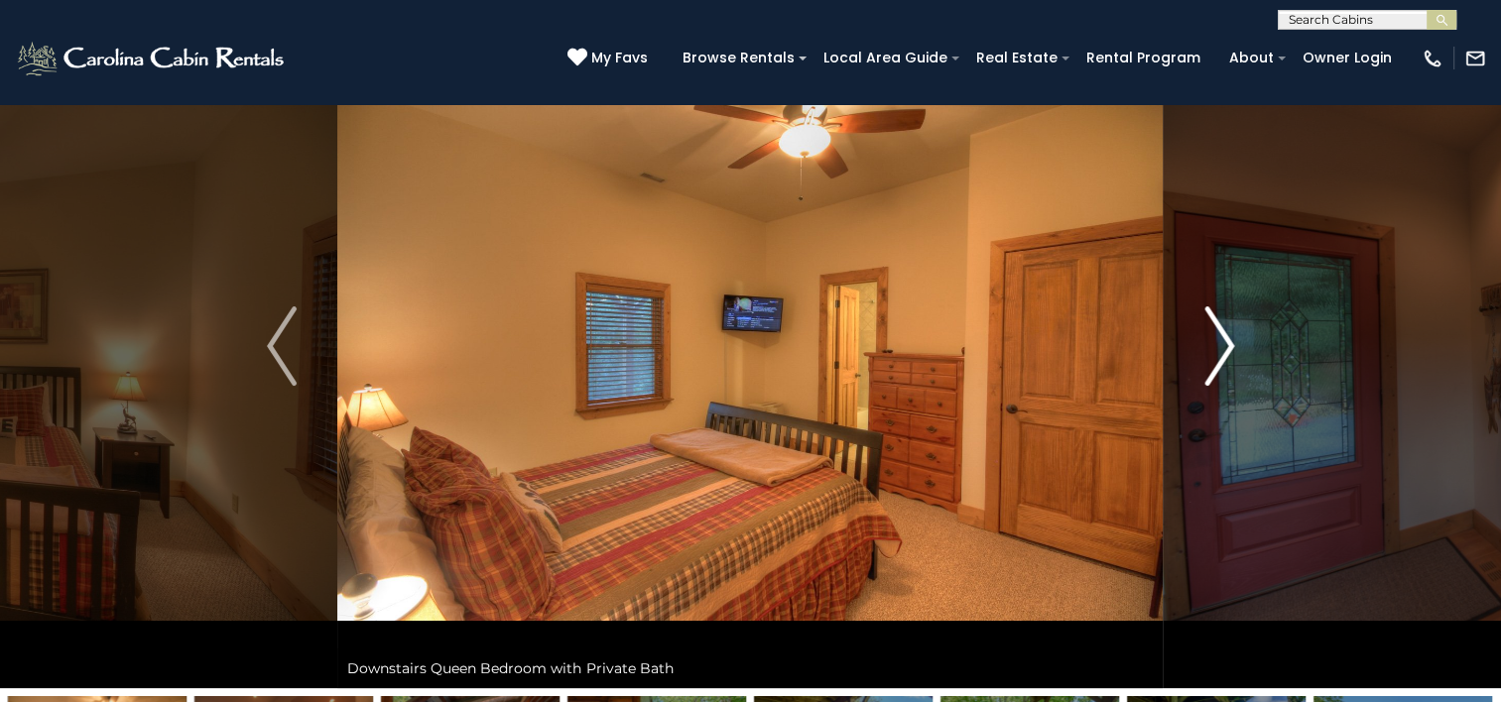
click at [1207, 361] on img "Next" at bounding box center [1219, 346] width 30 height 79
